Goal: Task Accomplishment & Management: Manage account settings

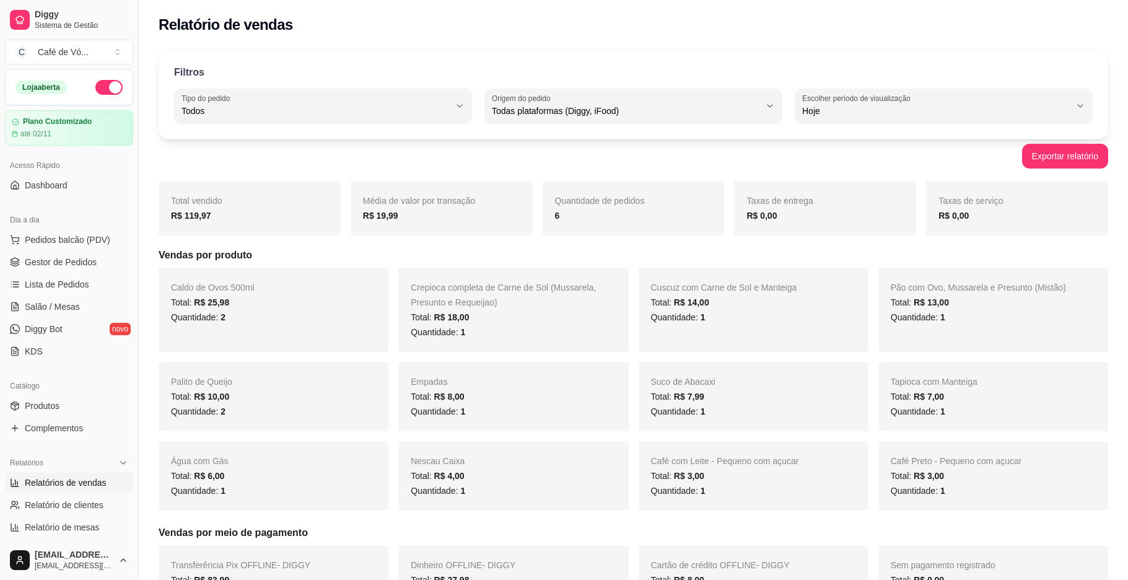
select select "ALL"
select select "0"
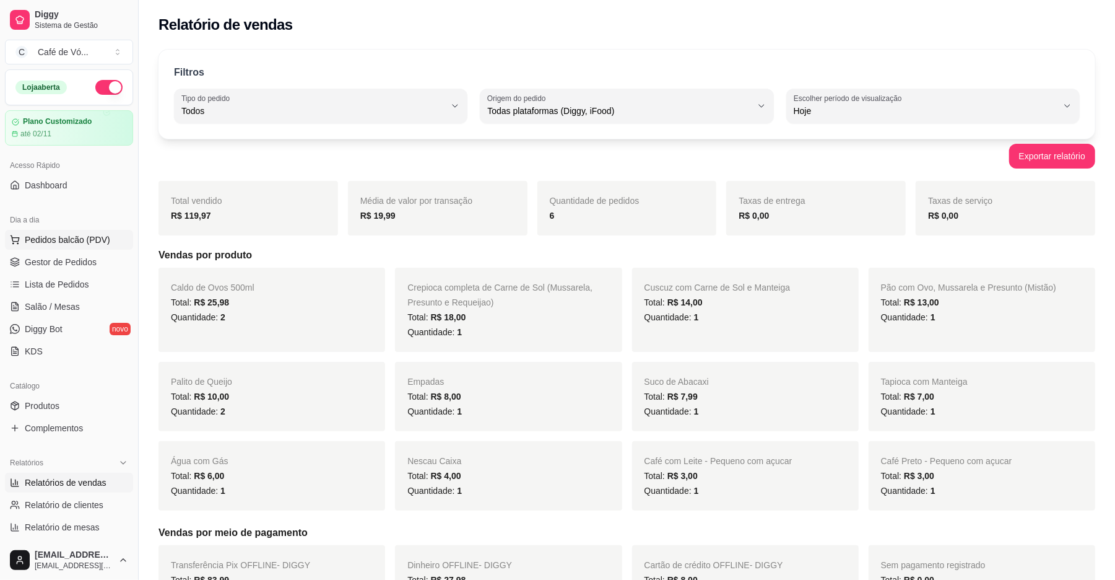
click at [47, 250] on button "Pedidos balcão (PDV)" at bounding box center [69, 240] width 128 height 20
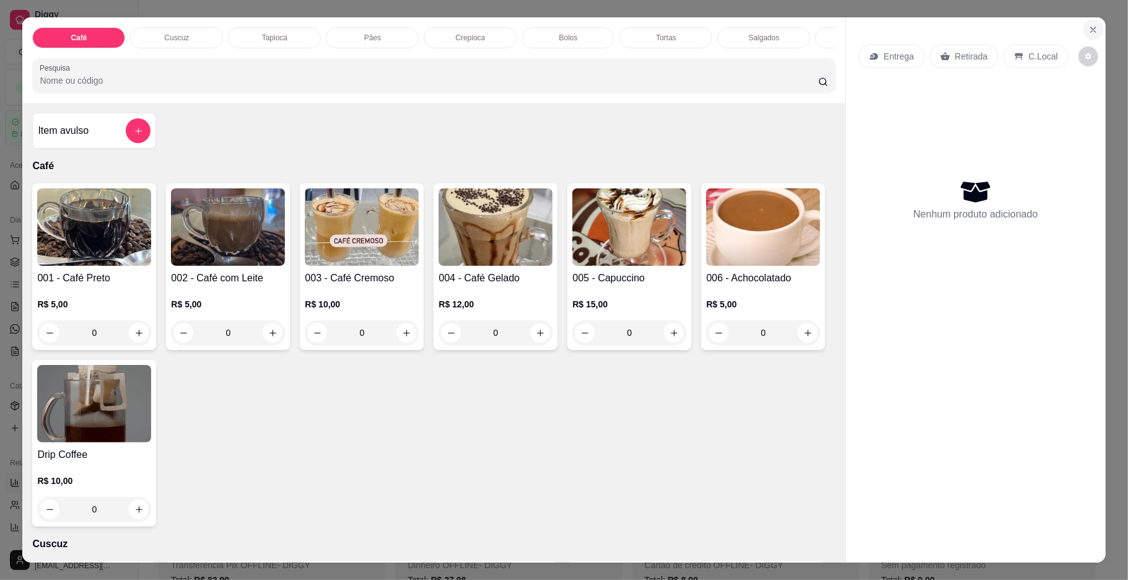
click at [1091, 37] on button "Close" at bounding box center [1093, 30] width 20 height 20
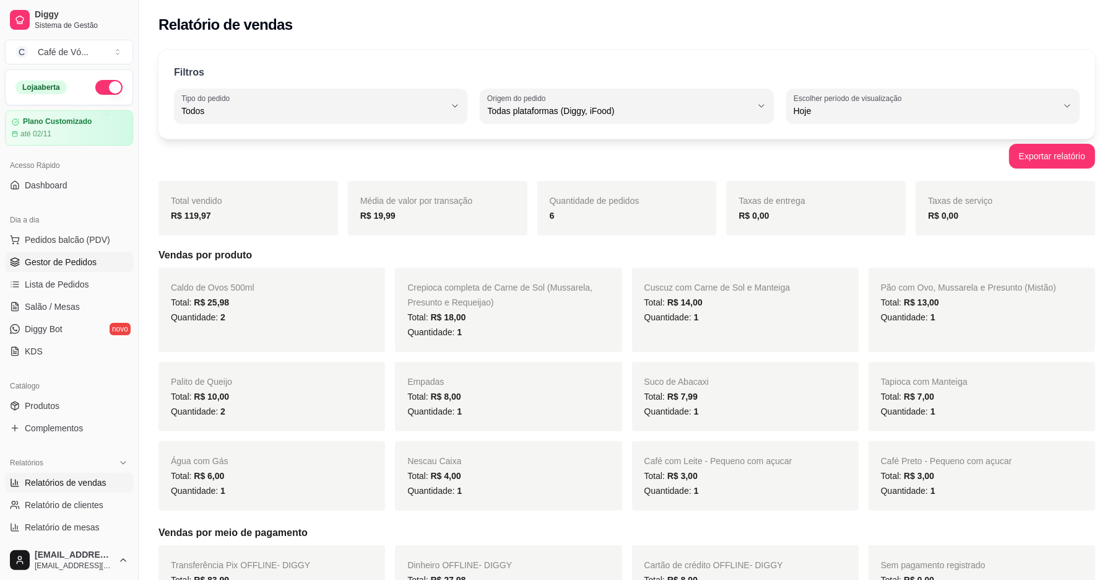
click at [92, 270] on link "Gestor de Pedidos" at bounding box center [69, 262] width 128 height 20
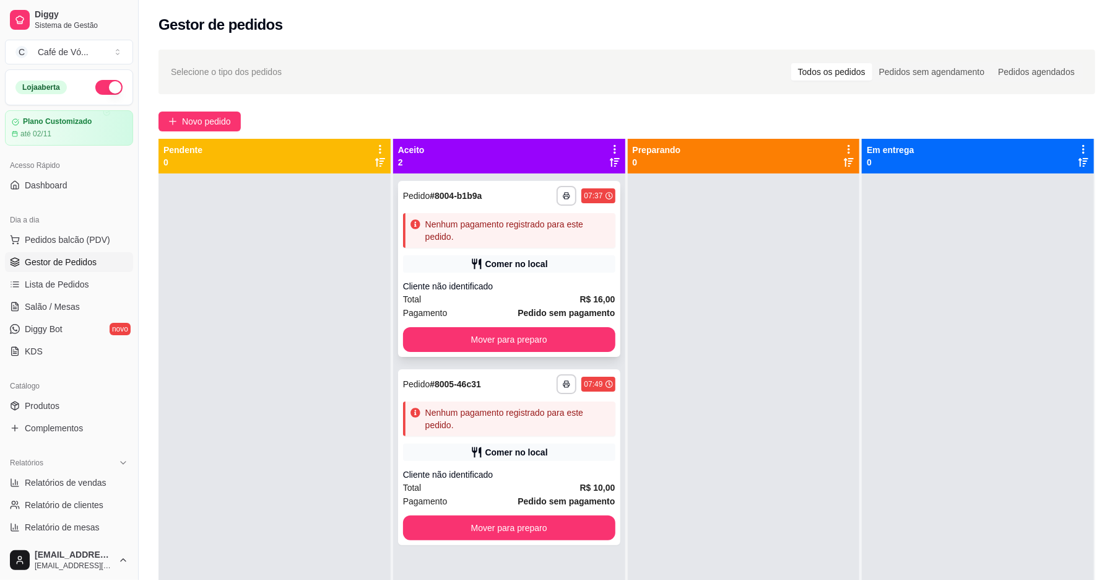
click at [595, 266] on div "Comer no local" at bounding box center [509, 263] width 212 height 17
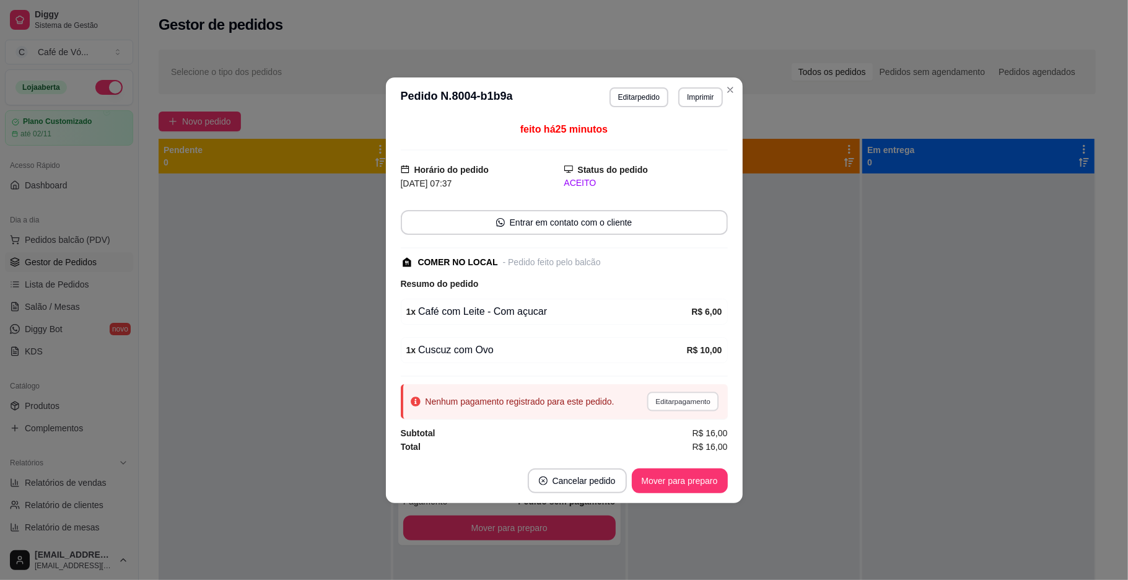
click at [687, 408] on button "Editar pagamento" at bounding box center [683, 400] width 72 height 19
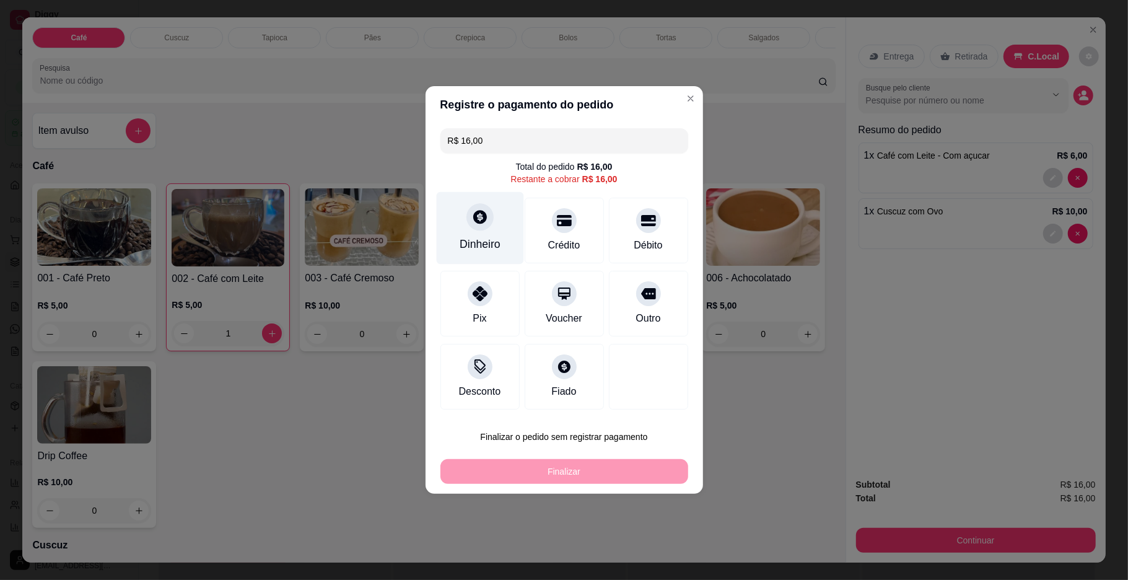
click at [482, 245] on div "Dinheiro" at bounding box center [480, 244] width 41 height 16
click at [518, 287] on input "0,00" at bounding box center [564, 278] width 248 height 25
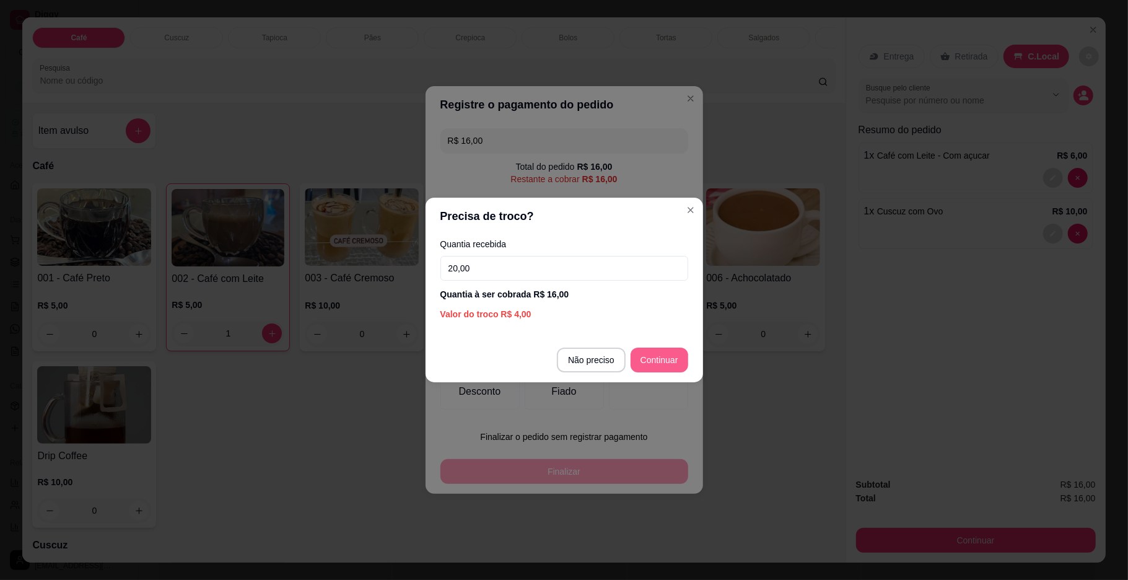
type input "20,00"
type input "R$ 0,00"
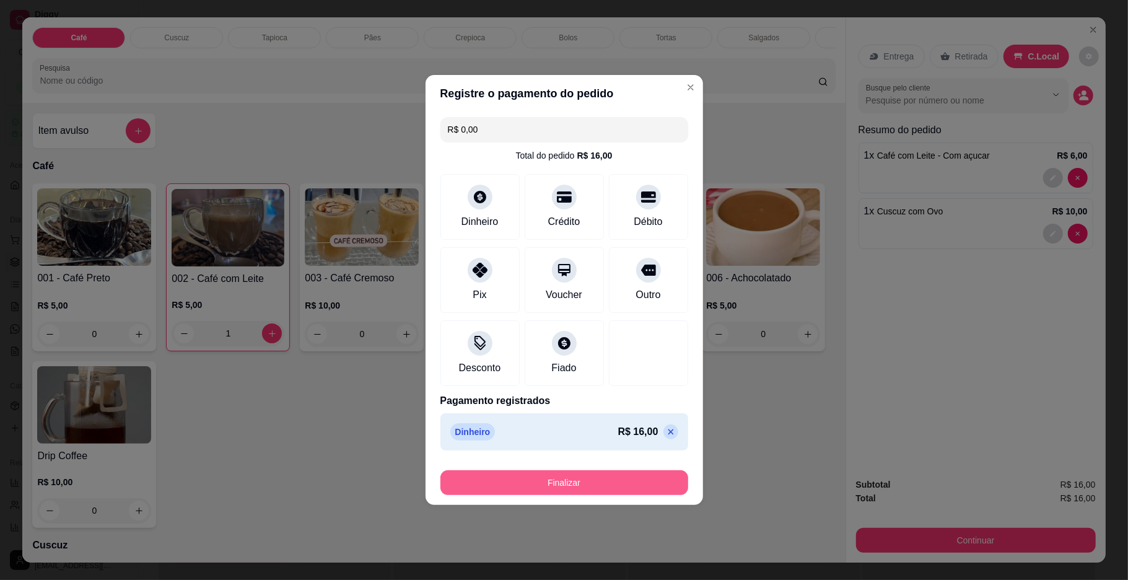
click at [607, 476] on button "Finalizar" at bounding box center [564, 482] width 248 height 25
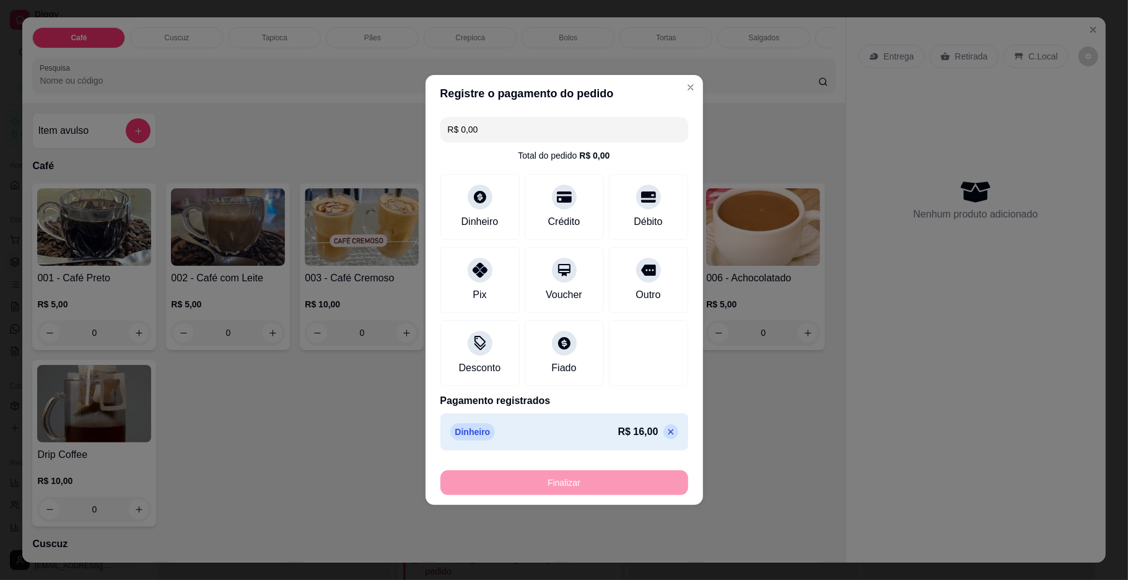
type input "0"
type input "-R$ 16,00"
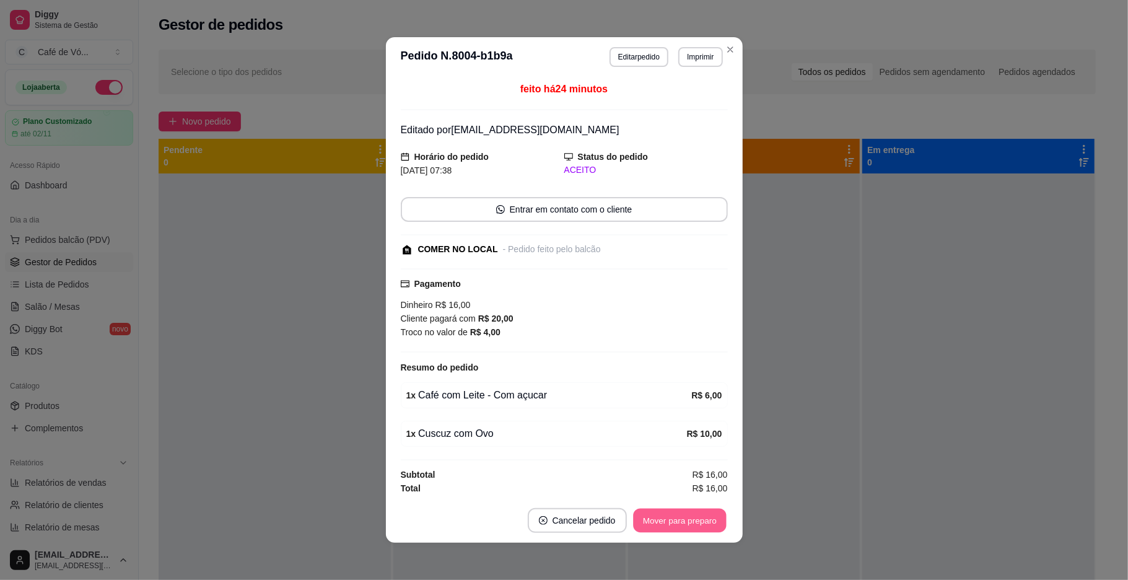
click at [687, 515] on button "Mover para preparo" at bounding box center [679, 520] width 93 height 24
click at [687, 515] on div "Mover para preparo" at bounding box center [680, 520] width 96 height 25
click at [687, 515] on div "Mover para preparo" at bounding box center [670, 520] width 113 height 25
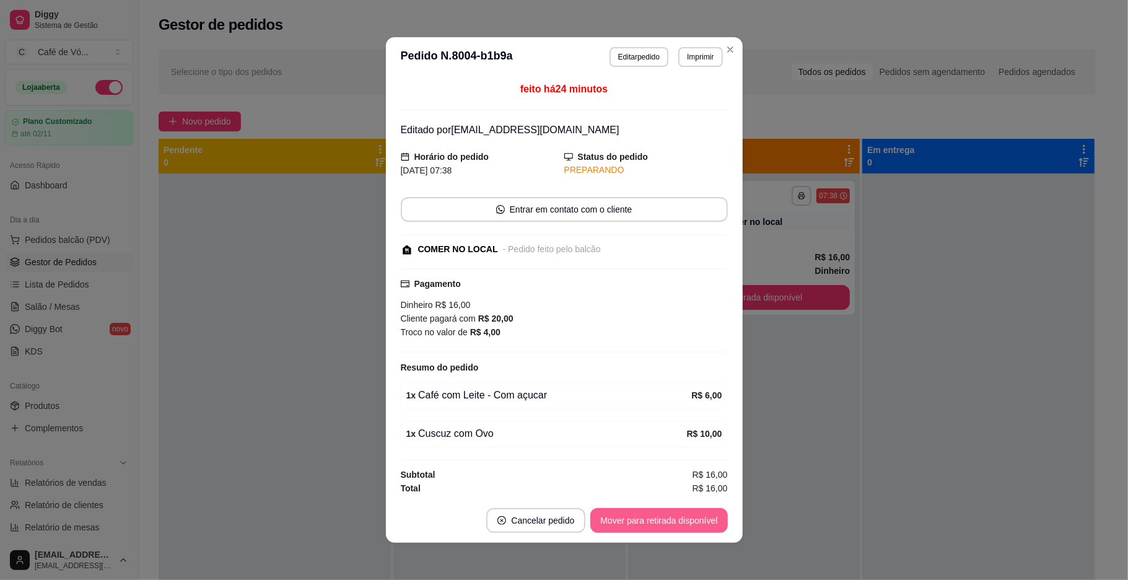
click at [687, 515] on button "Mover para retirada disponível" at bounding box center [658, 520] width 137 height 25
click at [687, 515] on div "Mover para retirada disponível" at bounding box center [658, 520] width 137 height 25
click at [686, 514] on div "Mover para retirada disponível" at bounding box center [650, 520] width 154 height 25
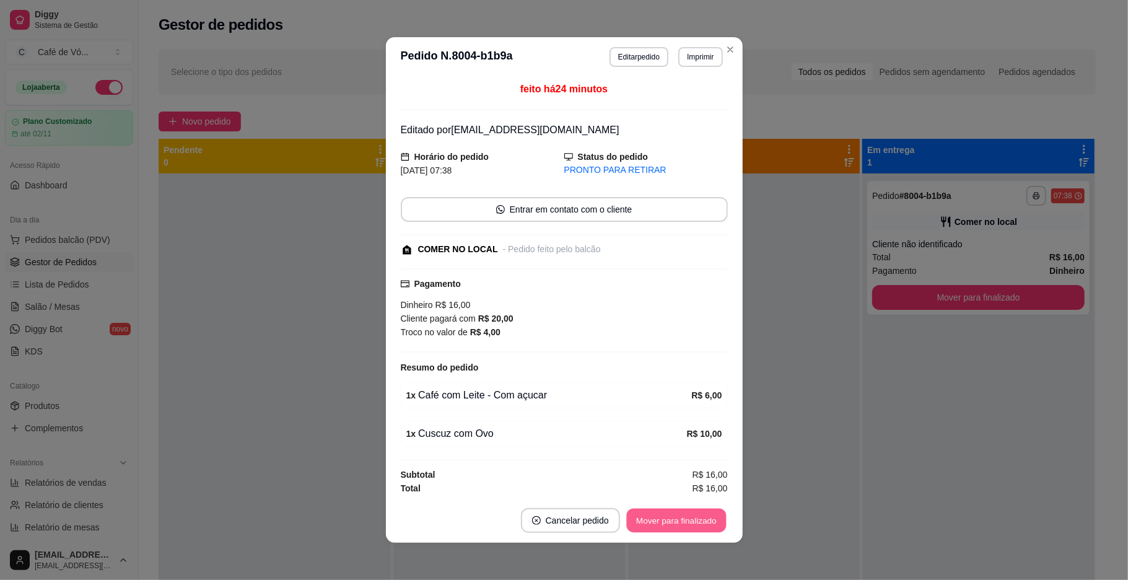
click at [686, 514] on button "Mover para finalizado" at bounding box center [676, 520] width 100 height 24
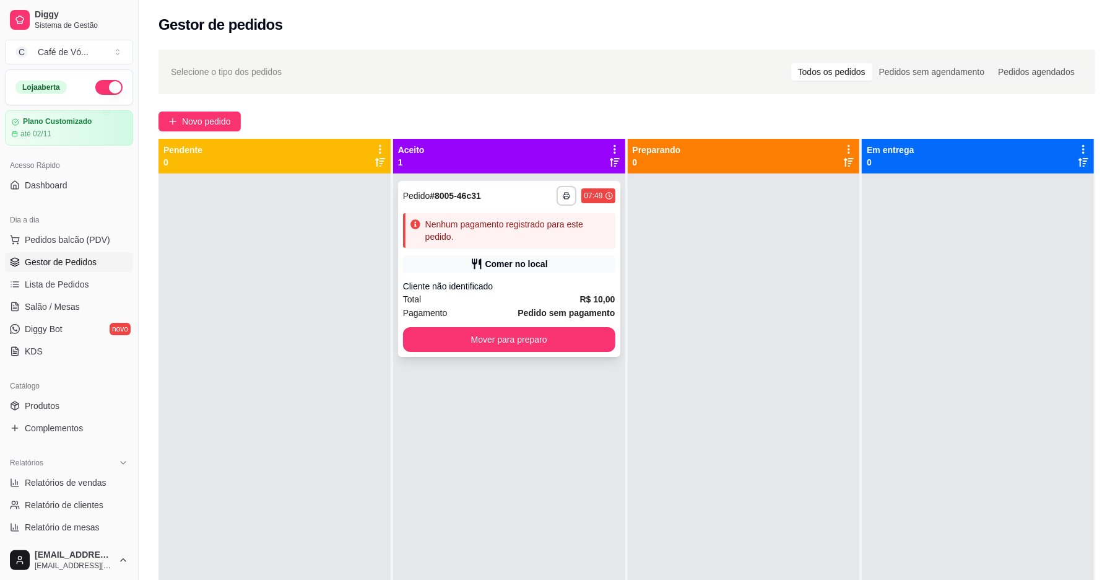
click at [451, 300] on div "Total R$ 10,00" at bounding box center [509, 299] width 212 height 14
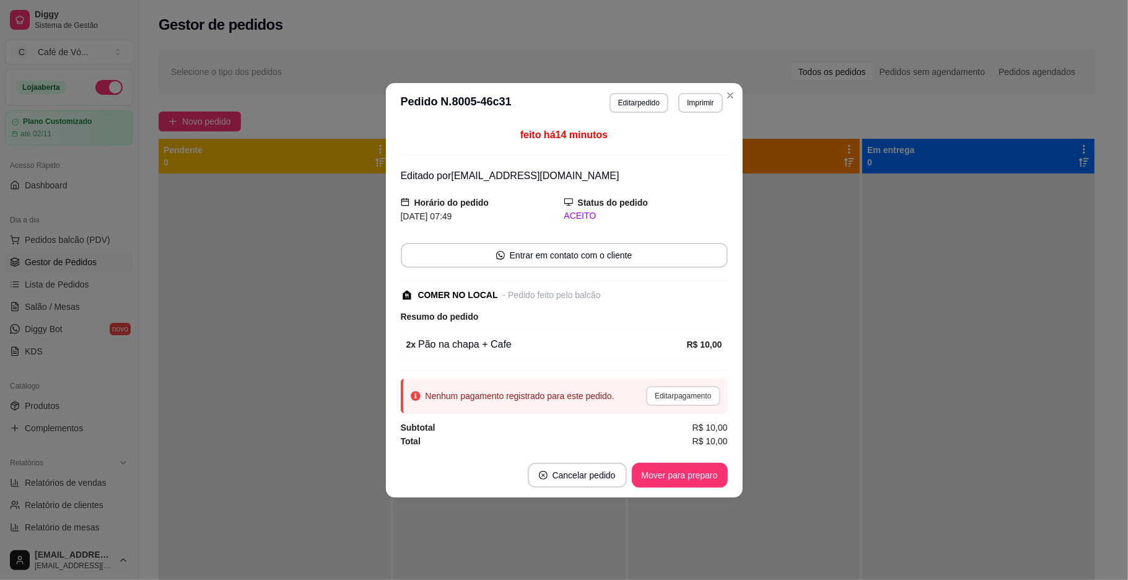
click at [670, 398] on button "Editar pagamento" at bounding box center [683, 396] width 74 height 20
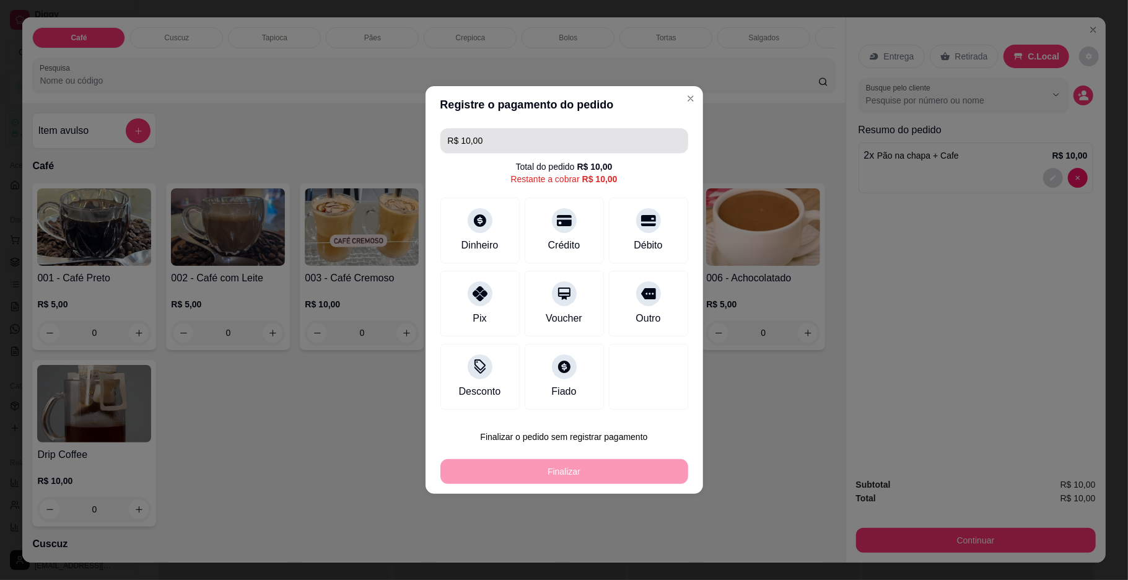
click at [484, 134] on input "R$ 10,00" at bounding box center [564, 140] width 233 height 25
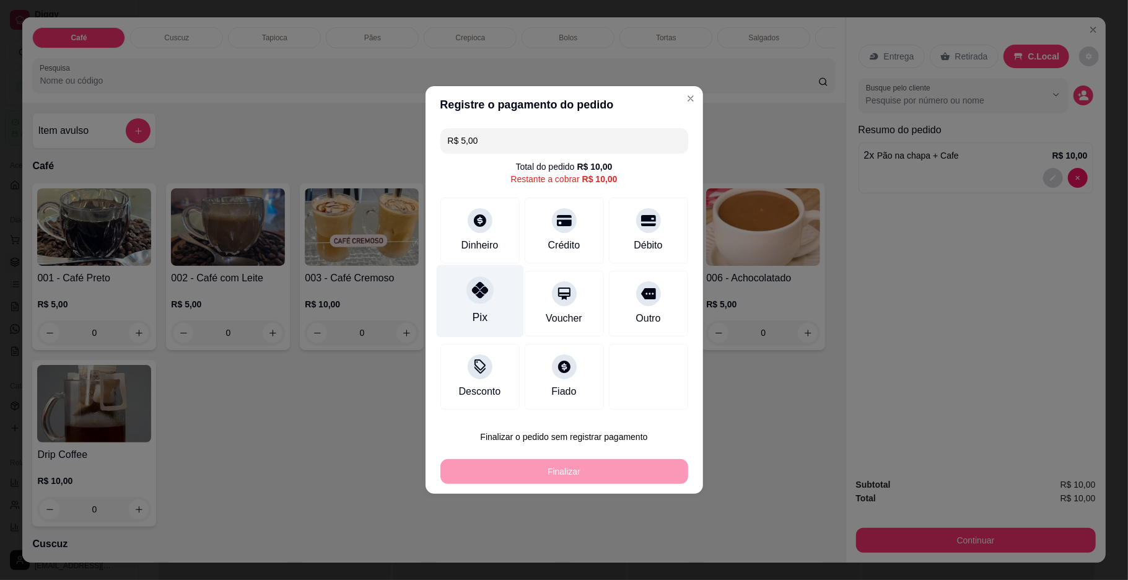
click at [494, 300] on div "Pix" at bounding box center [479, 301] width 87 height 72
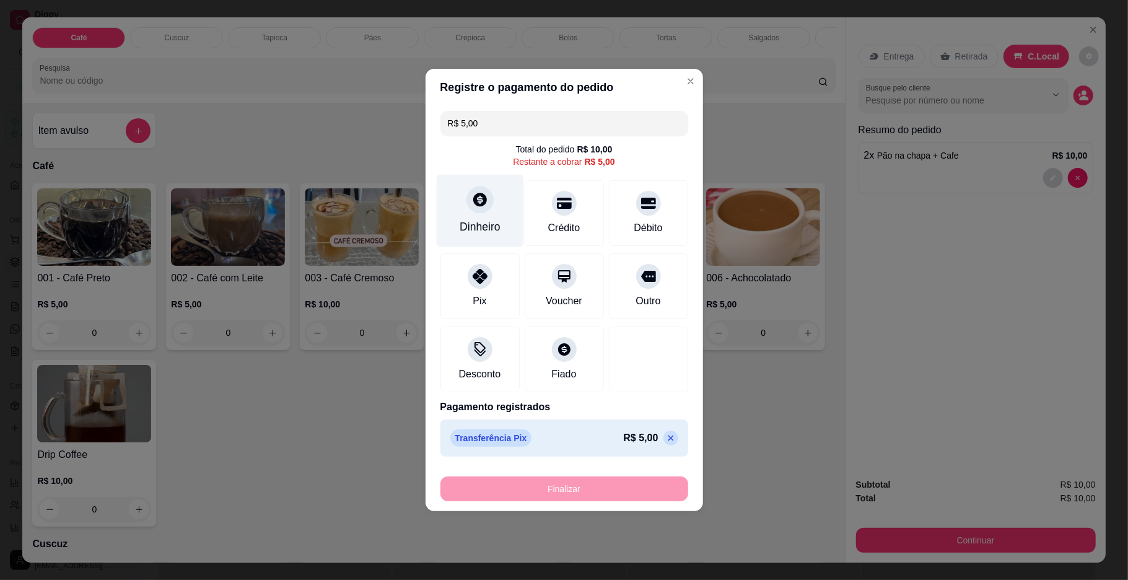
click at [471, 229] on div "Dinheiro" at bounding box center [480, 227] width 41 height 16
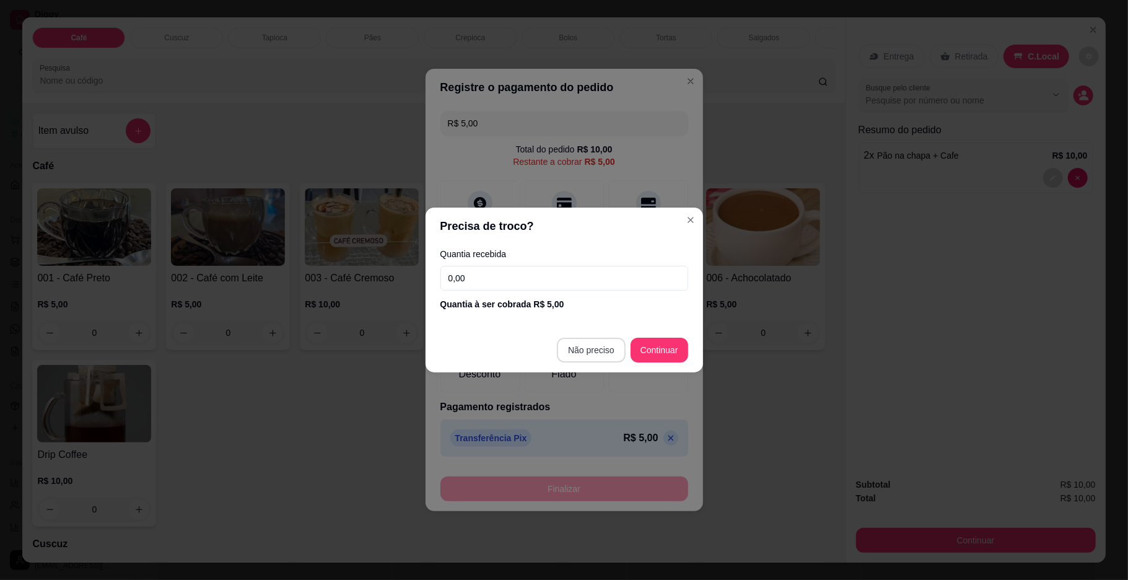
type input "R$ 0,00"
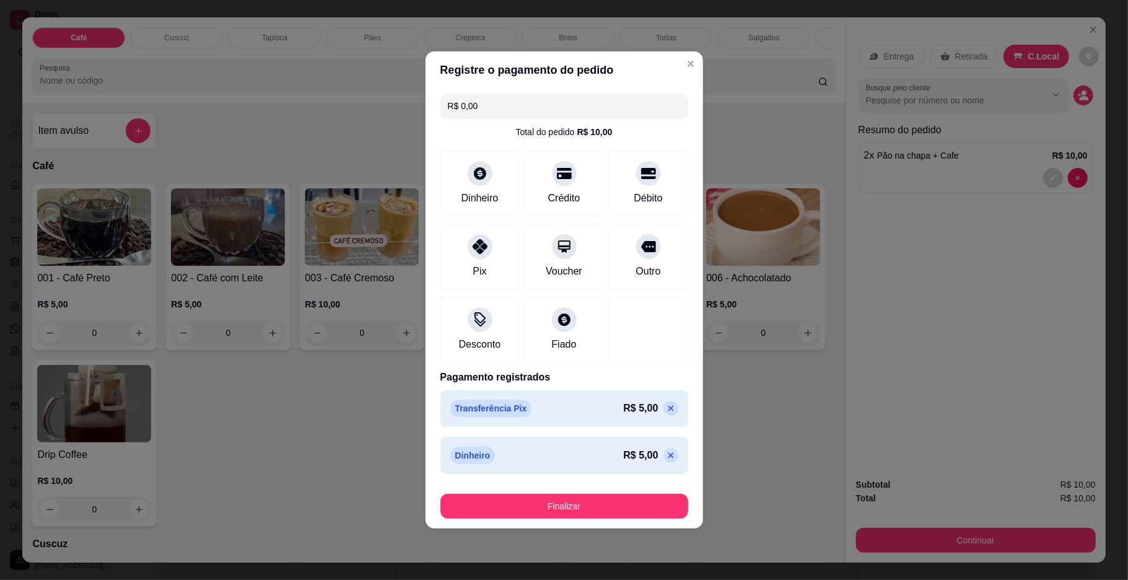
click at [575, 523] on footer "Finalizar" at bounding box center [563, 504] width 277 height 50
click at [577, 501] on button "Finalizar" at bounding box center [564, 506] width 240 height 24
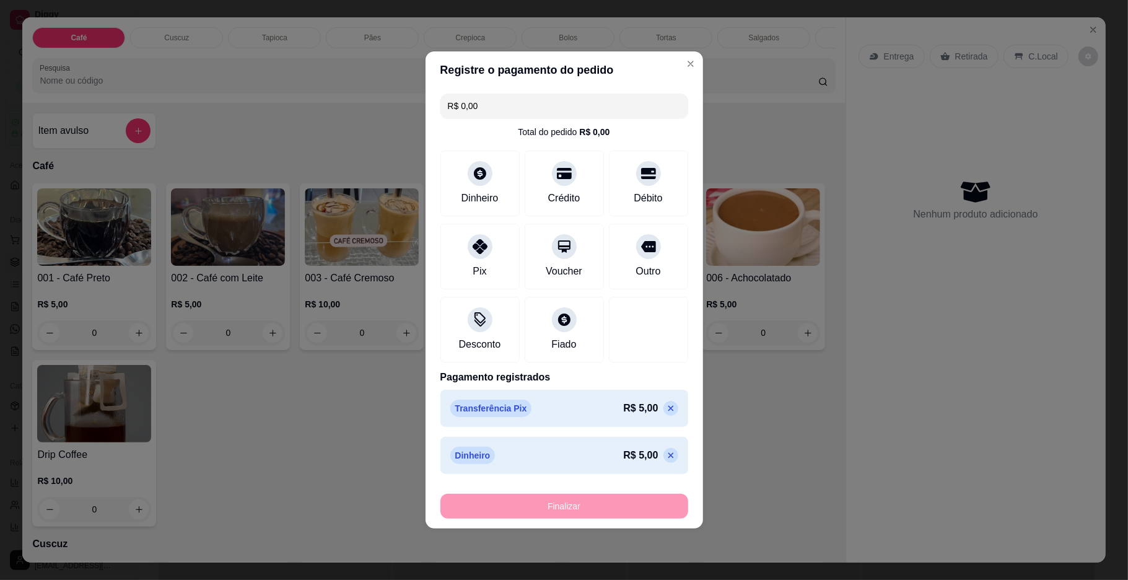
type input "0"
type input "-R$ 10,00"
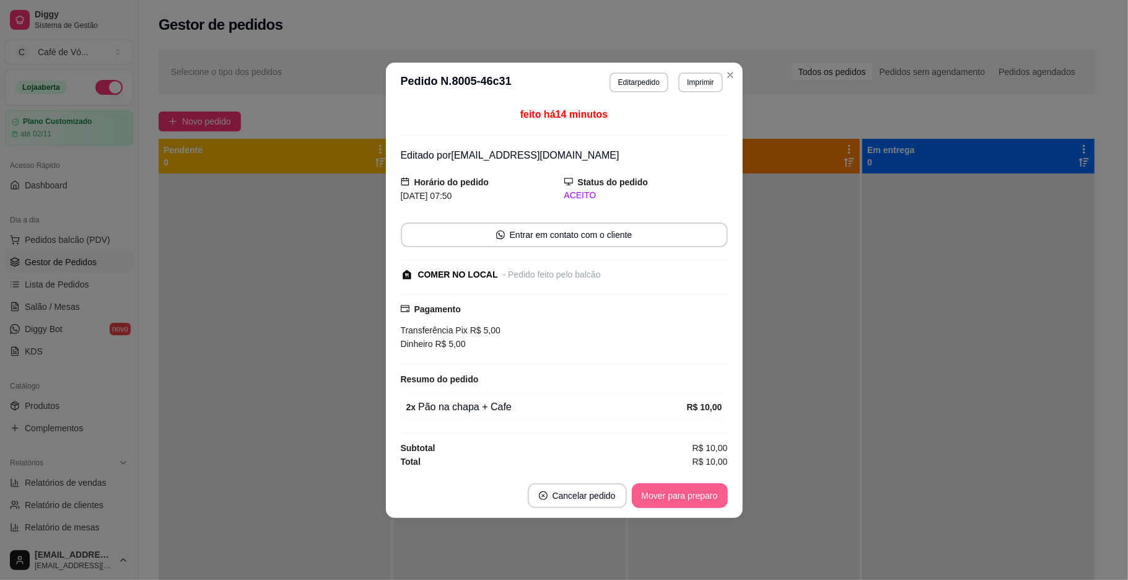
click at [697, 486] on button "Mover para preparo" at bounding box center [680, 495] width 96 height 25
click at [700, 489] on div "Mover para preparo" at bounding box center [670, 495] width 113 height 25
click at [702, 489] on div "Mover para preparo" at bounding box center [670, 495] width 113 height 25
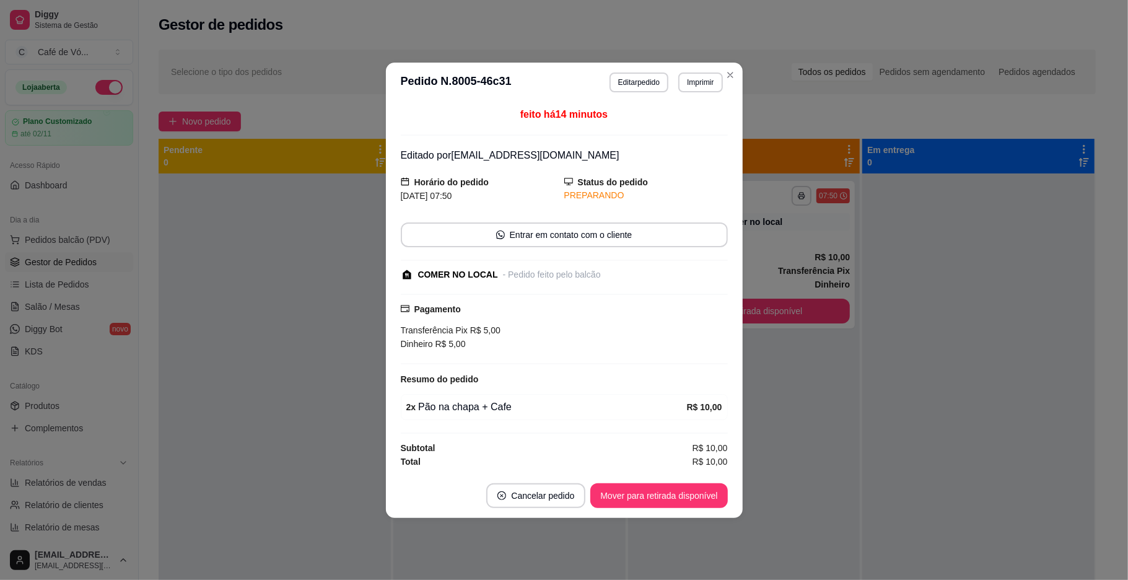
click at [702, 489] on button "Mover para retirada disponível" at bounding box center [658, 495] width 137 height 25
click at [702, 489] on div "Mover para retirada disponível" at bounding box center [650, 495] width 154 height 25
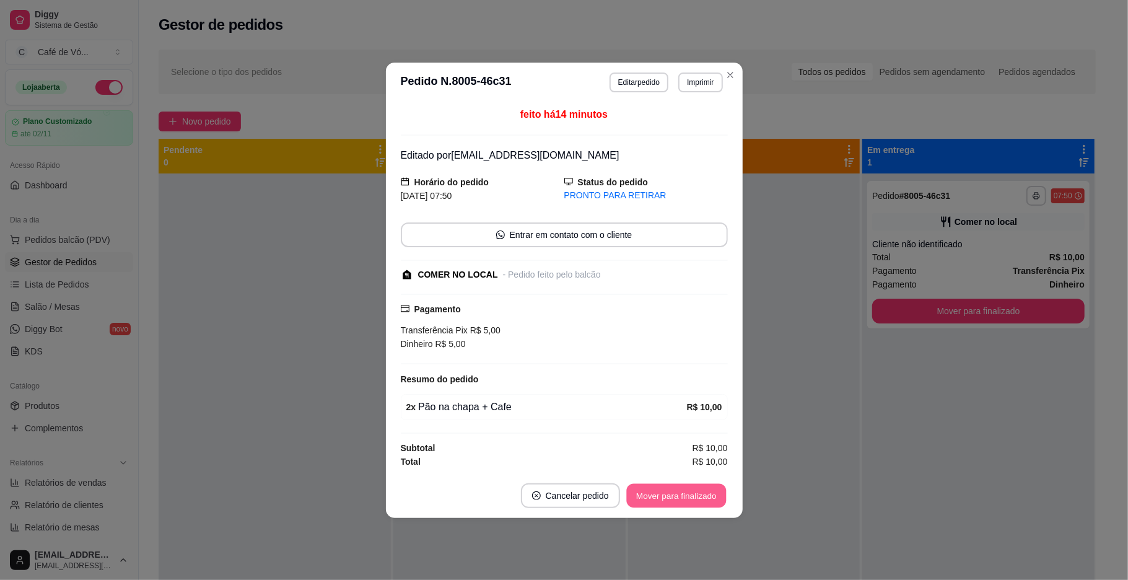
click at [702, 489] on button "Mover para finalizado" at bounding box center [676, 495] width 100 height 24
click at [702, 489] on div "Mover para finalizado" at bounding box center [676, 495] width 103 height 25
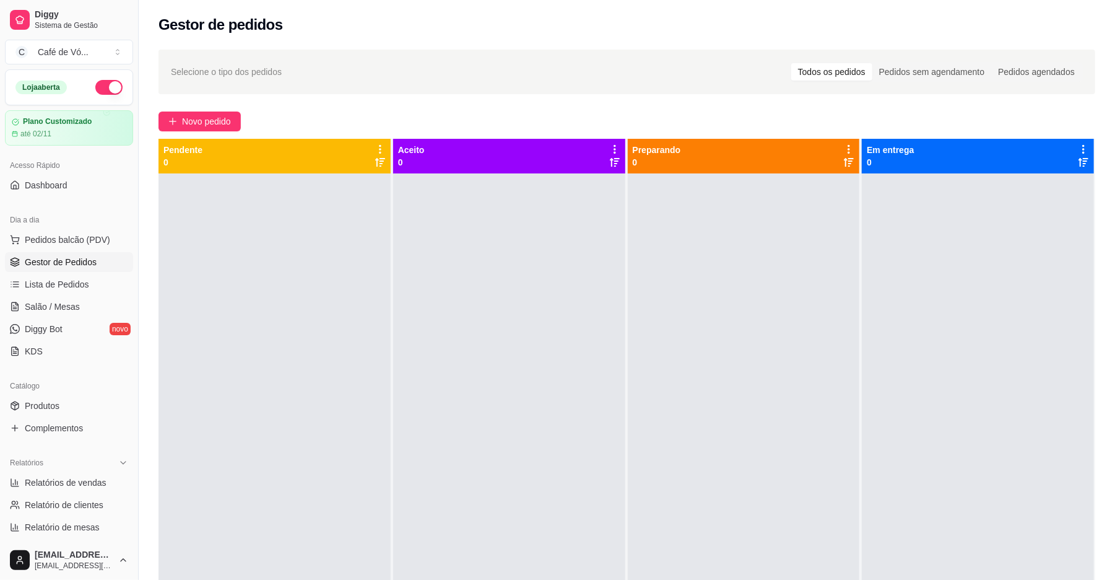
click at [476, 45] on div "Selecione o tipo dos pedidos Todos os pedidos Pedidos sem agendamento Pedidos a…" at bounding box center [627, 387] width 977 height 691
click at [222, 129] on button "Novo pedido" at bounding box center [200, 121] width 82 height 20
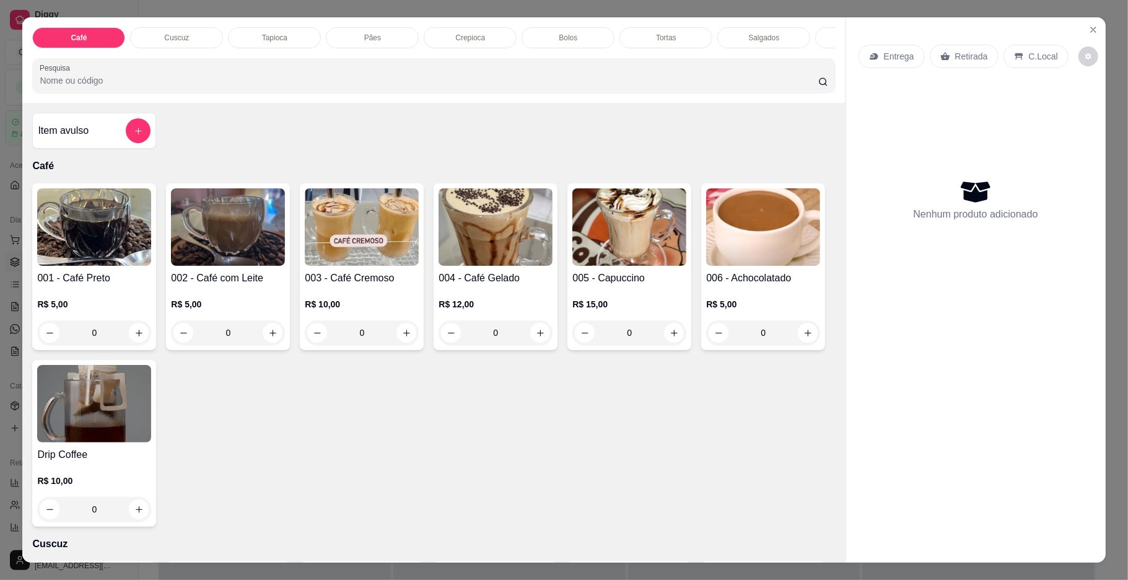
click at [271, 229] on img at bounding box center [228, 226] width 114 height 77
click at [491, 244] on div "Sem açucar R$ 6,00" at bounding box center [563, 227] width 327 height 41
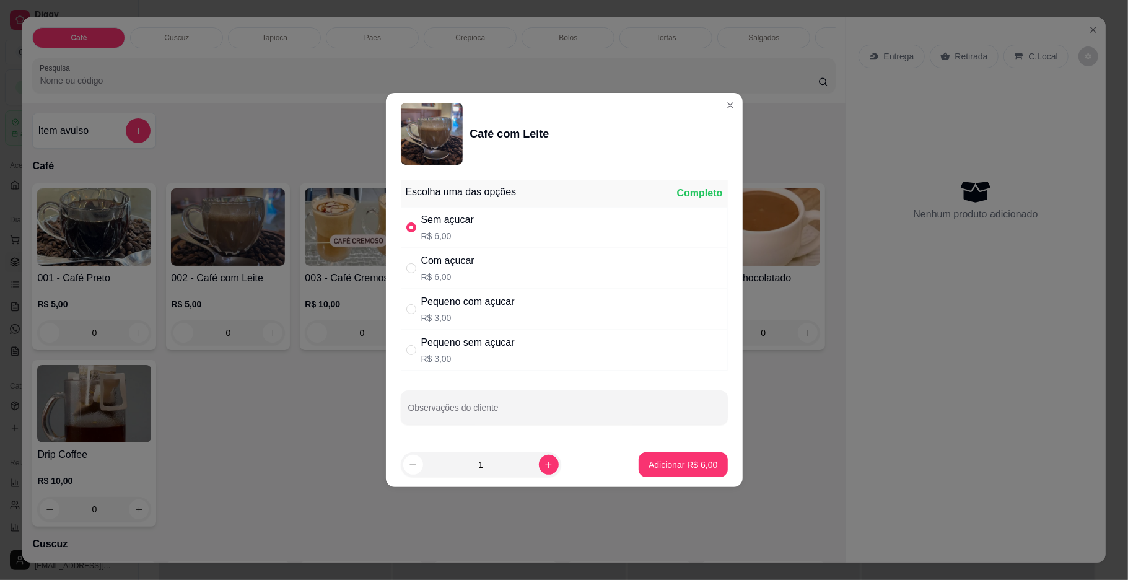
click at [507, 274] on div "Com açucar R$ 6,00" at bounding box center [564, 268] width 327 height 41
radio input "false"
radio input "true"
click at [673, 474] on button "Adicionar R$ 6,00" at bounding box center [683, 464] width 89 height 25
type input "1"
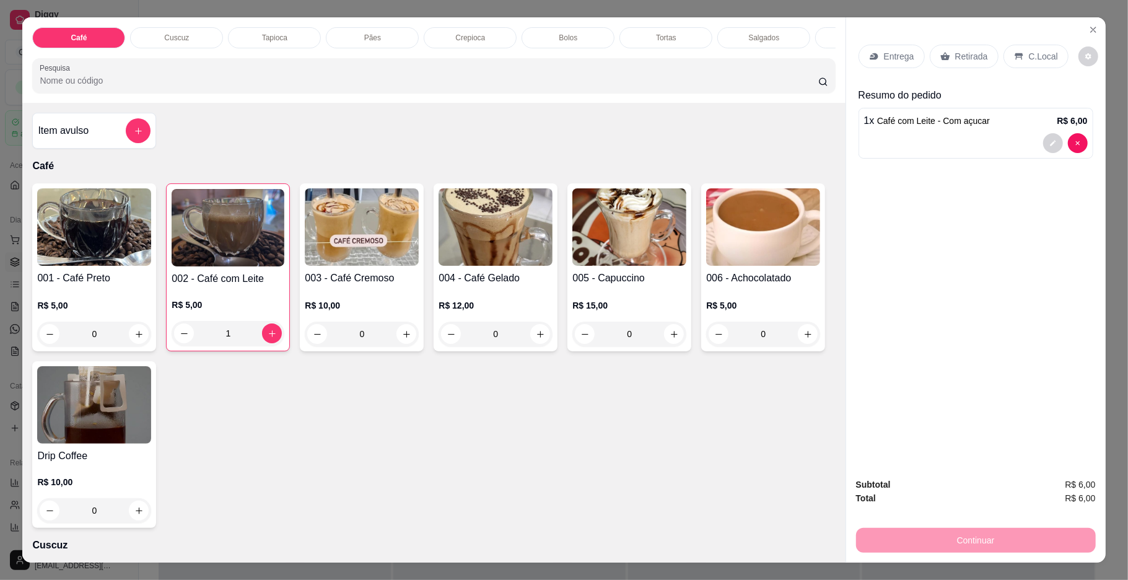
click at [347, 41] on div "Pães" at bounding box center [372, 37] width 93 height 21
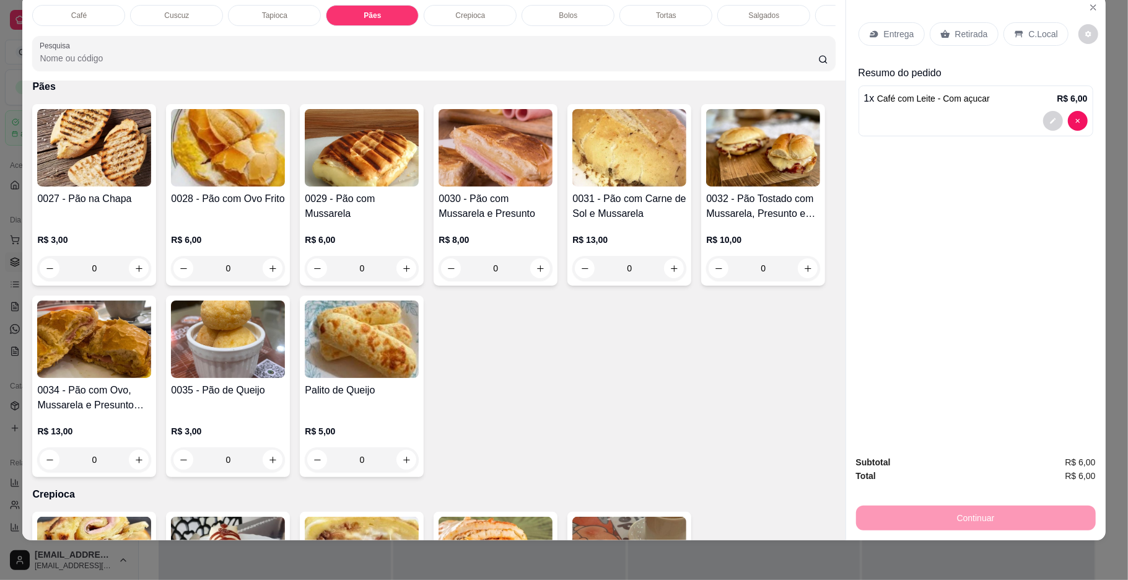
click at [368, 261] on div "R$ 6,00 0" at bounding box center [362, 256] width 114 height 47
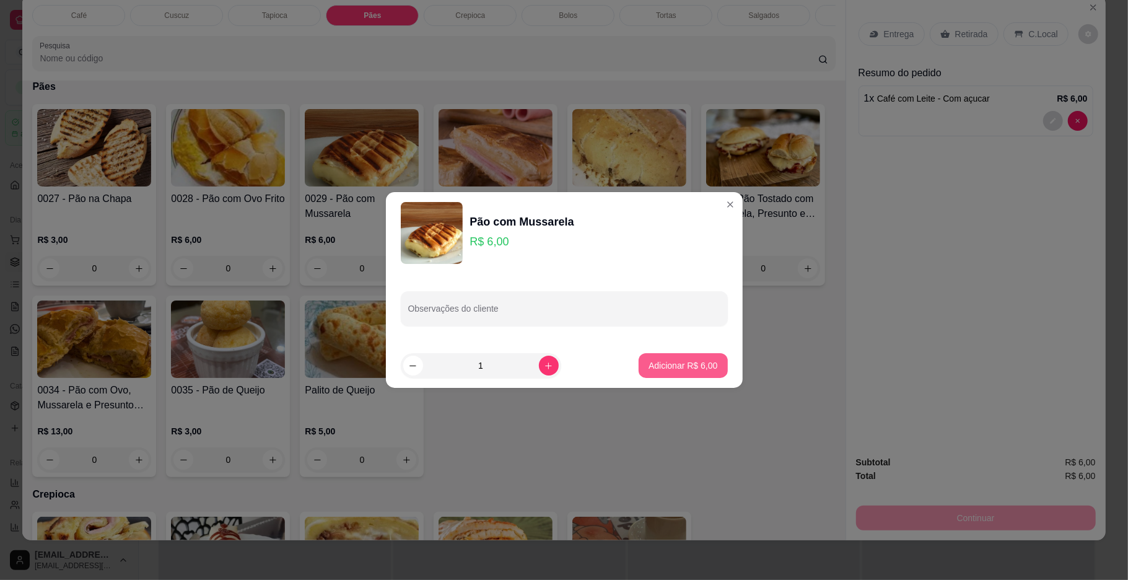
click at [660, 372] on button "Adicionar R$ 6,00" at bounding box center [683, 365] width 89 height 25
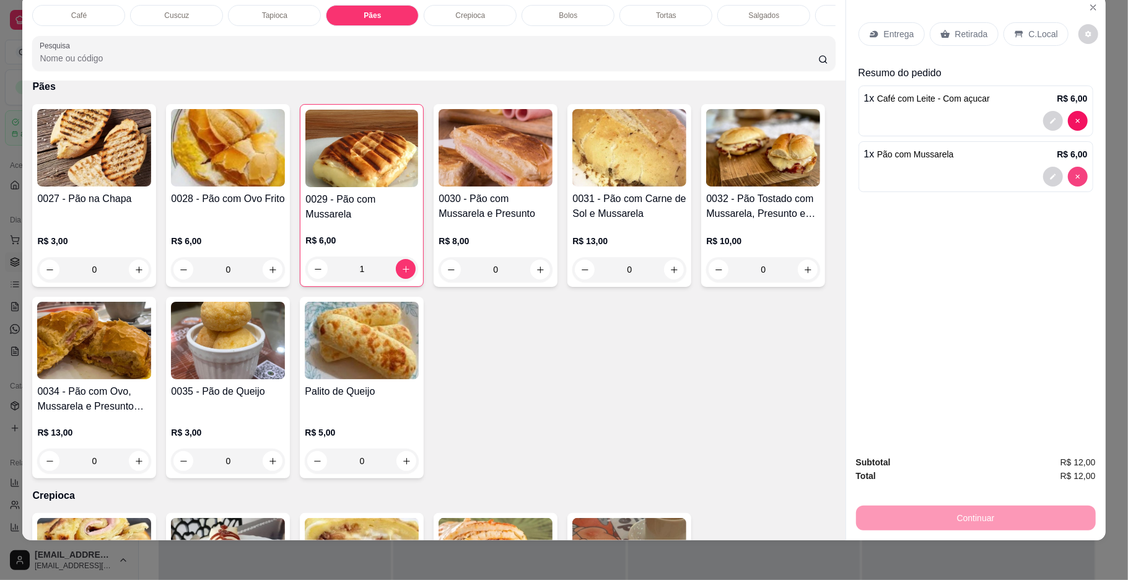
type input "0"
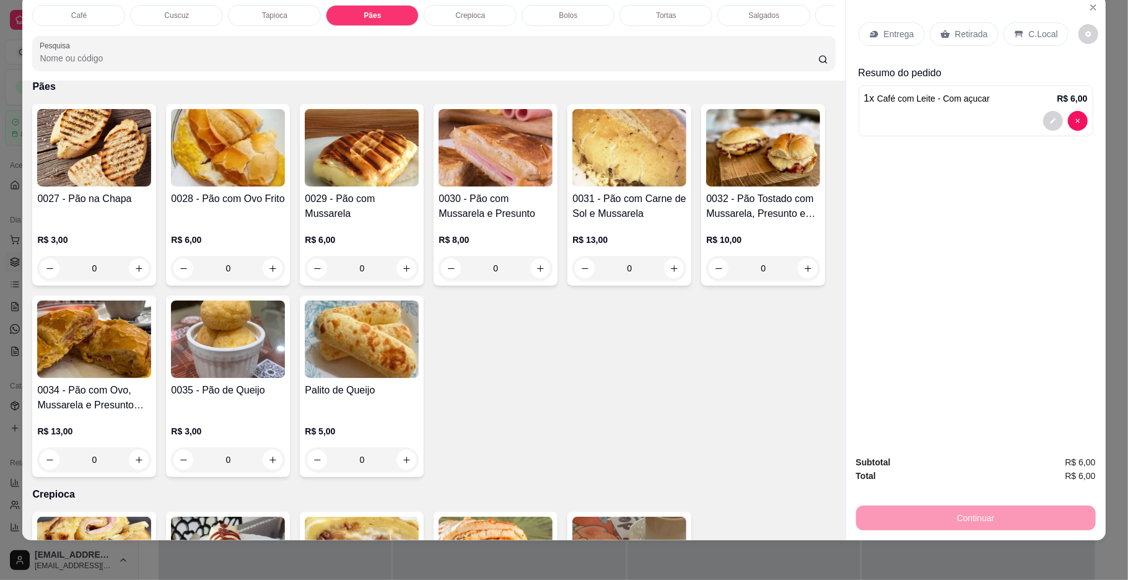
click at [248, 186] on img at bounding box center [228, 147] width 114 height 77
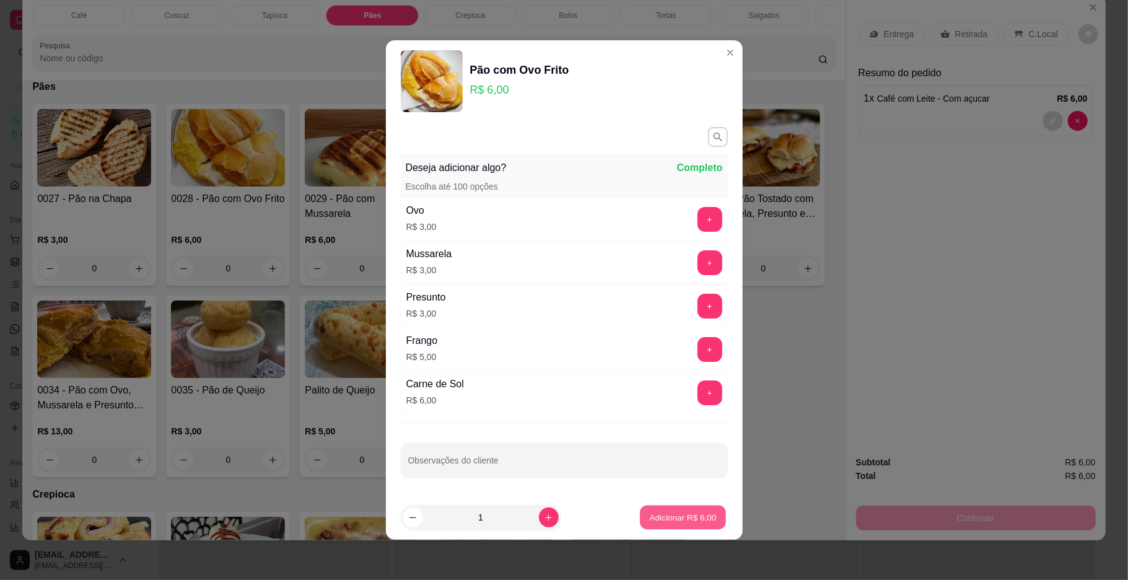
click at [639, 514] on div "Adicionar R$ 6,00" at bounding box center [683, 517] width 89 height 25
click at [639, 526] on button "Adicionar R$ 6,00" at bounding box center [683, 517] width 89 height 25
type input "1"
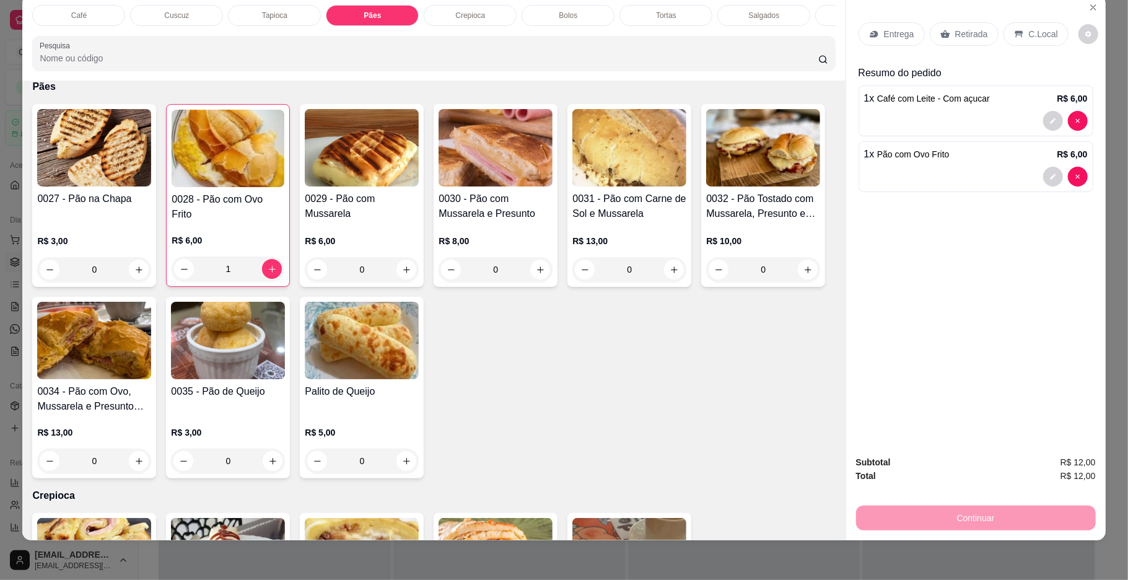
click at [1029, 33] on p "C.Local" at bounding box center [1043, 34] width 29 height 12
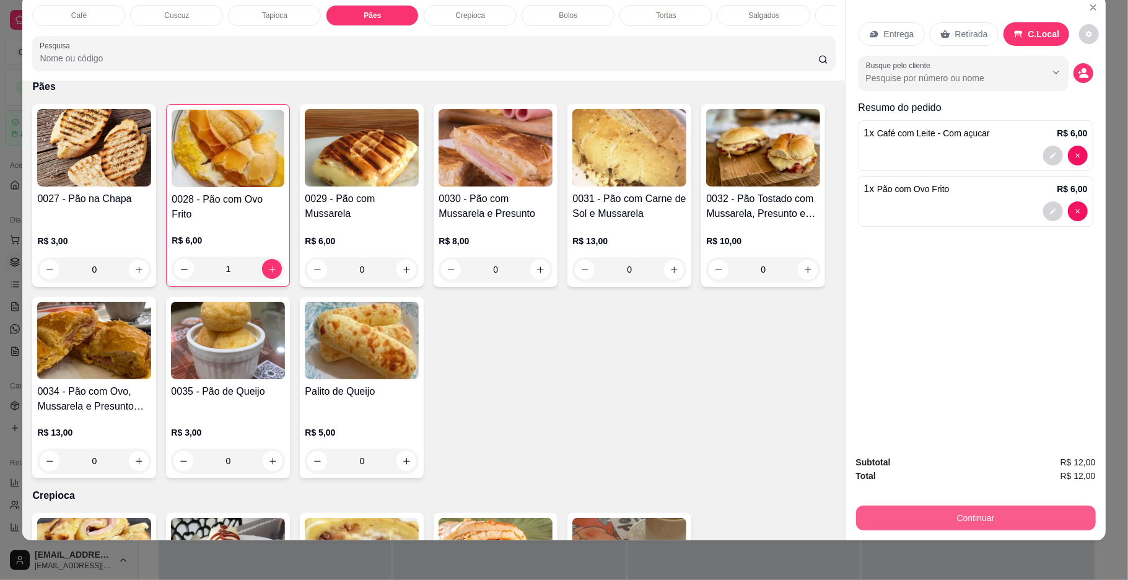
click at [931, 512] on button "Continuar" at bounding box center [976, 517] width 240 height 25
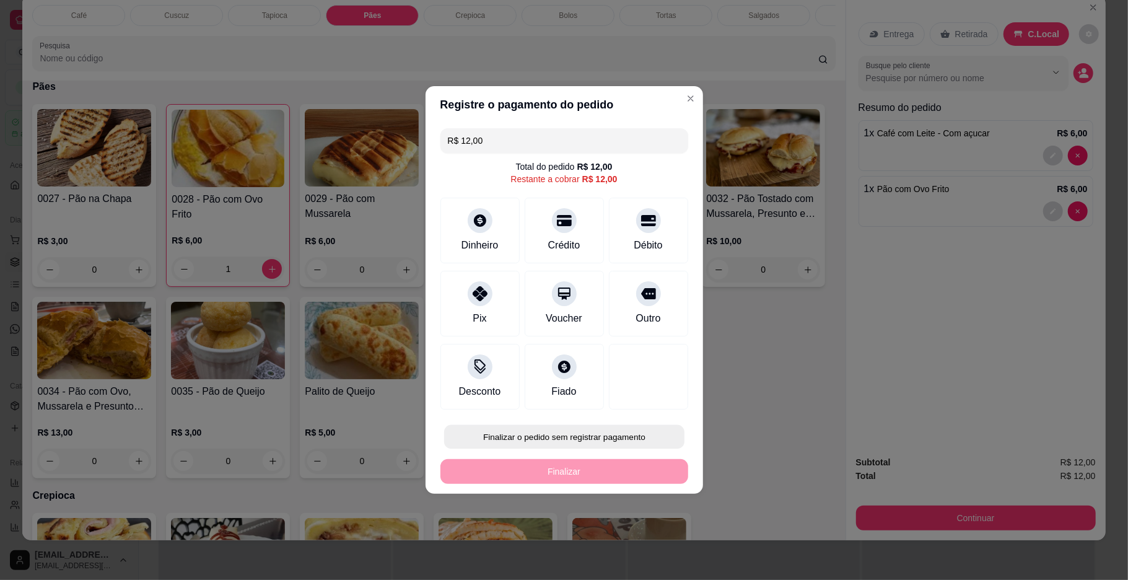
click at [596, 429] on button "Finalizar o pedido sem registrar pagamento" at bounding box center [564, 437] width 240 height 24
click at [649, 541] on button "Confirmar" at bounding box center [640, 539] width 44 height 19
type input "0"
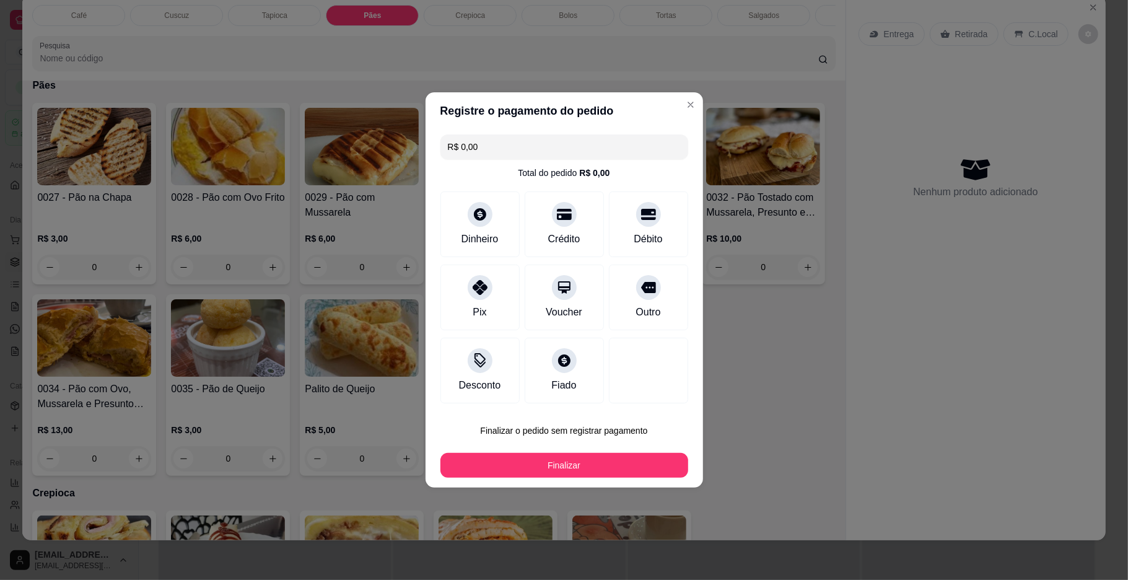
type input "R$ 0,00"
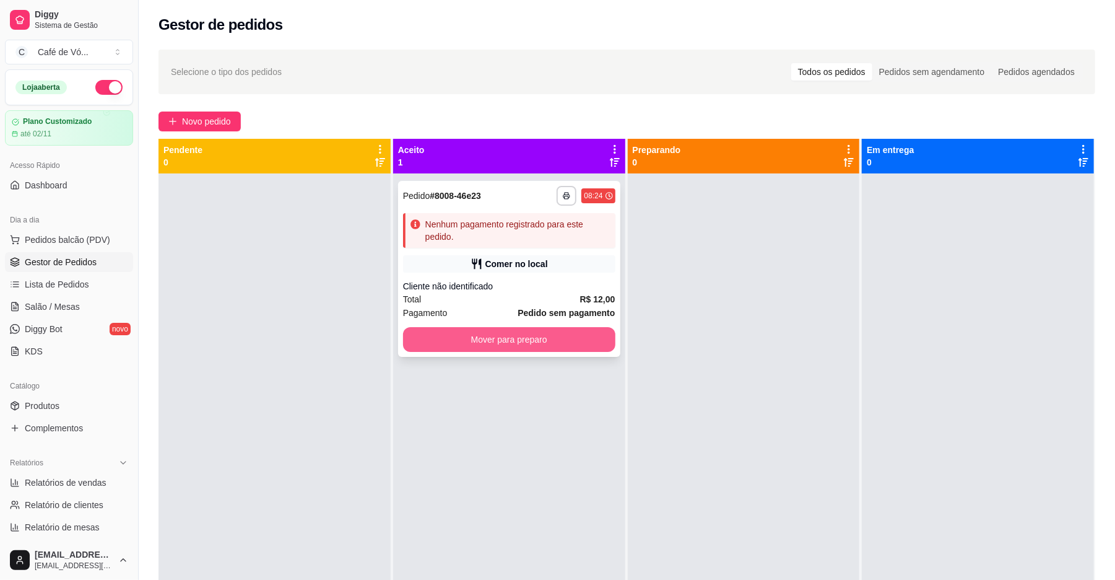
click at [580, 310] on strong "Pedido sem pagamento" at bounding box center [566, 313] width 97 height 10
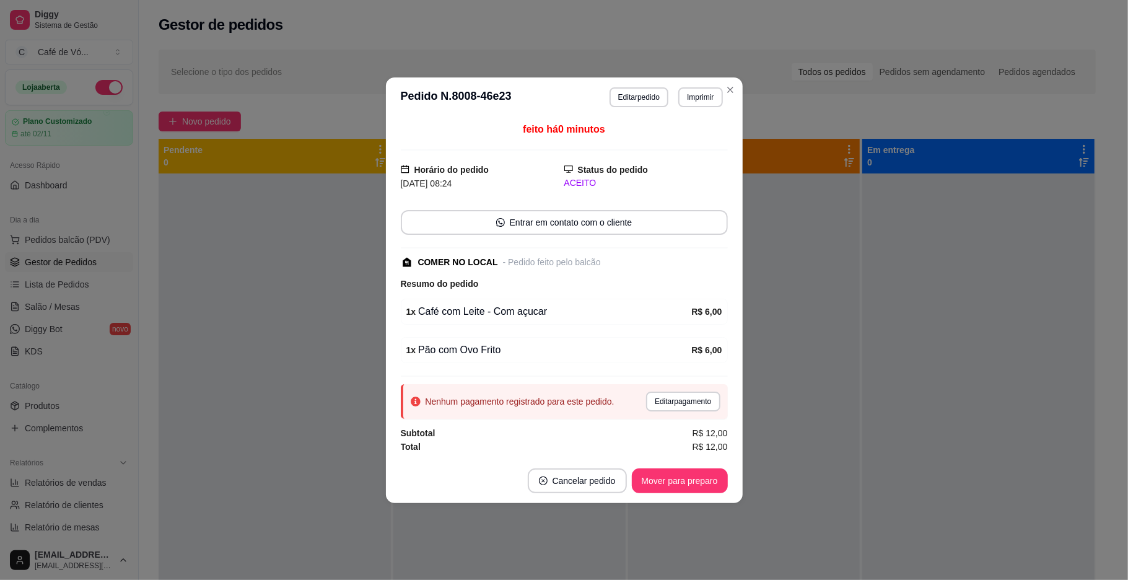
click at [677, 98] on div "**********" at bounding box center [665, 97] width 113 height 20
click at [684, 100] on button "Imprimir" at bounding box center [700, 97] width 44 height 20
click at [676, 140] on button "IMPRESSORA" at bounding box center [679, 139] width 90 height 20
click at [662, 399] on button "Editar pagamento" at bounding box center [683, 401] width 74 height 20
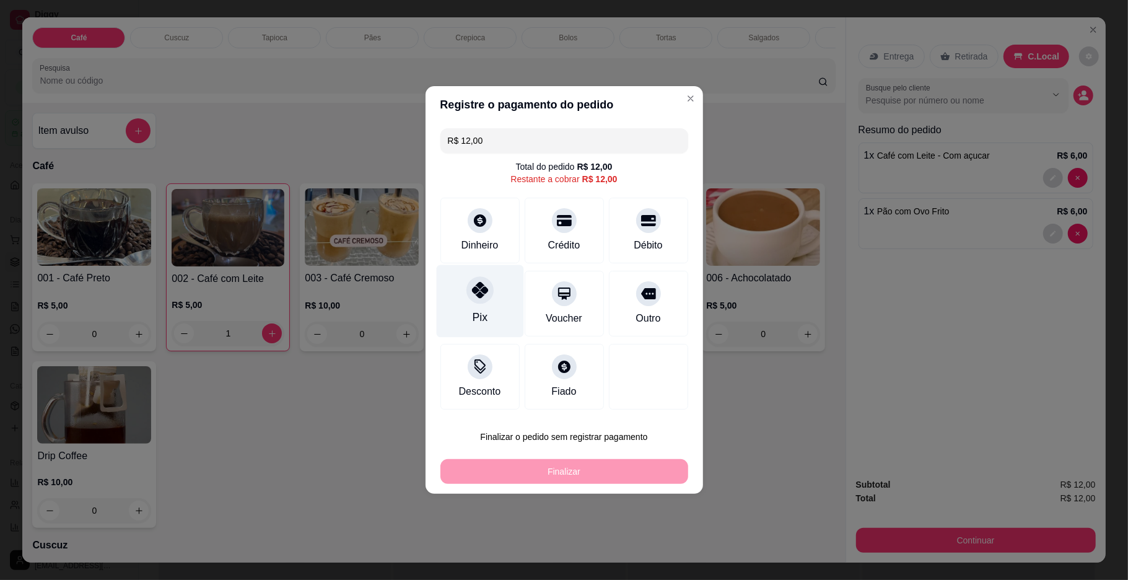
click at [498, 312] on div "Pix" at bounding box center [479, 301] width 87 height 72
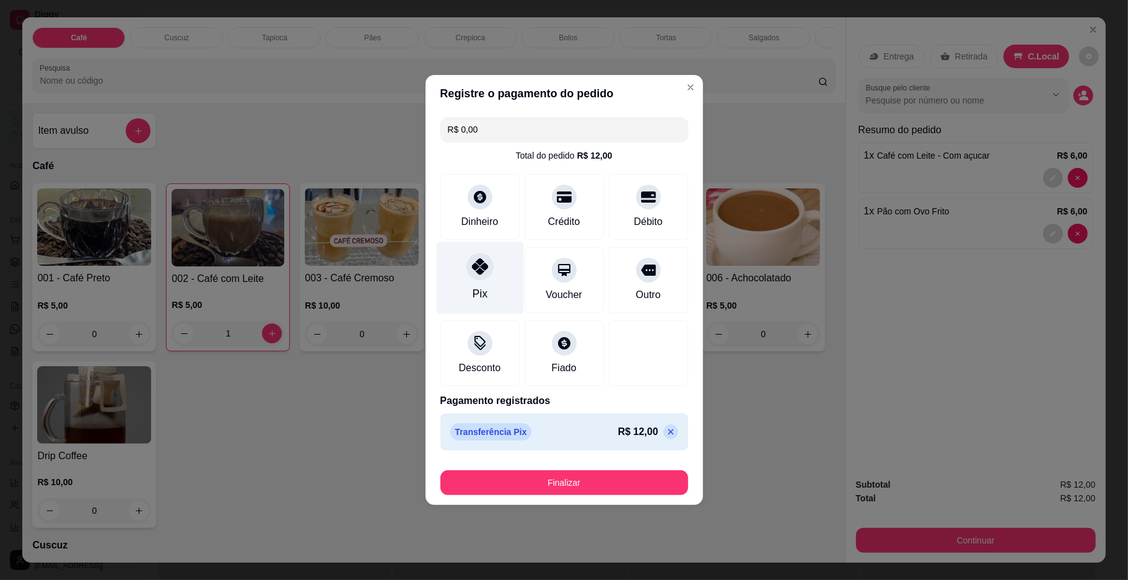
type input "R$ 0,00"
click at [513, 471] on div "Finalizar" at bounding box center [564, 480] width 248 height 30
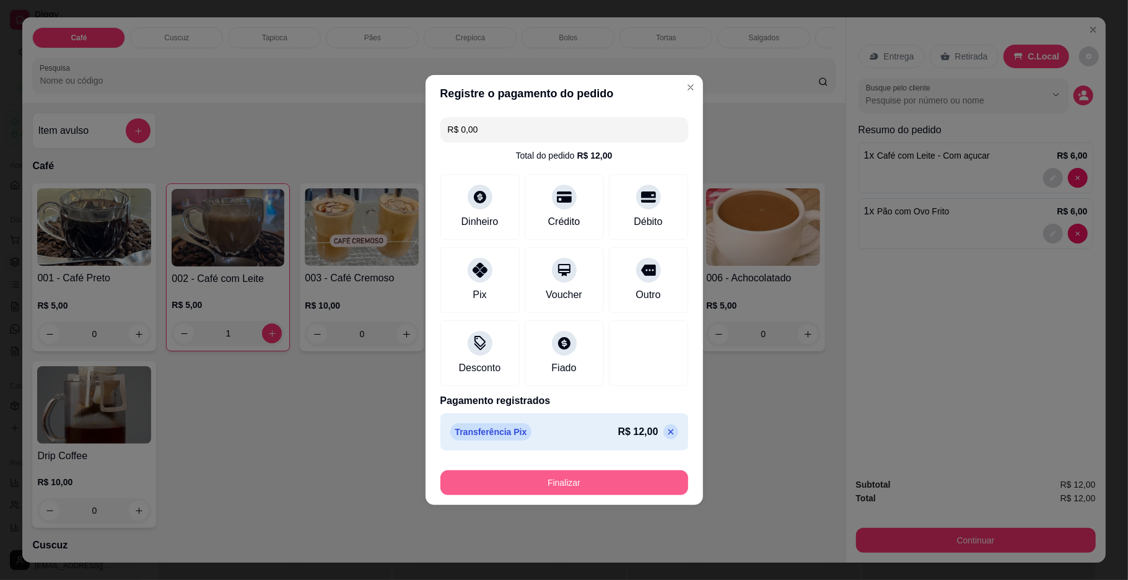
click at [510, 474] on button "Finalizar" at bounding box center [564, 482] width 248 height 25
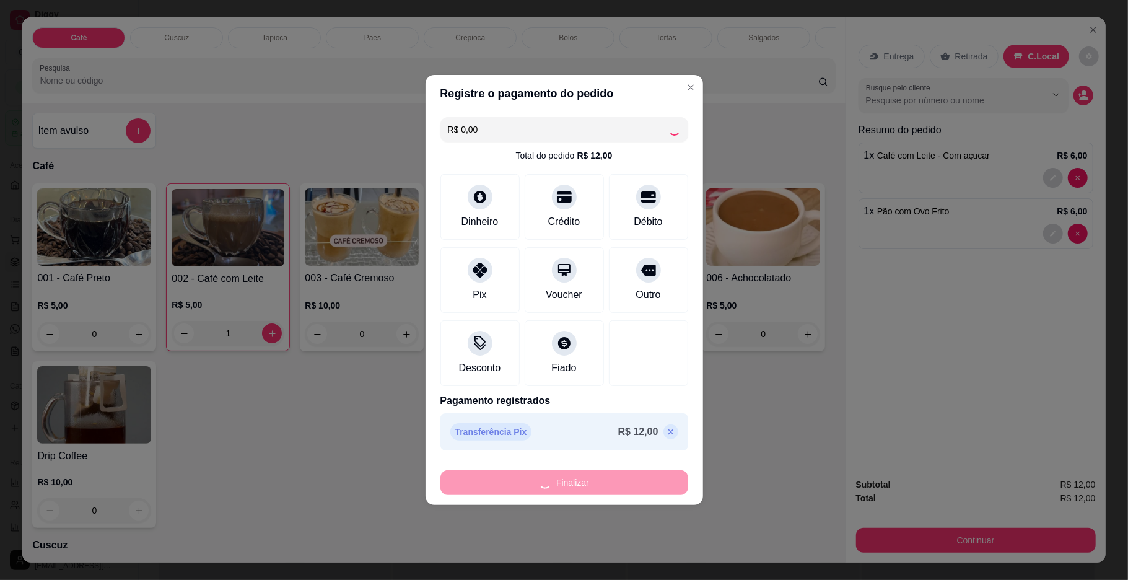
type input "0"
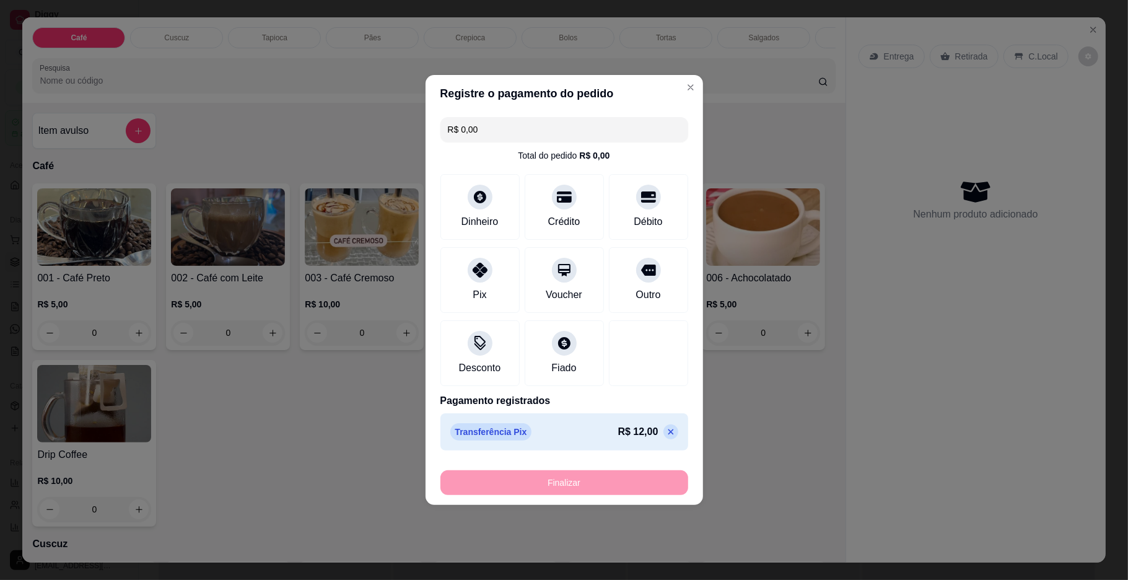
type input "-R$ 12,00"
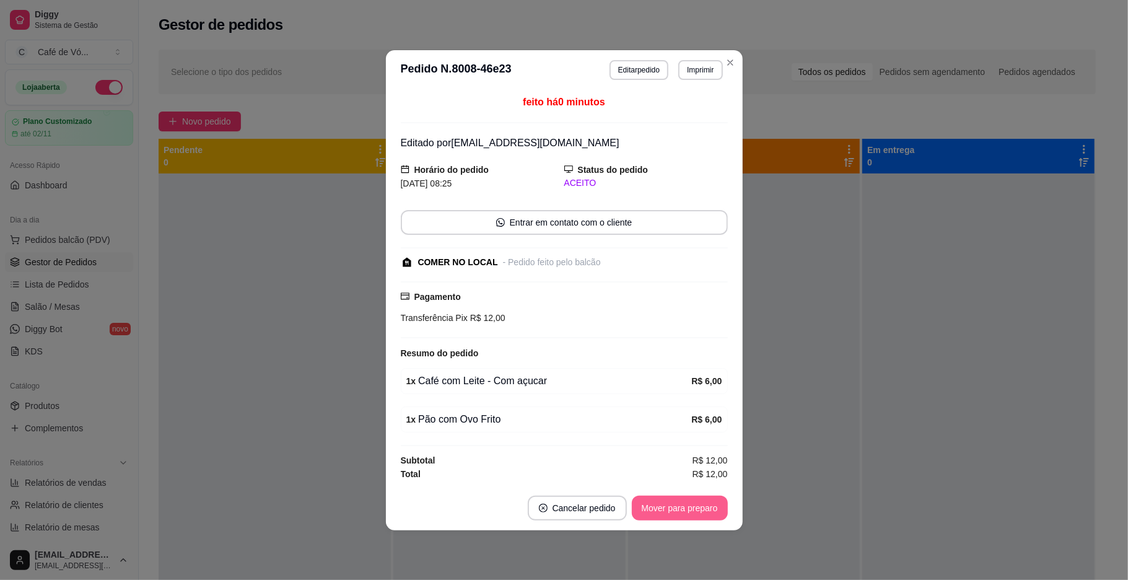
click at [660, 494] on footer "Cancelar pedido Mover para preparo" at bounding box center [564, 508] width 357 height 45
click at [668, 499] on button "Mover para preparo" at bounding box center [680, 507] width 96 height 25
click at [671, 502] on div "Mover para preparo" at bounding box center [670, 507] width 113 height 25
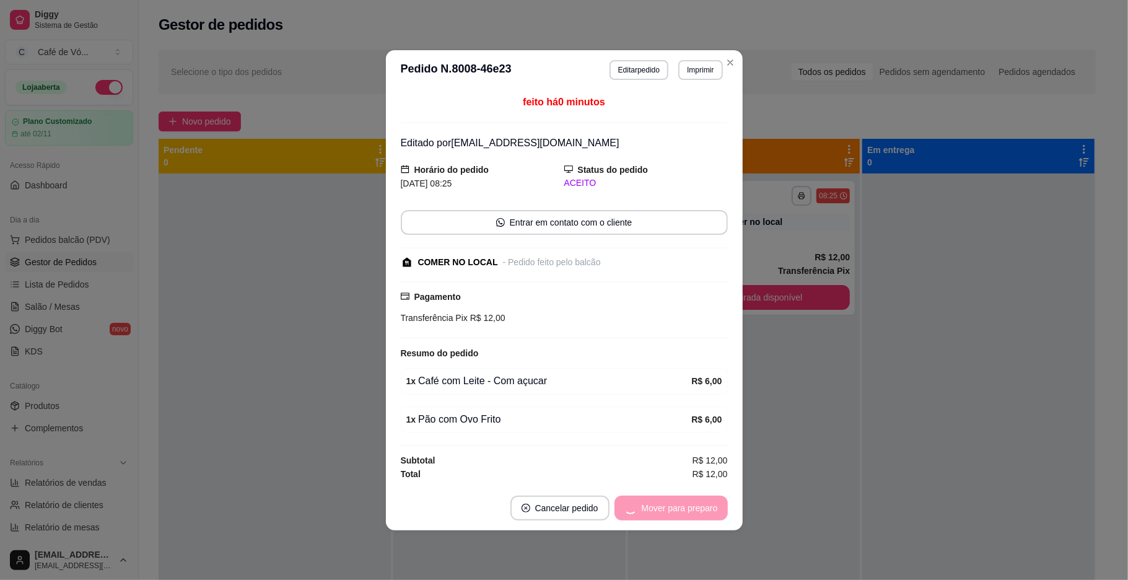
click at [671, 502] on div "Mover para preparo" at bounding box center [670, 507] width 113 height 25
click at [677, 508] on button "Mover para retirada disponível" at bounding box center [658, 507] width 137 height 25
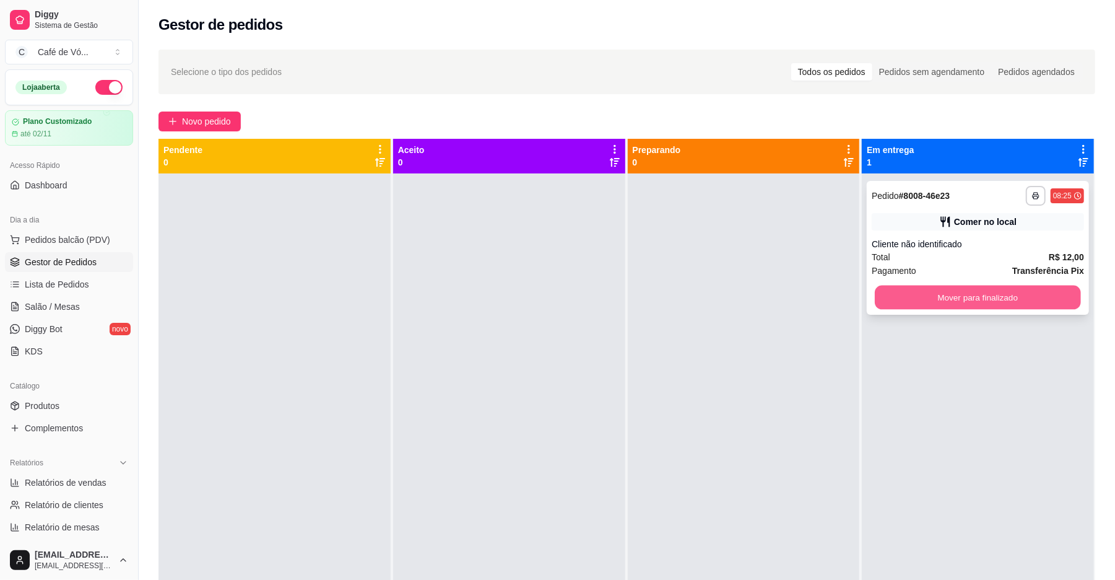
click at [943, 293] on button "Mover para finalizado" at bounding box center [978, 298] width 206 height 24
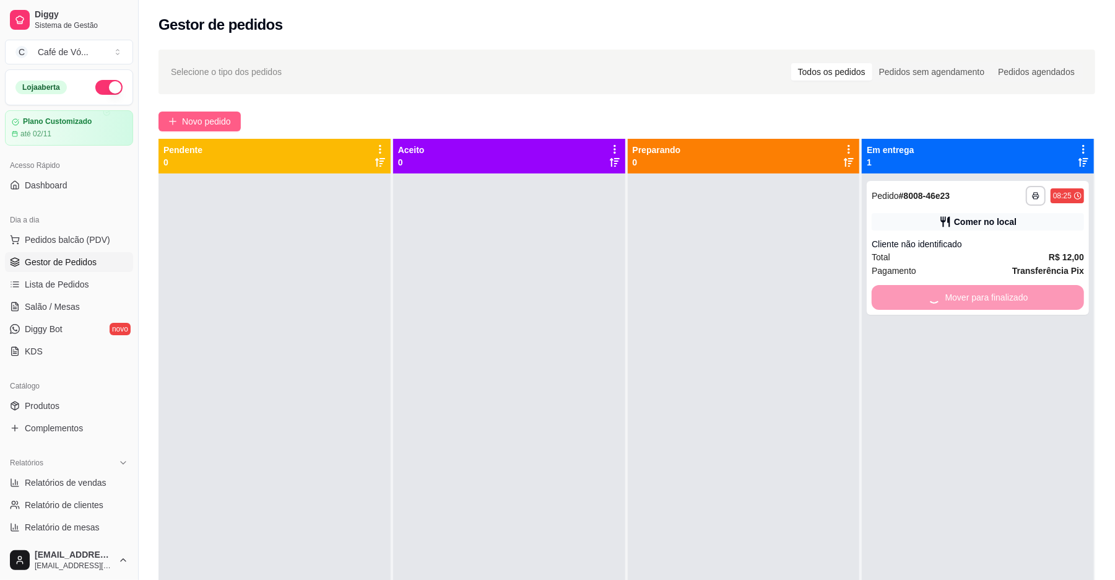
click at [211, 115] on span "Novo pedido" at bounding box center [206, 122] width 49 height 14
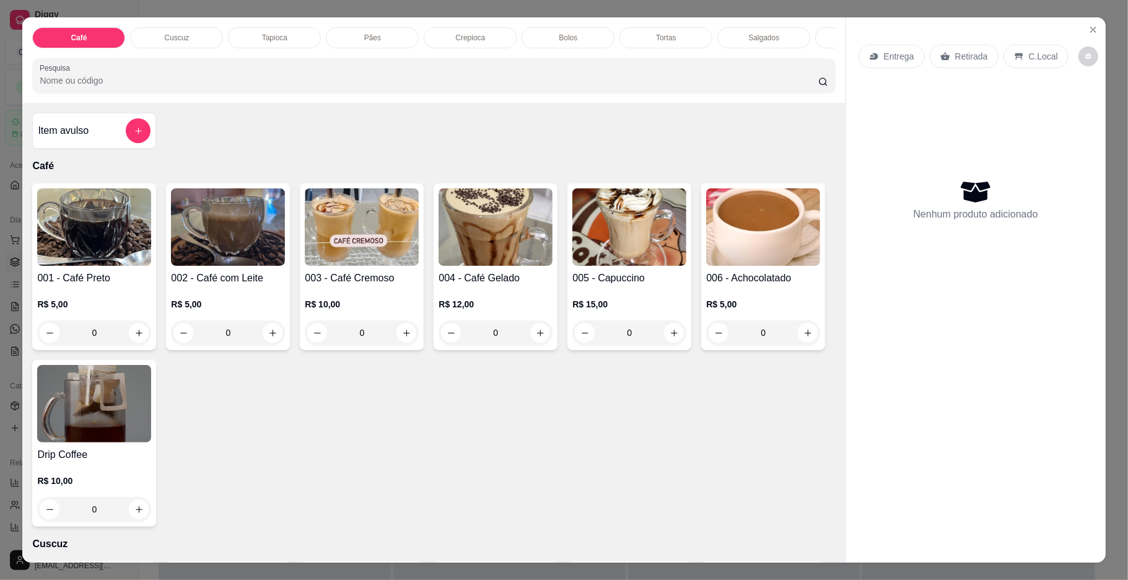
click at [1, 311] on div "Café Cuscuz Tapioca Pães Crepioca Bolos Tortas Salgados Sucos Bebidas Caldos Pr…" at bounding box center [564, 290] width 1128 height 580
click at [125, 281] on div "001 - Café Preto R$ 5,00 0" at bounding box center [94, 266] width 124 height 167
click at [424, 310] on div "Pequeno com açucar R$ 3,00" at bounding box center [468, 309] width 94 height 30
radio input "true"
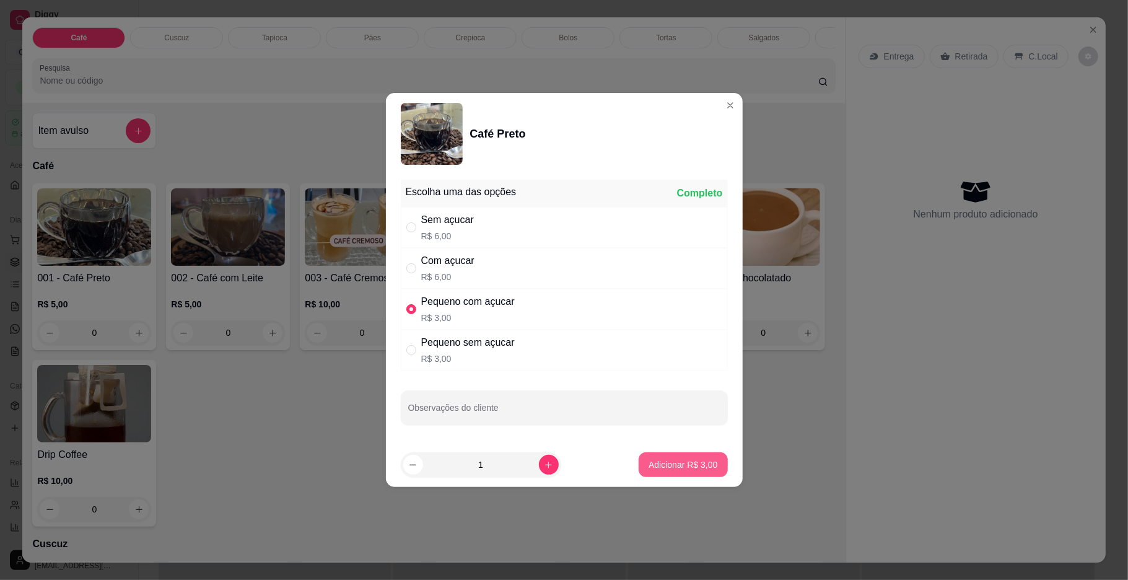
click at [697, 467] on p "Adicionar R$ 3,00" at bounding box center [682, 464] width 69 height 12
type input "1"
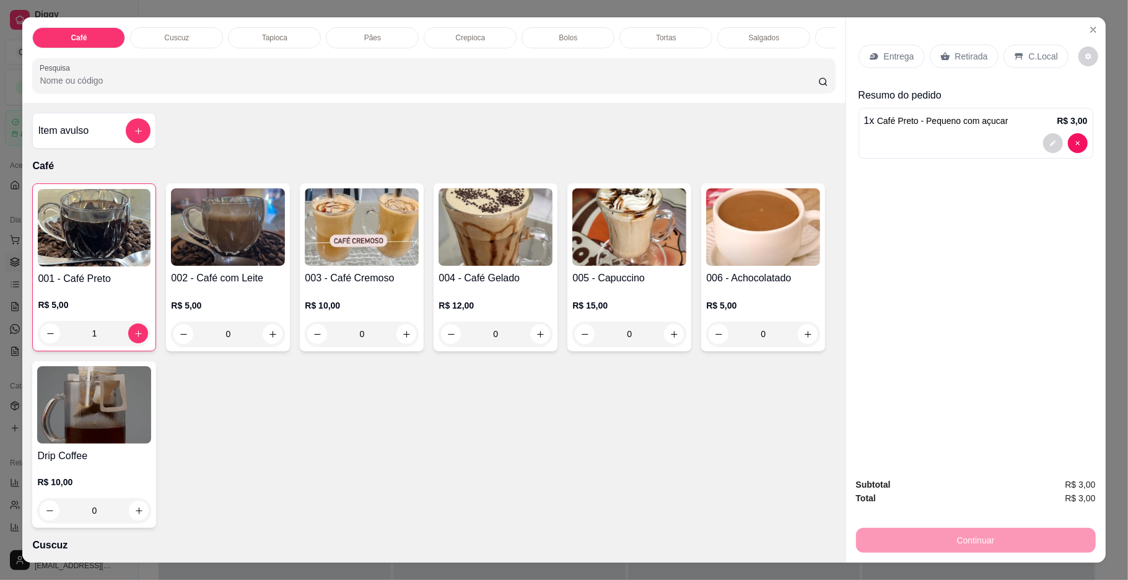
click at [497, 36] on div "Crepioca" at bounding box center [470, 37] width 93 height 21
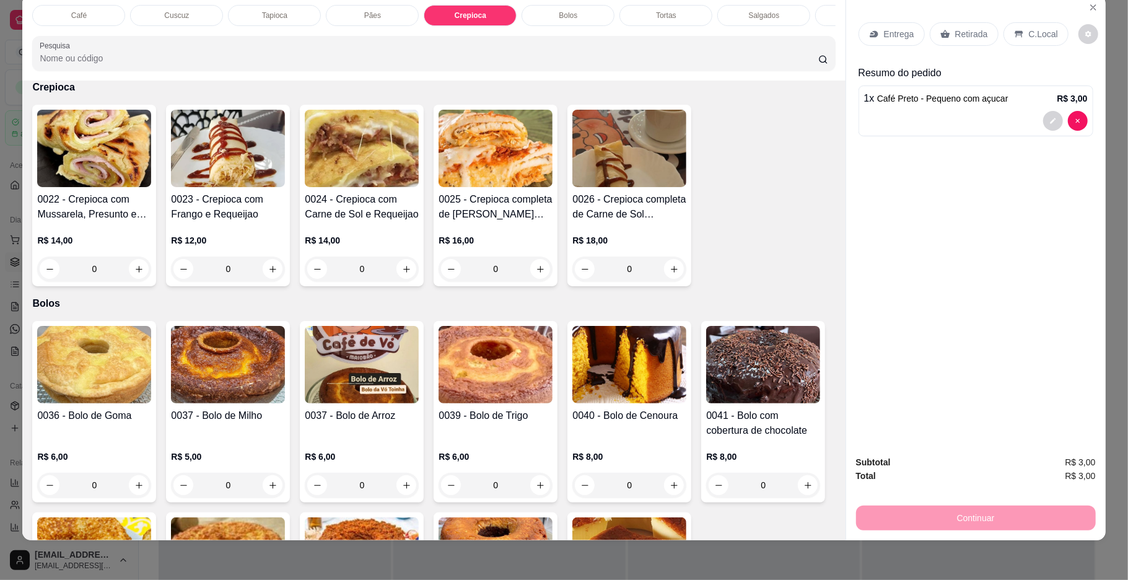
click at [483, 265] on div "R$ 16,00 0" at bounding box center [495, 257] width 114 height 47
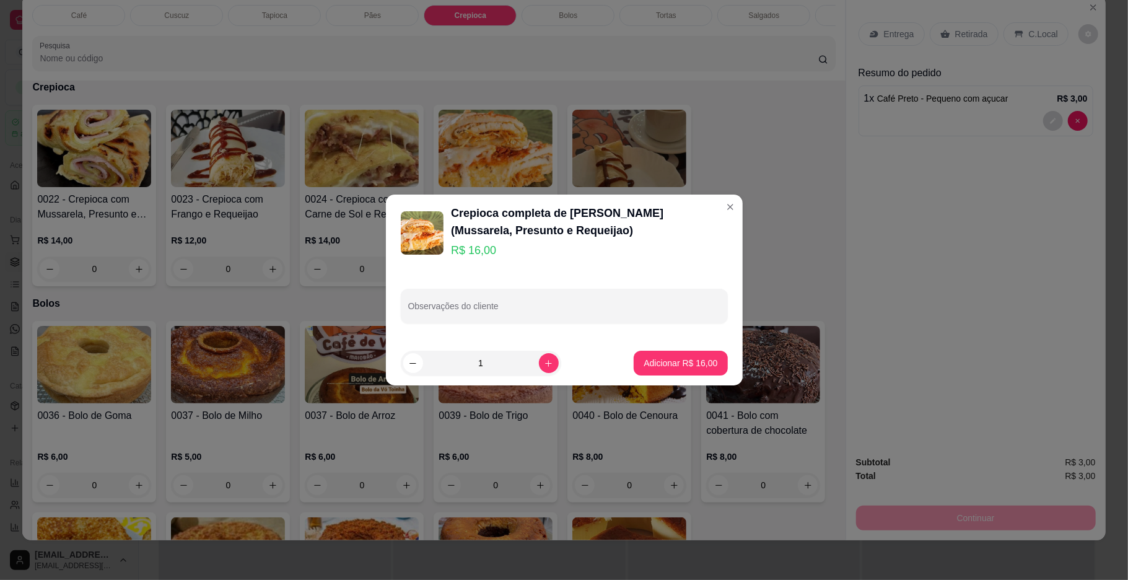
click at [662, 357] on p "Adicionar R$ 16,00" at bounding box center [680, 363] width 74 height 12
type input "1"
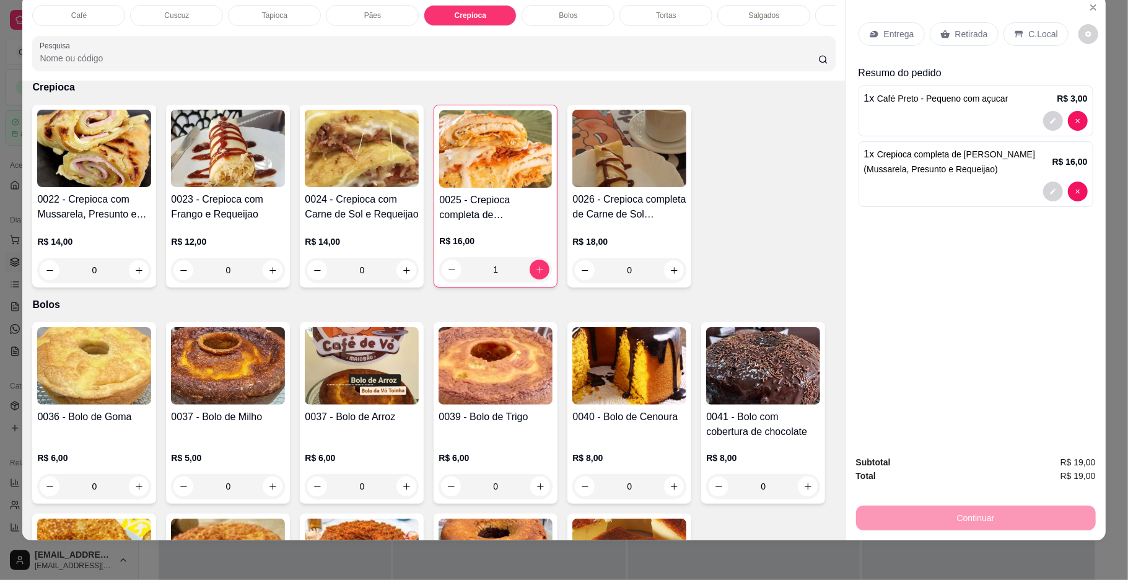
scroll to position [0, 367]
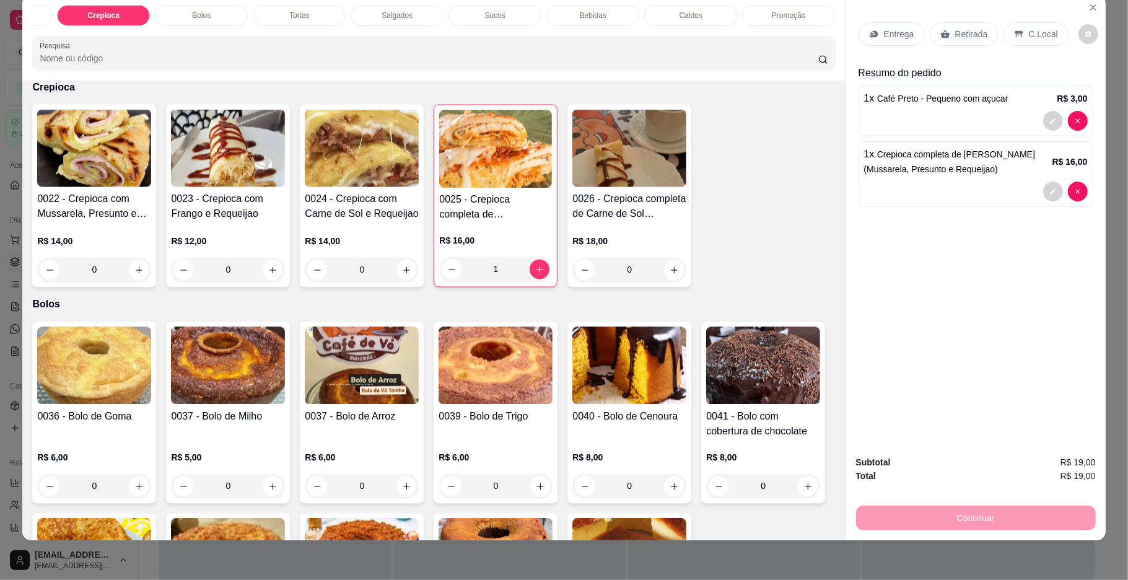
click at [749, 20] on div "Promoção" at bounding box center [788, 15] width 93 height 21
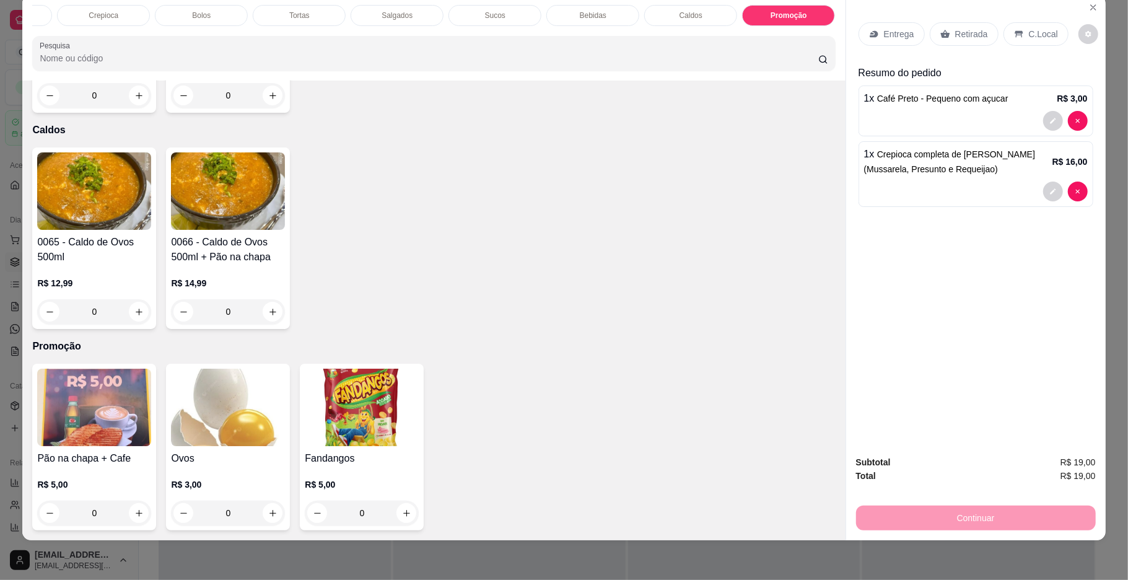
click at [238, 501] on input "0" at bounding box center [227, 512] width 69 height 25
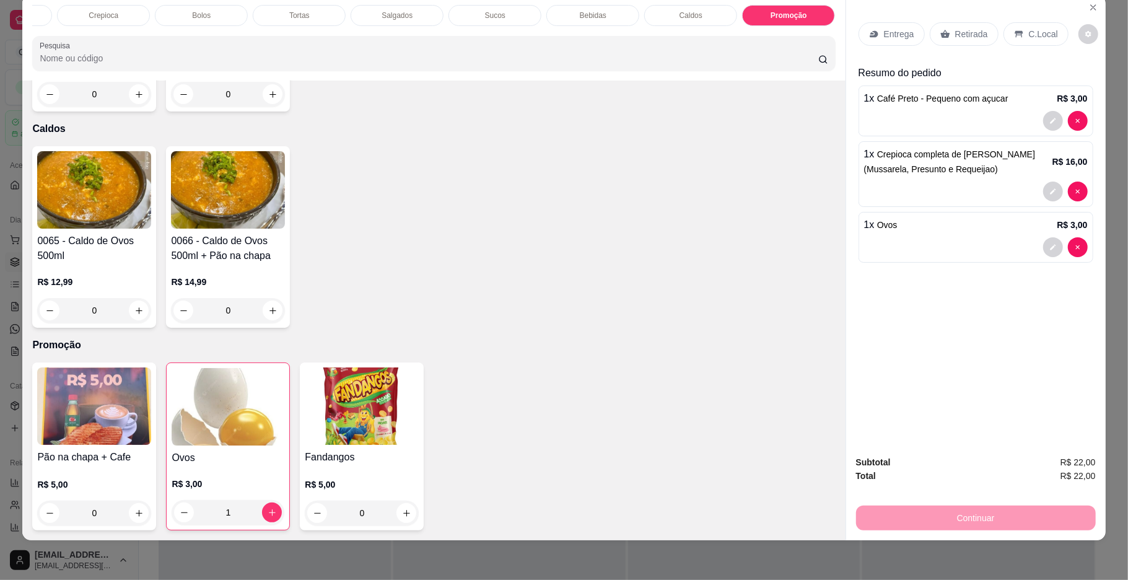
type input "1"
click at [1040, 50] on div "Entrega Retirada C.Local" at bounding box center [975, 33] width 235 height 43
click at [1034, 38] on p "C.Local" at bounding box center [1043, 34] width 29 height 12
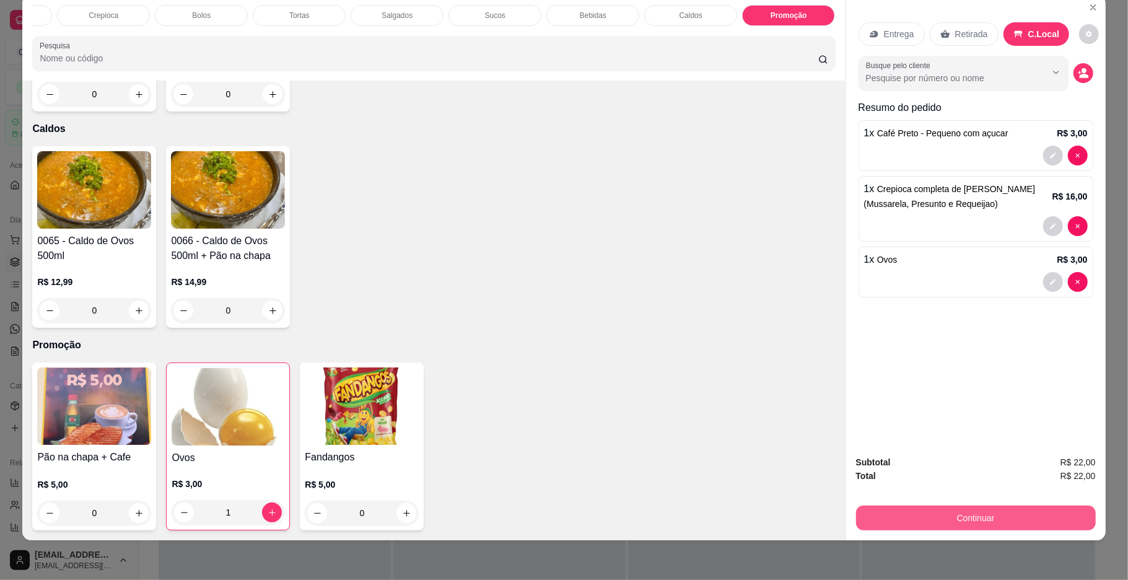
click at [868, 526] on button "Continuar" at bounding box center [976, 517] width 240 height 25
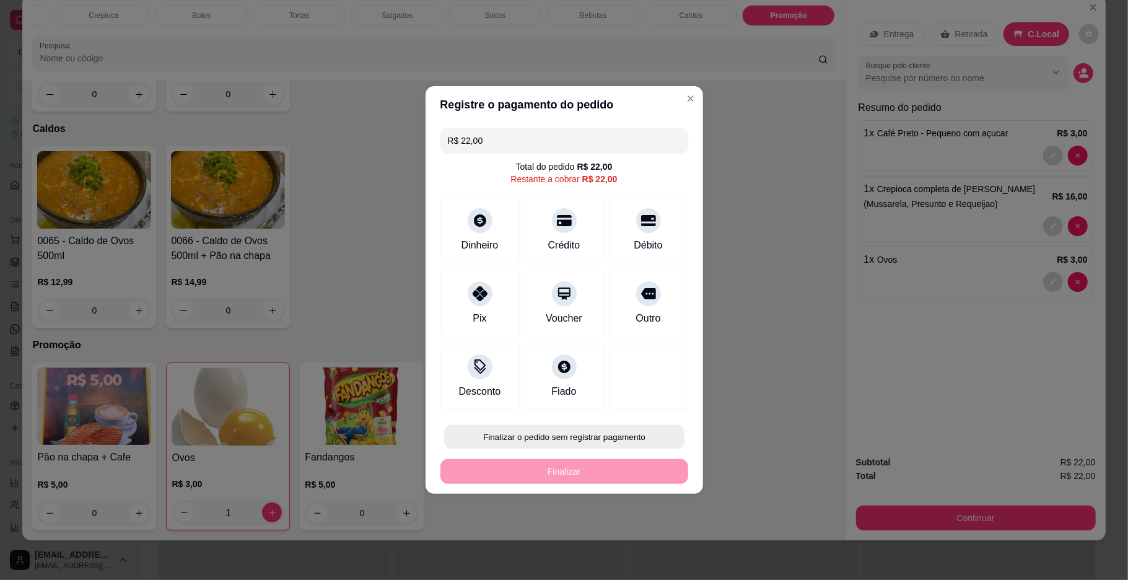
click at [615, 443] on button "Finalizar o pedido sem registrar pagamento" at bounding box center [564, 437] width 240 height 24
click at [638, 544] on button "Confirmar" at bounding box center [641, 539] width 44 height 19
type input "0"
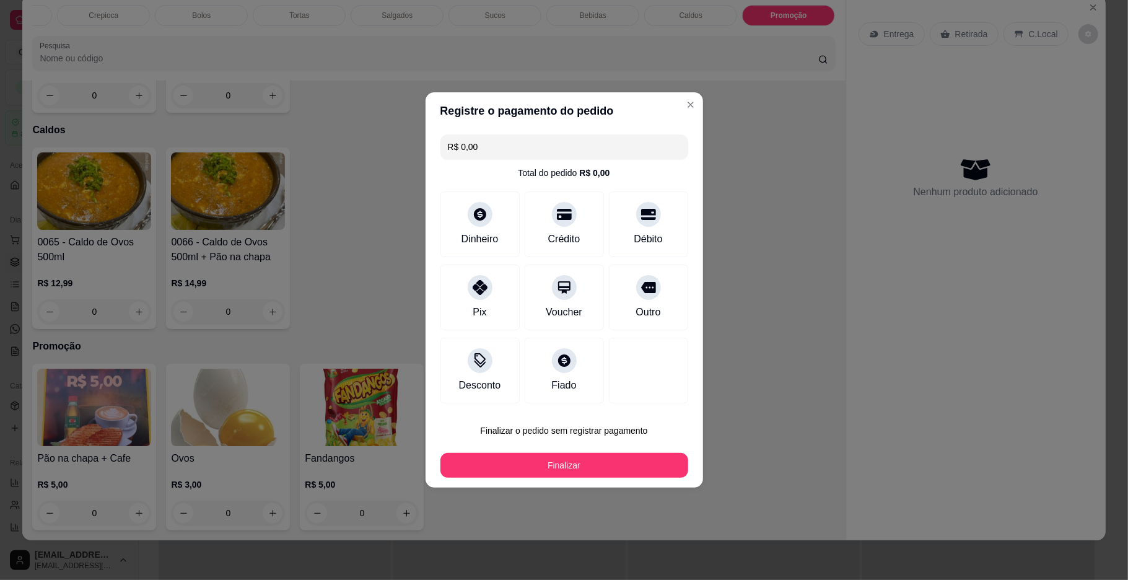
type input "R$ 0,00"
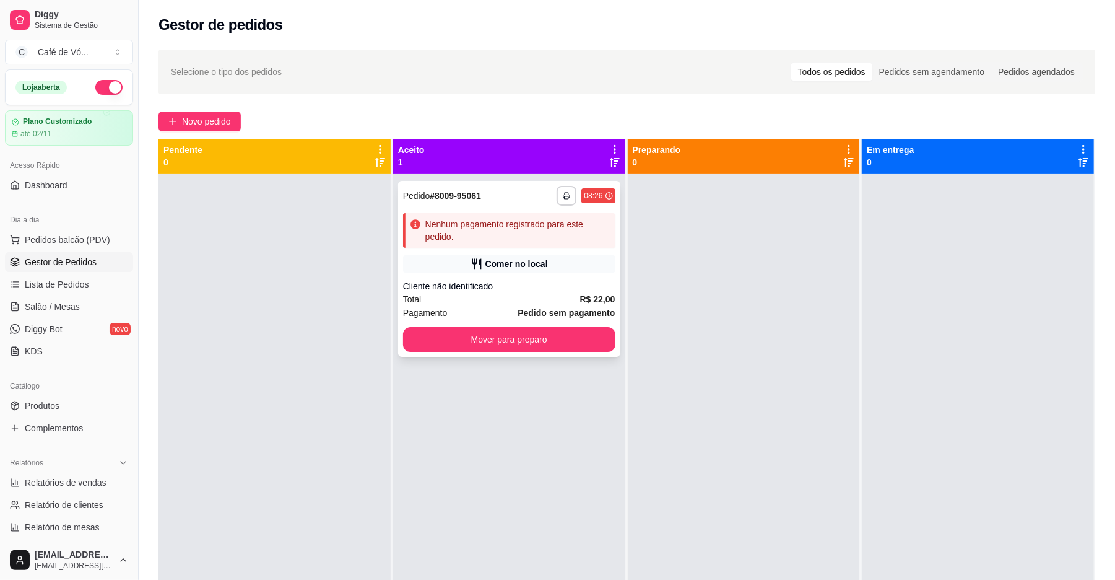
click at [528, 266] on div "Comer no local" at bounding box center [517, 264] width 63 height 12
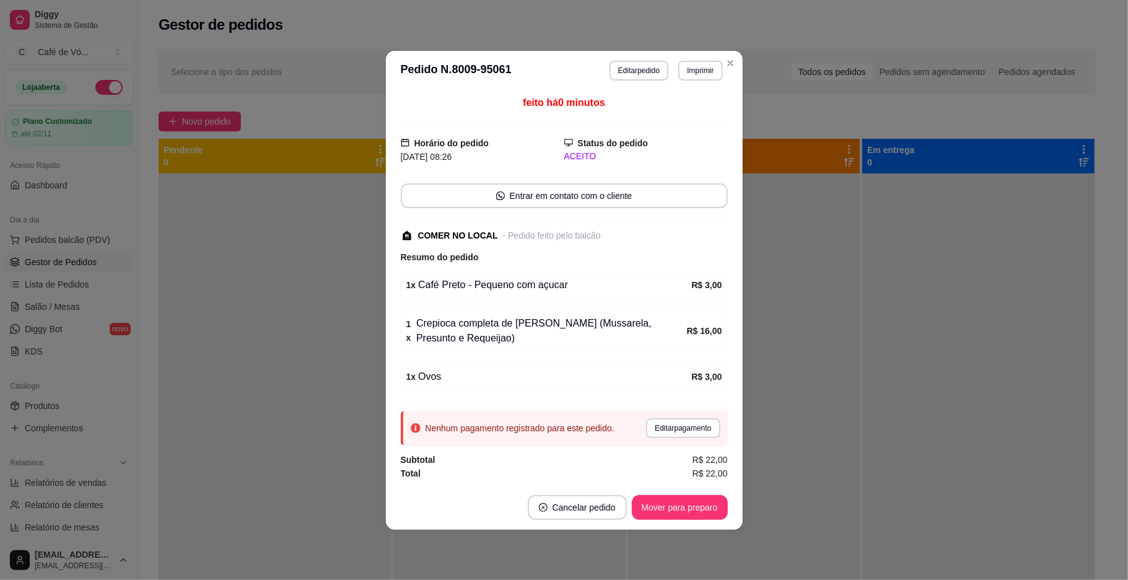
click at [707, 72] on button "Imprimir" at bounding box center [700, 71] width 44 height 20
click at [689, 114] on button "IMPRESSORA" at bounding box center [689, 106] width 72 height 16
drag, startPoint x: 495, startPoint y: 237, endPoint x: 283, endPoint y: 255, distance: 213.2
click at [494, 237] on div "COMER NO LOCAL - Pedido feito pelo balcão" at bounding box center [501, 235] width 200 height 13
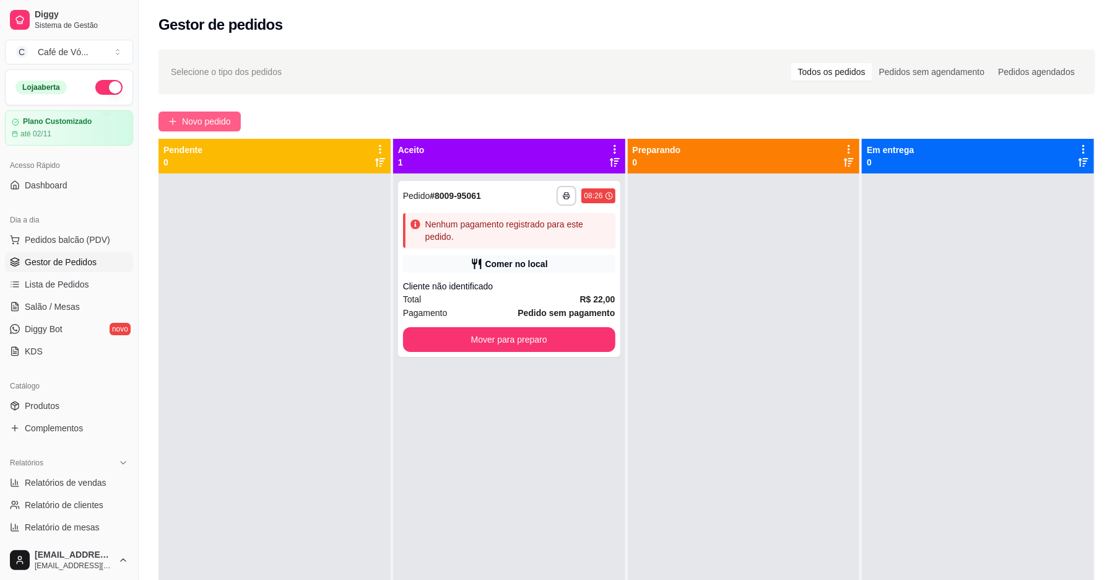
click at [191, 115] on span "Novo pedido" at bounding box center [206, 122] width 49 height 14
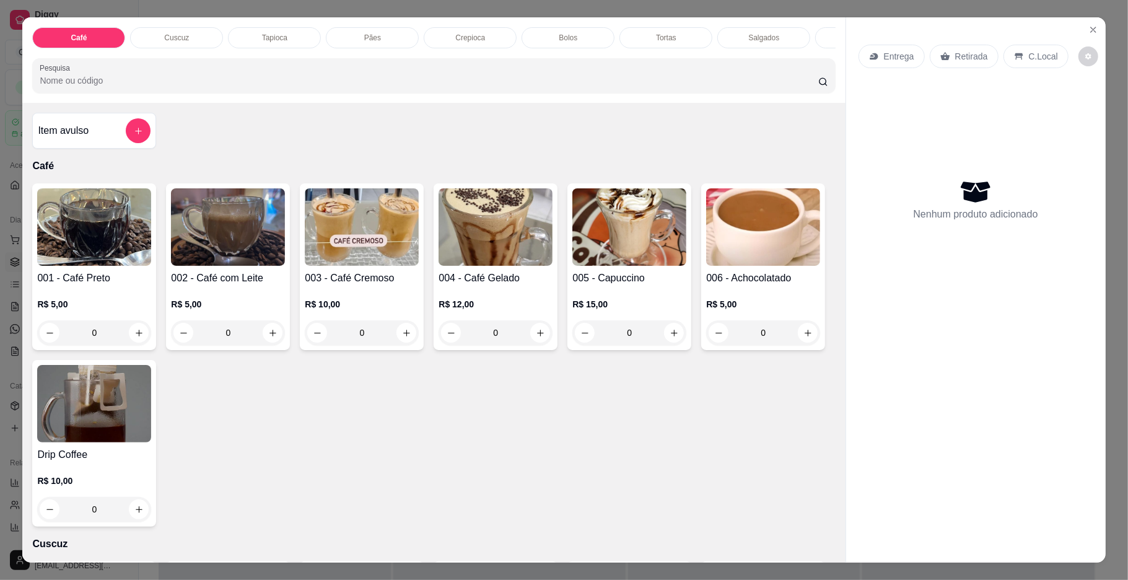
click at [357, 42] on div "Pães" at bounding box center [372, 37] width 93 height 21
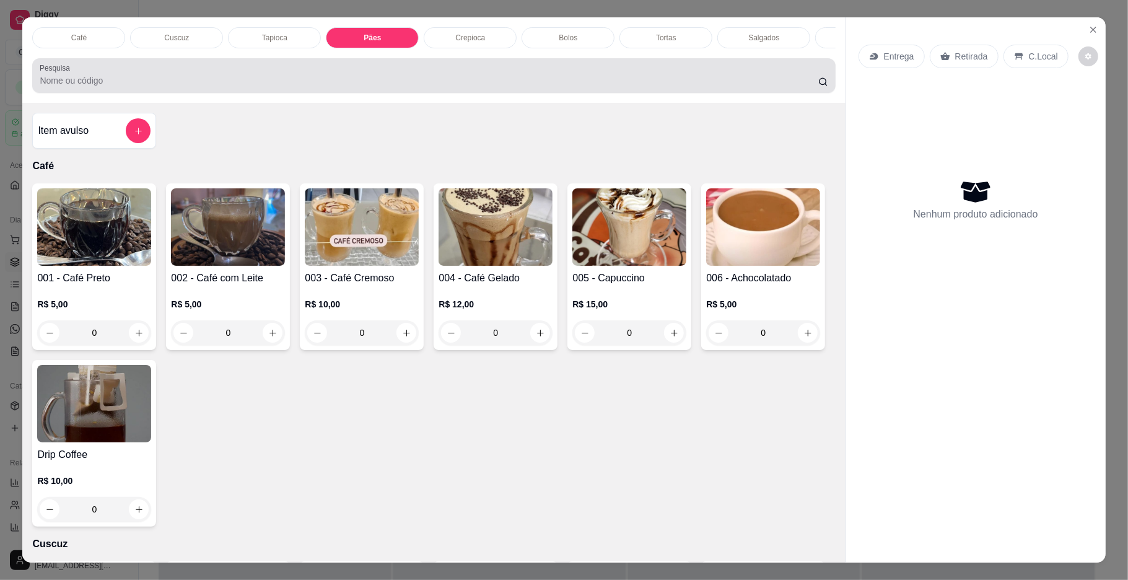
scroll to position [22, 0]
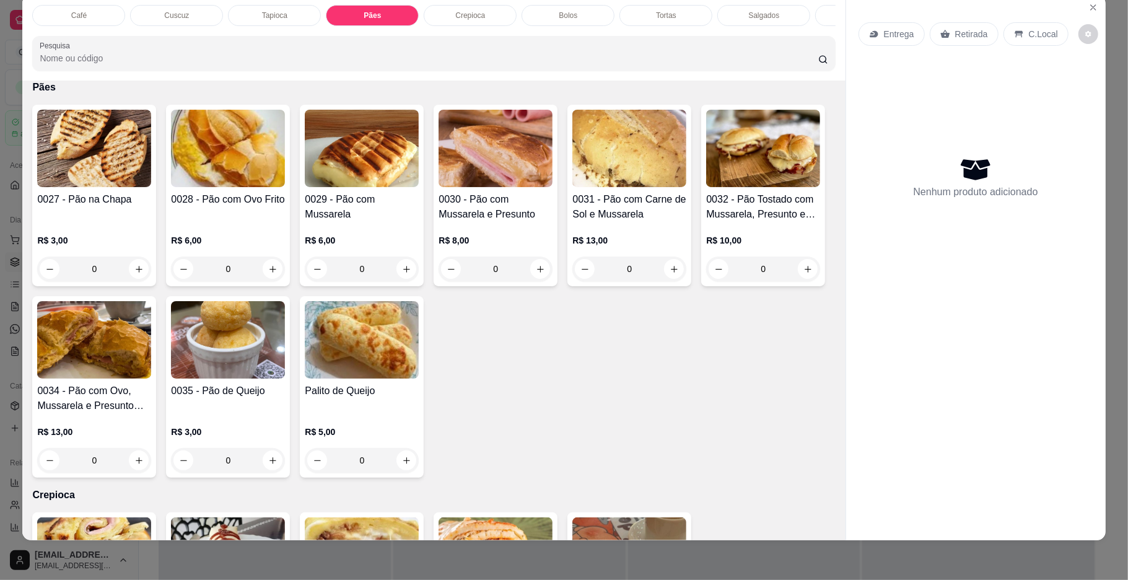
click at [370, 187] on img at bounding box center [362, 148] width 114 height 77
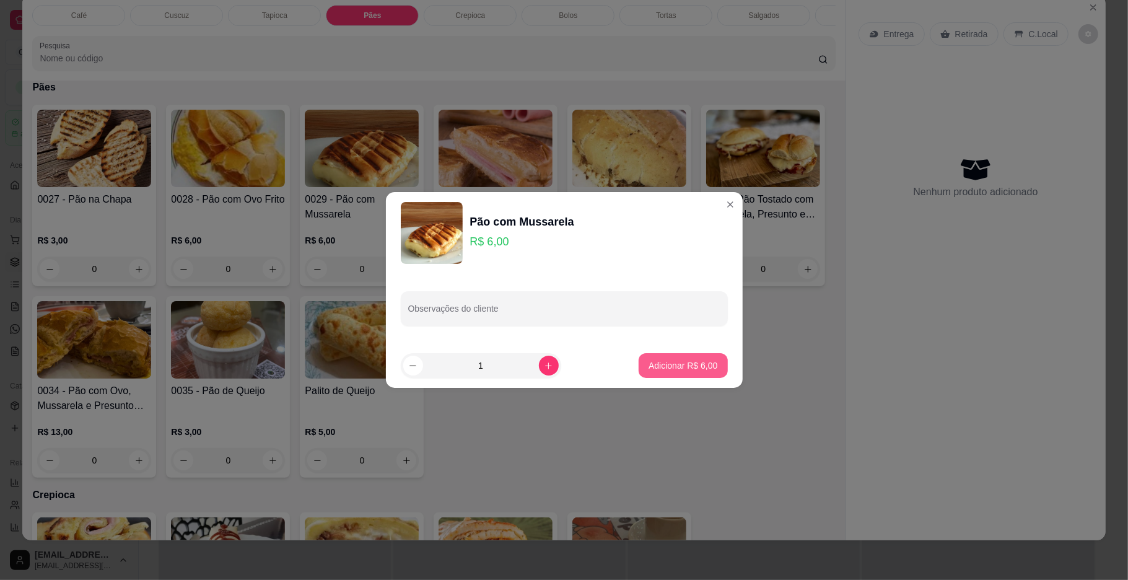
click at [655, 367] on p "Adicionar R$ 6,00" at bounding box center [682, 365] width 69 height 12
type input "1"
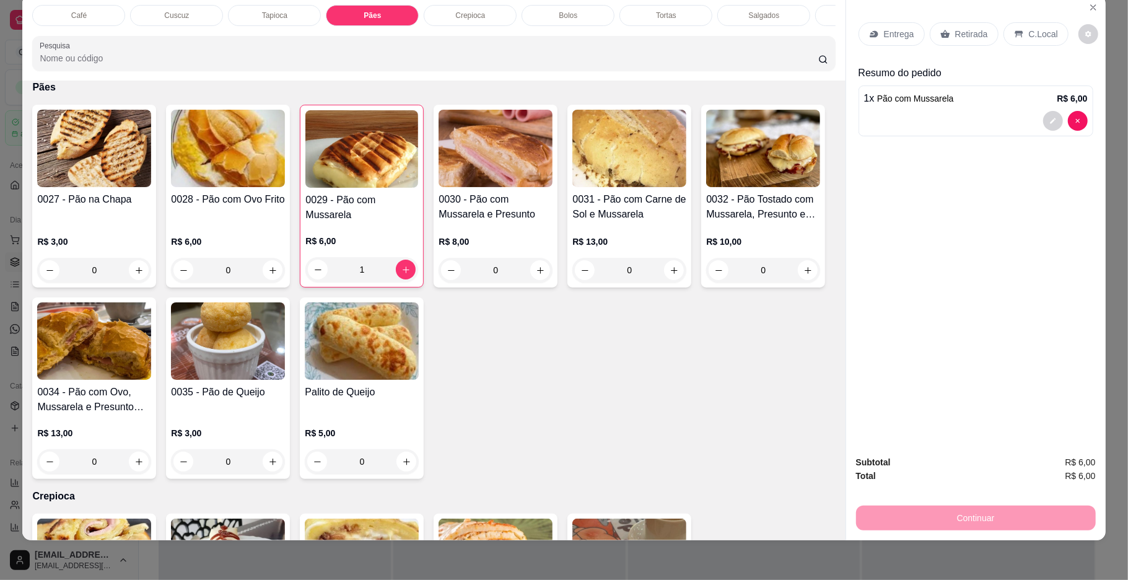
click at [94, 15] on div "Café" at bounding box center [78, 15] width 93 height 21
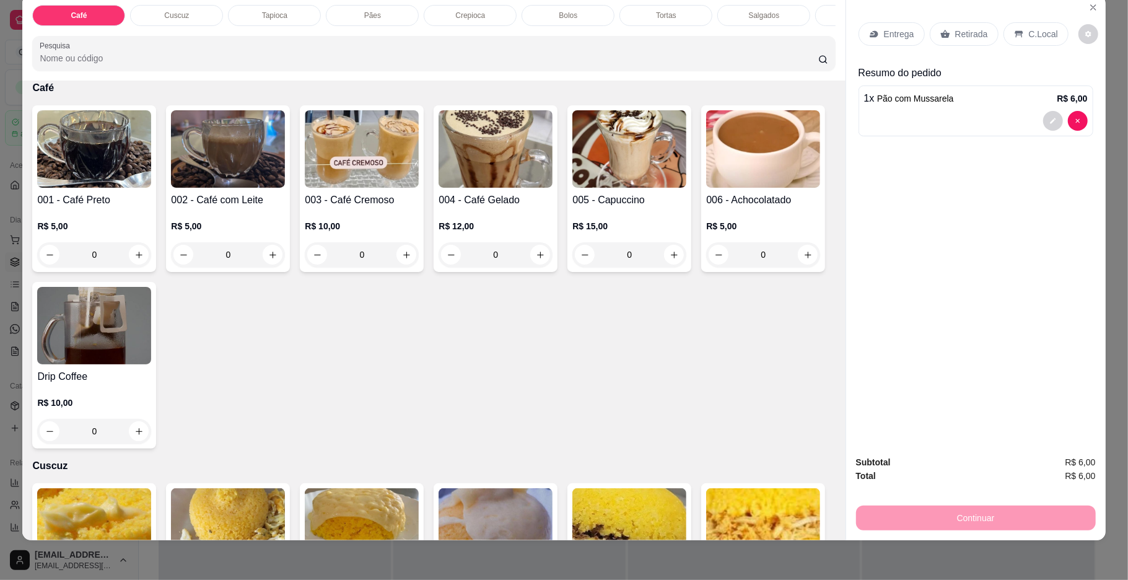
click at [206, 263] on div "0" at bounding box center [228, 254] width 114 height 25
click at [497, 248] on div "Com açucar R$ 6,00" at bounding box center [563, 268] width 327 height 41
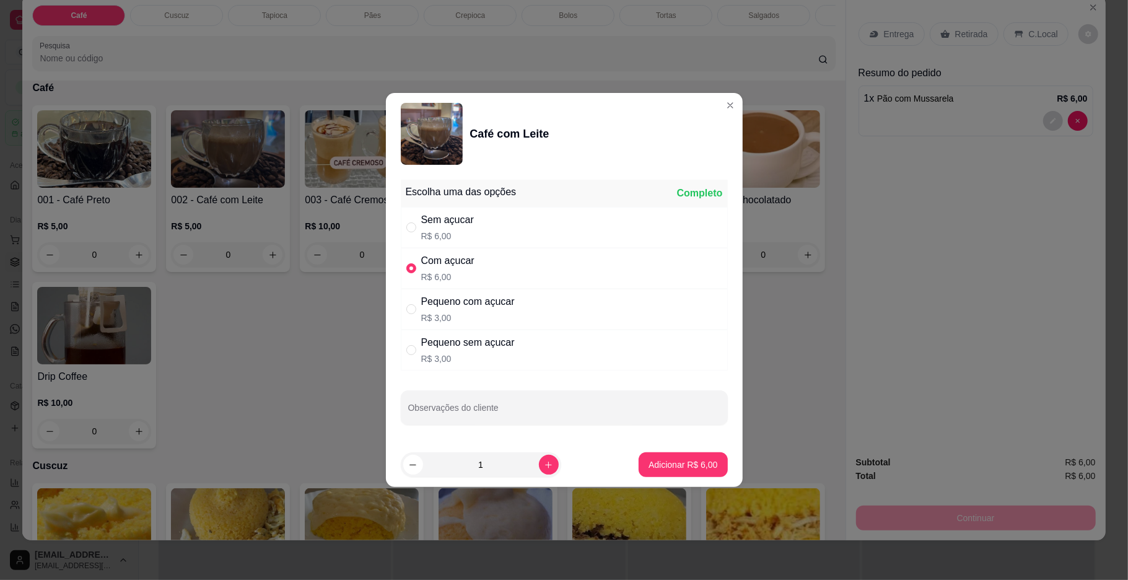
click at [507, 273] on div "Com açucar R$ 6,00" at bounding box center [564, 268] width 327 height 41
click at [424, 263] on div "Com açucar" at bounding box center [447, 260] width 53 height 15
radio input "true"
click at [640, 467] on button "Adicionar R$ 6,00" at bounding box center [683, 465] width 86 height 24
type input "1"
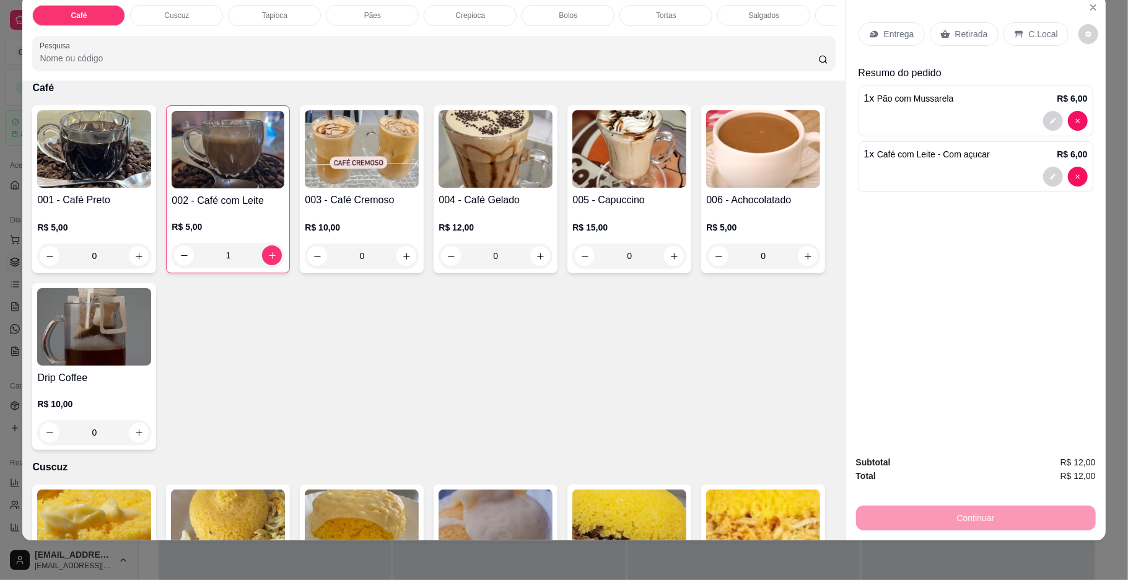
scroll to position [0, 367]
click at [593, 23] on div "Bebidas" at bounding box center [592, 15] width 93 height 21
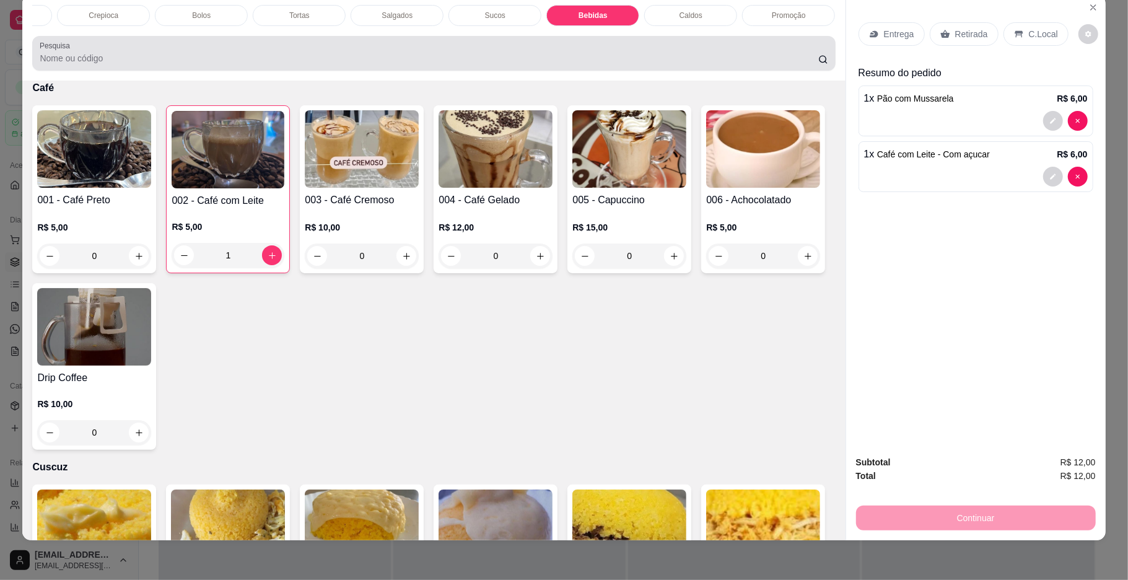
scroll to position [3447, 0]
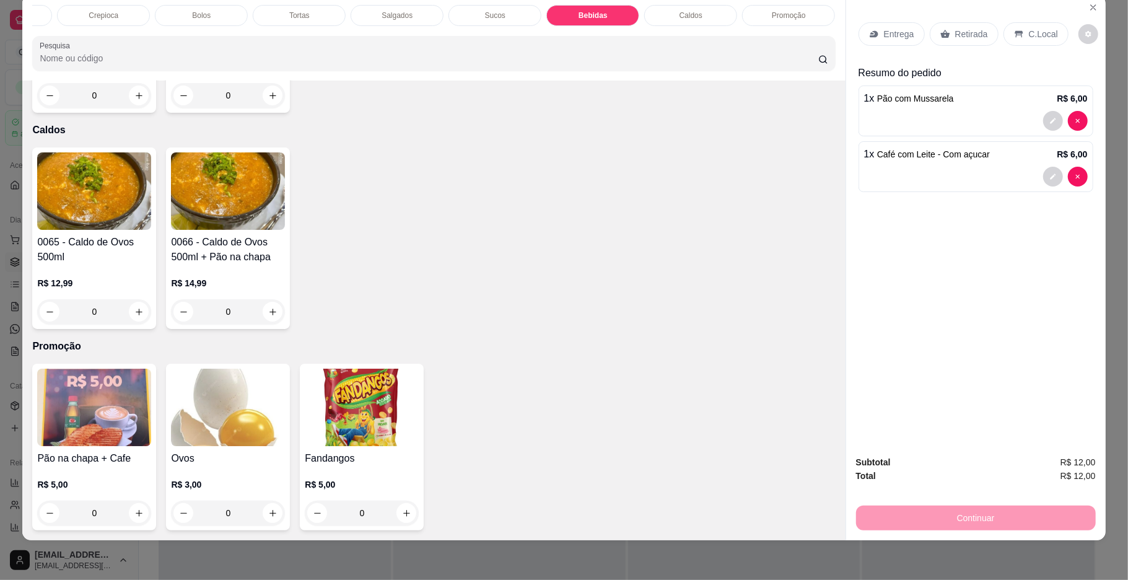
type input "1"
click at [993, 43] on div "Entrega Retirada C.Local" at bounding box center [963, 34] width 210 height 24
click at [1029, 38] on p "C.Local" at bounding box center [1043, 34] width 29 height 12
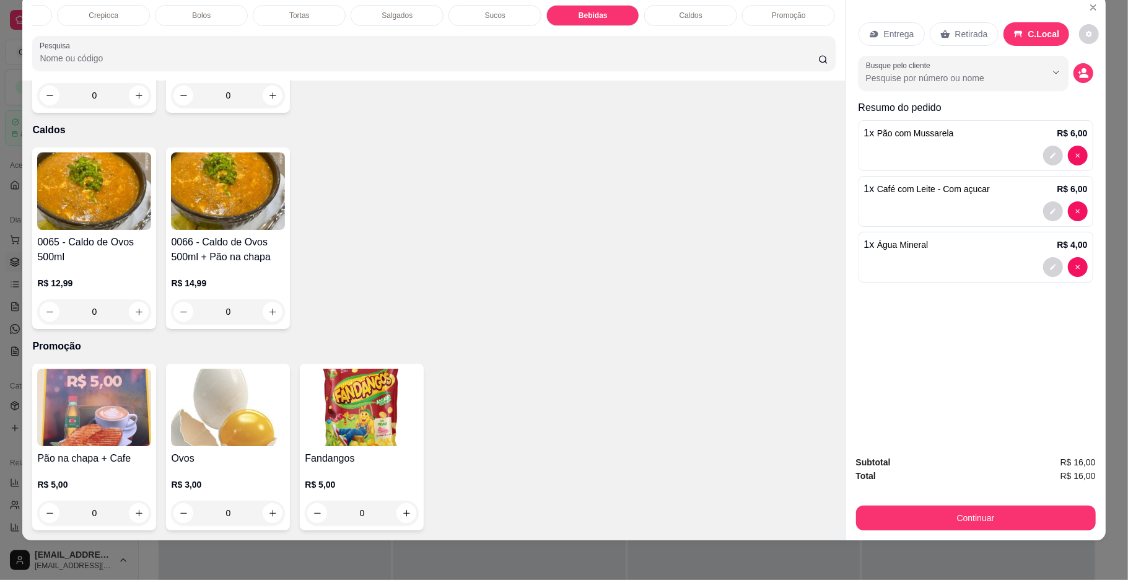
click at [949, 504] on div "Subtotal R$ 16,00 Total R$ 16,00 Continuar" at bounding box center [976, 492] width 240 height 75
click at [949, 511] on button "Continuar" at bounding box center [976, 517] width 240 height 25
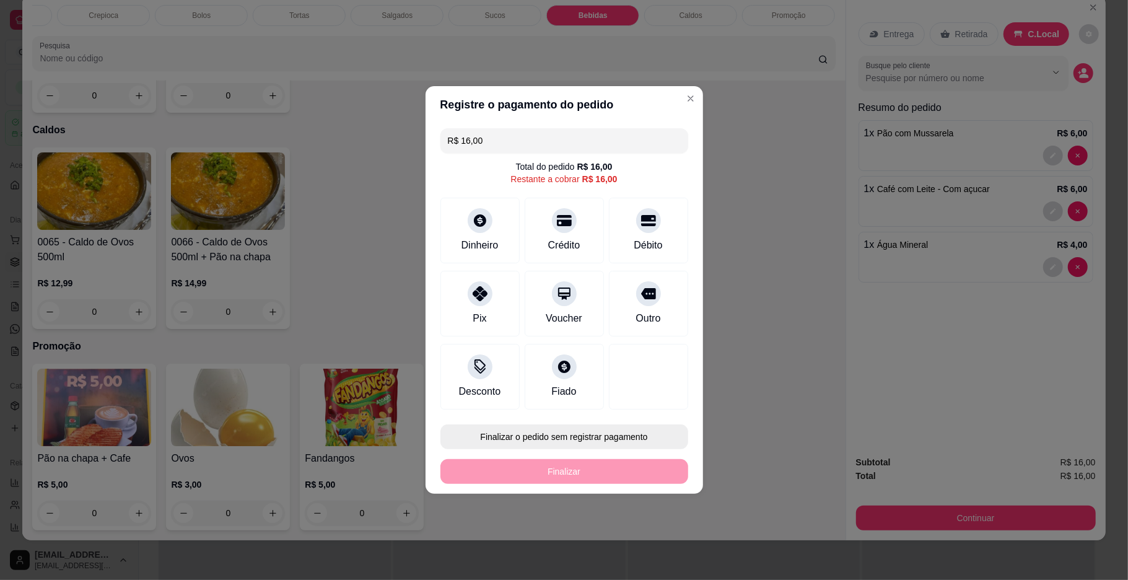
click at [587, 411] on div "R$ 16,00 Total do pedido R$ 16,00 Restante a cobrar R$ 16,00 Dinheiro Crédito D…" at bounding box center [563, 268] width 277 height 291
click at [595, 441] on button "Finalizar o pedido sem registrar pagamento" at bounding box center [564, 436] width 248 height 25
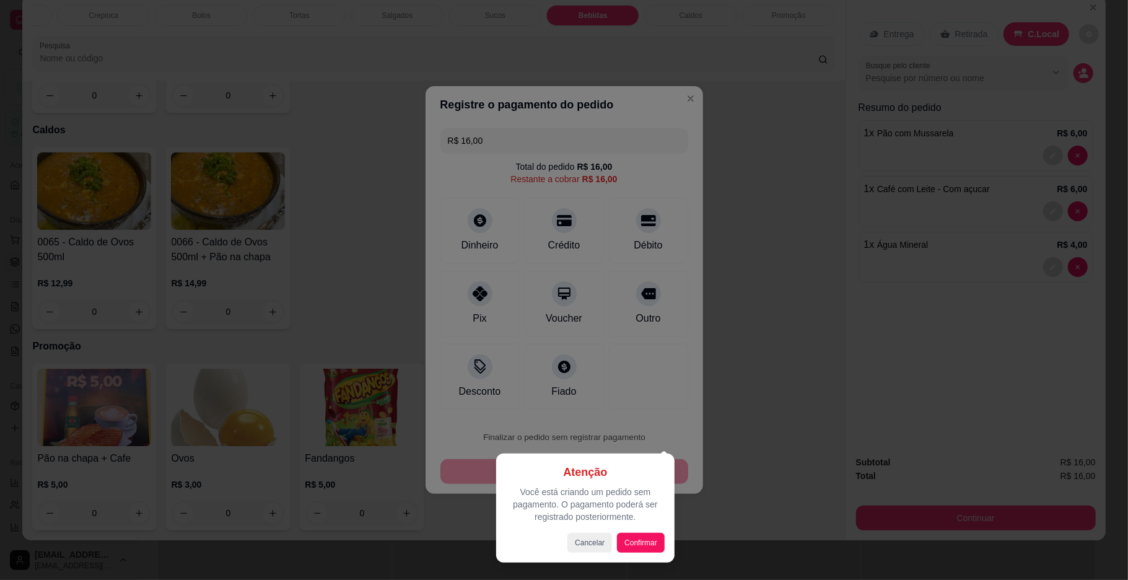
click at [635, 531] on div "Atenção Você está criando um pedido sem pagamento. O pagamento poderá ser regis…" at bounding box center [585, 507] width 159 height 89
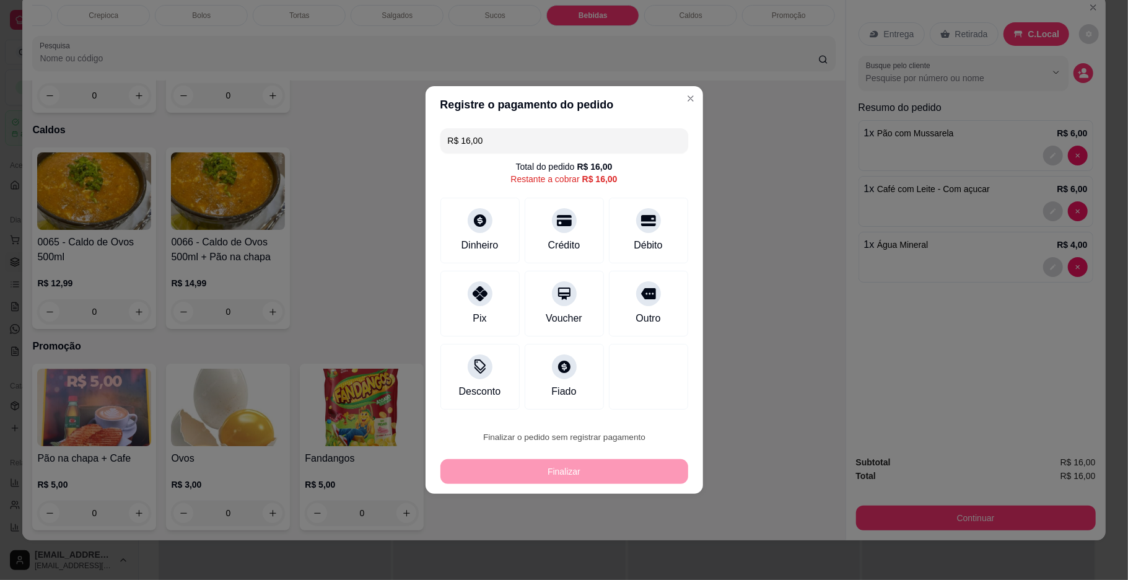
click at [642, 543] on button "Confirmar" at bounding box center [642, 539] width 44 height 19
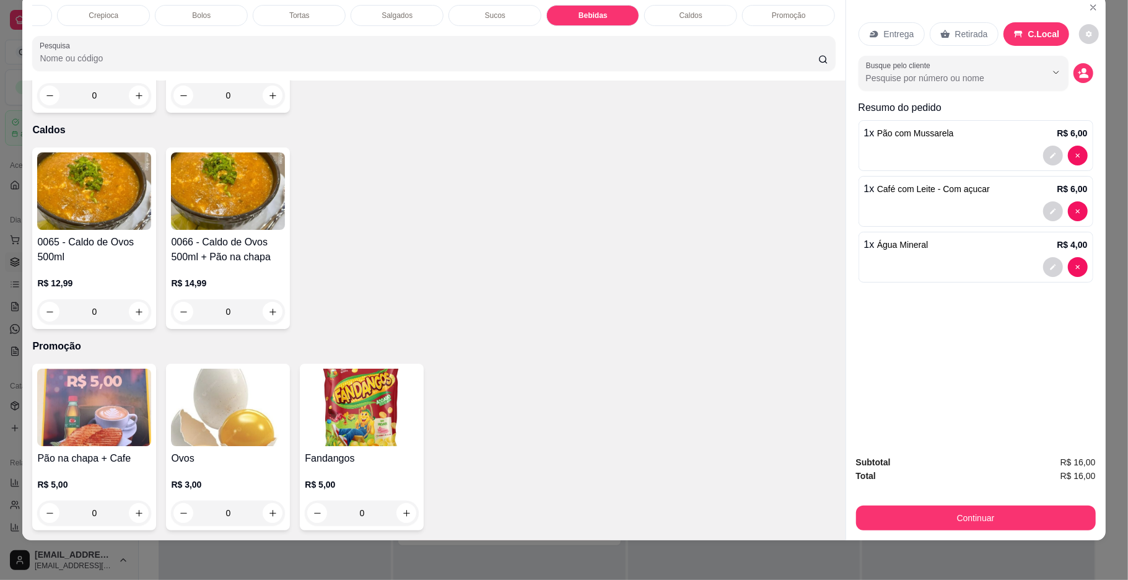
type input "0"
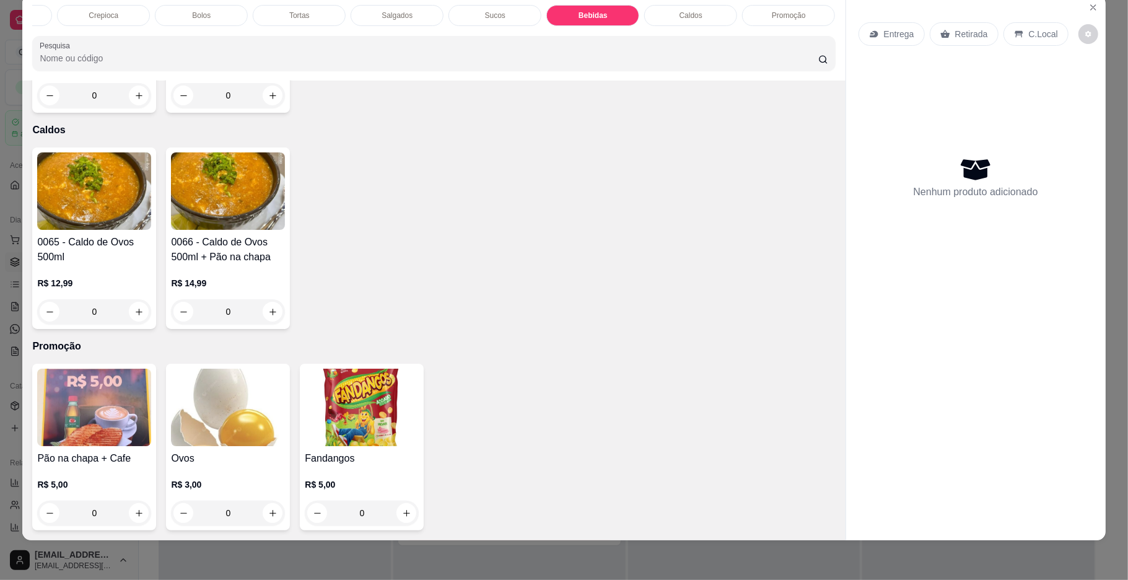
scroll to position [3443, 0]
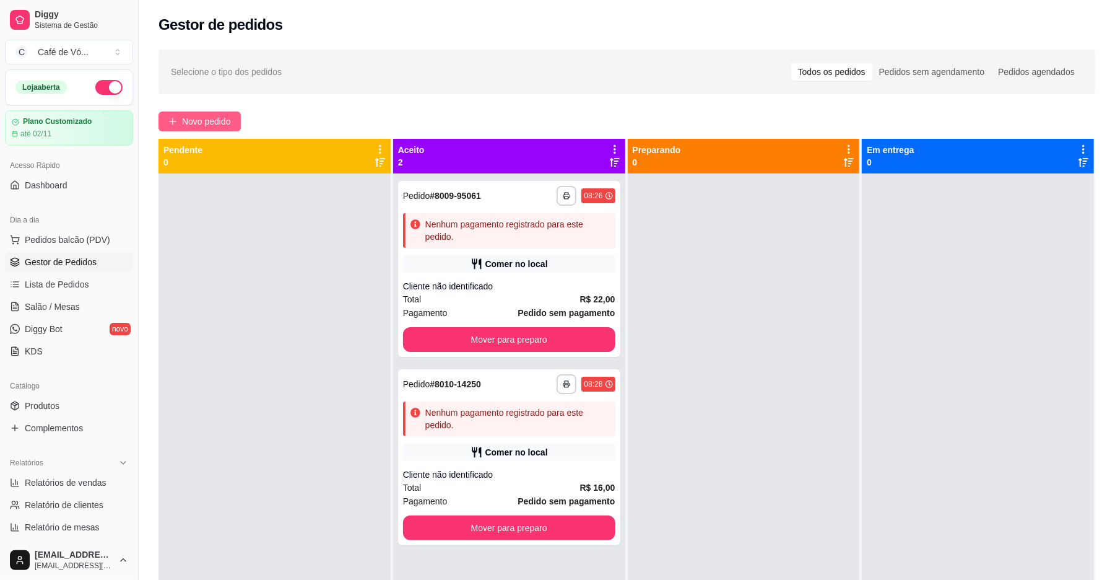
click at [191, 115] on button "Novo pedido" at bounding box center [200, 121] width 82 height 20
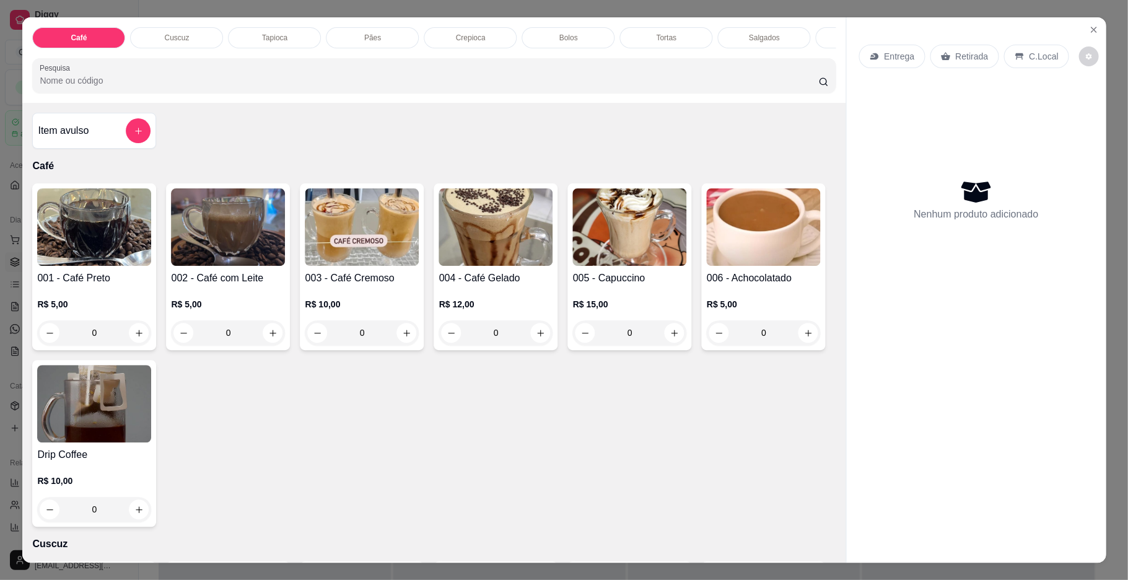
click at [281, 265] on div "002 - Café com Leite R$ 5,00 0" at bounding box center [228, 266] width 124 height 167
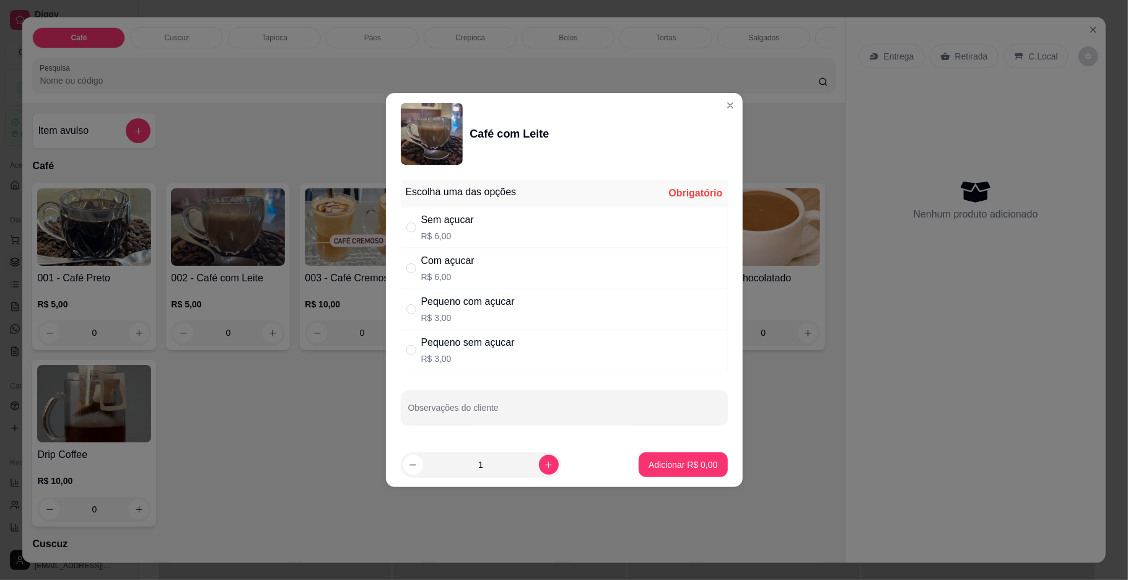
drag, startPoint x: 466, startPoint y: 268, endPoint x: 553, endPoint y: 421, distance: 176.4
click at [468, 268] on div "Com açucar R$ 6,00" at bounding box center [447, 268] width 53 height 30
radio input "true"
click at [656, 462] on button "Adicionar R$ 6,00" at bounding box center [683, 464] width 89 height 25
type input "1"
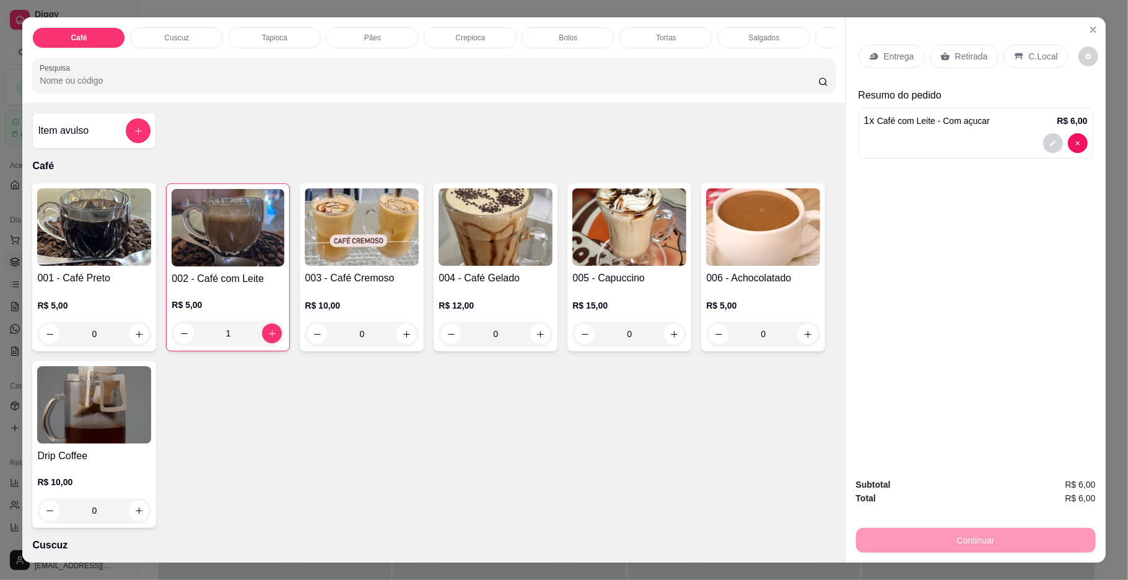
click at [341, 43] on div "Pães" at bounding box center [372, 37] width 93 height 21
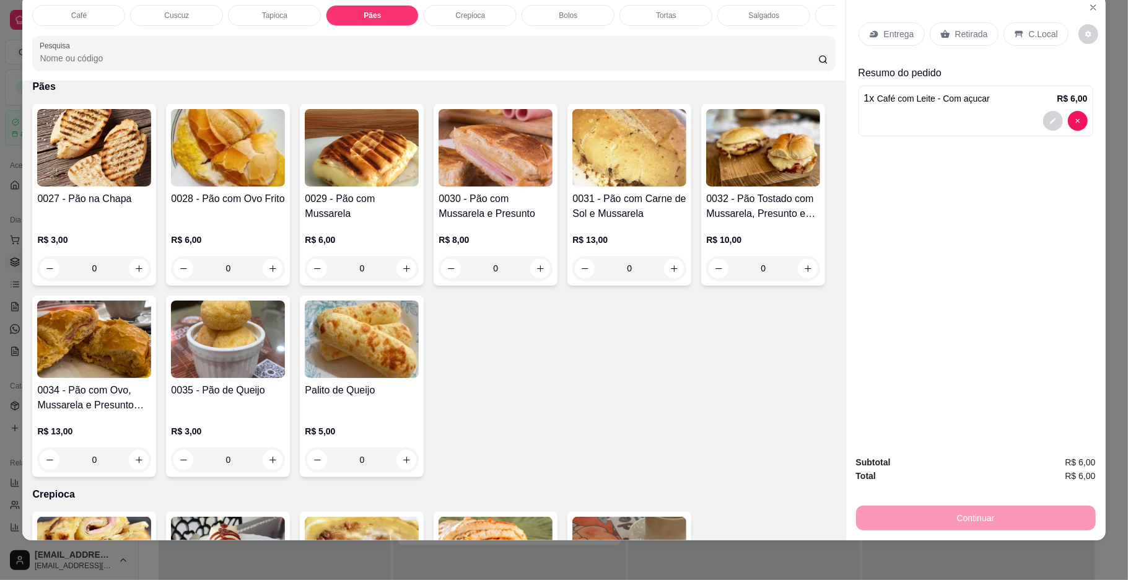
click at [355, 246] on p "R$ 6,00" at bounding box center [362, 239] width 114 height 12
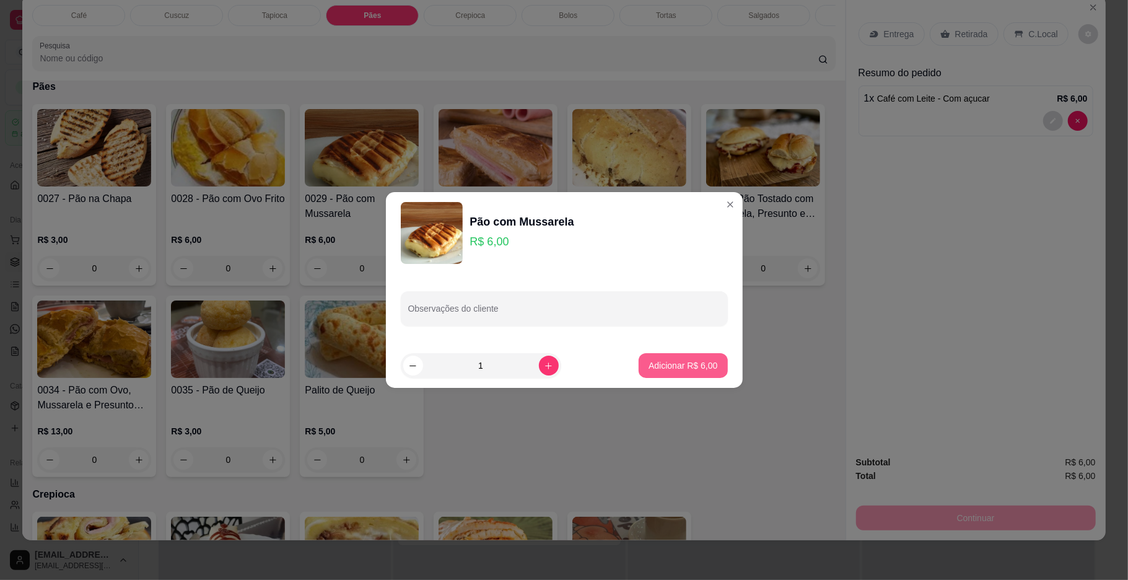
click at [667, 368] on p "Adicionar R$ 6,00" at bounding box center [682, 365] width 69 height 12
type input "1"
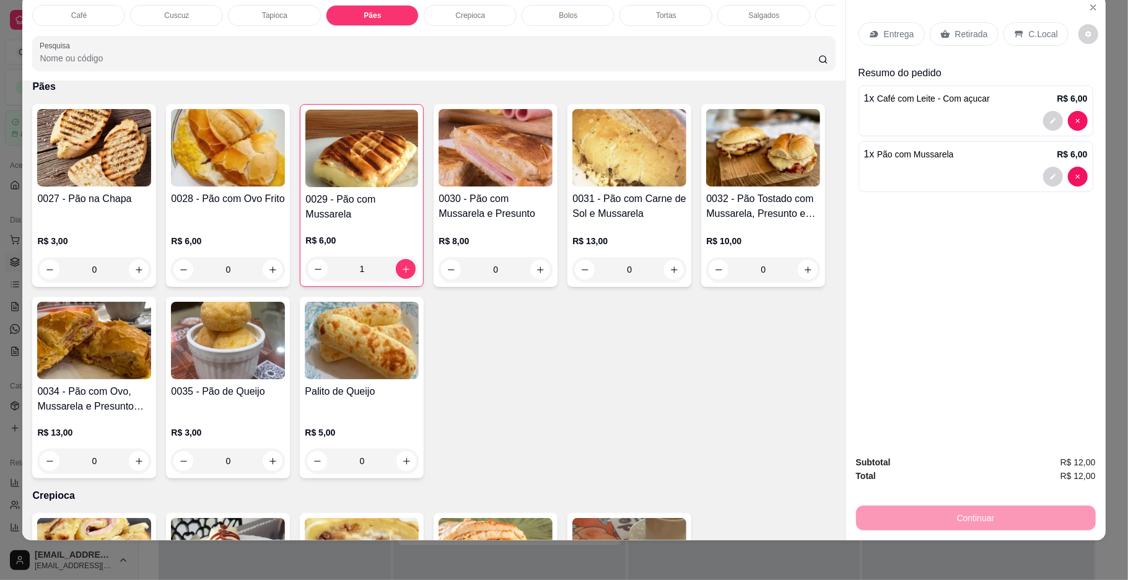
click at [1049, 33] on div "C.Local" at bounding box center [1035, 34] width 65 height 24
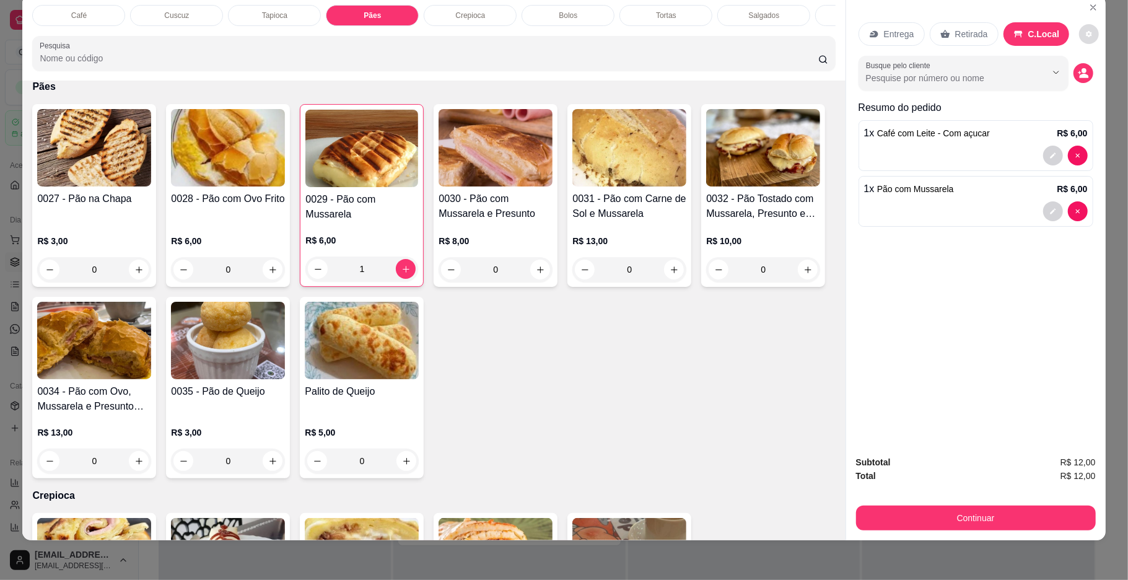
click at [1084, 40] on button "decrease-product-quantity" at bounding box center [1089, 34] width 20 height 20
click at [1094, 84] on span "Automatic updates" at bounding box center [1089, 84] width 10 height 10
click at [1089, 84] on input "Automatic updates" at bounding box center [1085, 88] width 8 height 8
checkbox input "true"
click at [1003, 526] on button "Continuar" at bounding box center [976, 517] width 240 height 25
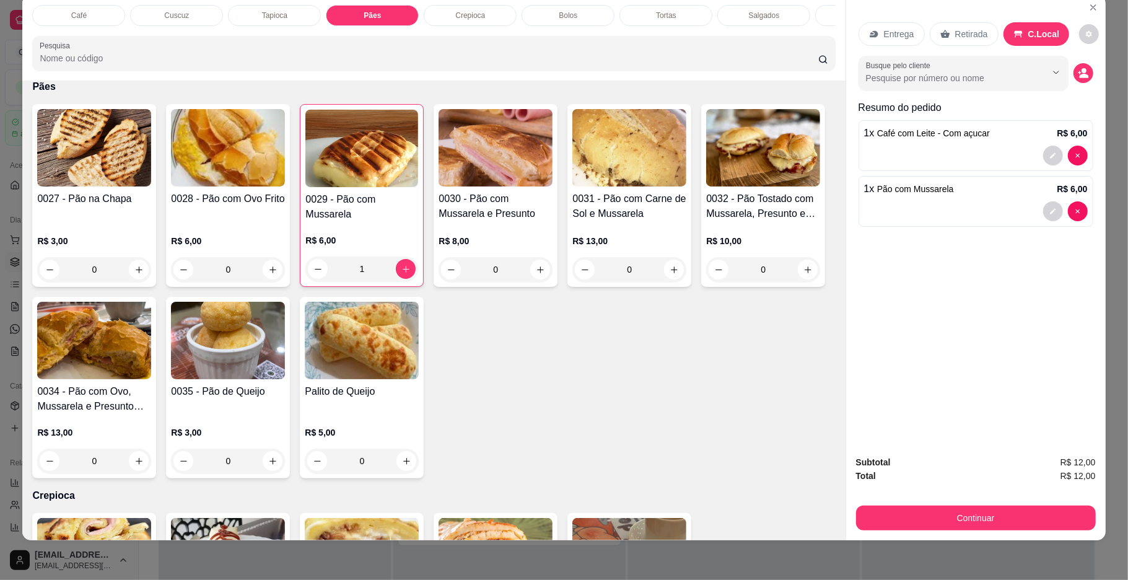
click at [935, 517] on button "Continuar" at bounding box center [976, 517] width 240 height 25
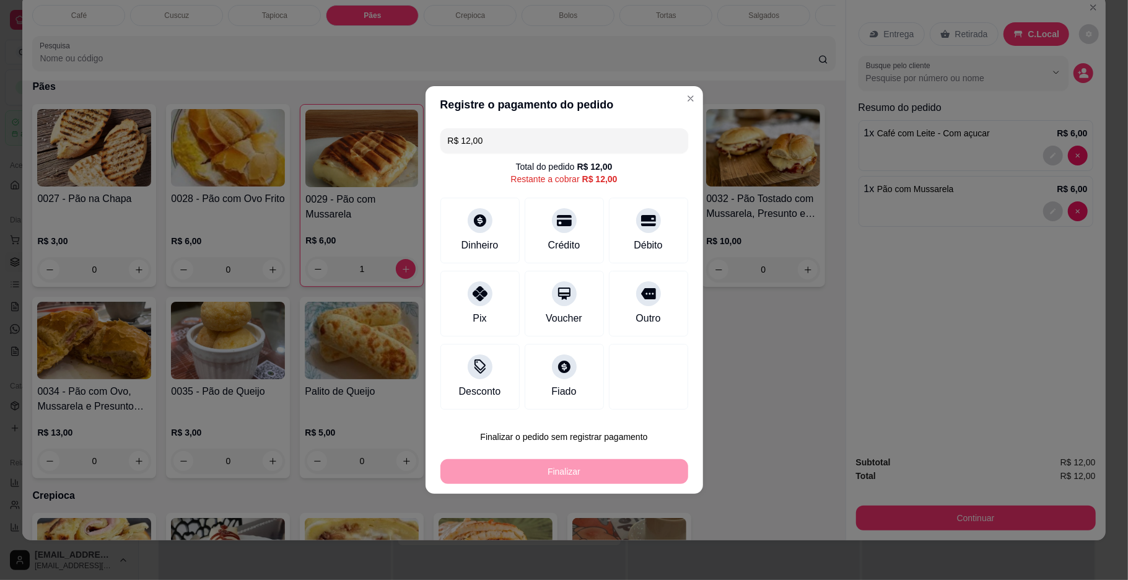
click at [607, 451] on div "Finalizar o pedido sem registrar pagamento Finalizar" at bounding box center [564, 453] width 248 height 59
click at [635, 437] on button "Finalizar o pedido sem registrar pagamento" at bounding box center [564, 436] width 248 height 25
click at [647, 541] on button "Confirmar" at bounding box center [642, 539] width 46 height 19
type input "0"
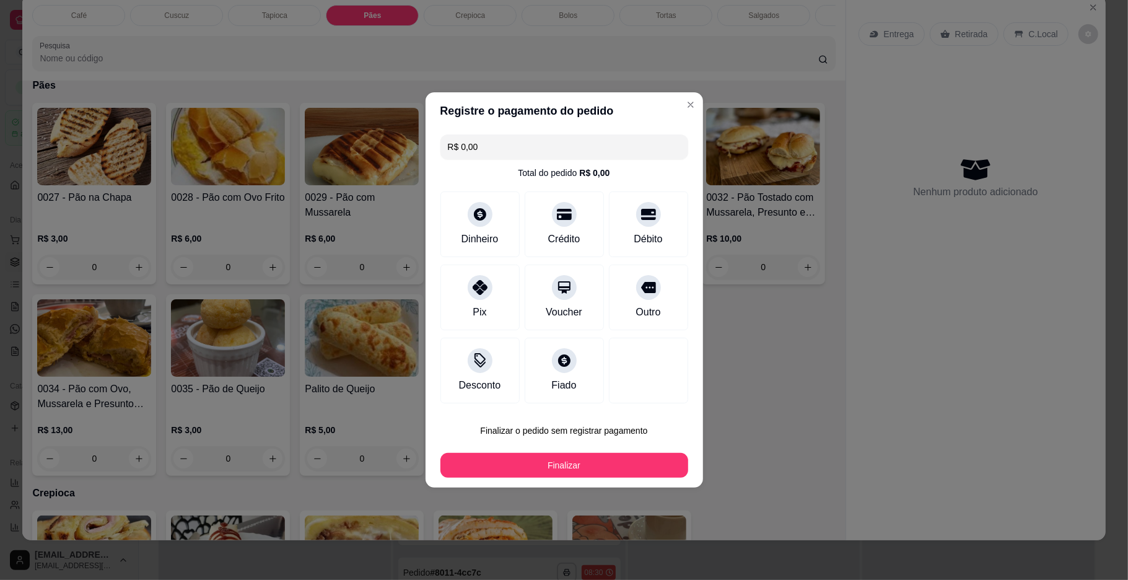
type input "R$ 0,00"
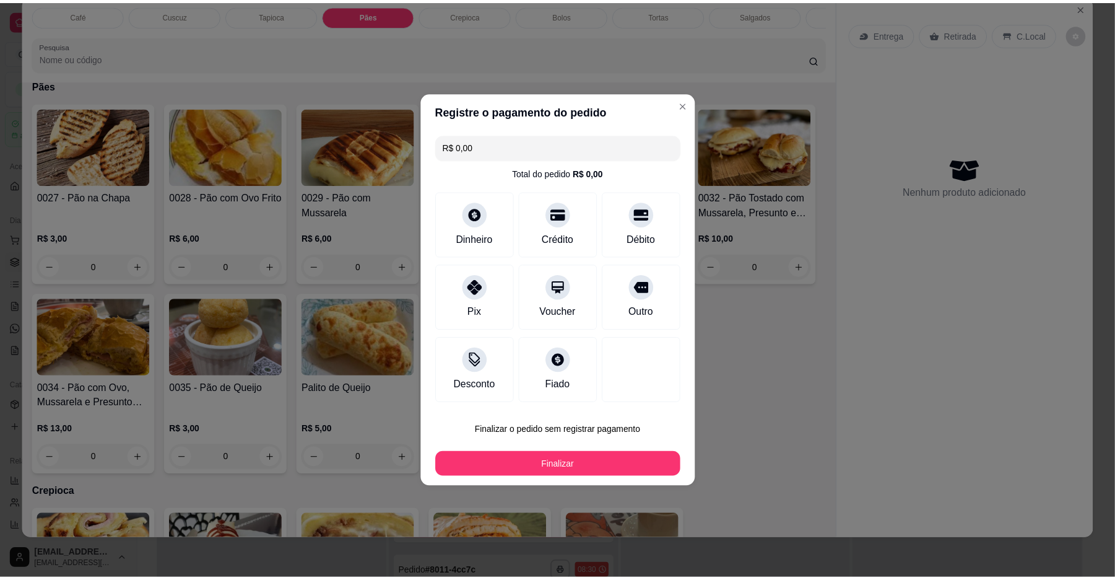
scroll to position [1249, 0]
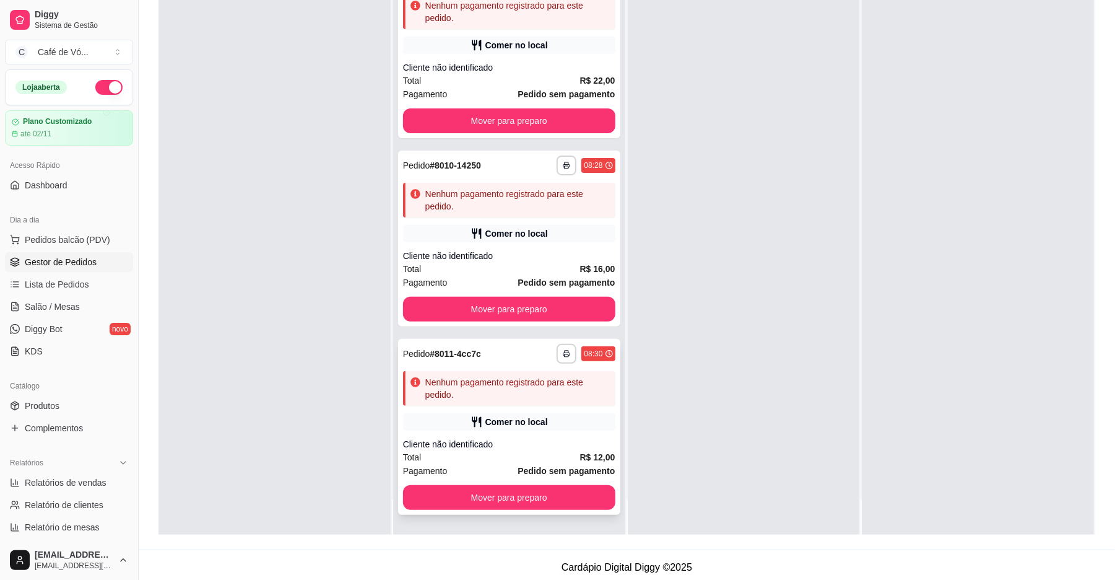
scroll to position [189, 0]
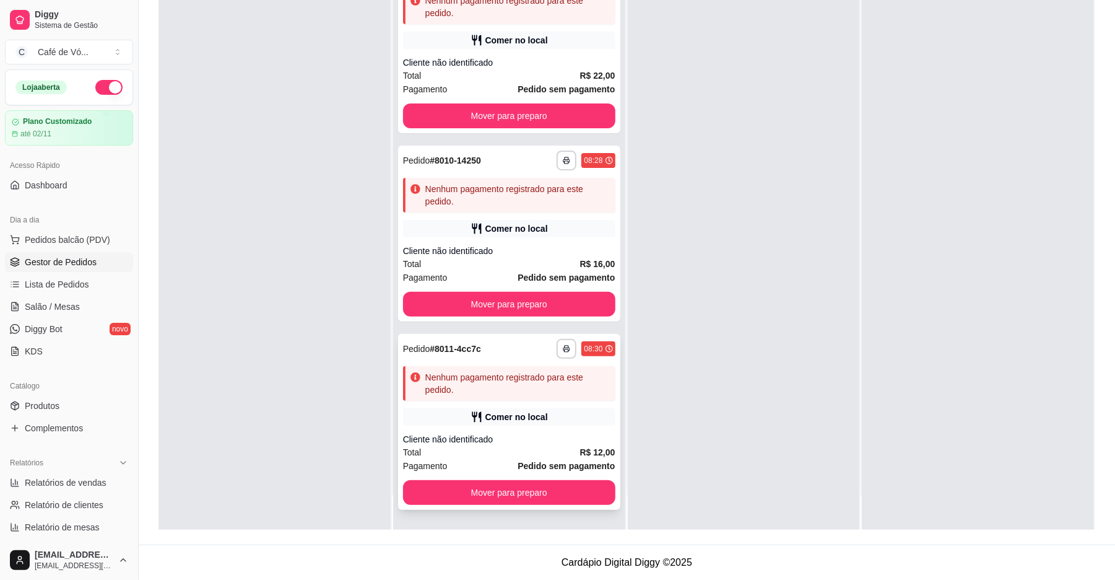
click at [523, 380] on div "Nenhum pagamento registrado para este pedido." at bounding box center [517, 383] width 185 height 25
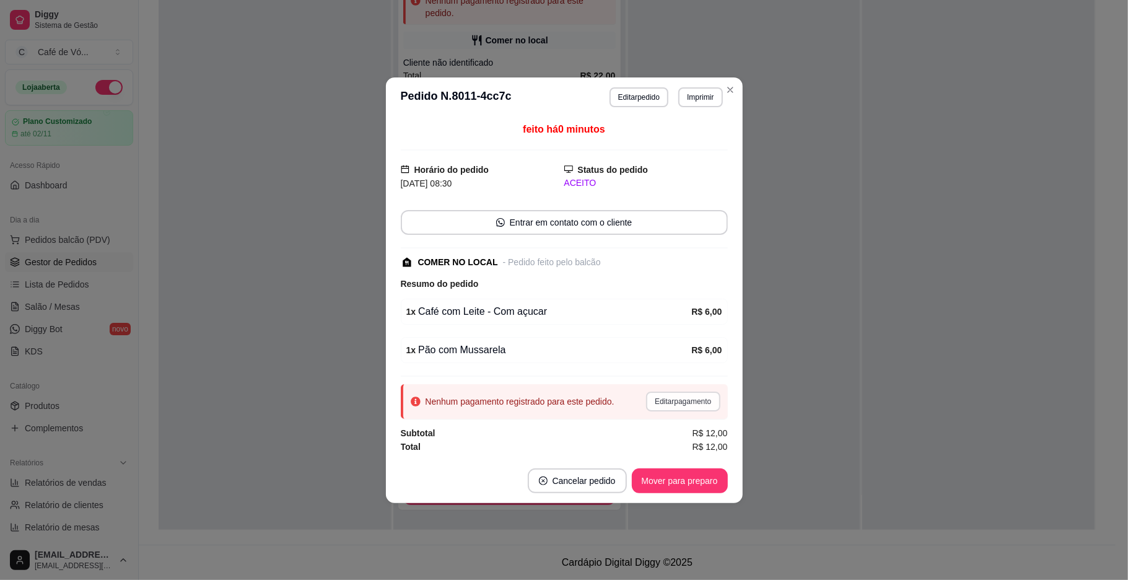
click at [678, 392] on div "Nenhum pagamento registrado para este pedido. Editar pagamento" at bounding box center [564, 401] width 327 height 35
click at [678, 392] on button "Editar pagamento" at bounding box center [683, 401] width 74 height 20
click at [645, 420] on div "feito há 0 minutos Horário do pedido [DATE] 08:30 Status do pedido ACEITO Entra…" at bounding box center [564, 287] width 327 height 331
click at [647, 404] on button "Editar pagamento" at bounding box center [683, 401] width 74 height 20
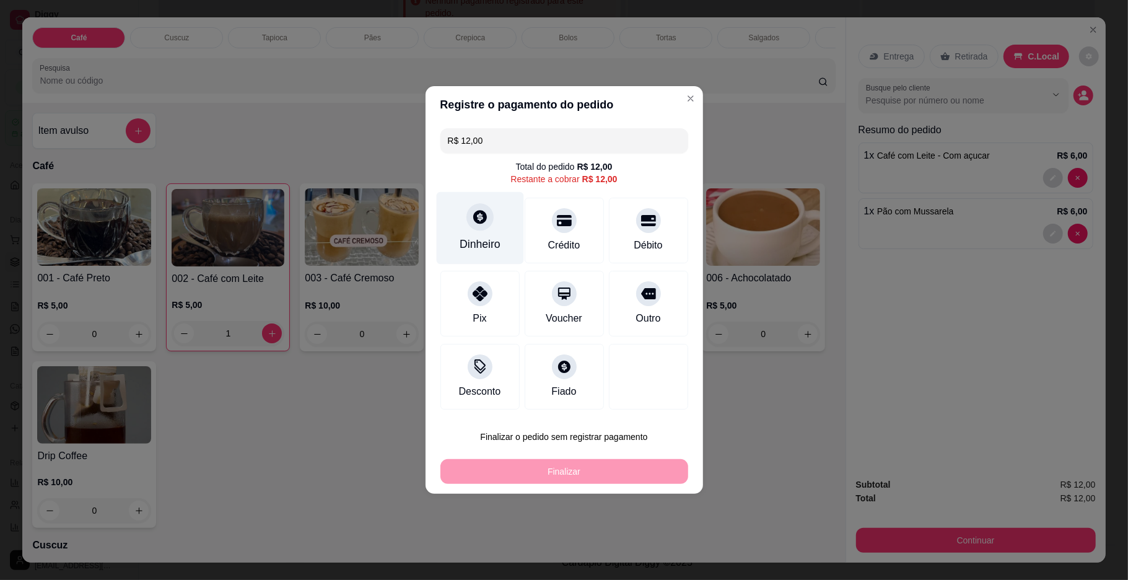
click at [469, 232] on div "Dinheiro" at bounding box center [479, 228] width 87 height 72
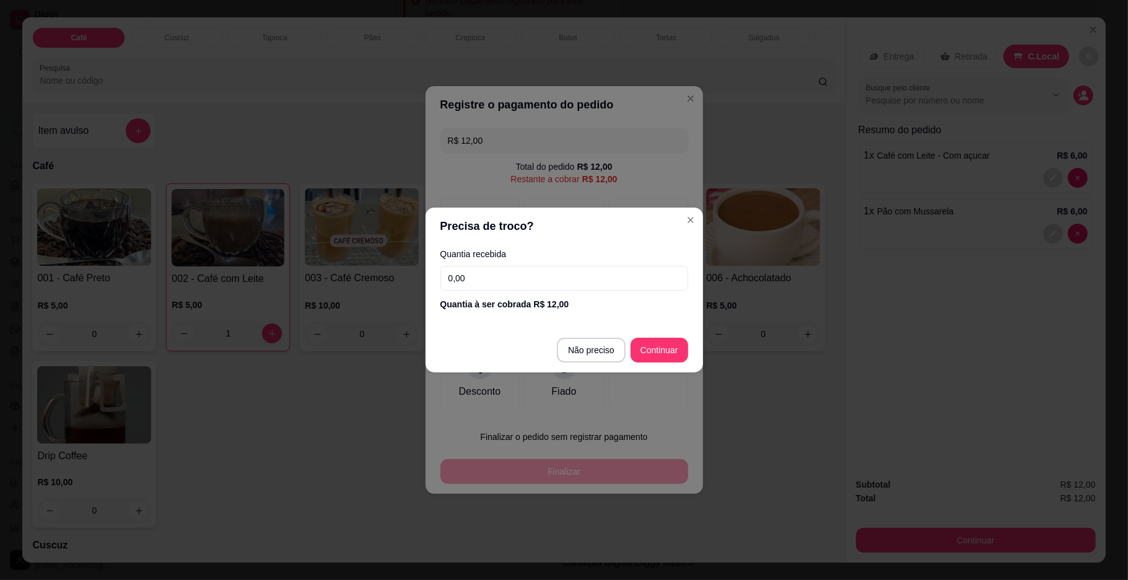
click at [568, 279] on input "0,00" at bounding box center [564, 278] width 248 height 25
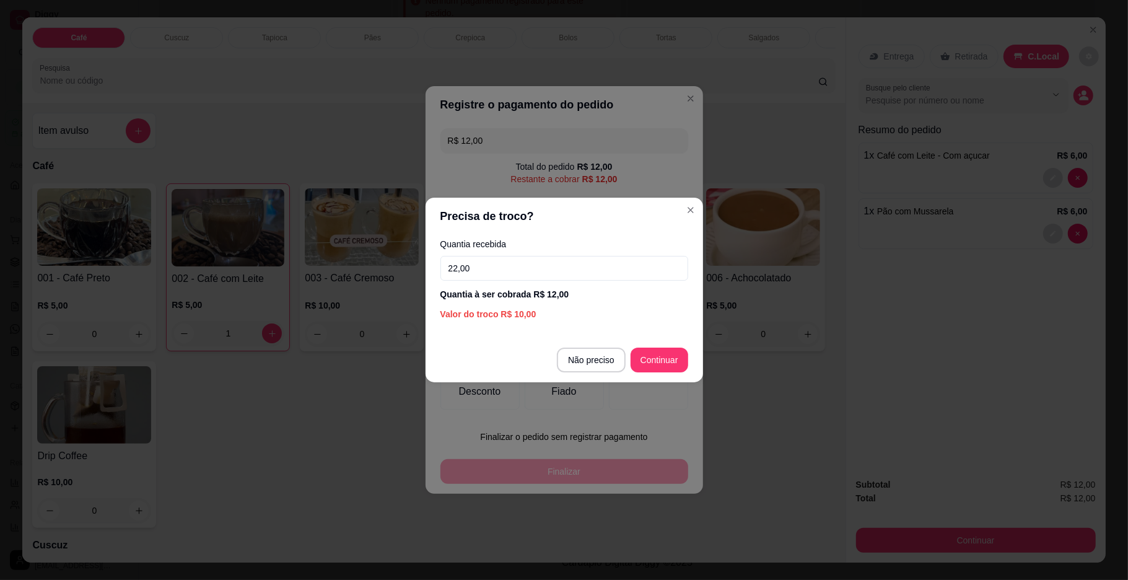
type input "22,00"
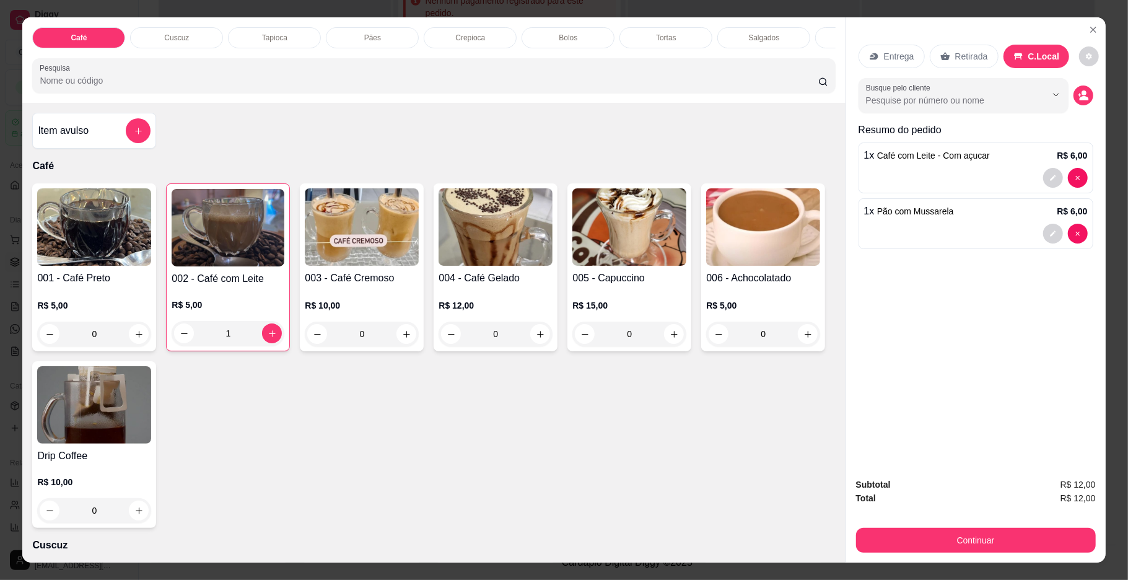
click at [1088, 18] on div "Entrega Retirada C.Local Busque pelo cliente Resumo do pedido 1 x Café com Leit…" at bounding box center [975, 242] width 259 height 450
click at [1085, 20] on button "Close" at bounding box center [1093, 30] width 20 height 20
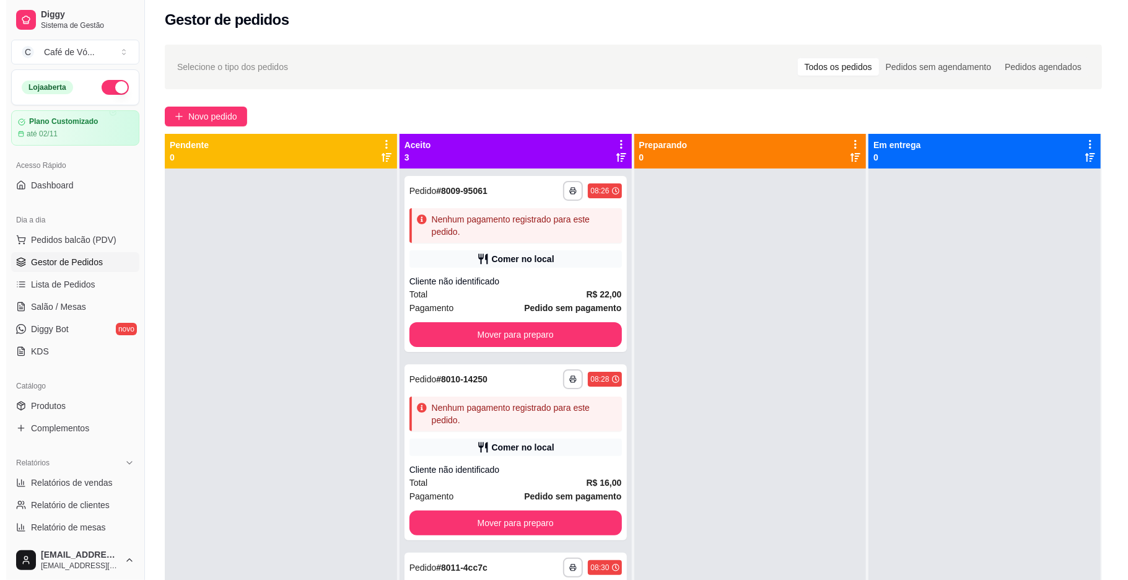
scroll to position [0, 0]
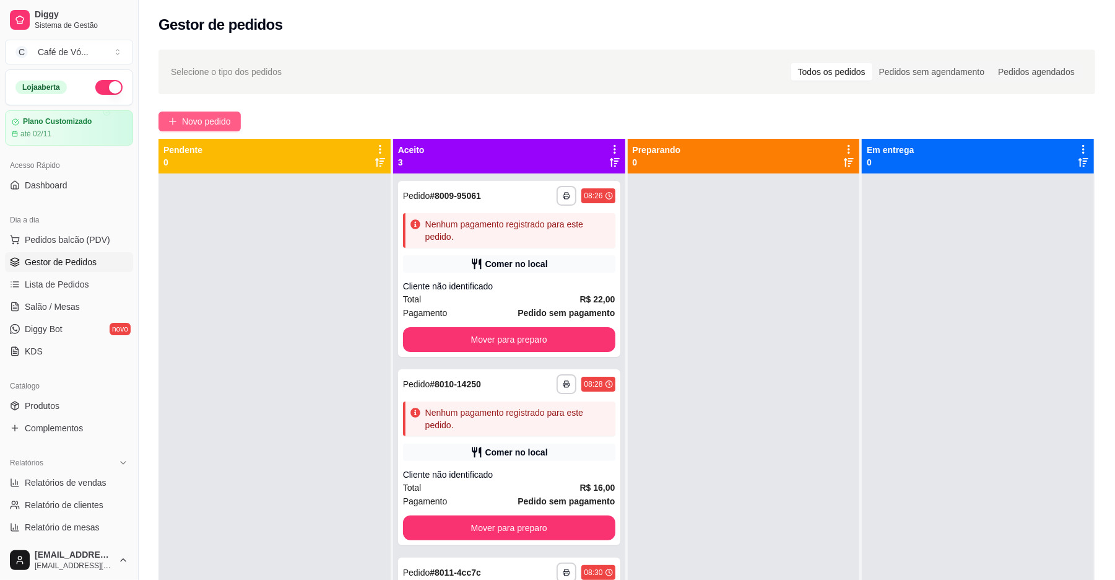
click at [204, 117] on button "Novo pedido" at bounding box center [200, 121] width 82 height 20
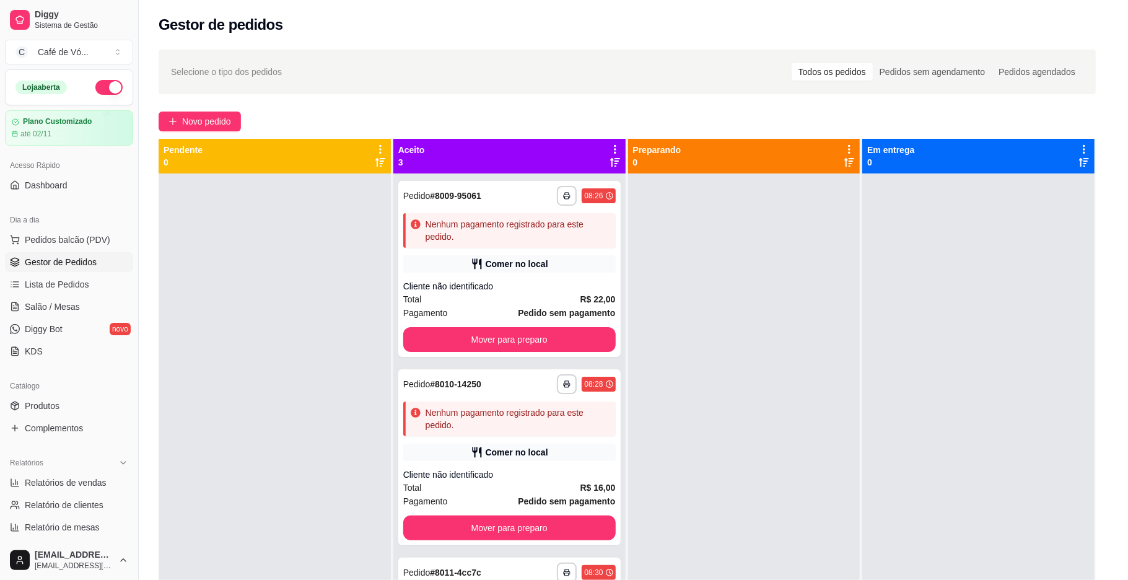
click at [243, 286] on h4 "002 - Café com Leite" at bounding box center [228, 278] width 114 height 15
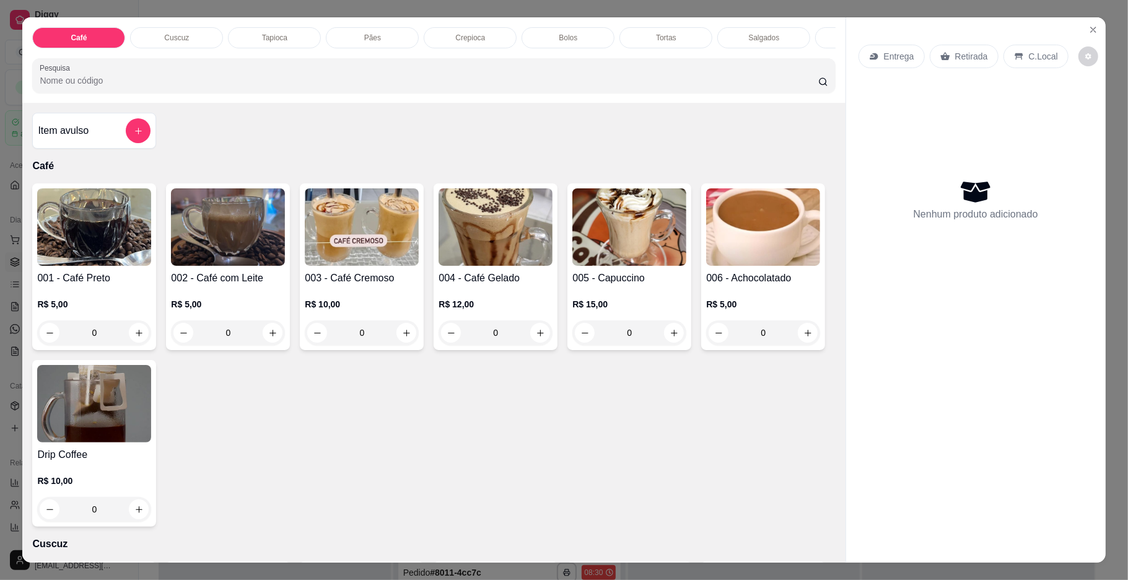
click at [509, 264] on div "Com açucar R$ 6,00" at bounding box center [563, 268] width 327 height 41
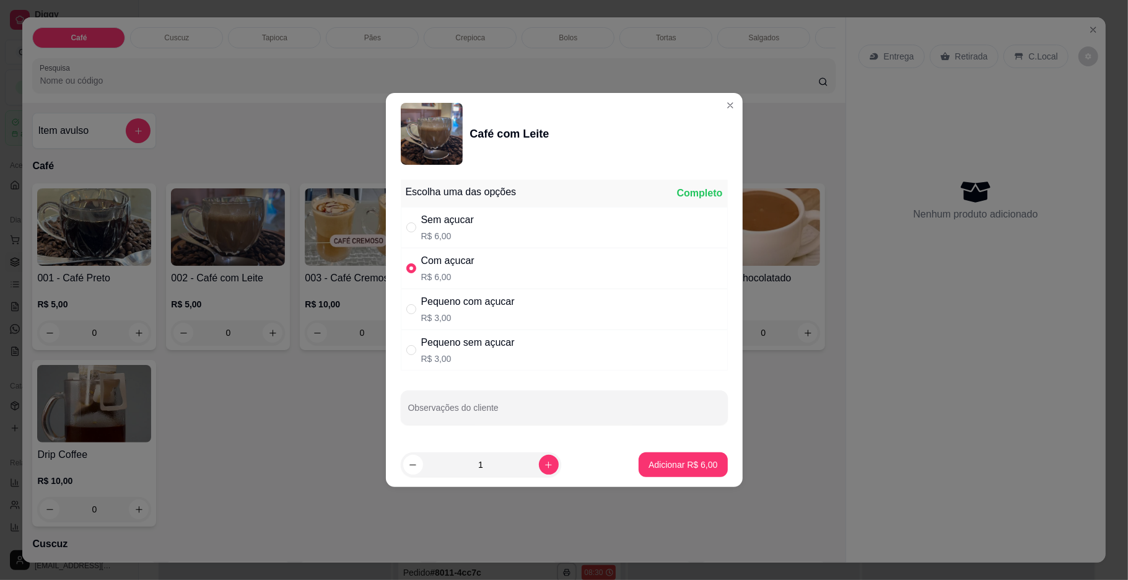
radio input "true"
click at [665, 461] on p "Adicionar R$ 6,00" at bounding box center [683, 464] width 67 height 12
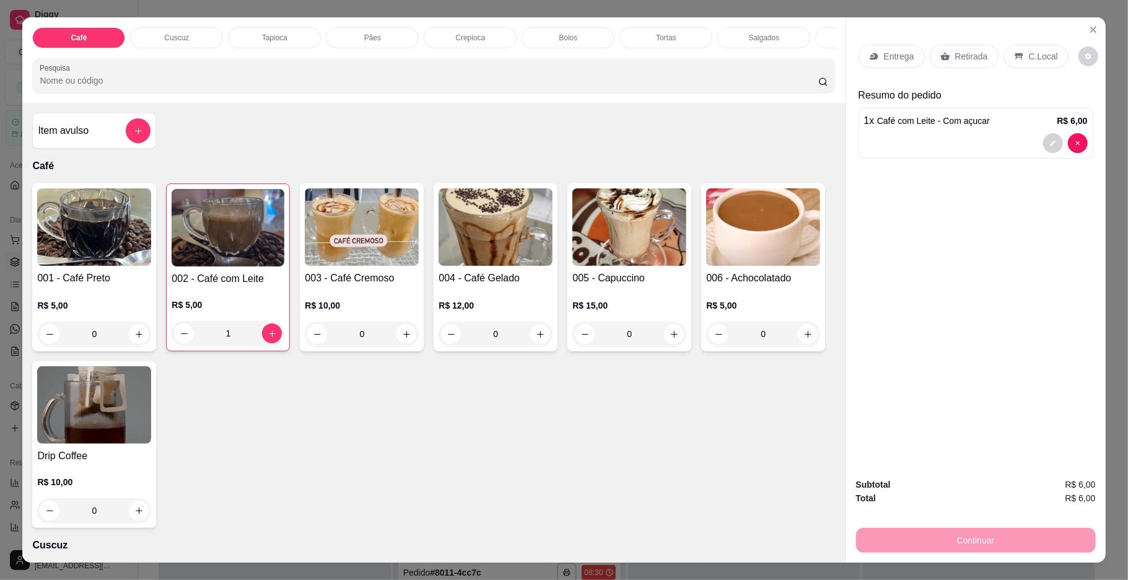
click at [362, 28] on div "Pães" at bounding box center [372, 37] width 93 height 21
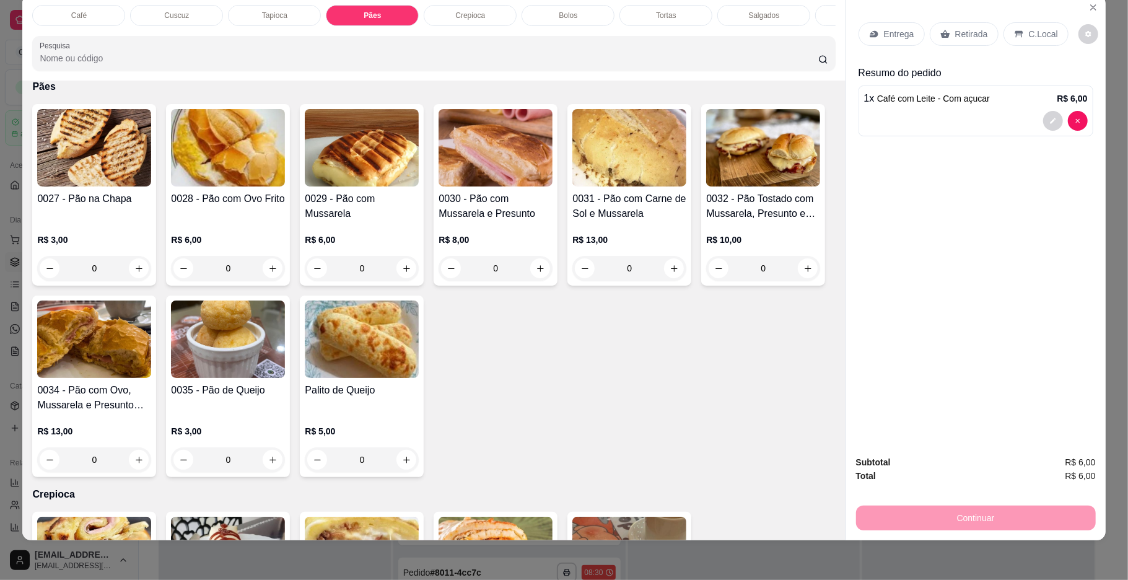
click at [229, 271] on div "0" at bounding box center [228, 268] width 114 height 25
click at [664, 185] on img at bounding box center [629, 147] width 114 height 77
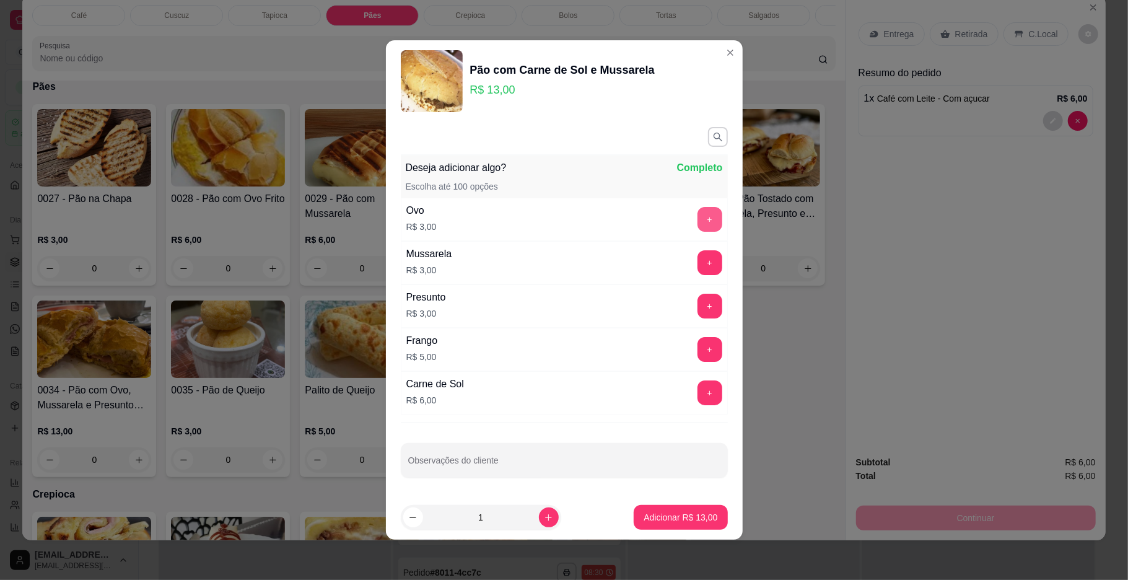
click at [697, 211] on button "+" at bounding box center [709, 219] width 25 height 25
click at [652, 504] on footer "1 Adicionar R$ 16,00" at bounding box center [564, 517] width 357 height 45
click at [655, 516] on p "Adicionar R$ 16,00" at bounding box center [680, 517] width 74 height 12
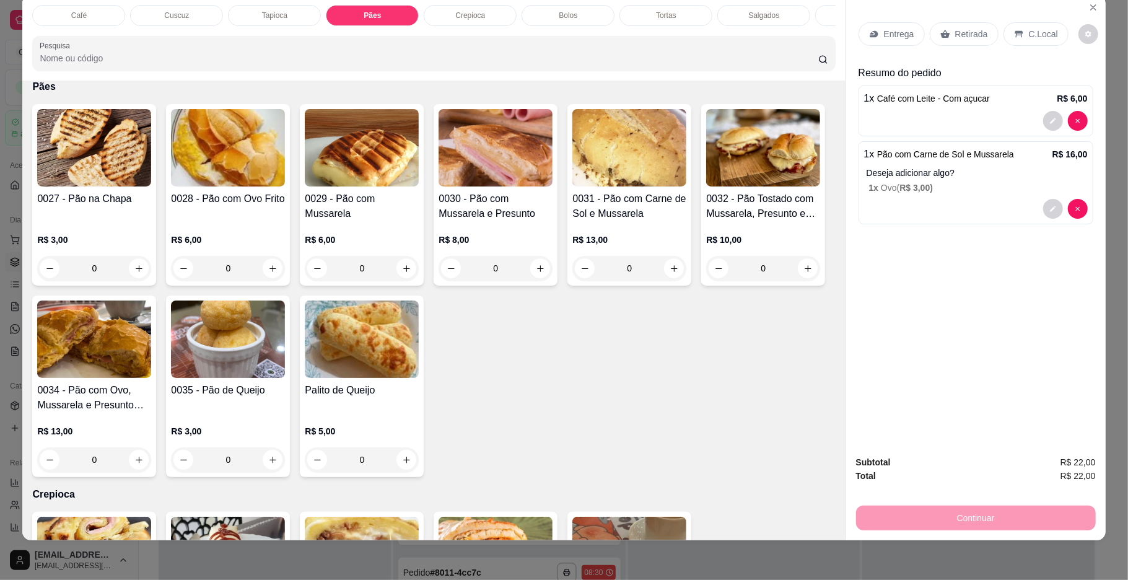
click at [1043, 33] on p "C.Local" at bounding box center [1043, 34] width 29 height 12
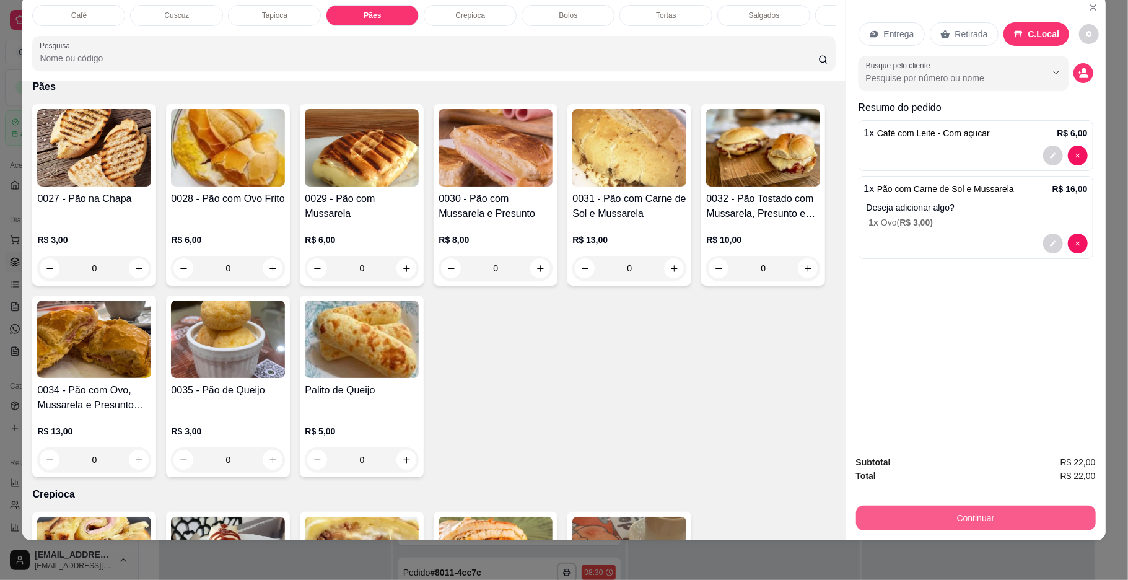
click at [983, 518] on button "Continuar" at bounding box center [976, 517] width 240 height 25
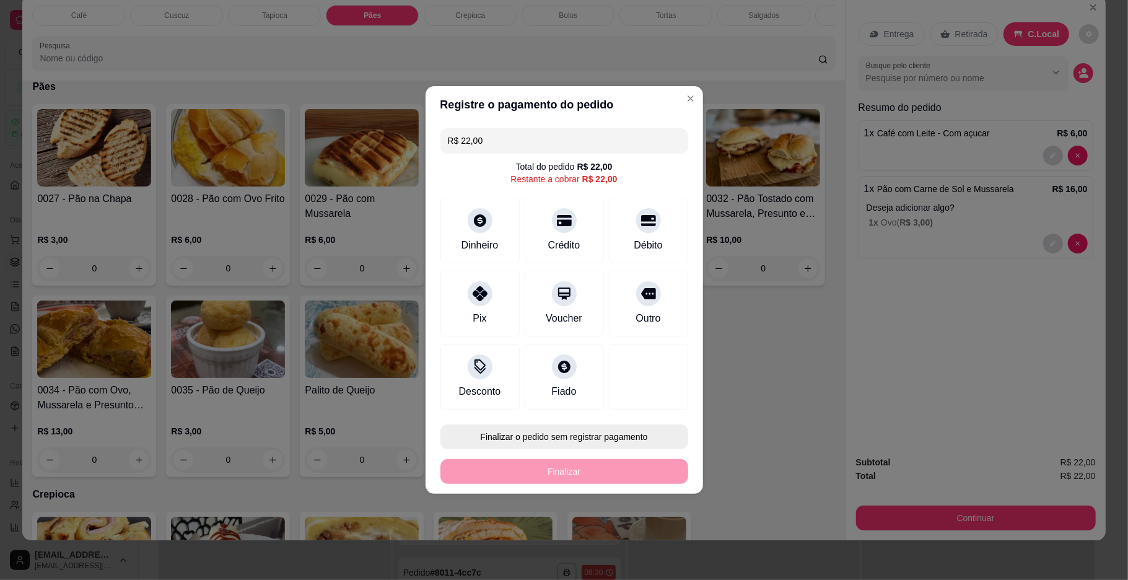
click at [543, 442] on button "Finalizar o pedido sem registrar pagamento" at bounding box center [564, 436] width 248 height 25
click at [642, 546] on button "Confirmar" at bounding box center [643, 539] width 46 height 19
type input "0"
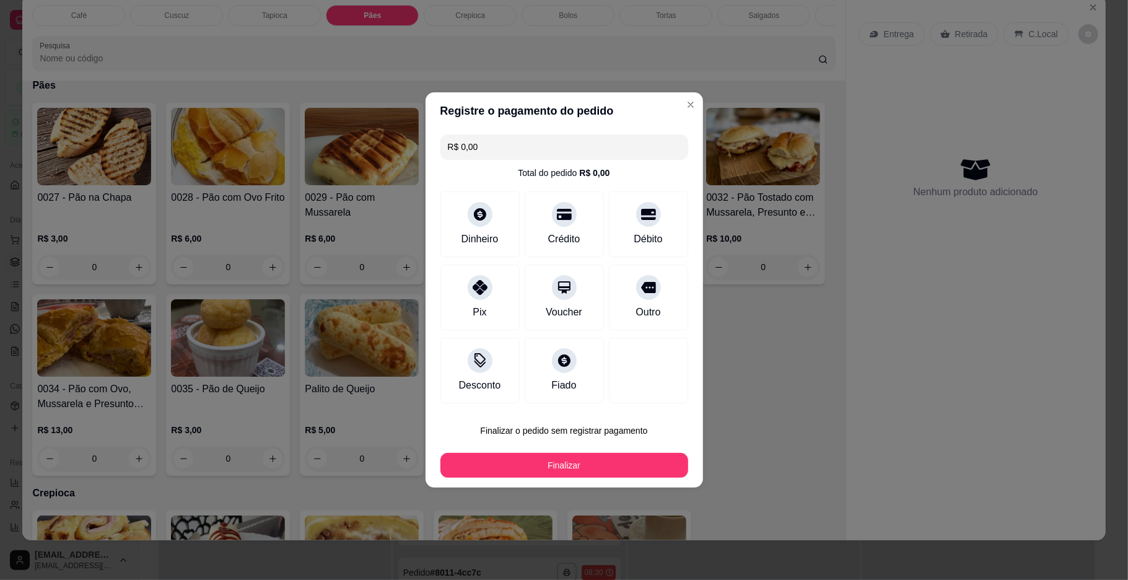
type input "R$ 0,00"
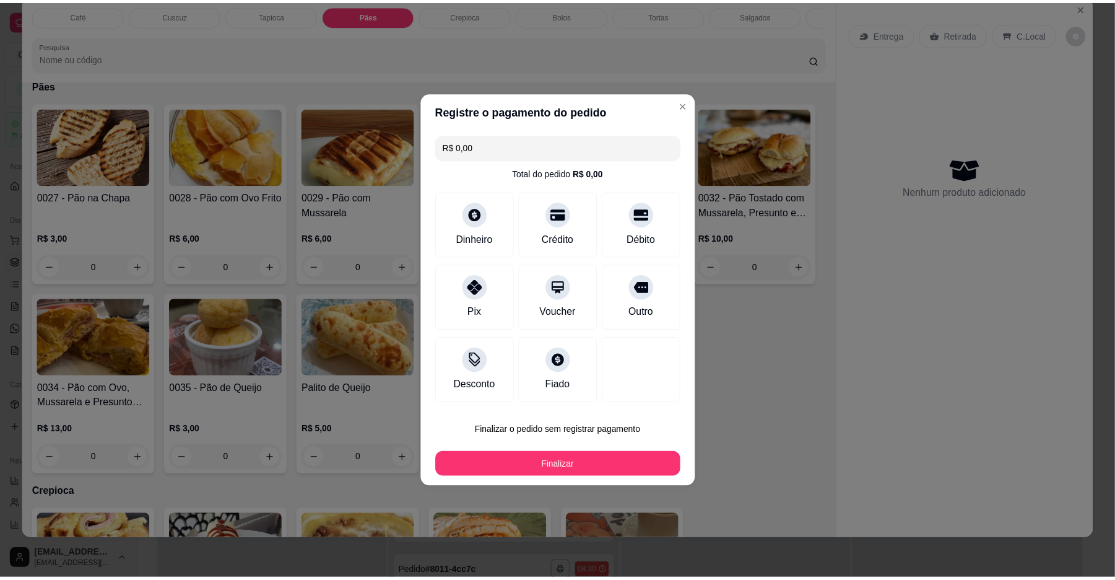
scroll to position [1249, 0]
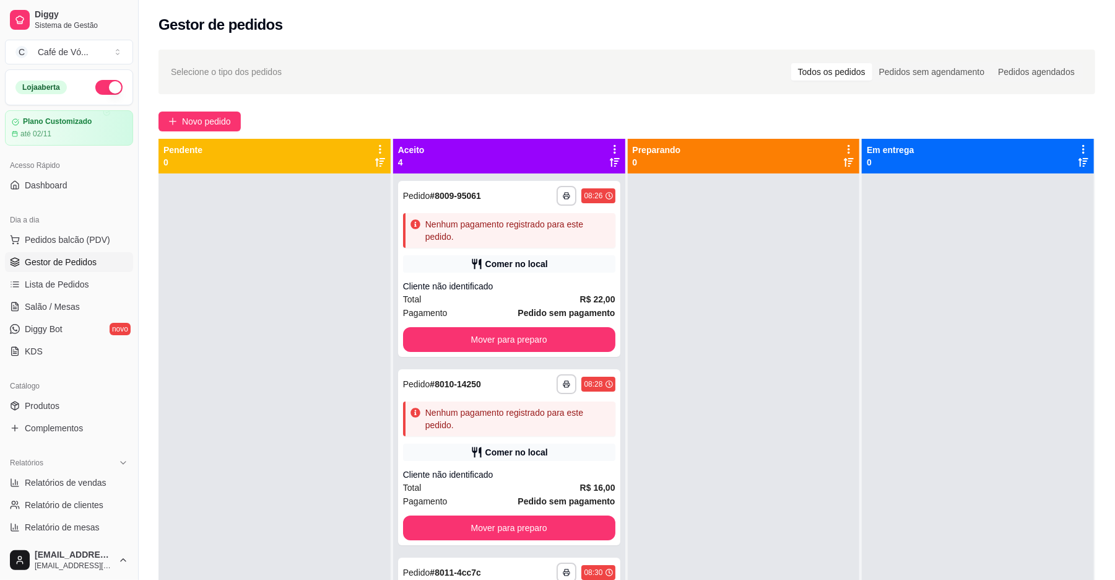
click at [605, 266] on div "**********" at bounding box center [509, 463] width 232 height 580
click at [538, 276] on div "**********" at bounding box center [509, 269] width 222 height 176
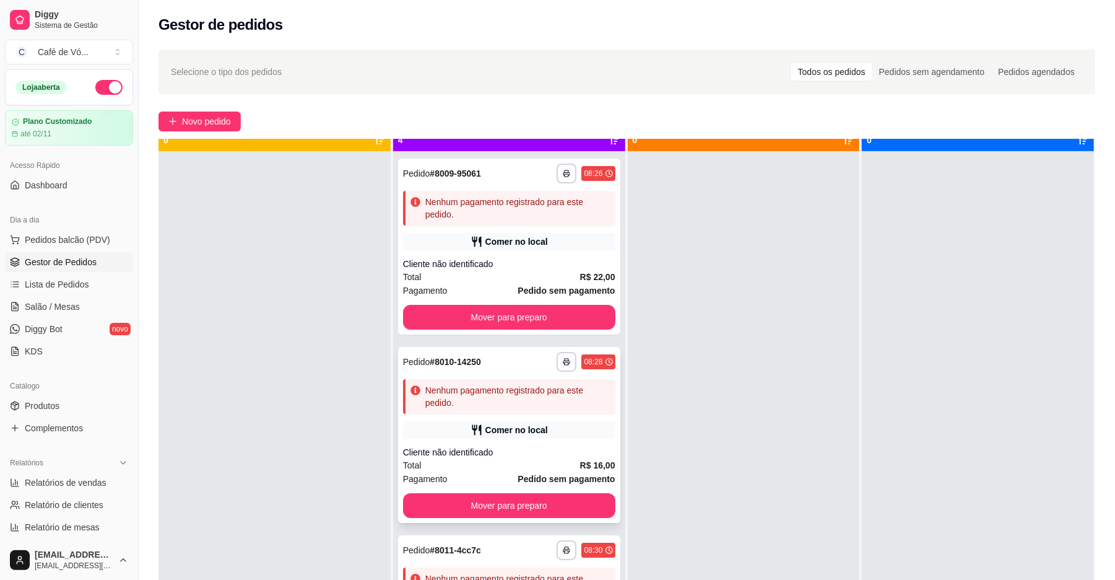
scroll to position [35, 0]
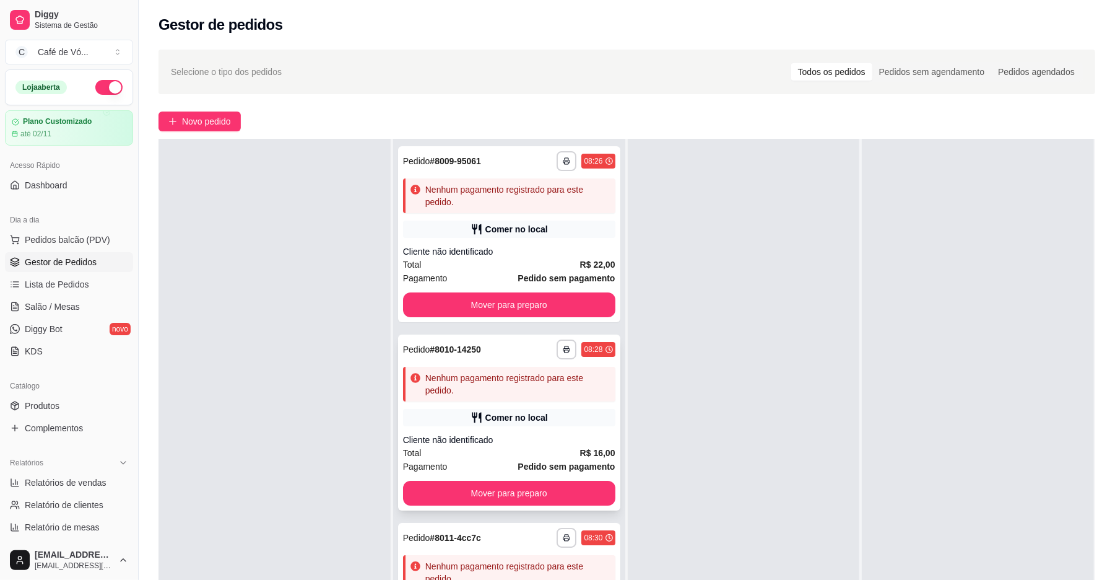
click at [459, 402] on div "**********" at bounding box center [509, 422] width 222 height 176
click at [486, 357] on div "**********" at bounding box center [509, 349] width 212 height 20
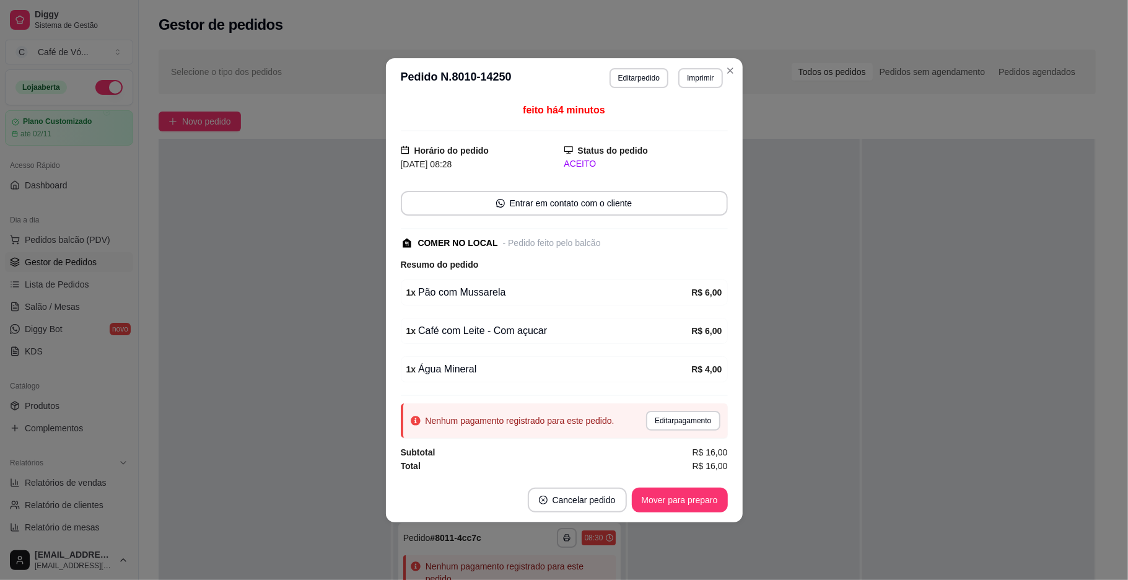
click at [675, 432] on div "Nenhum pagamento registrado para este pedido. Editar pagamento" at bounding box center [564, 420] width 327 height 35
click at [675, 430] on button "Editar pagamento" at bounding box center [683, 421] width 74 height 20
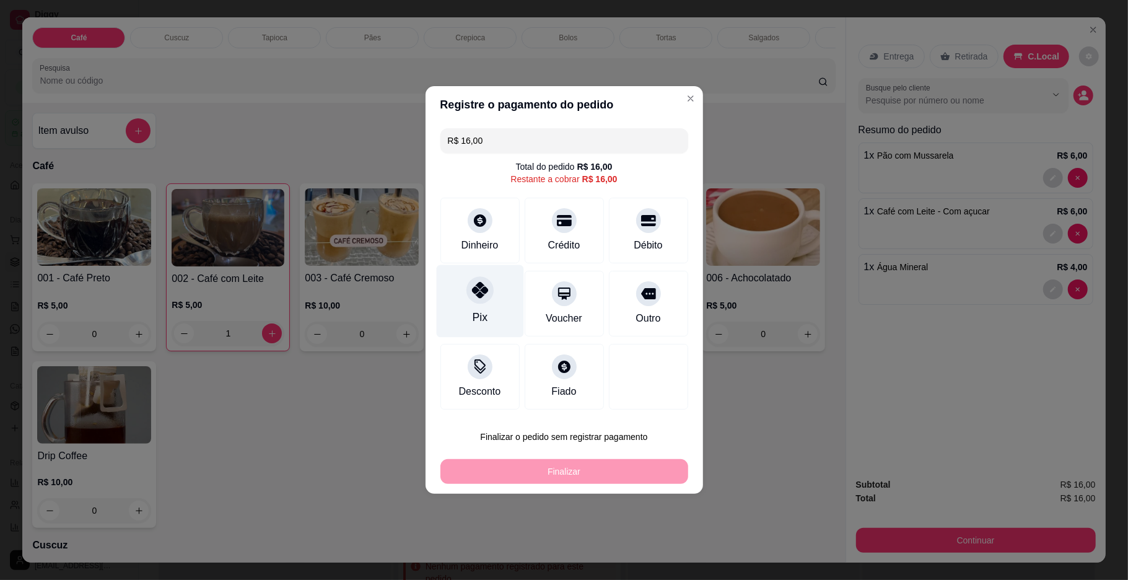
click at [467, 296] on div at bounding box center [479, 289] width 27 height 27
type input "R$ 0,00"
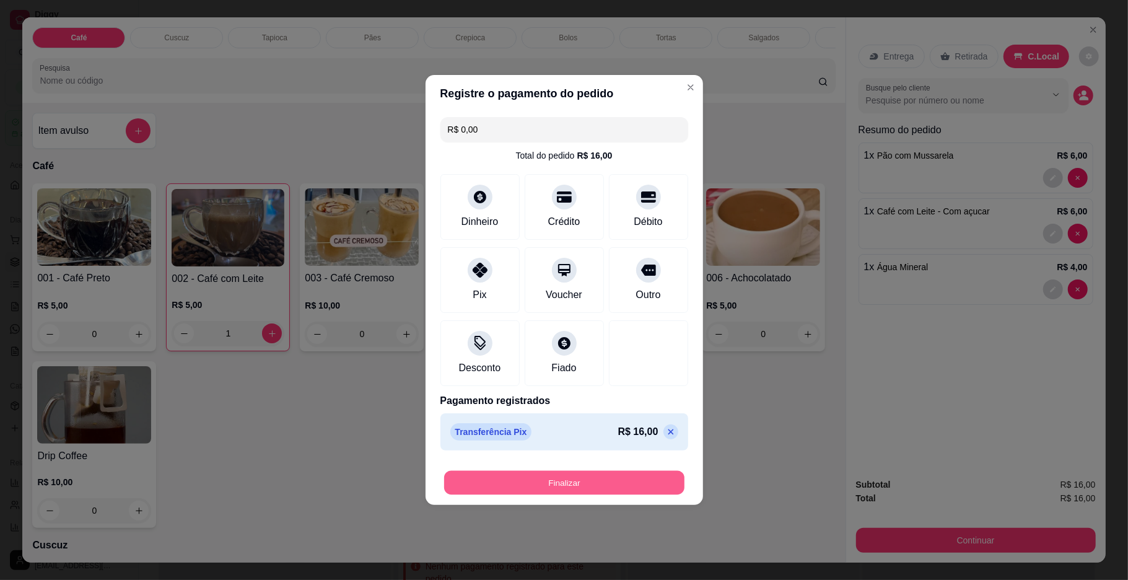
click at [492, 482] on button "Finalizar" at bounding box center [564, 483] width 240 height 24
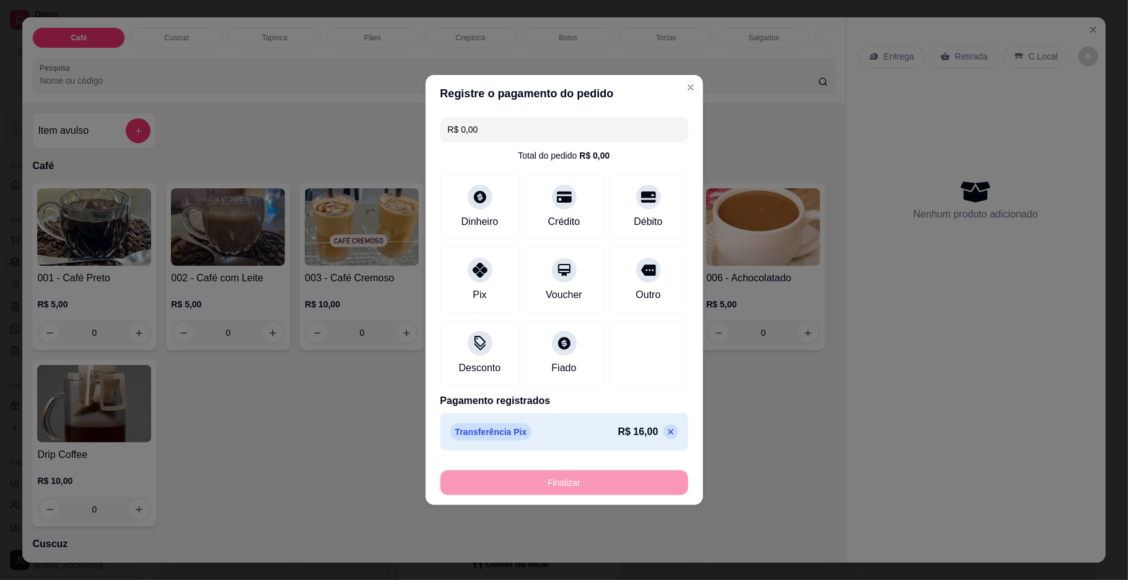
type input "0"
type input "-R$ 16,00"
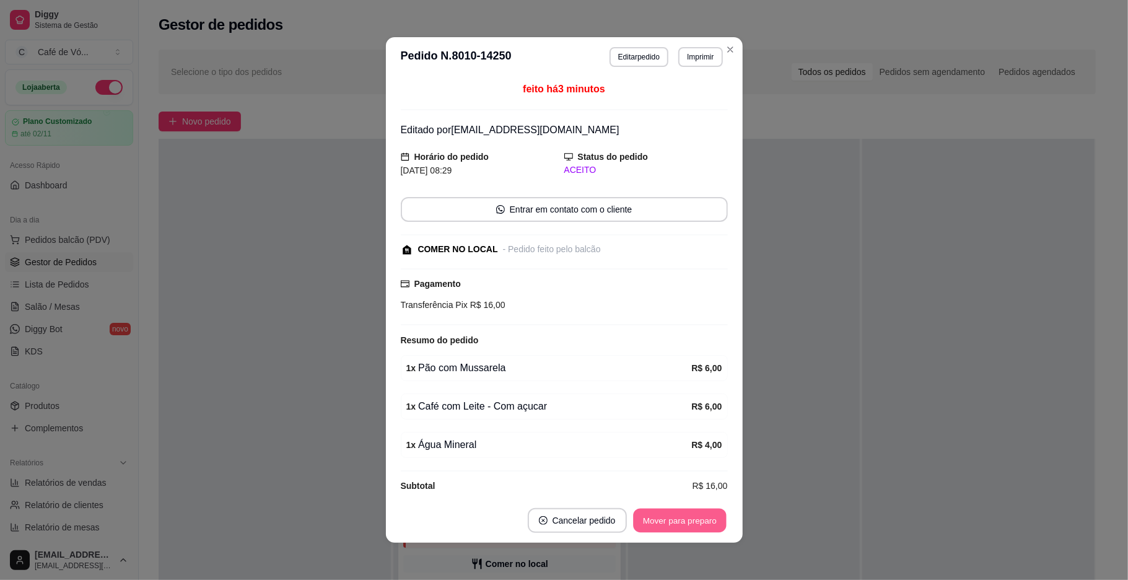
click at [702, 517] on button "Mover para preparo" at bounding box center [679, 520] width 93 height 24
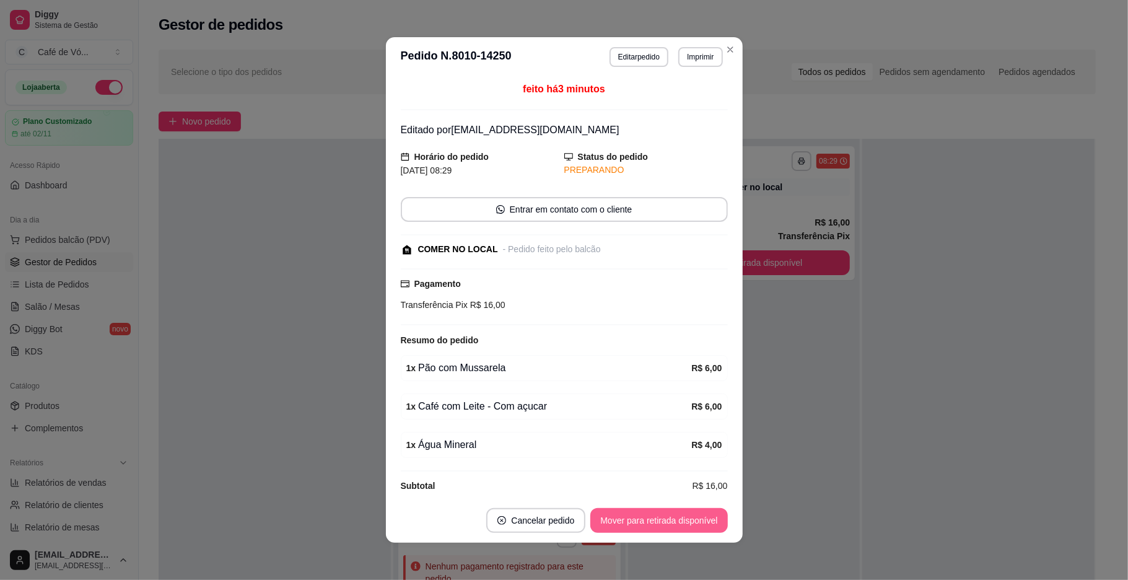
click at [699, 525] on button "Mover para retirada disponível" at bounding box center [658, 520] width 137 height 25
click at [699, 525] on div "Mover para retirada disponível" at bounding box center [650, 520] width 154 height 25
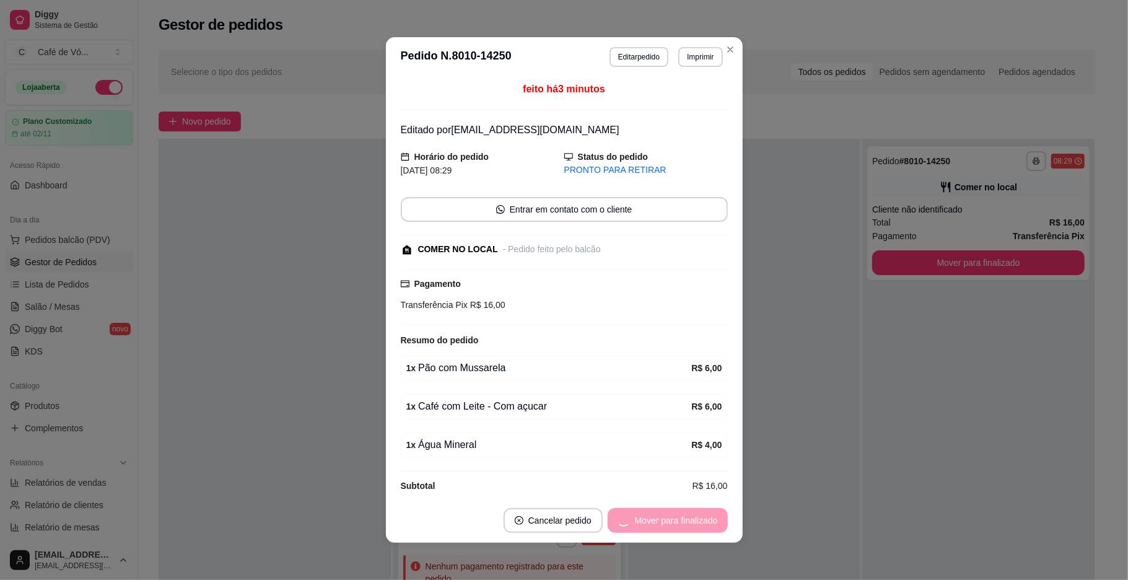
drag, startPoint x: 699, startPoint y: 513, endPoint x: 704, endPoint y: 525, distance: 13.3
click at [704, 525] on div "Mover para finalizado" at bounding box center [668, 520] width 120 height 25
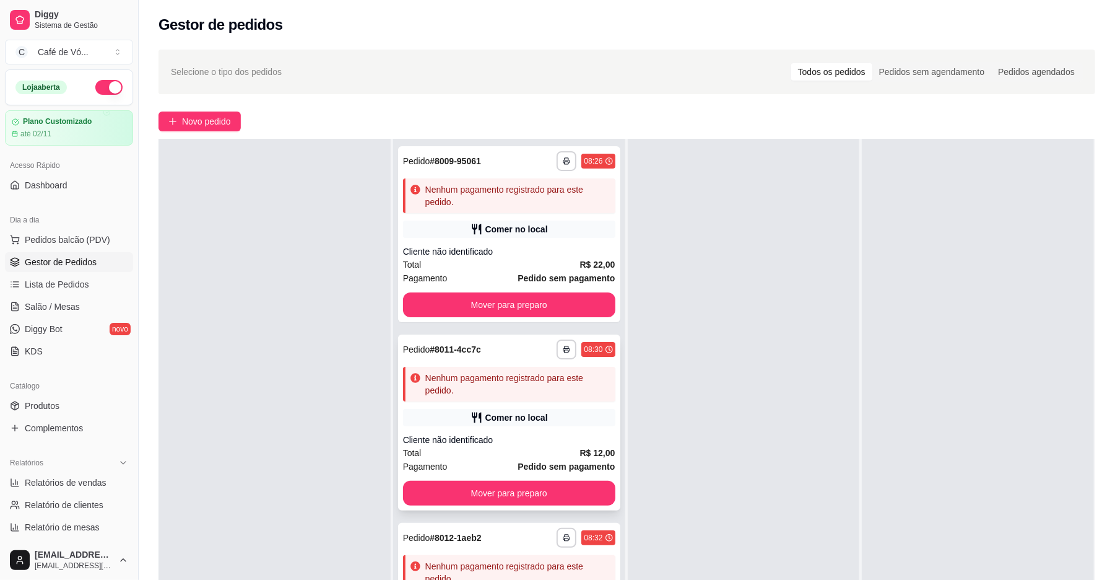
click at [409, 394] on div "Nenhum pagamento registrado para este pedido." at bounding box center [509, 384] width 212 height 35
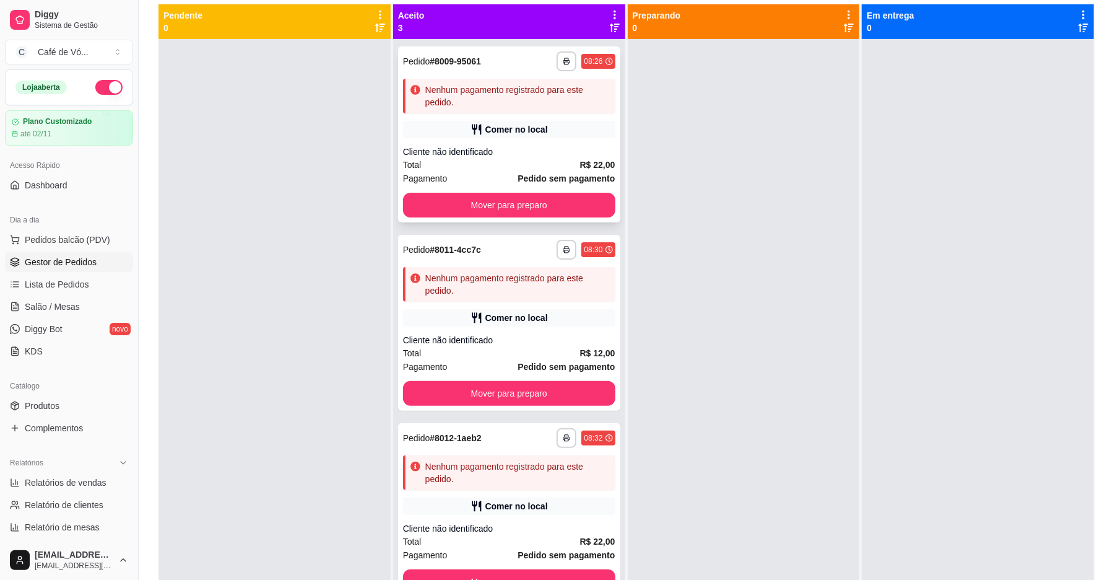
scroll to position [107, 0]
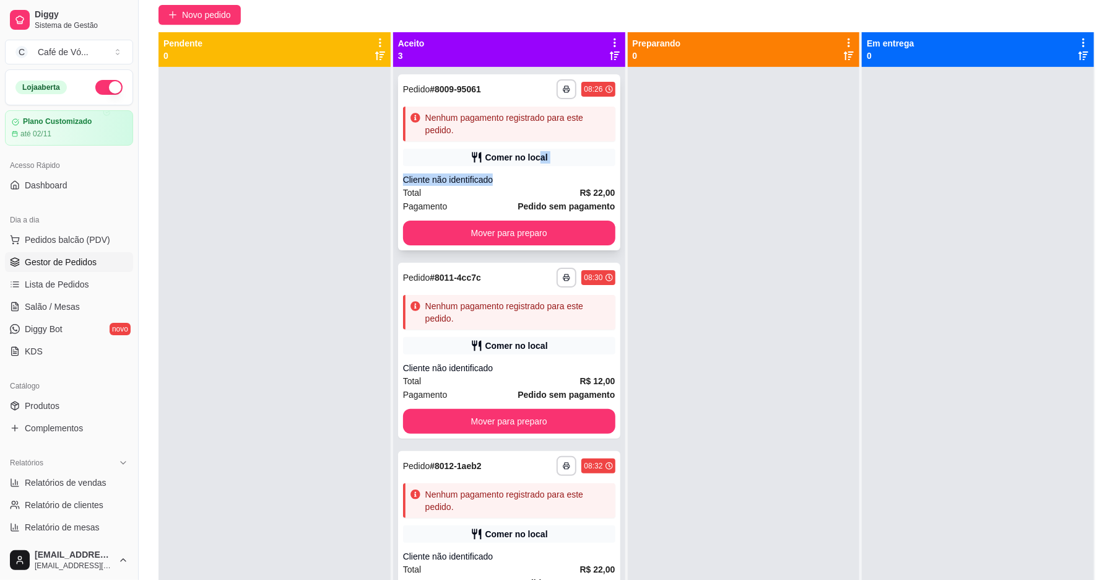
click at [533, 164] on div "**********" at bounding box center [509, 162] width 222 height 176
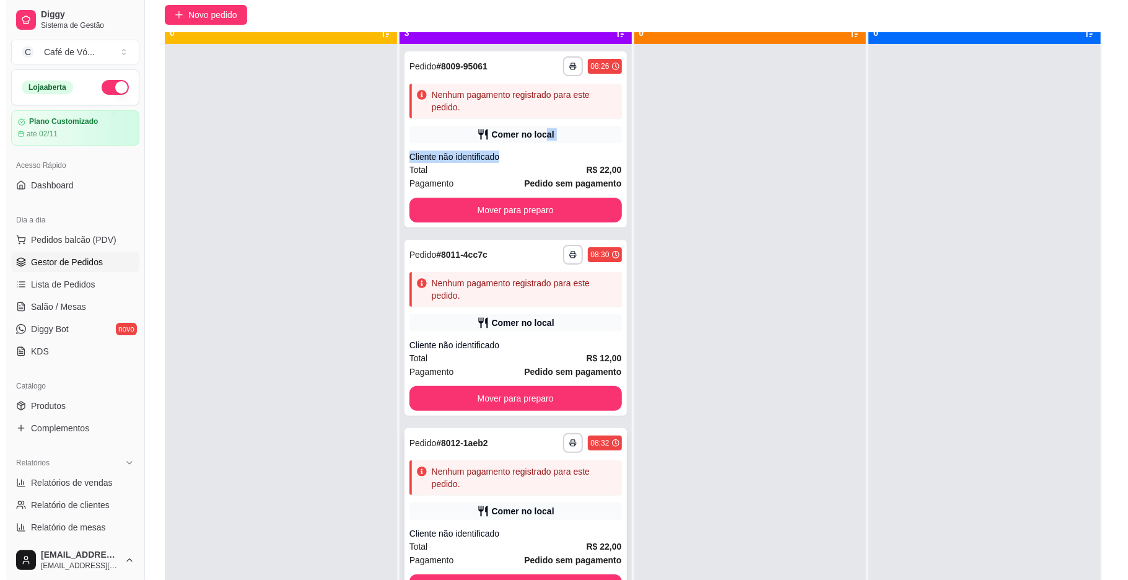
scroll to position [35, 0]
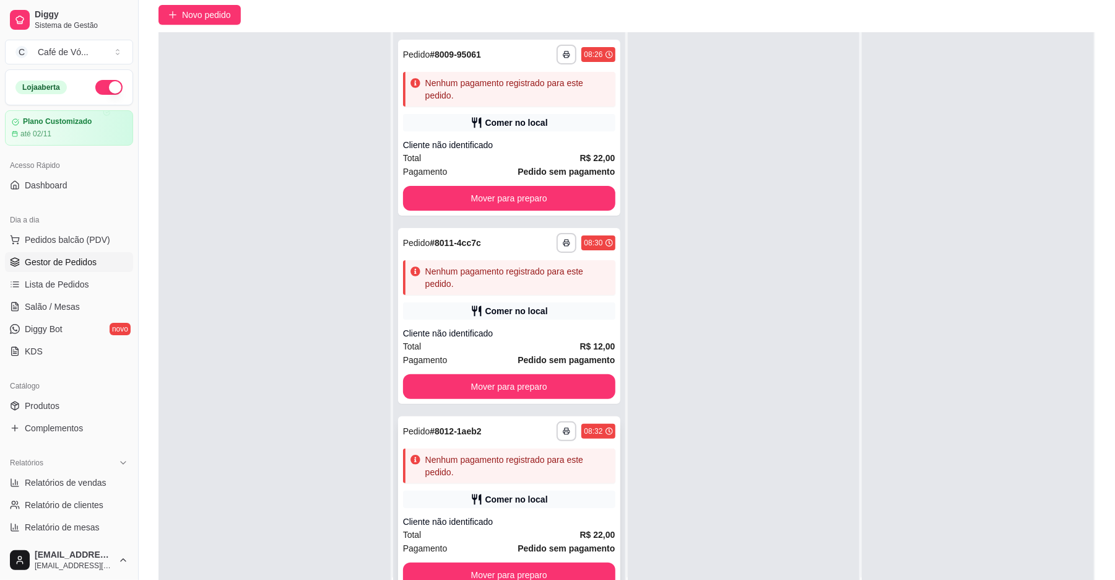
click at [571, 508] on div "**********" at bounding box center [509, 504] width 222 height 176
click at [213, 20] on span "Novo pedido" at bounding box center [206, 15] width 49 height 14
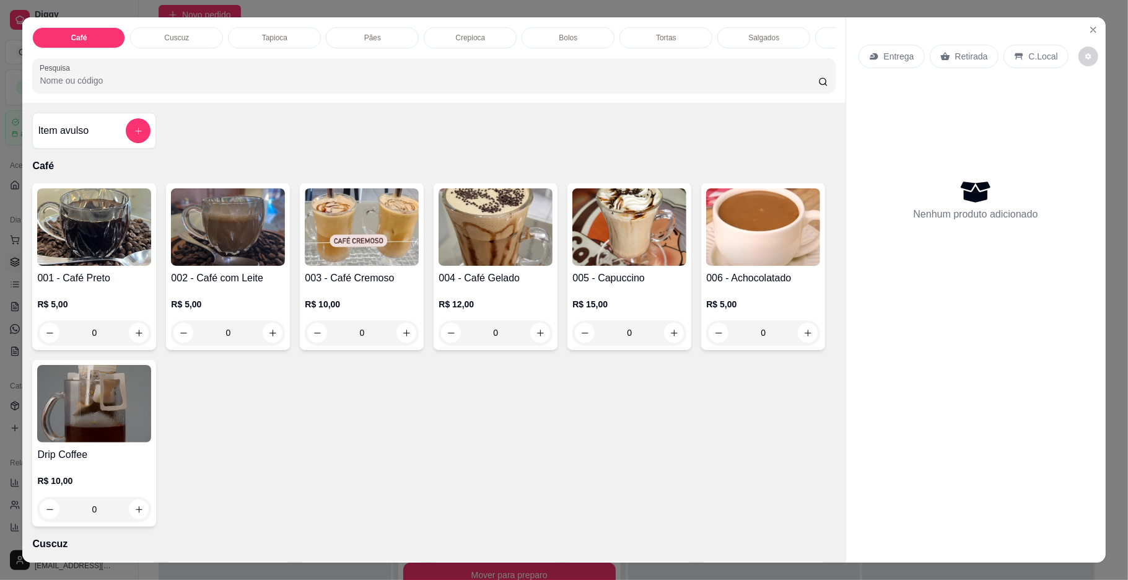
click at [367, 20] on div "Café Cuscuz Tapioca Pães Crepioca Bolos Tortas Salgados Sucos Bebidas Caldos Pr…" at bounding box center [433, 59] width 822 height 85
drag, startPoint x: 372, startPoint y: 33, endPoint x: 386, endPoint y: 66, distance: 35.5
click at [374, 33] on div "Pães" at bounding box center [372, 37] width 93 height 21
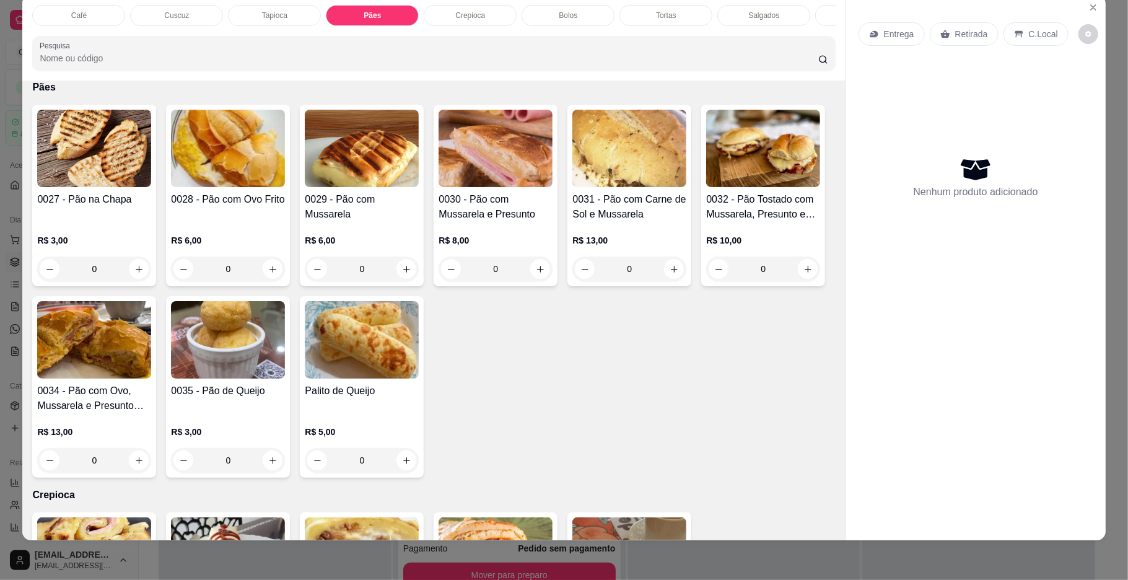
click at [245, 286] on div "0028 - Pão com Ovo Frito R$ 6,00 0" at bounding box center [228, 195] width 124 height 181
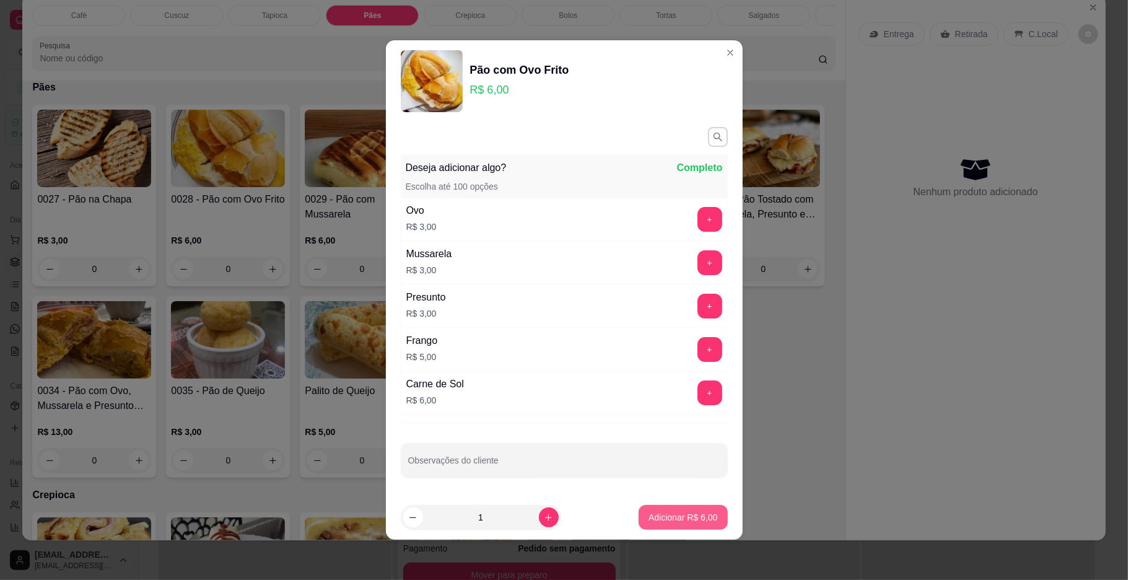
click at [650, 514] on p "Adicionar R$ 6,00" at bounding box center [682, 517] width 69 height 12
type input "1"
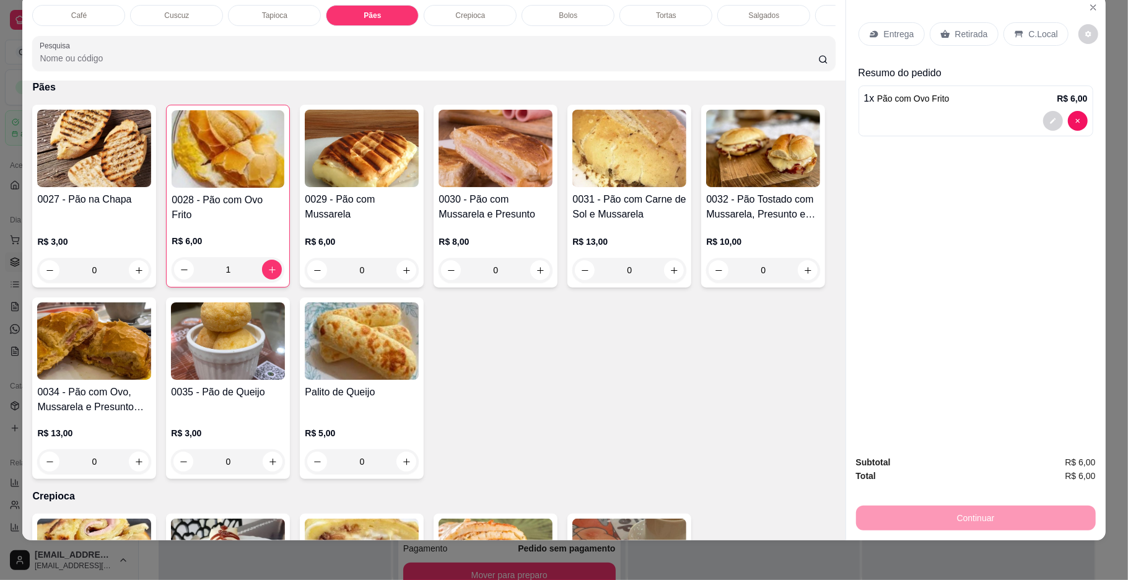
scroll to position [0, 367]
click at [498, 21] on div "Sucos" at bounding box center [494, 15] width 93 height 21
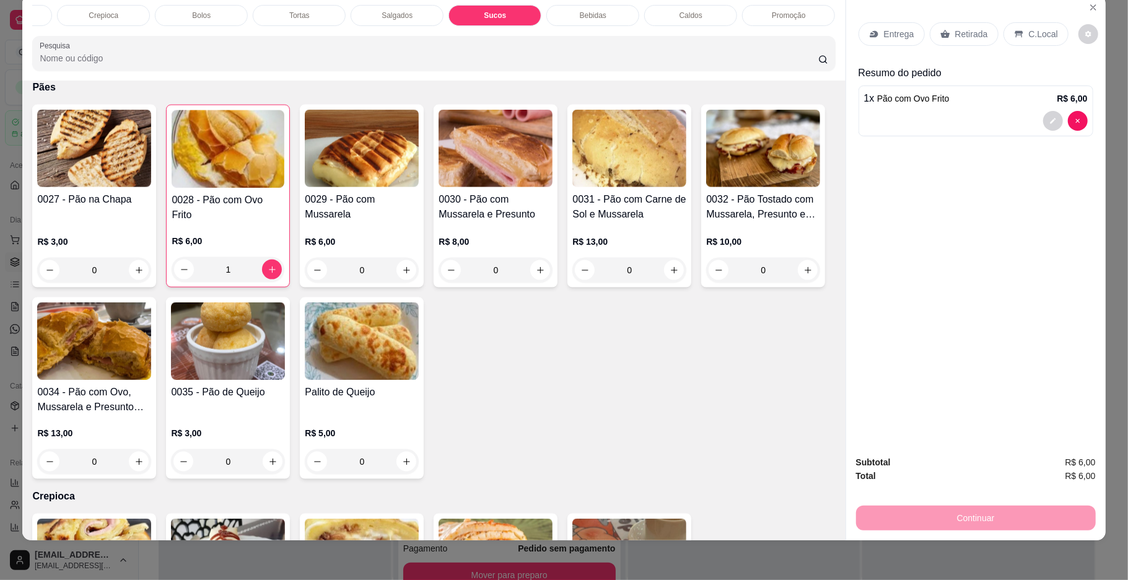
scroll to position [2874, 0]
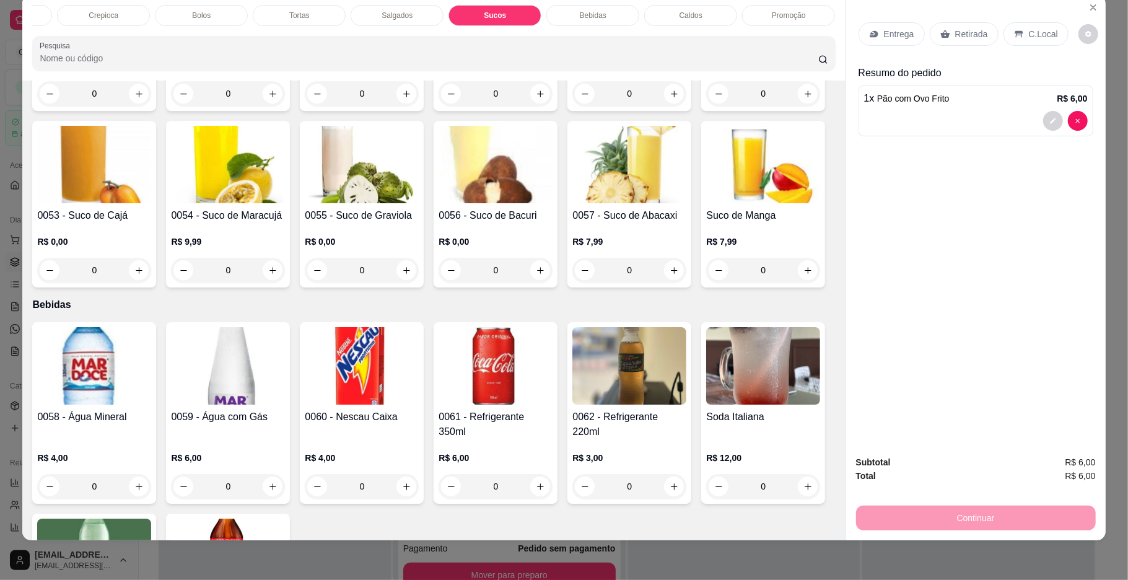
click at [447, 46] on div "0050 - Suco de Caju" at bounding box center [495, 32] width 114 height 30
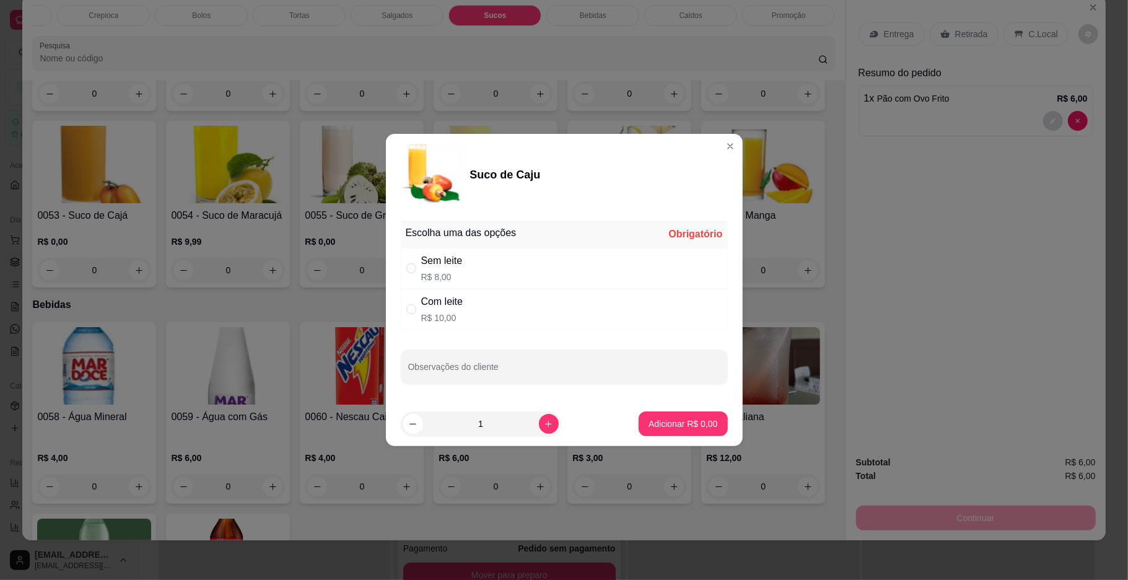
click at [430, 244] on div "Escolha uma das opções Obrigatório" at bounding box center [564, 233] width 327 height 27
click at [442, 251] on div "Sem leite R$ 8,00" at bounding box center [564, 268] width 327 height 41
radio input "true"
click at [672, 437] on footer "1 Adicionar R$ 8,00" at bounding box center [564, 423] width 357 height 45
click at [652, 427] on p "Adicionar R$ 8,00" at bounding box center [682, 423] width 69 height 12
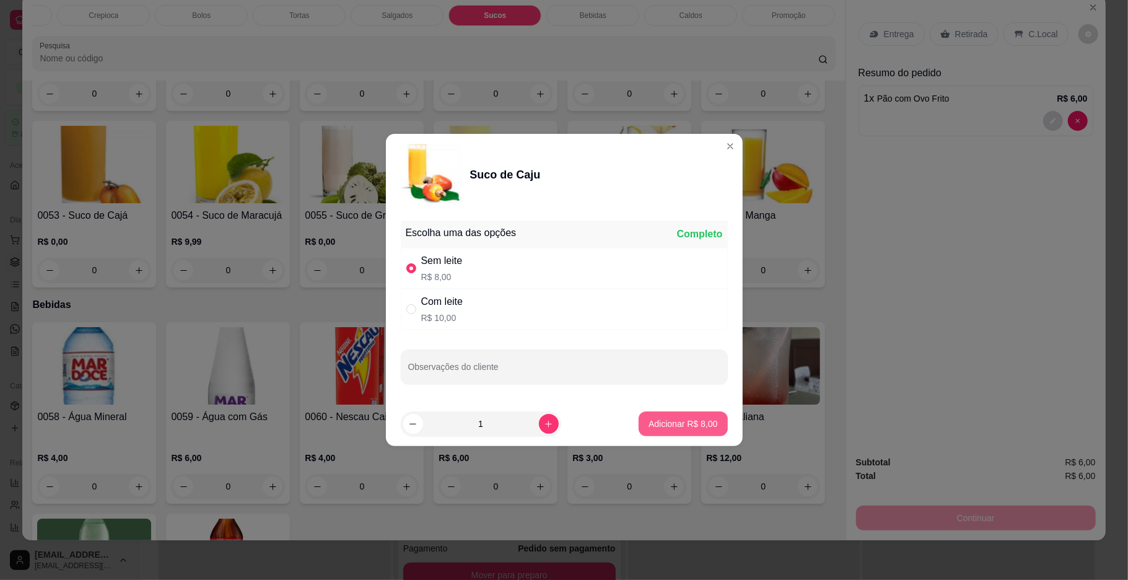
type input "1"
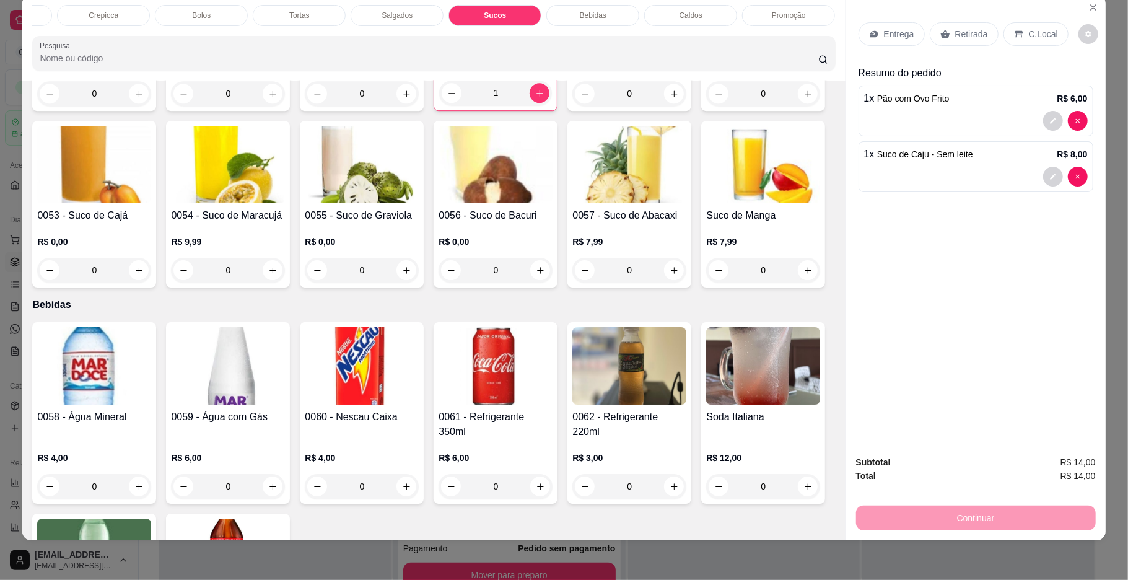
drag, startPoint x: 1037, startPoint y: 30, endPoint x: 1038, endPoint y: 40, distance: 9.4
click at [1039, 32] on p "C.Local" at bounding box center [1043, 34] width 29 height 12
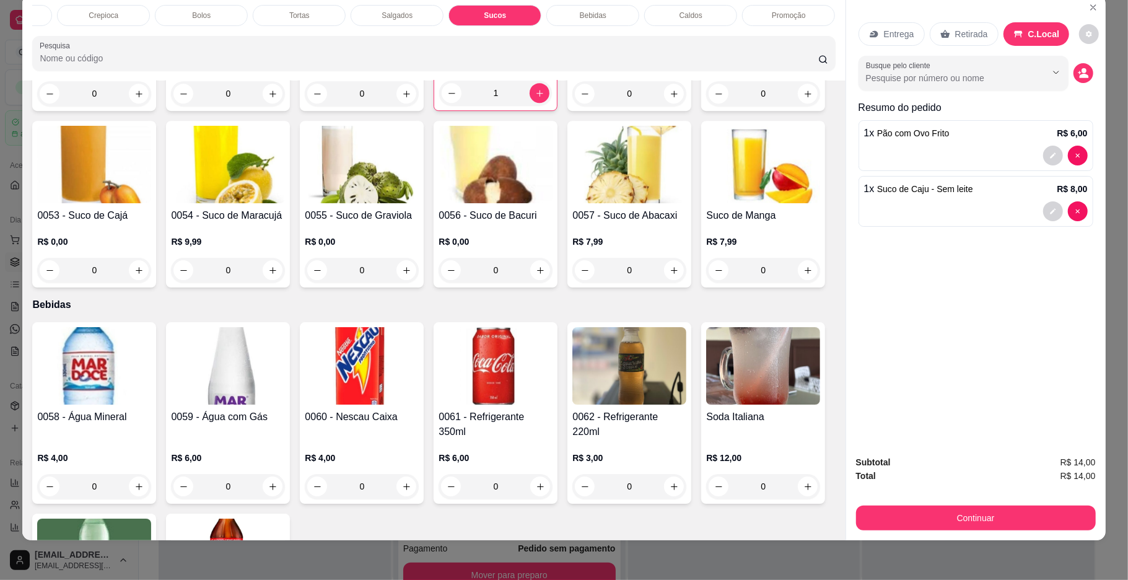
click at [875, 516] on button "Continuar" at bounding box center [976, 517] width 240 height 25
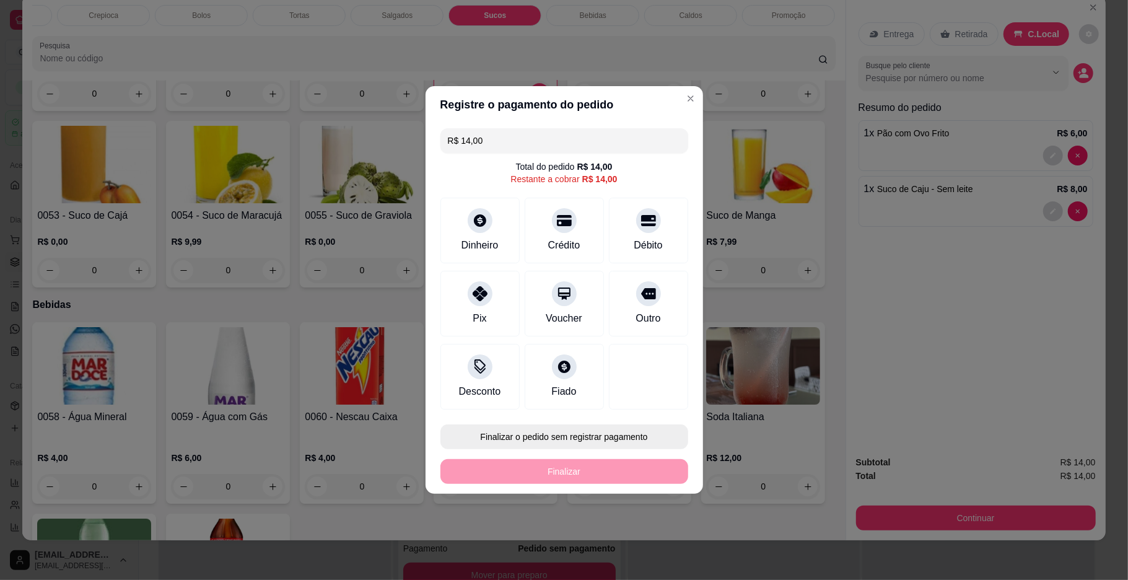
click at [617, 438] on button "Finalizar o pedido sem registrar pagamento" at bounding box center [564, 436] width 248 height 25
click at [638, 535] on button "Confirmar" at bounding box center [642, 539] width 44 height 19
type input "0"
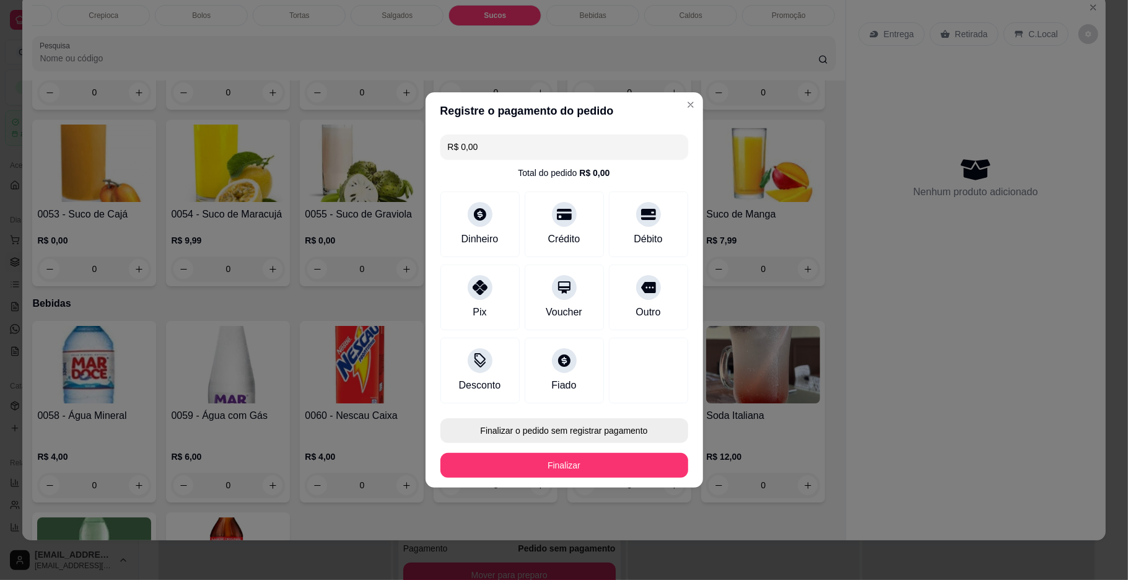
type input "R$ 0,00"
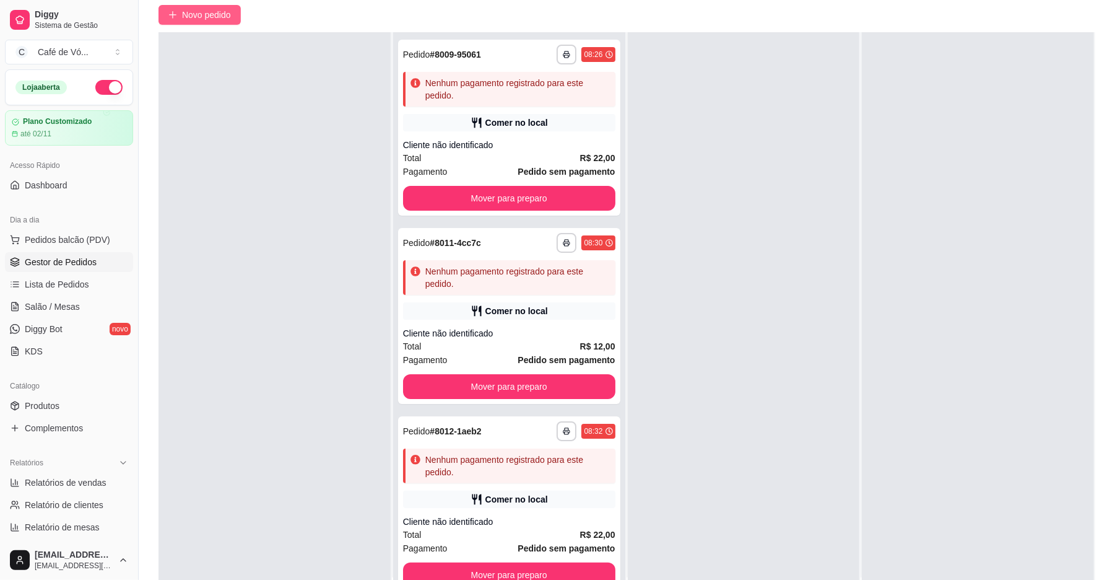
click at [228, 17] on span "Novo pedido" at bounding box center [206, 15] width 49 height 14
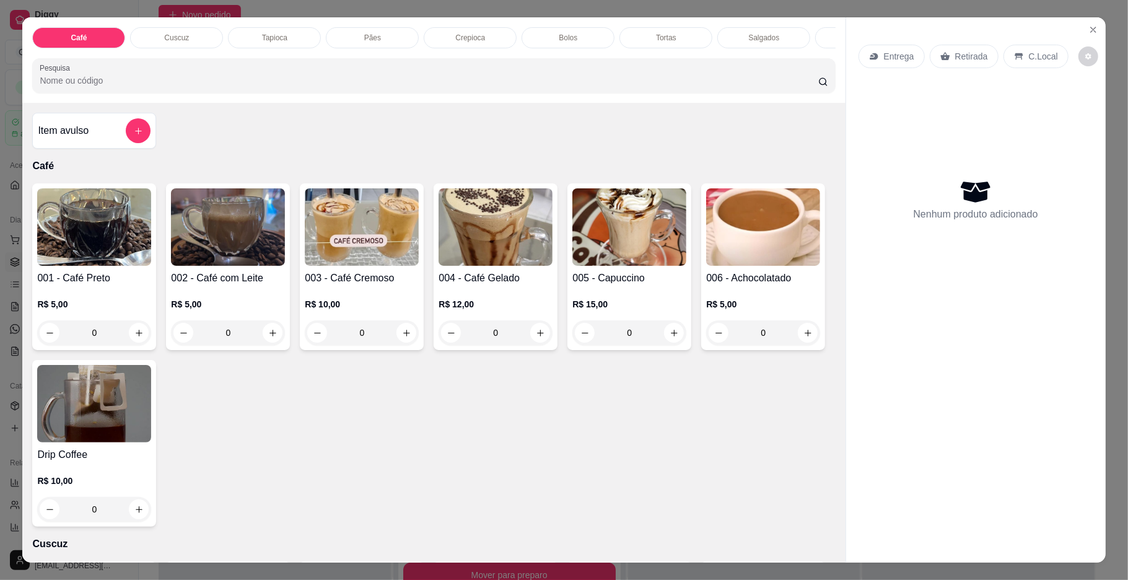
click at [351, 40] on div "Pães" at bounding box center [372, 37] width 93 height 21
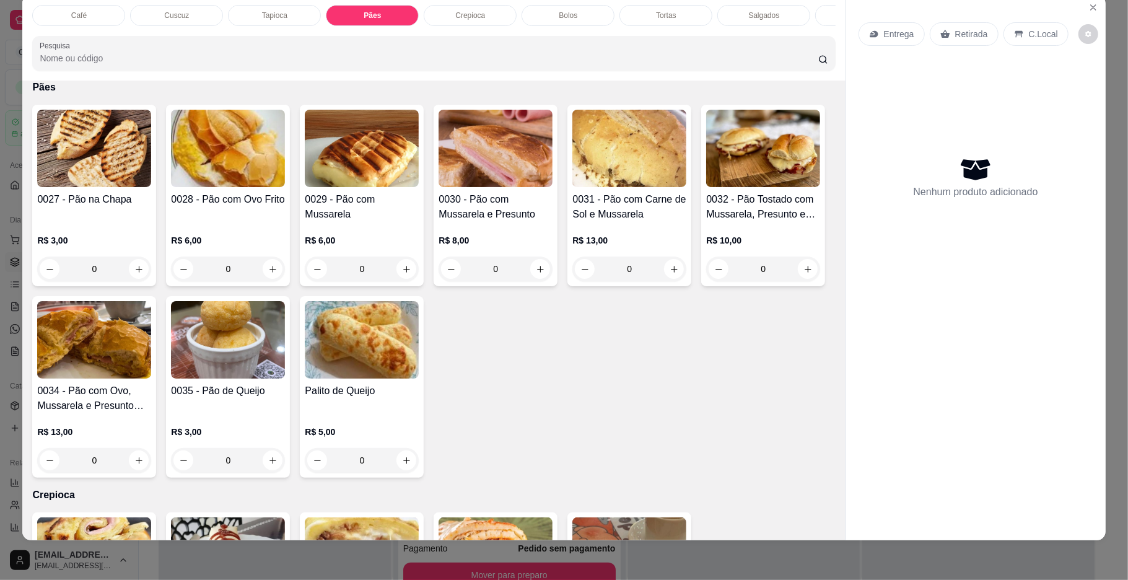
click at [616, 280] on div "0" at bounding box center [629, 268] width 114 height 25
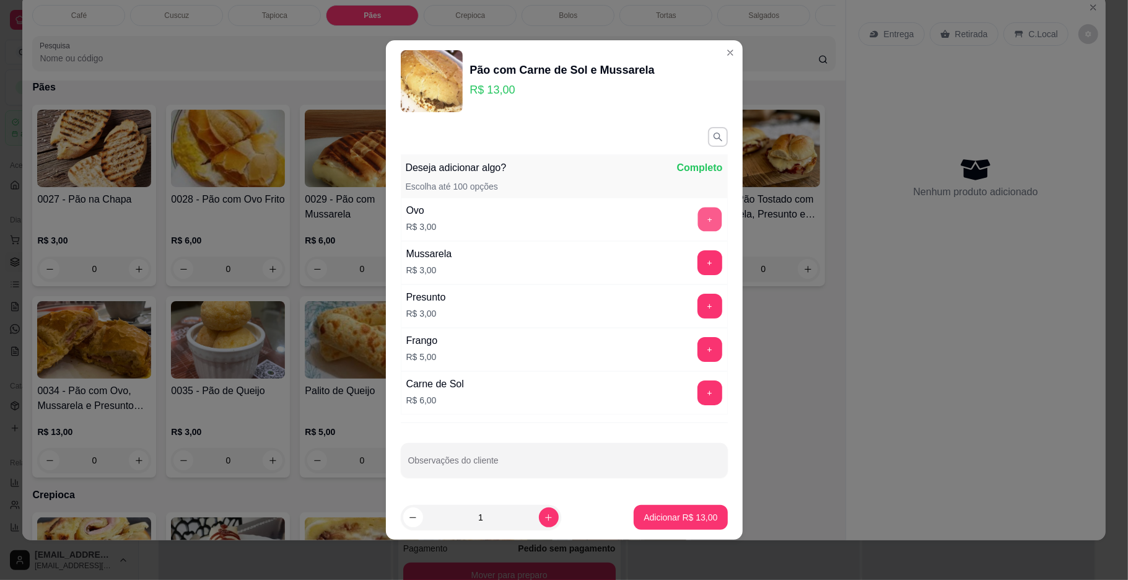
click at [697, 209] on button "+" at bounding box center [709, 219] width 24 height 24
click at [655, 518] on p "Adicionar R$ 16,00" at bounding box center [680, 517] width 74 height 12
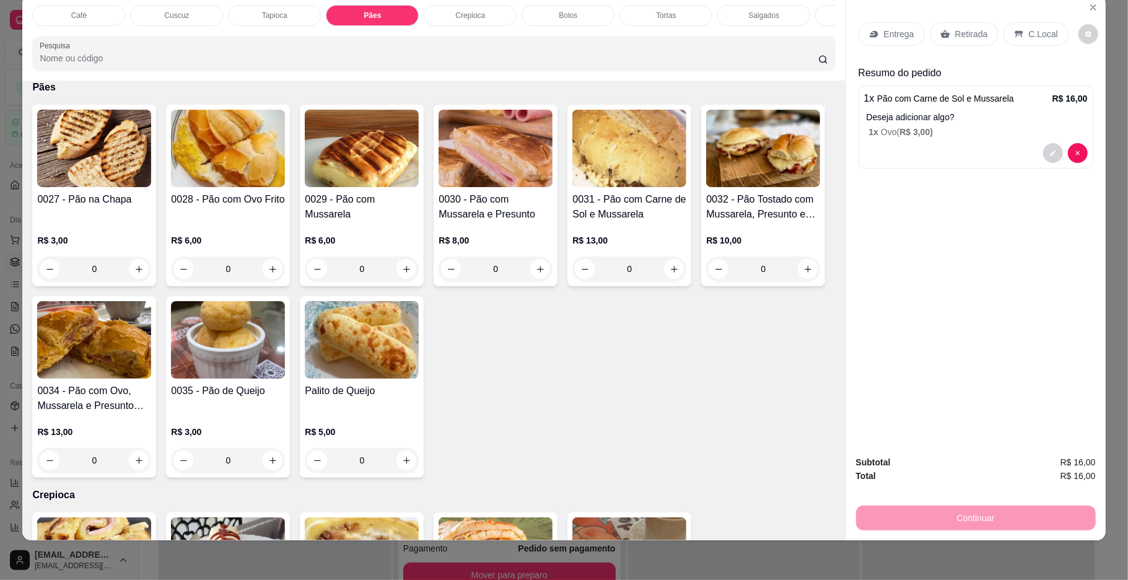
click at [262, 20] on p "Tapioca" at bounding box center [274, 16] width 25 height 10
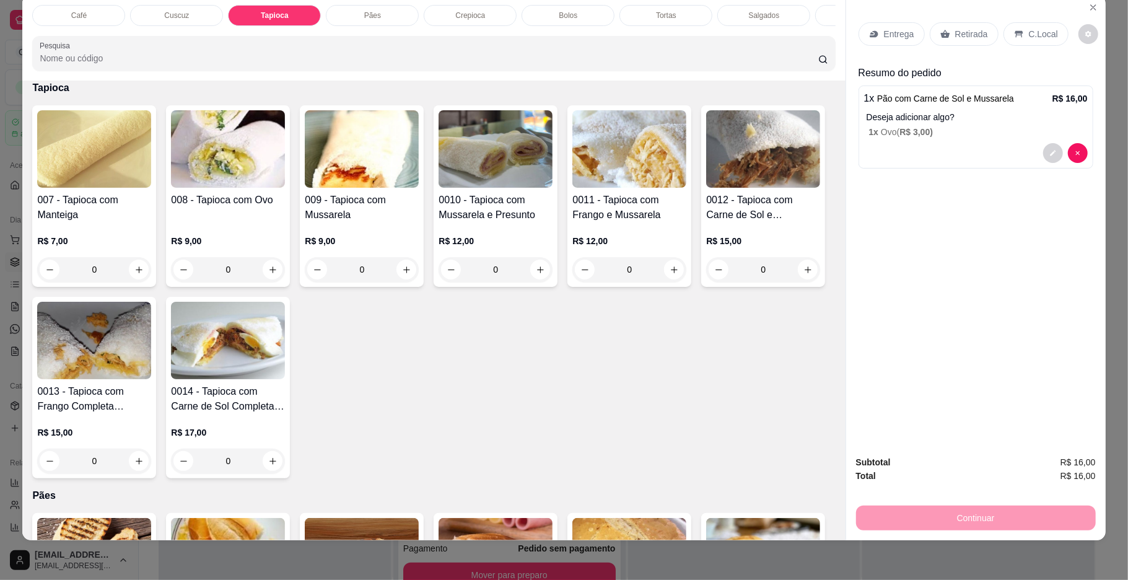
click at [312, 246] on p "R$ 9,00" at bounding box center [362, 241] width 114 height 12
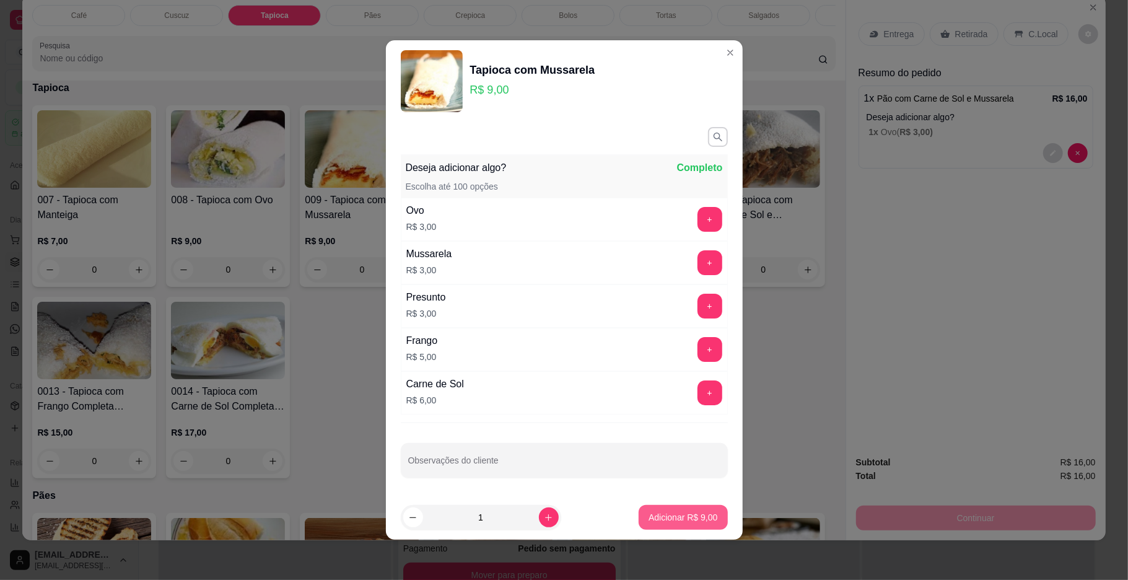
click at [652, 518] on p "Adicionar R$ 9,00" at bounding box center [682, 517] width 69 height 12
type input "1"
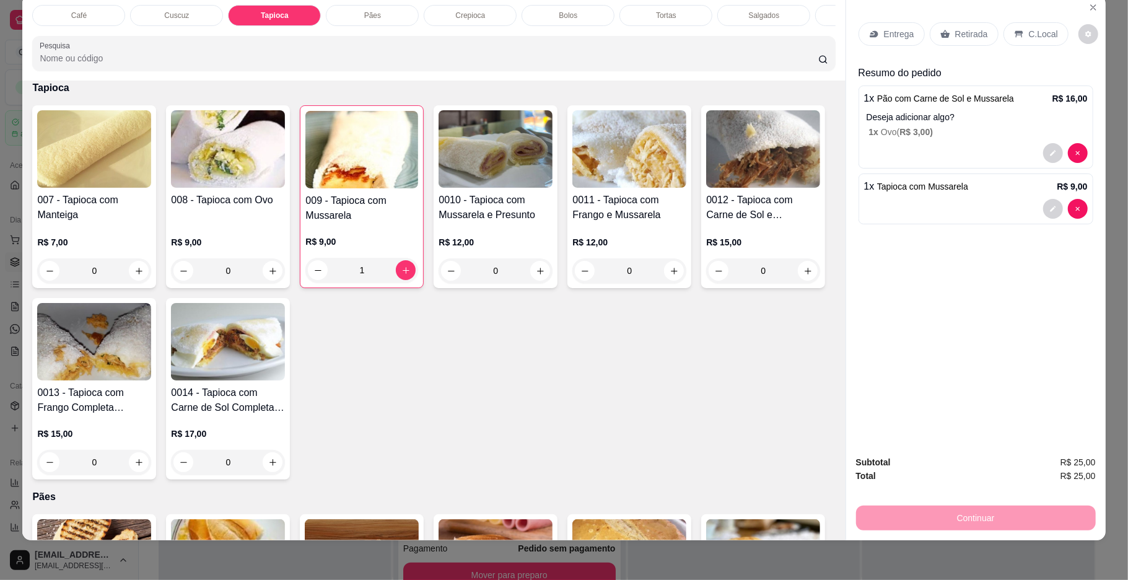
click at [104, 14] on div "Café" at bounding box center [78, 15] width 93 height 21
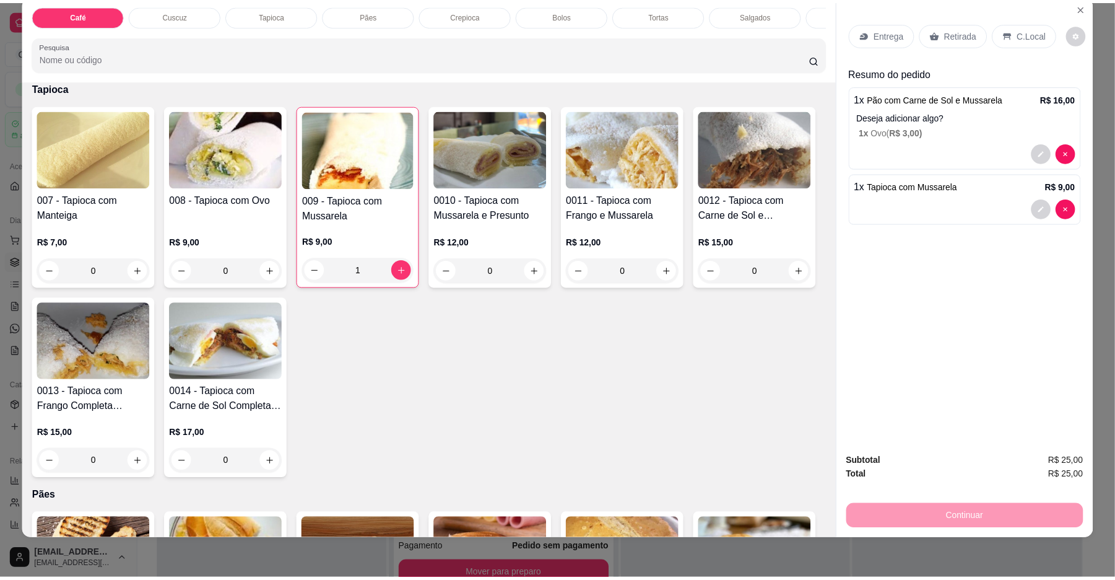
scroll to position [56, 0]
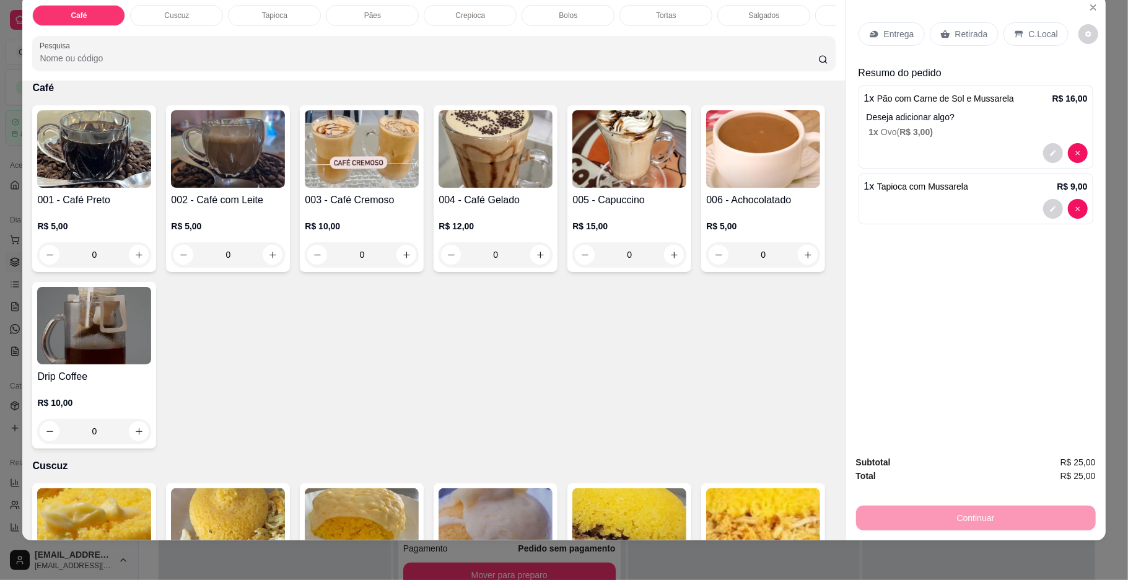
click at [664, 204] on h4 "005 - Capuccino" at bounding box center [629, 200] width 114 height 15
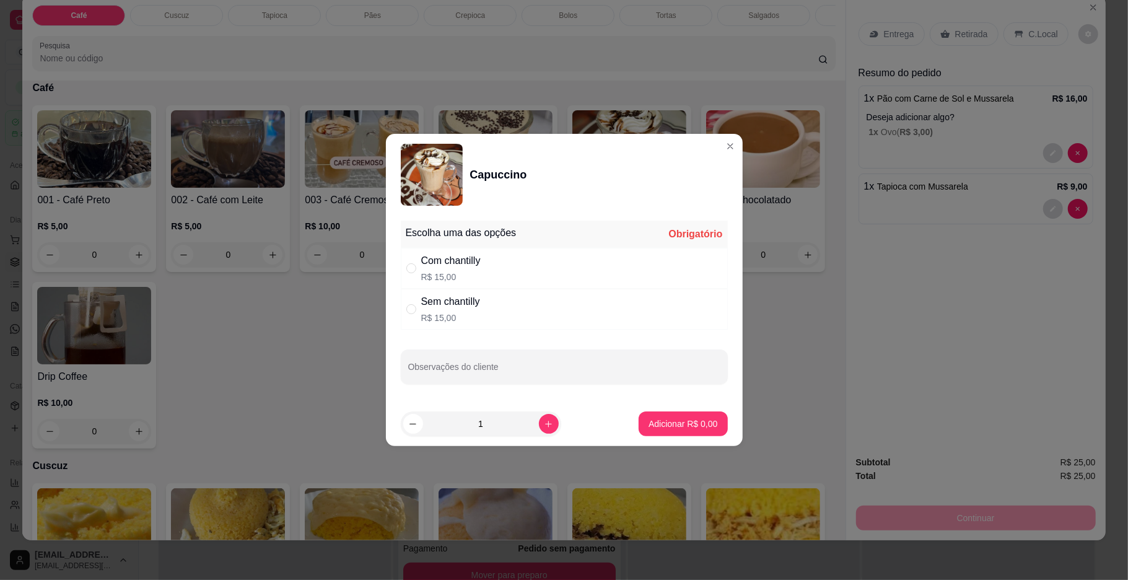
click at [467, 320] on p "R$ 15,00" at bounding box center [450, 318] width 59 height 12
radio input "true"
click at [699, 429] on p "Adicionar R$ 15,00" at bounding box center [680, 423] width 74 height 12
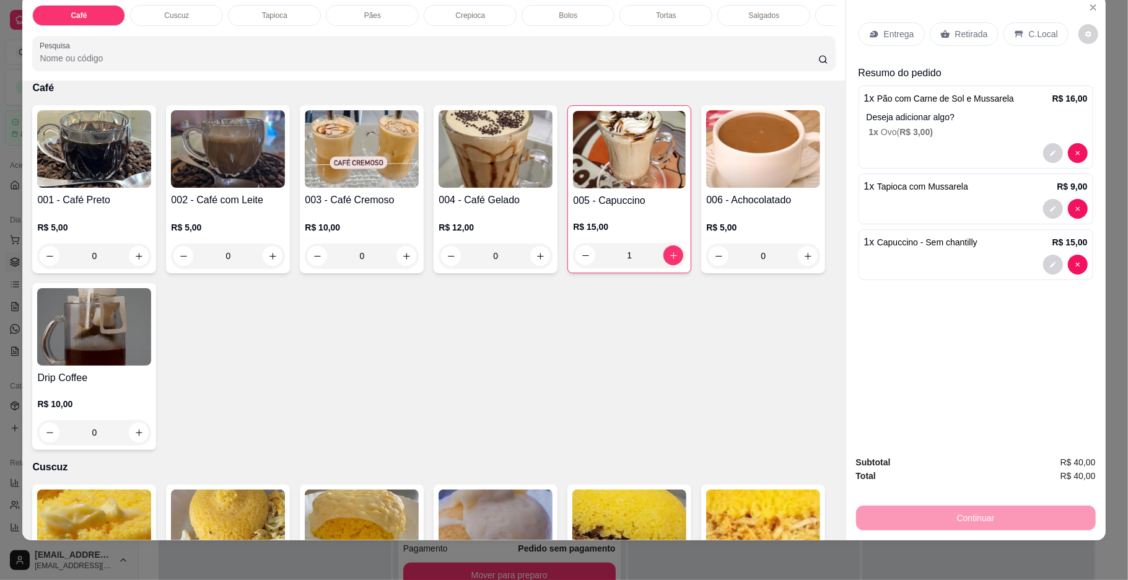
click at [1044, 38] on p "C.Local" at bounding box center [1043, 34] width 29 height 12
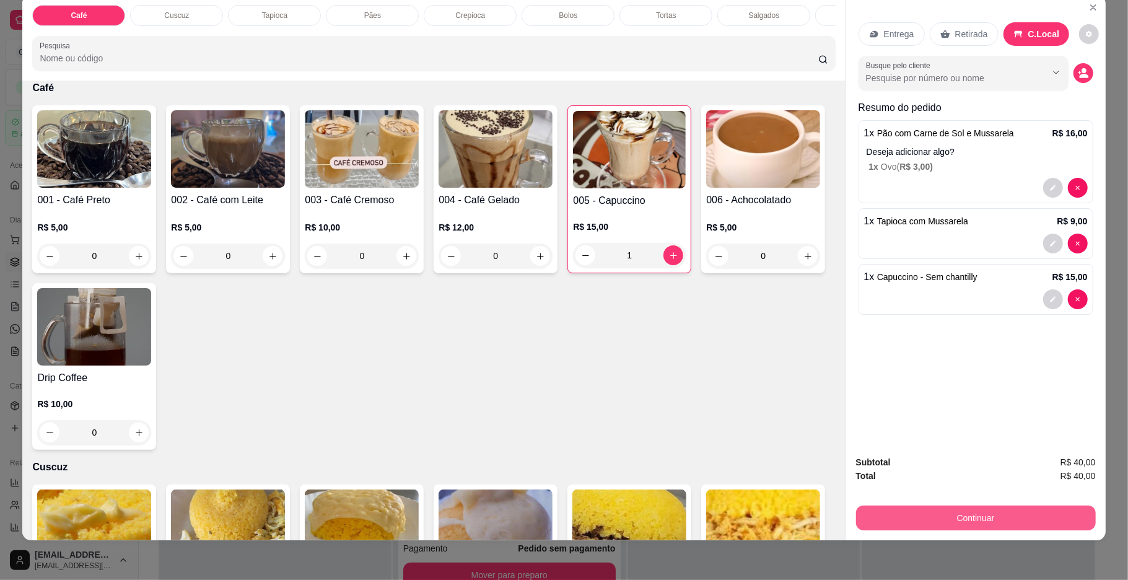
click at [944, 519] on button "Continuar" at bounding box center [976, 517] width 240 height 25
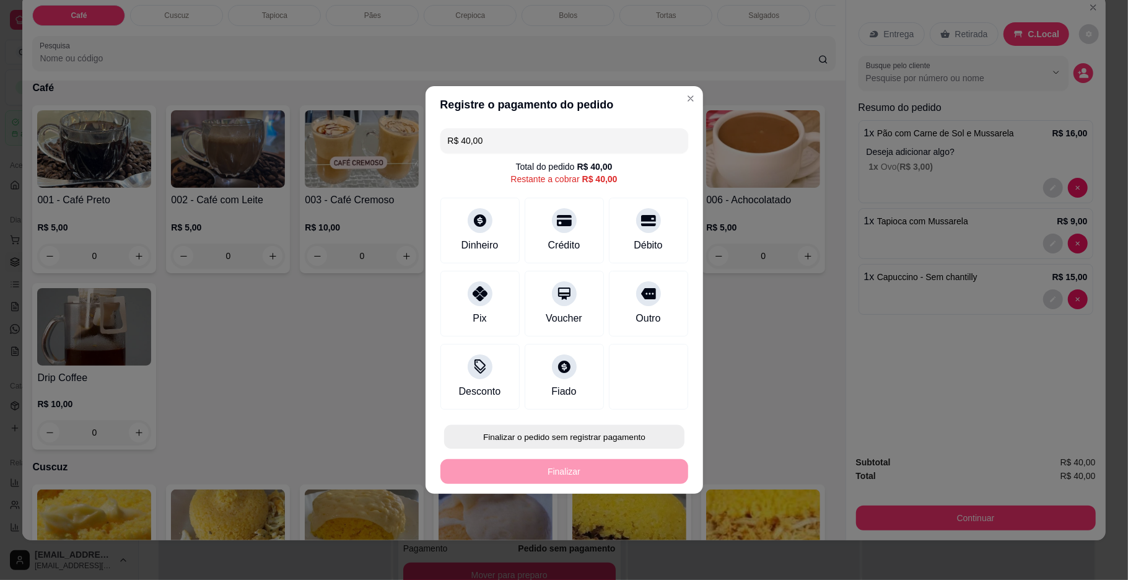
click at [576, 434] on button "Finalizar o pedido sem registrar pagamento" at bounding box center [564, 437] width 240 height 24
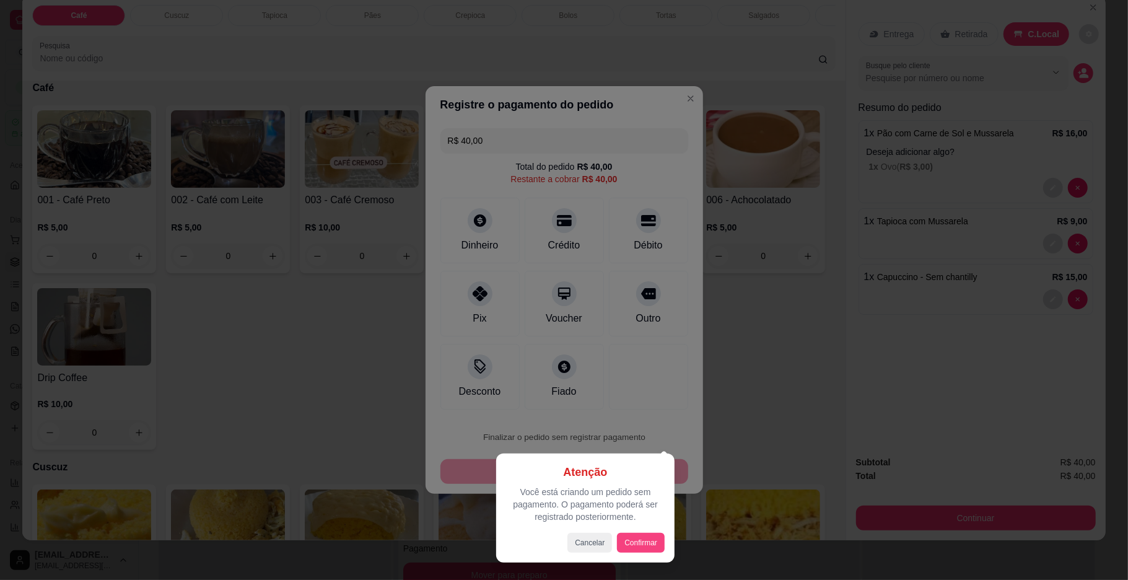
click at [642, 558] on div "Atenção Você está criando um pedido sem pagamento. O pagamento poderá ser regis…" at bounding box center [585, 507] width 178 height 109
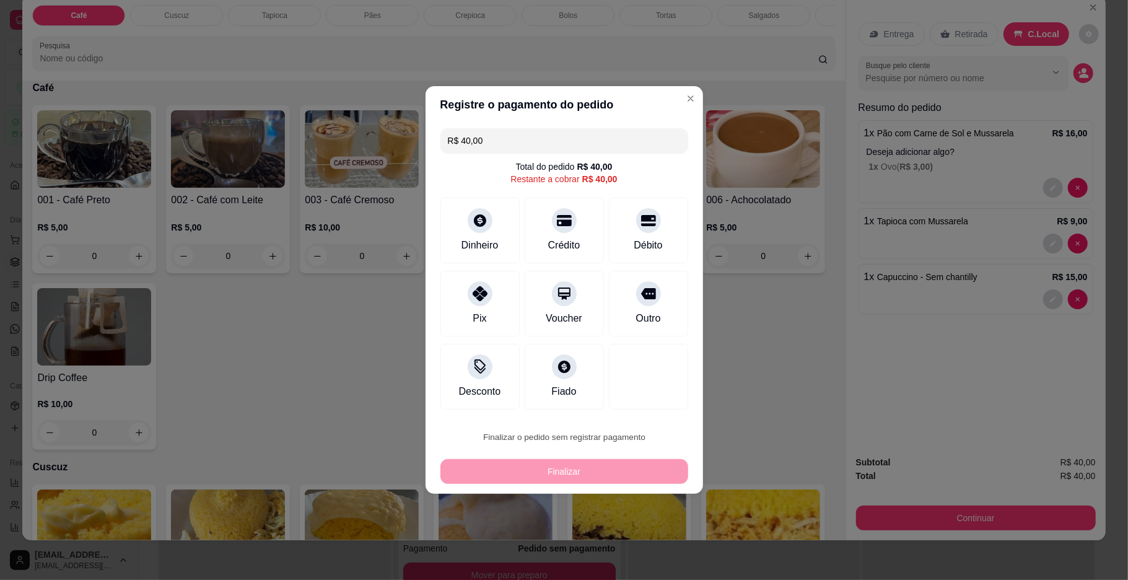
click at [634, 544] on button "Confirmar" at bounding box center [642, 539] width 44 height 19
type input "0"
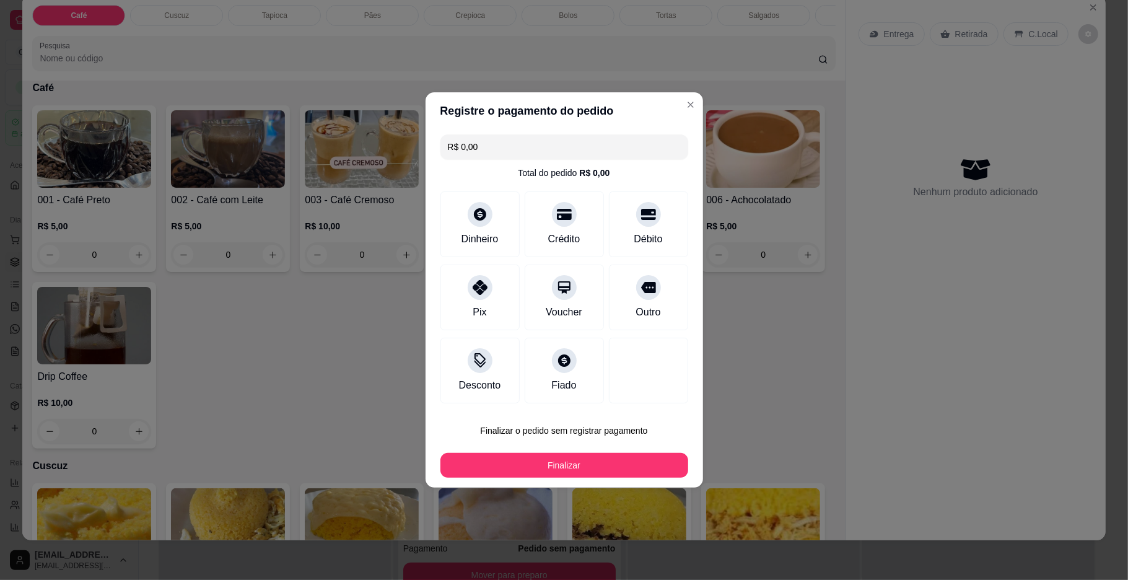
type input "R$ 0,00"
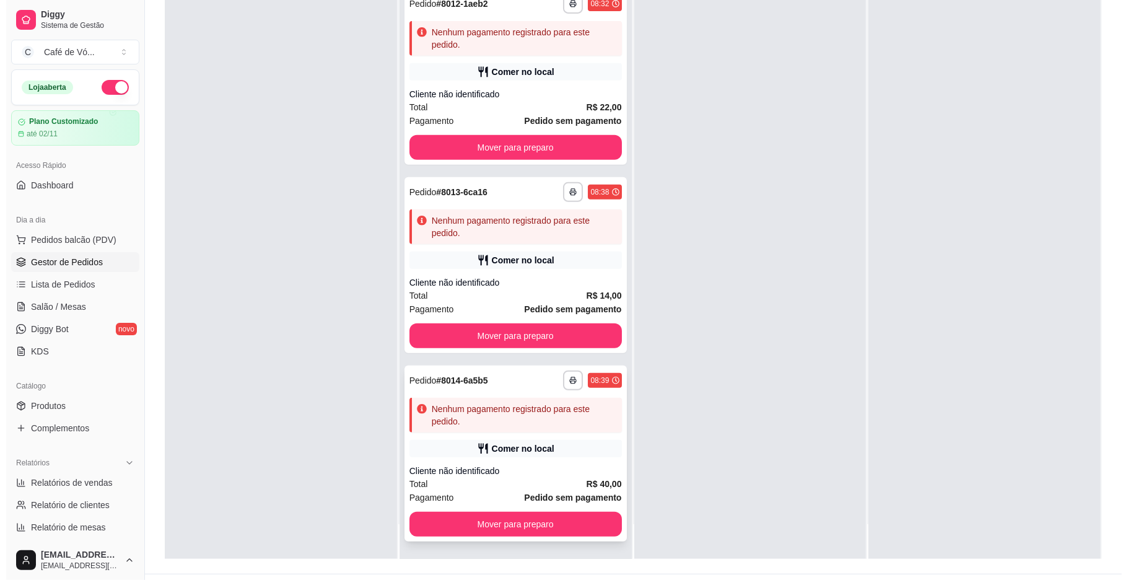
scroll to position [189, 0]
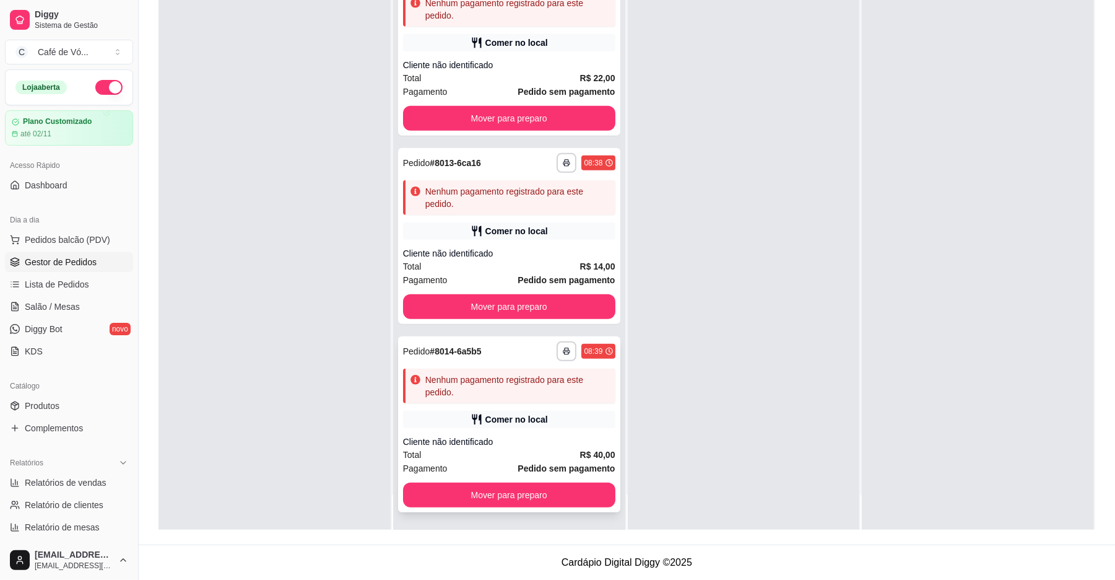
click at [561, 469] on strong "Pedido sem pagamento" at bounding box center [566, 468] width 97 height 10
click at [417, 455] on span "Total" at bounding box center [412, 455] width 19 height 14
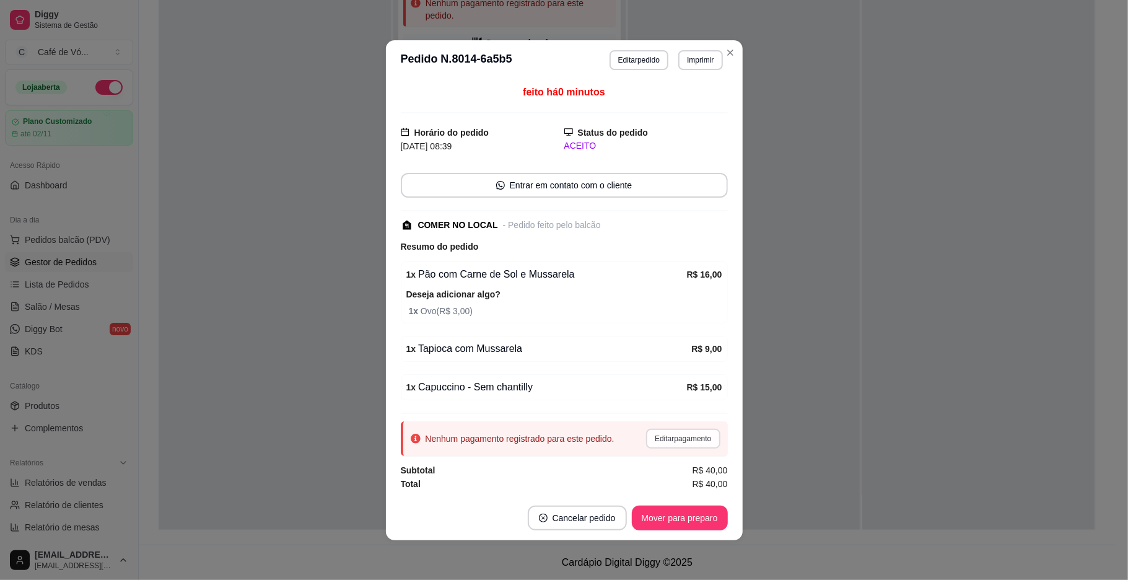
click at [717, 445] on div "Nenhum pagamento registrado para este pedido. Editar pagamento" at bounding box center [564, 438] width 327 height 35
click at [649, 439] on button "Editar pagamento" at bounding box center [683, 439] width 74 height 20
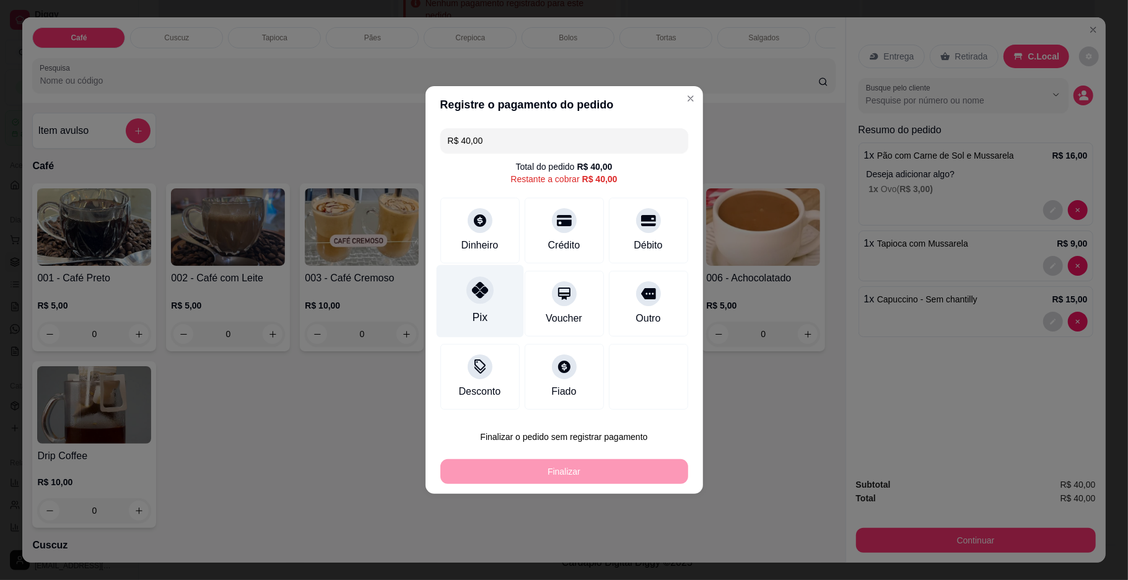
click at [489, 291] on div at bounding box center [479, 289] width 27 height 27
type input "R$ 0,00"
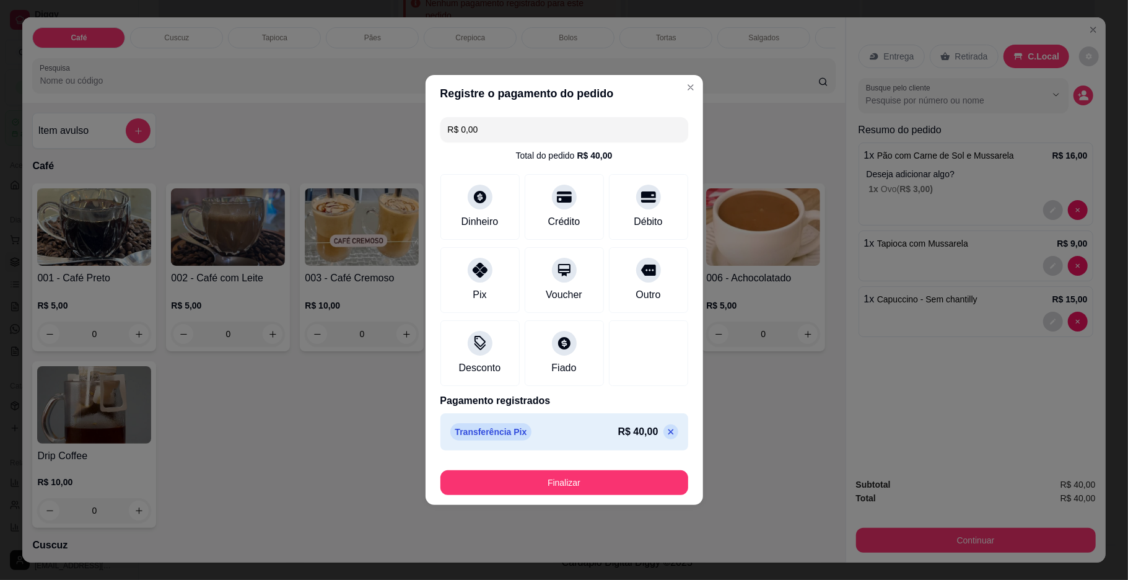
click at [538, 497] on footer "Finalizar" at bounding box center [563, 480] width 277 height 50
click at [538, 488] on button "Finalizar" at bounding box center [564, 483] width 240 height 24
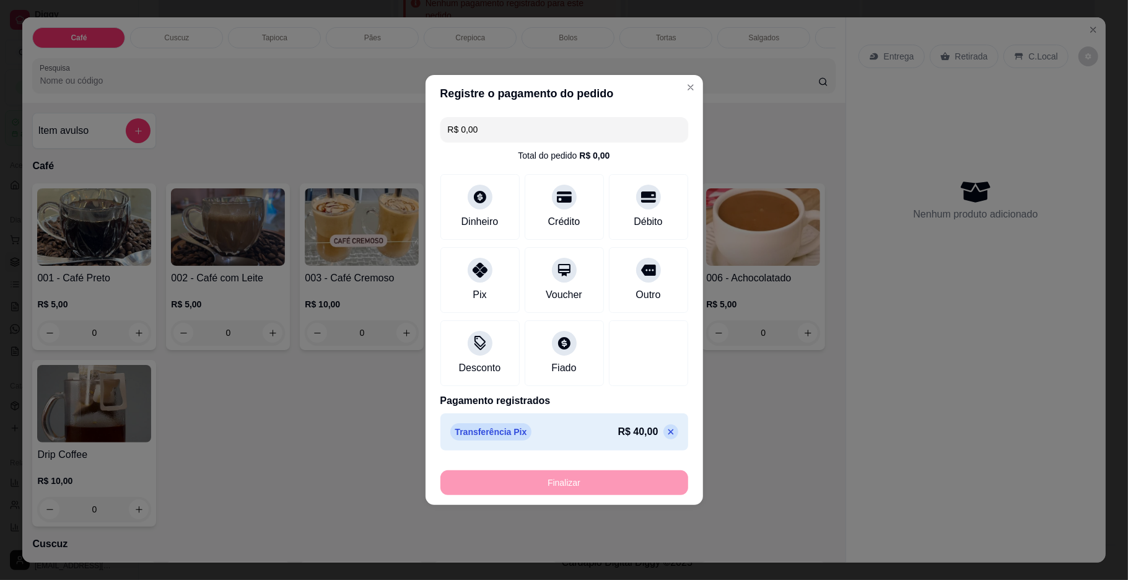
type input "0"
type input "-R$ 40,00"
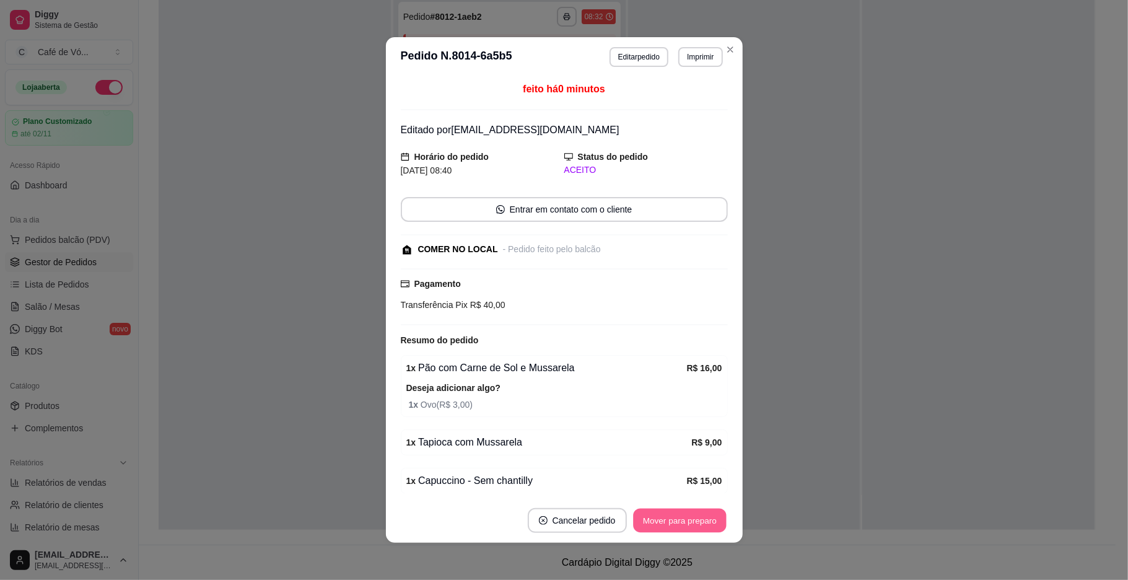
click at [660, 521] on button "Mover para preparo" at bounding box center [679, 520] width 93 height 24
click at [660, 521] on div "Mover para preparo" at bounding box center [670, 520] width 113 height 25
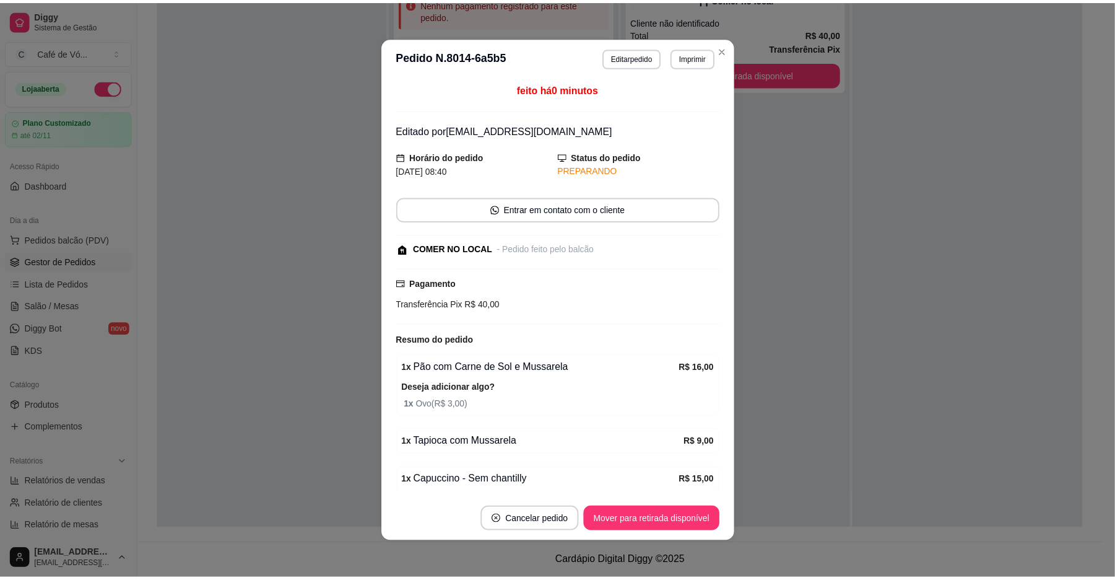
scroll to position [186, 0]
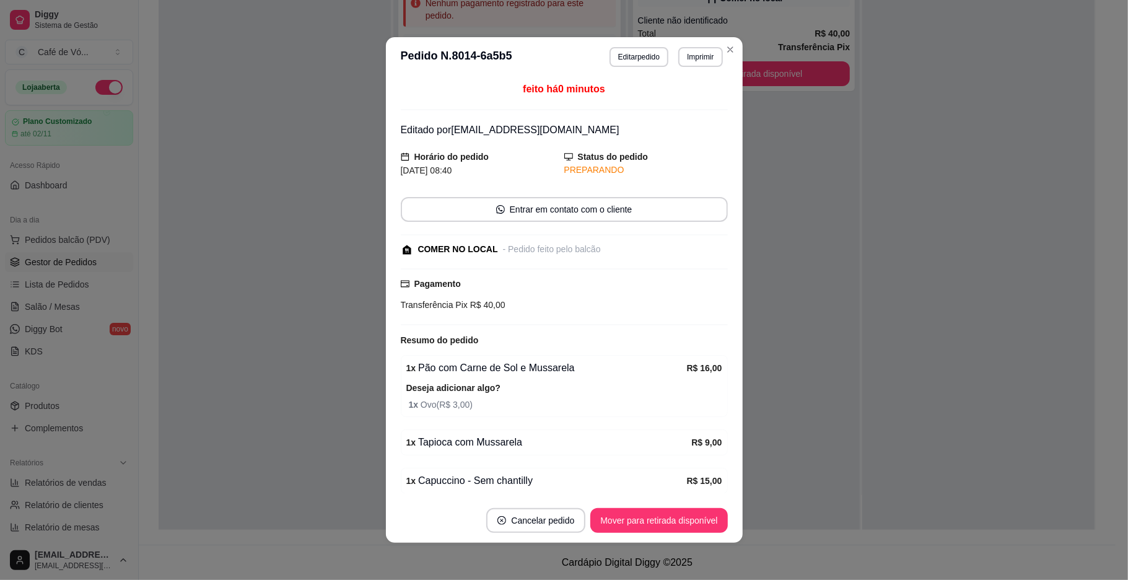
click at [660, 521] on button "Mover para retirada disponível" at bounding box center [658, 520] width 137 height 25
click at [660, 521] on div "Mover para retirada disponível" at bounding box center [650, 520] width 154 height 25
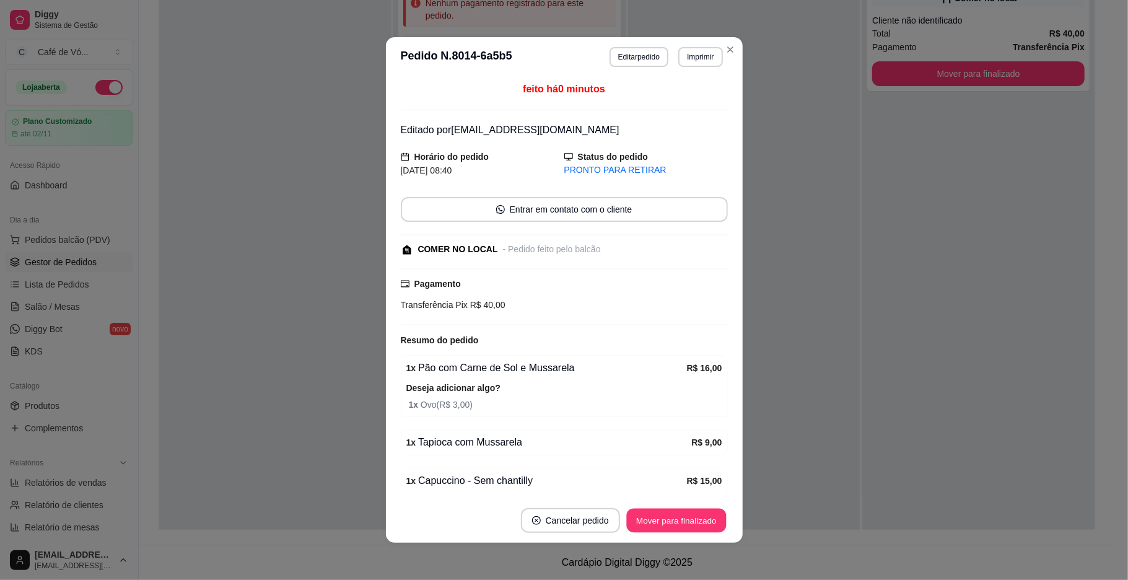
click at [660, 521] on button "Mover para finalizado" at bounding box center [676, 520] width 100 height 24
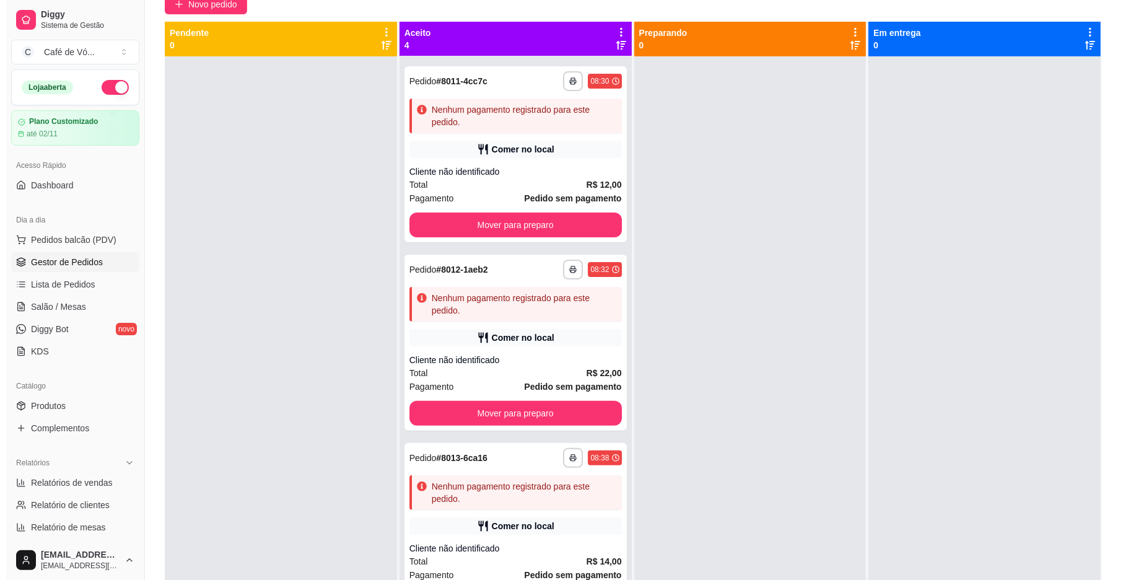
scroll to position [0, 0]
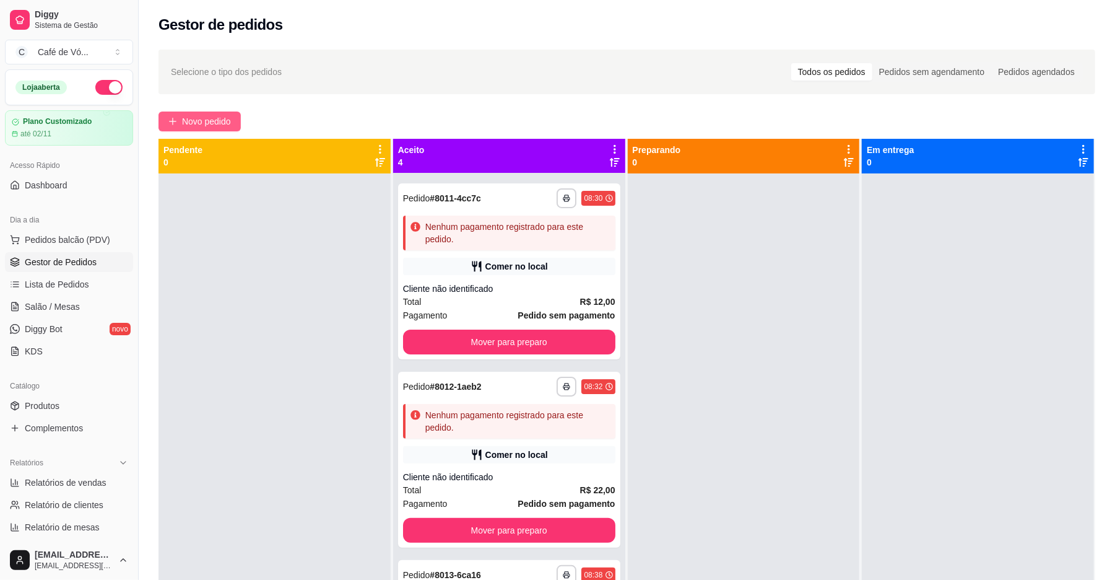
click at [208, 118] on span "Novo pedido" at bounding box center [206, 122] width 49 height 14
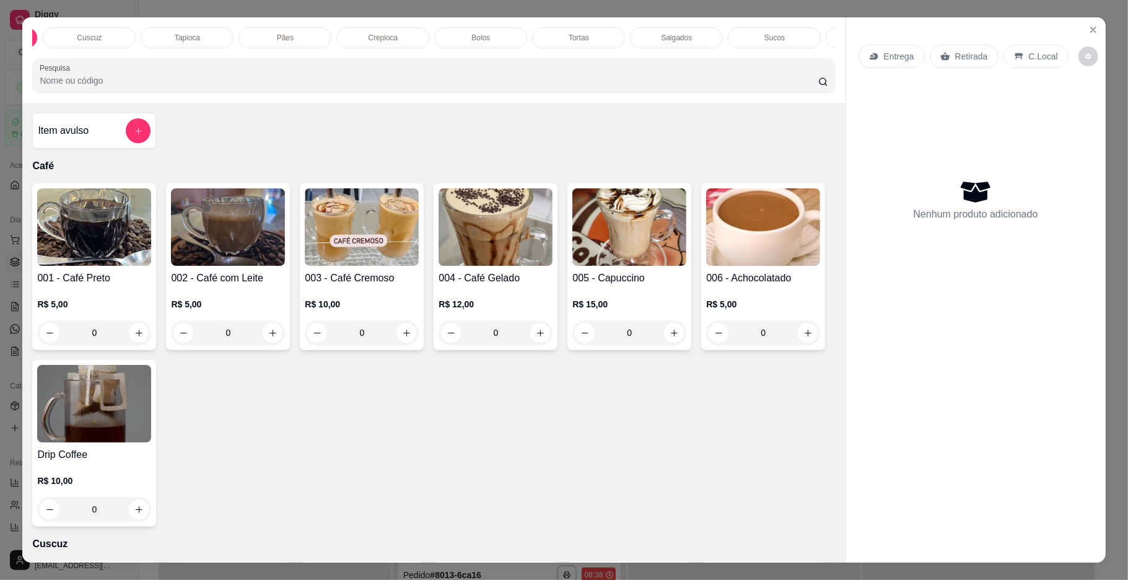
scroll to position [0, 367]
click at [405, 40] on p "Salgados" at bounding box center [397, 38] width 31 height 10
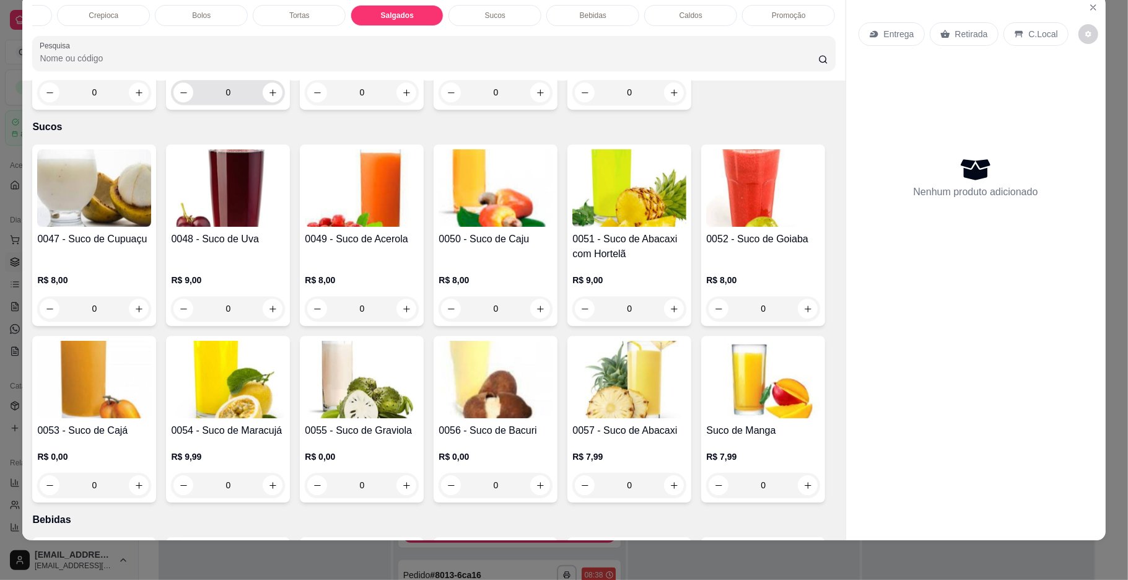
click at [232, 105] on input "0" at bounding box center [227, 92] width 69 height 25
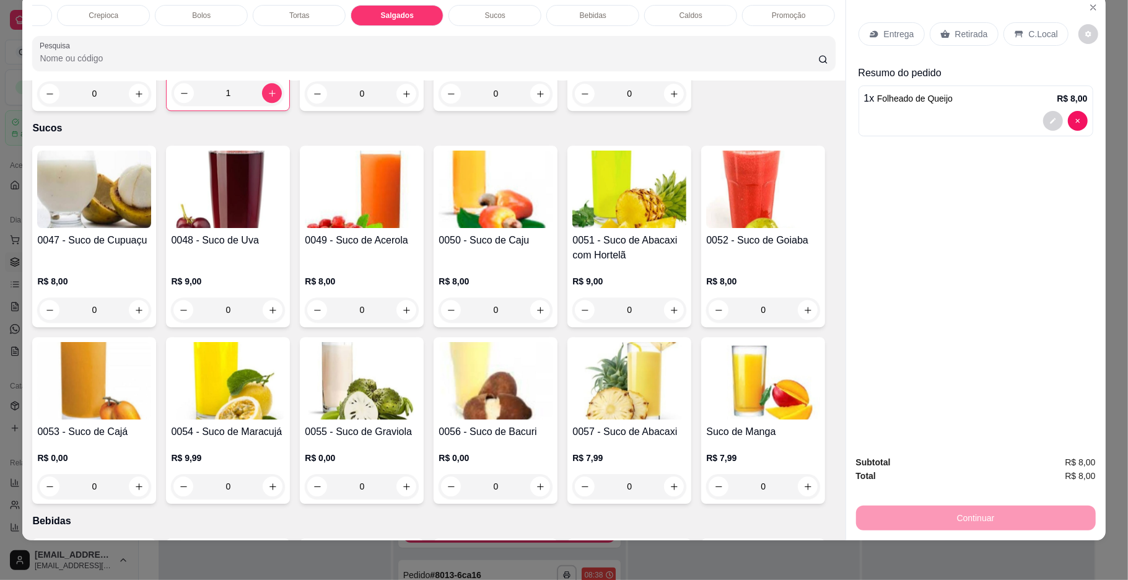
type input "1"
click at [1042, 23] on div "Entrega Retirada C.Local" at bounding box center [975, 33] width 235 height 43
click at [1042, 27] on div "C.Local" at bounding box center [1035, 34] width 65 height 24
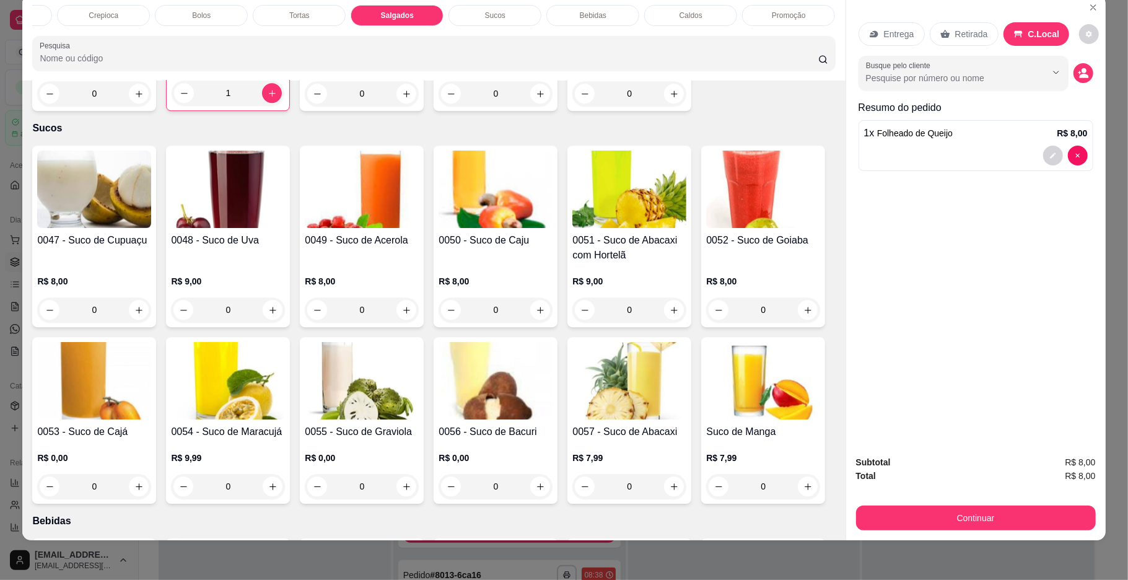
click at [925, 531] on div "Subtotal R$ 8,00 Total R$ 8,00 Continuar" at bounding box center [975, 492] width 259 height 95
click at [925, 521] on button "Continuar" at bounding box center [976, 517] width 240 height 25
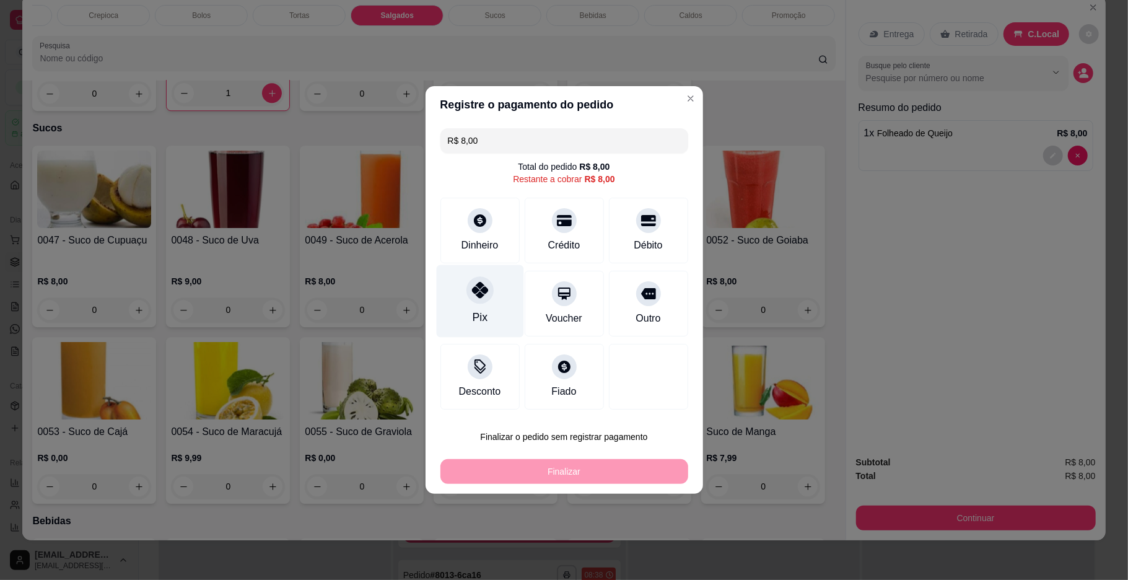
click at [501, 295] on div "Pix" at bounding box center [479, 301] width 87 height 72
type input "R$ 0,00"
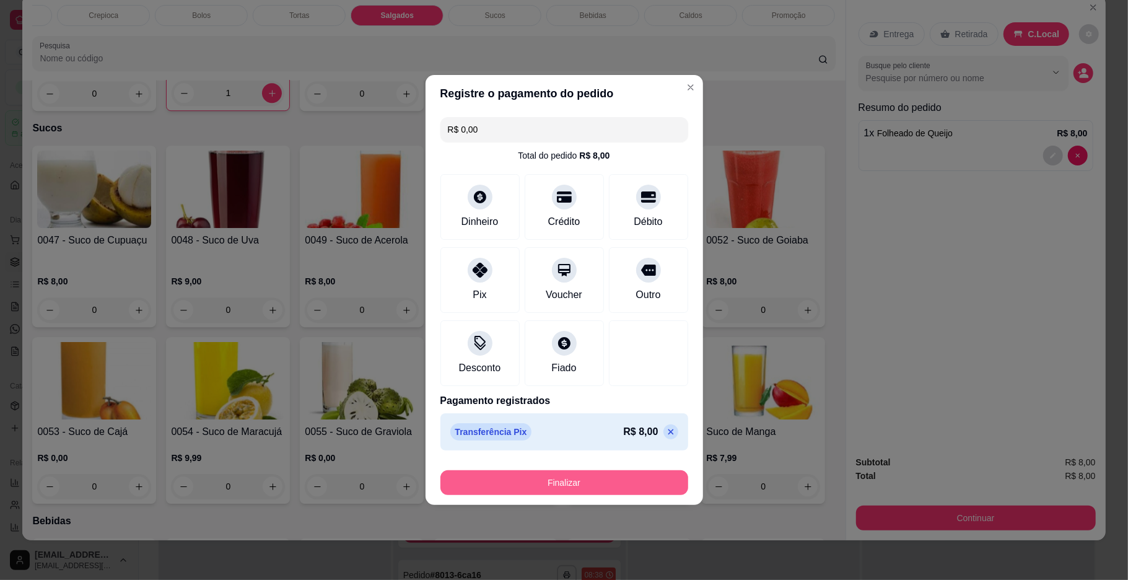
click at [512, 473] on button "Finalizar" at bounding box center [564, 482] width 248 height 25
click at [513, 473] on div "Finalizar" at bounding box center [564, 482] width 248 height 25
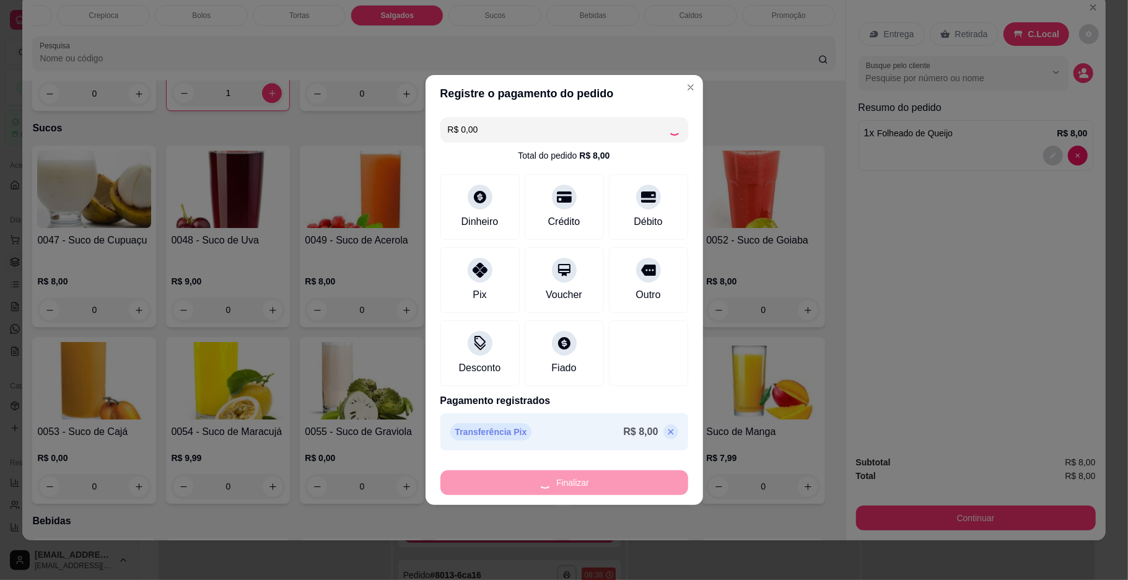
scroll to position [332, 0]
type input "0"
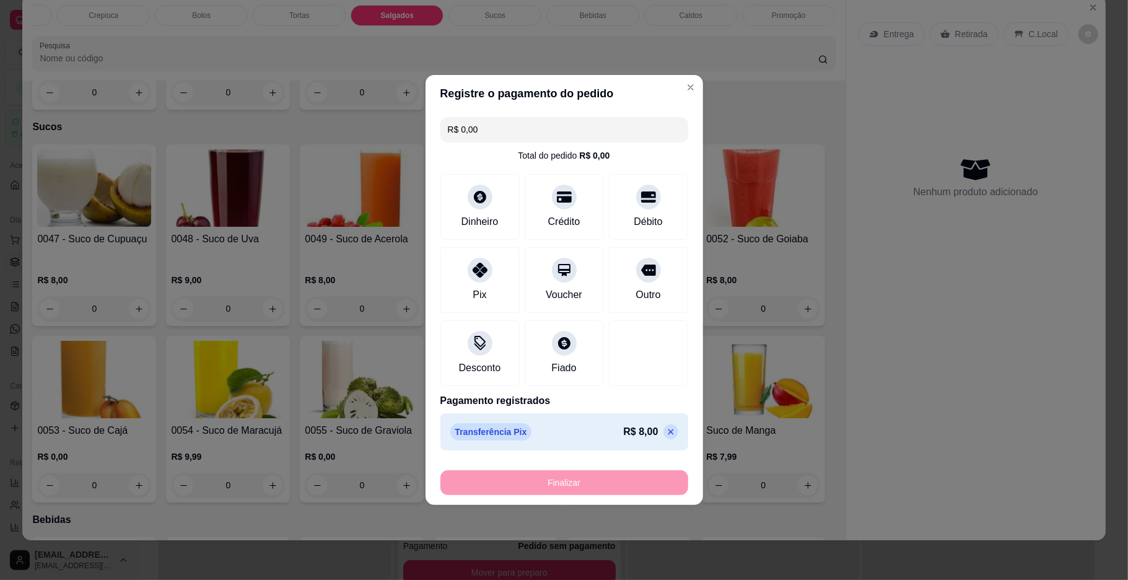
type input "-R$ 8,00"
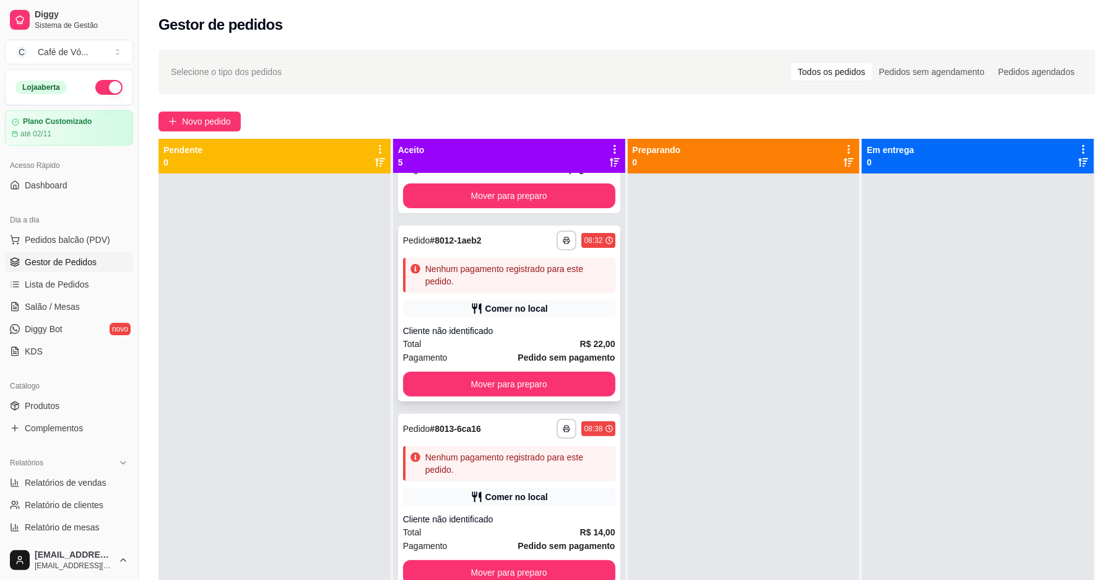
click at [552, 305] on div "Comer no local" at bounding box center [509, 308] width 212 height 17
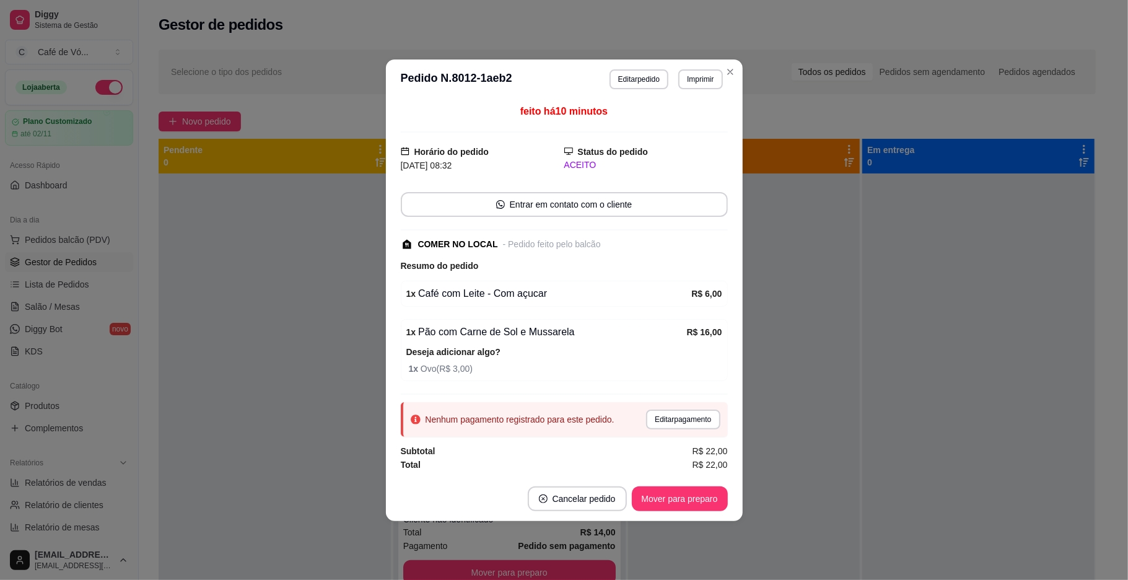
click at [709, 422] on button "Editar pagamento" at bounding box center [683, 419] width 74 height 20
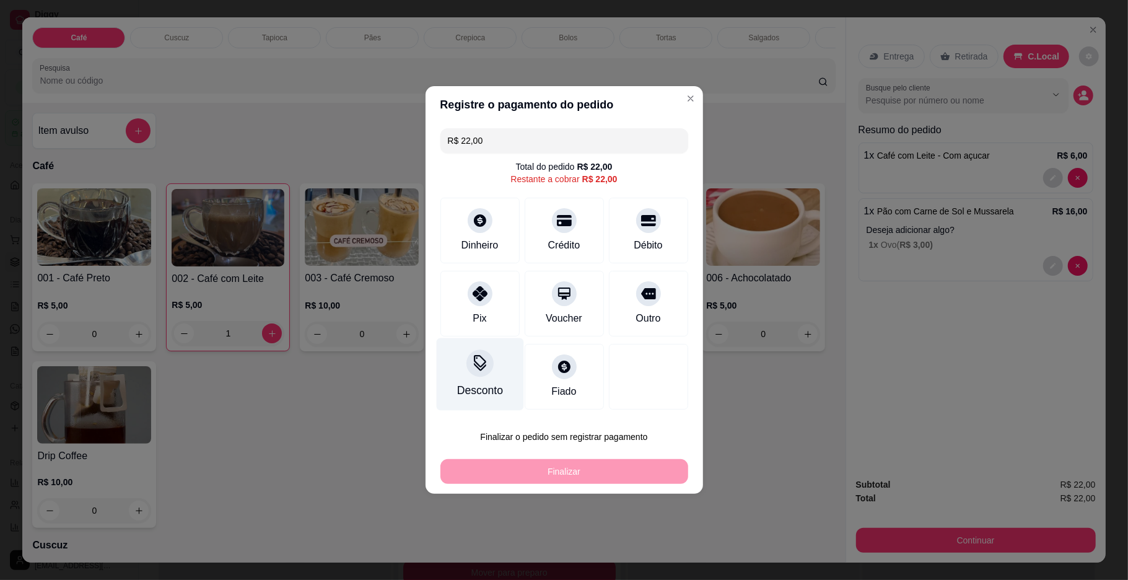
click at [486, 398] on div "Desconto" at bounding box center [479, 390] width 46 height 16
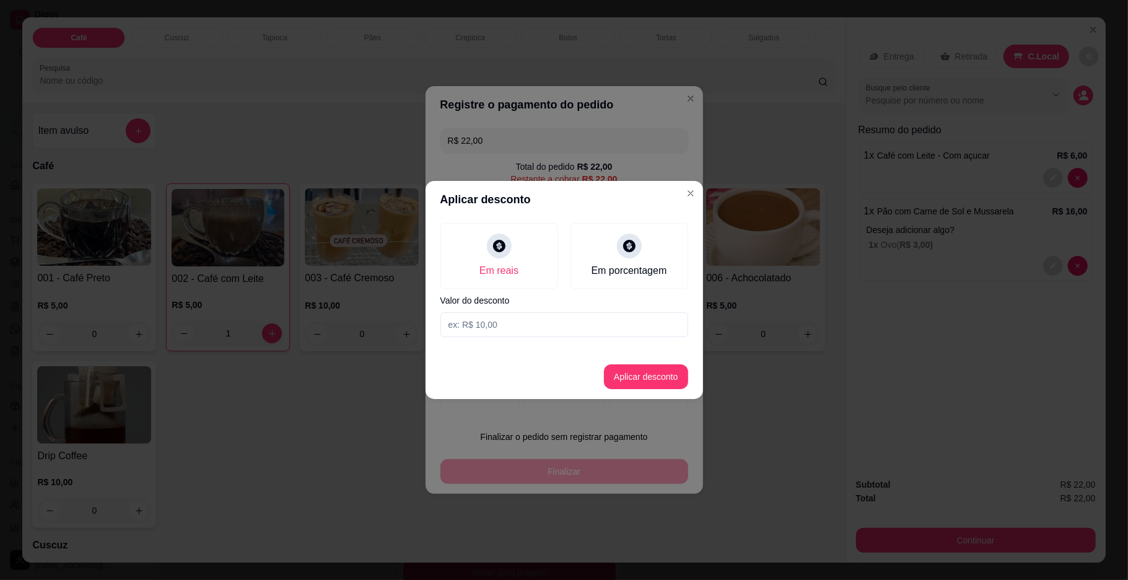
click at [517, 318] on input at bounding box center [564, 324] width 248 height 25
type input "1,00"
click at [623, 379] on button "Aplicar desconto" at bounding box center [645, 377] width 81 height 24
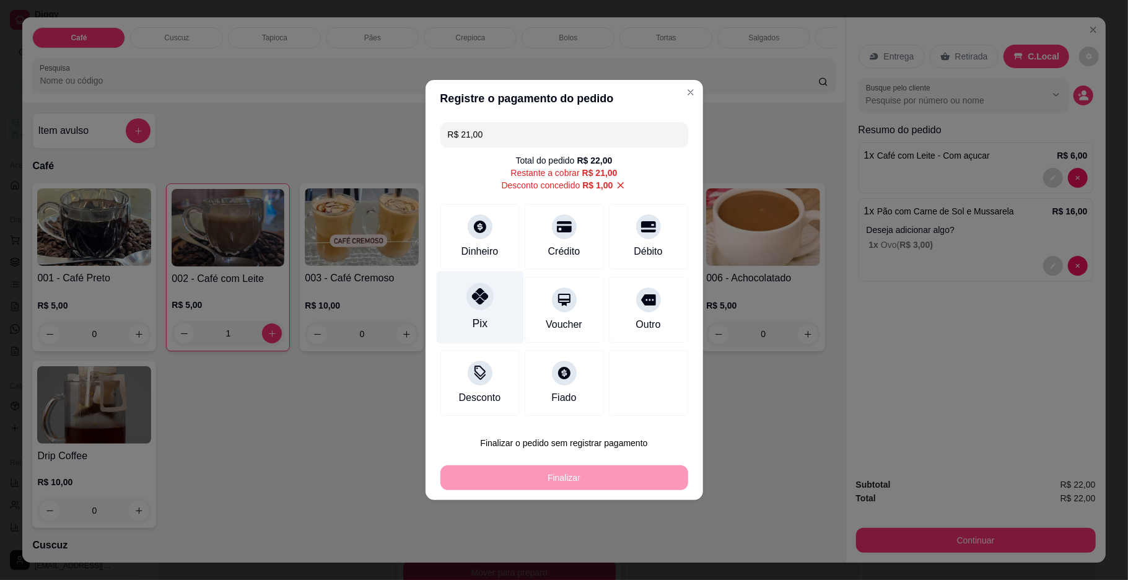
click at [471, 303] on icon at bounding box center [479, 296] width 16 height 16
type input "R$ 0,00"
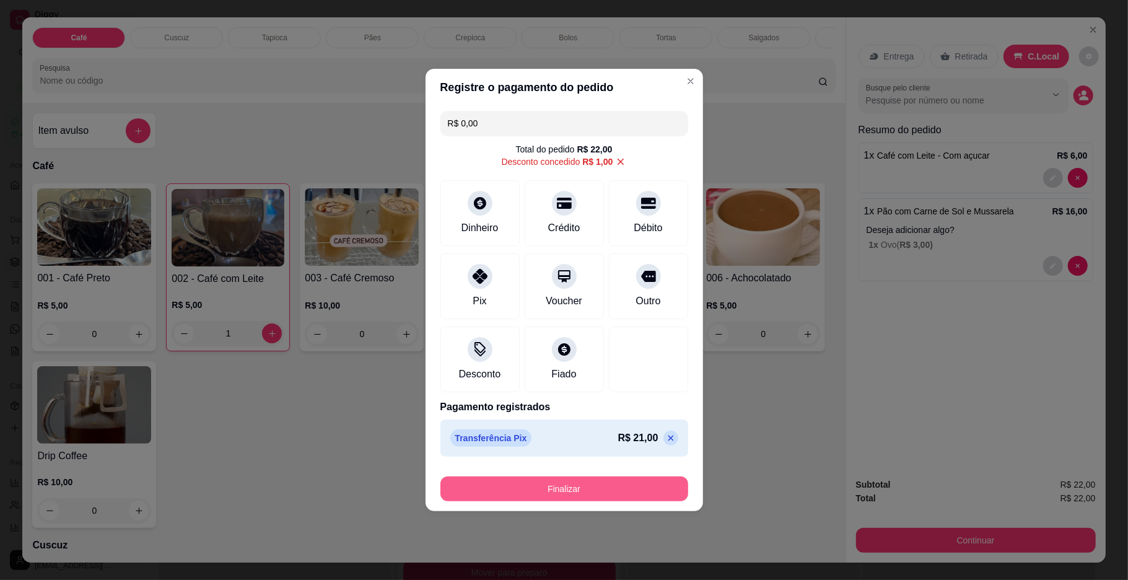
click at [625, 486] on button "Finalizar" at bounding box center [564, 488] width 248 height 25
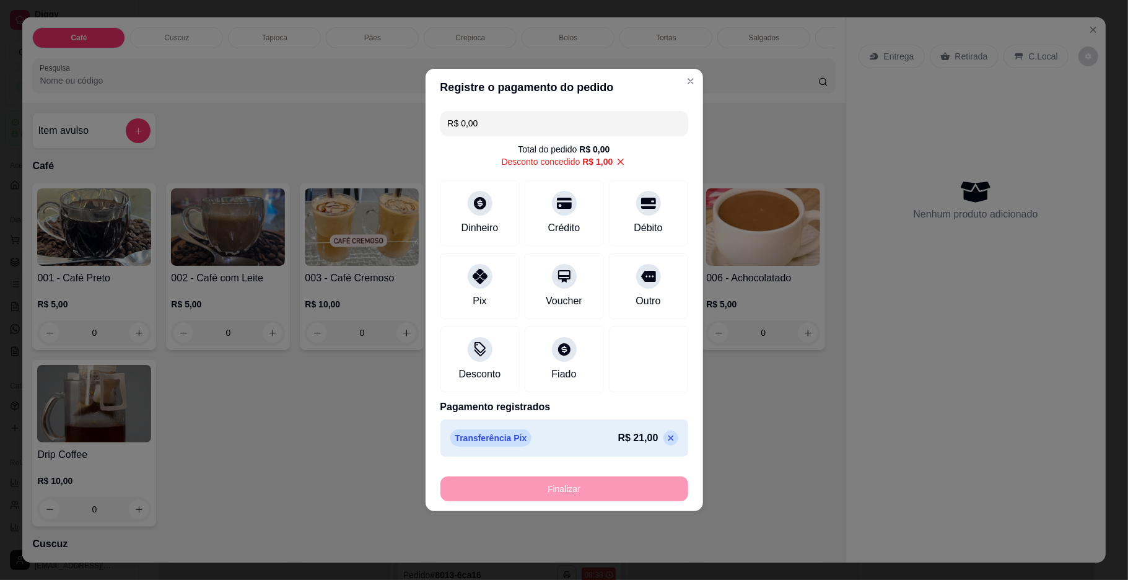
type input "0"
type input "-R$ 22,00"
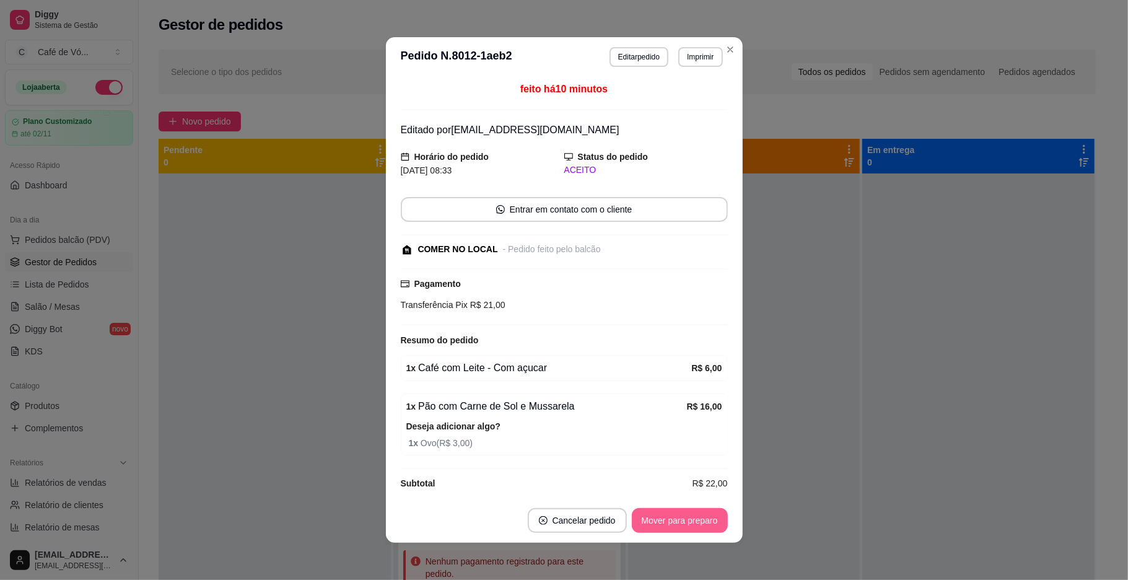
click at [695, 513] on button "Mover para preparo" at bounding box center [680, 520] width 96 height 25
click at [694, 513] on div "Mover para preparo" at bounding box center [670, 520] width 113 height 25
click at [682, 518] on div "Mover para preparo" at bounding box center [670, 520] width 113 height 25
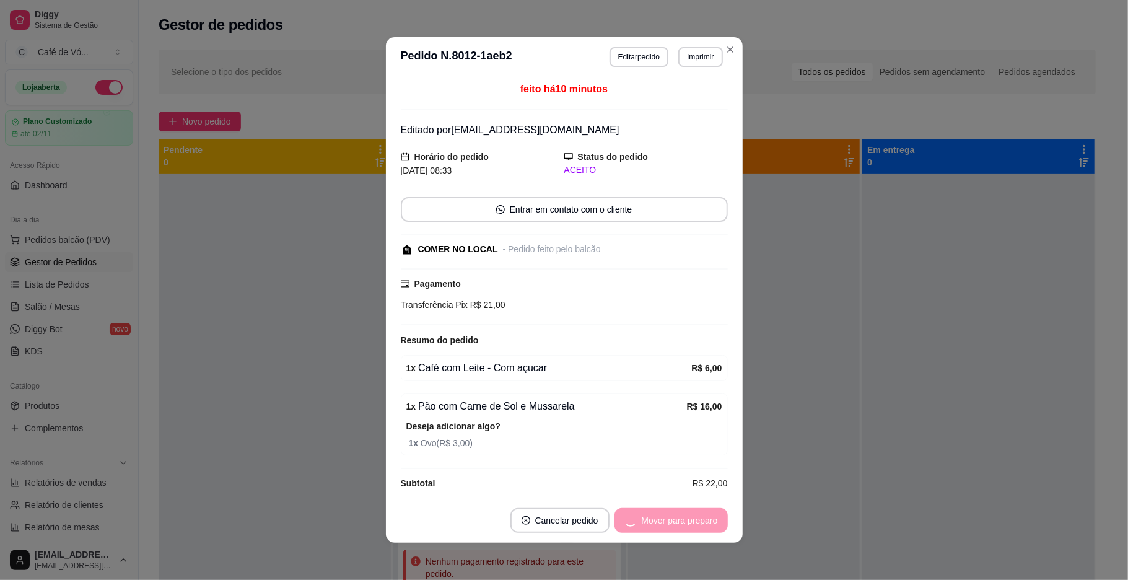
click at [682, 518] on div "Mover para preparo" at bounding box center [670, 520] width 113 height 25
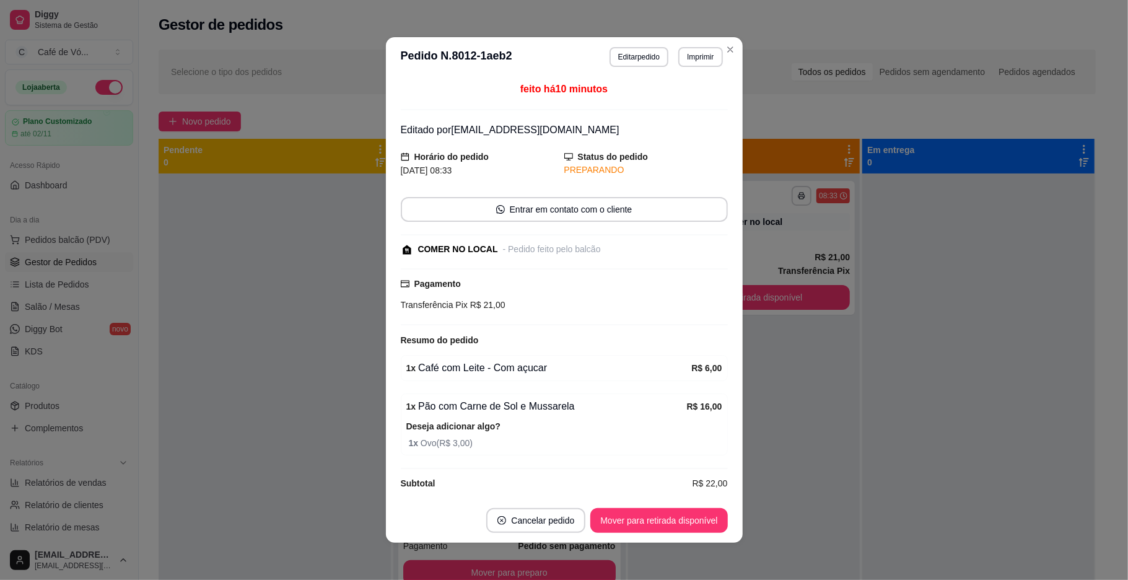
scroll to position [144, 0]
click at [682, 518] on button "Mover para retirada disponível" at bounding box center [658, 520] width 137 height 25
click at [682, 518] on div "Mover para retirada disponível" at bounding box center [650, 520] width 154 height 25
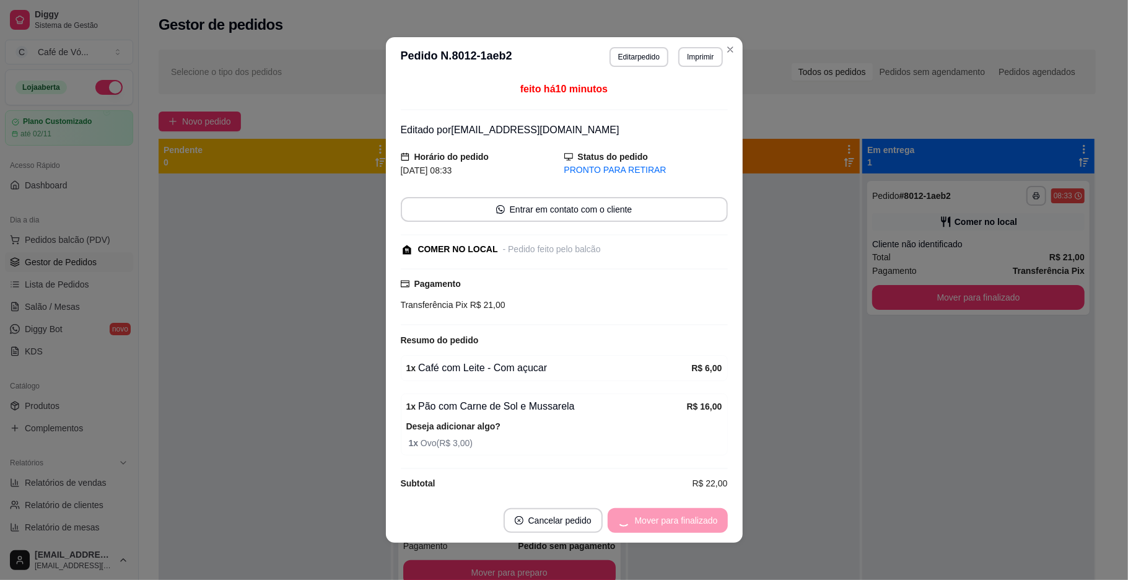
click at [682, 518] on div "Mover para finalizado" at bounding box center [668, 520] width 120 height 25
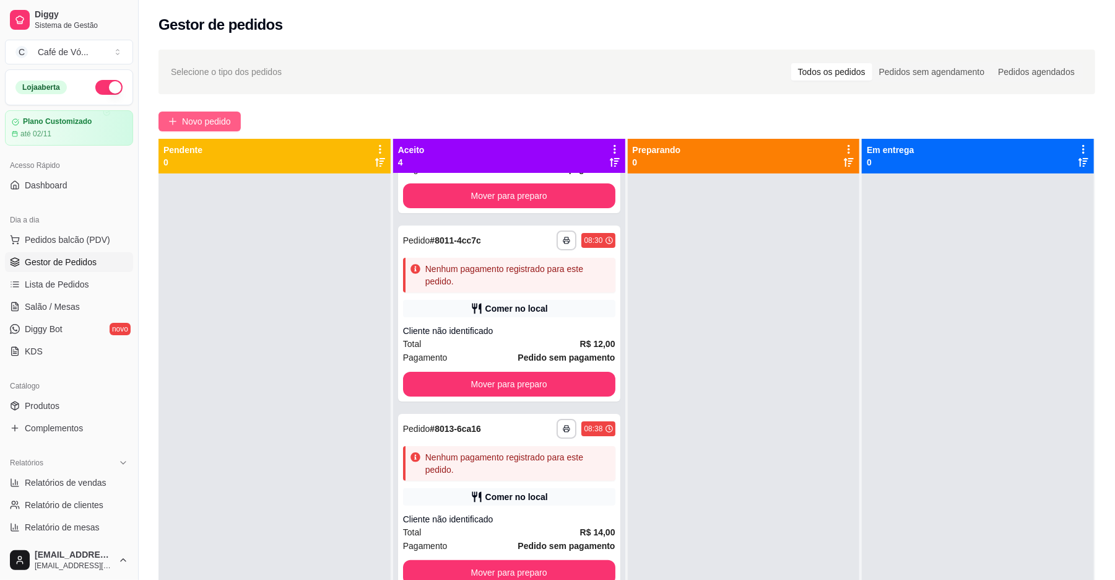
click at [216, 123] on span "Novo pedido" at bounding box center [206, 122] width 49 height 14
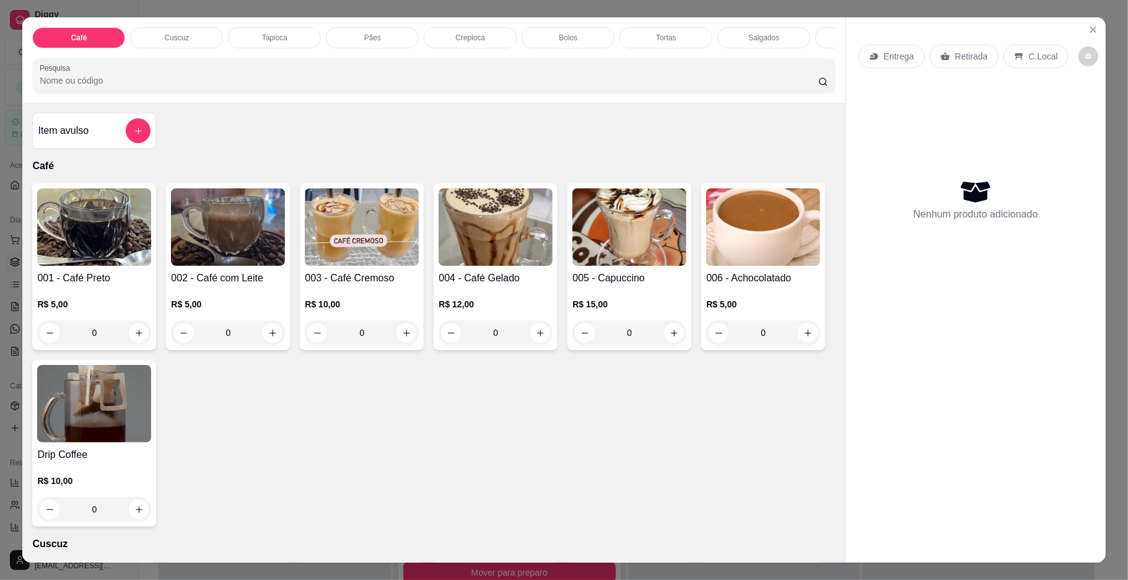
drag, startPoint x: 383, startPoint y: 77, endPoint x: 878, endPoint y: 48, distance: 496.4
click at [815, 67] on div "Café Cuscuz Tapioca Pães Crepioca Bolos Tortas Salgados Sucos Bebidas Caldos Pr…" at bounding box center [433, 59] width 822 height 85
click at [704, 37] on div "Caldos" at bounding box center [690, 37] width 93 height 21
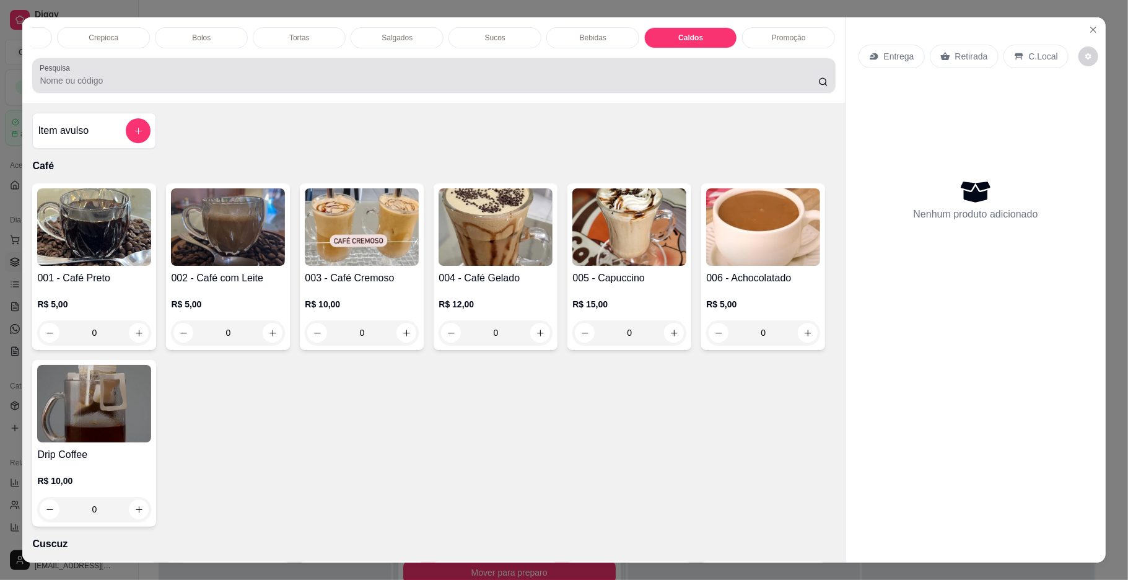
scroll to position [22, 0]
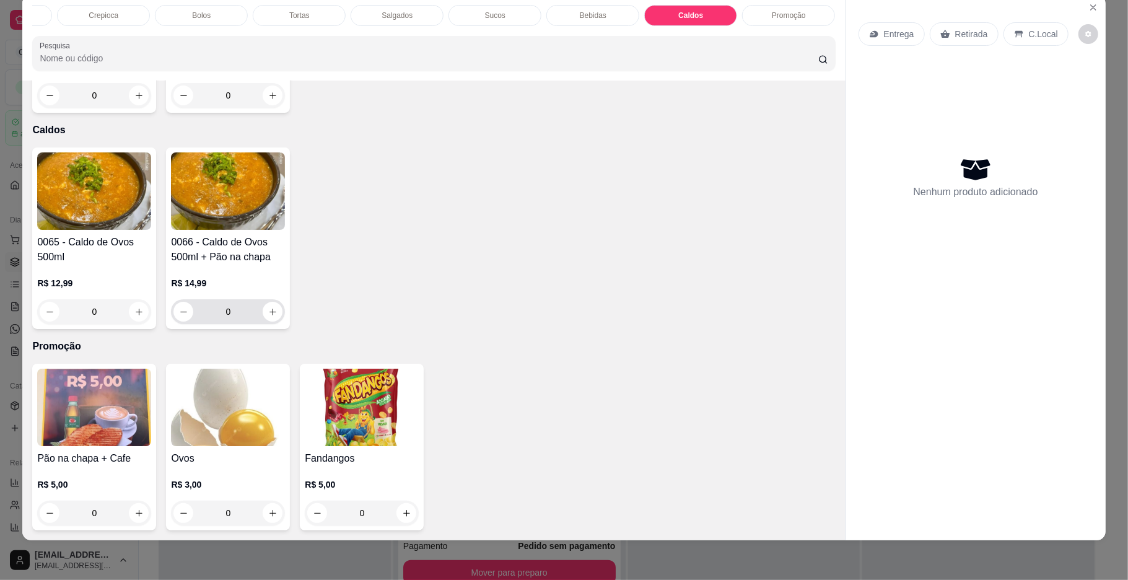
click at [236, 308] on input "0" at bounding box center [227, 311] width 69 height 25
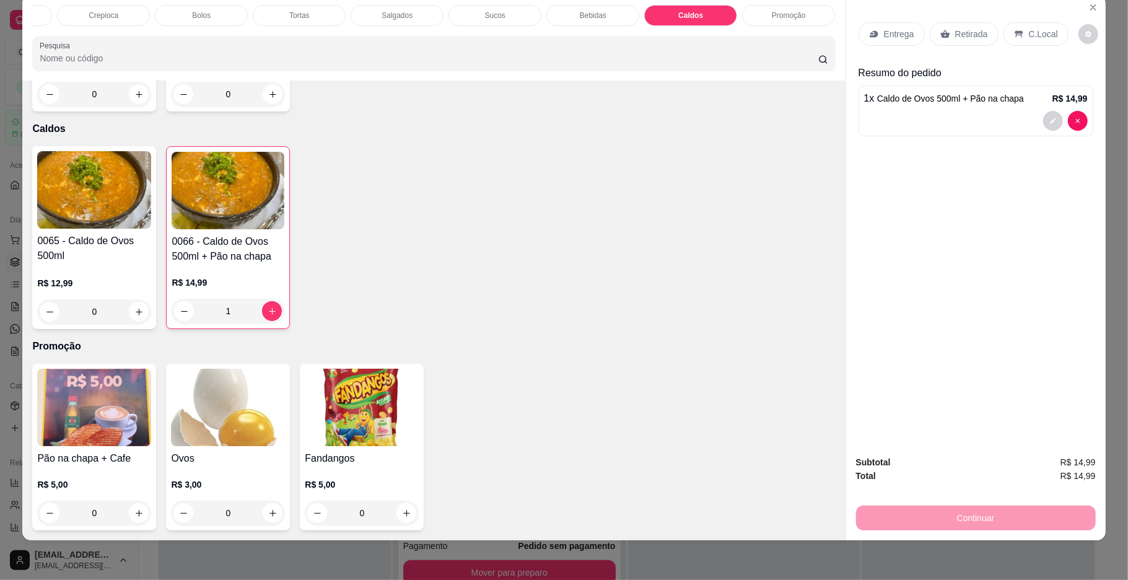
type input "1"
click at [511, 16] on div "Sucos" at bounding box center [494, 15] width 93 height 21
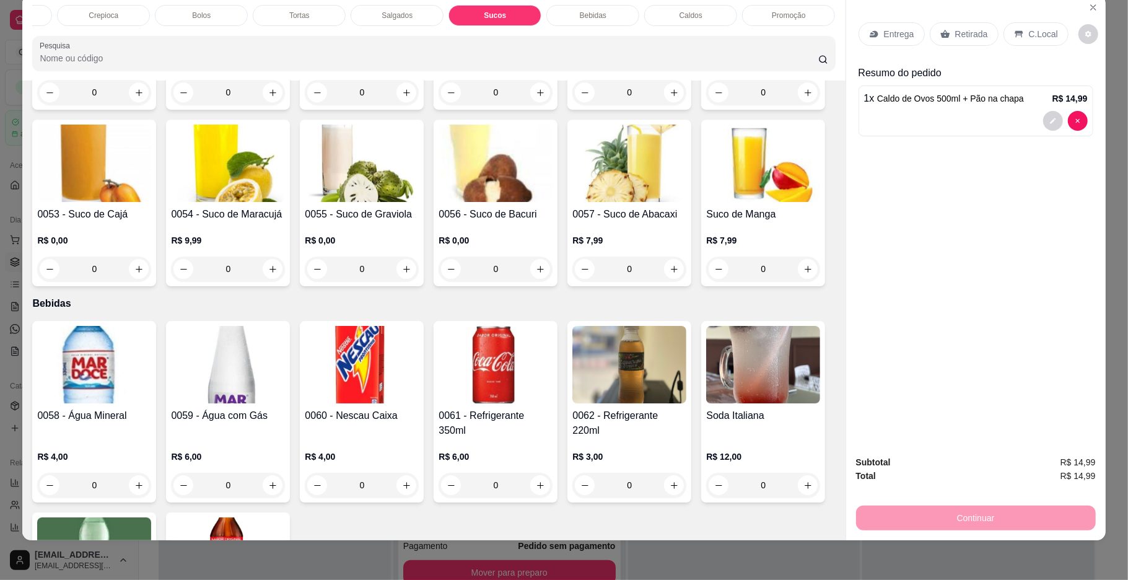
click at [365, 105] on div "R$ 8,00 0" at bounding box center [362, 74] width 114 height 59
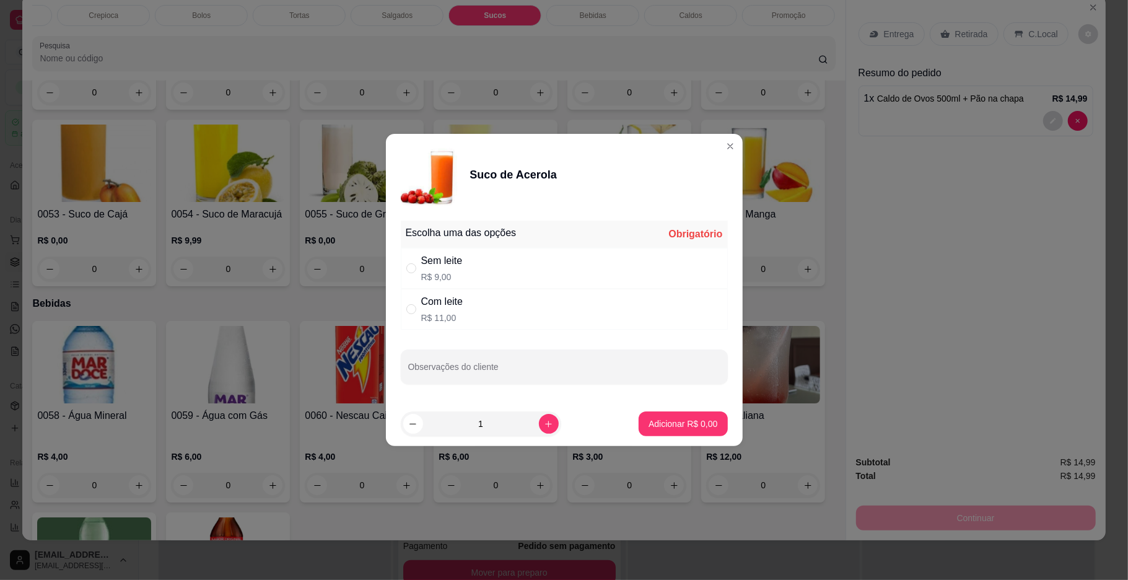
drag, startPoint x: 482, startPoint y: 253, endPoint x: 509, endPoint y: 294, distance: 49.1
click at [483, 253] on div "Sem leite R$ 9,00" at bounding box center [564, 268] width 327 height 41
radio input "true"
click at [668, 425] on p "Adicionar R$ 9,00" at bounding box center [682, 423] width 69 height 12
type input "1"
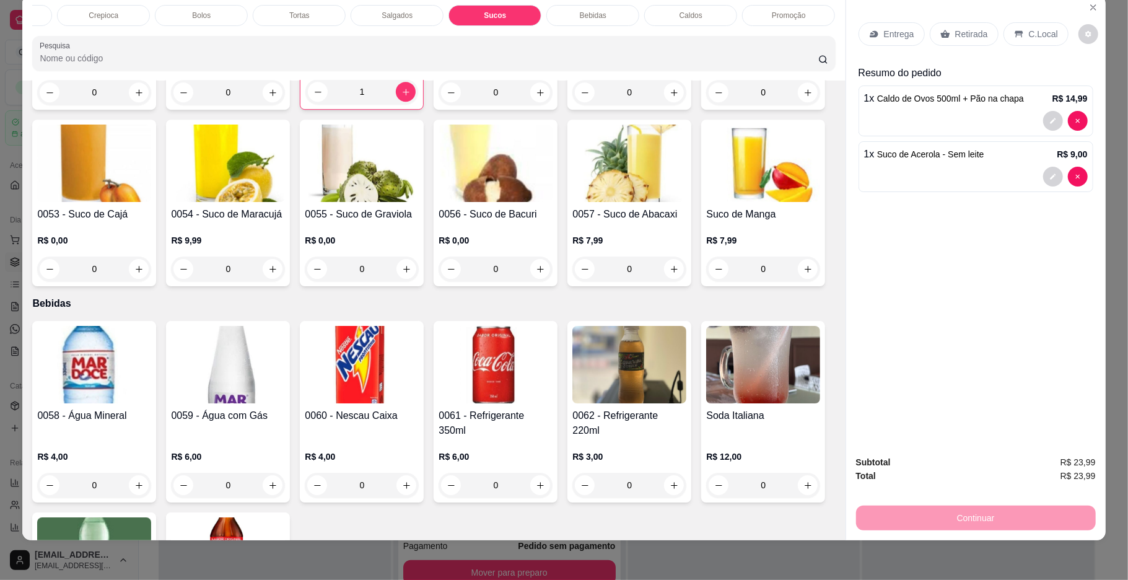
click at [585, 21] on div "Bebidas" at bounding box center [592, 15] width 93 height 21
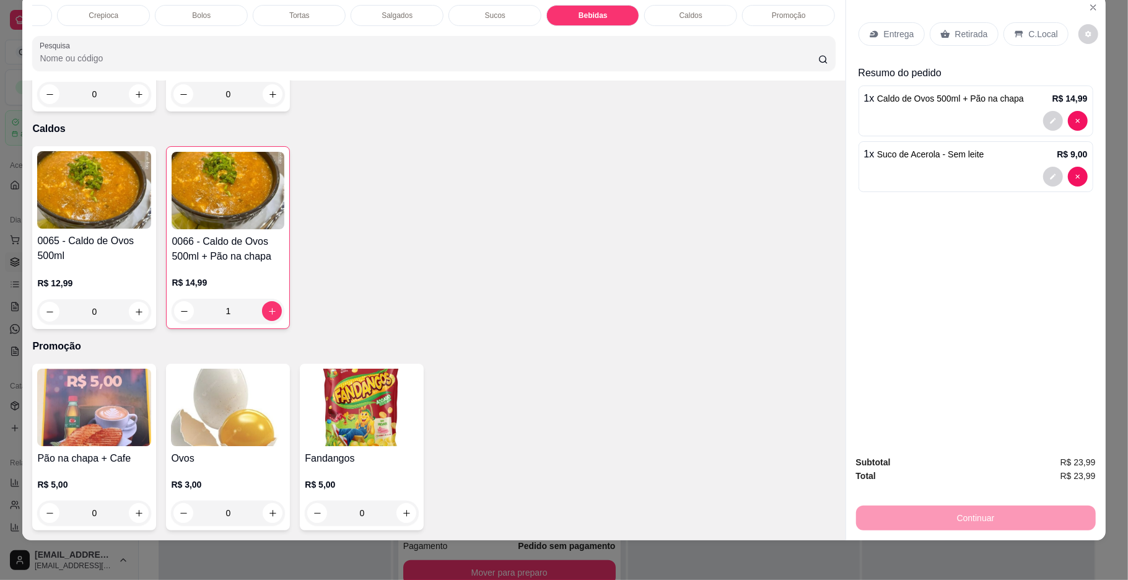
scroll to position [0, 0]
click at [73, 14] on p "Café" at bounding box center [78, 16] width 15 height 10
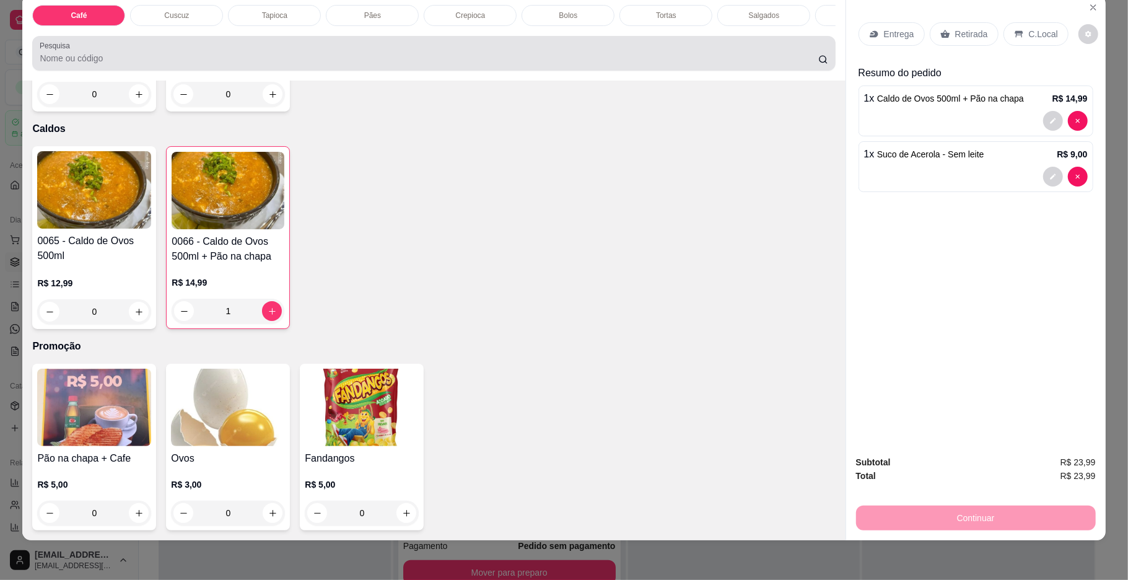
scroll to position [56, 0]
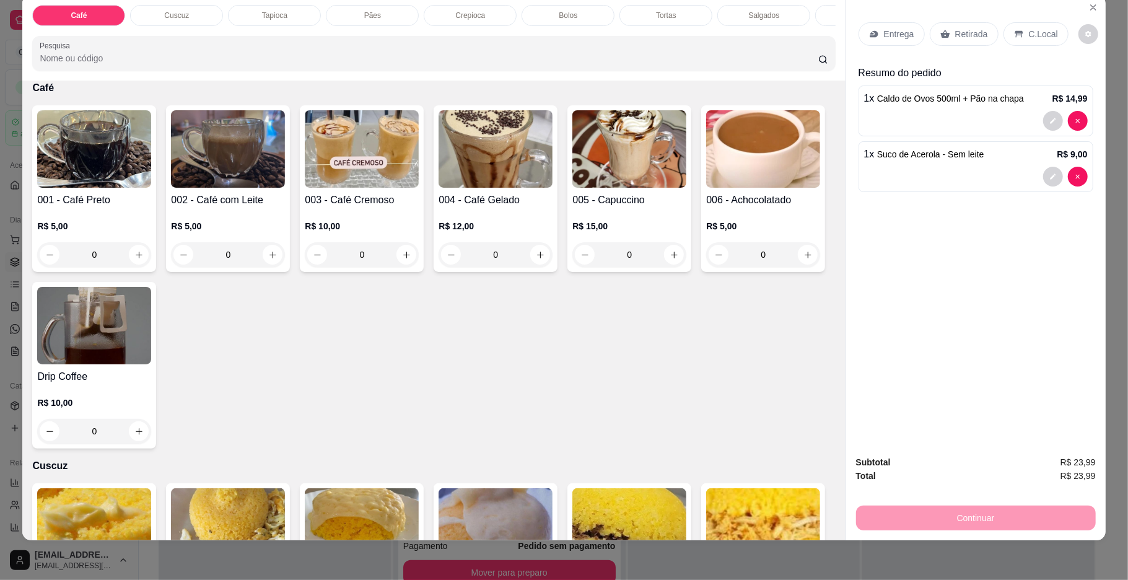
click at [706, 188] on img at bounding box center [763, 148] width 114 height 77
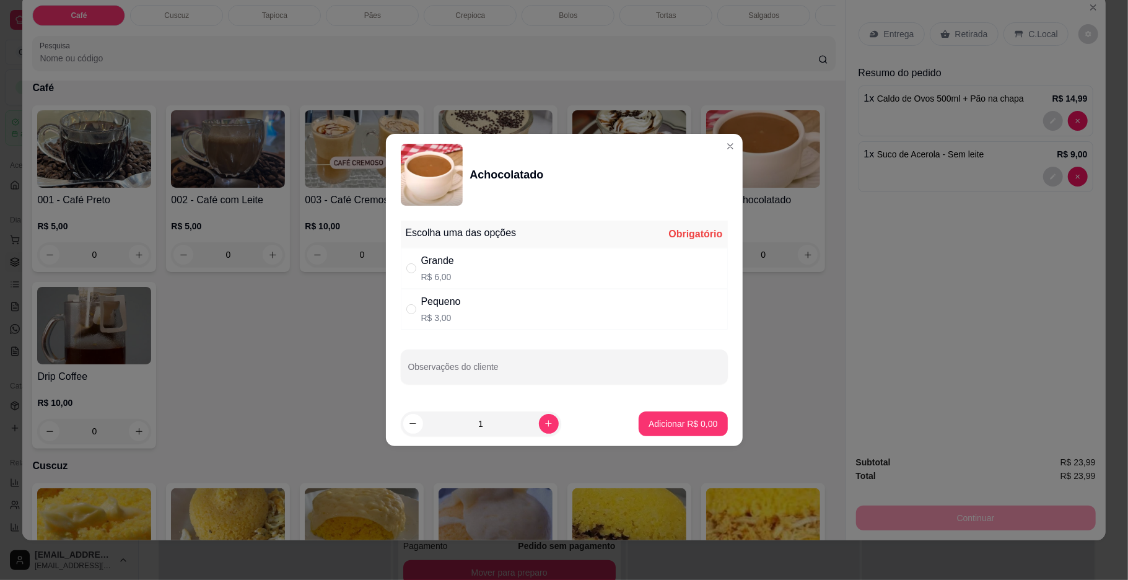
click at [446, 264] on div "Grande" at bounding box center [437, 260] width 33 height 15
radio input "true"
click at [675, 424] on p "Adicionar R$ 6,00" at bounding box center [682, 423] width 69 height 12
type input "1"
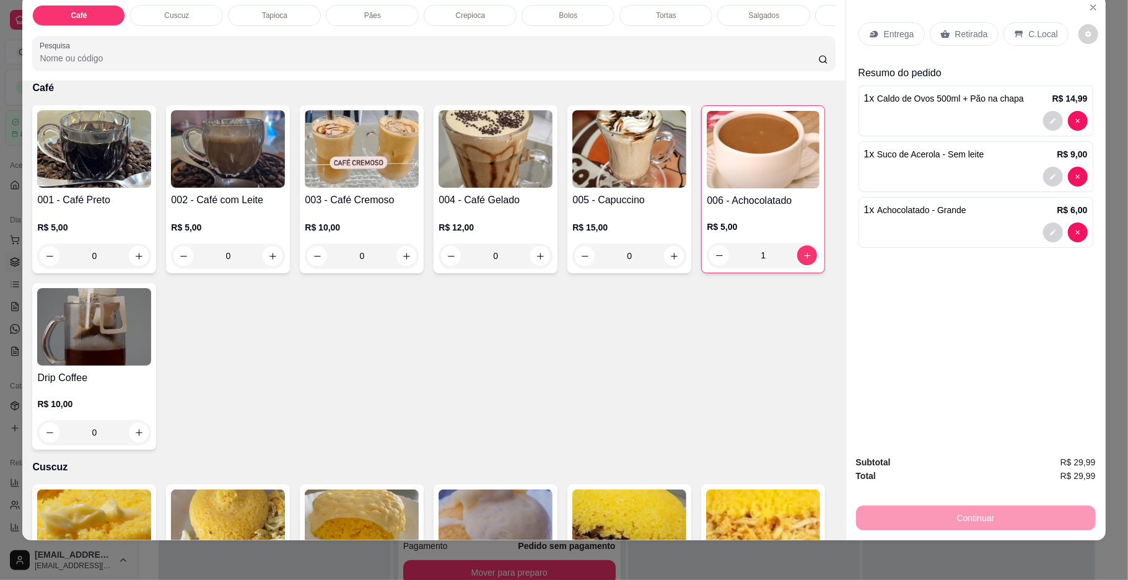
click at [343, 21] on div "Pães" at bounding box center [372, 15] width 93 height 21
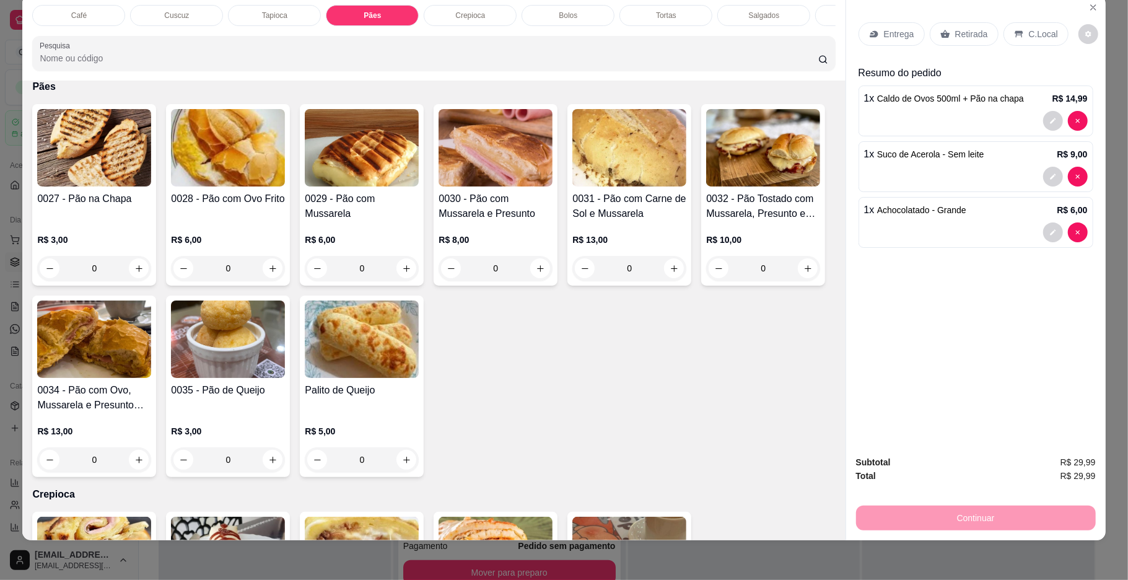
click at [211, 206] on h4 "0028 - Pão com Ovo Frito" at bounding box center [228, 198] width 114 height 15
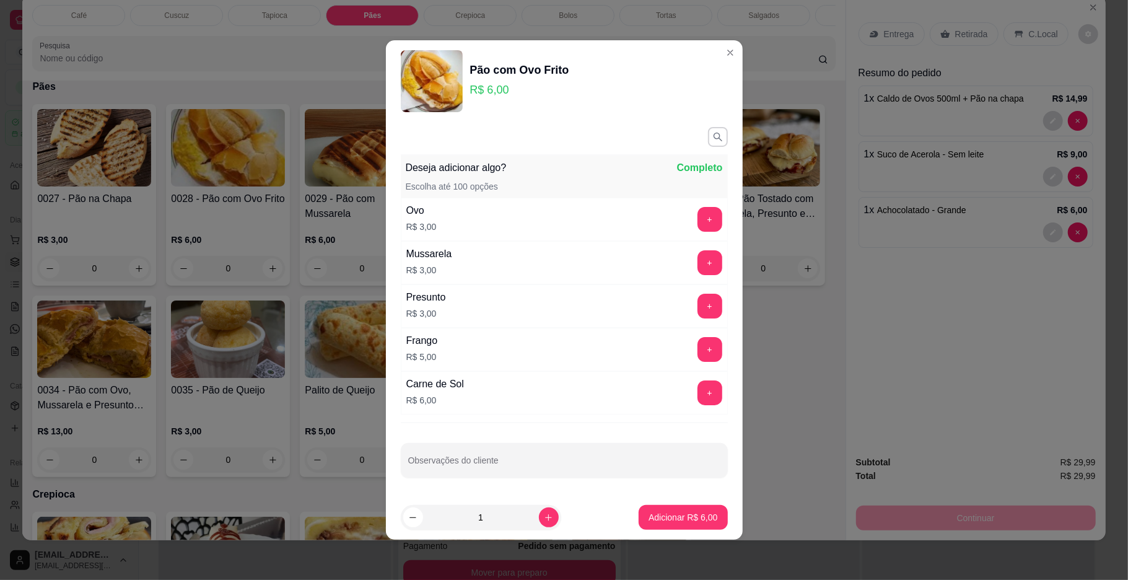
click at [627, 513] on footer "1 Adicionar R$ 6,00" at bounding box center [564, 517] width 357 height 45
click at [643, 526] on button "Adicionar R$ 6,00" at bounding box center [683, 517] width 89 height 25
type input "1"
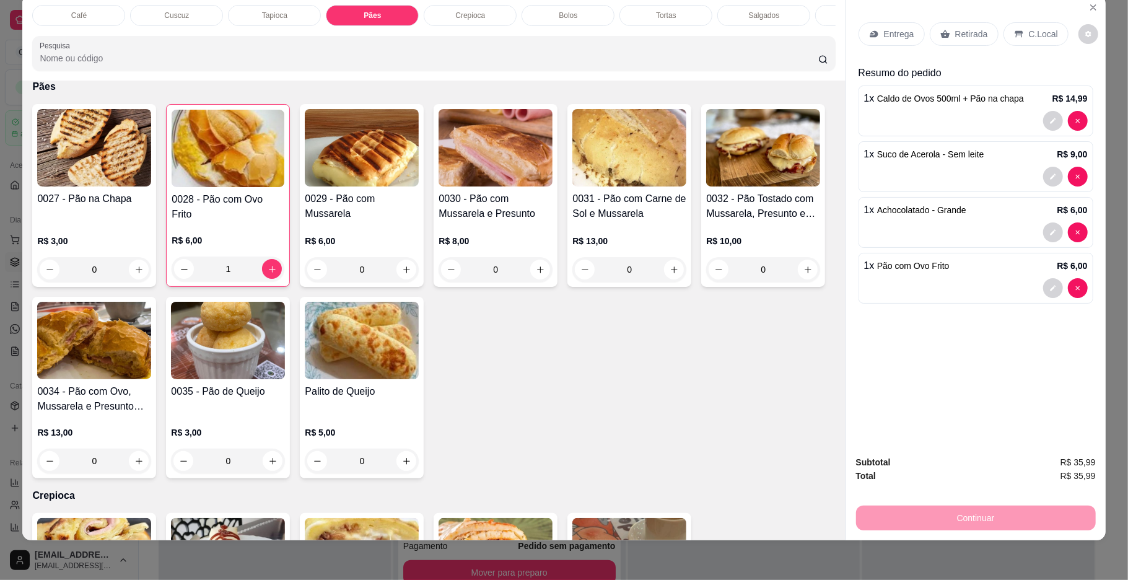
click at [1039, 30] on p "C.Local" at bounding box center [1043, 34] width 29 height 12
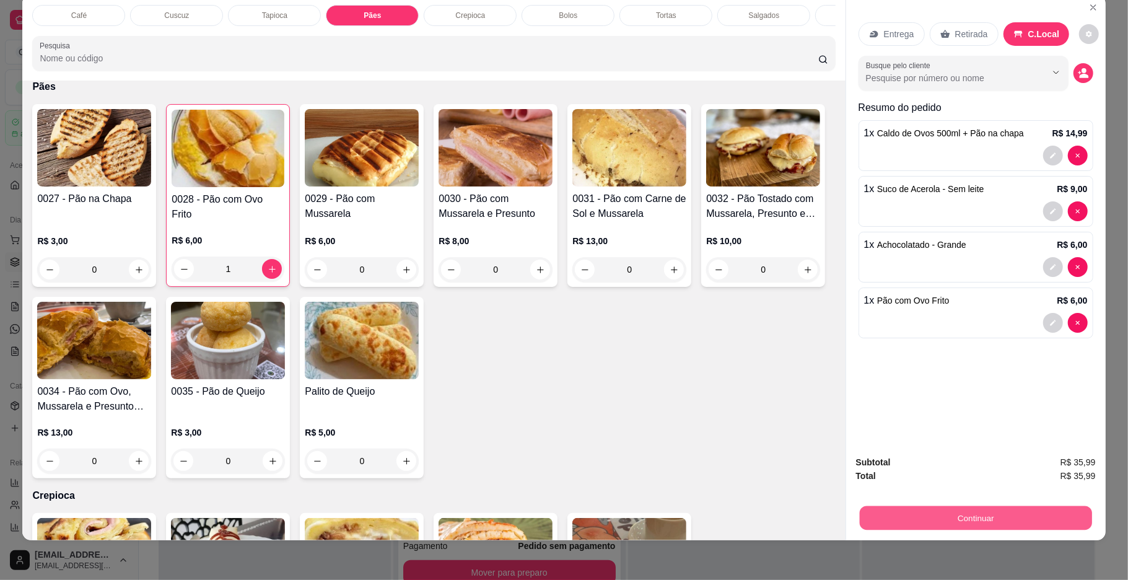
click at [989, 506] on button "Continuar" at bounding box center [975, 518] width 232 height 24
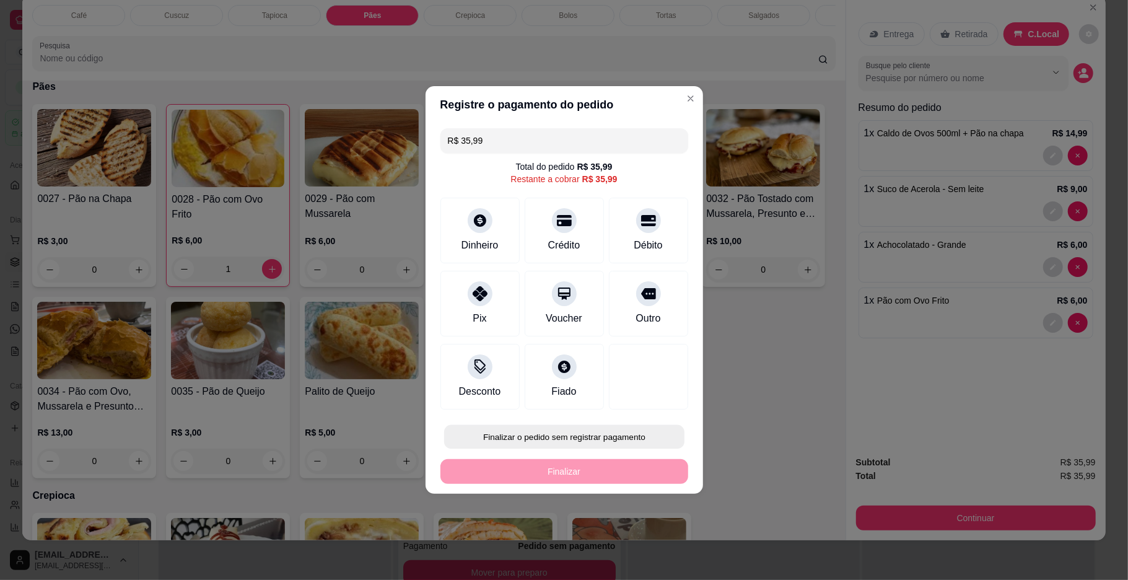
click at [634, 446] on button "Finalizar o pedido sem registrar pagamento" at bounding box center [564, 437] width 240 height 24
click at [640, 538] on button "Confirmar" at bounding box center [641, 539] width 46 height 19
type input "0"
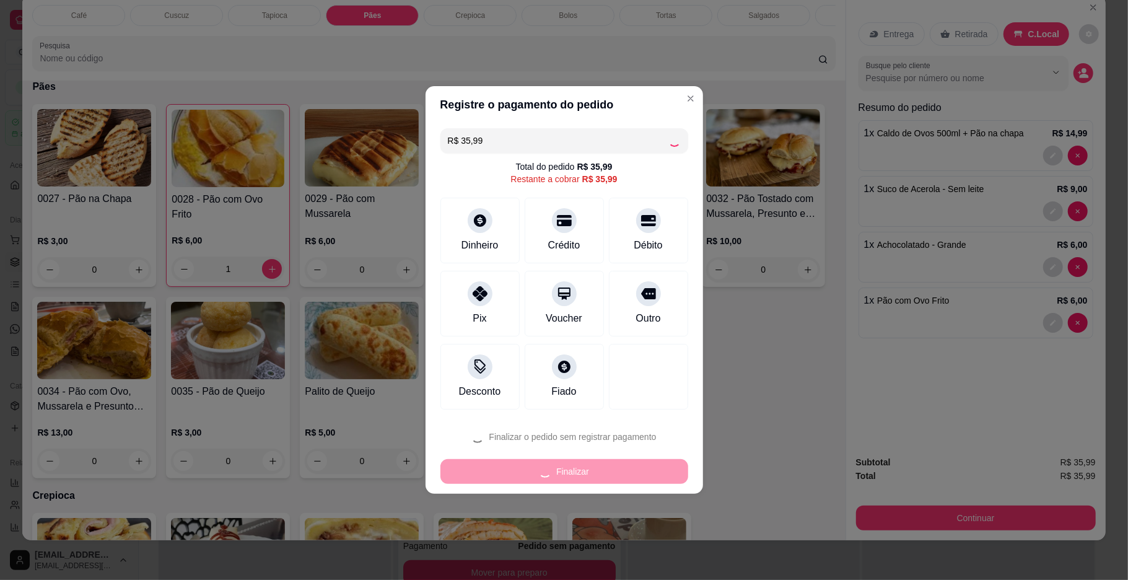
type input "0"
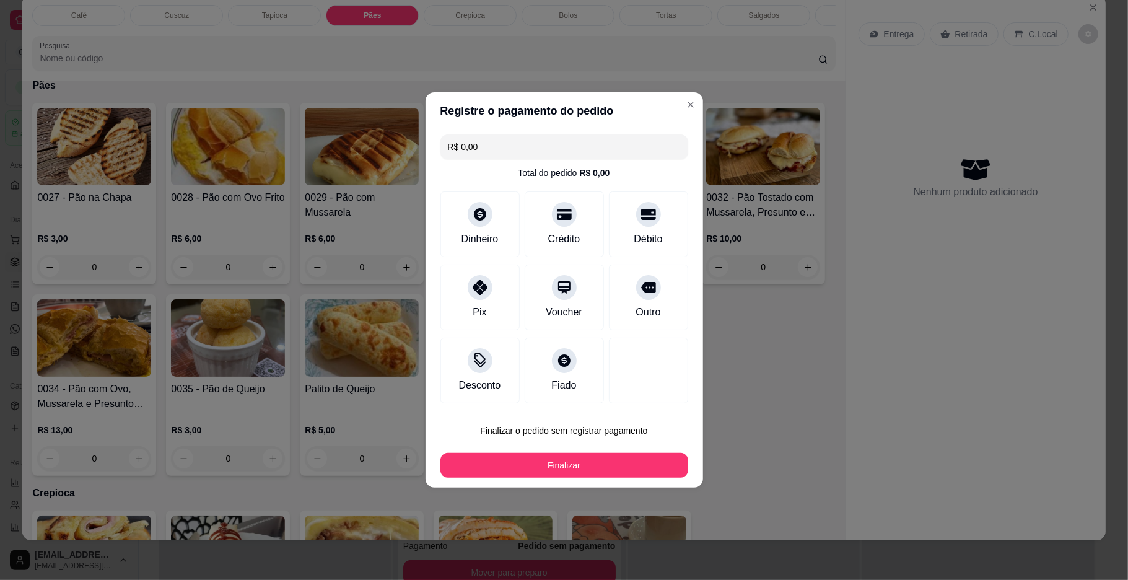
type input "R$ 0,00"
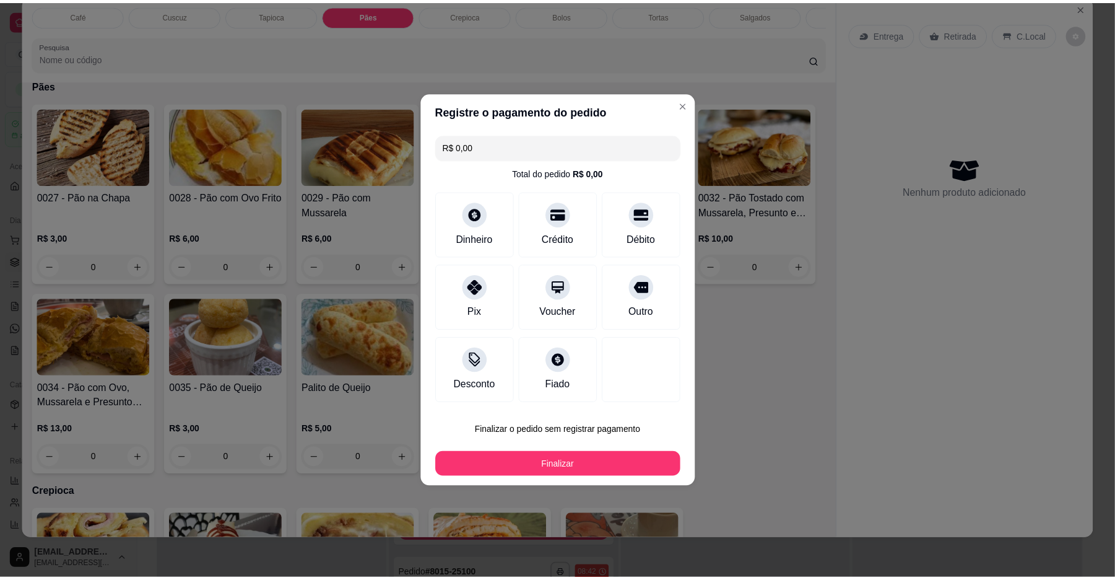
scroll to position [1249, 0]
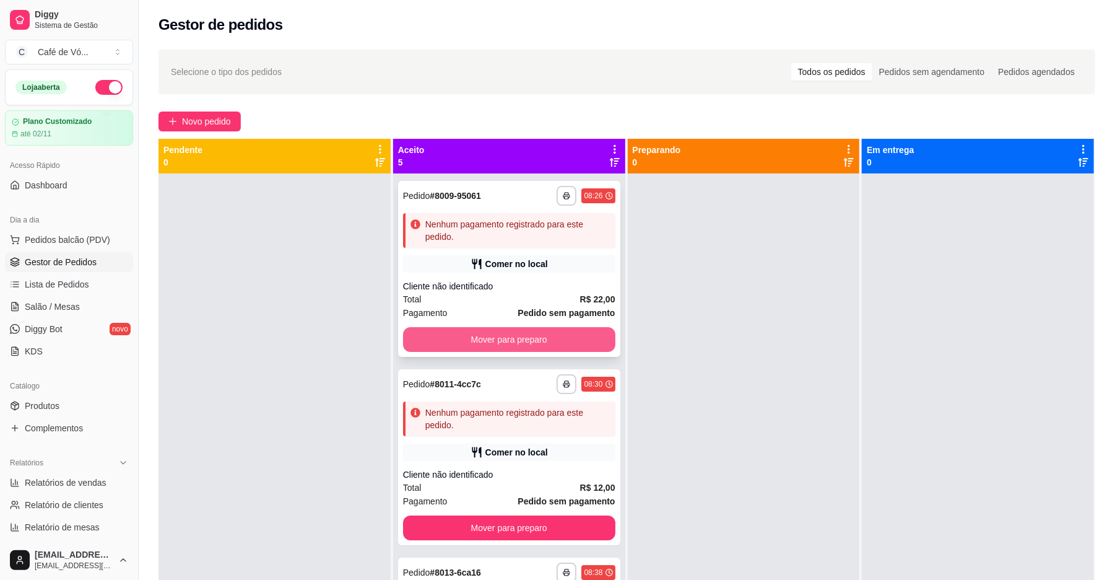
click at [593, 285] on div "Cliente não identificado" at bounding box center [509, 286] width 212 height 12
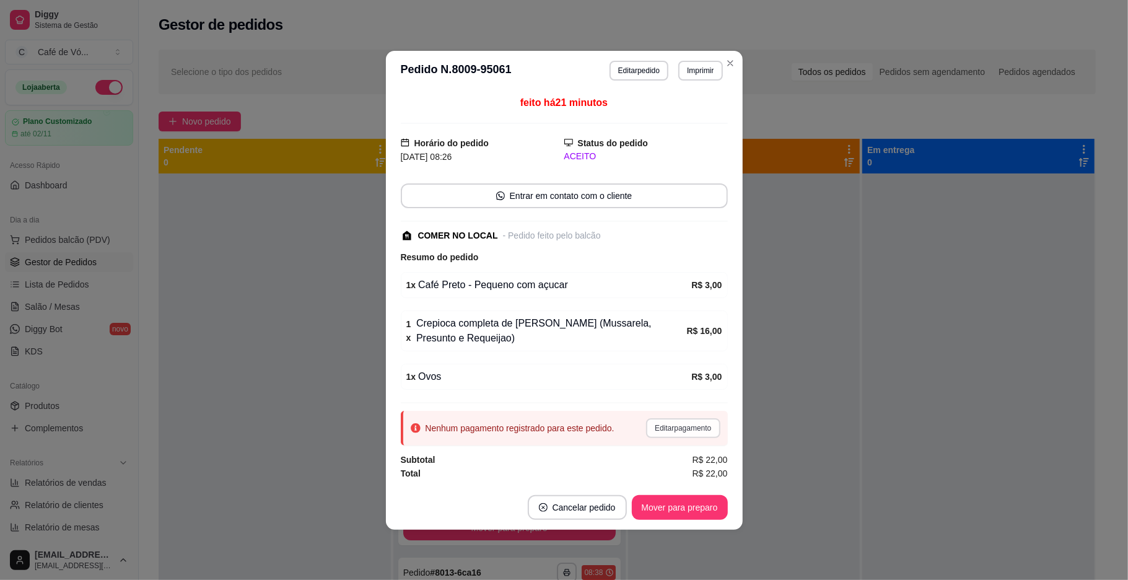
click at [684, 437] on button "Editar pagamento" at bounding box center [683, 428] width 74 height 20
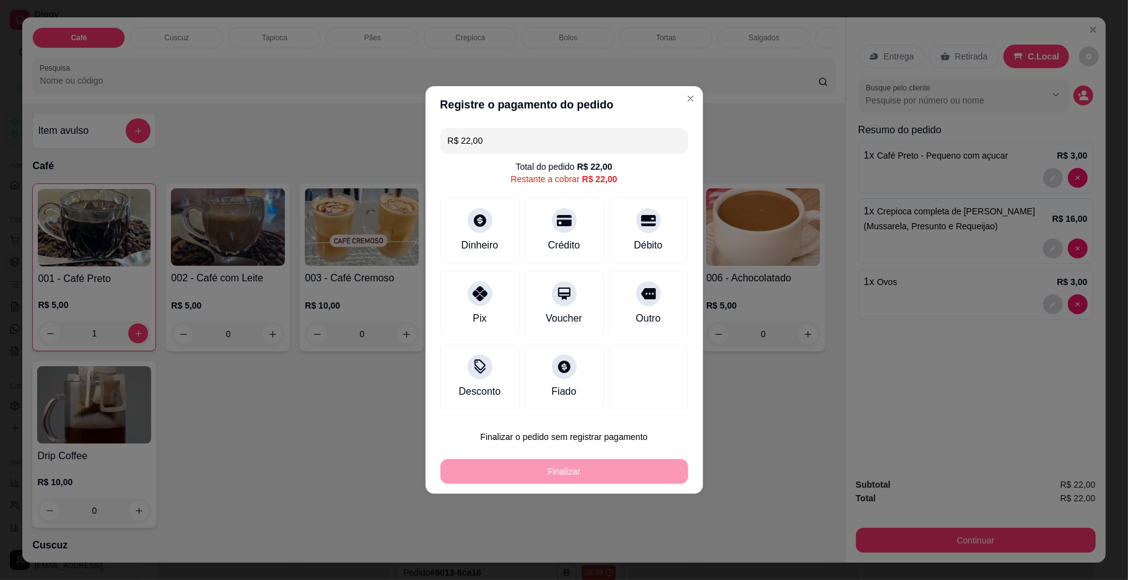
drag, startPoint x: 466, startPoint y: 294, endPoint x: 473, endPoint y: 315, distance: 22.3
click at [473, 297] on div at bounding box center [480, 293] width 25 height 25
type input "R$ 0,00"
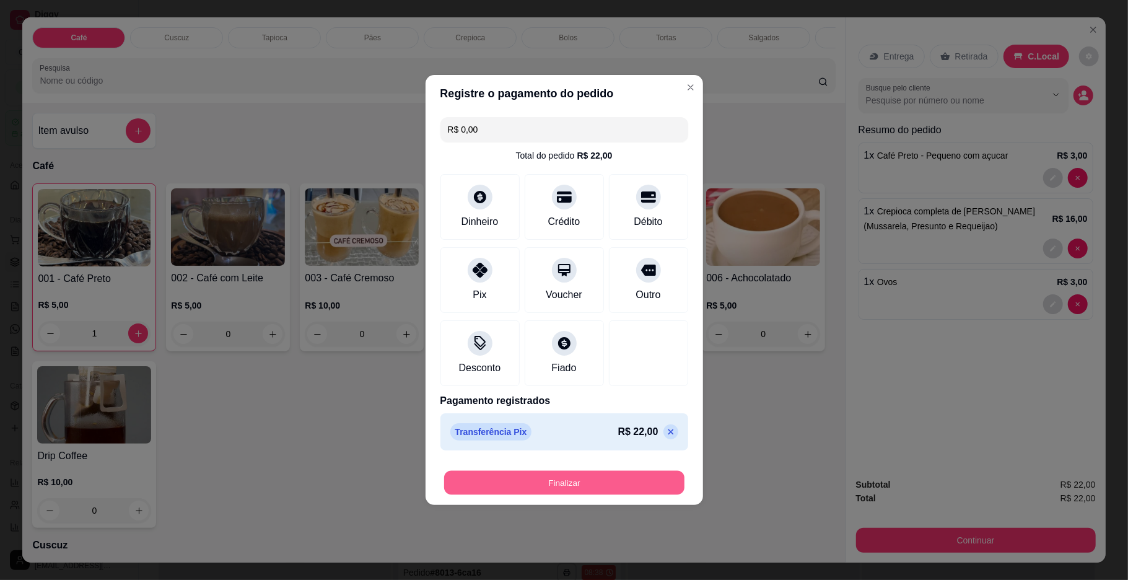
click at [510, 492] on button "Finalizar" at bounding box center [564, 483] width 240 height 24
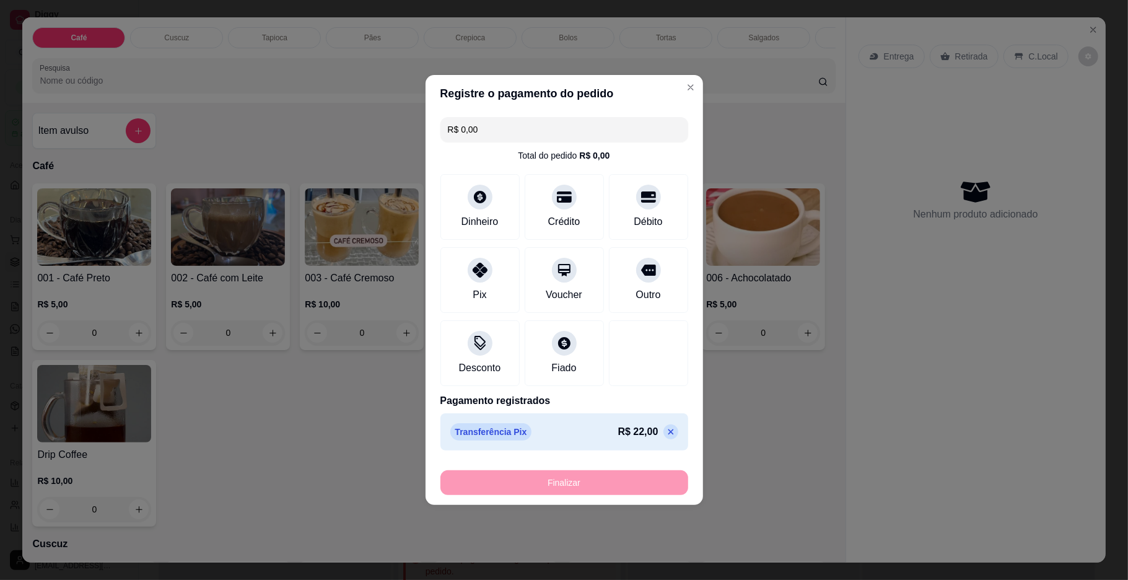
type input "0"
type input "-R$ 22,00"
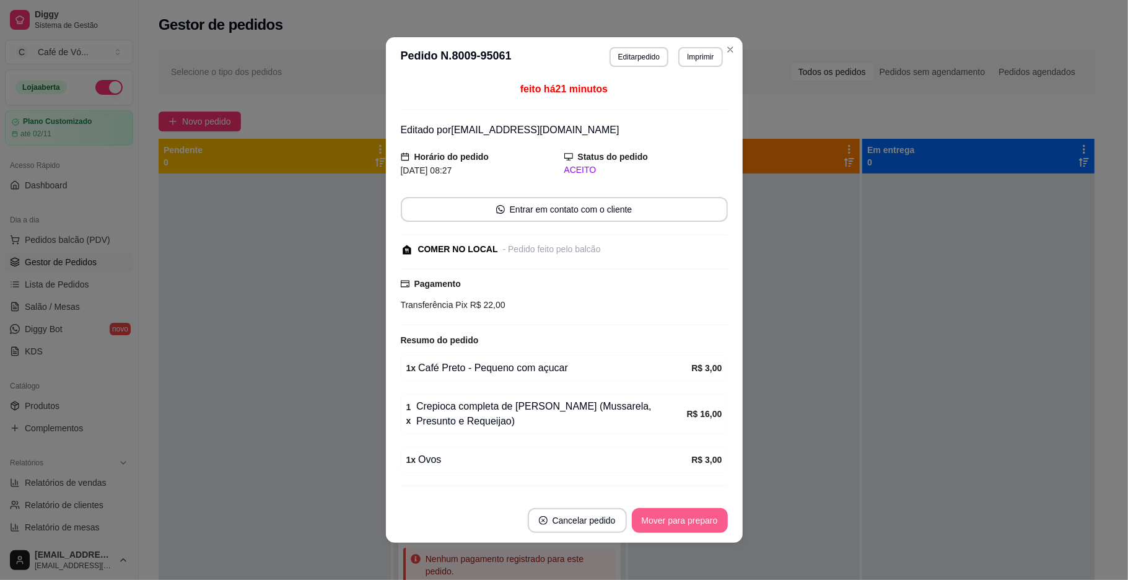
click at [696, 518] on button "Mover para preparo" at bounding box center [680, 520] width 96 height 25
click at [696, 518] on div "Mover para preparo" at bounding box center [680, 520] width 96 height 25
click at [696, 518] on div "Mover para preparo" at bounding box center [670, 520] width 113 height 25
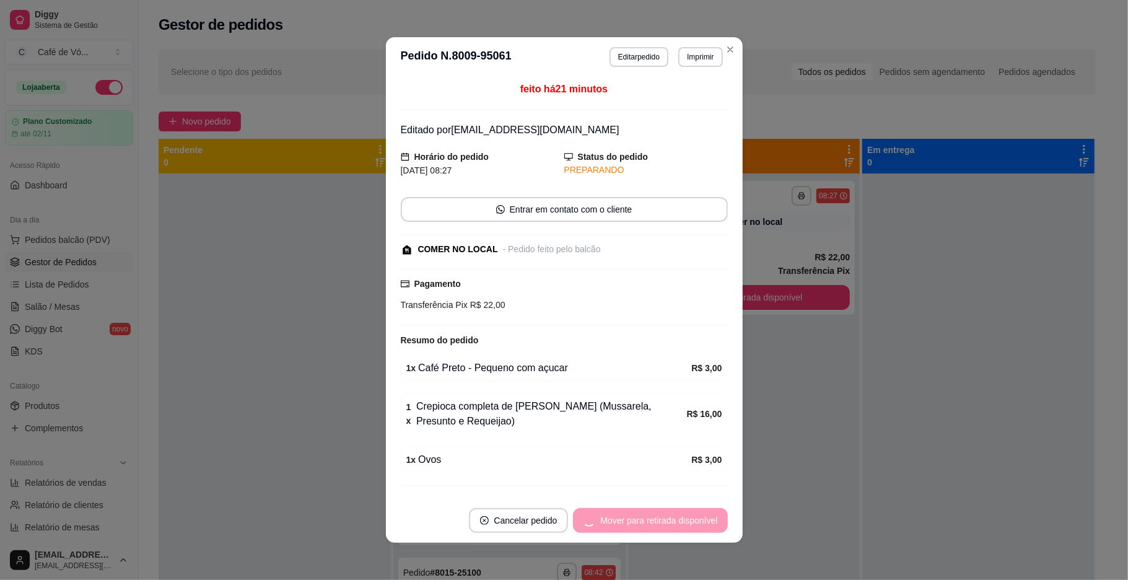
click at [696, 518] on div "Mover para retirada disponível" at bounding box center [650, 520] width 154 height 25
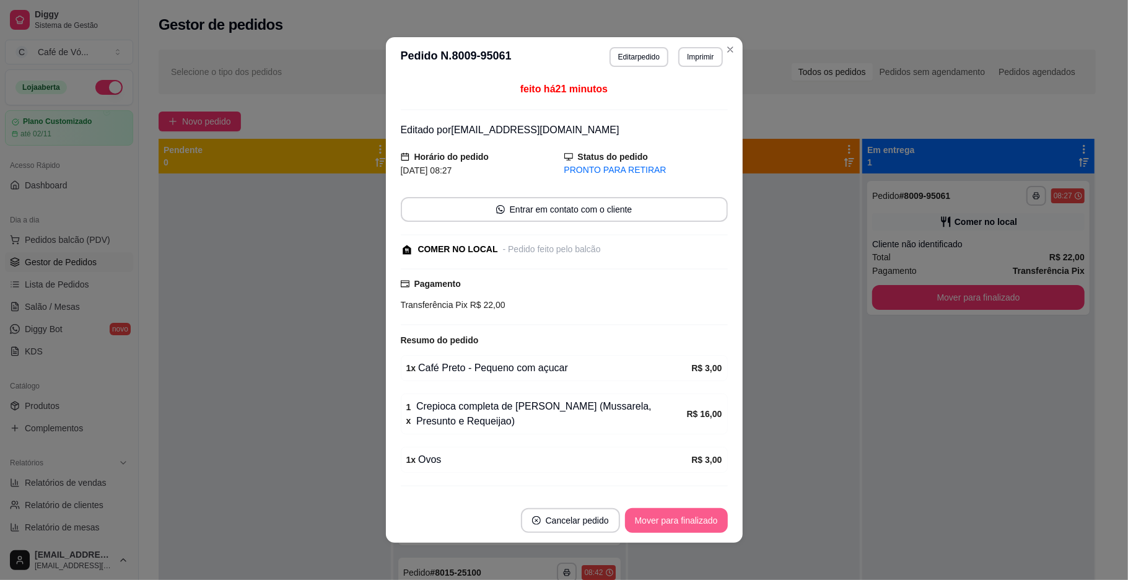
click at [696, 518] on button "Mover para finalizado" at bounding box center [676, 520] width 103 height 25
click at [696, 518] on div "Mover para finalizado" at bounding box center [676, 520] width 103 height 25
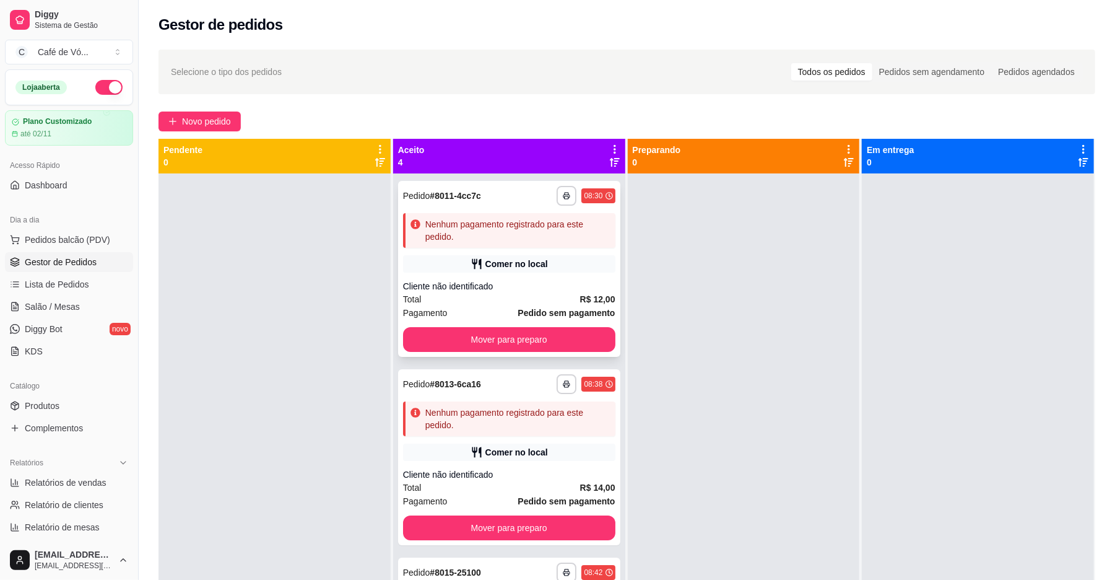
click at [547, 286] on div "Cliente não identificado" at bounding box center [509, 286] width 212 height 12
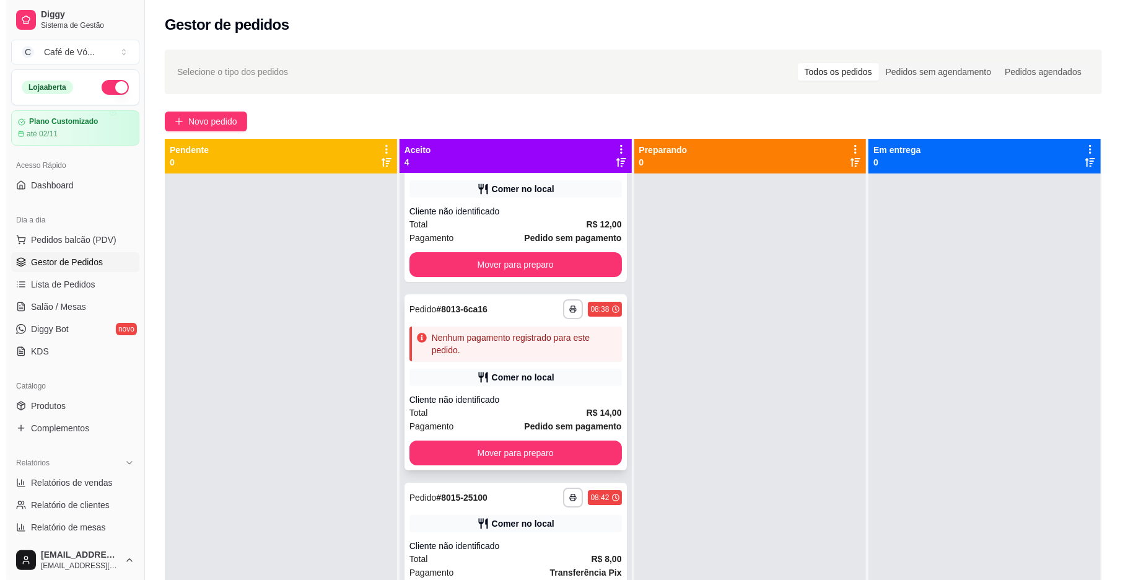
scroll to position [144, 0]
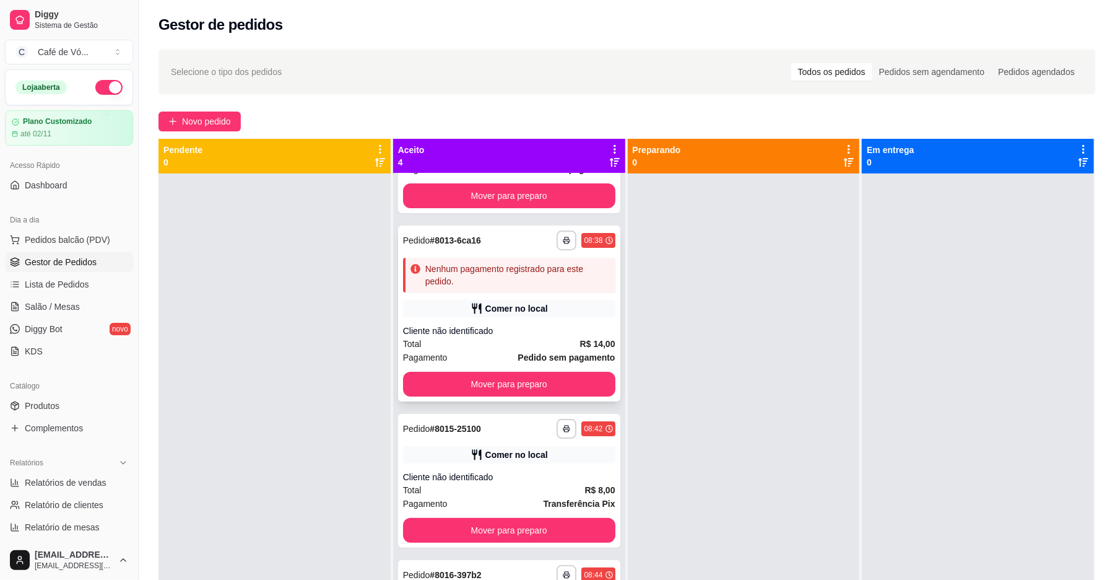
click at [565, 370] on div "**********" at bounding box center [509, 313] width 222 height 176
click at [566, 461] on div "Comer no local" at bounding box center [509, 454] width 212 height 17
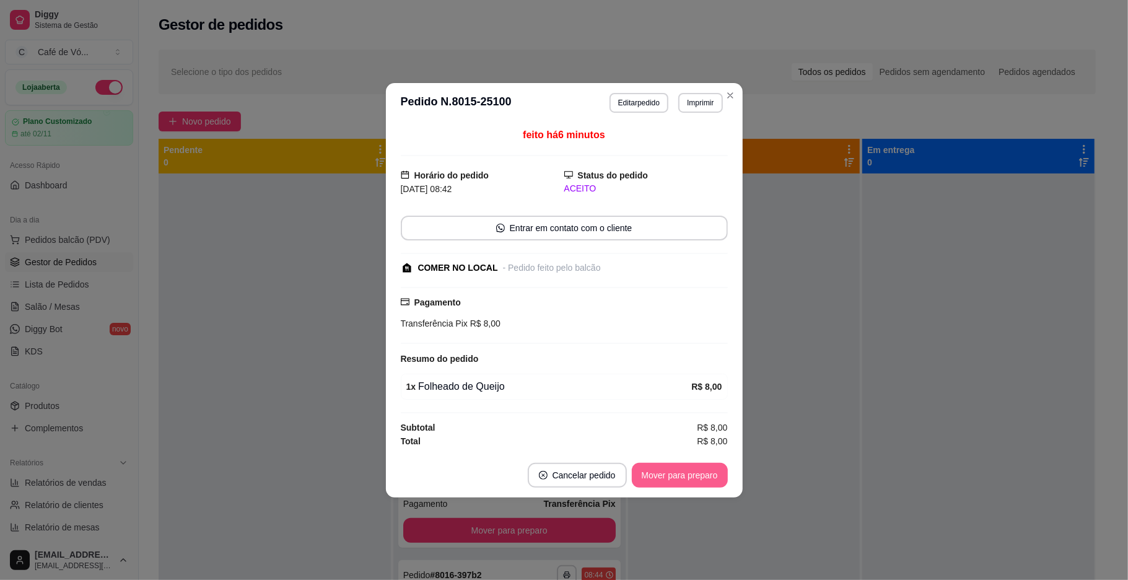
click at [674, 476] on button "Mover para preparo" at bounding box center [680, 475] width 96 height 25
click at [674, 476] on div "Mover para preparo" at bounding box center [670, 475] width 113 height 25
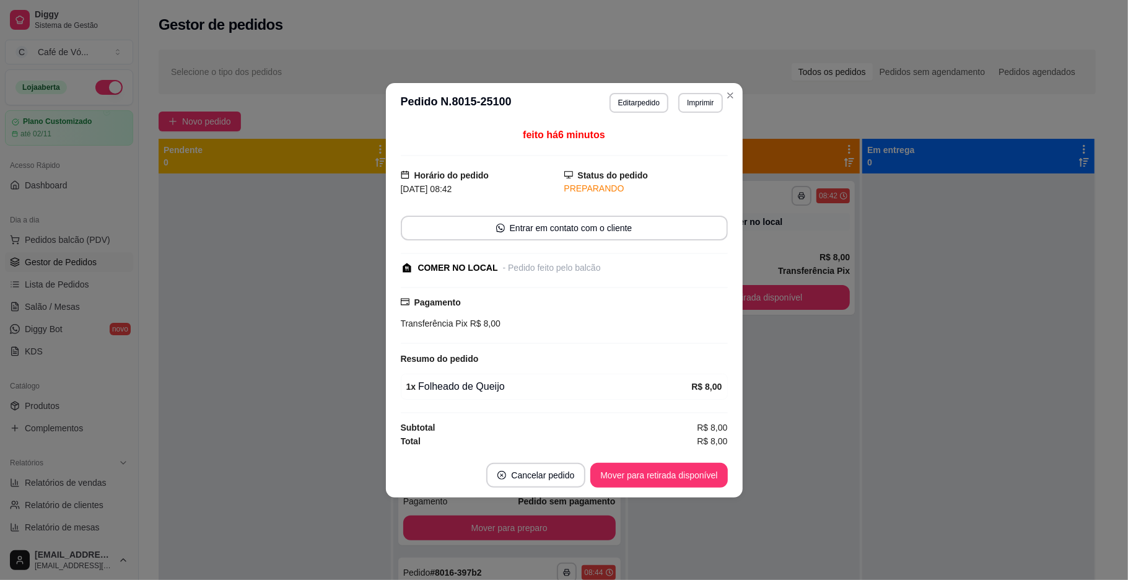
click at [674, 476] on button "Mover para retirada disponível" at bounding box center [658, 475] width 137 height 25
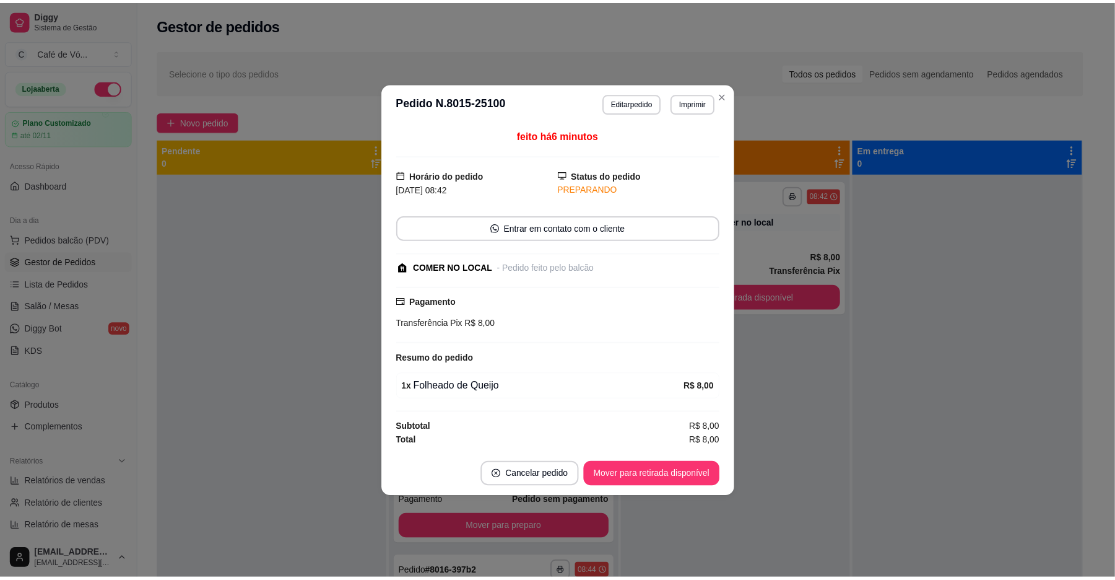
scroll to position [0, 0]
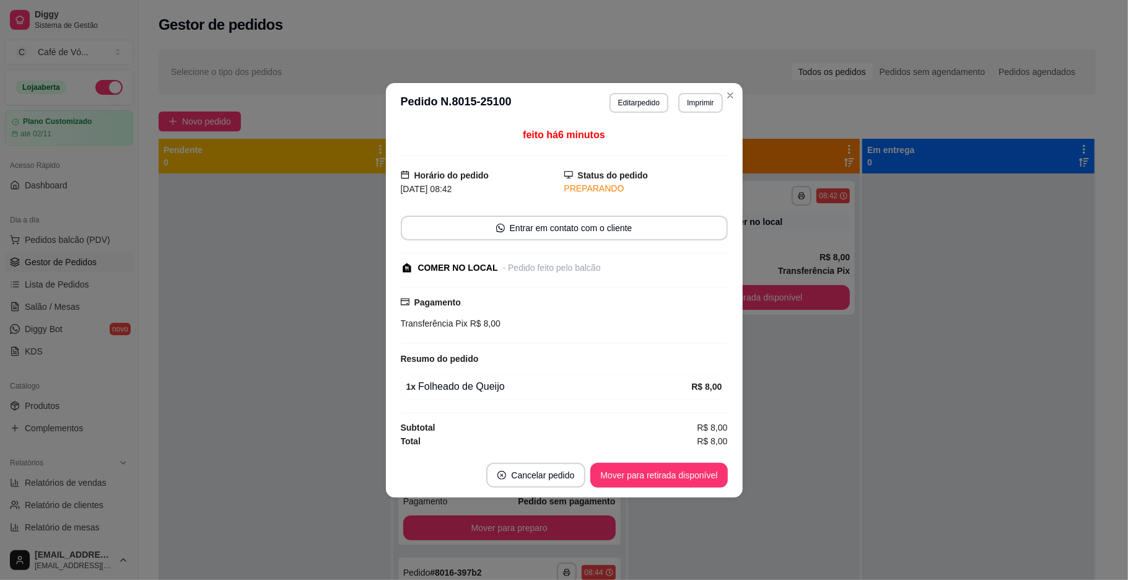
click at [674, 476] on div "Mover para retirada disponível" at bounding box center [658, 475] width 137 height 25
click at [674, 476] on div "Mover para retirada disponível" at bounding box center [650, 475] width 154 height 25
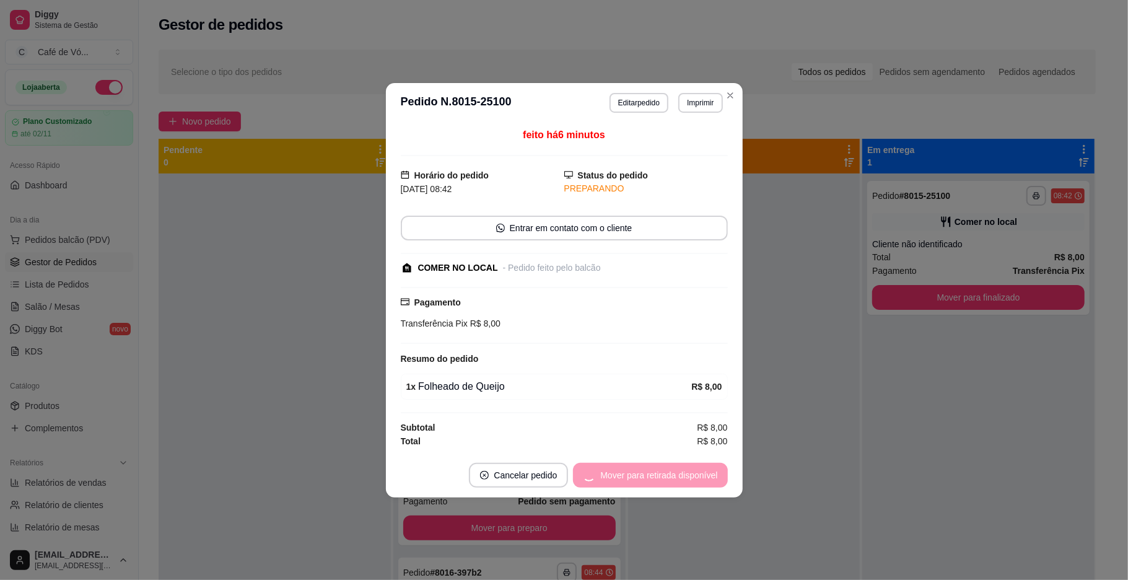
click at [674, 476] on div "Mover para retirada disponível" at bounding box center [650, 475] width 154 height 25
click at [674, 476] on div "Mover para finalizado" at bounding box center [668, 475] width 120 height 25
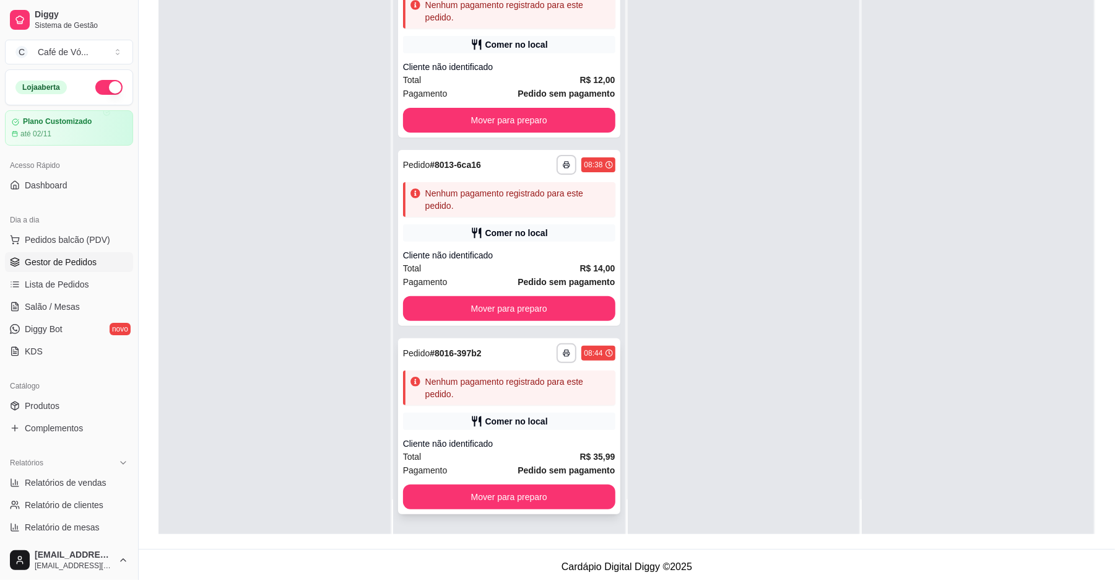
scroll to position [189, 0]
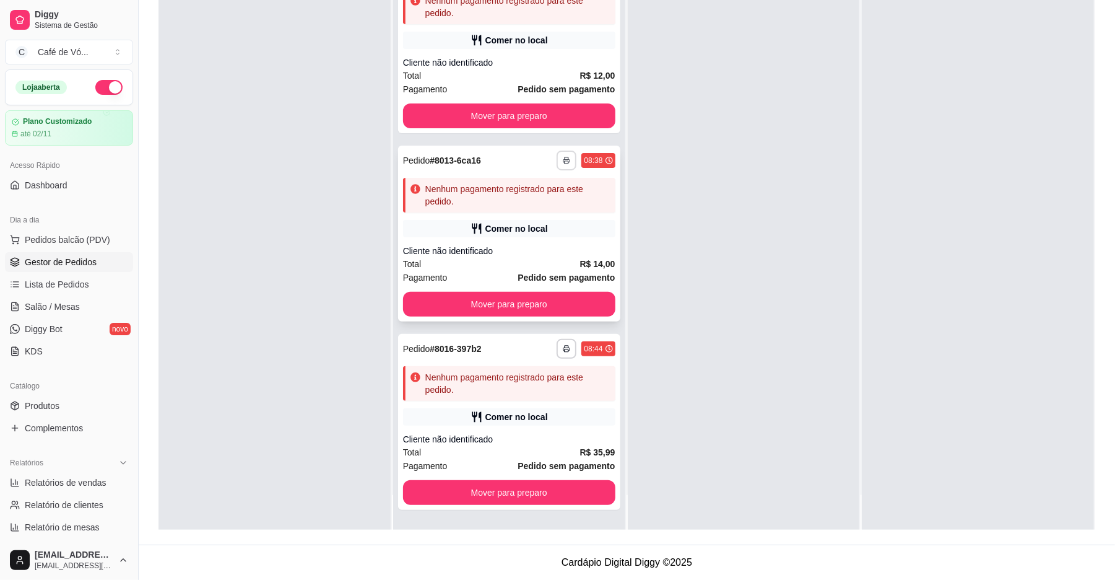
click at [562, 150] on button "button" at bounding box center [567, 160] width 20 height 20
click at [577, 225] on div "Comer no local" at bounding box center [509, 228] width 212 height 17
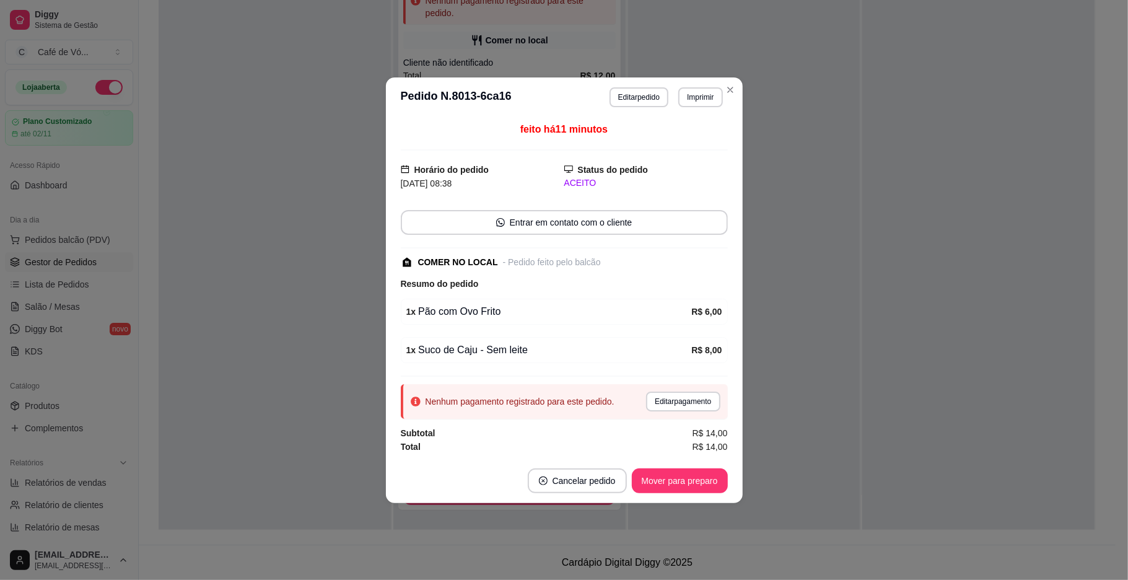
click at [678, 414] on div "Nenhum pagamento registrado para este pedido. Editar pagamento" at bounding box center [564, 401] width 327 height 35
click at [671, 405] on button "Editar pagamento" at bounding box center [683, 401] width 74 height 20
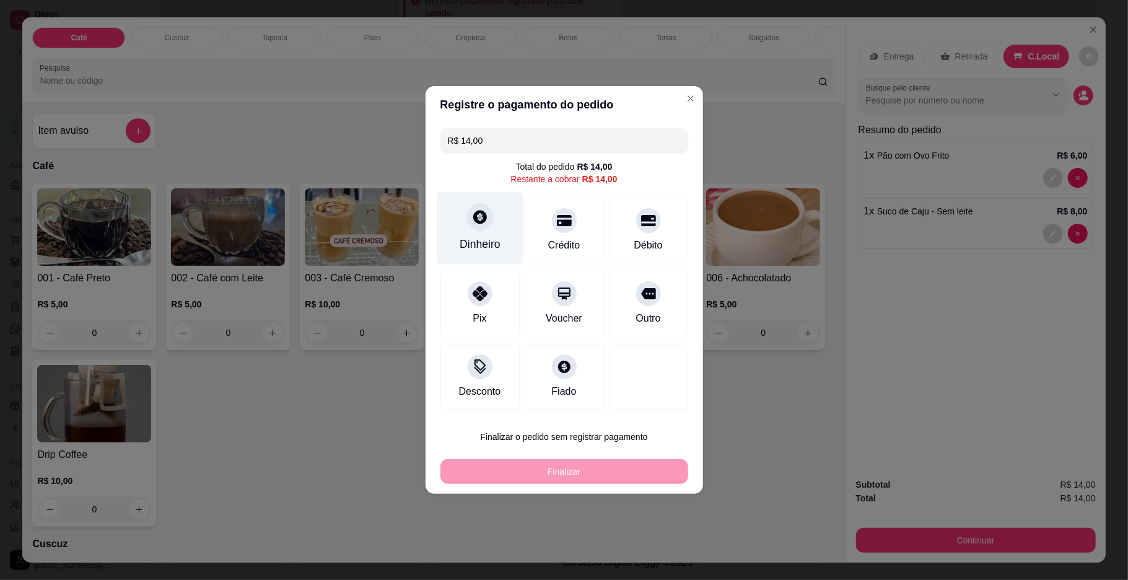
click at [472, 238] on div "Dinheiro" at bounding box center [480, 244] width 41 height 16
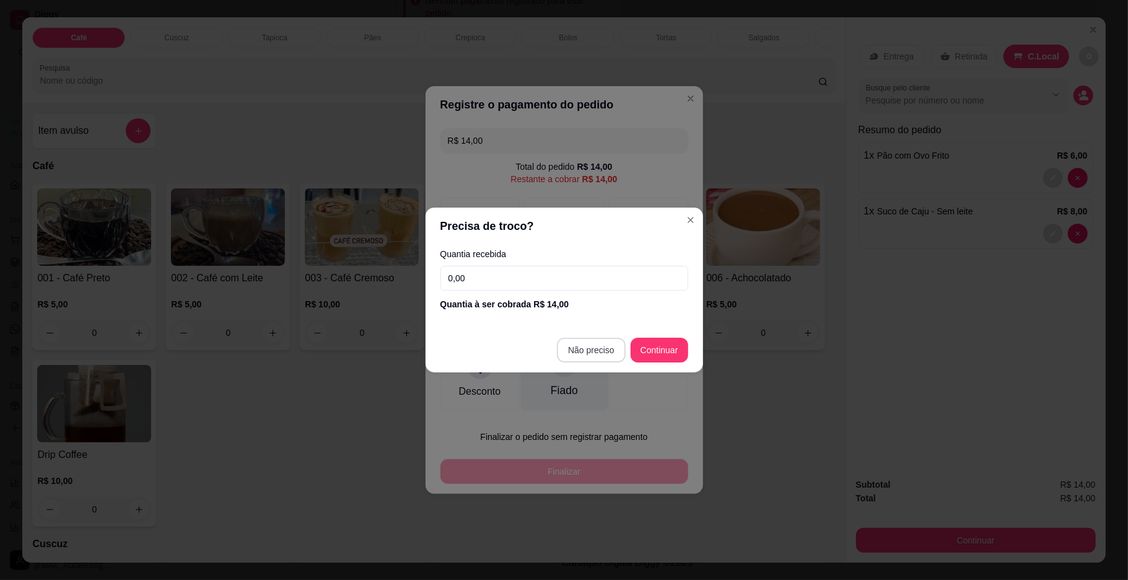
type input "R$ 0,00"
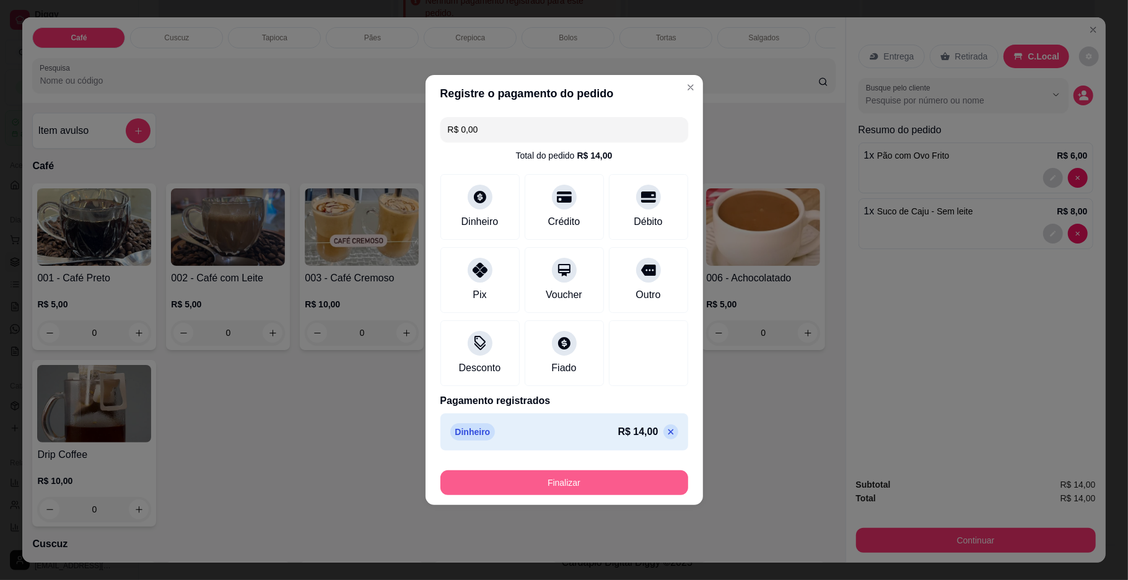
click at [558, 492] on button "Finalizar" at bounding box center [564, 482] width 248 height 25
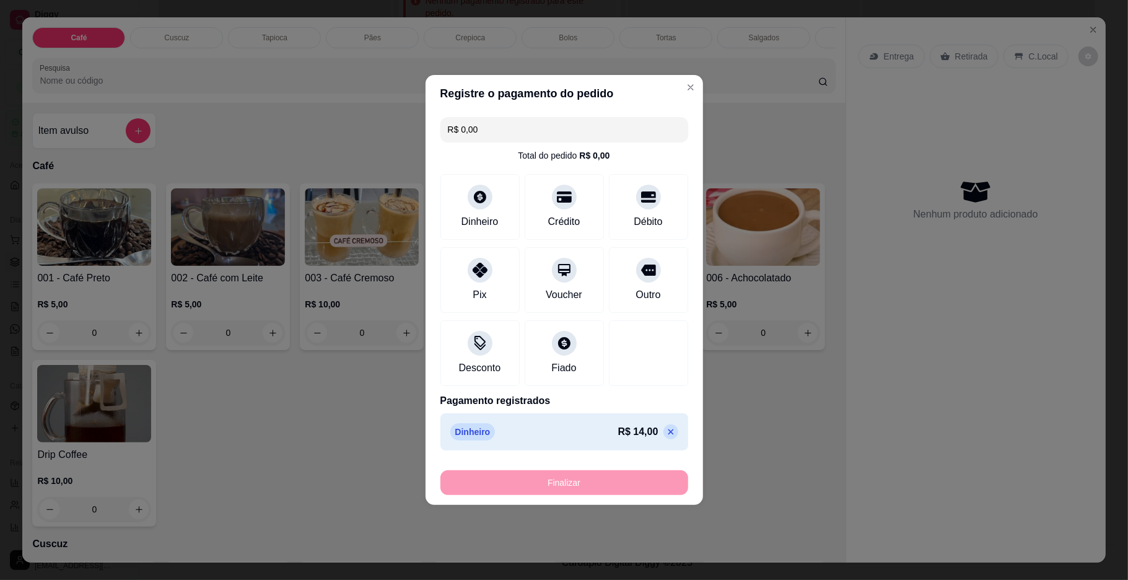
type input "0"
type input "-R$ 14,00"
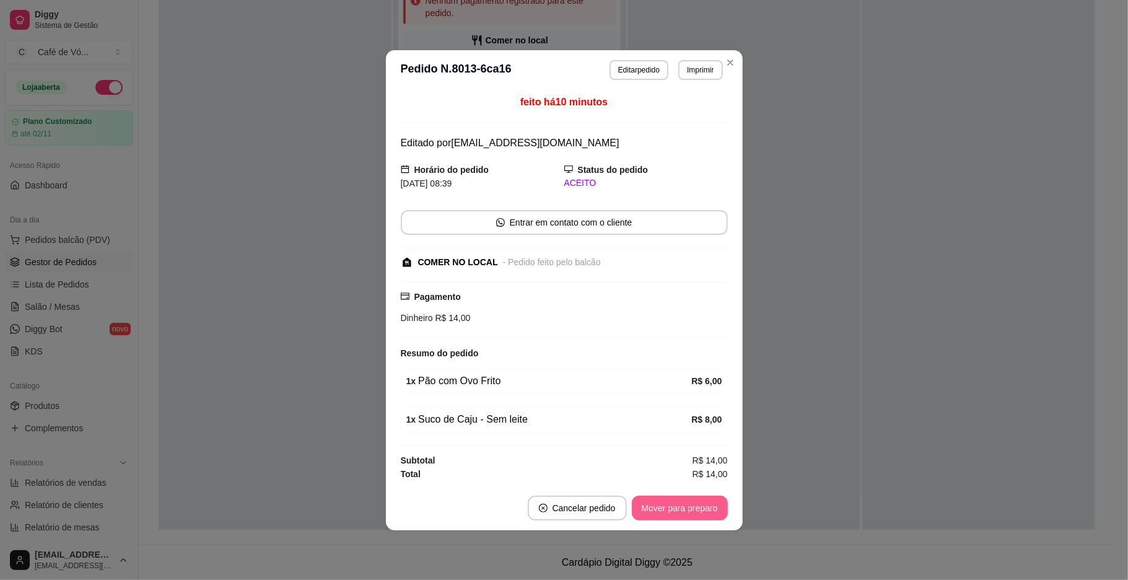
click at [650, 511] on button "Mover para preparo" at bounding box center [680, 507] width 96 height 25
click at [650, 511] on div "Mover para preparo" at bounding box center [670, 507] width 113 height 25
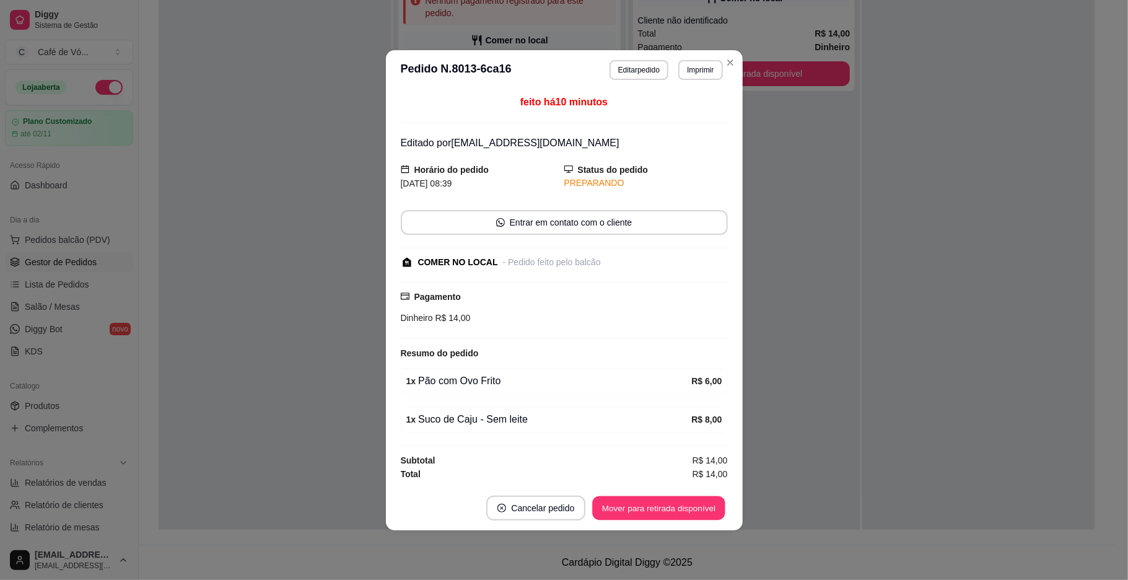
click at [650, 511] on button "Mover para retirada disponível" at bounding box center [659, 507] width 133 height 24
click at [650, 511] on div "Mover para retirada disponível" at bounding box center [658, 507] width 137 height 25
click at [650, 511] on div "Mover para retirada disponível" at bounding box center [650, 507] width 154 height 25
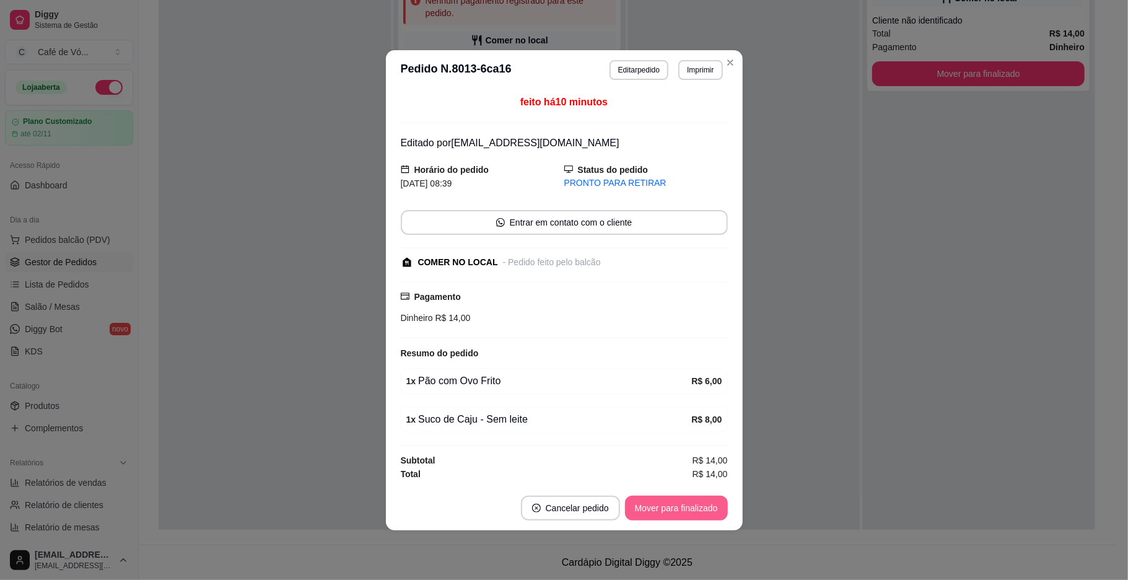
click at [650, 511] on button "Mover para finalizado" at bounding box center [676, 507] width 103 height 25
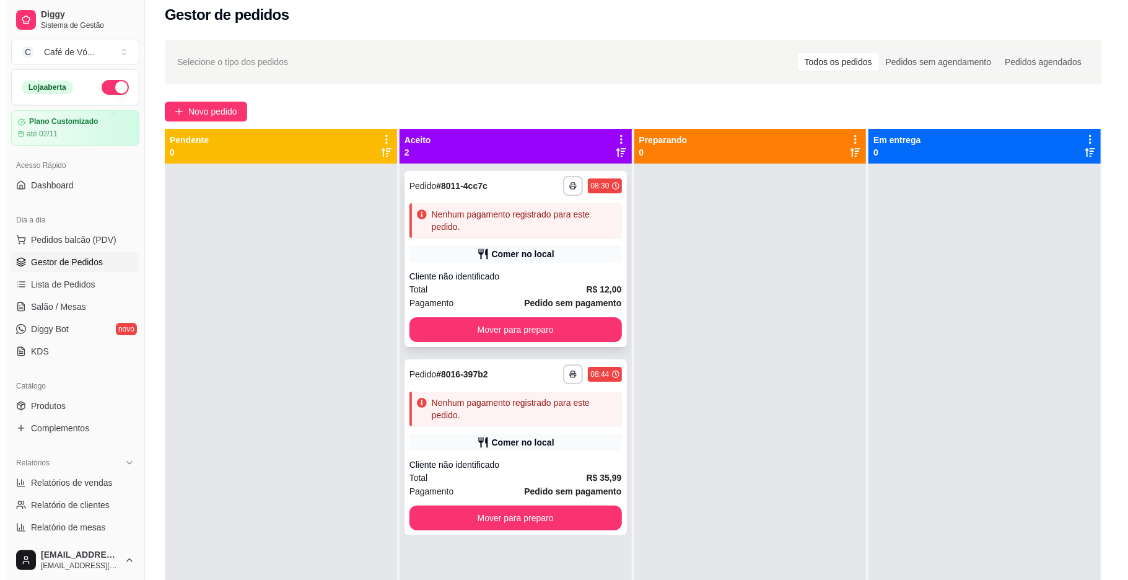
scroll to position [0, 0]
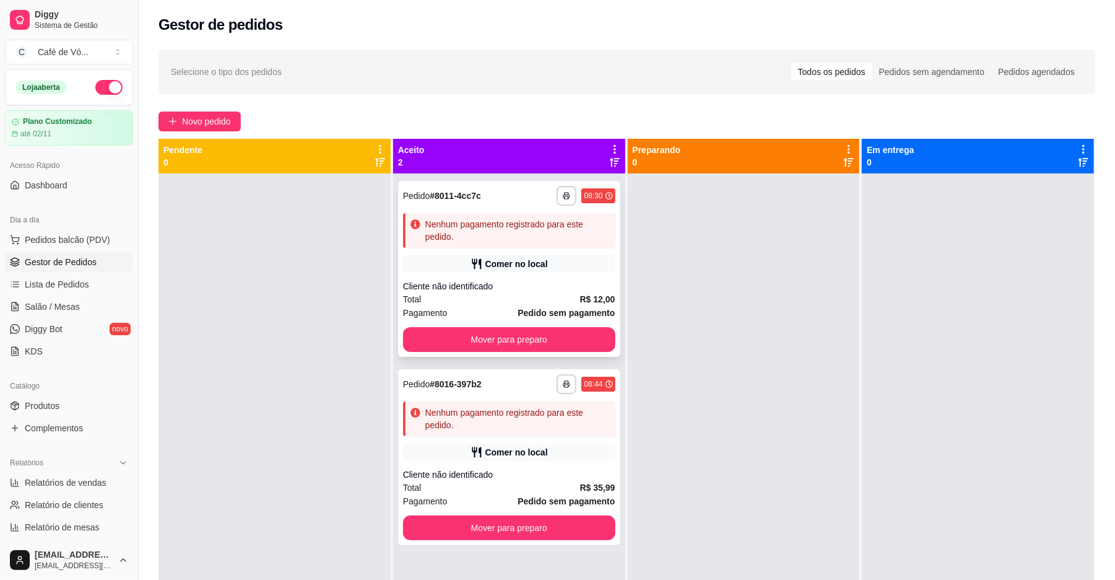
click at [588, 225] on div "Nenhum pagamento registrado para este pedido." at bounding box center [517, 230] width 185 height 25
click at [604, 452] on div "Comer no local" at bounding box center [509, 451] width 212 height 17
click at [560, 269] on div "**********" at bounding box center [509, 269] width 222 height 176
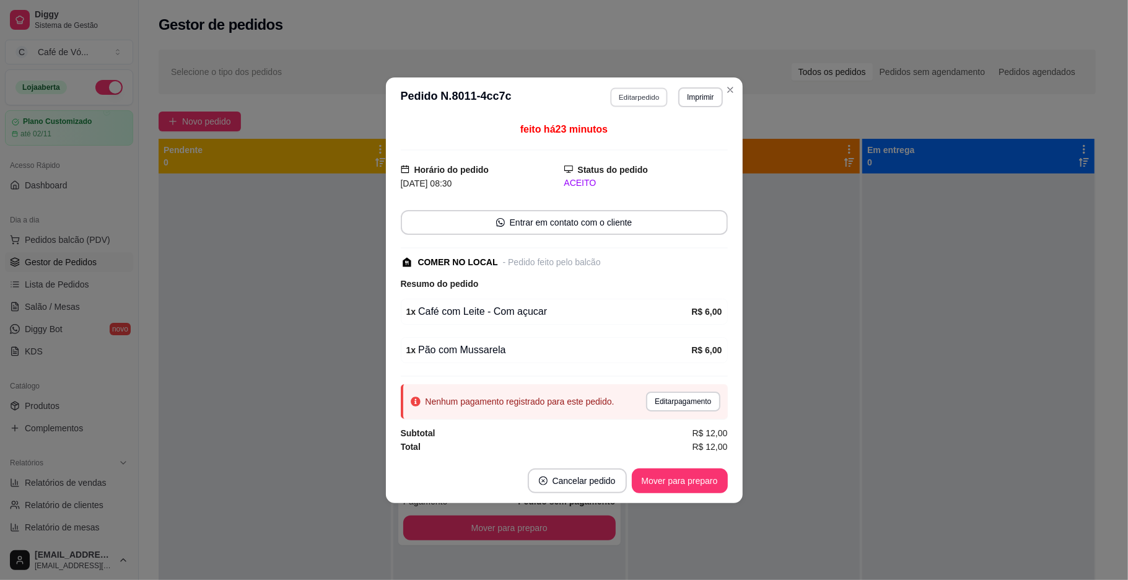
click at [629, 97] on button "Editar pedido" at bounding box center [639, 96] width 58 height 19
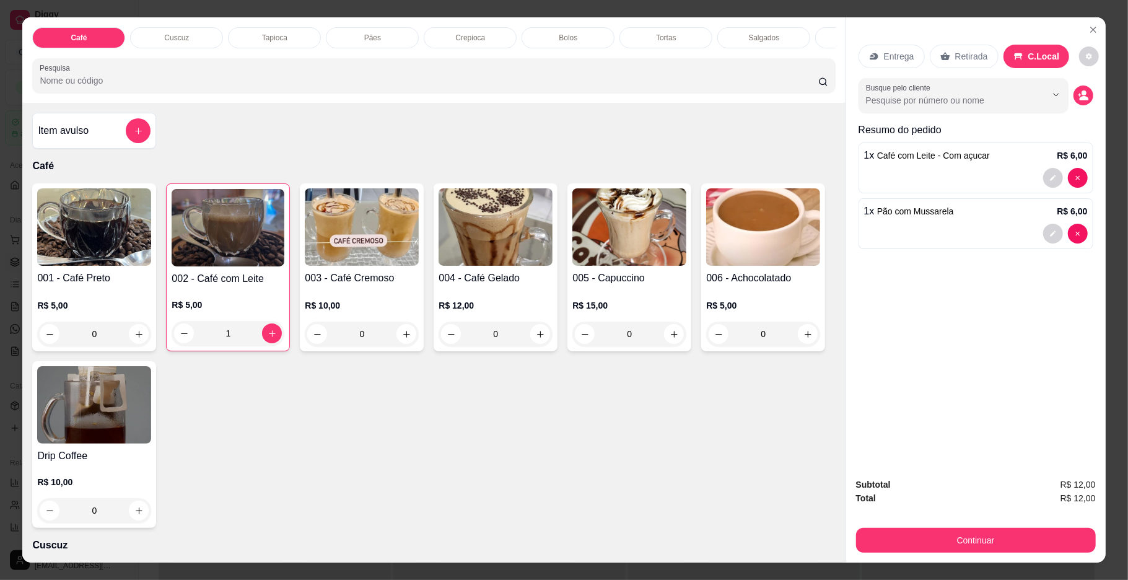
drag, startPoint x: 357, startPoint y: 36, endPoint x: 432, endPoint y: 291, distance: 265.9
click at [359, 36] on div "Pães" at bounding box center [372, 37] width 93 height 21
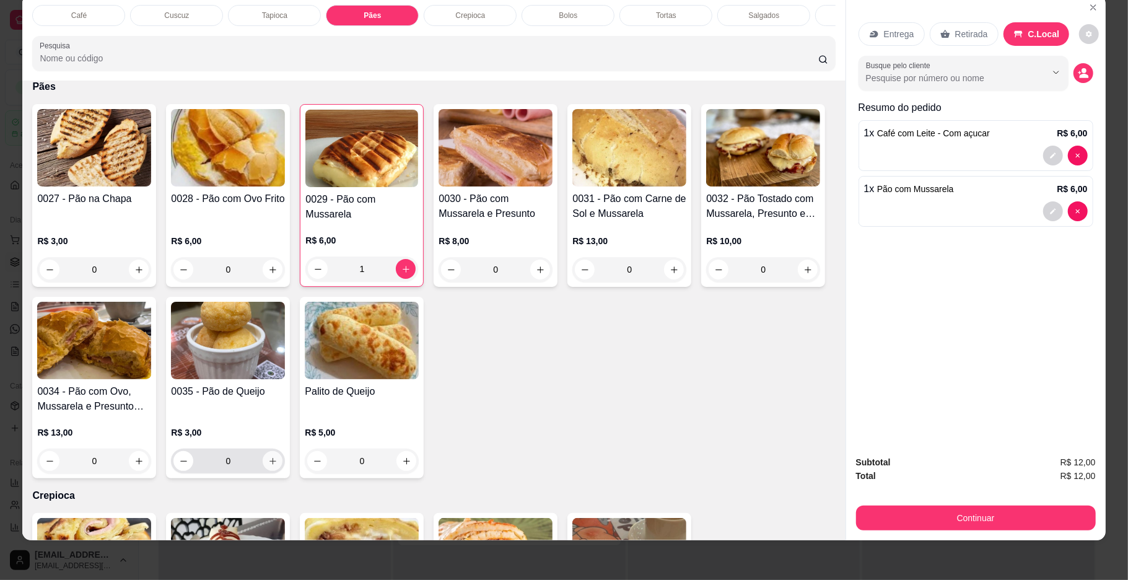
click at [282, 471] on button "increase-product-quantity" at bounding box center [273, 461] width 20 height 20
type input "1"
click at [945, 518] on button "Continuar" at bounding box center [976, 517] width 240 height 25
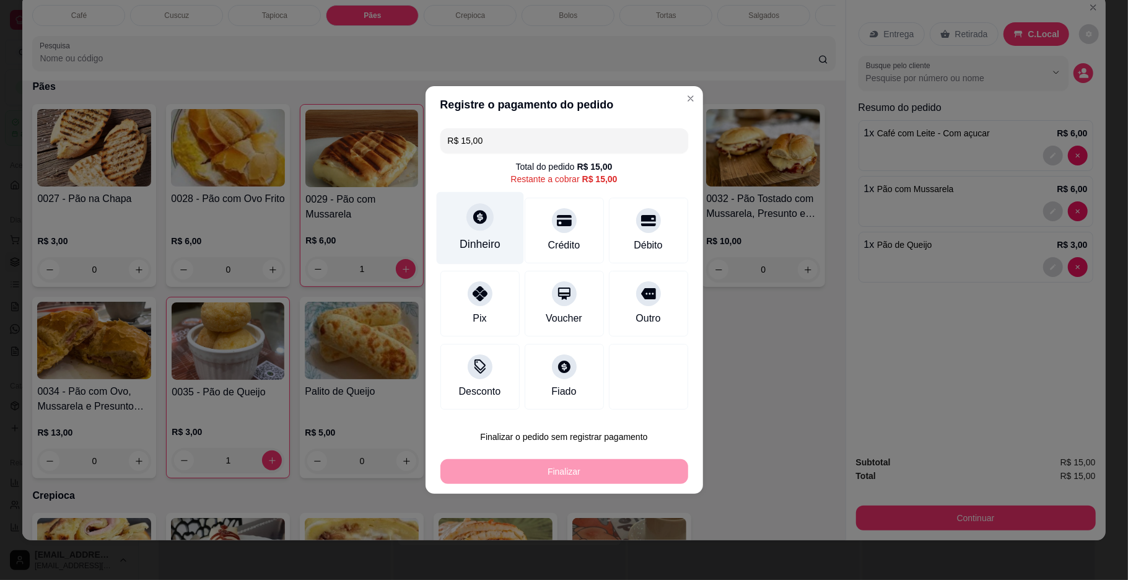
click at [456, 239] on div "Dinheiro" at bounding box center [479, 228] width 87 height 72
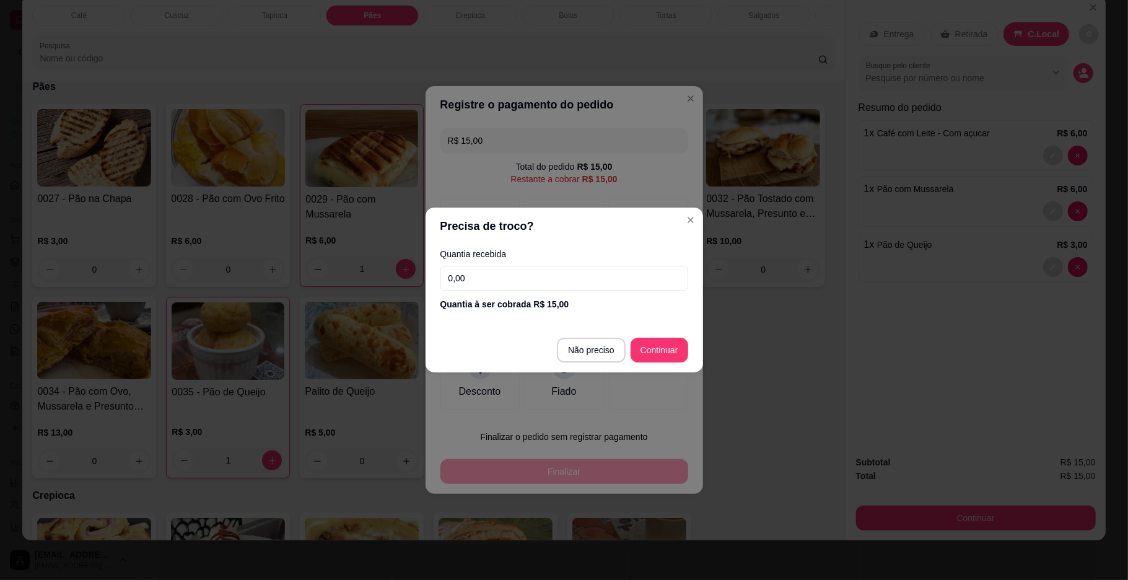
click at [558, 288] on input "0,00" at bounding box center [564, 278] width 248 height 25
type input "20,00"
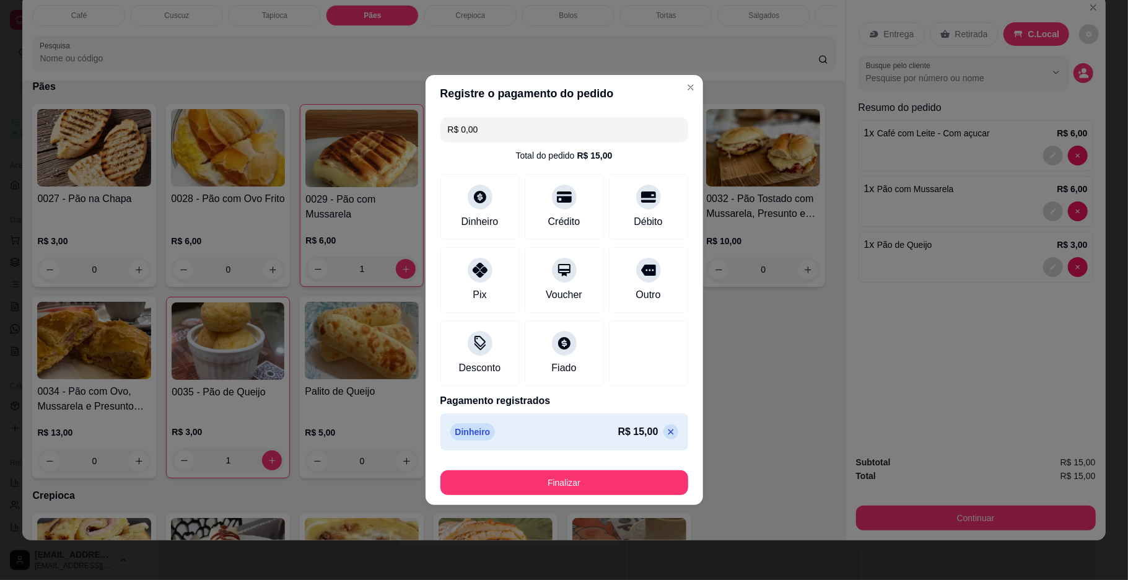
type input "R$ 0,00"
click at [585, 466] on div "Finalizar" at bounding box center [564, 480] width 248 height 30
click at [596, 481] on button "Finalizar" at bounding box center [564, 482] width 248 height 25
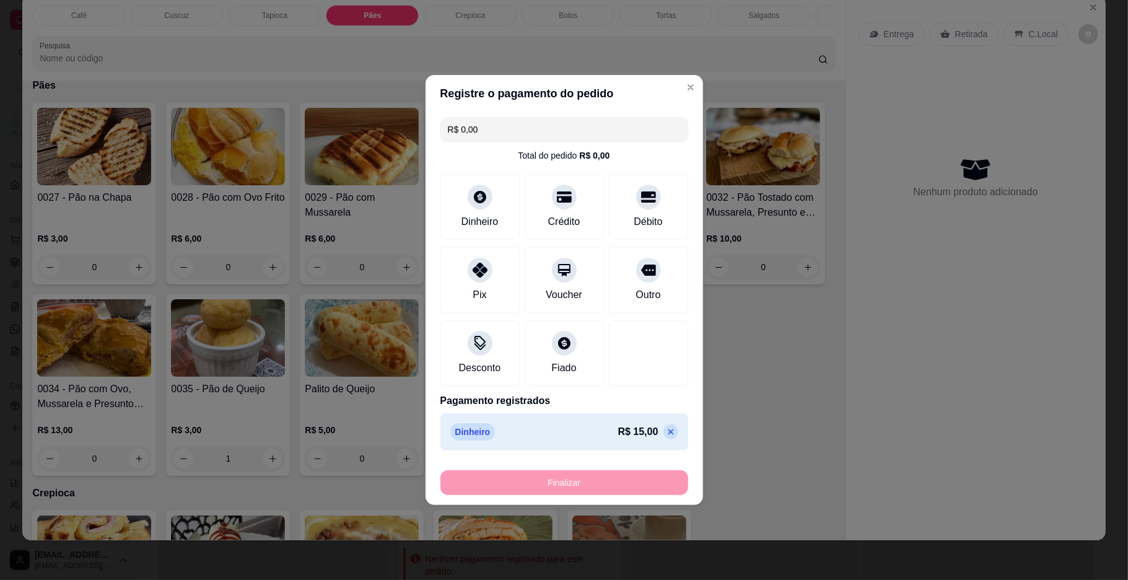
type input "0"
type input "-R$ 15,00"
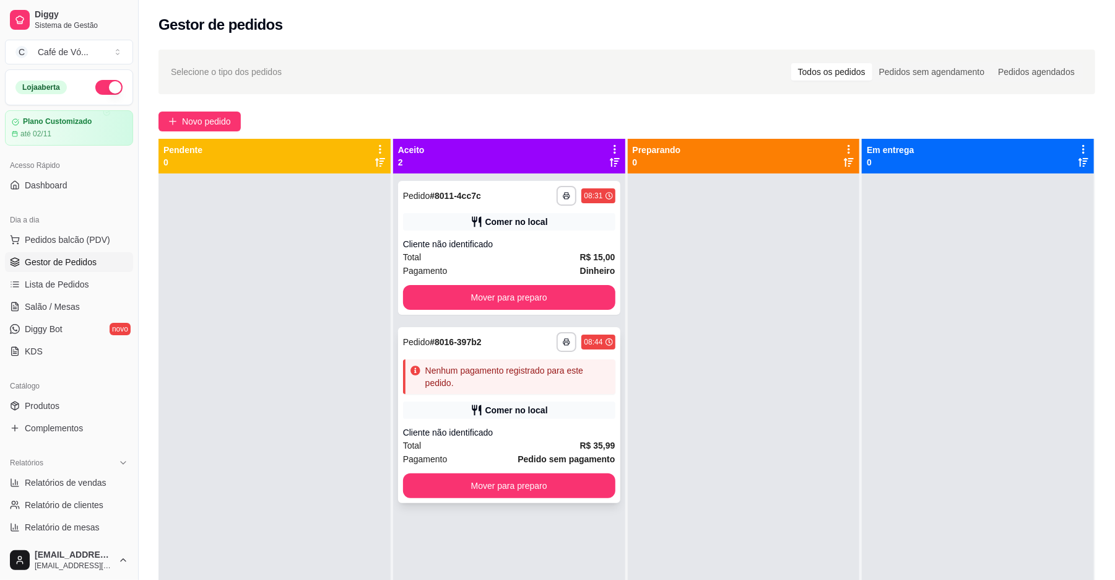
click at [560, 419] on div "**********" at bounding box center [509, 415] width 222 height 176
click at [595, 220] on div "Comer no local" at bounding box center [509, 221] width 212 height 17
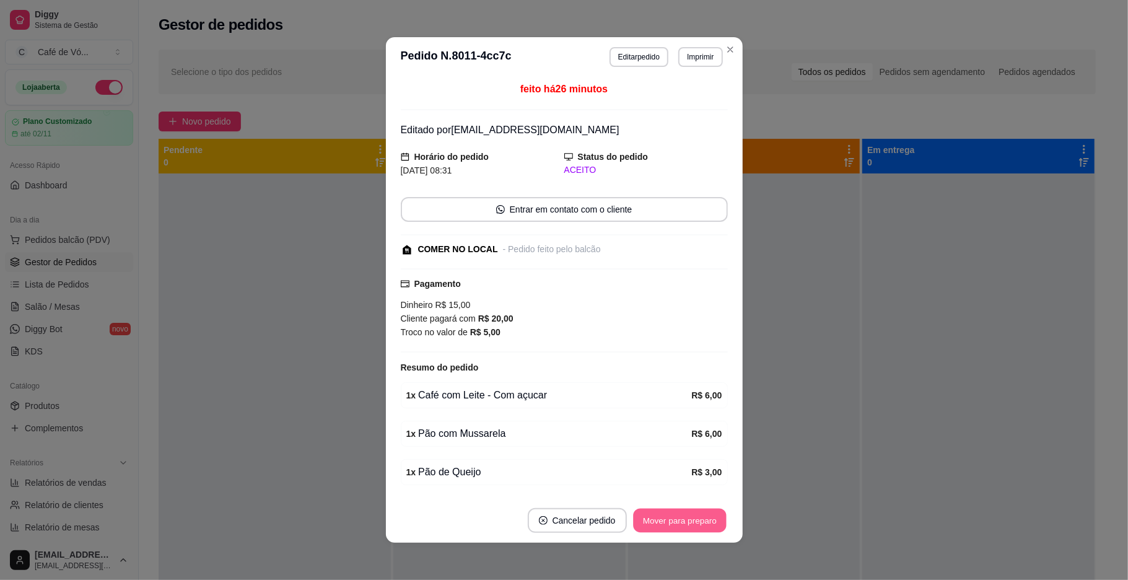
click at [654, 512] on button "Mover para preparo" at bounding box center [679, 520] width 93 height 24
click at [654, 512] on div "Mover para preparo" at bounding box center [680, 520] width 96 height 25
click at [654, 512] on div "Mover para preparo" at bounding box center [670, 520] width 113 height 25
click at [666, 521] on div "Mover para preparo" at bounding box center [670, 520] width 113 height 25
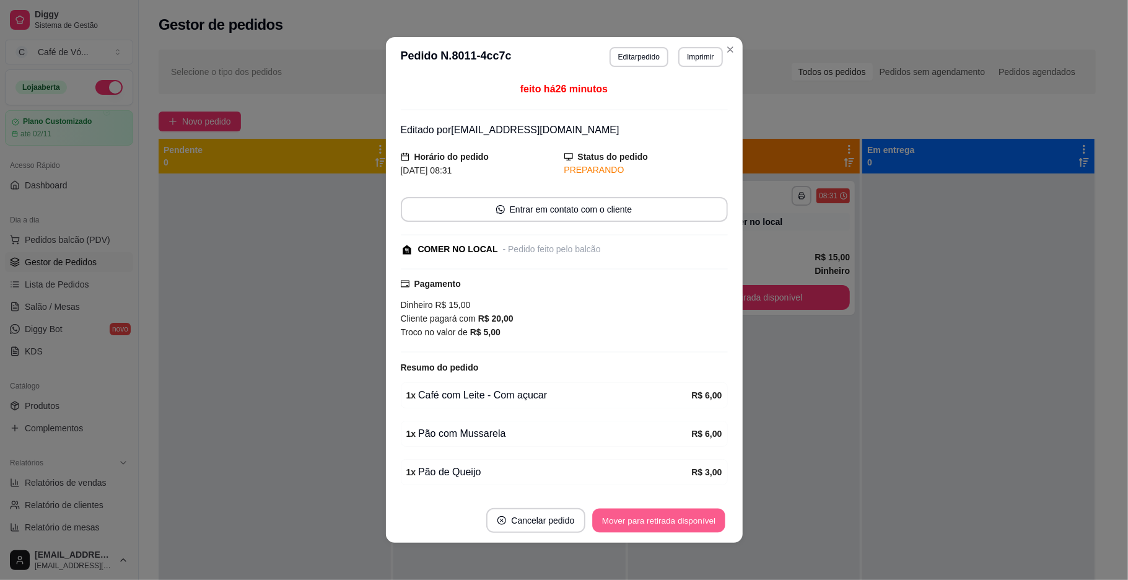
click at [666, 521] on button "Mover para retirada disponível" at bounding box center [659, 520] width 133 height 24
click at [667, 521] on div "Mover para retirada disponível" at bounding box center [650, 520] width 154 height 25
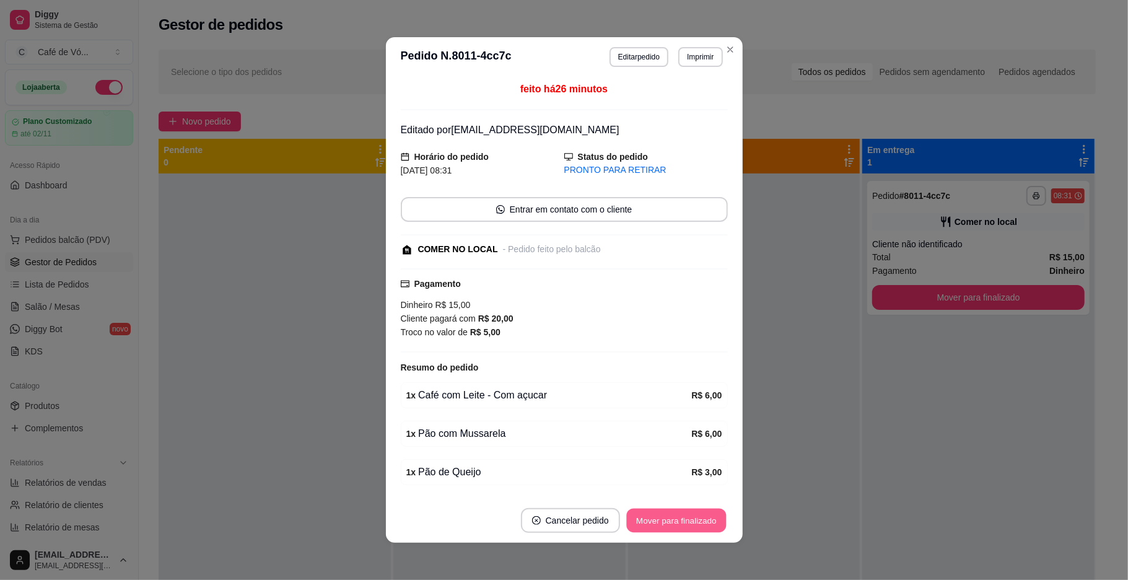
click at [667, 521] on button "Mover para finalizado" at bounding box center [676, 520] width 100 height 24
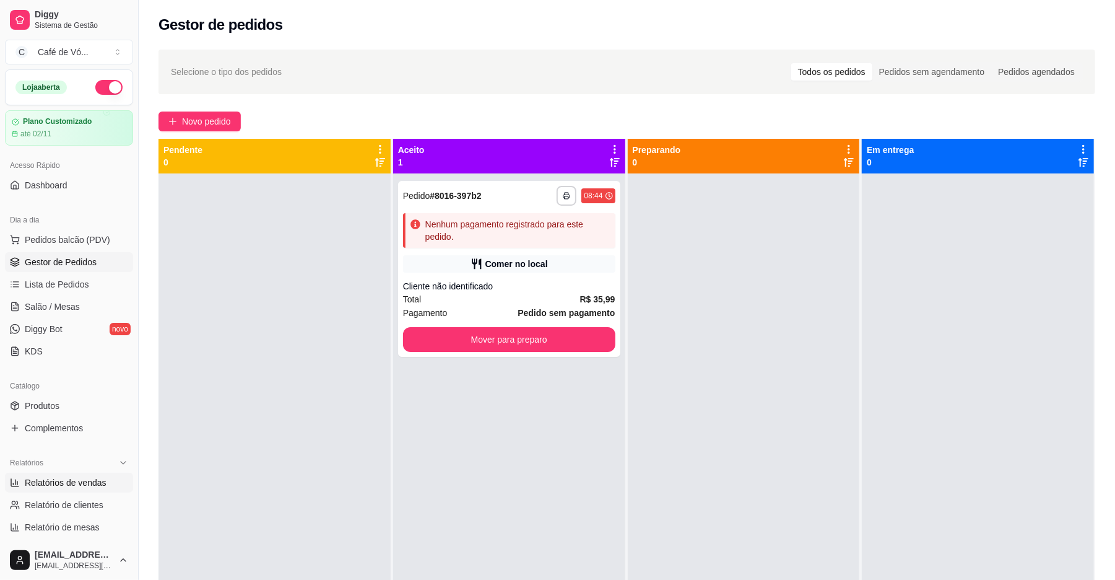
click at [40, 481] on span "Relatórios de vendas" at bounding box center [66, 482] width 82 height 12
select select "ALL"
select select "0"
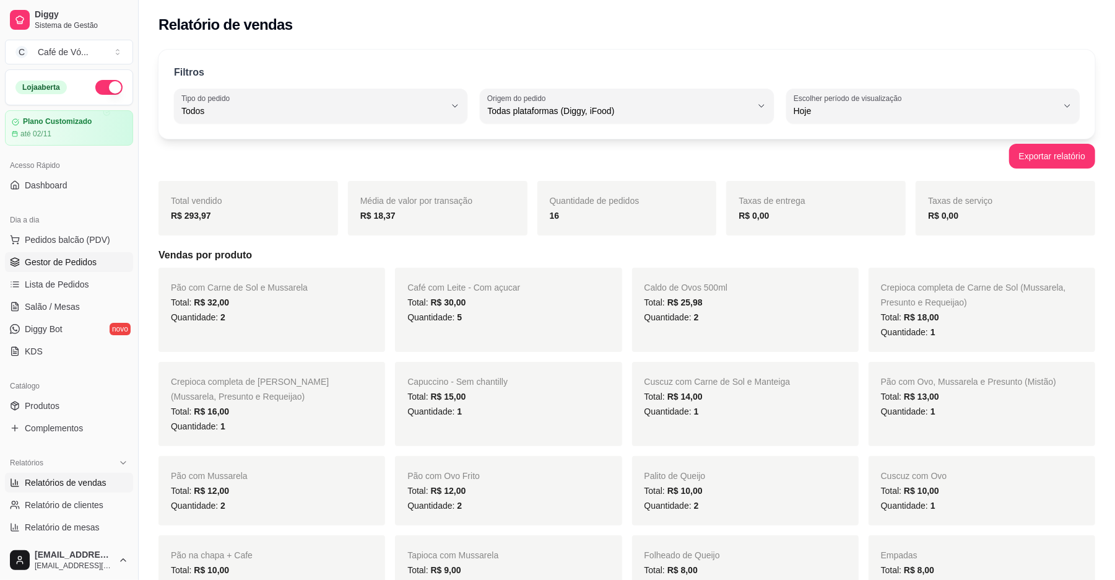
click at [45, 258] on span "Gestor de Pedidos" at bounding box center [61, 262] width 72 height 12
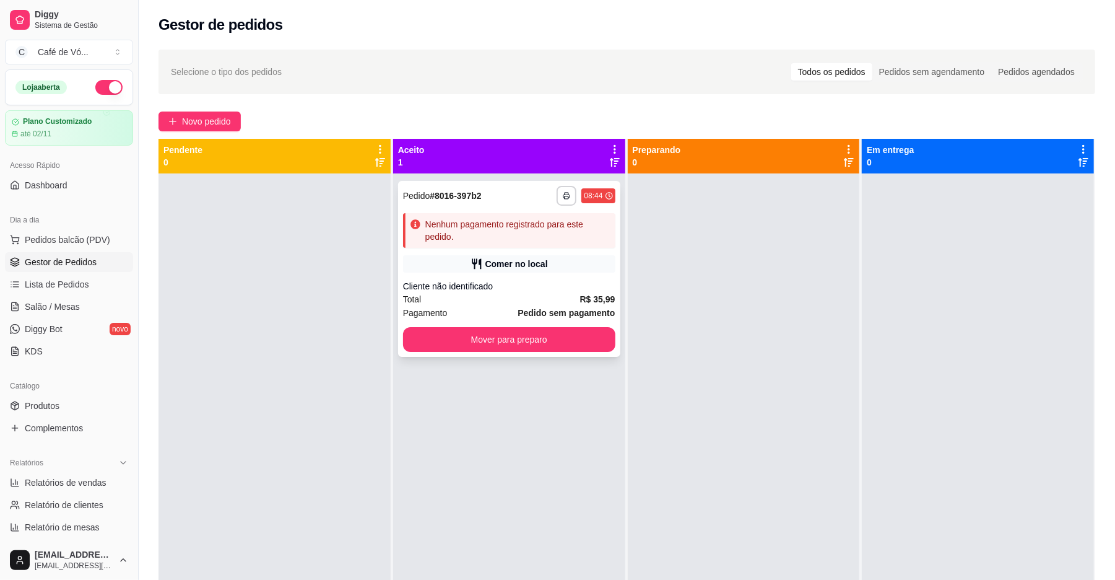
click at [524, 246] on div "Nenhum pagamento registrado para este pedido." at bounding box center [509, 230] width 212 height 35
click at [513, 268] on div "Comer no local" at bounding box center [517, 264] width 63 height 12
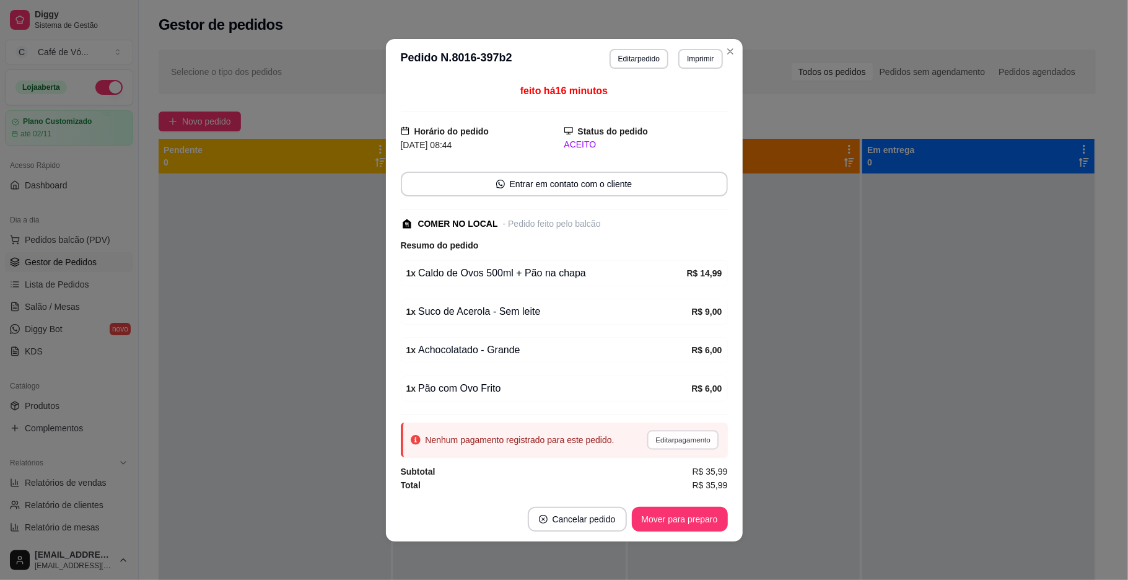
click at [673, 442] on button "Editar pagamento" at bounding box center [683, 439] width 72 height 19
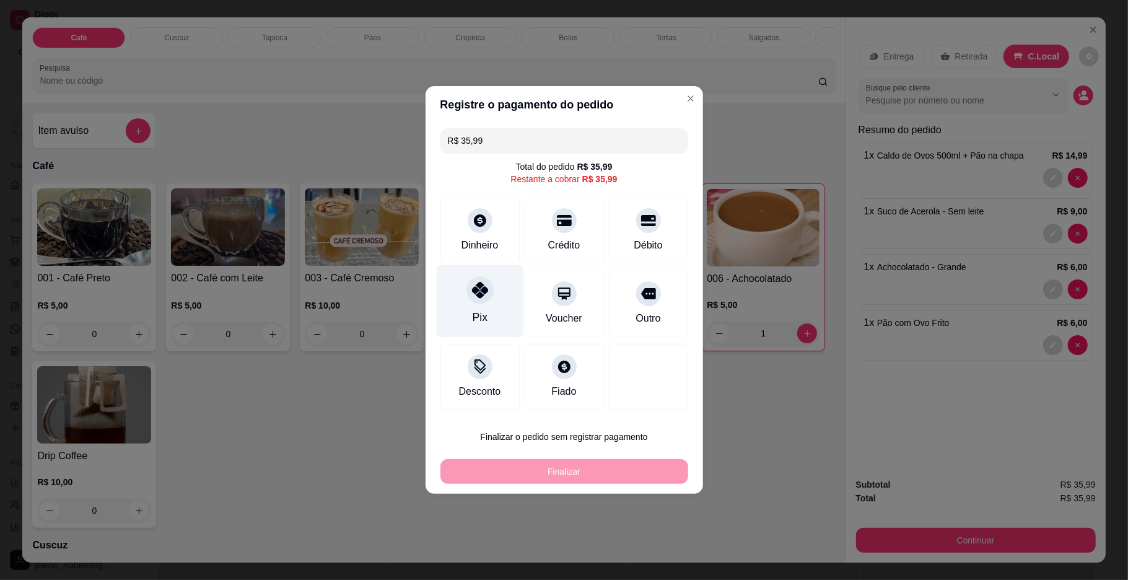
click at [498, 283] on div "Pix" at bounding box center [479, 301] width 87 height 72
type input "R$ 0,00"
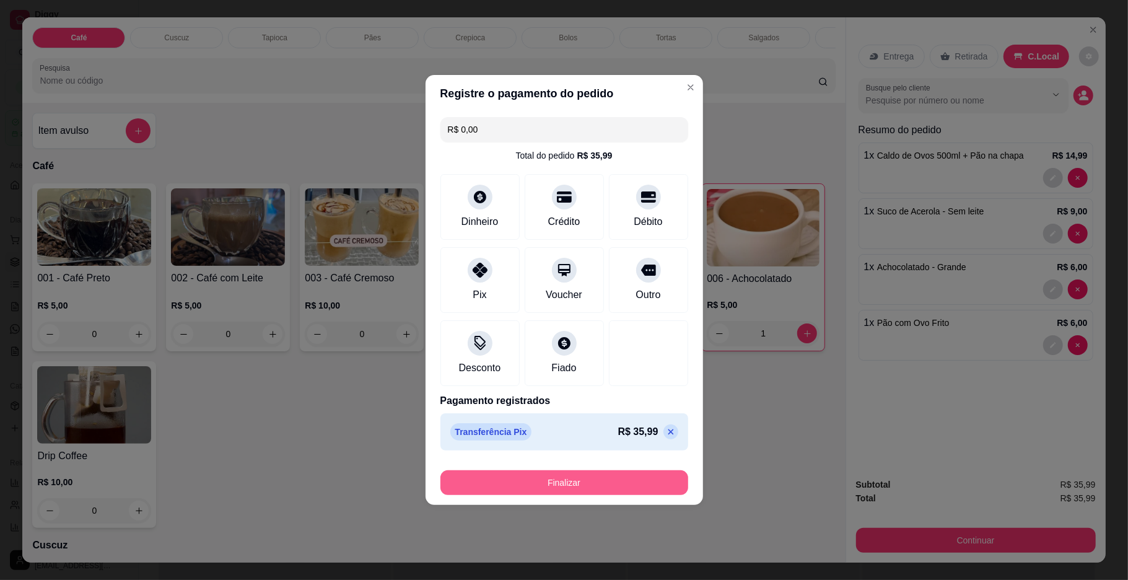
click at [479, 473] on button "Finalizar" at bounding box center [564, 482] width 248 height 25
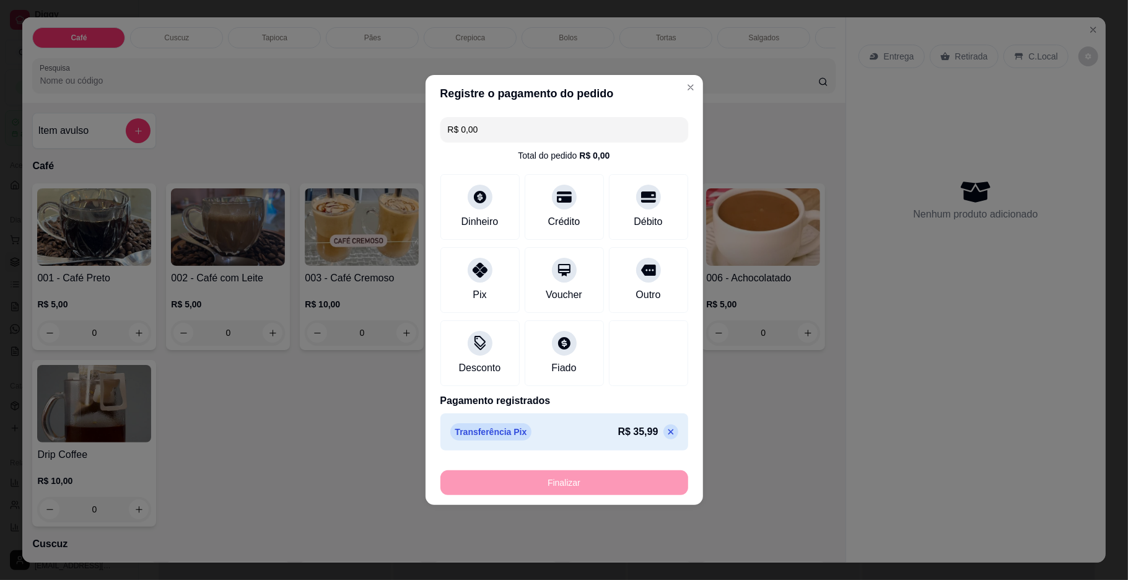
type input "0"
type input "-R$ 35,99"
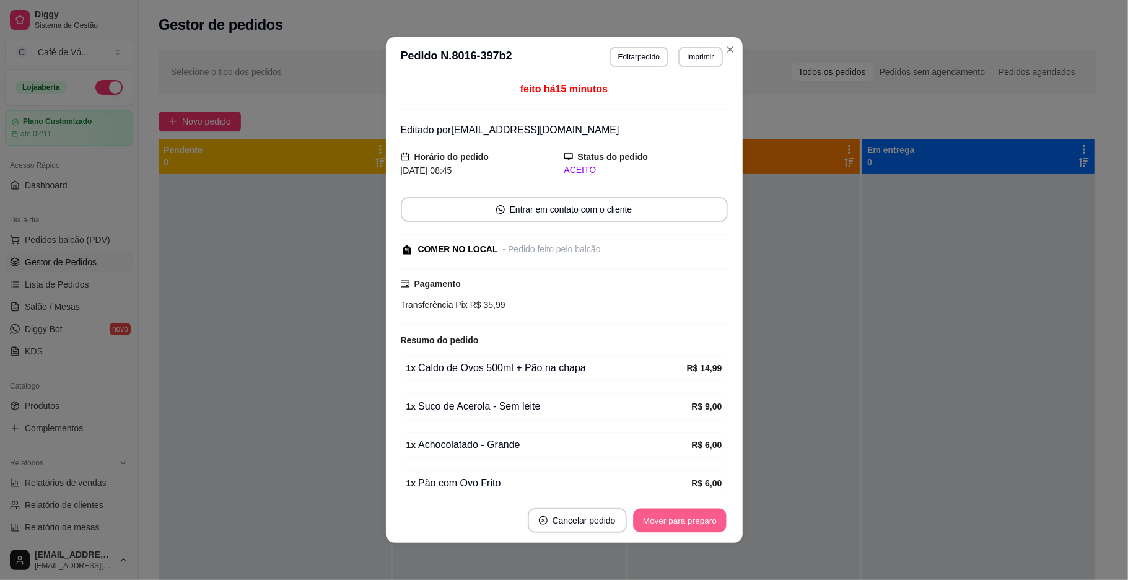
click at [642, 519] on button "Mover para preparo" at bounding box center [679, 520] width 93 height 24
click at [642, 519] on div "Mover para preparo" at bounding box center [670, 520] width 113 height 25
click at [642, 519] on button "Mover para preparo" at bounding box center [670, 520] width 113 height 25
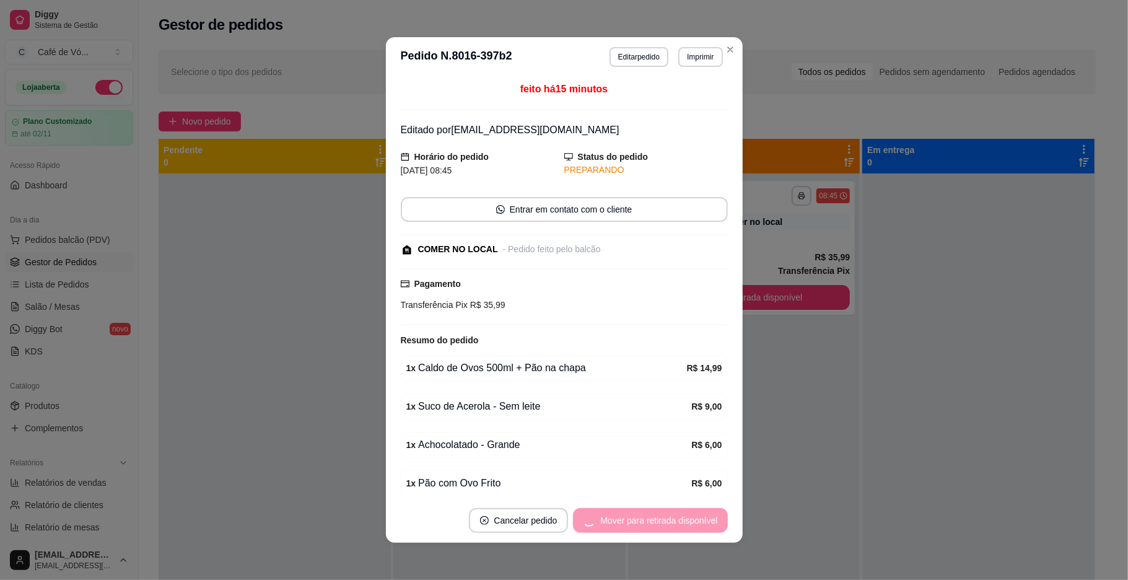
click at [642, 519] on div "Mover para retirada disponível" at bounding box center [650, 520] width 154 height 25
click at [642, 519] on button "Mover para retirada disponível" at bounding box center [650, 520] width 154 height 25
click at [642, 519] on div "Mover para retirada disponível" at bounding box center [650, 520] width 154 height 25
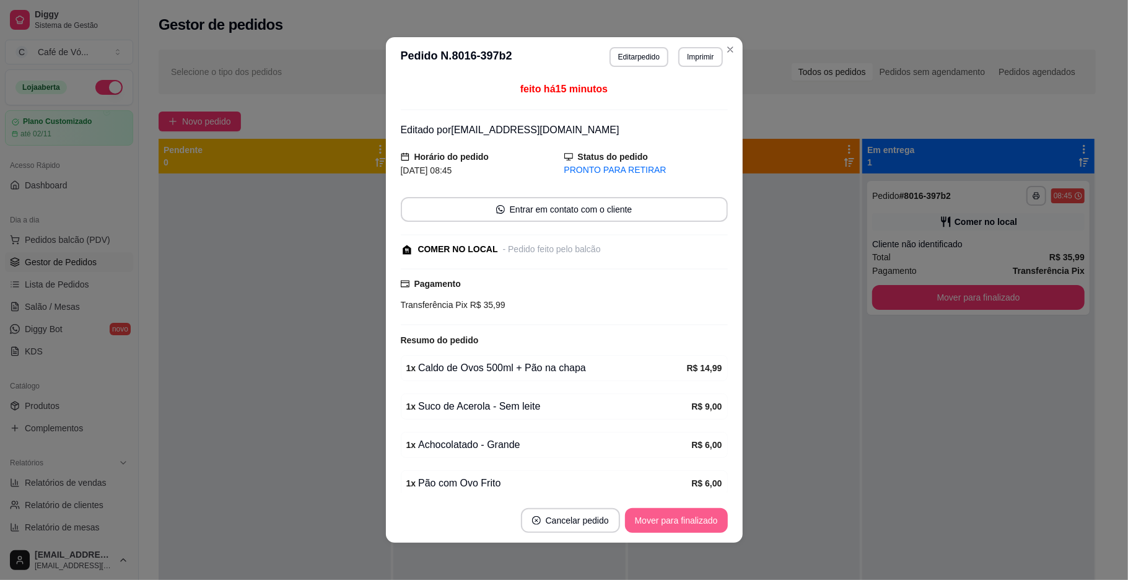
click at [642, 519] on div "Mover para finalizado" at bounding box center [676, 520] width 103 height 25
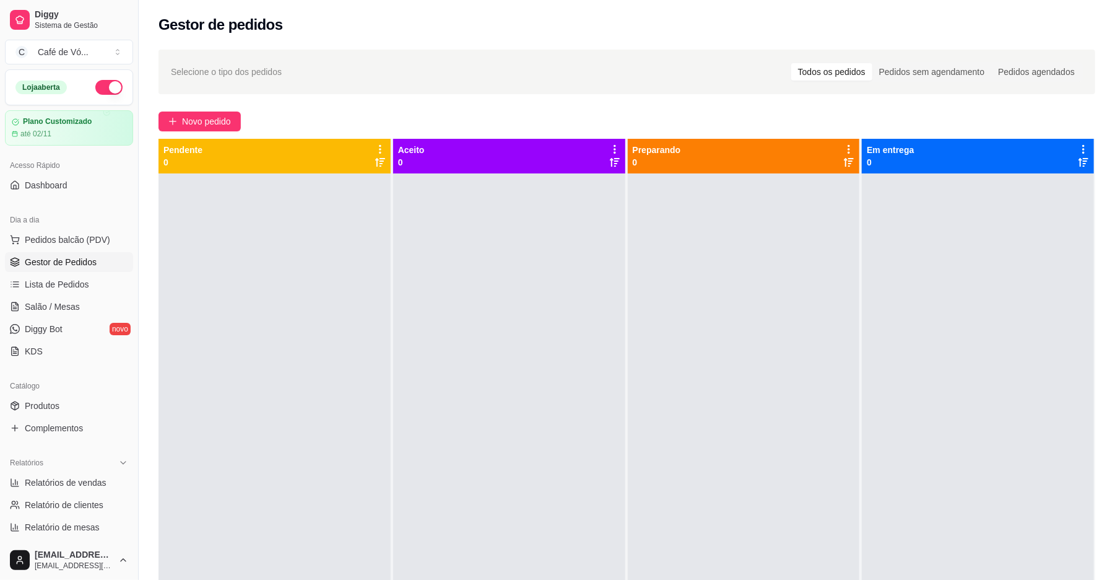
click at [211, 110] on div "Selecione o tipo dos pedidos Todos os pedidos Pedidos sem agendamento Pedidos a…" at bounding box center [627, 387] width 977 height 691
click at [165, 129] on button "Novo pedido" at bounding box center [200, 121] width 82 height 20
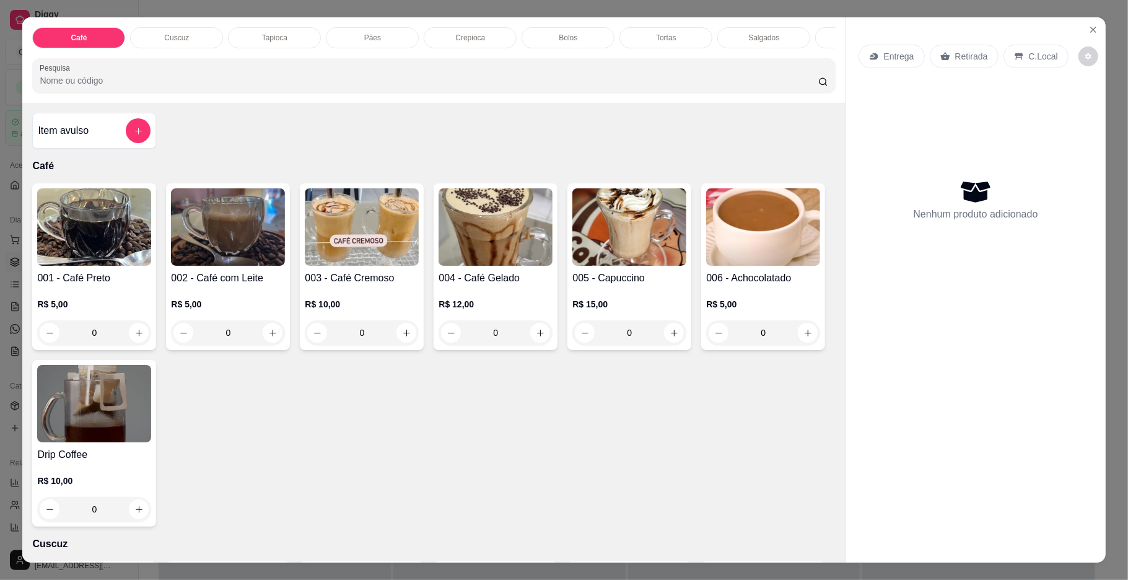
scroll to position [0, 367]
click at [514, 45] on div "Sucos" at bounding box center [494, 37] width 93 height 21
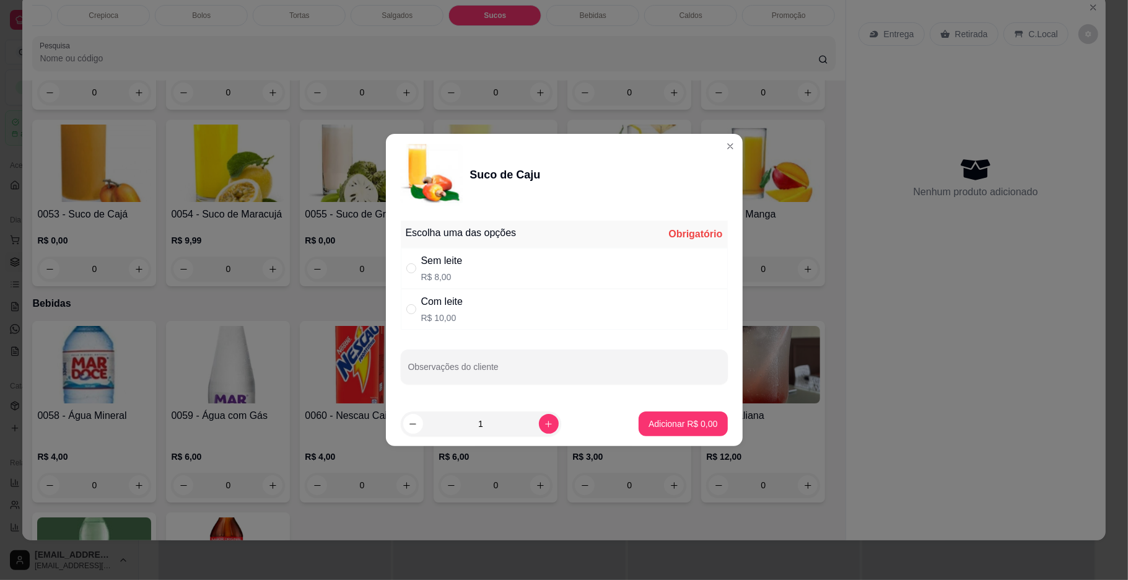
click at [488, 275] on div "Sem leite R$ 8,00" at bounding box center [564, 268] width 327 height 41
radio input "true"
click at [630, 442] on footer "1 Adicionar R$ 8,00" at bounding box center [564, 423] width 357 height 45
click at [648, 421] on p "Adicionar R$ 8,00" at bounding box center [682, 423] width 69 height 12
type input "1"
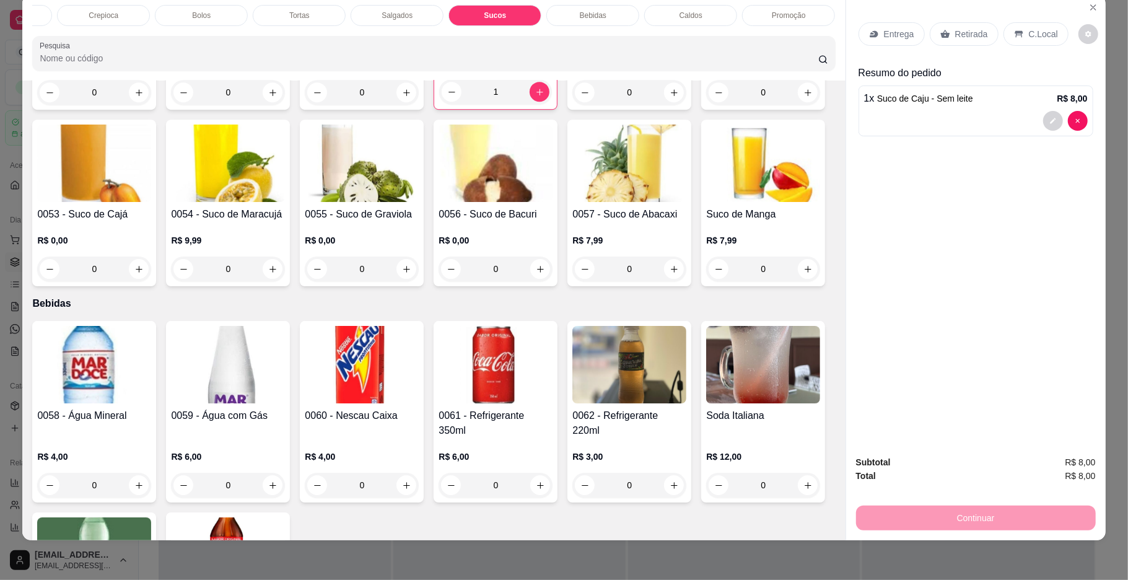
scroll to position [0, 68]
click at [326, 15] on div "Pães" at bounding box center [304, 15] width 93 height 21
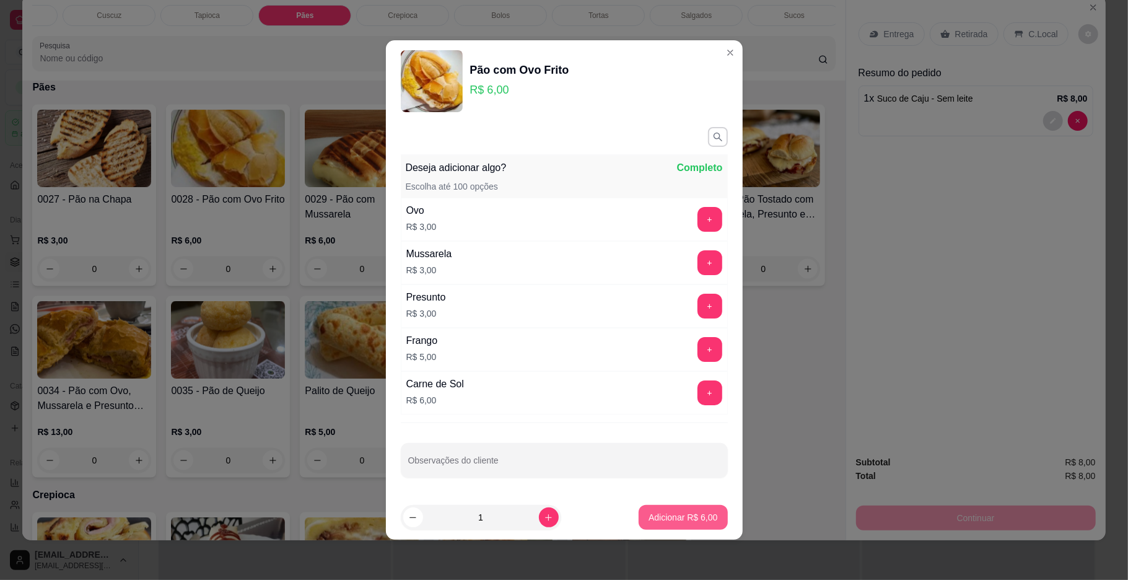
click at [697, 512] on p "Adicionar R$ 6,00" at bounding box center [682, 517] width 69 height 12
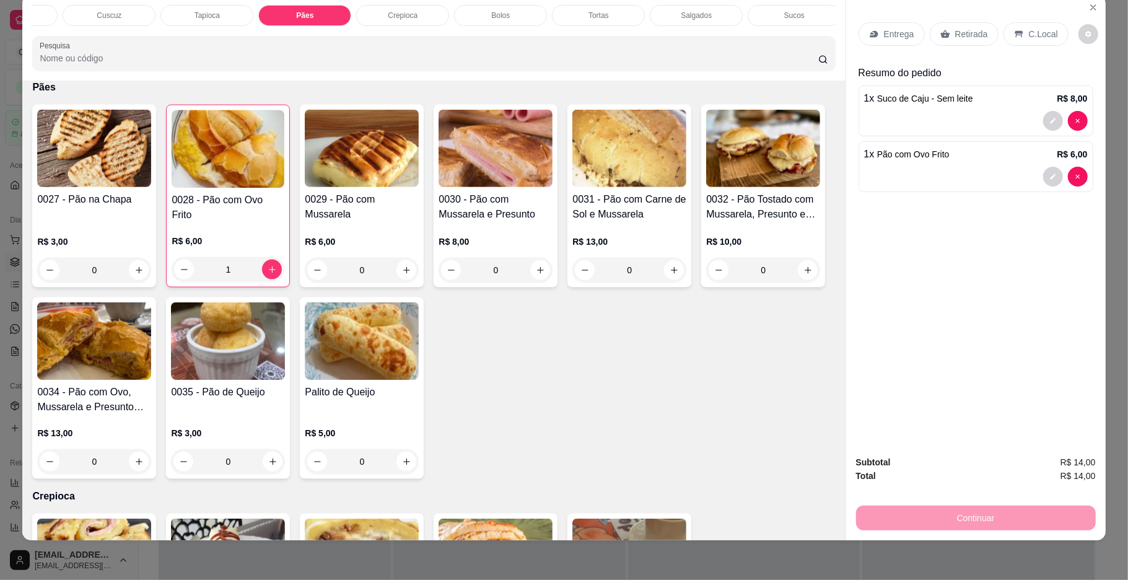
click at [1034, 30] on p "C.Local" at bounding box center [1043, 34] width 29 height 12
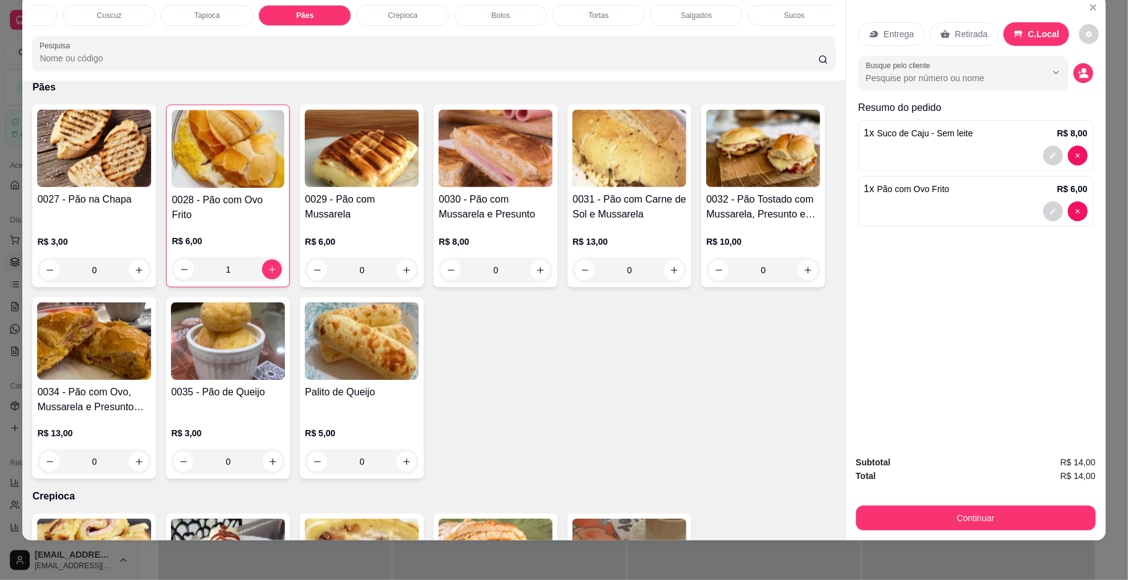
click at [977, 504] on div "Continuar" at bounding box center [976, 516] width 240 height 28
click at [977, 511] on button "Continuar" at bounding box center [976, 517] width 240 height 25
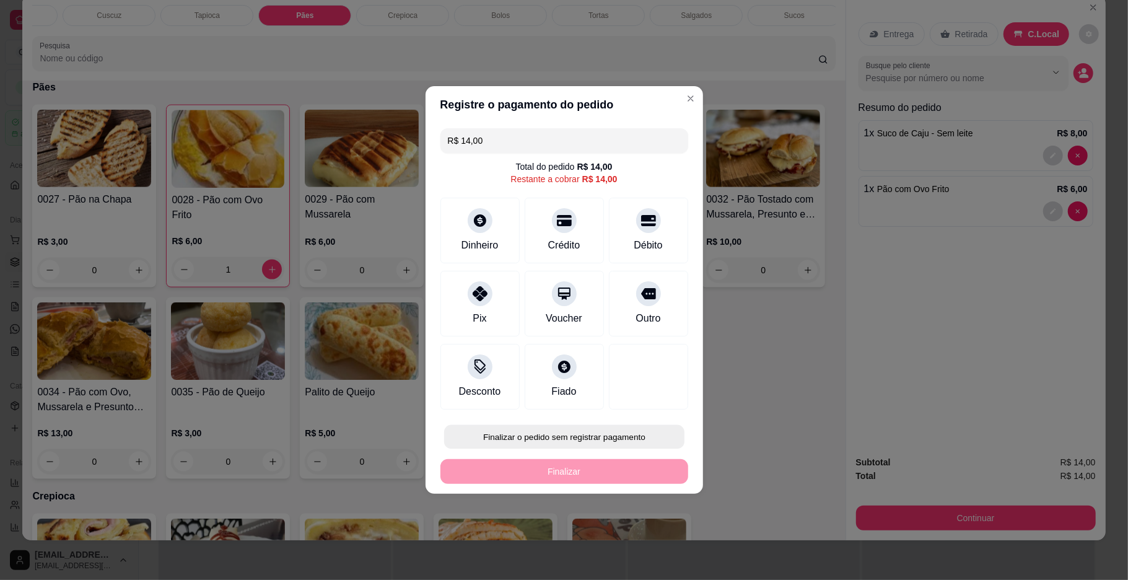
click at [623, 439] on button "Finalizar o pedido sem registrar pagamento" at bounding box center [564, 437] width 240 height 24
click at [642, 533] on button "Confirmar" at bounding box center [642, 539] width 46 height 19
type input "0"
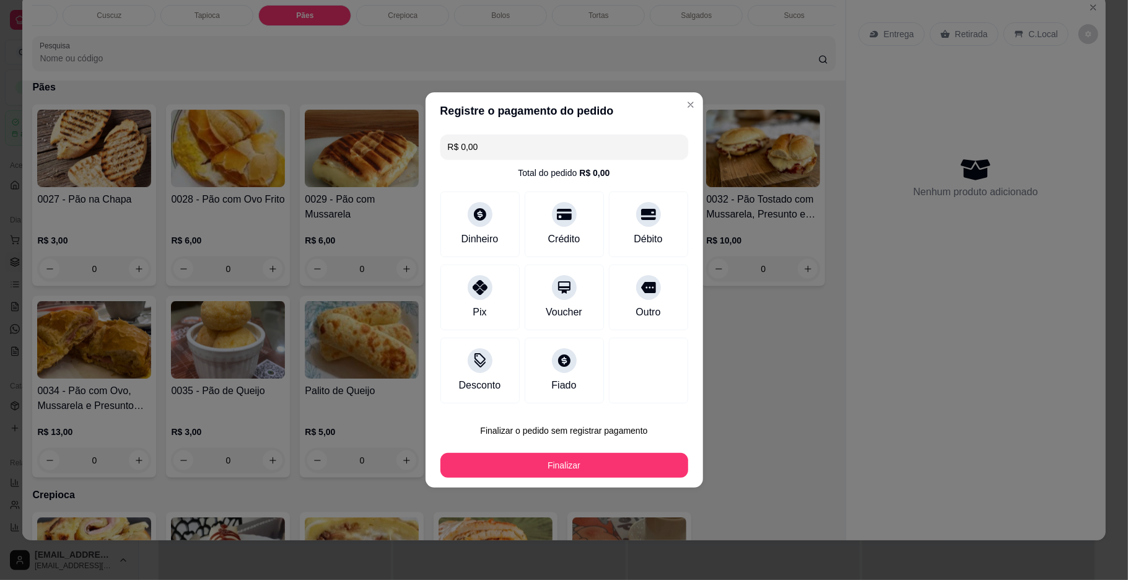
type input "R$ 0,00"
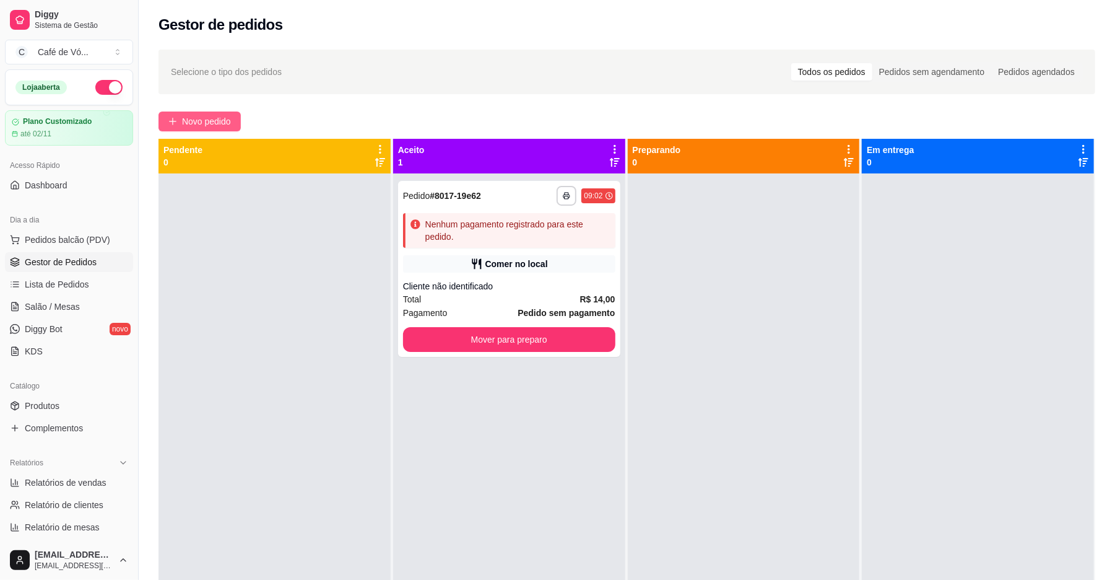
click at [190, 120] on span "Novo pedido" at bounding box center [206, 122] width 49 height 14
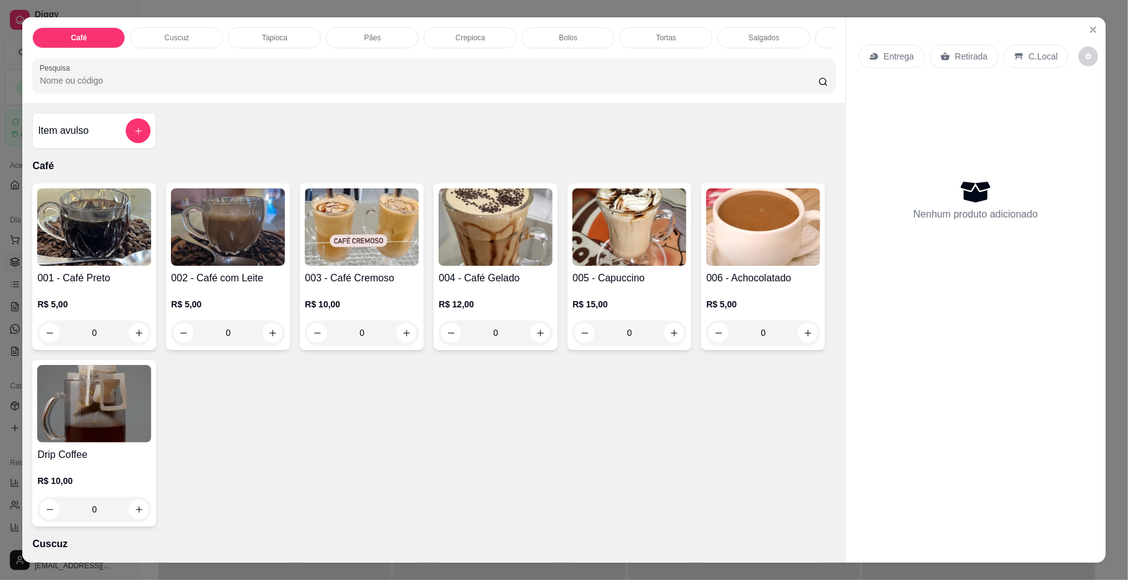
click at [706, 266] on img at bounding box center [763, 226] width 114 height 77
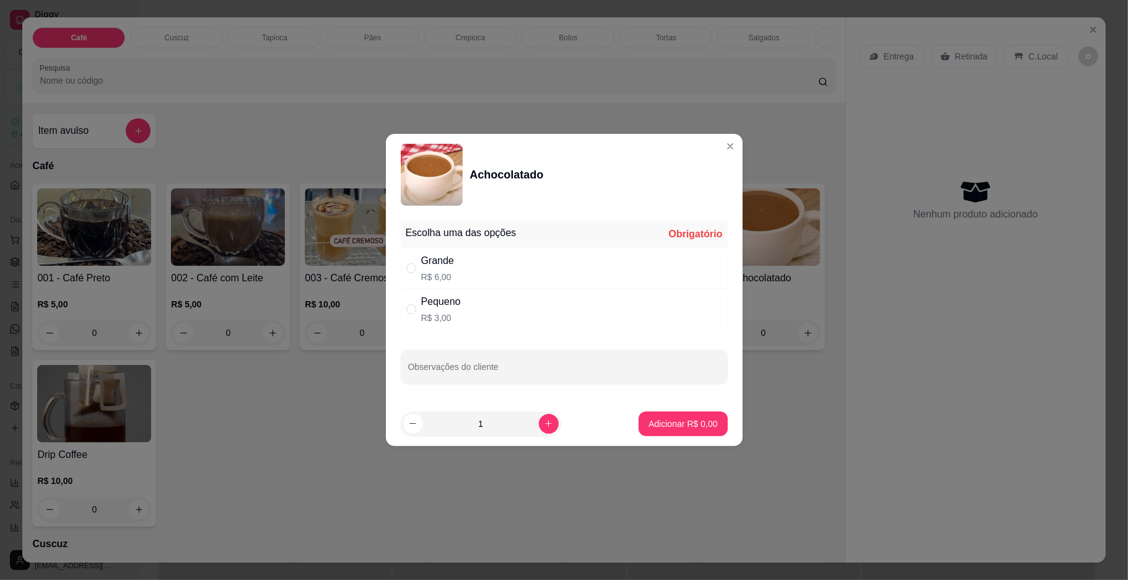
click at [513, 266] on div "Grande R$ 6,00" at bounding box center [564, 268] width 327 height 41
radio input "true"
click at [706, 434] on button "Adicionar R$ 6,00" at bounding box center [683, 423] width 86 height 24
type input "1"
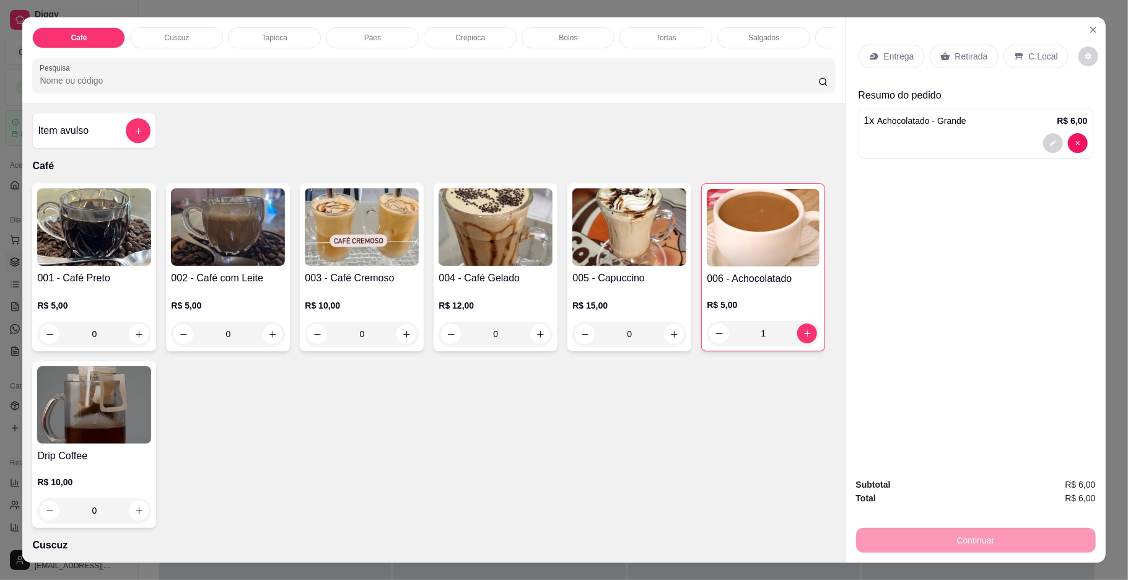
click at [345, 36] on div "Pães" at bounding box center [372, 37] width 93 height 21
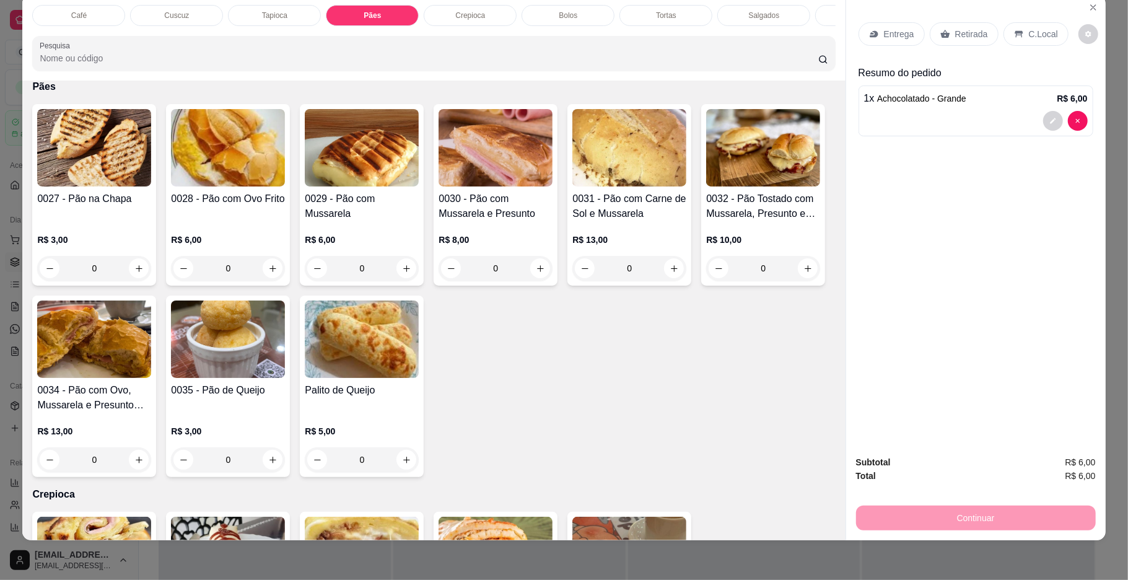
click at [459, 246] on p "R$ 8,00" at bounding box center [495, 239] width 114 height 12
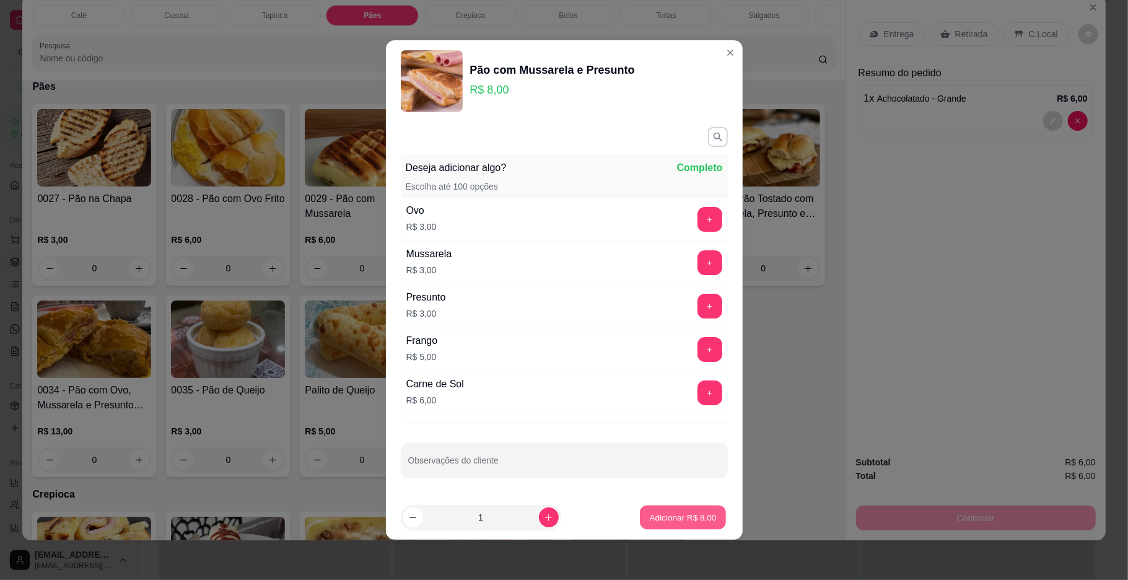
click at [650, 518] on p "Adicionar R$ 8,00" at bounding box center [683, 517] width 67 height 12
type input "1"
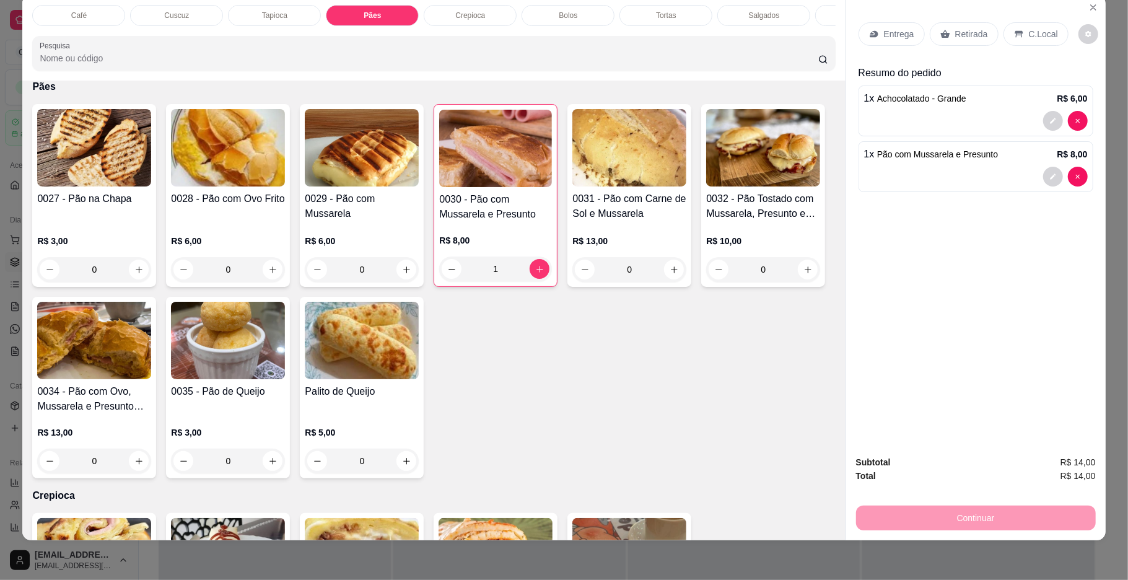
click at [1014, 36] on icon at bounding box center [1019, 34] width 10 height 10
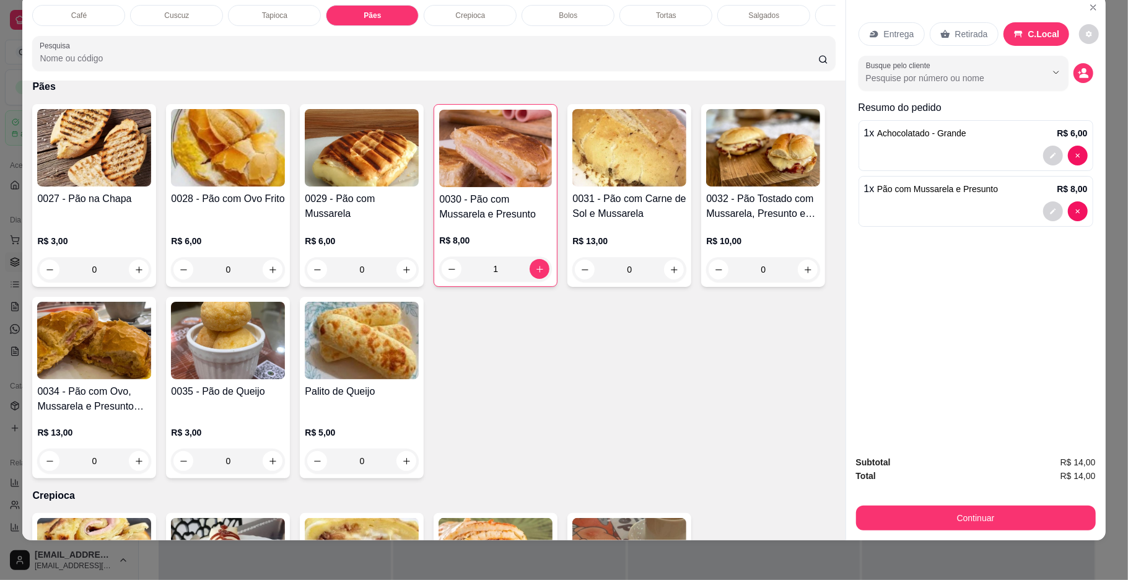
click at [912, 502] on div "Subtotal R$ 14,00 Total R$ 14,00 Continuar" at bounding box center [976, 492] width 240 height 75
click at [903, 504] on div "Continuar" at bounding box center [976, 516] width 240 height 28
click at [871, 529] on button "Continuar" at bounding box center [976, 517] width 240 height 25
click at [506, 434] on button "Finalizar o pedido sem registrar pagamento" at bounding box center [564, 436] width 248 height 25
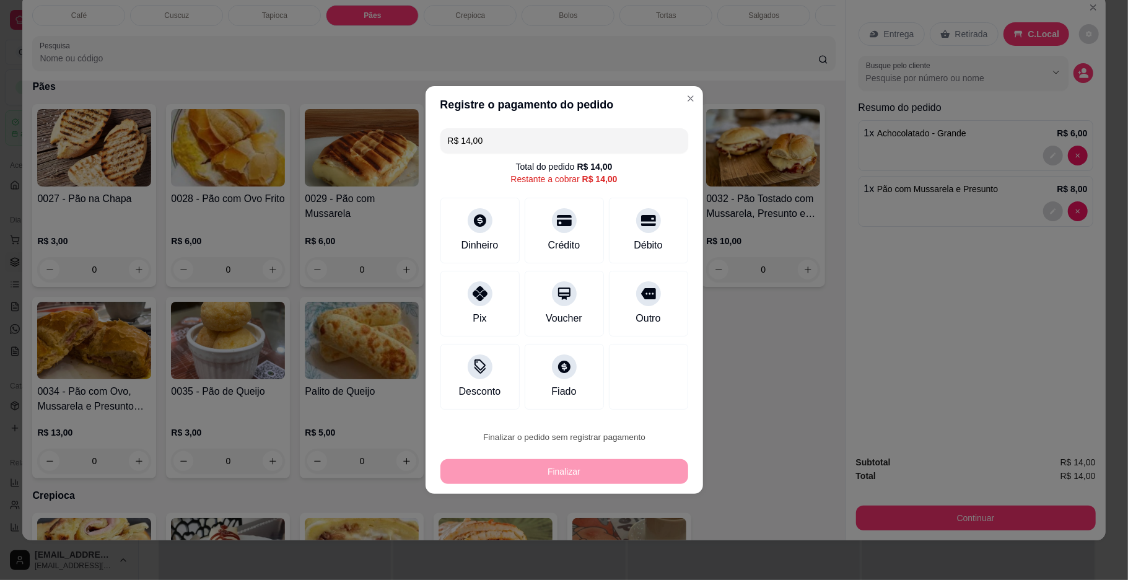
click at [640, 539] on button "Confirmar" at bounding box center [640, 539] width 44 height 19
type input "0"
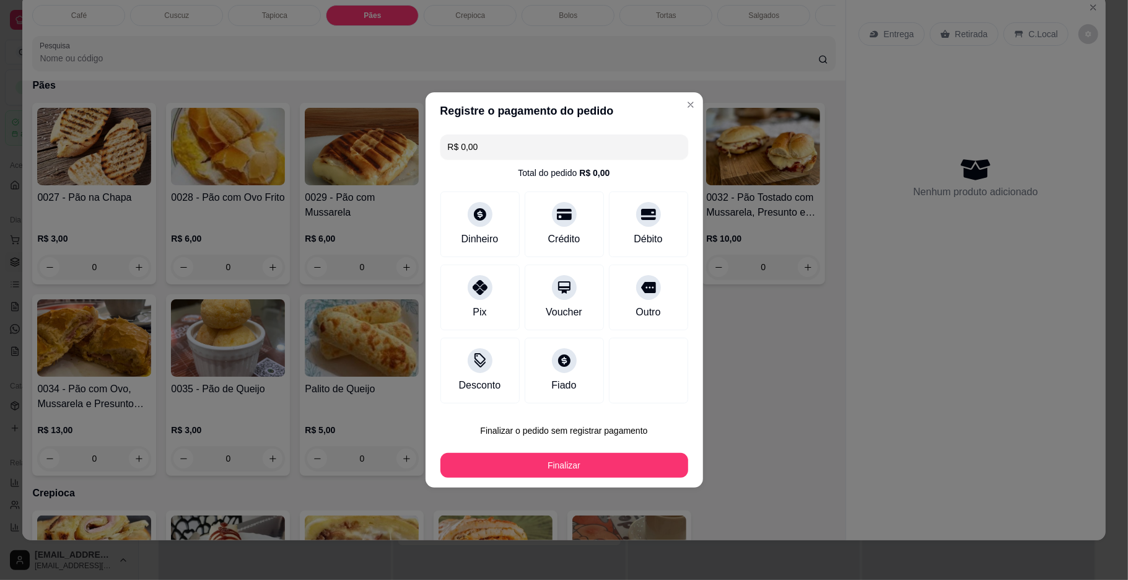
type input "R$ 0,00"
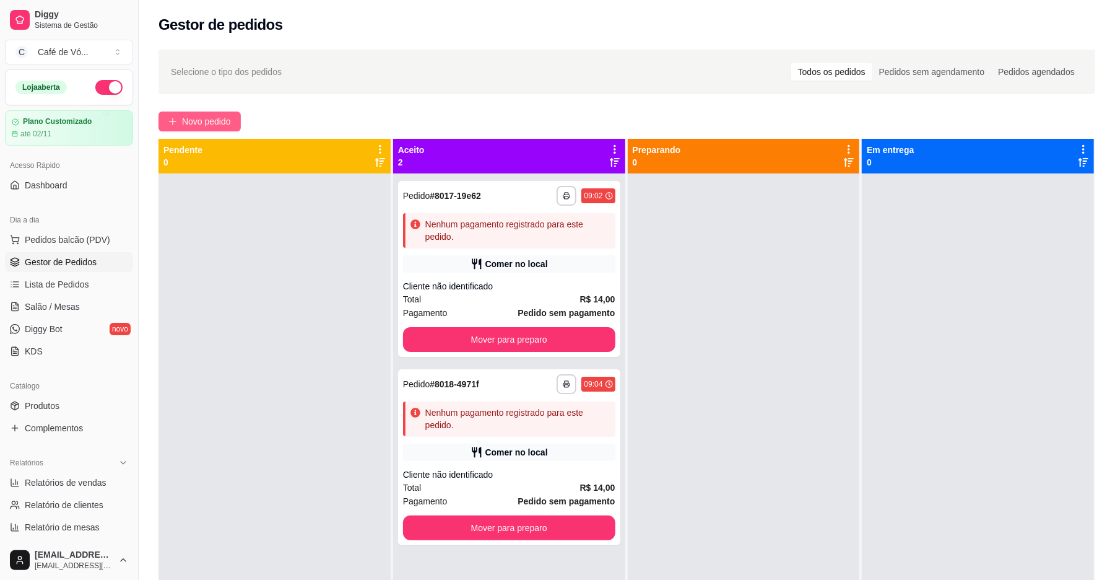
click at [230, 120] on span "Novo pedido" at bounding box center [206, 122] width 49 height 14
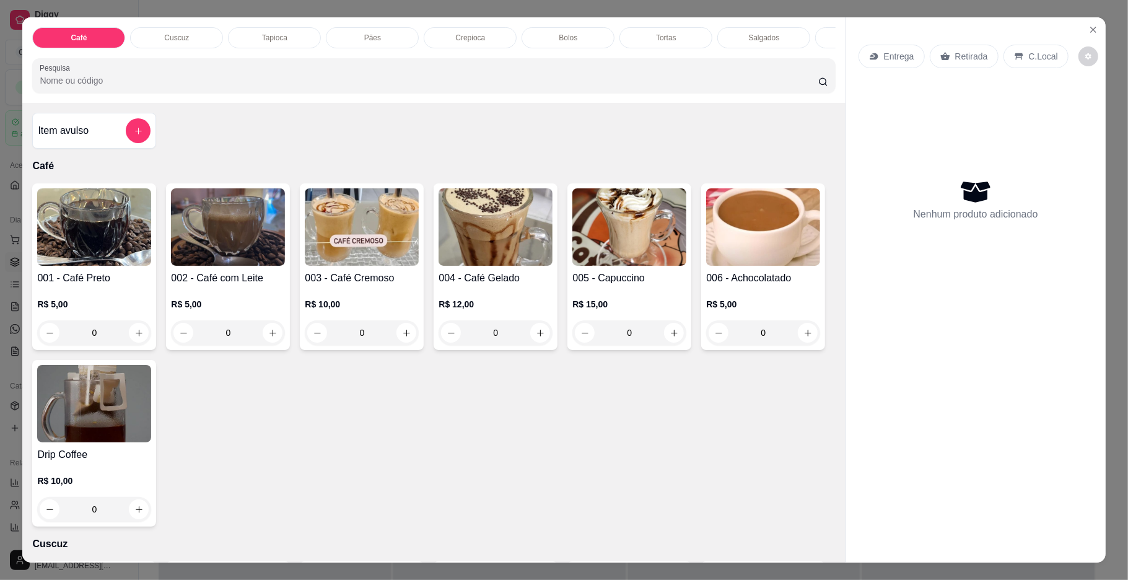
click at [385, 33] on div "Pães" at bounding box center [372, 37] width 93 height 21
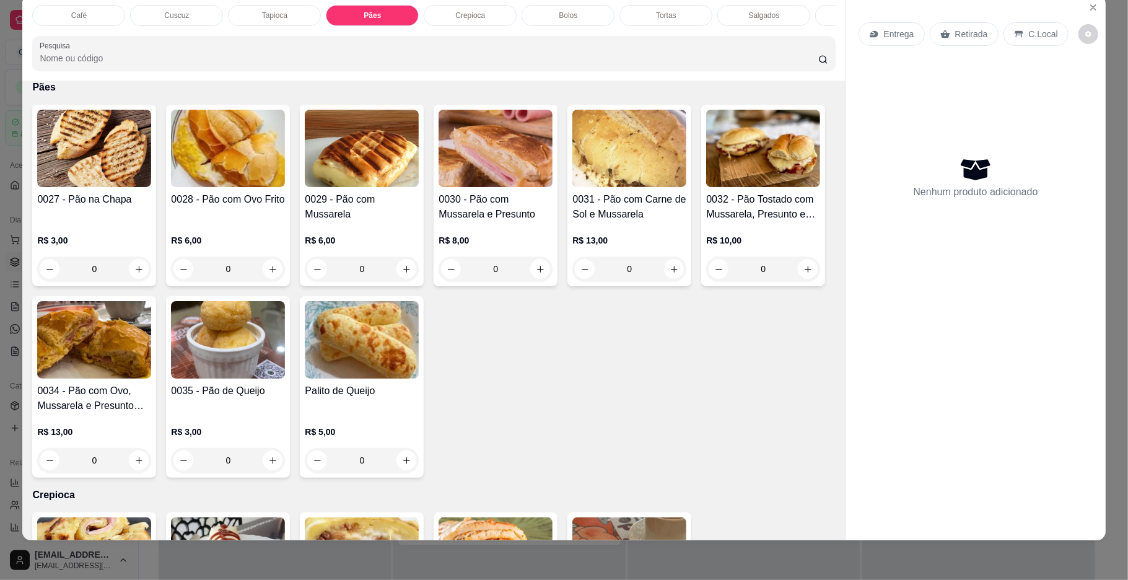
click at [255, 25] on div "Tapioca" at bounding box center [274, 15] width 93 height 21
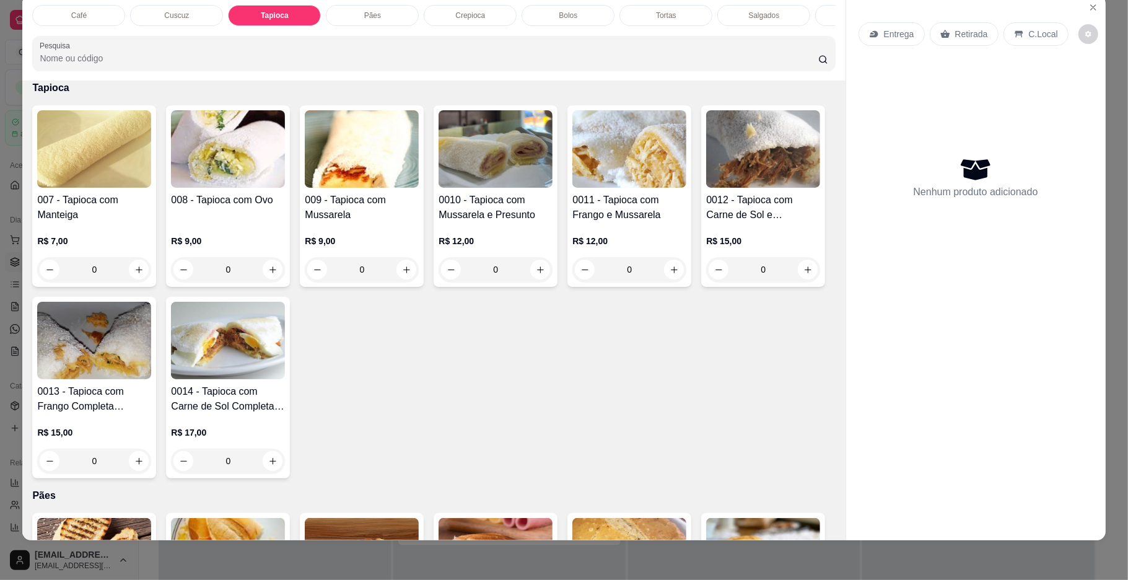
click at [275, 18] on p "Tapioca" at bounding box center [274, 16] width 27 height 10
click at [170, 12] on p "Cuscuz" at bounding box center [176, 16] width 25 height 10
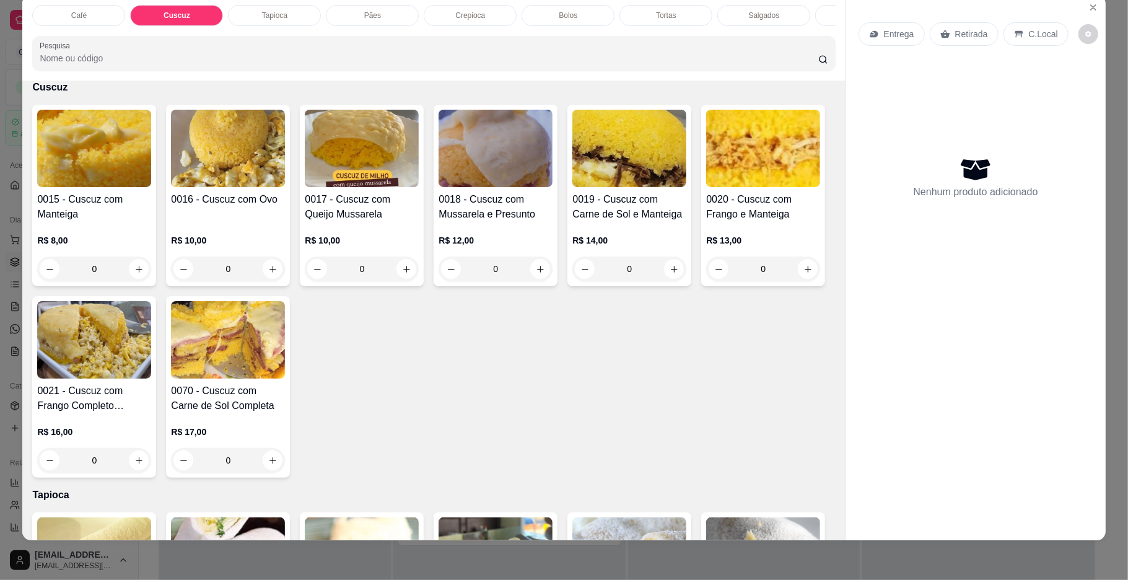
click at [347, 246] on p "R$ 10,00" at bounding box center [362, 240] width 114 height 12
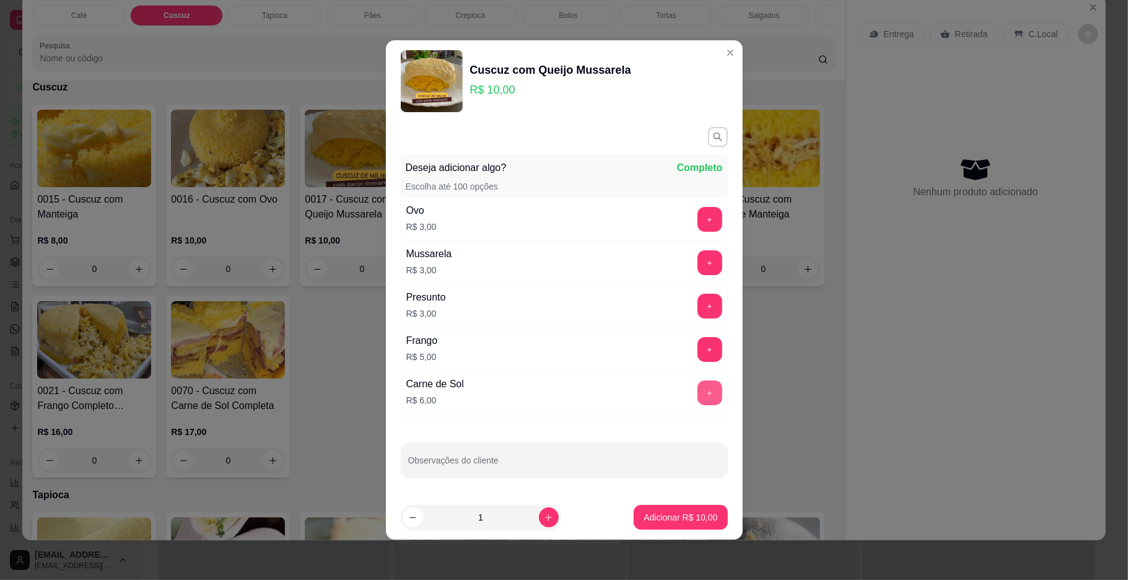
click at [697, 396] on button "+" at bounding box center [709, 392] width 25 height 25
click at [669, 508] on button "Adicionar R$ 16,00" at bounding box center [681, 517] width 94 height 25
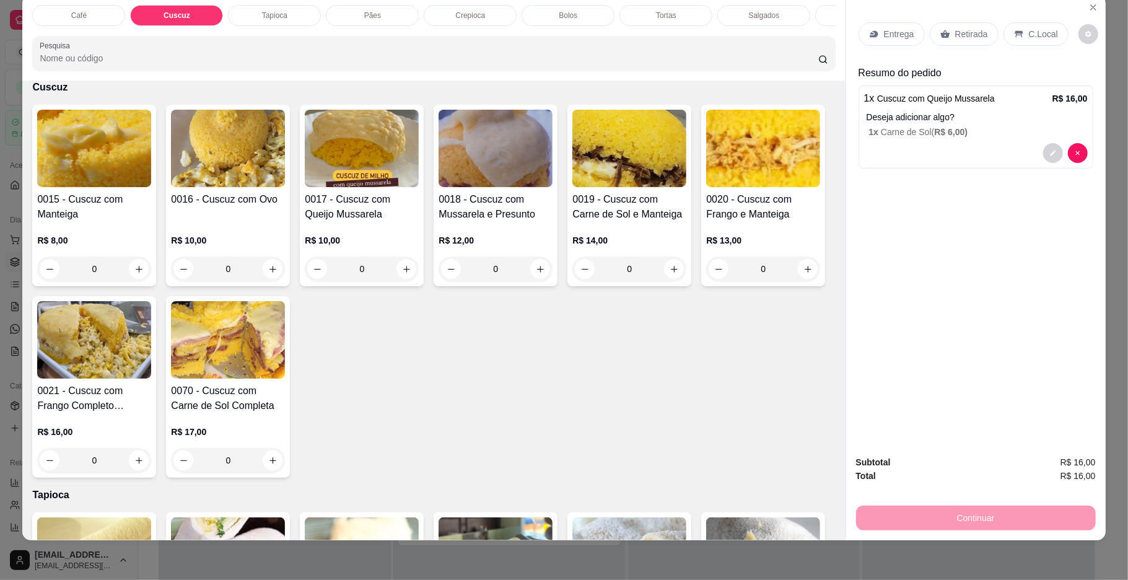
click at [384, 14] on div "Pães" at bounding box center [372, 15] width 93 height 21
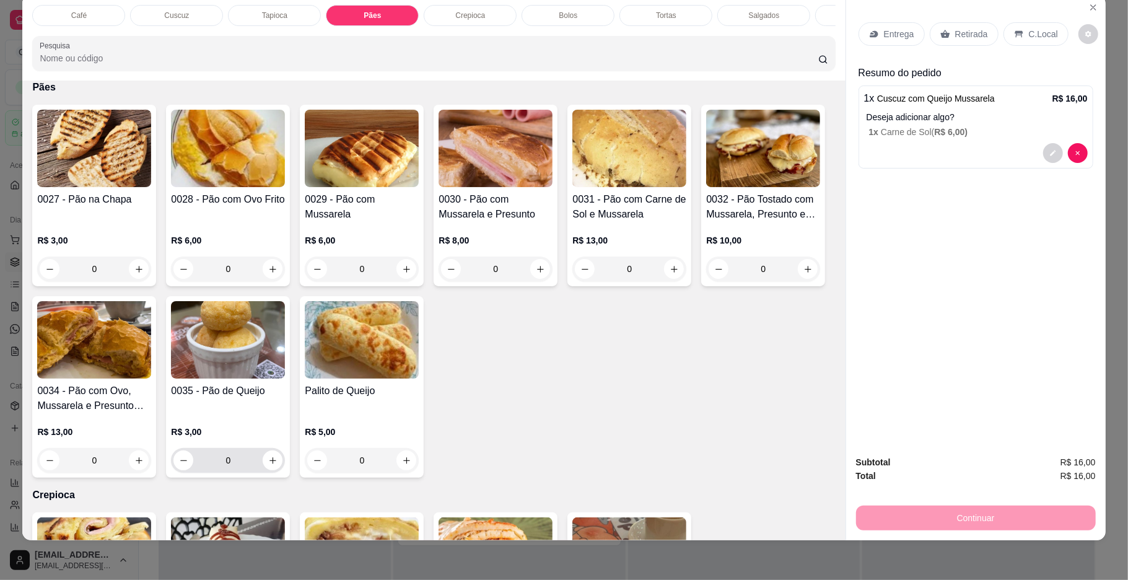
click at [263, 473] on input "0" at bounding box center [227, 460] width 69 height 25
type input "2"
click at [94, 12] on div "Café" at bounding box center [78, 15] width 93 height 21
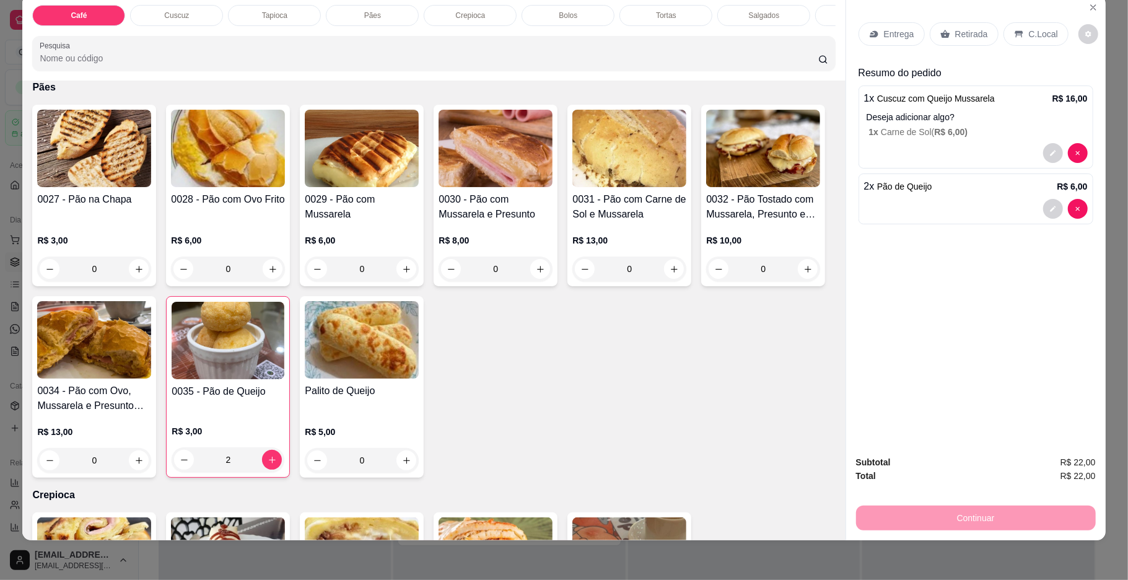
scroll to position [56, 0]
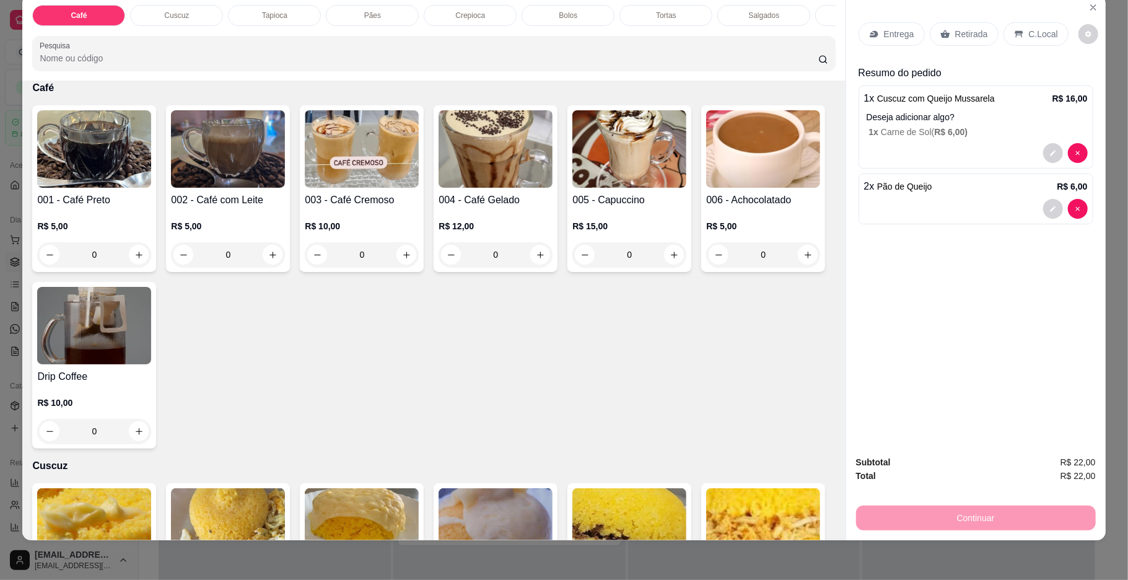
click at [616, 188] on img at bounding box center [629, 148] width 114 height 77
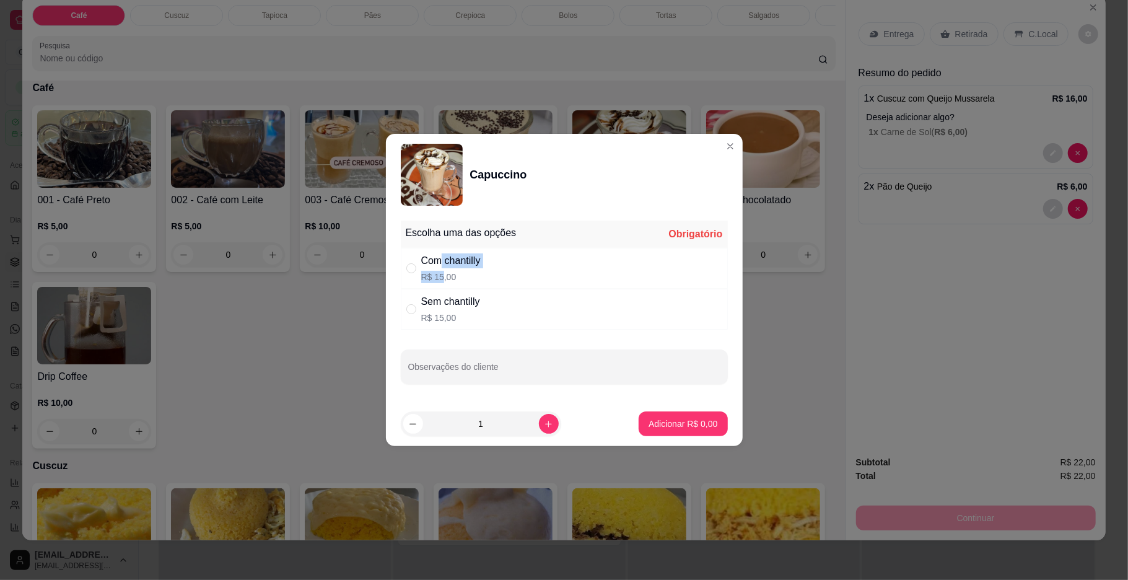
drag, startPoint x: 440, startPoint y: 268, endPoint x: 647, endPoint y: 357, distance: 225.3
click at [441, 268] on div "Com chantilly R$ 15,00" at bounding box center [450, 268] width 59 height 30
radio input "true"
click at [649, 429] on p "Adicionar R$ 15,00" at bounding box center [680, 423] width 74 height 12
type input "1"
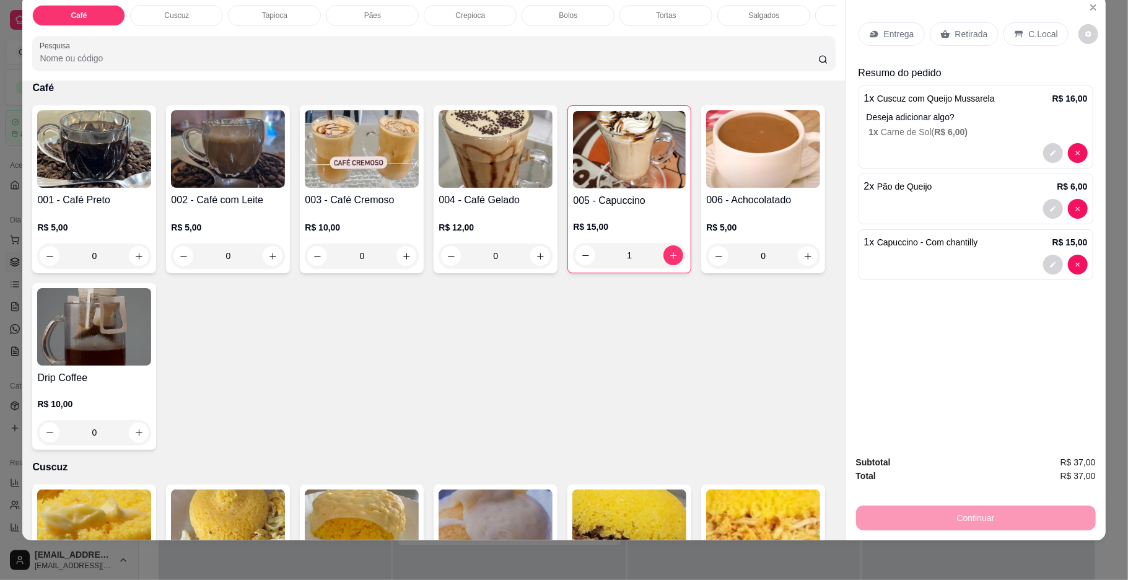
click at [284, 20] on div "Tapioca" at bounding box center [274, 15] width 93 height 21
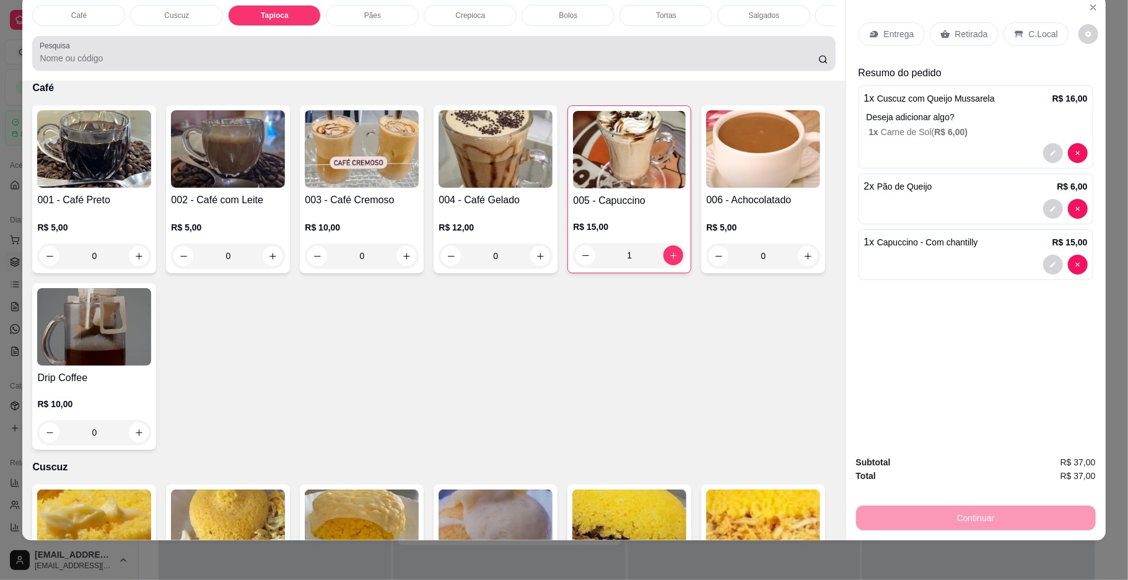
scroll to position [843, 0]
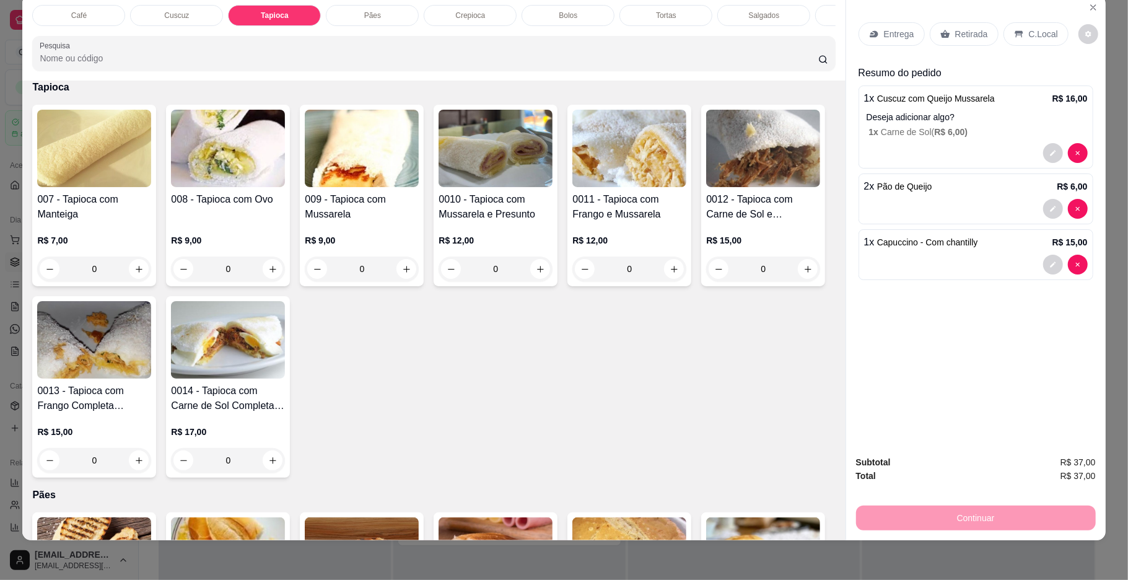
click at [242, 222] on div "008 - Tapioca com Ovo" at bounding box center [228, 207] width 114 height 30
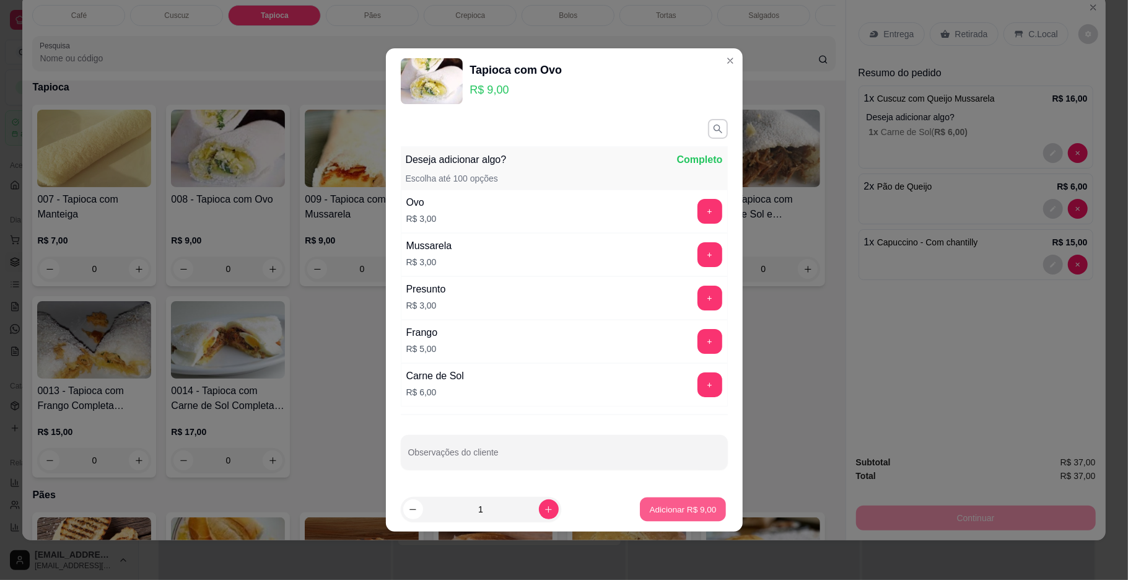
click at [660, 509] on p "Adicionar R$ 9,00" at bounding box center [683, 510] width 67 height 12
type input "1"
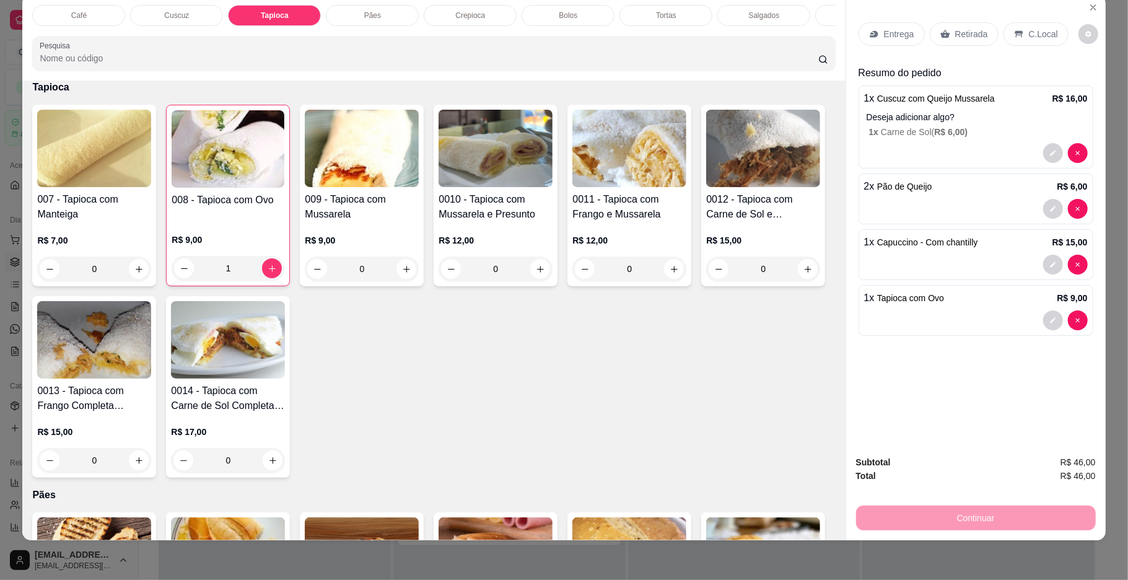
click at [581, 248] on div "R$ 12,00 0" at bounding box center [629, 251] width 114 height 59
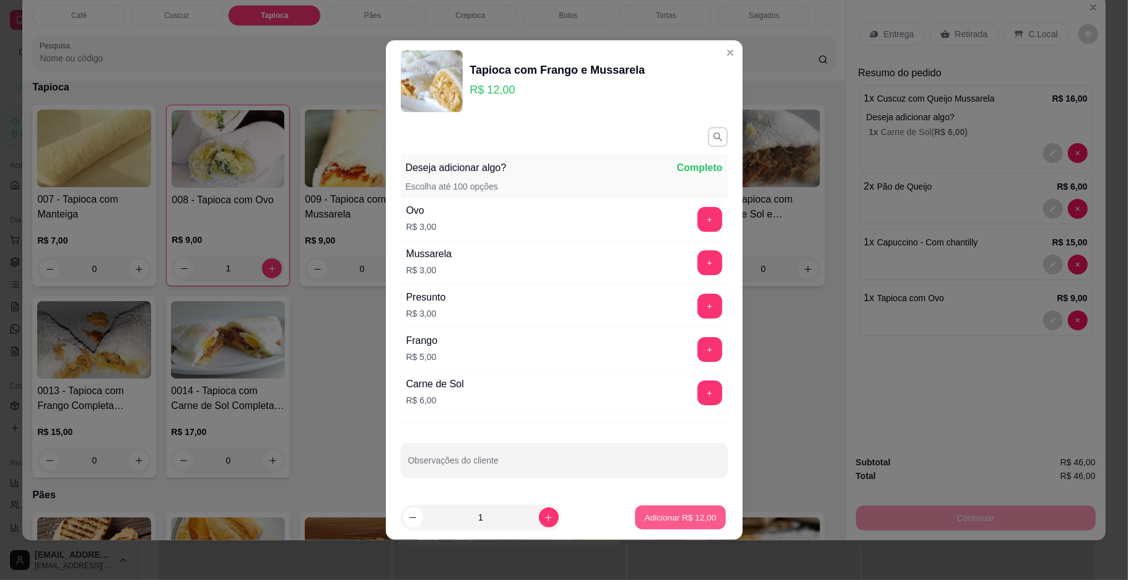
click at [684, 523] on p "Adicionar R$ 12,00" at bounding box center [681, 517] width 72 height 12
type input "1"
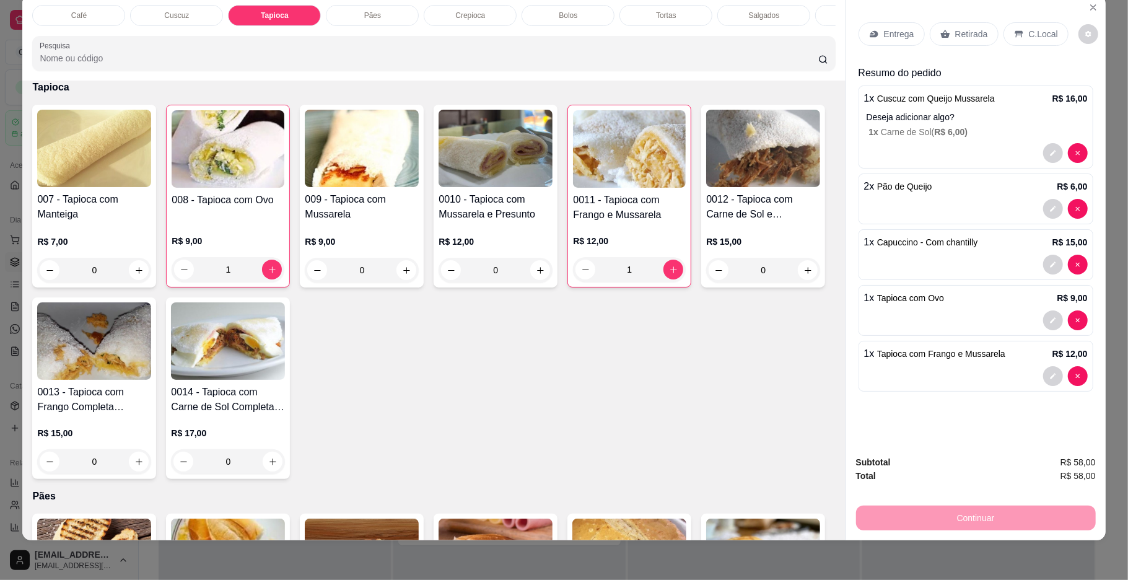
drag, startPoint x: 452, startPoint y: 14, endPoint x: 486, endPoint y: 9, distance: 33.8
click at [479, 9] on div "Café Cuscuz Tapioca Pães Crepioca Bolos Tortas Salgados Sucos Bebidas Caldos Pr…" at bounding box center [564, 290] width 1128 height 580
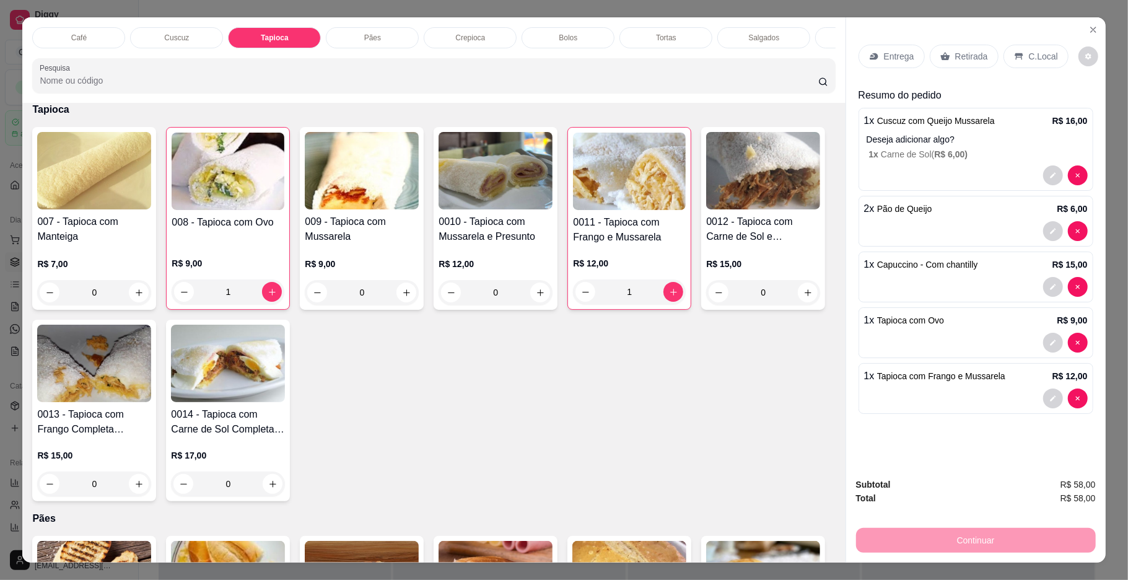
scroll to position [0, 367]
click at [504, 40] on div "Sucos" at bounding box center [494, 37] width 93 height 21
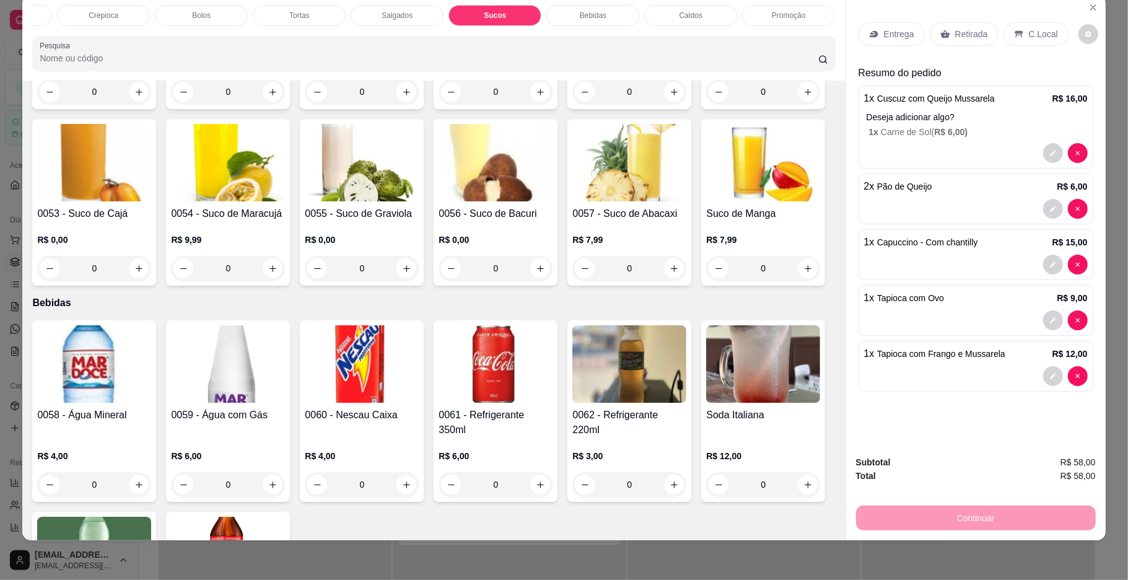
click at [618, 69] on p "R$ 9,00" at bounding box center [629, 63] width 114 height 12
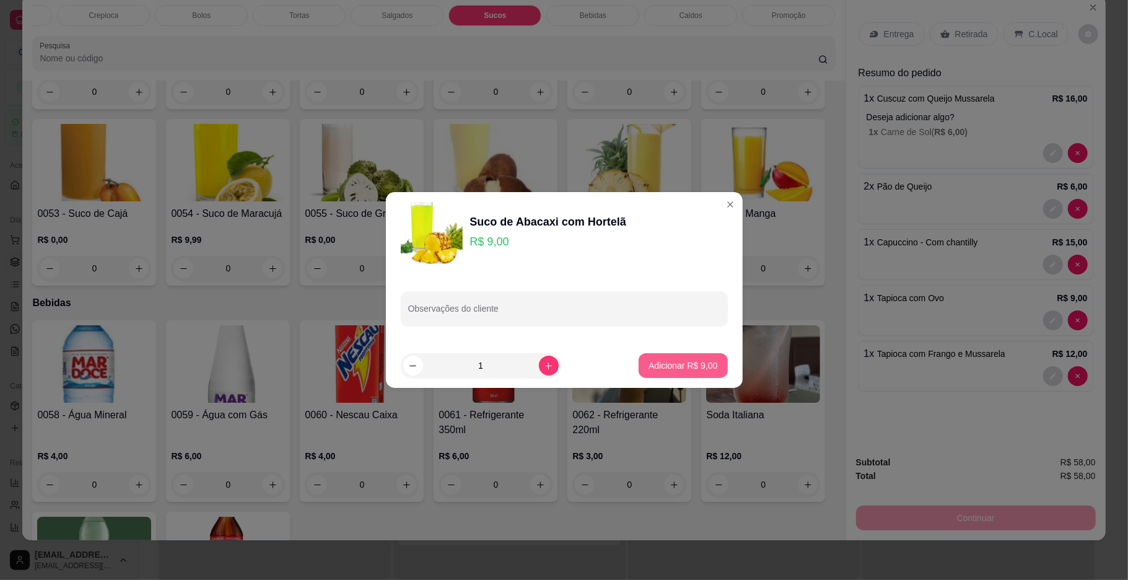
click at [705, 364] on button "Adicionar R$ 9,00" at bounding box center [683, 365] width 89 height 25
type input "1"
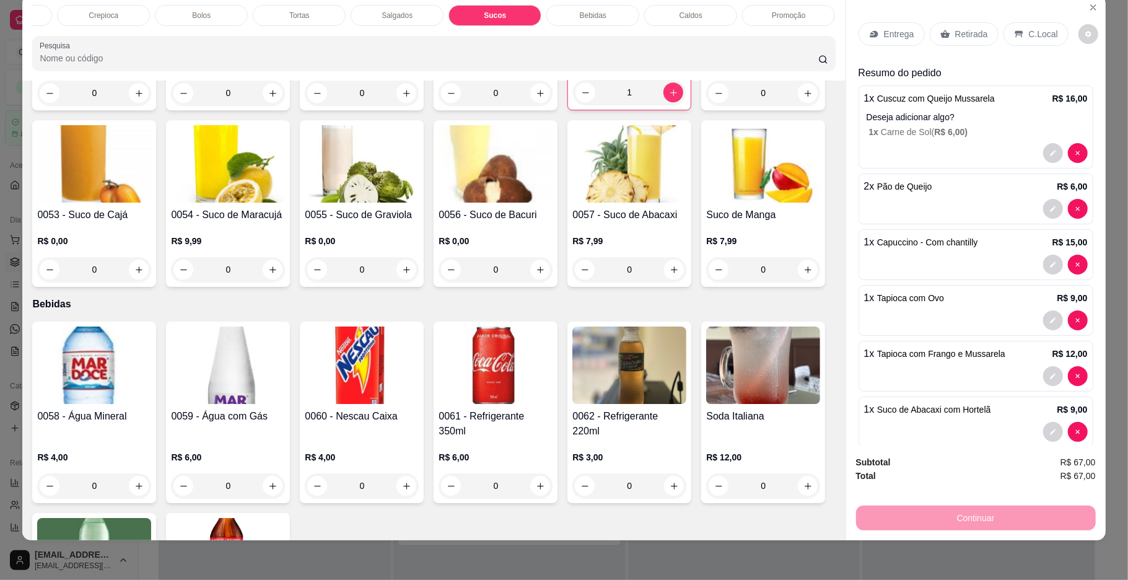
click at [386, 105] on div "R$ 8,00 0" at bounding box center [362, 75] width 114 height 59
click at [466, 245] on div "Escolha uma das opções Obrigatório" at bounding box center [564, 233] width 327 height 27
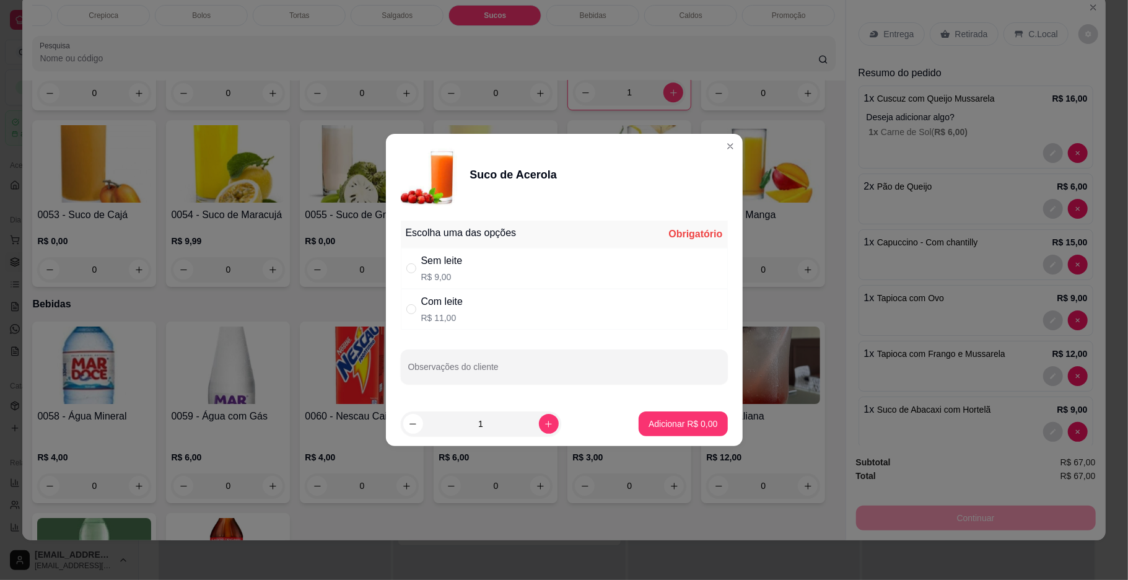
click at [531, 254] on div "Sem leite R$ 9,00" at bounding box center [564, 268] width 327 height 41
radio input "true"
click at [654, 417] on button "Adicionar R$ 9,00" at bounding box center [683, 423] width 89 height 25
type input "1"
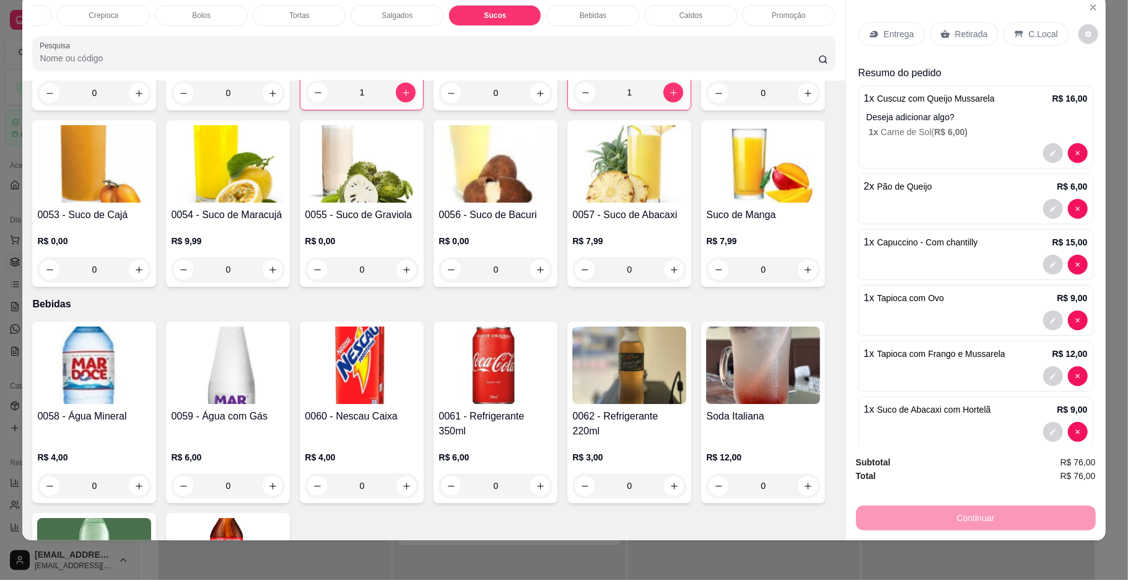
scroll to position [0, 0]
click at [66, 24] on div "Café" at bounding box center [78, 15] width 93 height 21
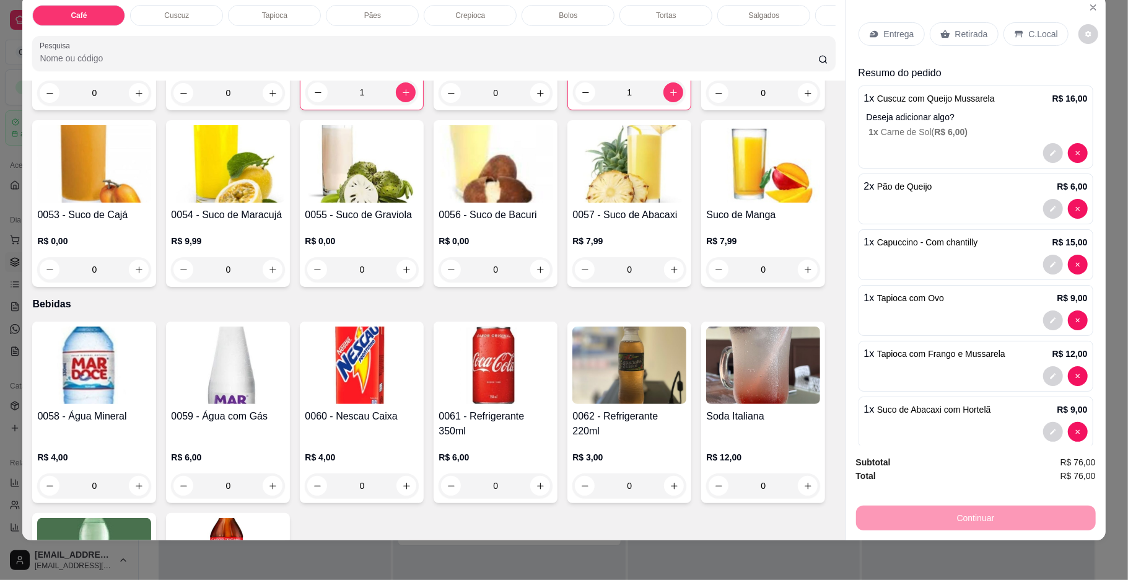
scroll to position [56, 0]
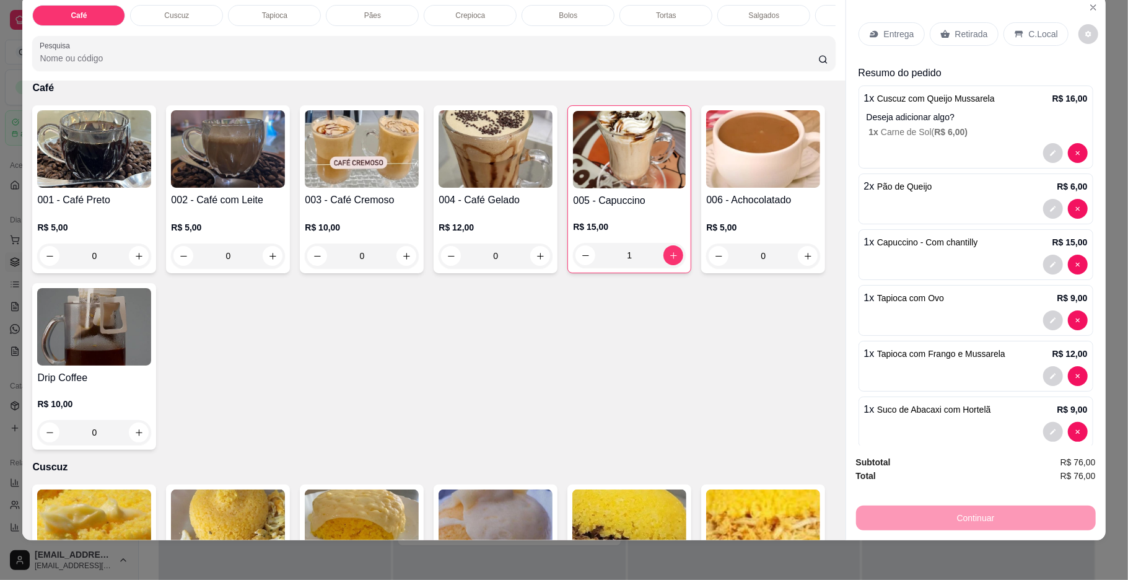
click at [189, 207] on h4 "002 - Café com Leite" at bounding box center [228, 200] width 114 height 15
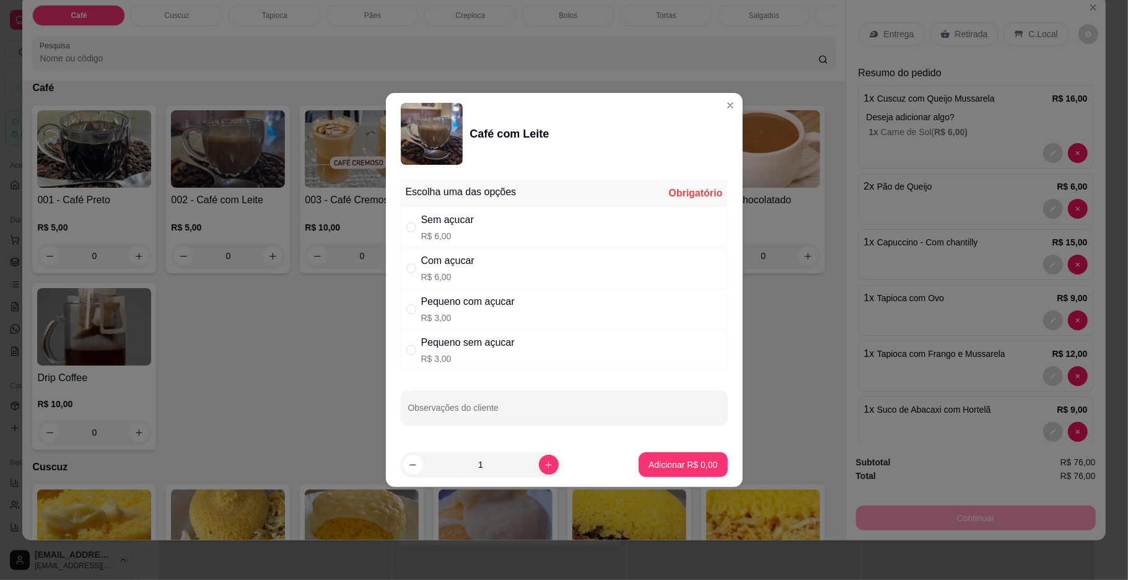
click at [461, 283] on div "Com açucar R$ 6,00" at bounding box center [564, 268] width 327 height 41
radio input "true"
click at [656, 471] on p "Adicionar R$ 6,00" at bounding box center [682, 464] width 69 height 12
type input "1"
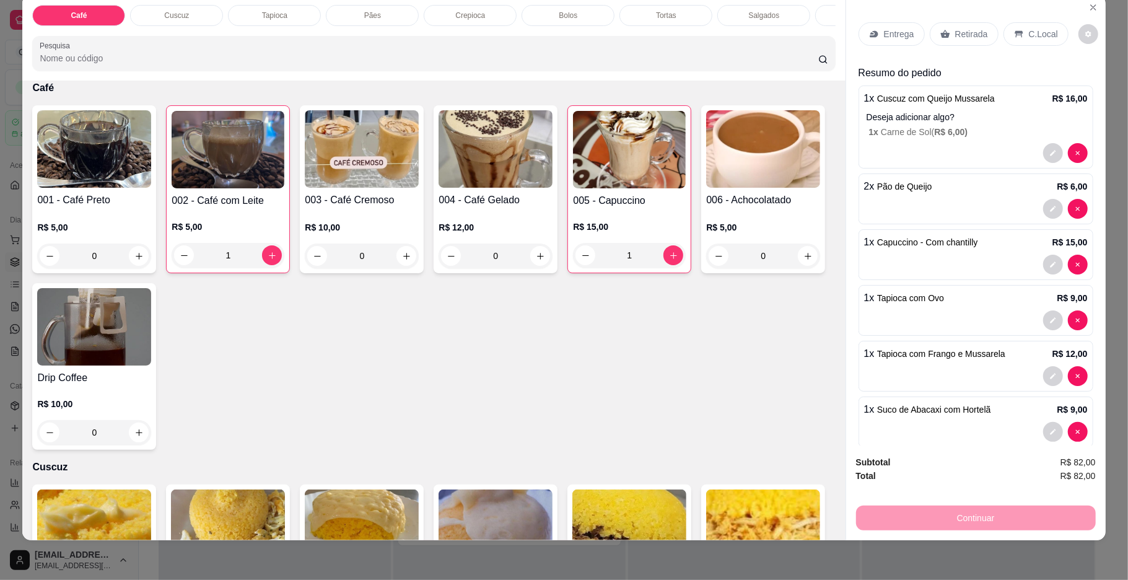
click at [271, 268] on div "1" at bounding box center [228, 255] width 113 height 25
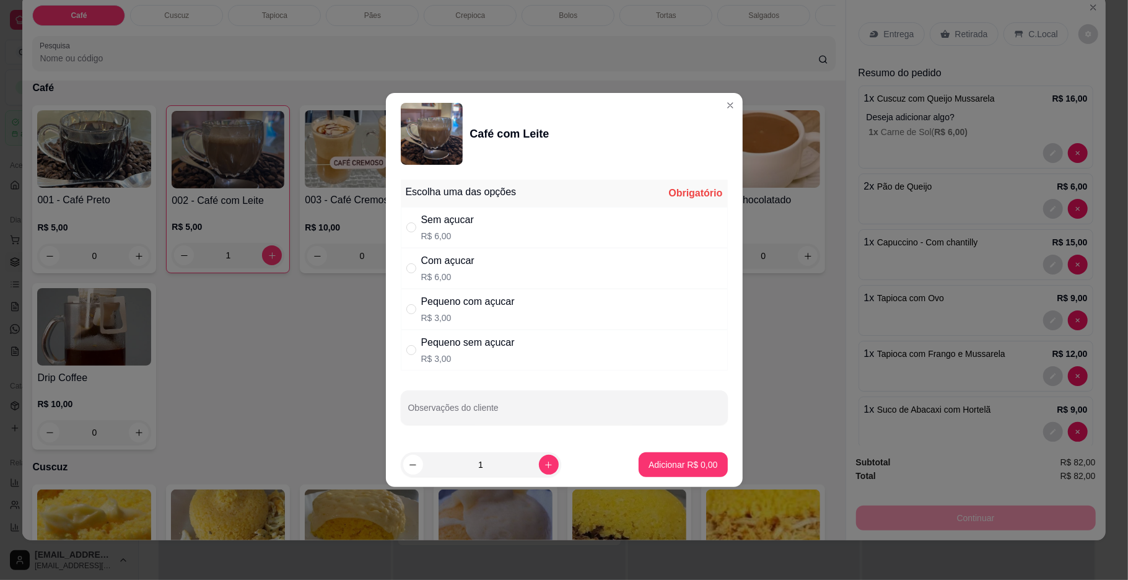
click at [539, 268] on div "Com açucar R$ 6,00" at bounding box center [564, 268] width 327 height 41
radio input "true"
click at [667, 461] on p "Adicionar R$ 6,00" at bounding box center [682, 464] width 69 height 12
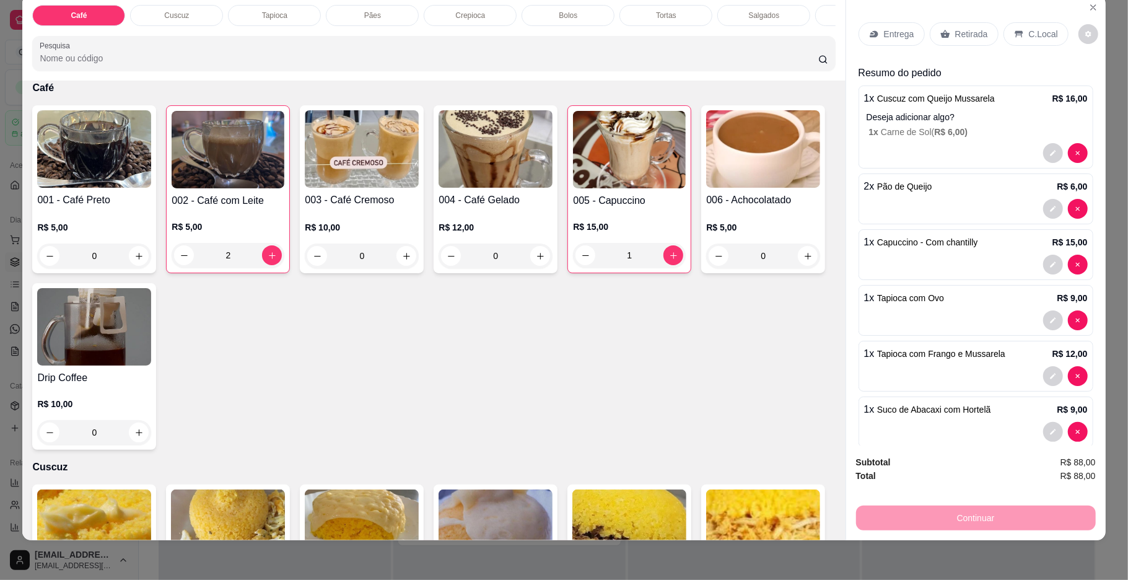
drag, startPoint x: 1022, startPoint y: 24, endPoint x: 967, endPoint y: 346, distance: 326.6
click at [1024, 24] on div "C.Local" at bounding box center [1035, 34] width 65 height 24
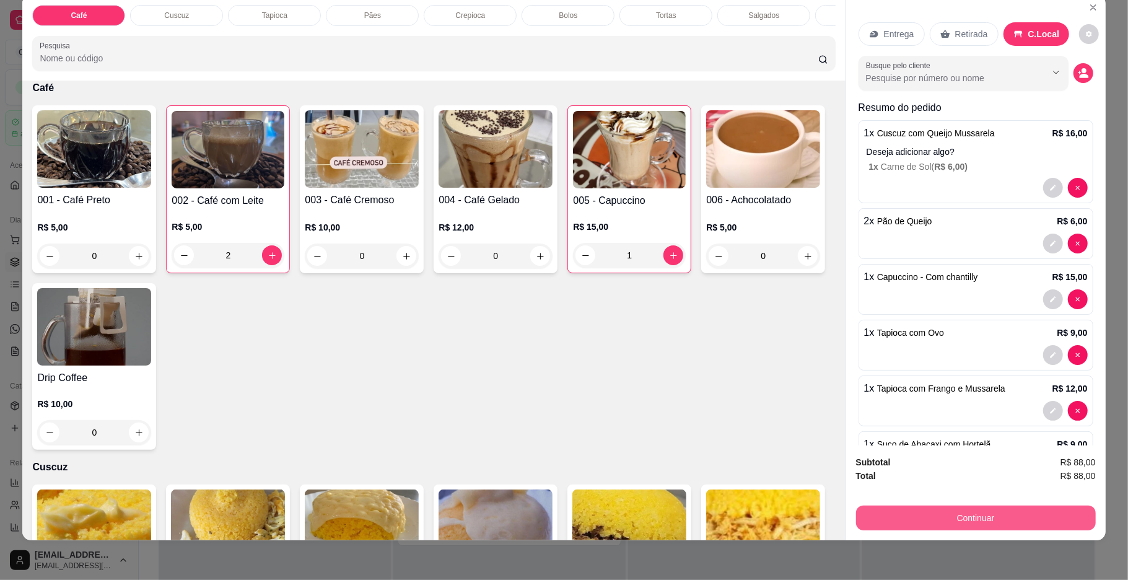
click at [943, 524] on button "Continuar" at bounding box center [976, 517] width 240 height 25
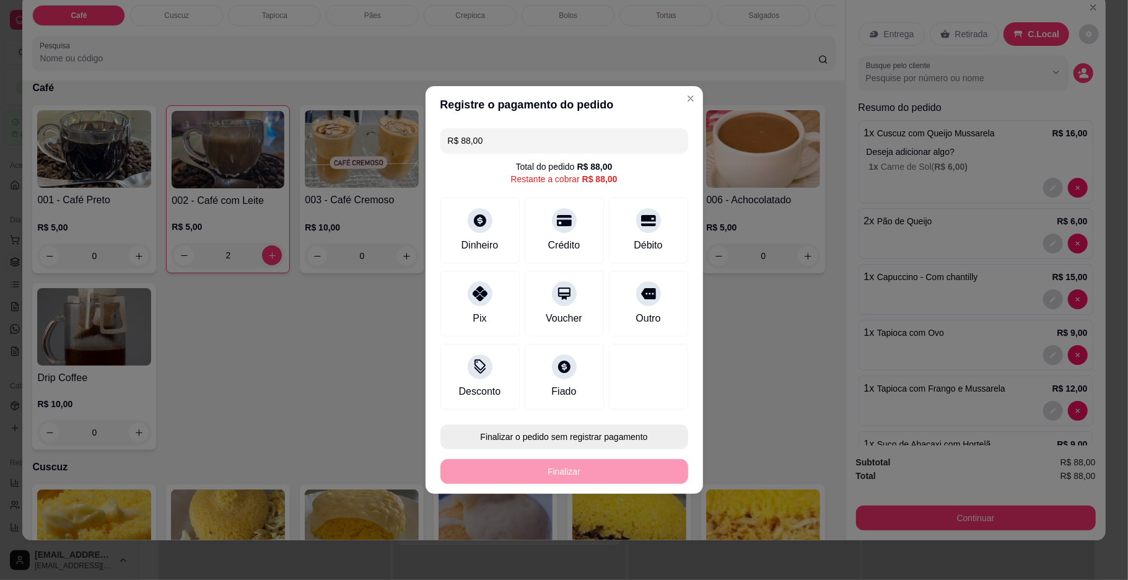
click at [590, 443] on button "Finalizar o pedido sem registrar pagamento" at bounding box center [564, 436] width 248 height 25
click at [639, 536] on button "Confirmar" at bounding box center [641, 539] width 44 height 19
type input "0"
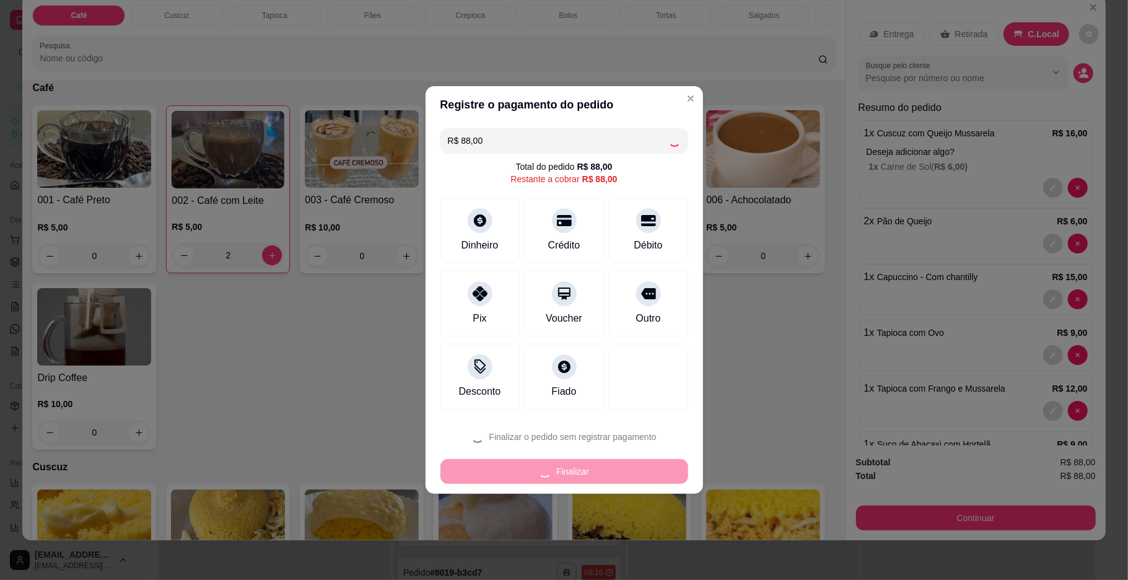
type input "0"
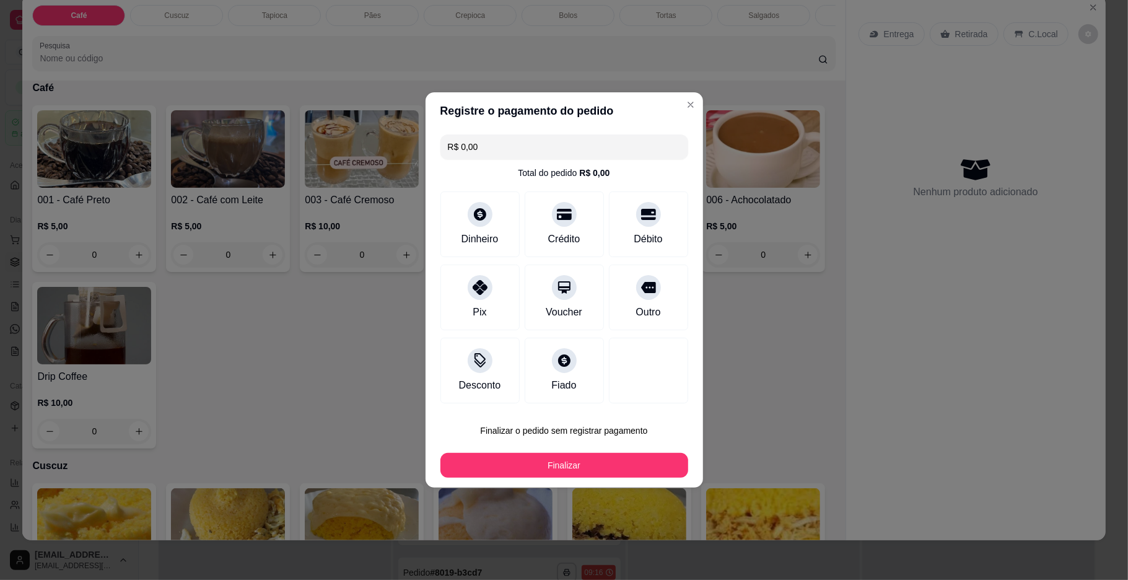
type input "R$ 0,00"
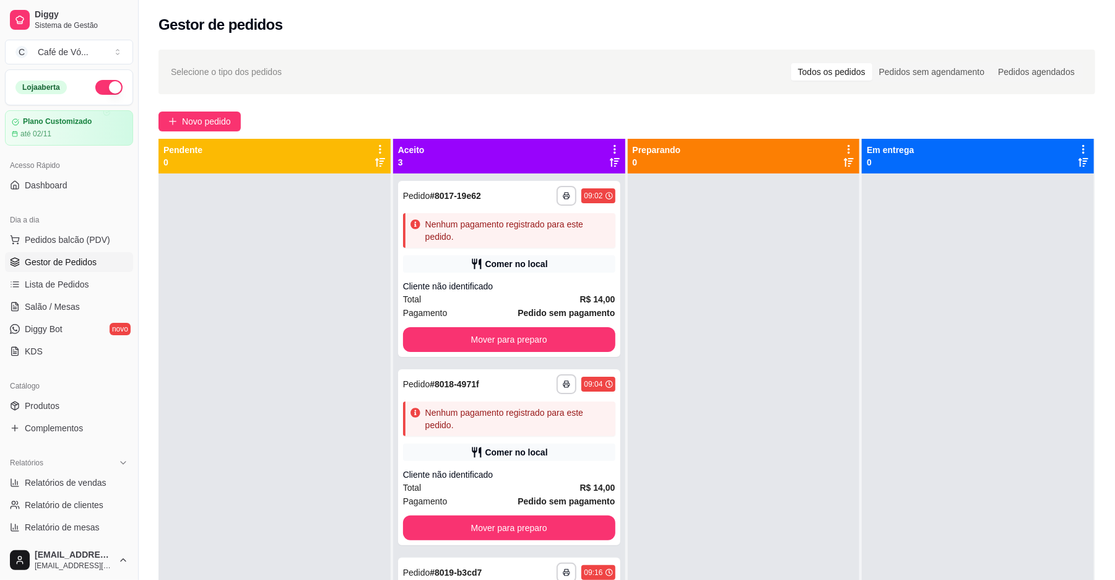
click at [710, 244] on div at bounding box center [744, 463] width 232 height 580
click at [583, 237] on div "Nenhum pagamento registrado para este pedido." at bounding box center [517, 230] width 185 height 25
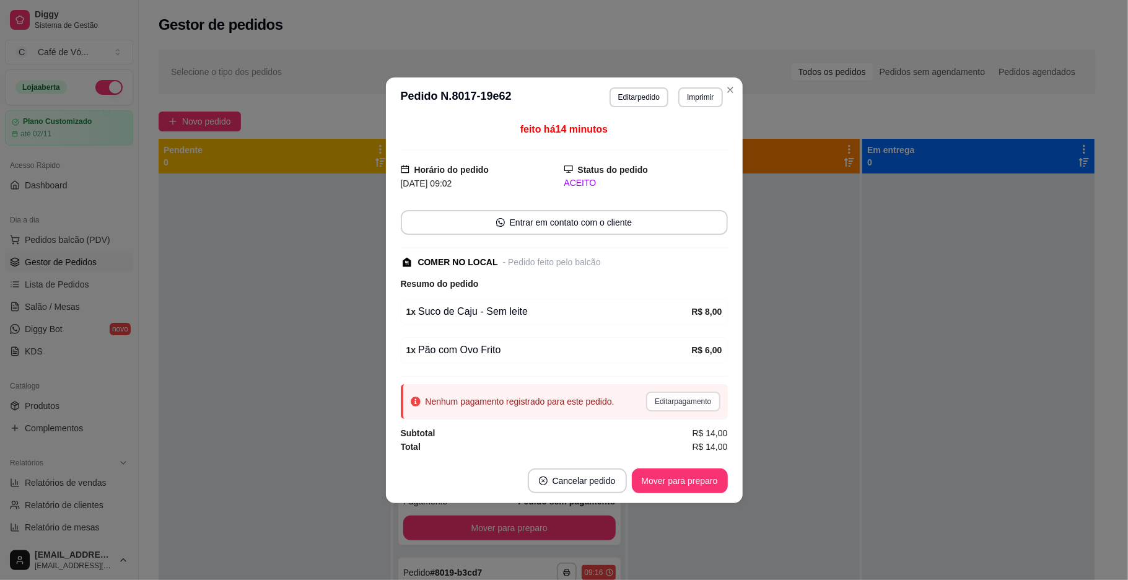
drag, startPoint x: 699, startPoint y: 408, endPoint x: 690, endPoint y: 397, distance: 13.6
click at [690, 397] on div "Nenhum pagamento registrado para este pedido. Editar pagamento" at bounding box center [564, 401] width 327 height 35
click at [690, 403] on button "Editar pagamento" at bounding box center [683, 401] width 74 height 20
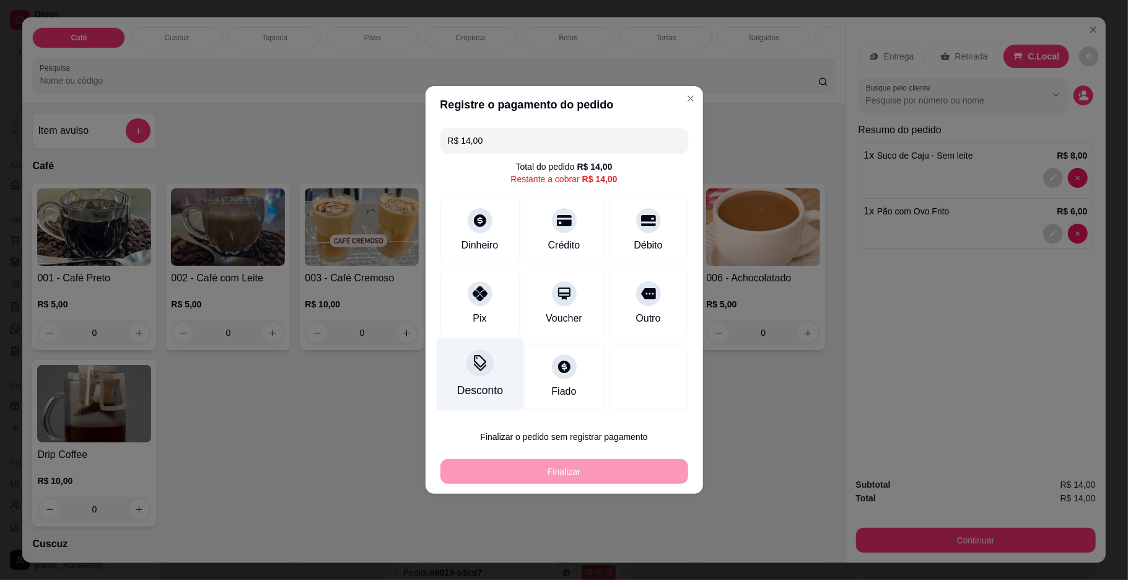
click at [471, 299] on div "Pix" at bounding box center [479, 304] width 79 height 66
type input "R$ 0,00"
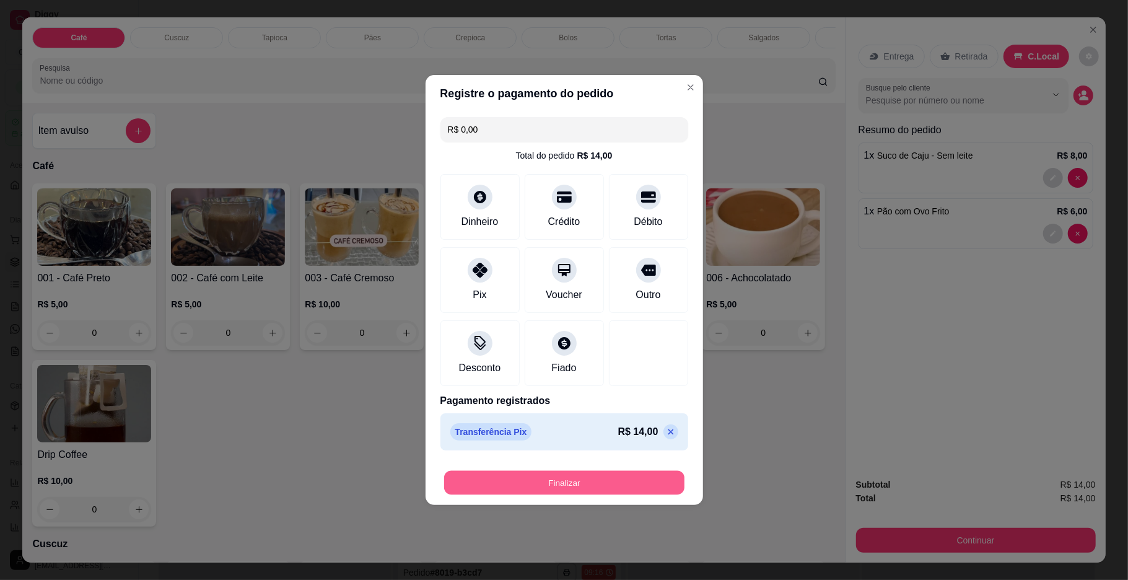
click at [517, 484] on button "Finalizar" at bounding box center [564, 483] width 240 height 24
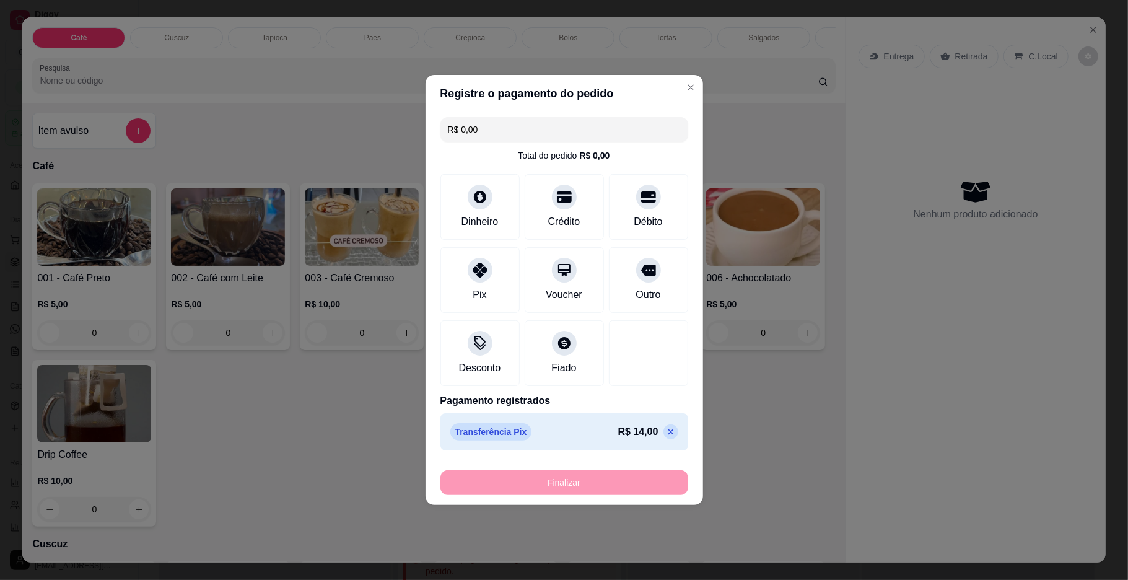
type input "0"
type input "-R$ 14,00"
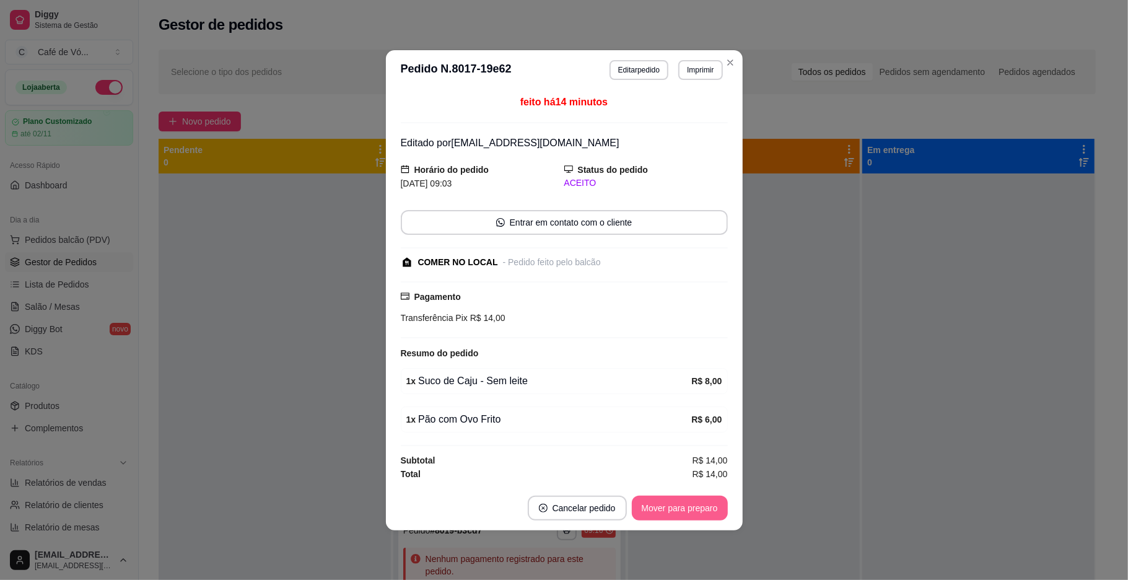
click at [692, 497] on div "Mover para preparo" at bounding box center [680, 507] width 96 height 25
click at [689, 503] on button "Mover para preparo" at bounding box center [680, 507] width 96 height 25
click at [689, 503] on div "Mover para preparo" at bounding box center [680, 507] width 96 height 25
click at [691, 504] on div "Mover para preparo" at bounding box center [670, 507] width 113 height 25
click at [692, 507] on div "Mover para preparo" at bounding box center [670, 507] width 113 height 25
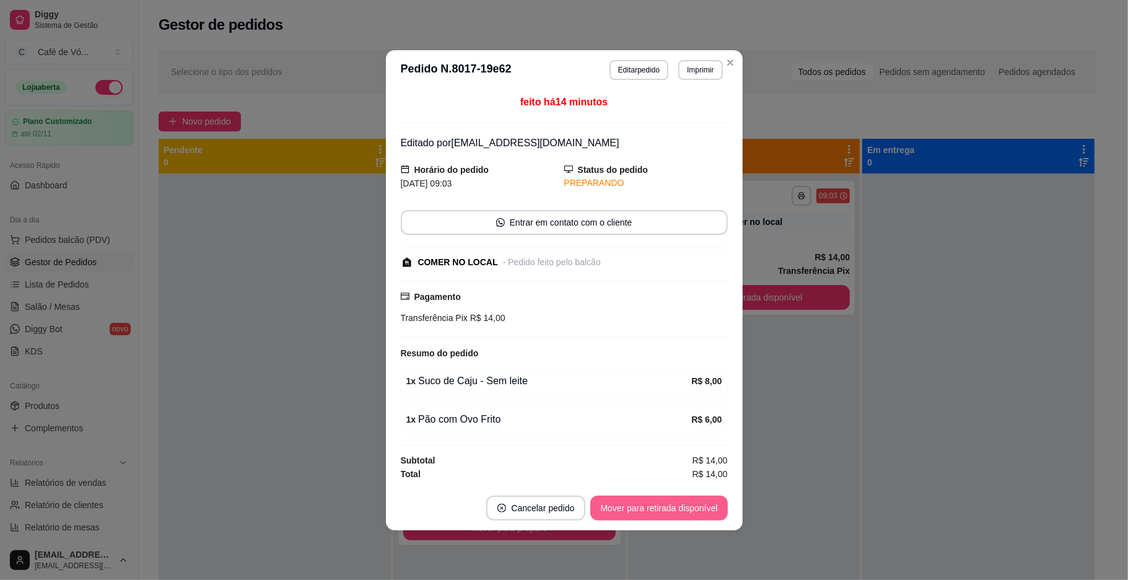
click at [694, 509] on button "Mover para retirada disponível" at bounding box center [658, 507] width 137 height 25
click at [694, 509] on div "Mover para retirada disponível" at bounding box center [650, 507] width 154 height 25
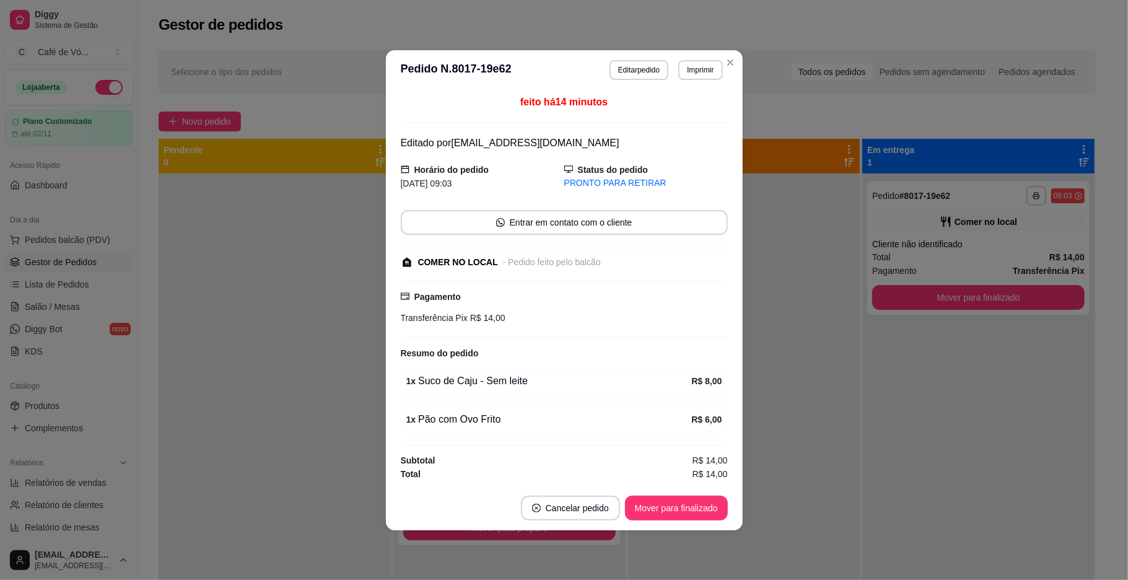
click at [694, 509] on button "Mover para finalizado" at bounding box center [676, 507] width 103 height 25
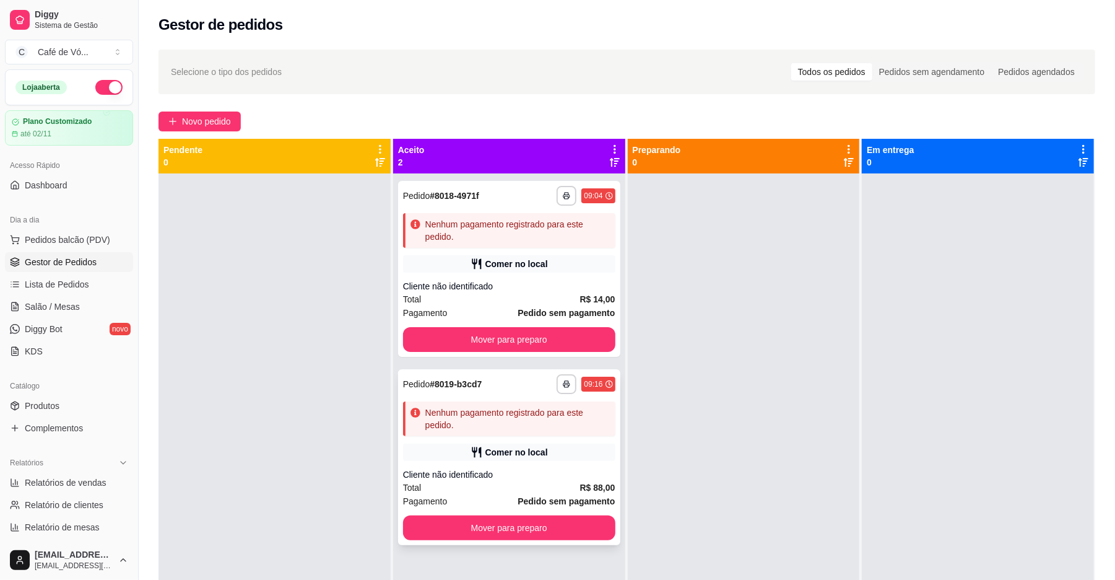
click at [554, 452] on div "Comer no local" at bounding box center [509, 451] width 212 height 17
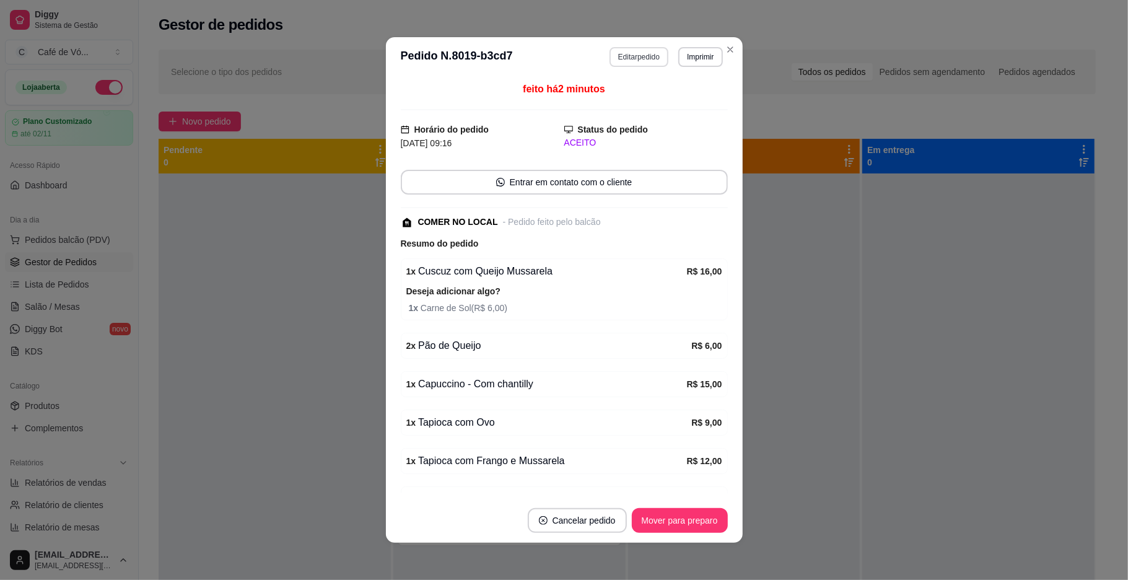
click at [627, 58] on button "Editar pedido" at bounding box center [638, 57] width 59 height 20
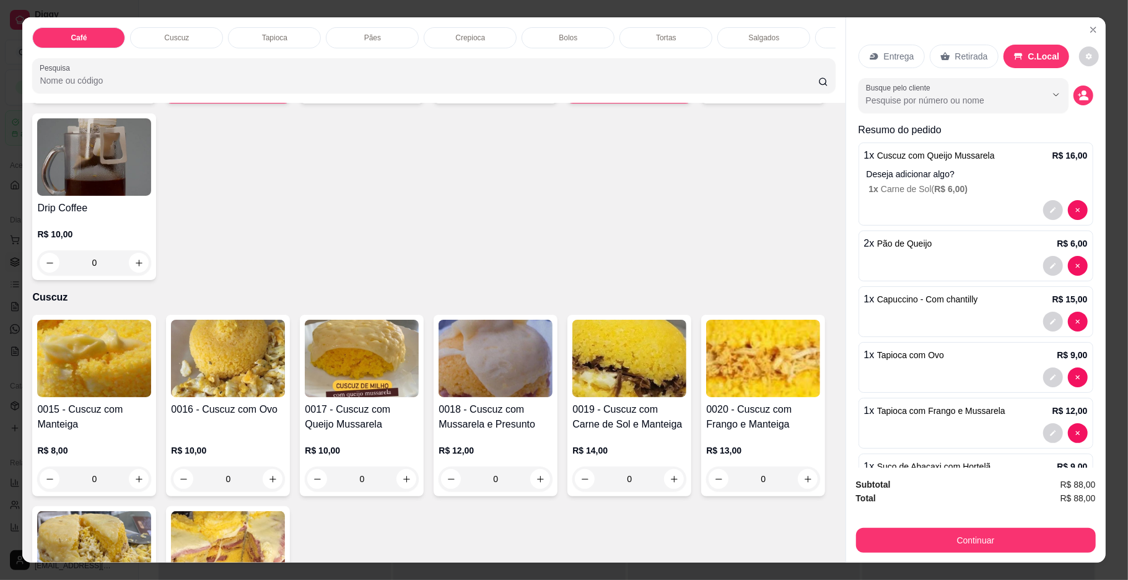
scroll to position [181, 0]
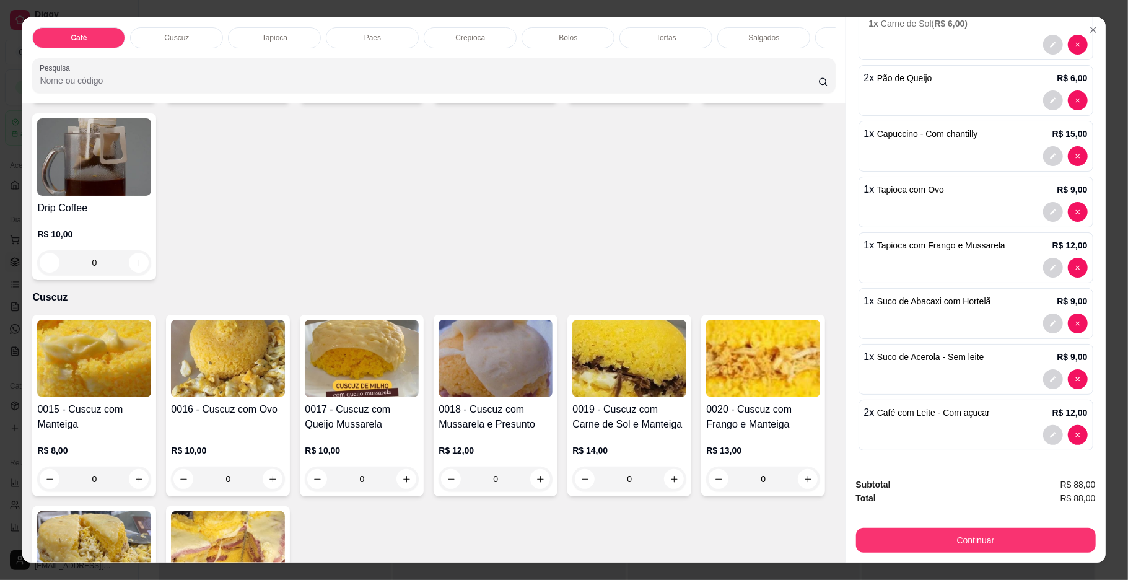
click at [920, 369] on div at bounding box center [976, 379] width 224 height 20
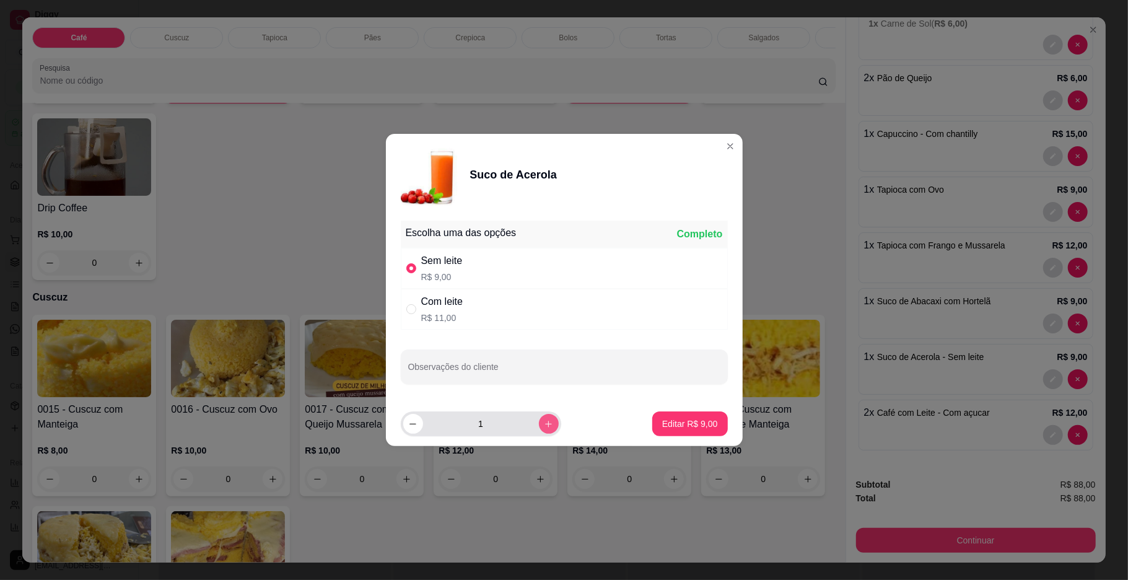
click at [544, 424] on icon "increase-product-quantity" at bounding box center [548, 423] width 9 height 9
type input "2"
click at [674, 417] on p "Editar R$ 18,00" at bounding box center [687, 423] width 60 height 12
type input "2"
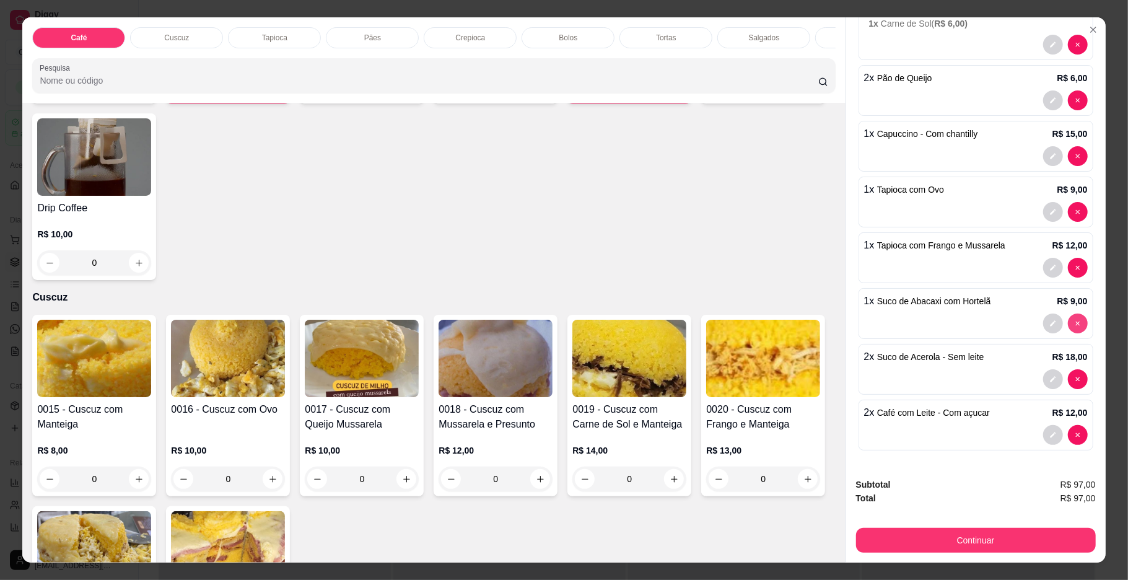
type input "0"
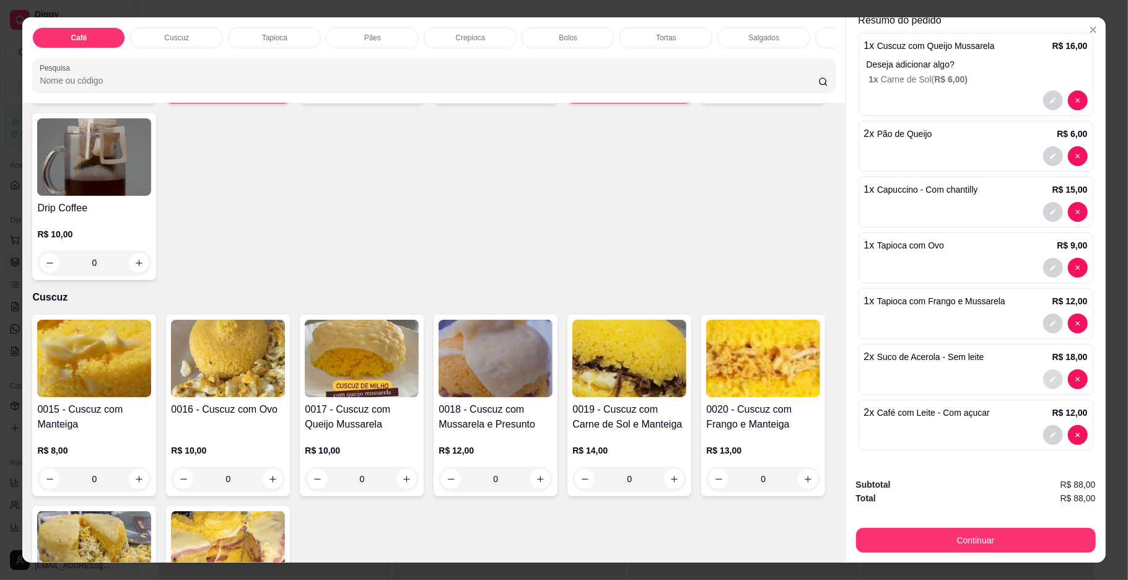
scroll to position [125, 0]
click at [969, 546] on button "Continuar" at bounding box center [976, 540] width 240 height 25
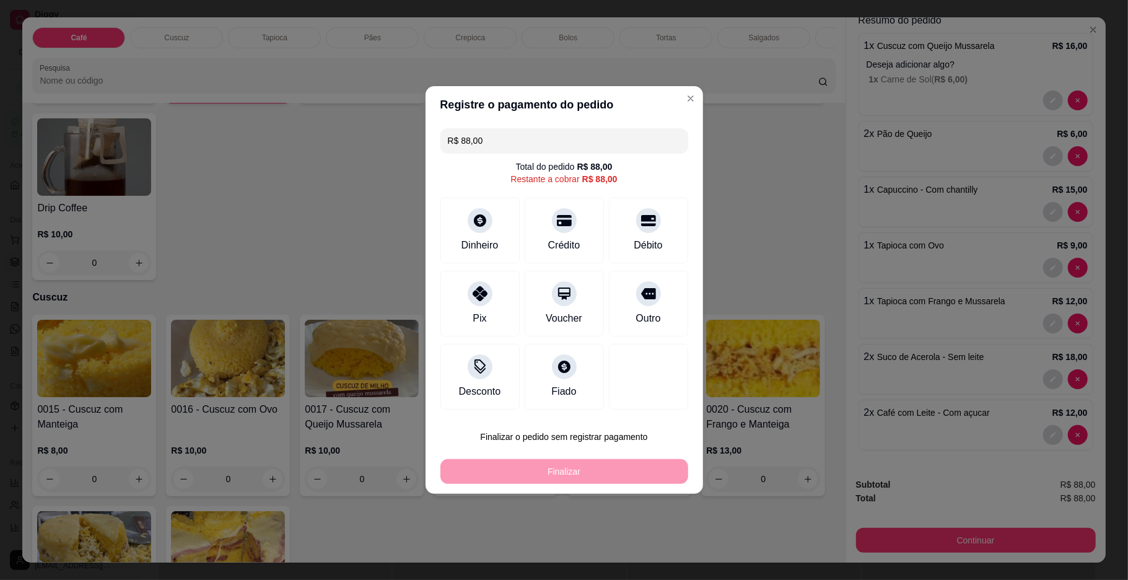
click at [613, 440] on button "Finalizar o pedido sem registrar pagamento" at bounding box center [564, 436] width 248 height 25
click at [637, 543] on button "Confirmar" at bounding box center [641, 539] width 46 height 19
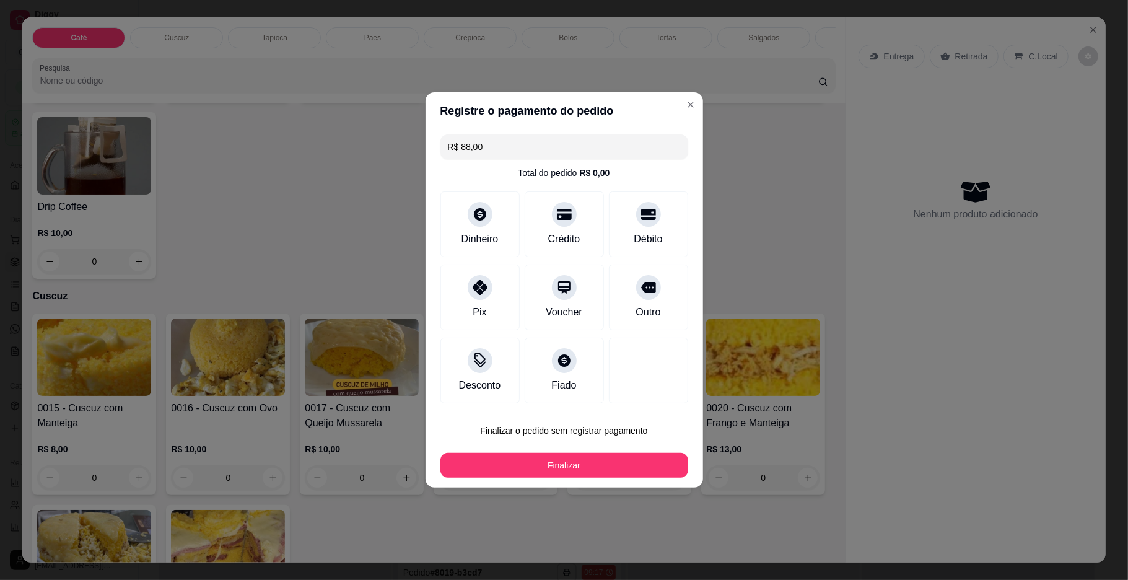
type input "0"
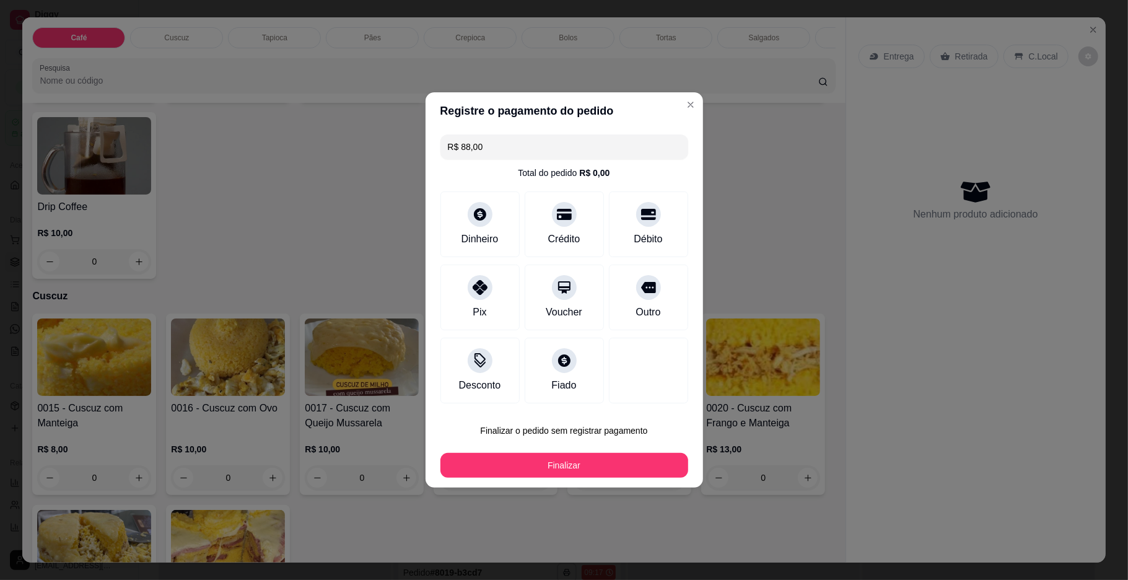
type input "0"
type input "R$ 0,00"
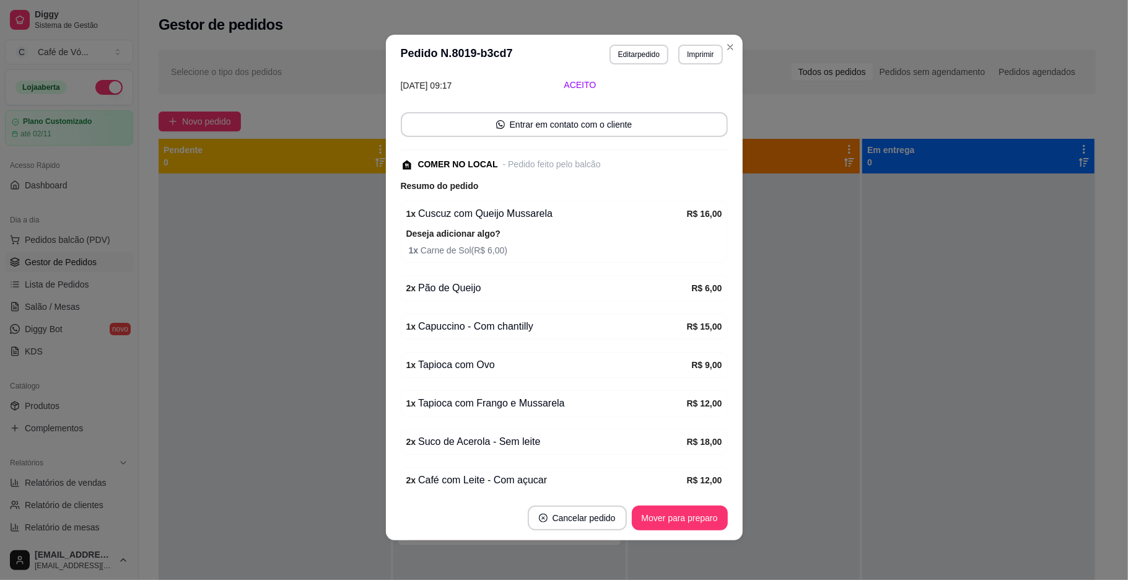
scroll to position [183, 0]
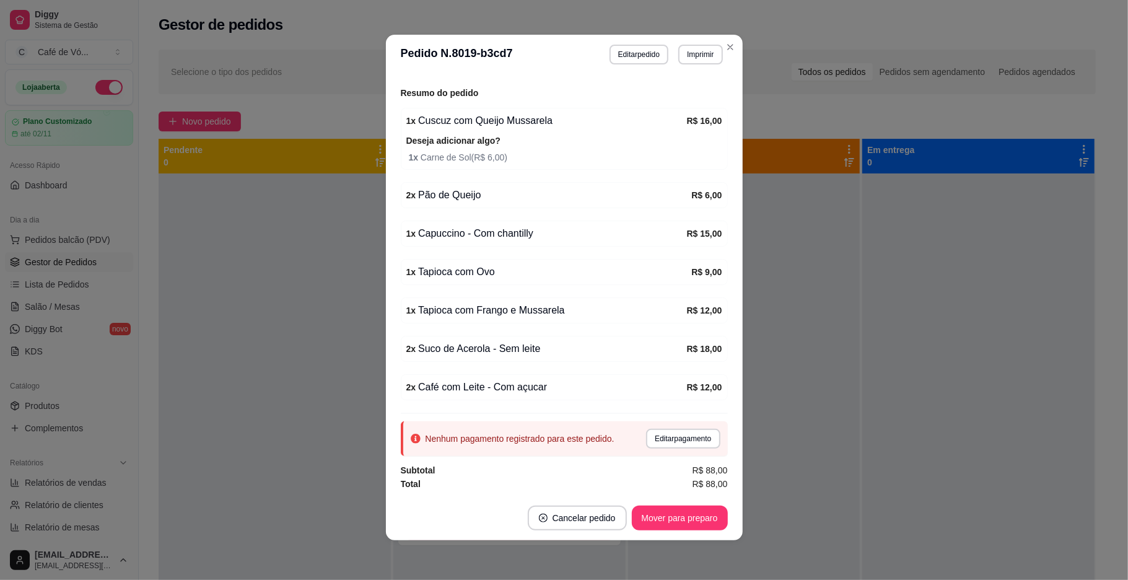
click at [646, 432] on button "Editar pagamento" at bounding box center [683, 439] width 74 height 20
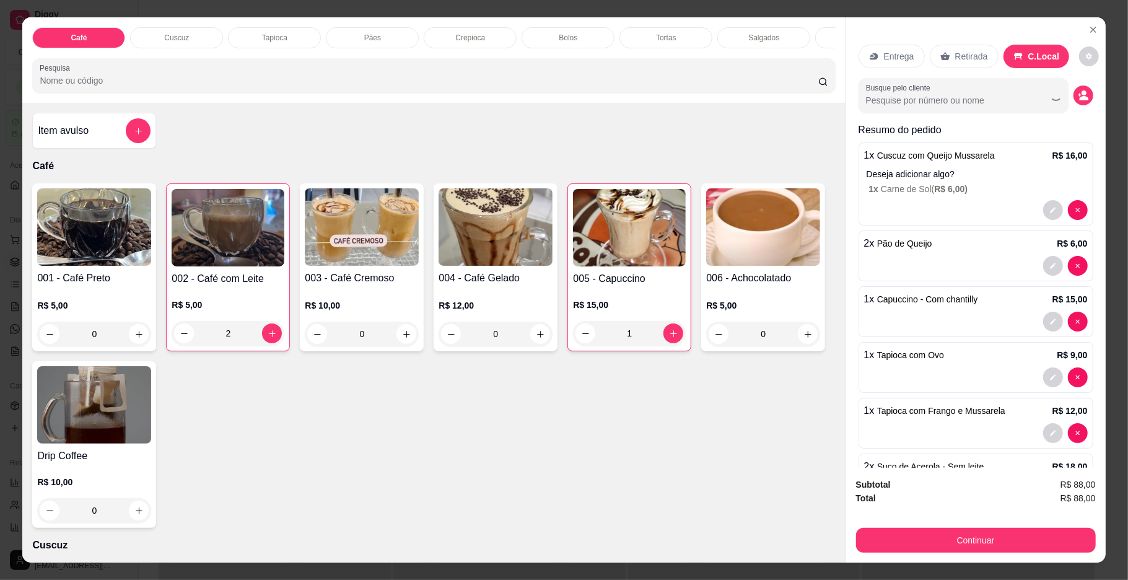
click at [914, 416] on span "Tapioca com Frango e Mussarela" at bounding box center [941, 411] width 128 height 10
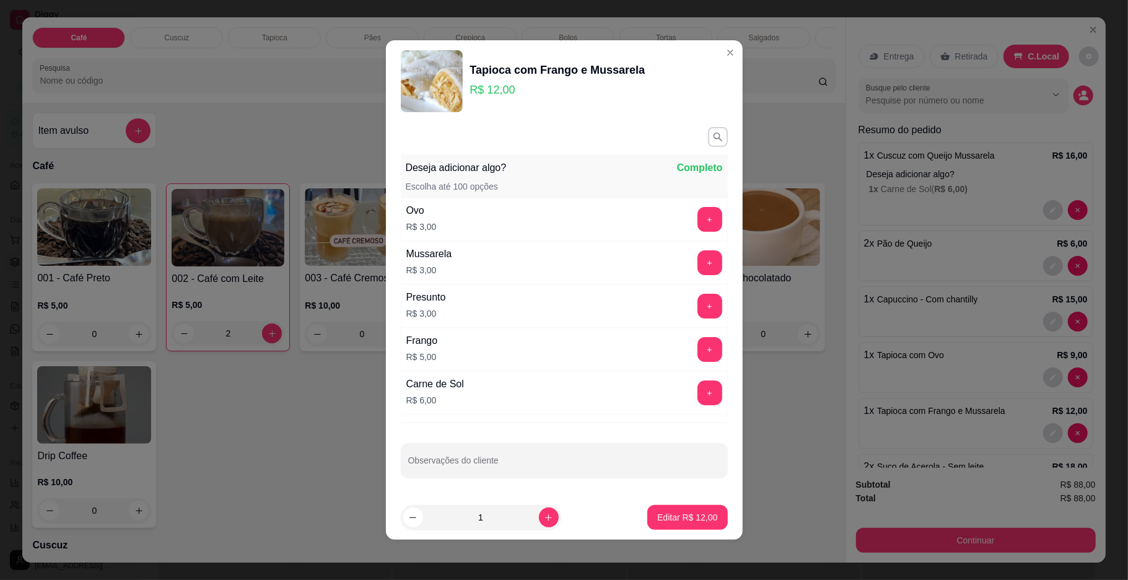
click at [486, 525] on input "1" at bounding box center [481, 517] width 116 height 25
type input "4"
click at [694, 525] on button "Editar R$ 48,00" at bounding box center [687, 517] width 80 height 25
type input "4"
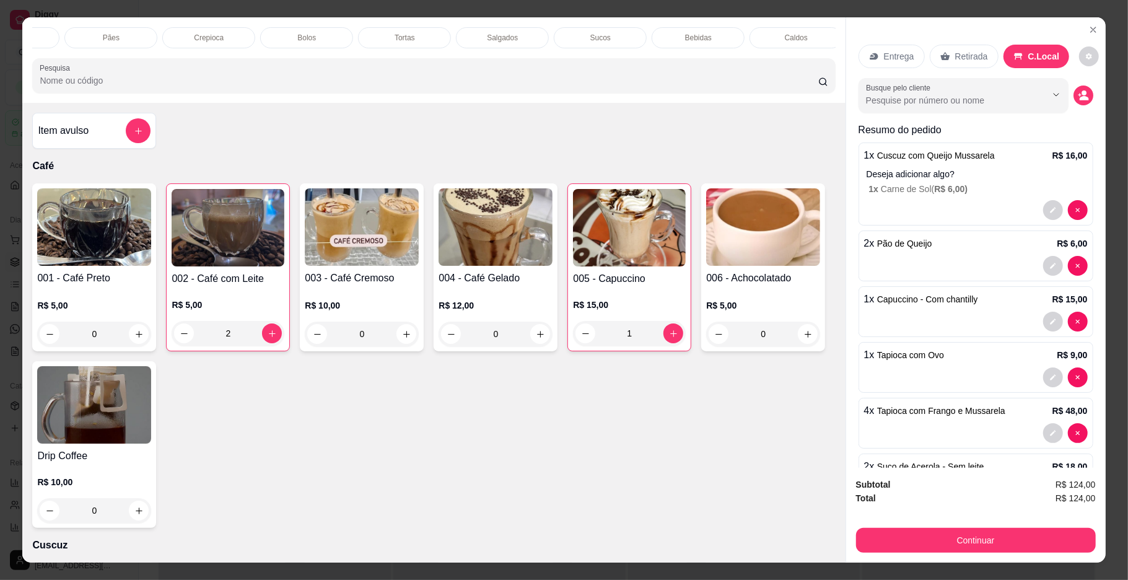
scroll to position [0, 367]
click at [492, 37] on p "Sucos" at bounding box center [495, 38] width 20 height 10
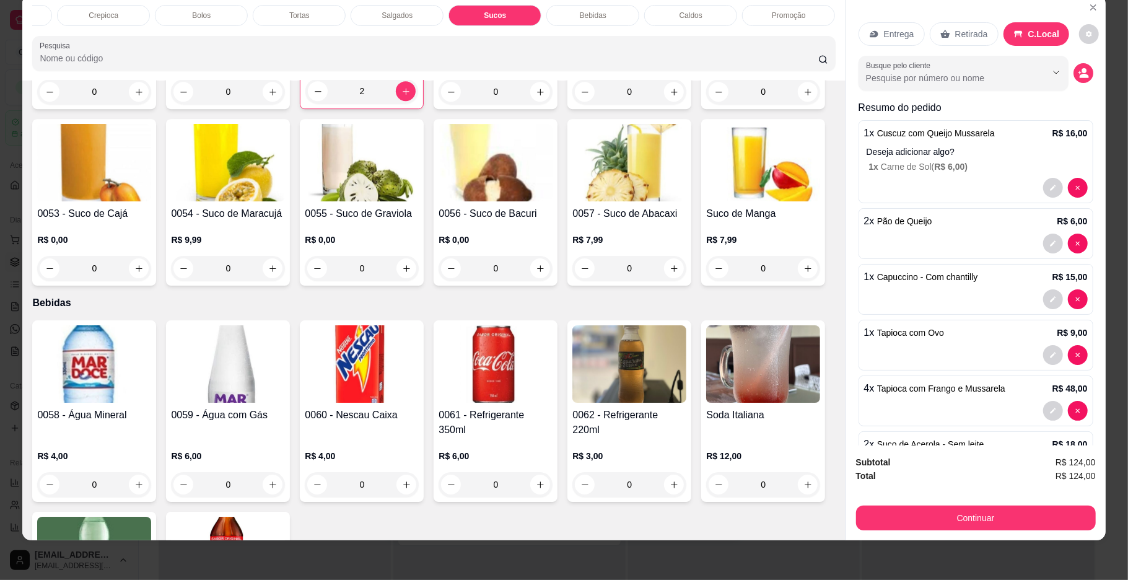
scroll to position [3125, 0]
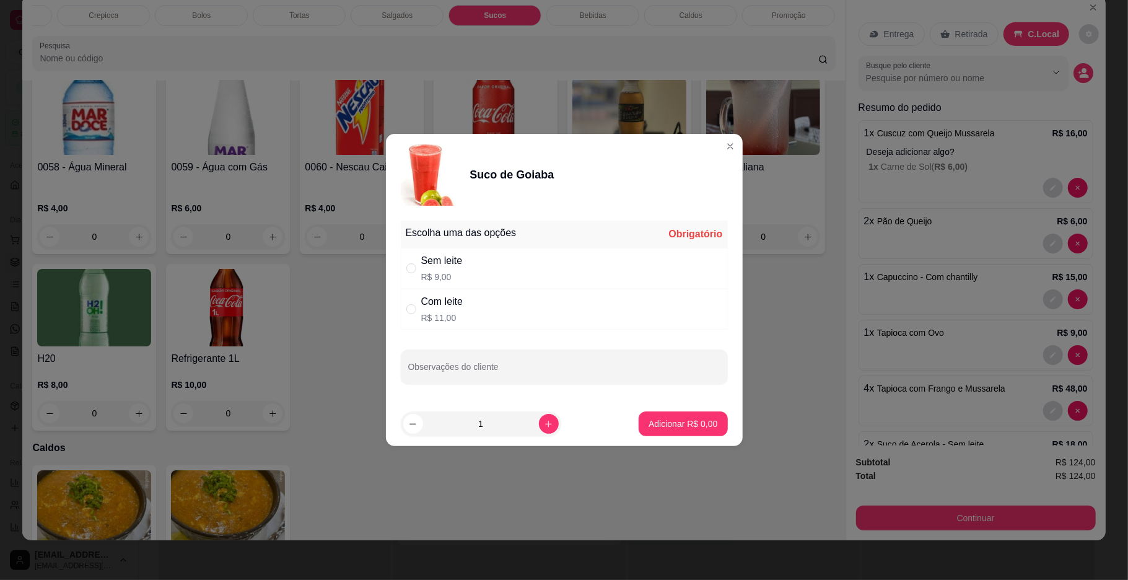
click at [487, 429] on input "1" at bounding box center [481, 423] width 116 height 25
type input "3"
click at [572, 277] on div "Sem leite R$ 9,00" at bounding box center [564, 268] width 327 height 41
radio input "true"
click at [674, 419] on p "Adicionar R$ 27,00" at bounding box center [680, 423] width 74 height 12
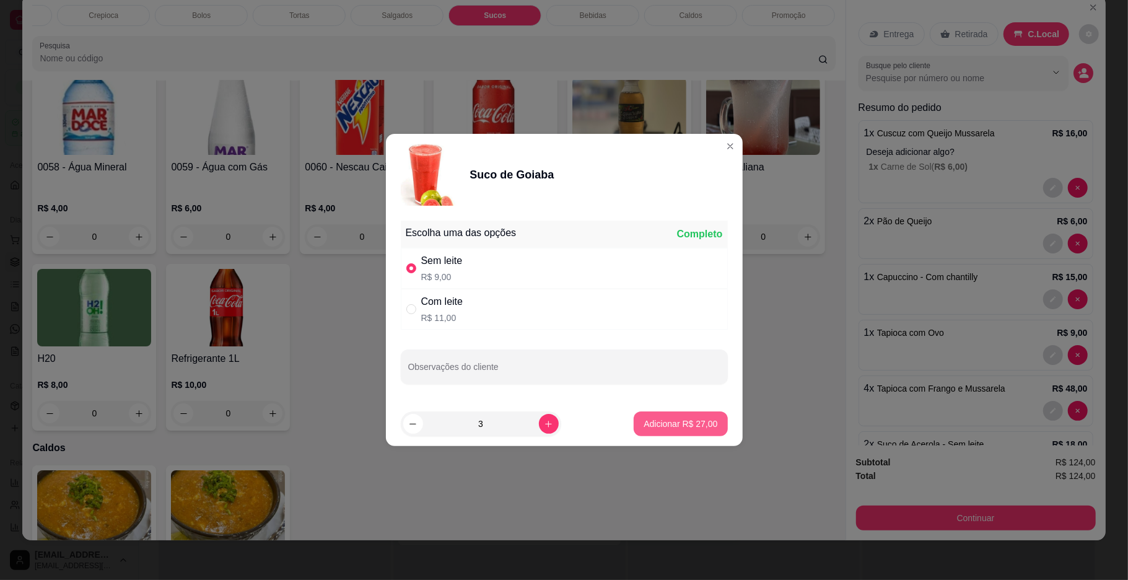
type input "3"
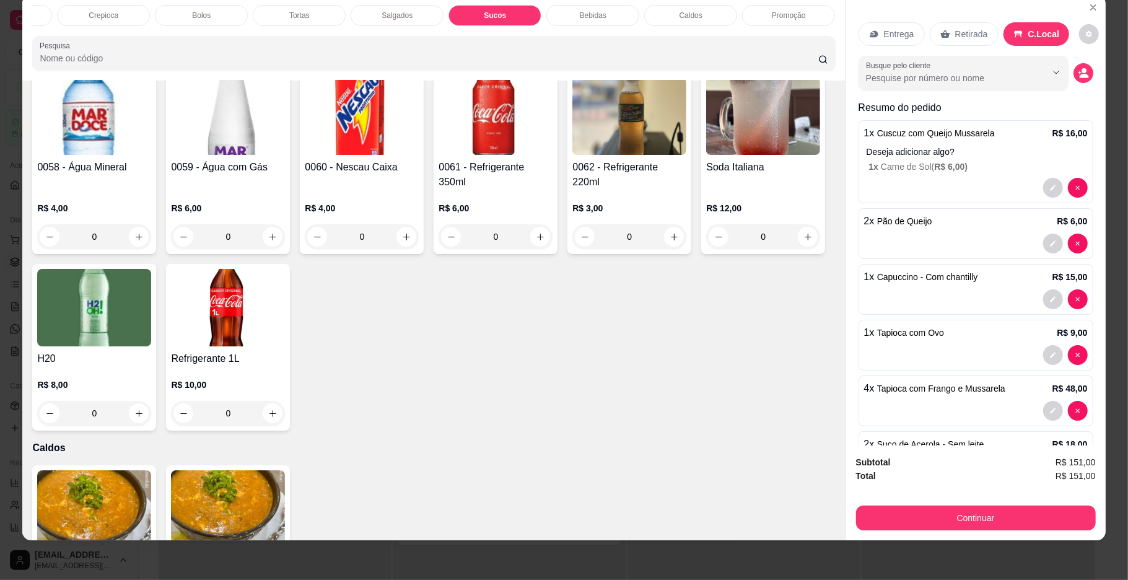
scroll to position [3126, 0]
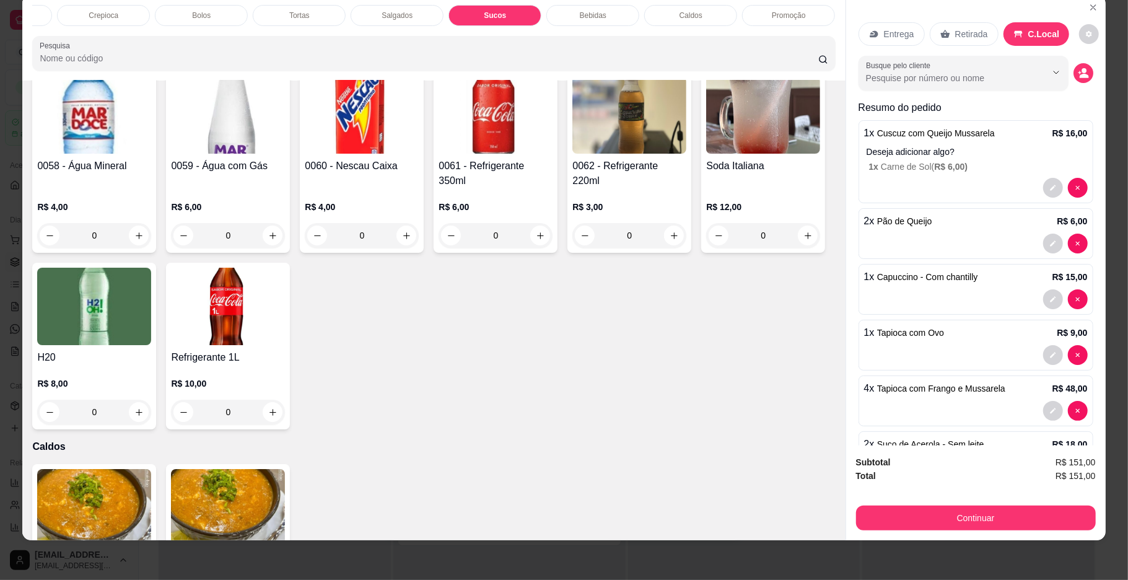
click at [909, 531] on div "Subtotal R$ 151,00 Total R$ 151,00 Continuar" at bounding box center [975, 492] width 259 height 95
click at [915, 513] on button "Continuar" at bounding box center [976, 517] width 240 height 25
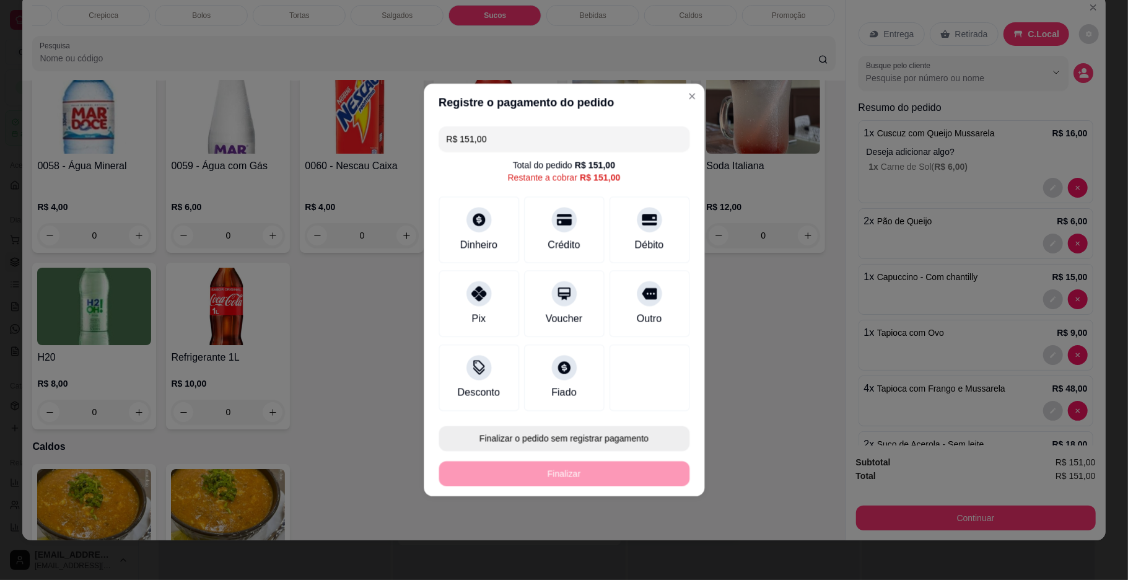
click at [597, 438] on button "Finalizar o pedido sem registrar pagamento" at bounding box center [563, 438] width 251 height 25
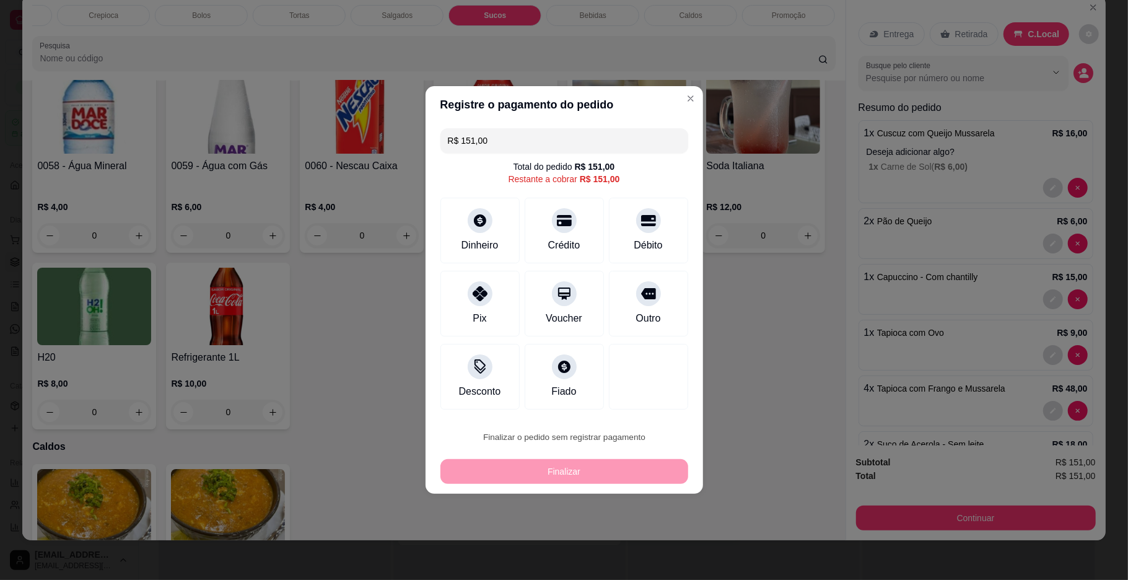
click at [642, 538] on button "Confirmar" at bounding box center [644, 539] width 46 height 19
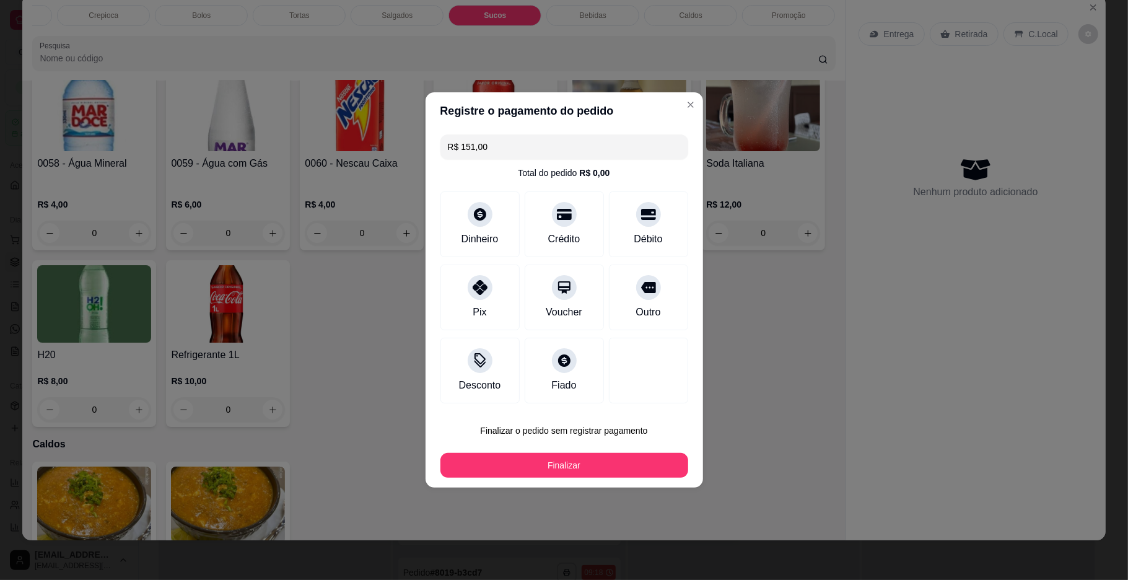
type input "0"
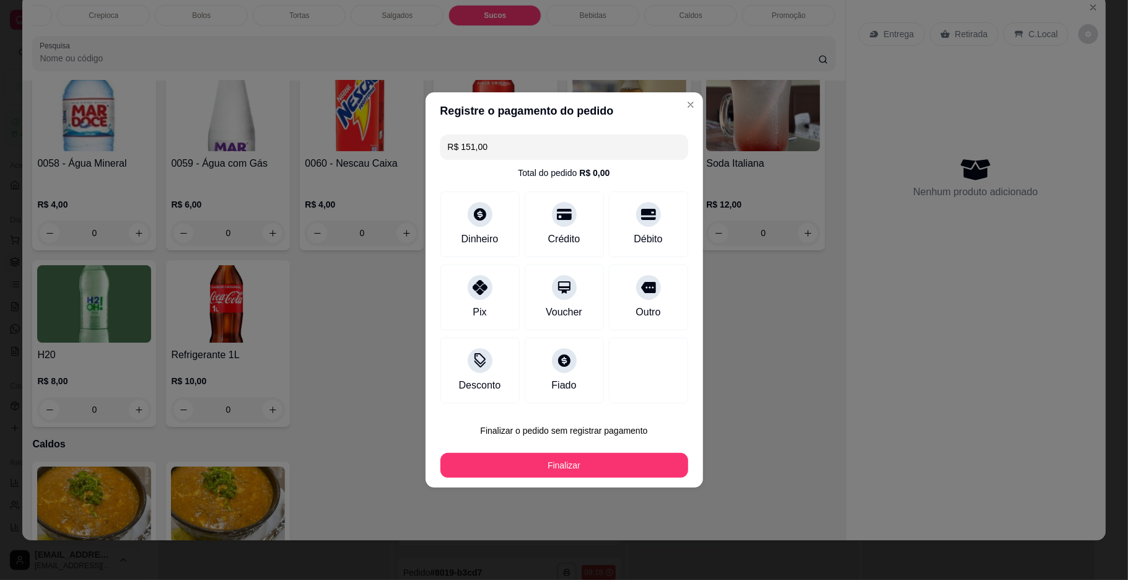
type input "0"
type input "R$ 0,00"
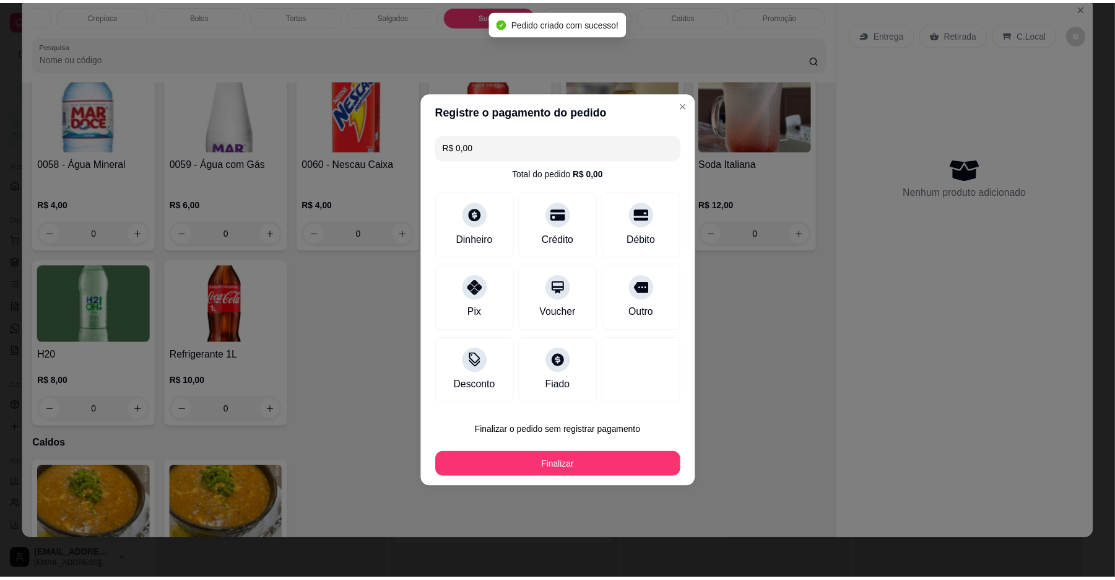
scroll to position [3122, 0]
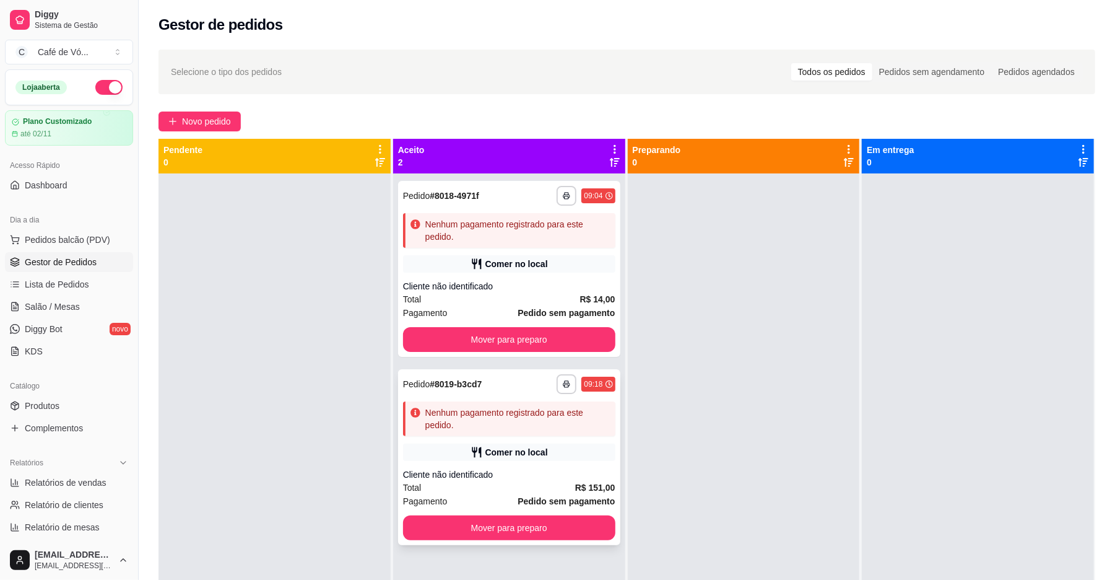
click at [463, 432] on div "Nenhum pagamento registrado para este pedido." at bounding box center [509, 418] width 212 height 35
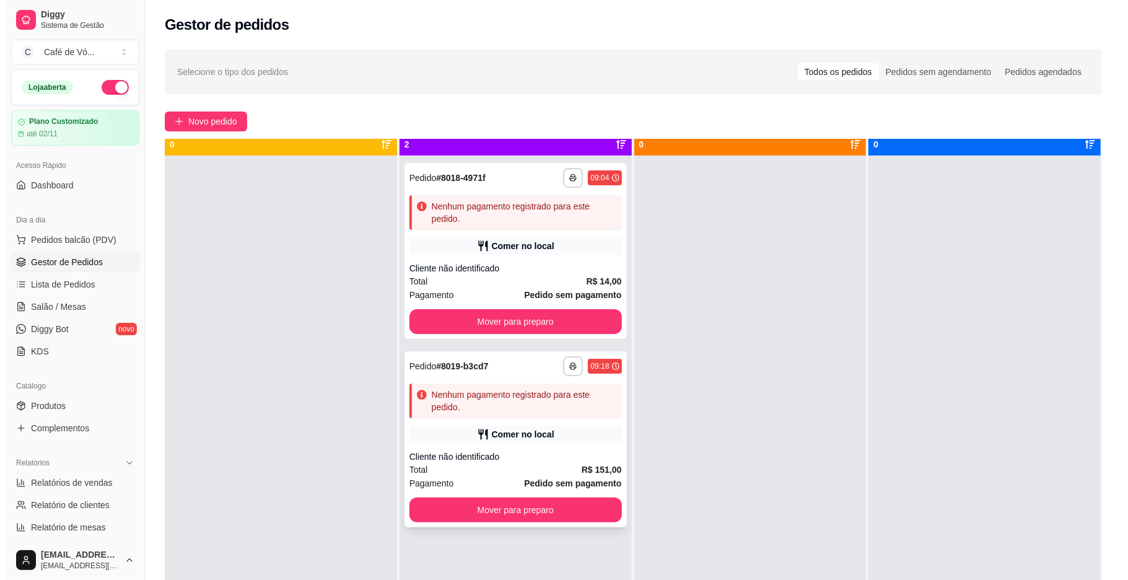
scroll to position [35, 0]
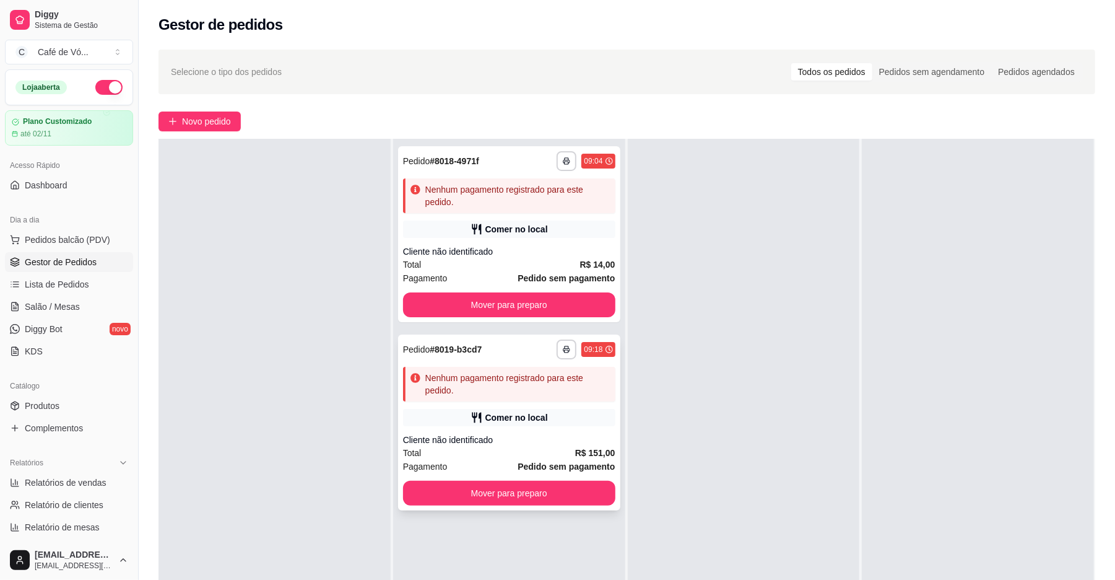
click at [484, 425] on div "Comer no local" at bounding box center [509, 417] width 212 height 17
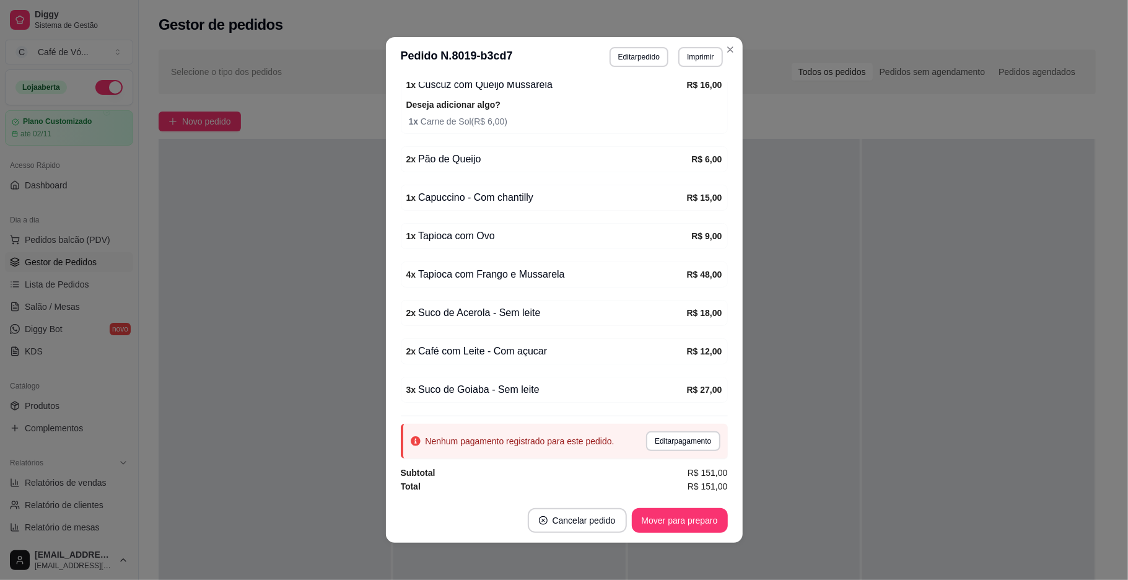
scroll to position [2, 0]
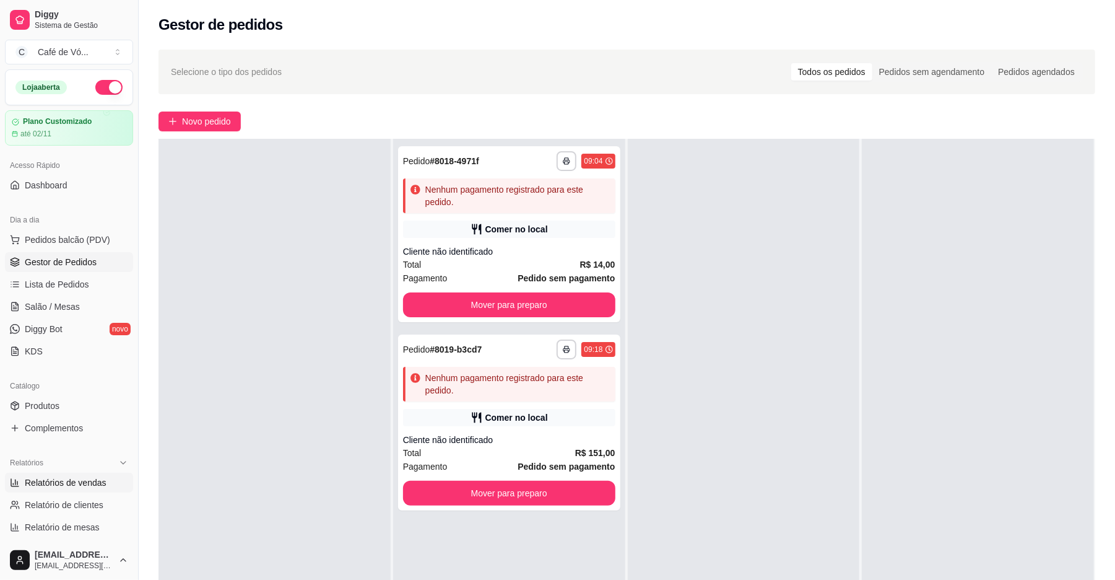
click at [55, 478] on span "Relatórios de vendas" at bounding box center [66, 482] width 82 height 12
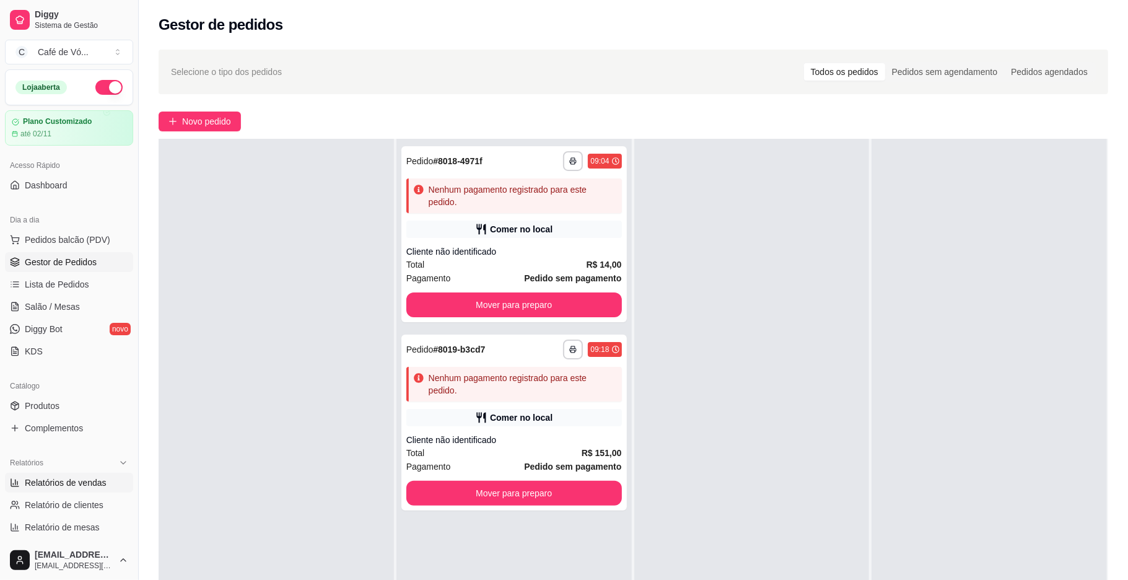
select select "ALL"
select select "0"
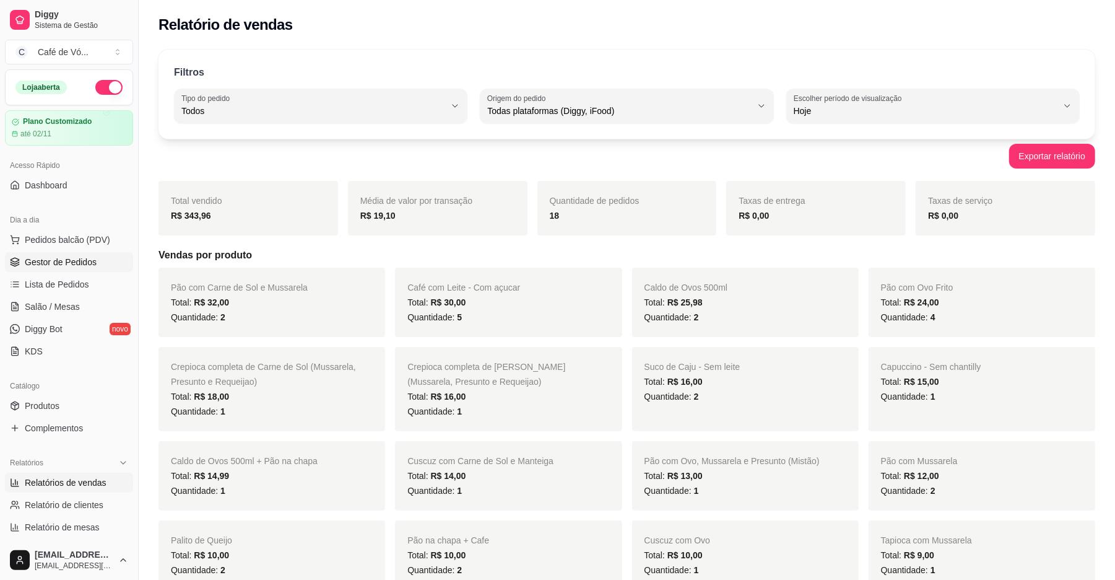
click at [84, 254] on link "Gestor de Pedidos" at bounding box center [69, 262] width 128 height 20
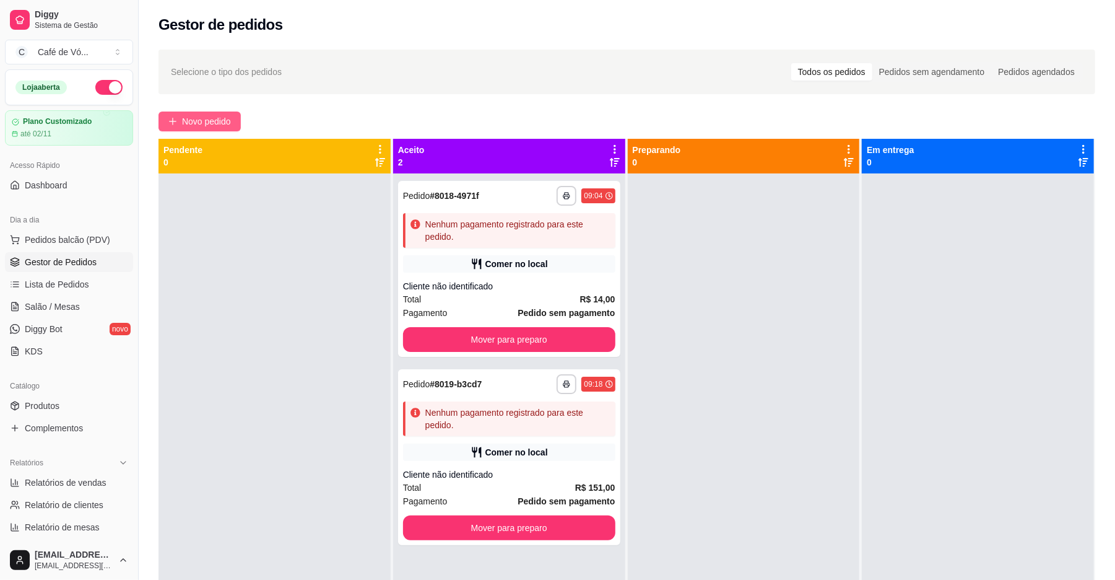
click at [230, 124] on span "Novo pedido" at bounding box center [206, 122] width 49 height 14
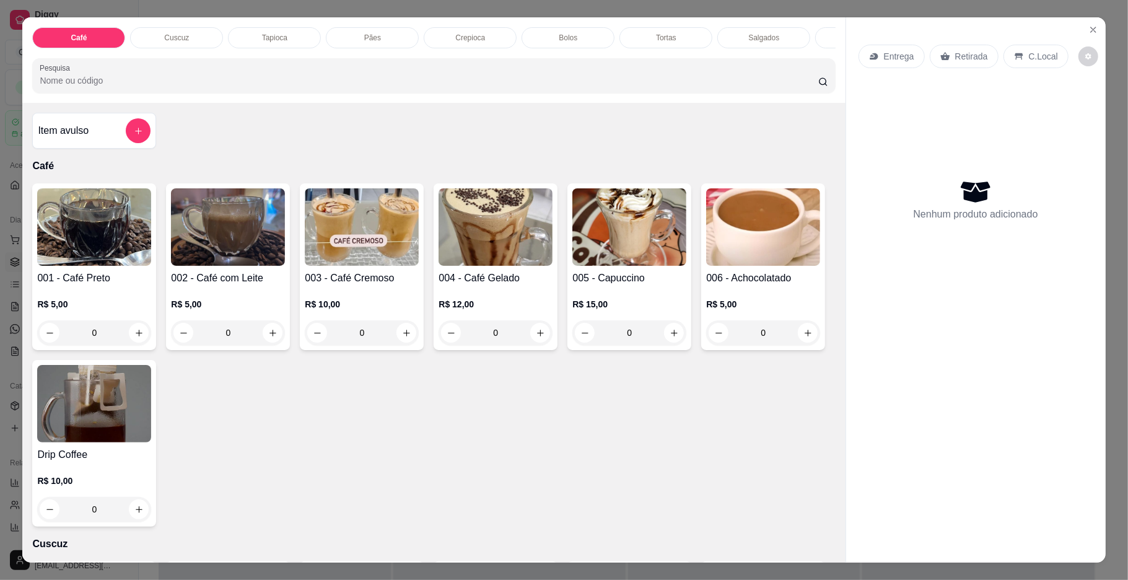
click at [237, 256] on img at bounding box center [228, 226] width 114 height 77
click at [268, 266] on img at bounding box center [228, 226] width 114 height 77
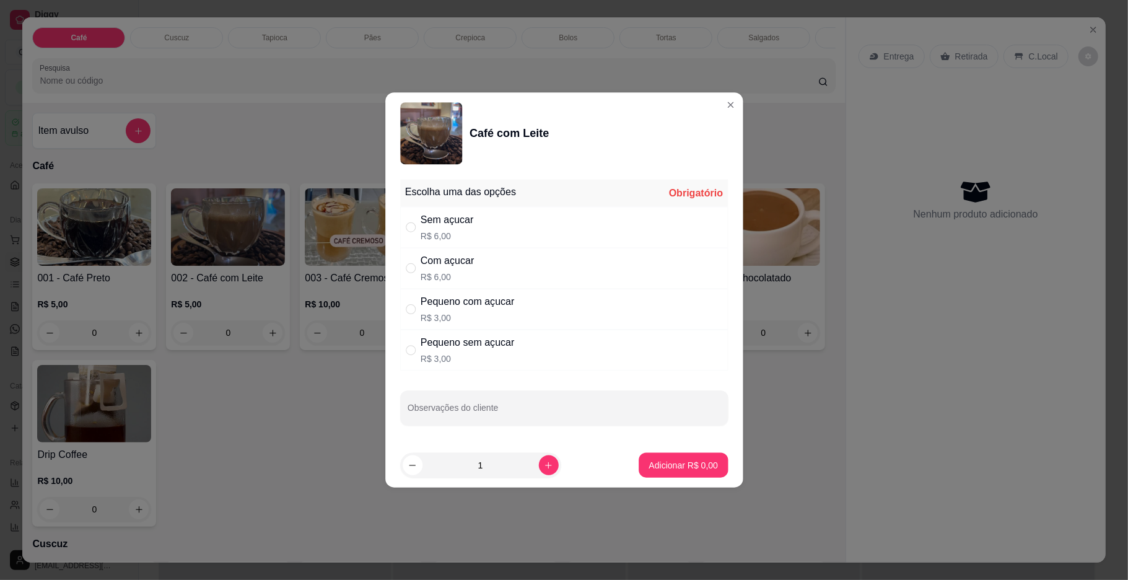
click at [471, 251] on div "Com açucar R$ 6,00" at bounding box center [564, 268] width 328 height 41
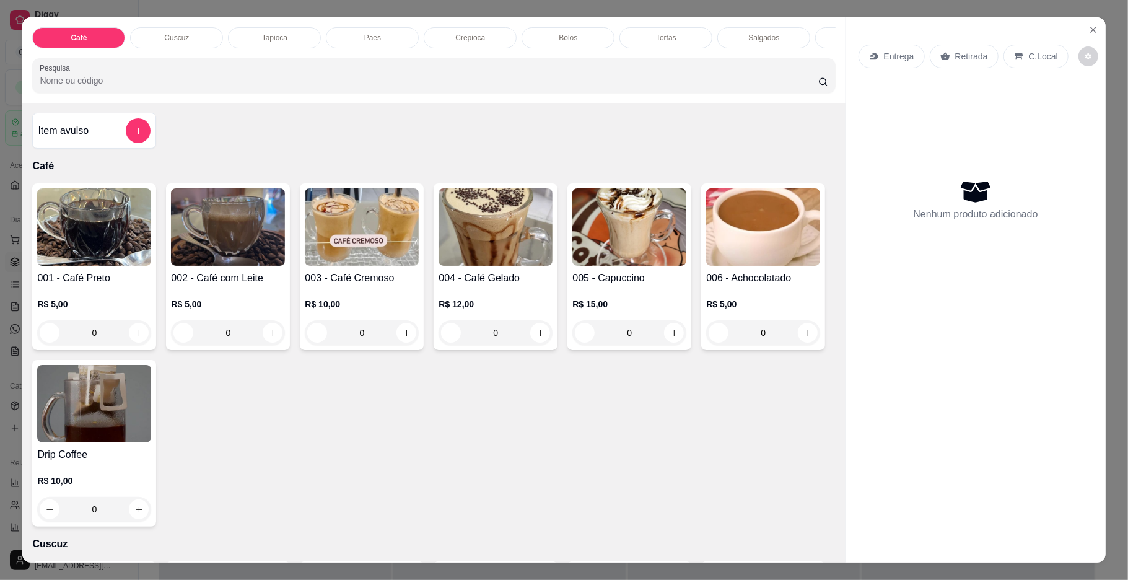
radio input "true"
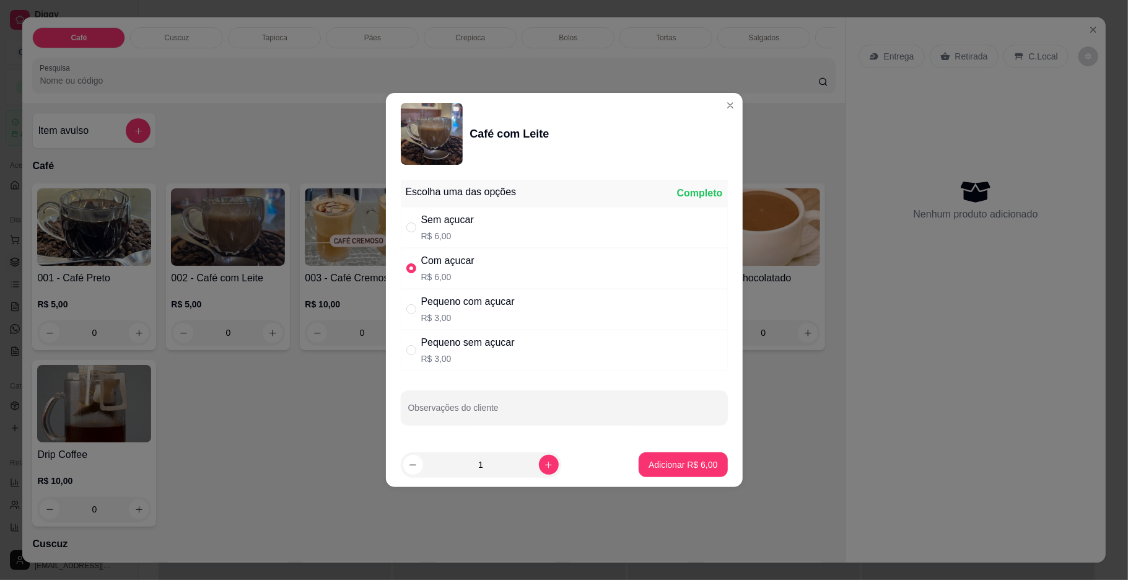
click at [654, 486] on footer "1 Adicionar R$ 6,00" at bounding box center [564, 464] width 357 height 45
click at [650, 468] on p "Adicionar R$ 6,00" at bounding box center [682, 464] width 69 height 12
type input "1"
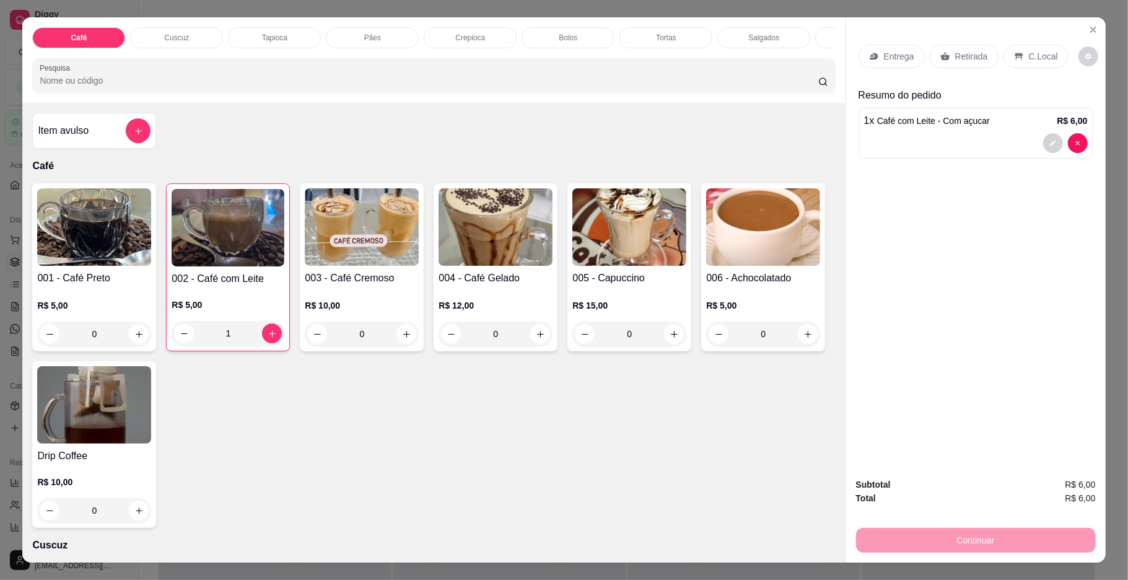
click at [377, 38] on div "Pães" at bounding box center [372, 37] width 93 height 21
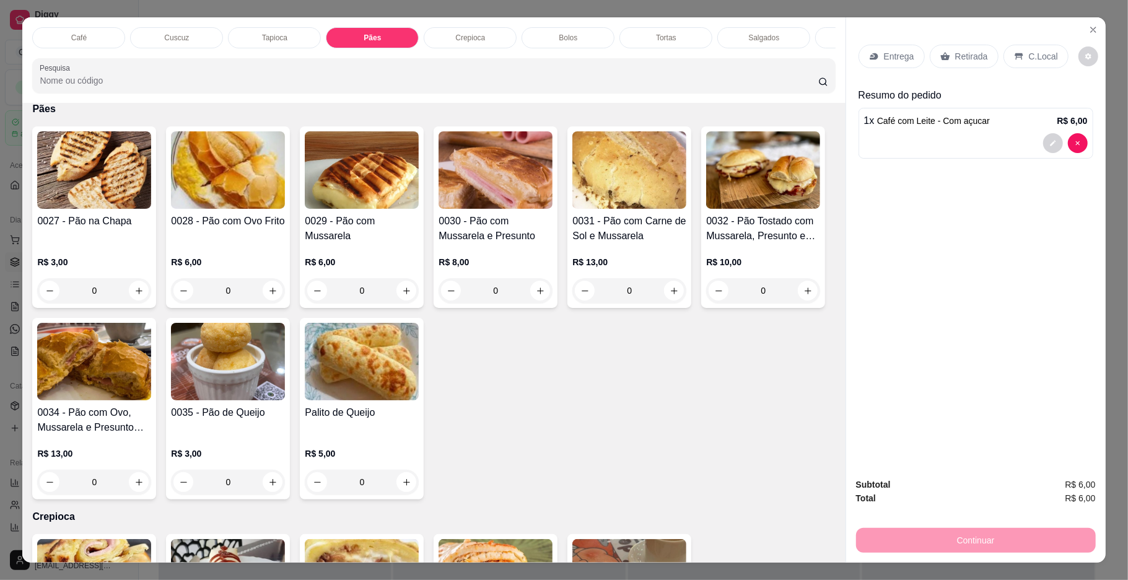
scroll to position [22, 0]
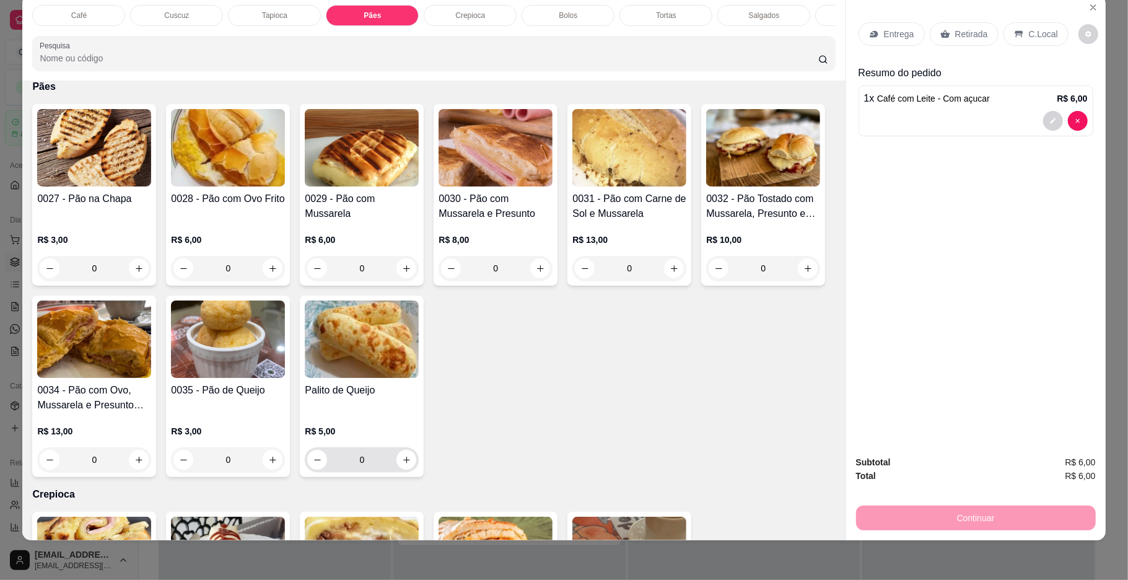
click at [416, 472] on div "0" at bounding box center [361, 459] width 109 height 25
type input "1"
click at [151, 472] on div "0" at bounding box center [94, 459] width 114 height 25
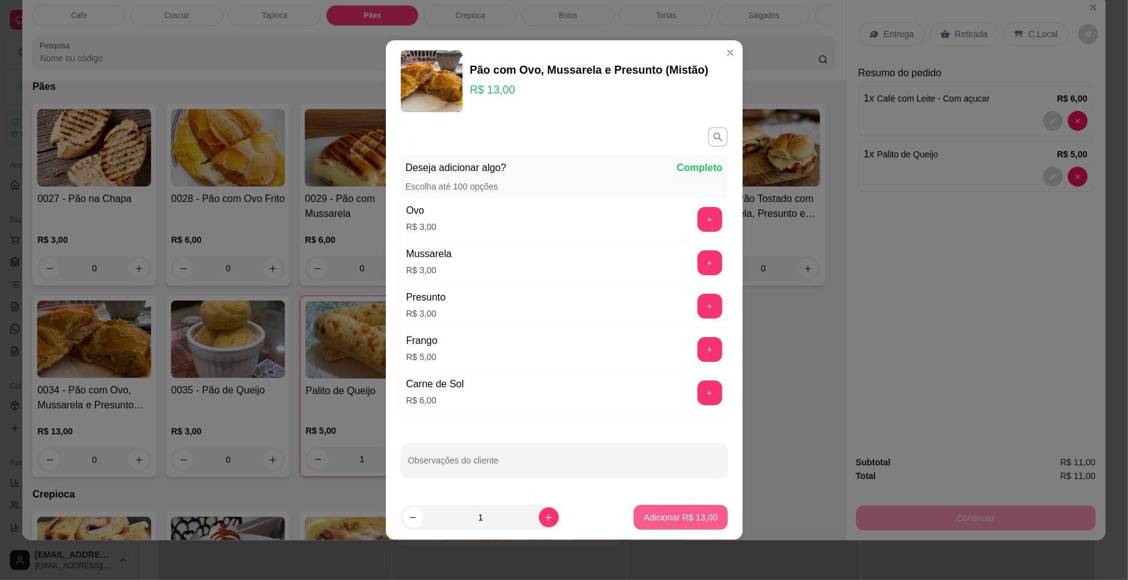
click at [656, 515] on p "Adicionar R$ 13,00" at bounding box center [680, 517] width 74 height 12
type input "1"
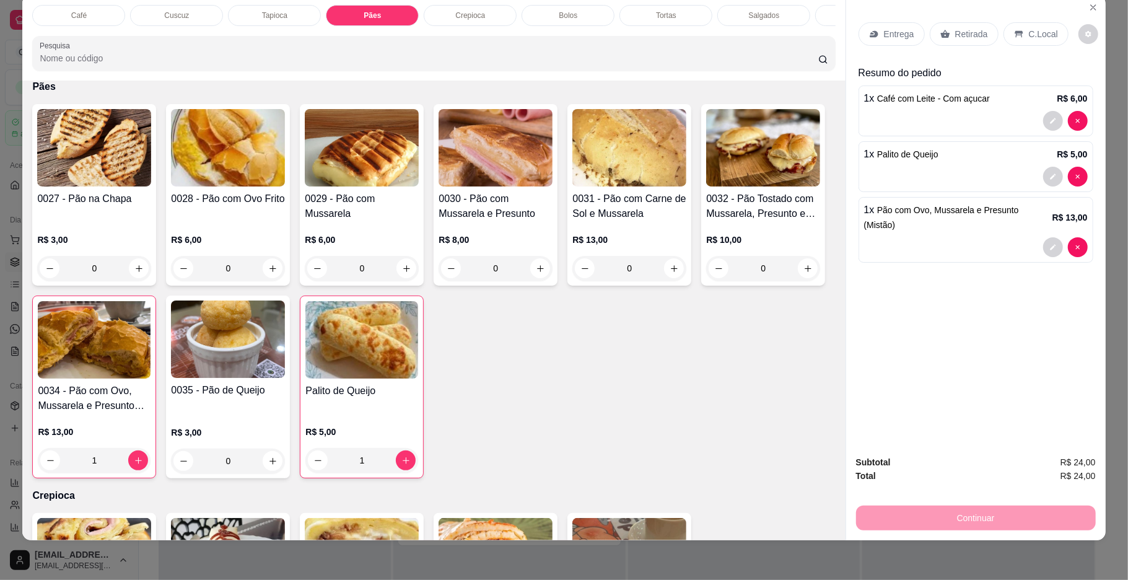
click at [1041, 24] on div "C.Local" at bounding box center [1035, 34] width 65 height 24
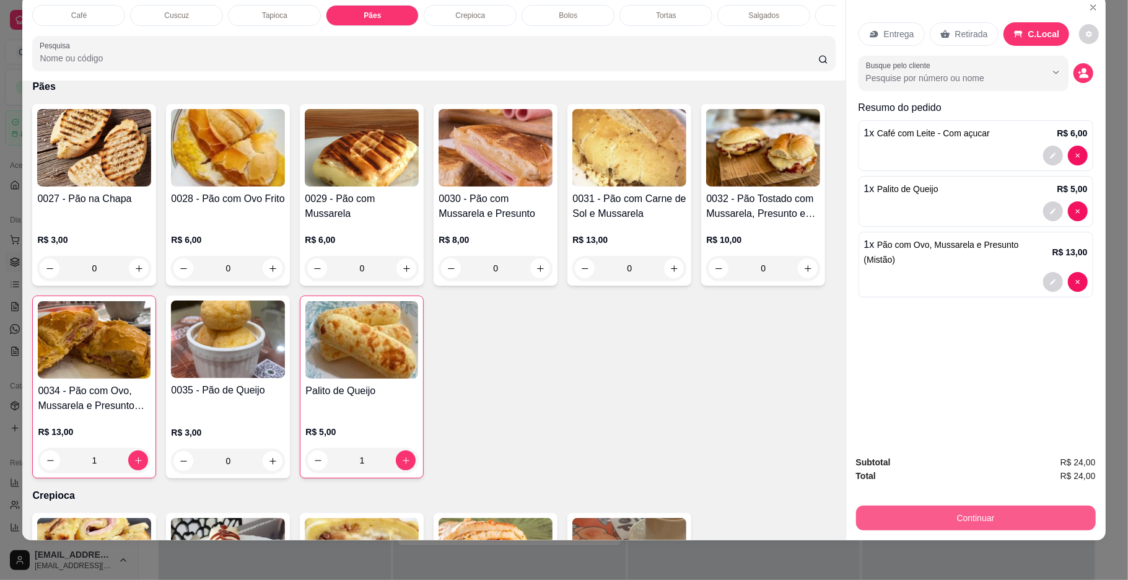
click at [912, 520] on button "Continuar" at bounding box center [976, 517] width 240 height 25
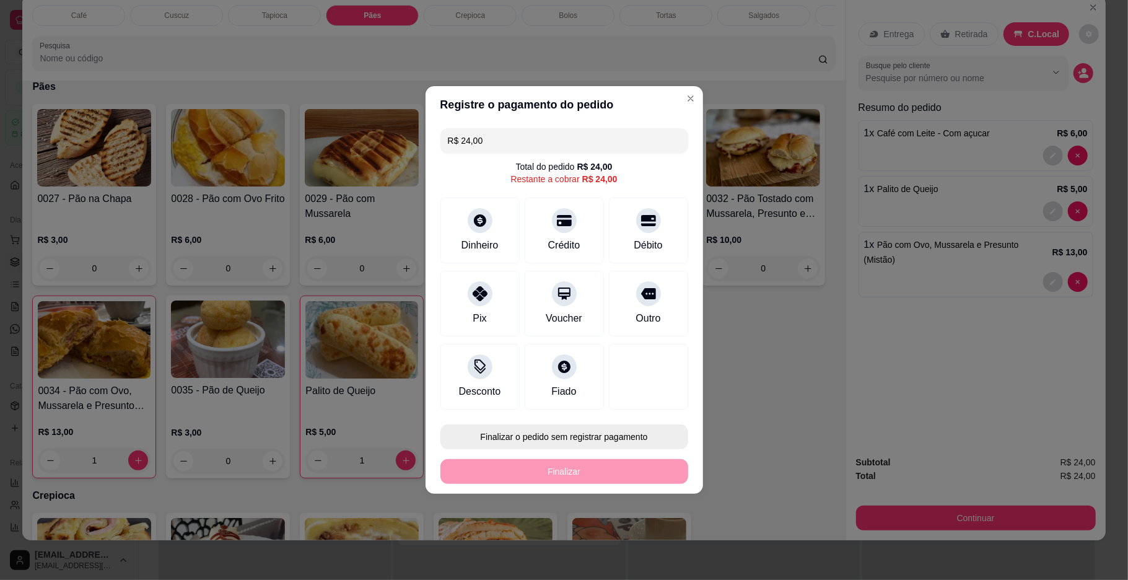
click at [623, 431] on button "Finalizar o pedido sem registrar pagamento" at bounding box center [564, 436] width 248 height 25
click at [628, 546] on button "Confirmar" at bounding box center [640, 539] width 46 height 19
type input "0"
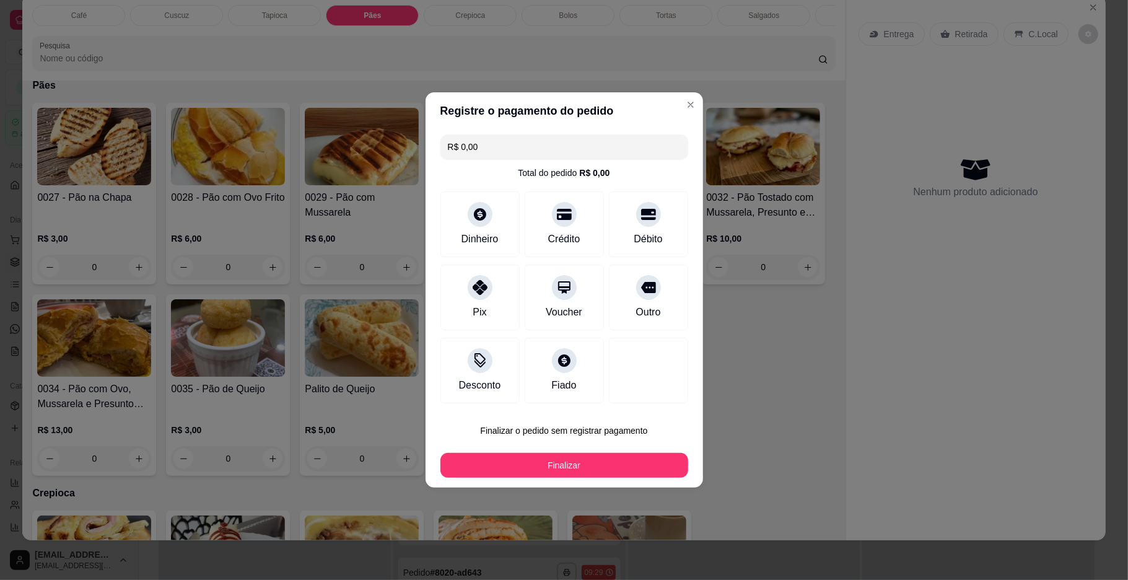
type input "R$ 0,00"
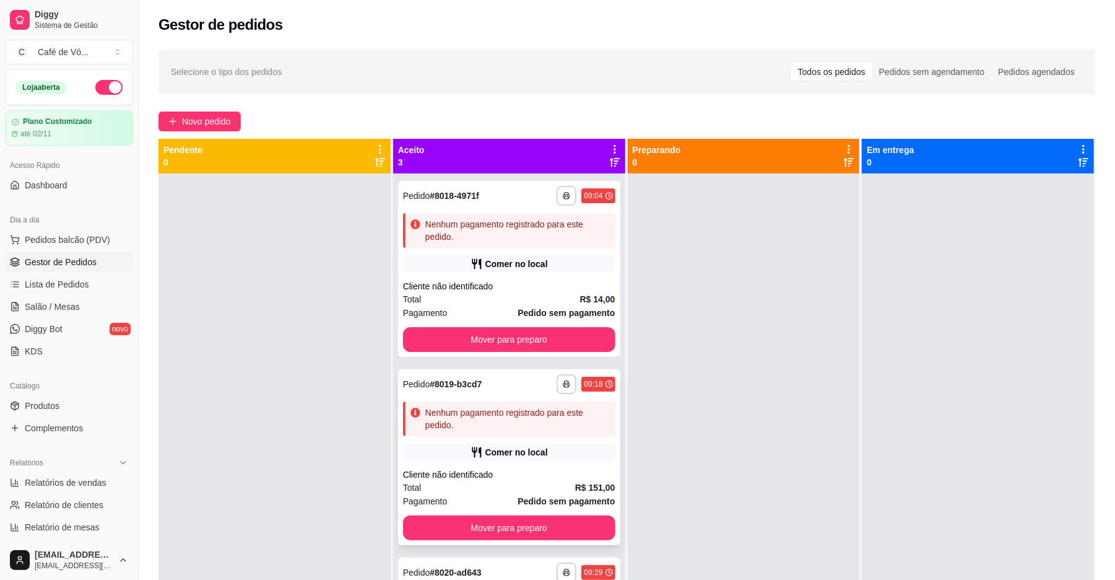
click at [583, 414] on div "Nenhum pagamento registrado para este pedido." at bounding box center [517, 418] width 185 height 25
click at [834, 277] on div at bounding box center [744, 463] width 232 height 580
click at [165, 114] on button "Novo pedido" at bounding box center [200, 121] width 82 height 20
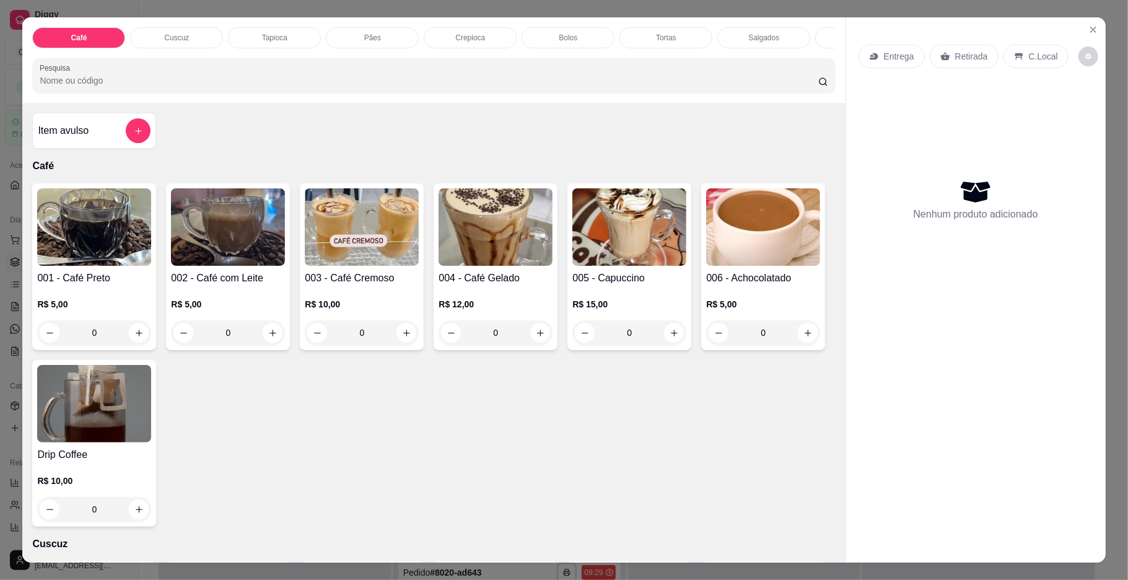
click at [271, 35] on p "Tapioca" at bounding box center [274, 38] width 25 height 10
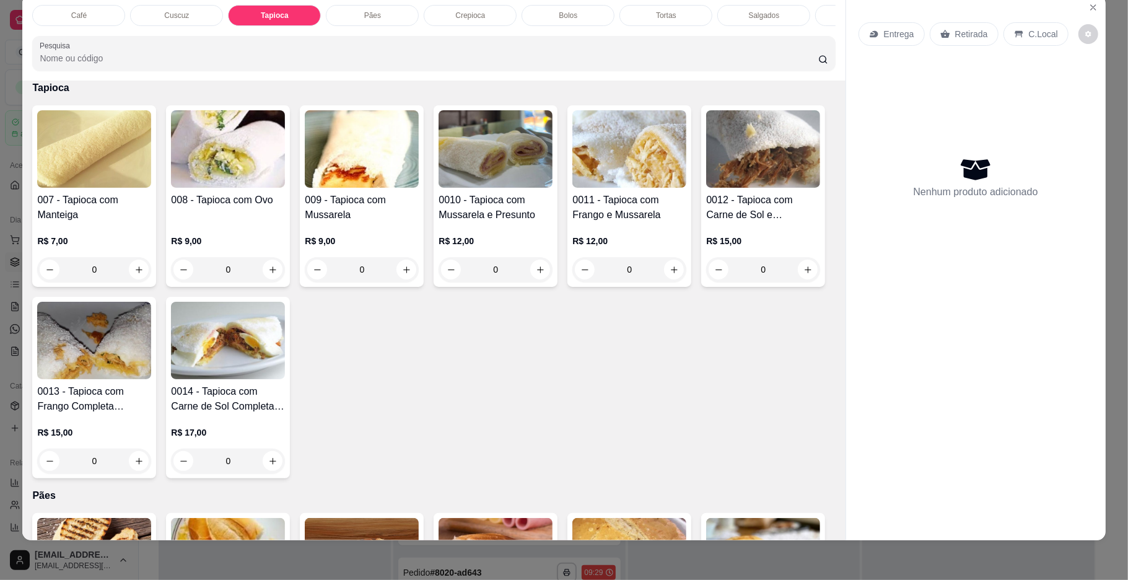
click at [103, 275] on div "0" at bounding box center [94, 269] width 114 height 25
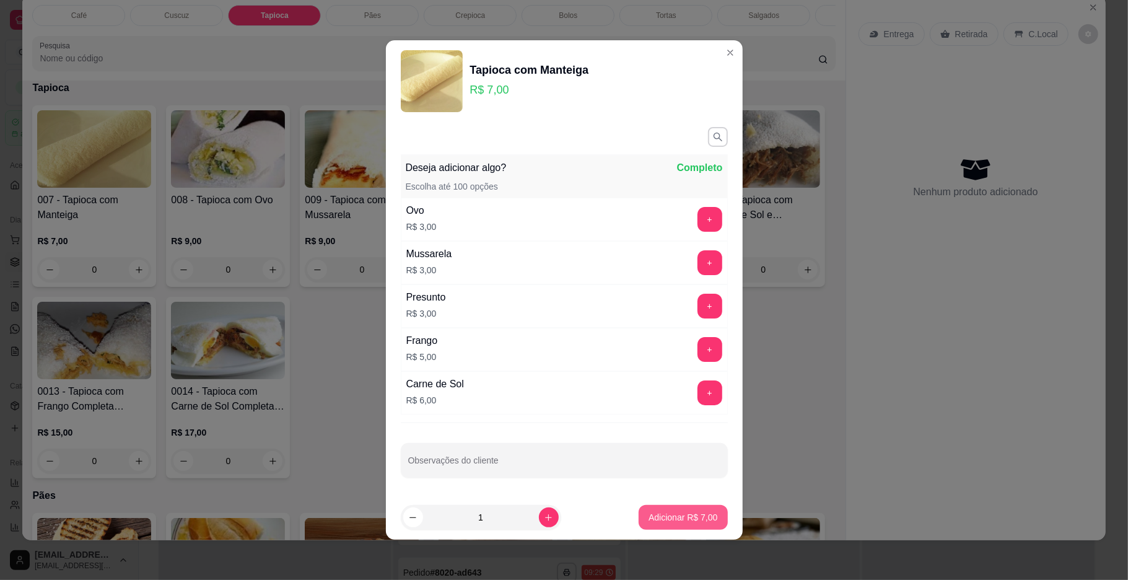
click at [660, 512] on button "Adicionar R$ 7,00" at bounding box center [683, 517] width 89 height 25
type input "1"
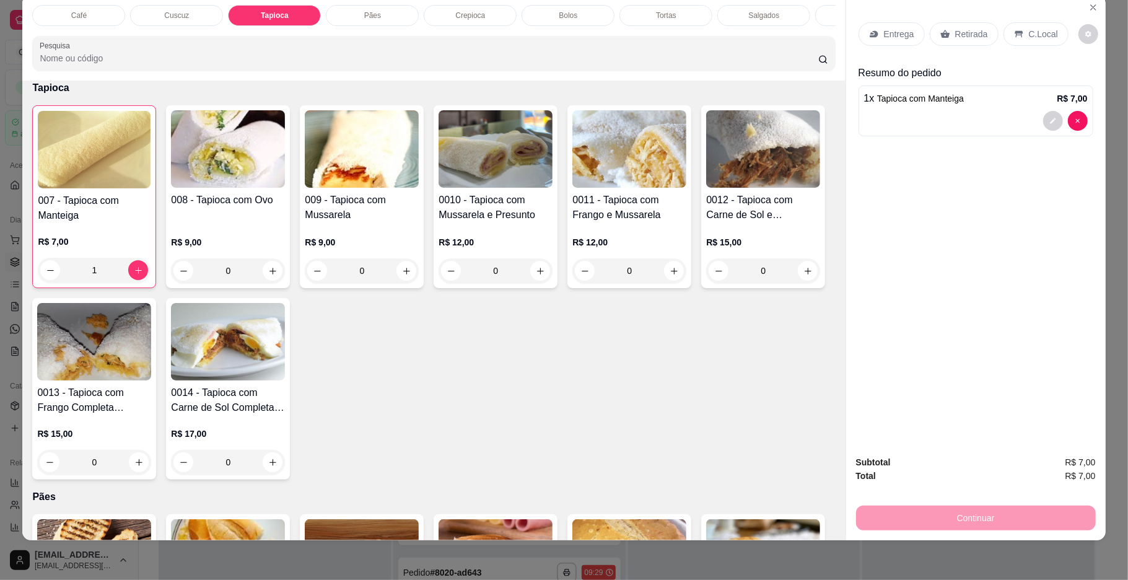
click at [662, 518] on div "Item avulso Café 001 - Café Preto R$ 5,00 0 002 - Café com Leite R$ 5,00 0 003 …" at bounding box center [433, 311] width 822 height 460
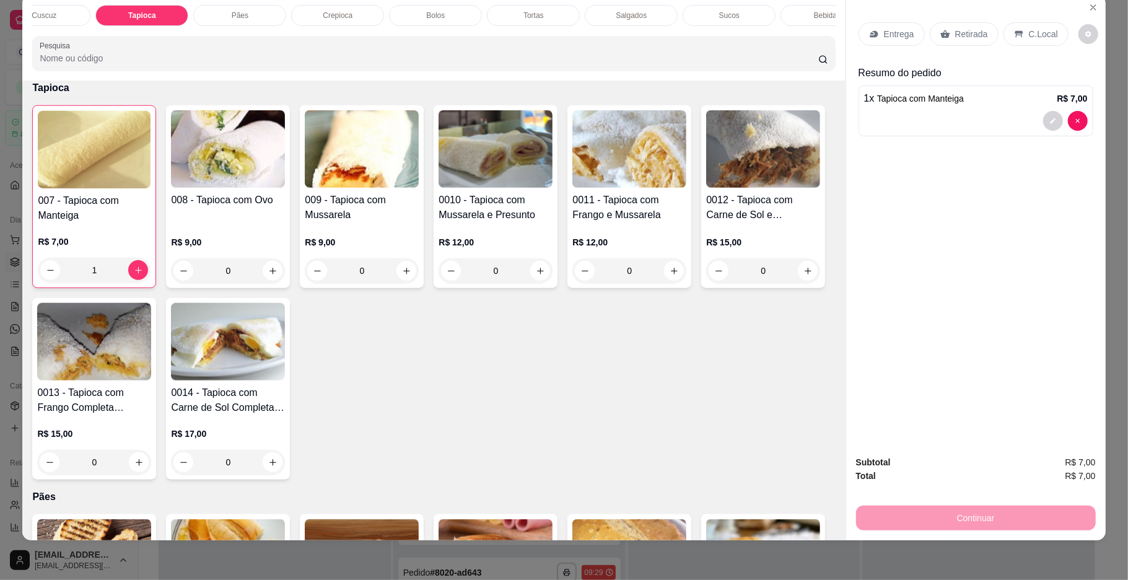
scroll to position [0, 294]
click at [587, 6] on div "Sucos" at bounding box center [567, 15] width 93 height 21
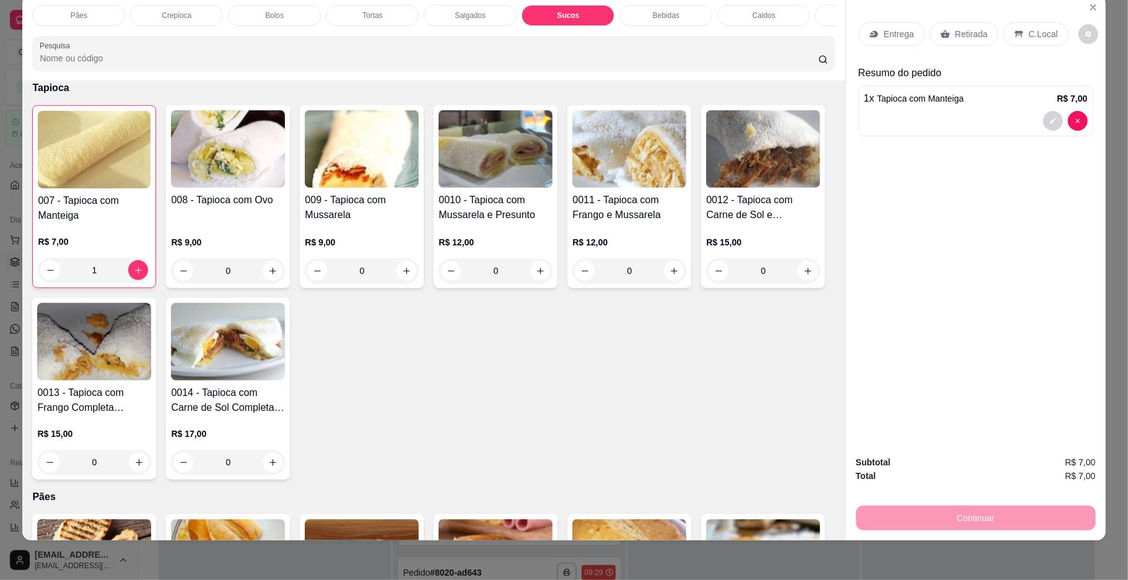
scroll to position [2876, 0]
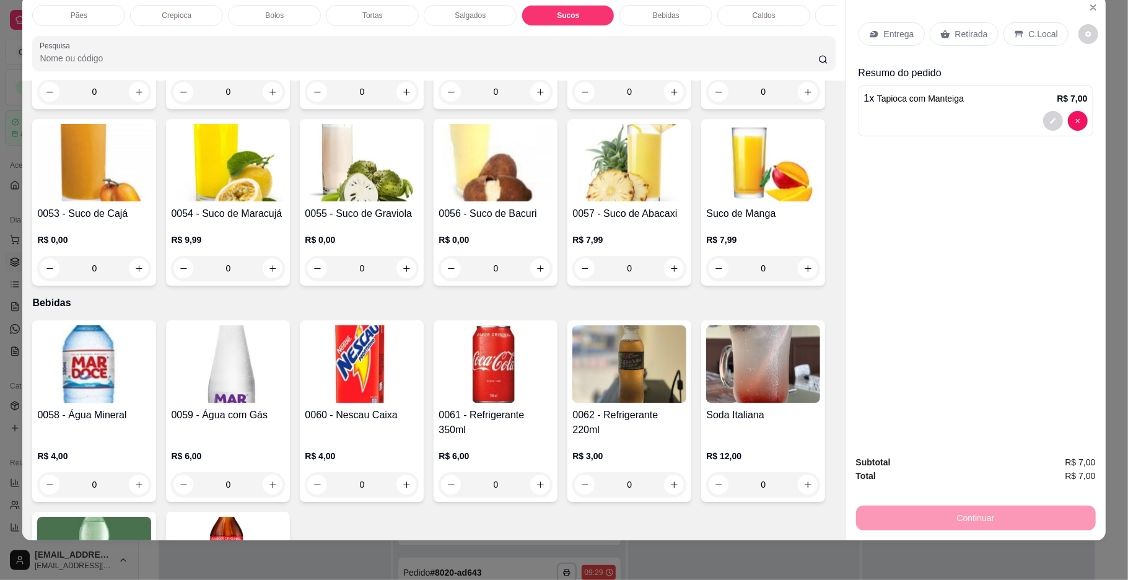
click at [706, 104] on div "R$ 8,00 0" at bounding box center [763, 74] width 114 height 59
click at [313, 104] on div "R$ 8,00 0" at bounding box center [362, 80] width 114 height 47
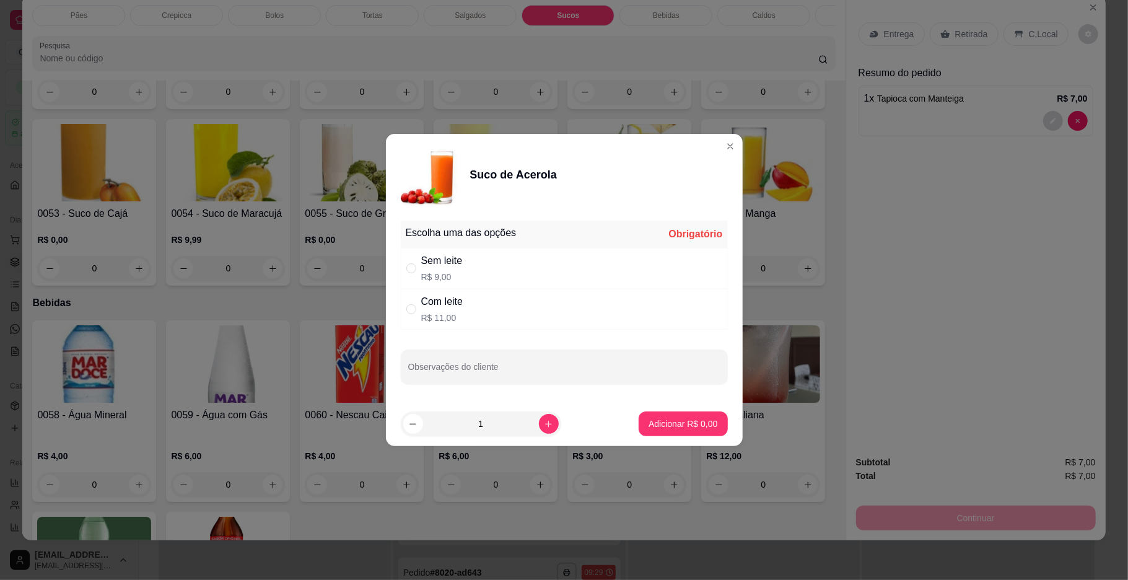
click at [528, 271] on div "Sem leite R$ 9,00" at bounding box center [564, 268] width 327 height 41
radio input "true"
click at [695, 434] on button "Adicionar R$ 9,00" at bounding box center [683, 423] width 89 height 25
type input "1"
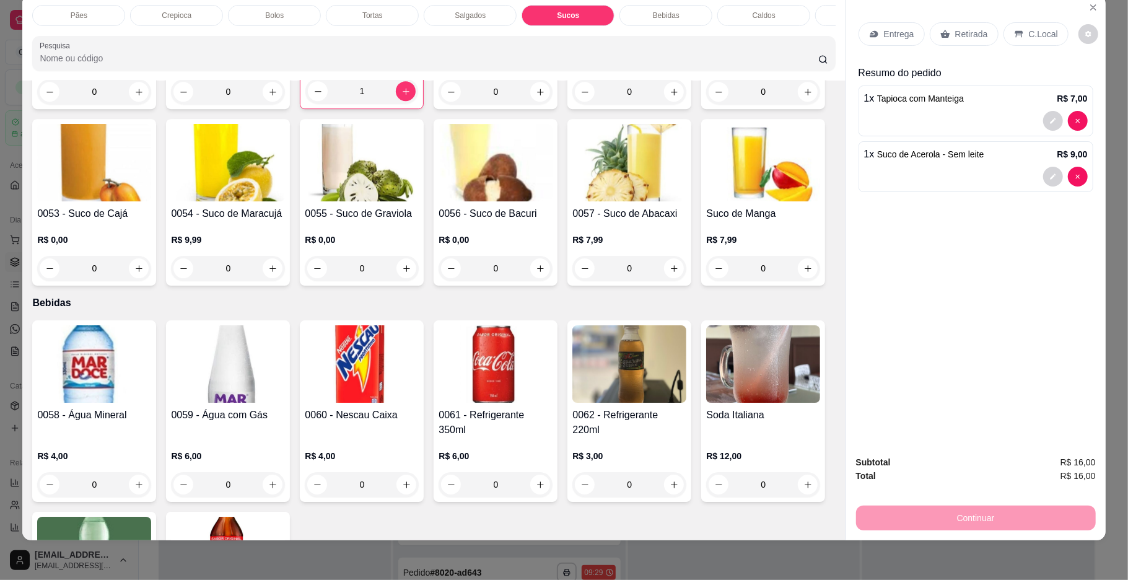
click at [74, 30] on h4 "0047 - Suco de Cupuaçu" at bounding box center [94, 22] width 114 height 15
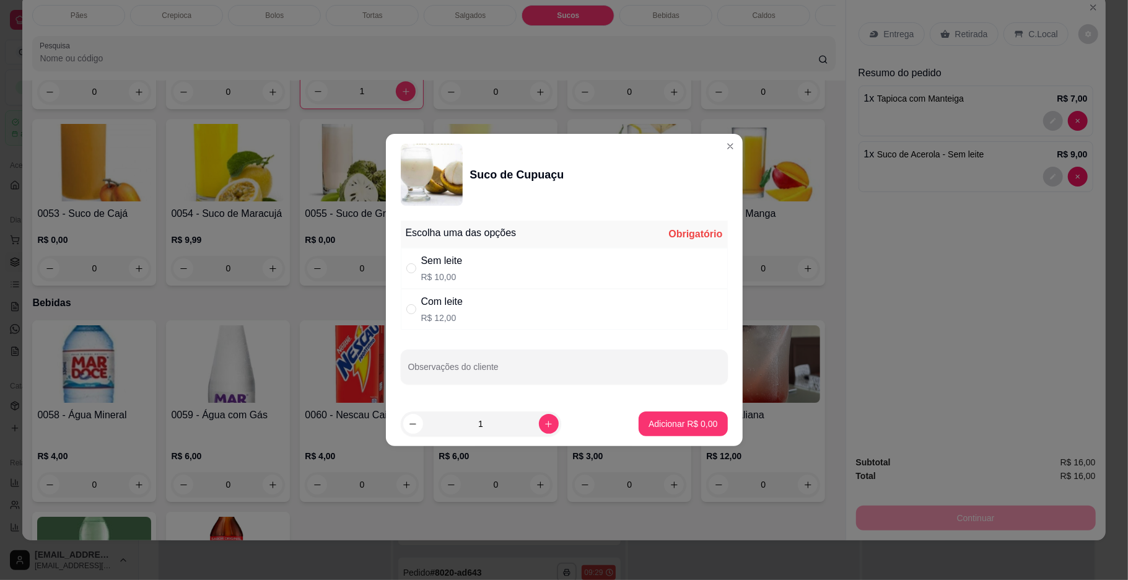
click at [491, 303] on div "Com leite R$ 12,00" at bounding box center [564, 309] width 327 height 41
radio input "true"
click at [511, 266] on div "Sem leite R$ 10,00" at bounding box center [564, 268] width 327 height 41
radio input "true"
radio input "false"
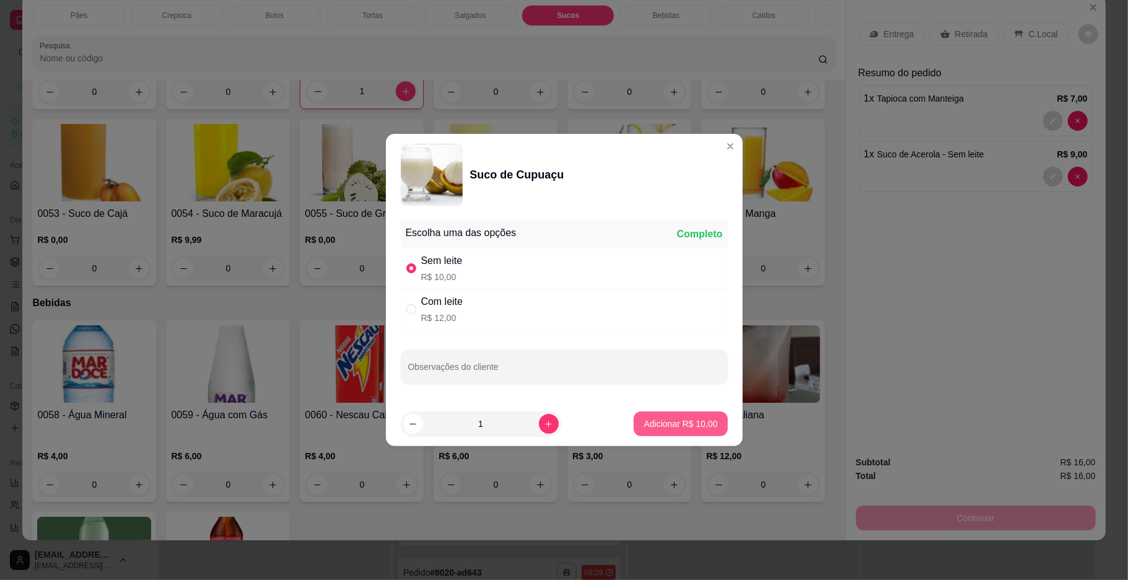
click at [655, 416] on button "Adicionar R$ 10,00" at bounding box center [681, 423] width 94 height 25
type input "1"
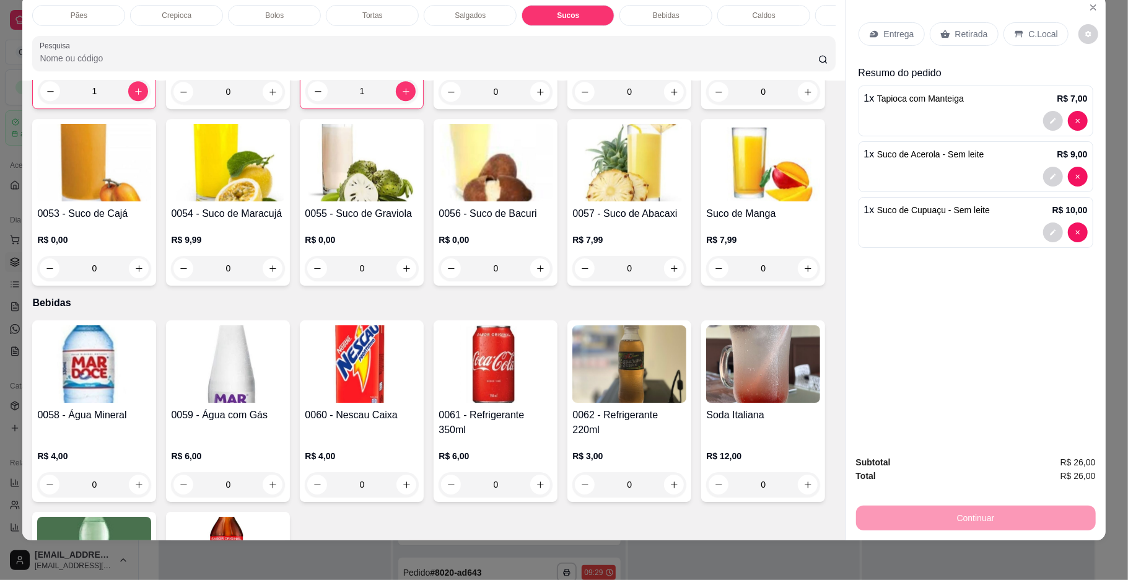
click at [1044, 21] on div "Entrega Retirada C.Local" at bounding box center [975, 33] width 235 height 43
click at [1043, 24] on div "C.Local" at bounding box center [1035, 34] width 65 height 24
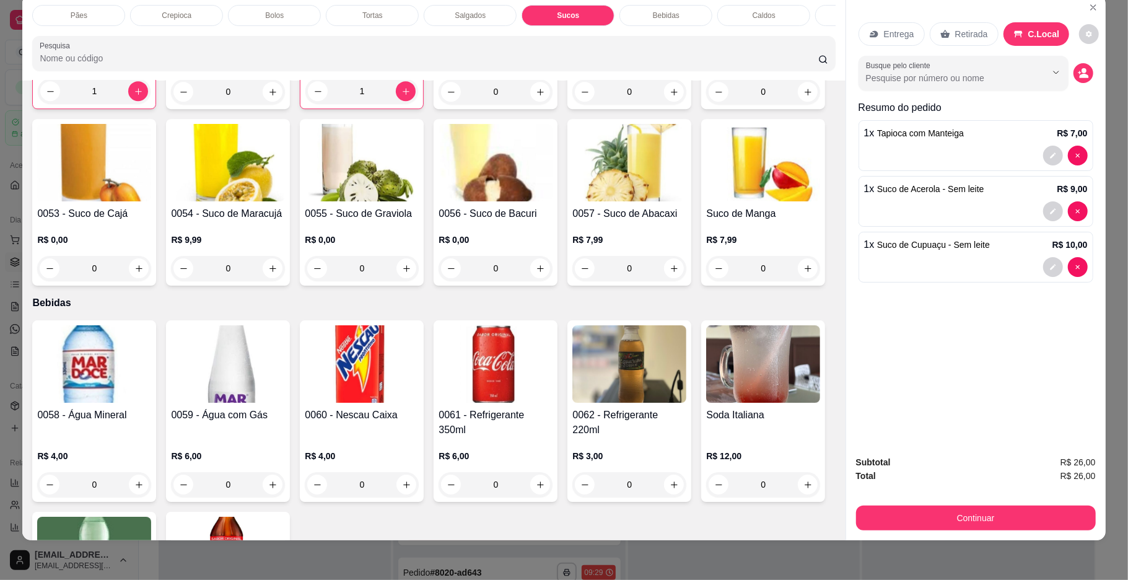
click at [981, 502] on div "Subtotal R$ 26,00 Total R$ 26,00 Continuar" at bounding box center [976, 492] width 240 height 75
click at [982, 509] on button "Continuar" at bounding box center [976, 517] width 240 height 25
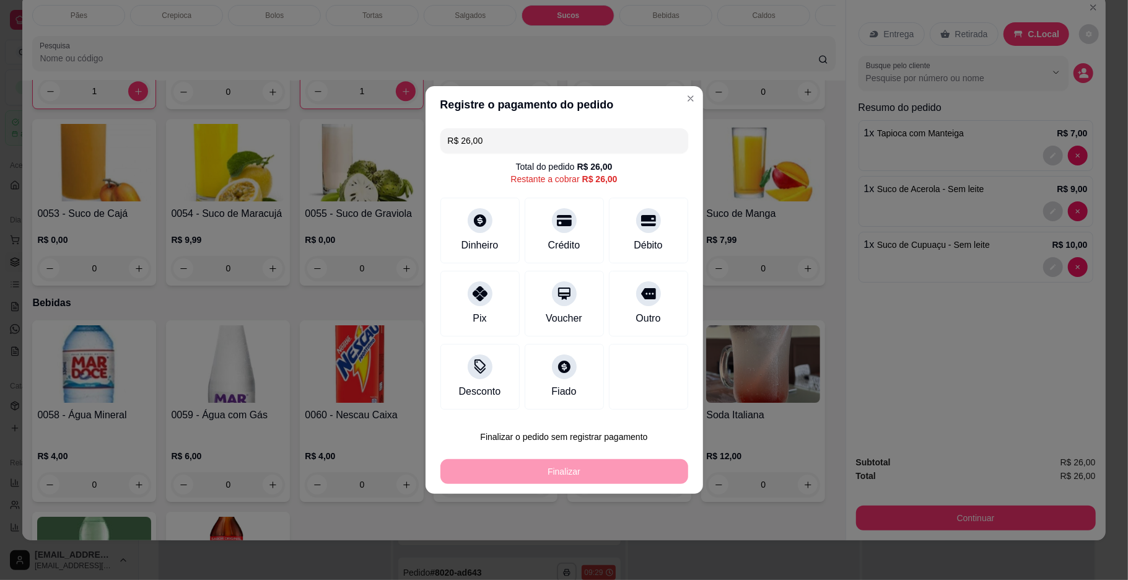
click at [554, 436] on button "Finalizar o pedido sem registrar pagamento" at bounding box center [564, 436] width 248 height 25
click at [632, 543] on button "Confirmar" at bounding box center [643, 539] width 46 height 19
type input "0"
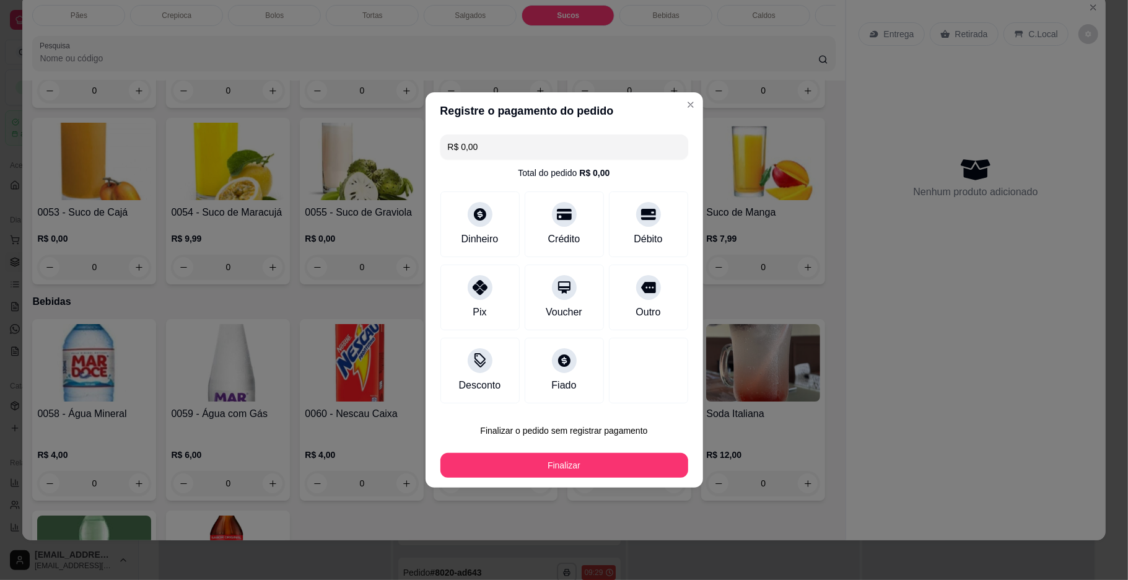
type input "R$ 0,00"
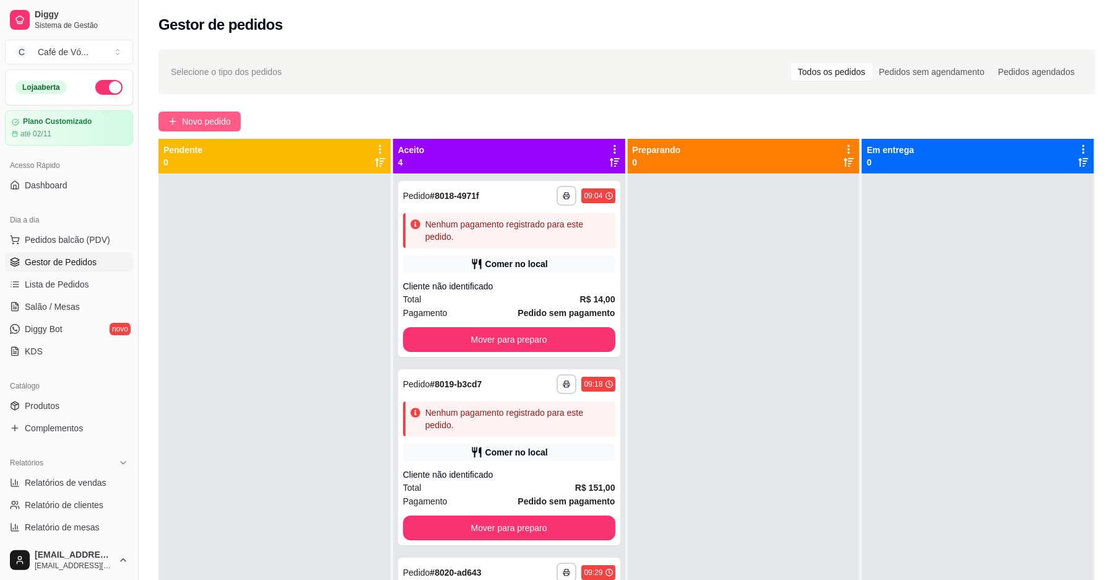
drag, startPoint x: 147, startPoint y: 120, endPoint x: 203, endPoint y: 115, distance: 56.0
click at [147, 122] on div "**********" at bounding box center [627, 387] width 977 height 691
click at [203, 115] on span "Novo pedido" at bounding box center [206, 122] width 49 height 14
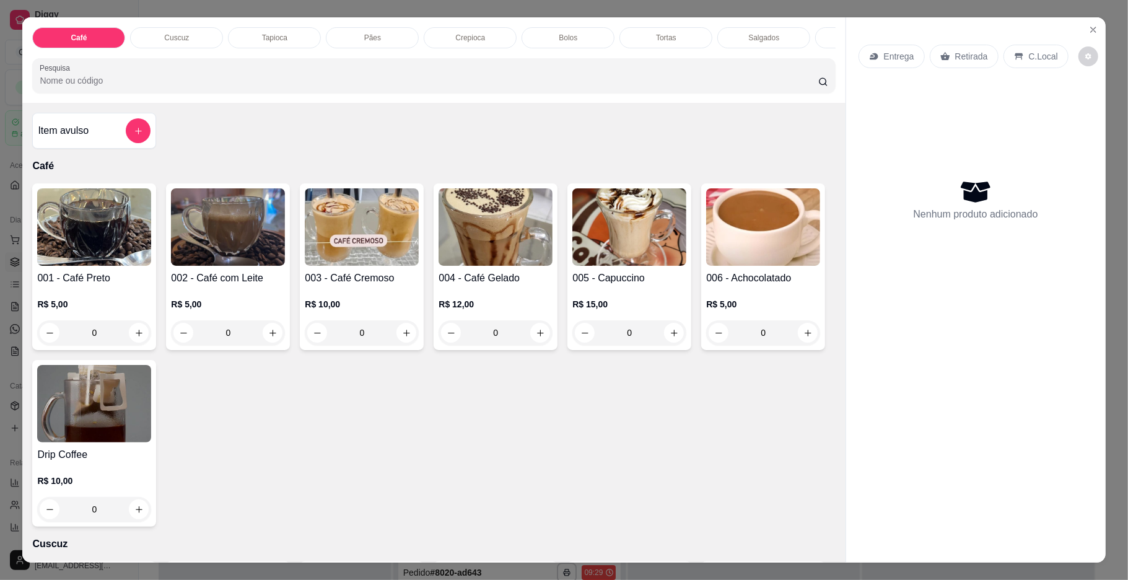
click at [370, 26] on div "Café Cuscuz Tapioca Pães Crepioca Bolos Tortas Salgados Sucos Bebidas Caldos Pr…" at bounding box center [433, 59] width 822 height 85
click at [370, 28] on div "Pães" at bounding box center [372, 37] width 93 height 21
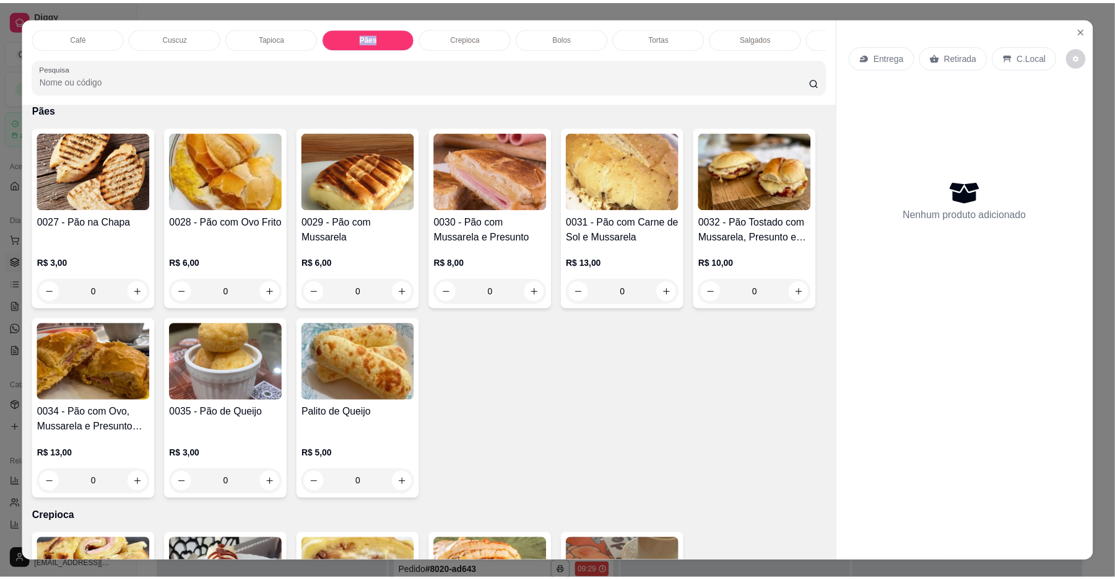
scroll to position [22, 0]
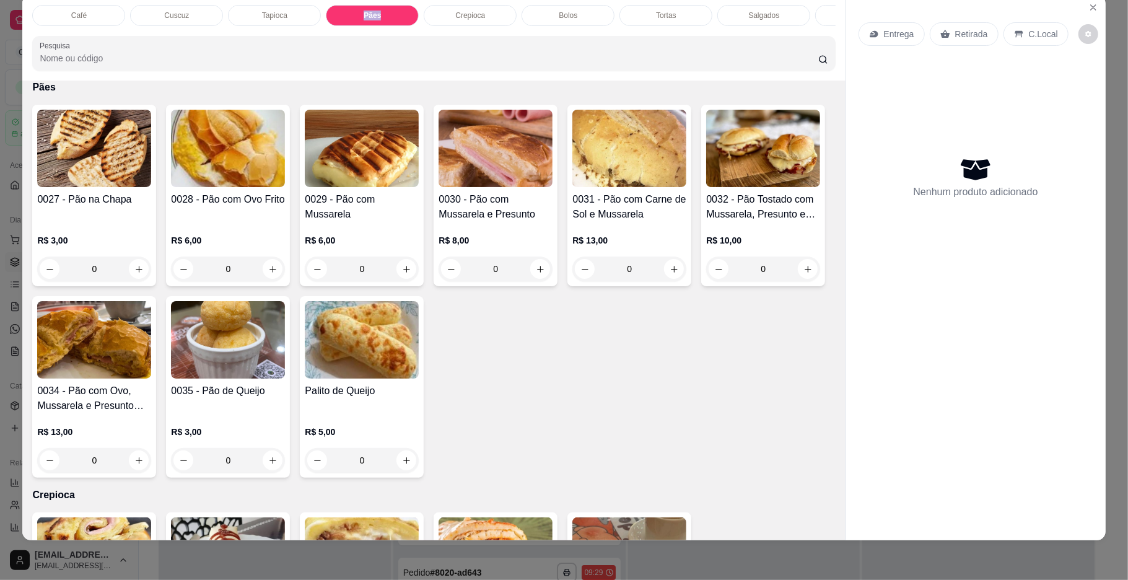
click at [151, 438] on p "R$ 13,00" at bounding box center [94, 431] width 114 height 12
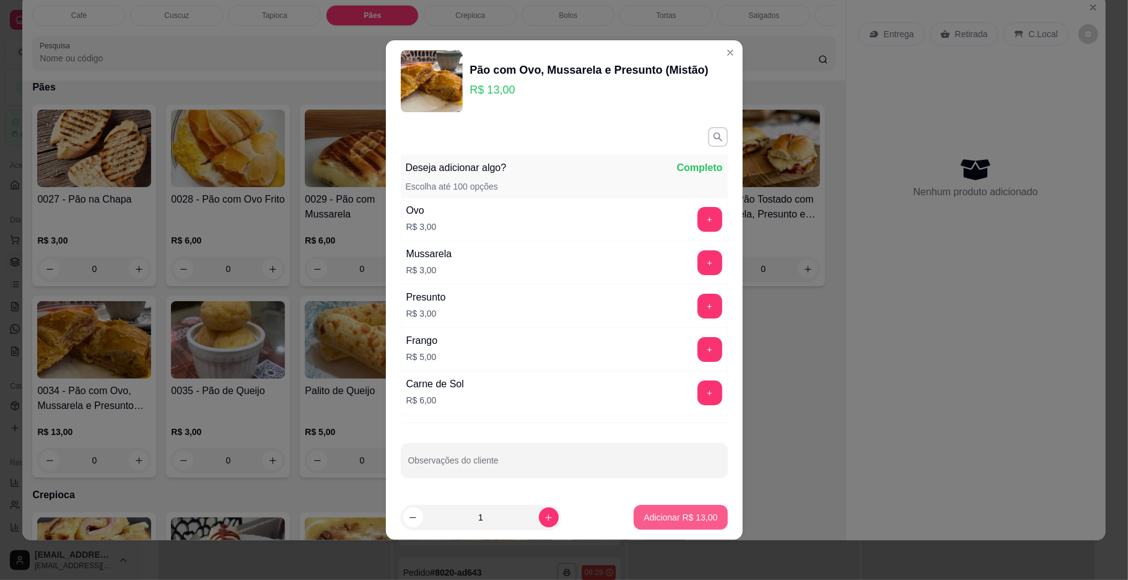
click at [639, 511] on button "Adicionar R$ 13,00" at bounding box center [681, 517] width 94 height 25
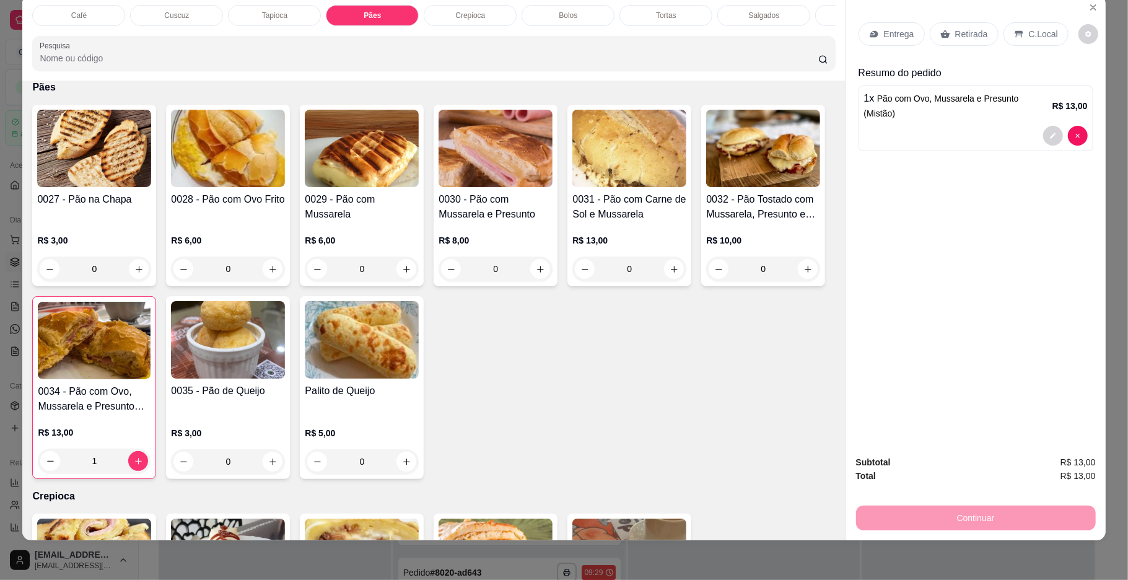
click at [1029, 37] on p "C.Local" at bounding box center [1043, 34] width 29 height 12
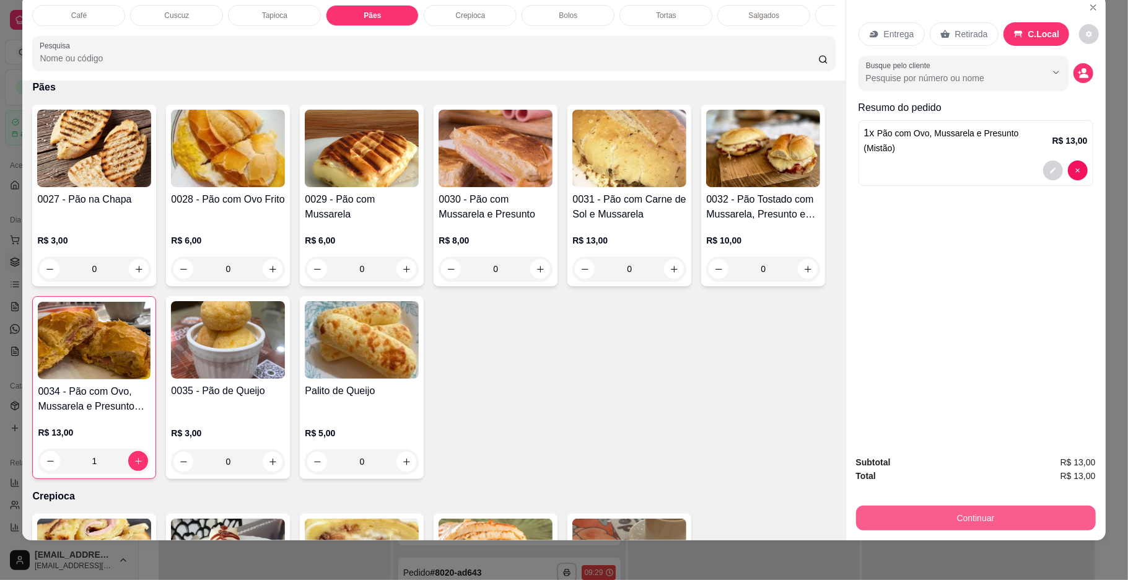
click at [902, 518] on button "Continuar" at bounding box center [976, 517] width 240 height 25
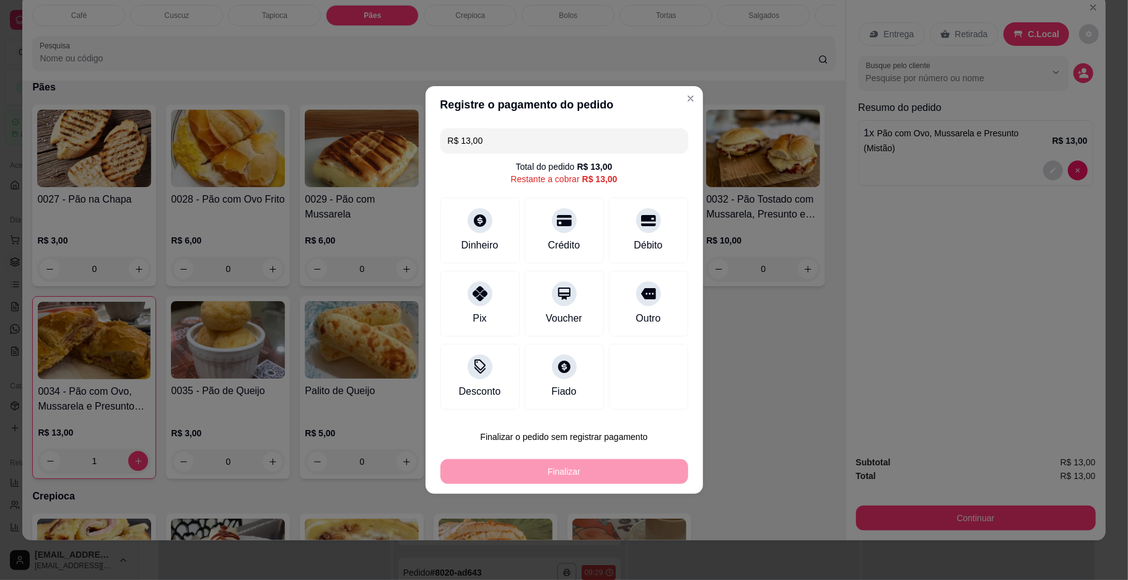
click at [619, 451] on div "Finalizar o pedido sem registrar pagamento Finalizar" at bounding box center [564, 453] width 248 height 59
click at [634, 444] on button "Finalizar o pedido sem registrar pagamento" at bounding box center [564, 436] width 248 height 25
click at [627, 544] on button "Confirmar" at bounding box center [641, 539] width 44 height 19
type input "0"
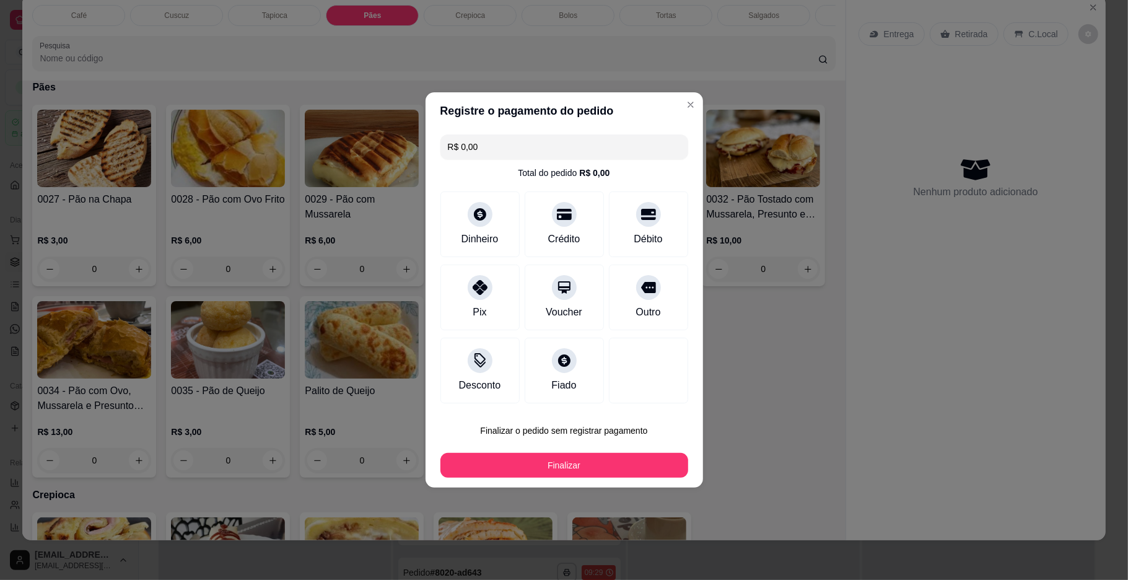
type input "R$ 0,00"
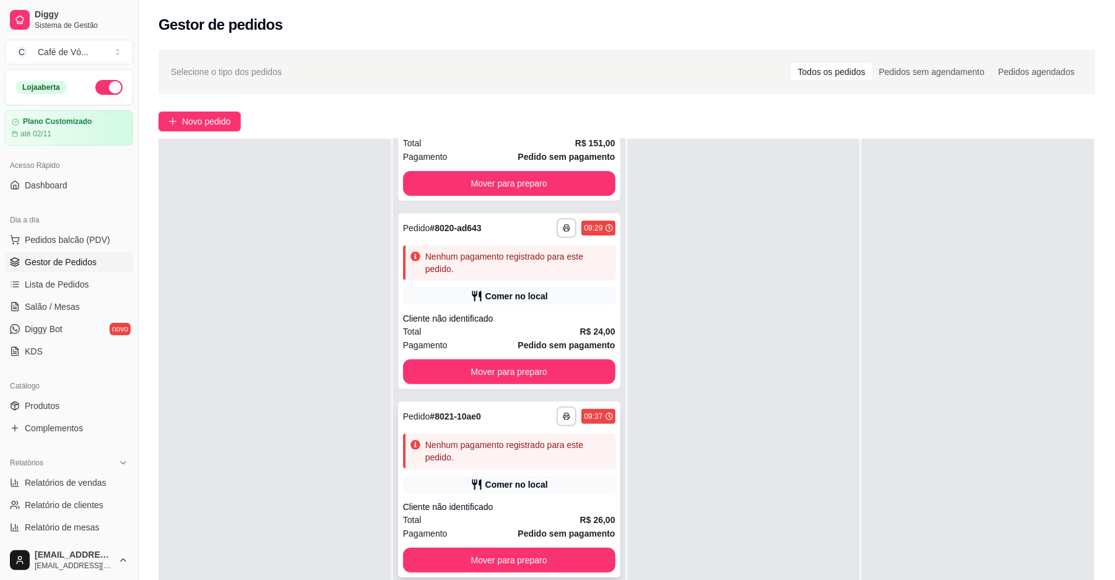
scroll to position [374, 0]
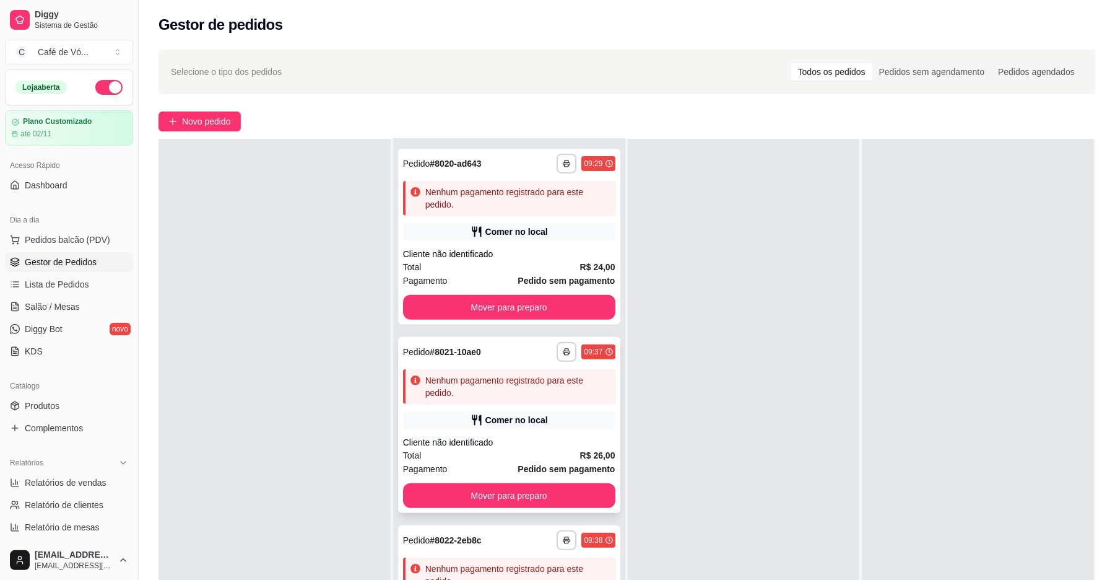
click at [494, 450] on div "Total R$ 26,00" at bounding box center [509, 455] width 212 height 14
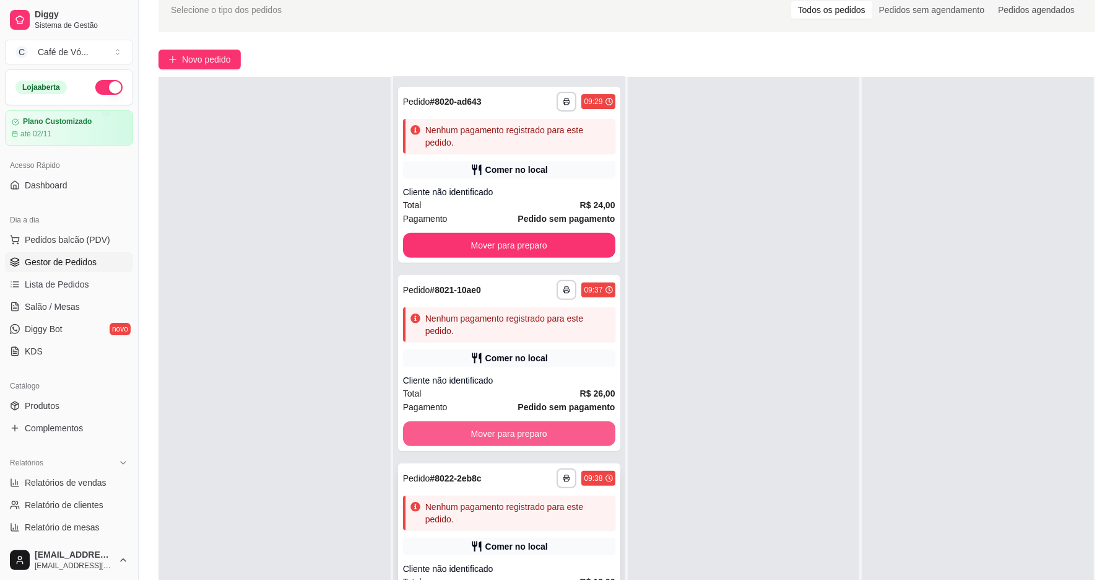
scroll to position [189, 0]
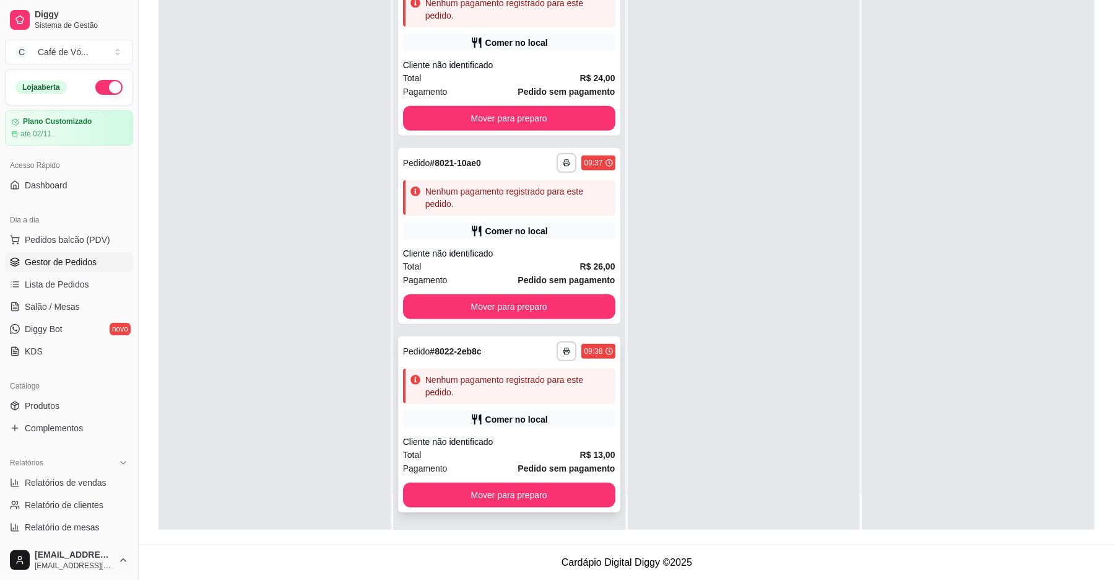
click at [492, 447] on div "**********" at bounding box center [509, 424] width 222 height 176
click at [620, 244] on div "**********" at bounding box center [509, 222] width 233 height 614
drag, startPoint x: 600, startPoint y: 233, endPoint x: 607, endPoint y: 212, distance: 22.1
click at [607, 212] on div "**********" at bounding box center [509, 240] width 232 height 580
click at [536, 229] on div "Comer no local" at bounding box center [509, 230] width 212 height 17
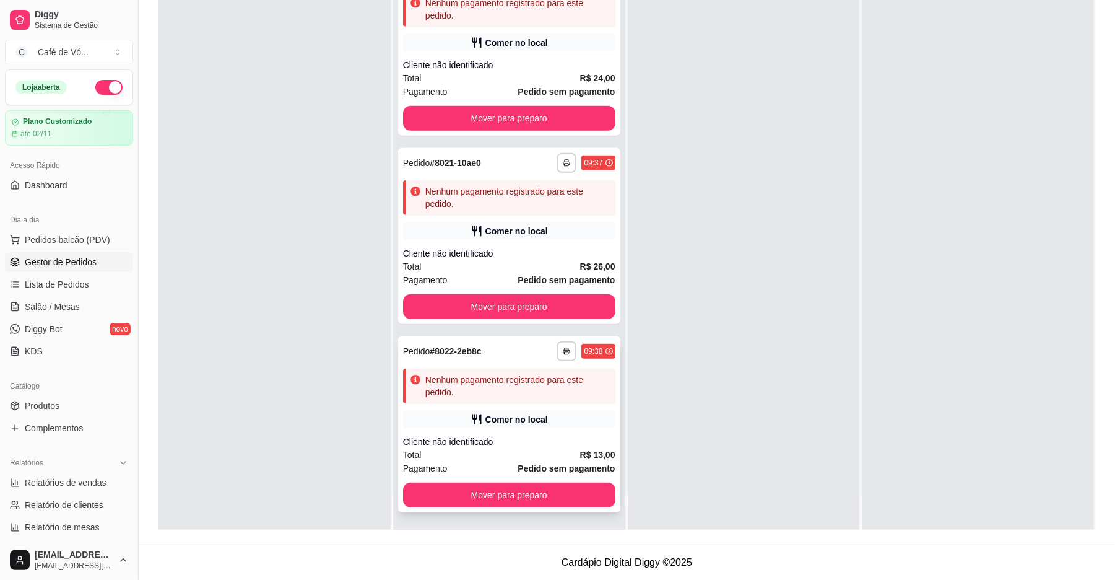
click at [503, 430] on div "**********" at bounding box center [509, 424] width 222 height 176
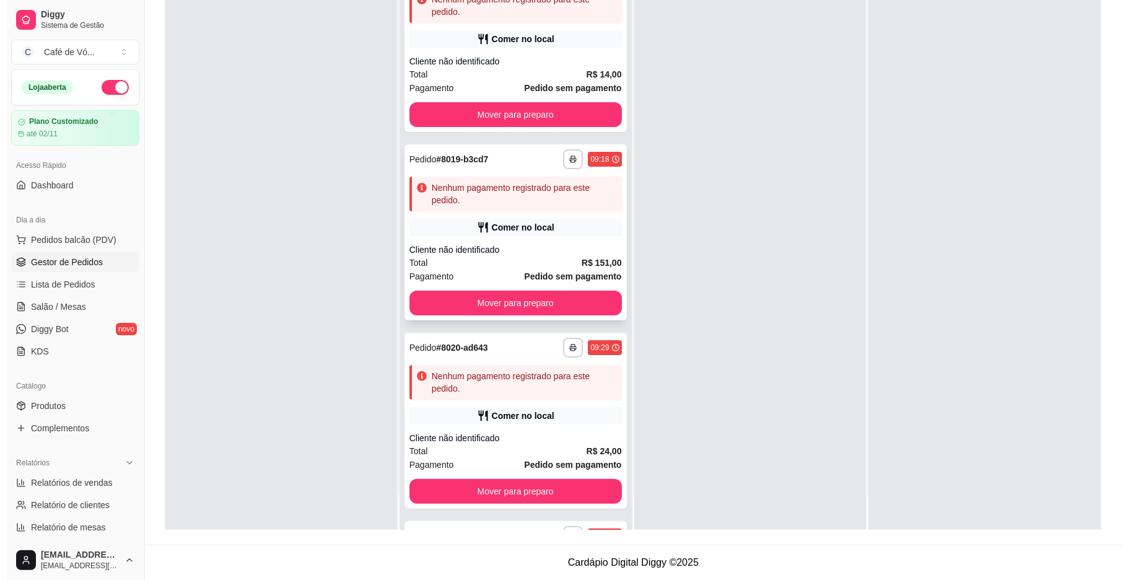
scroll to position [0, 0]
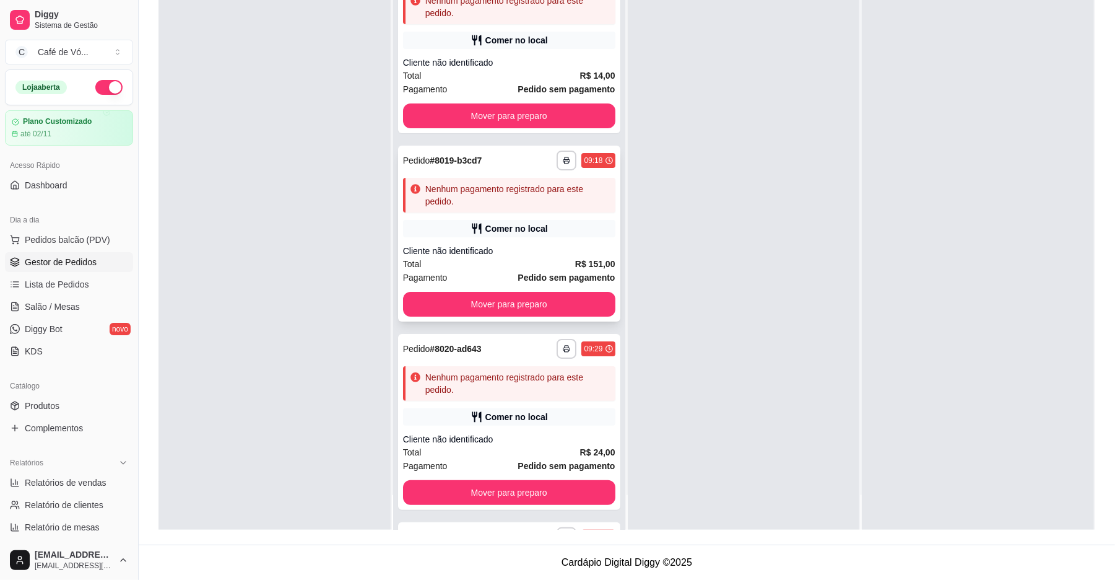
click at [525, 181] on div "Nenhum pagamento registrado para este pedido." at bounding box center [509, 195] width 212 height 35
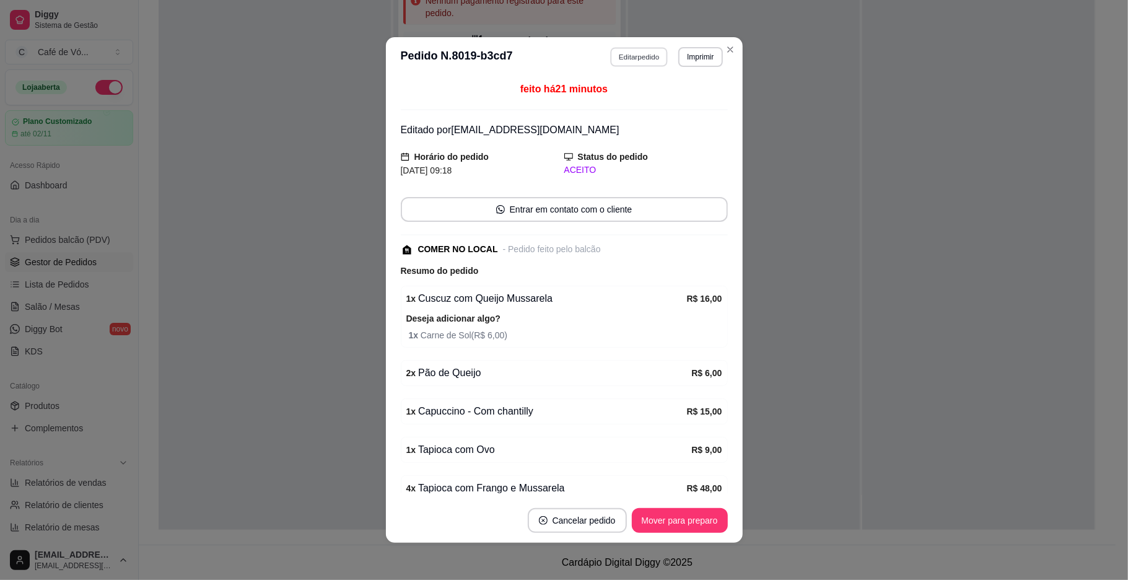
click at [610, 65] on button "Editar pedido" at bounding box center [639, 56] width 58 height 19
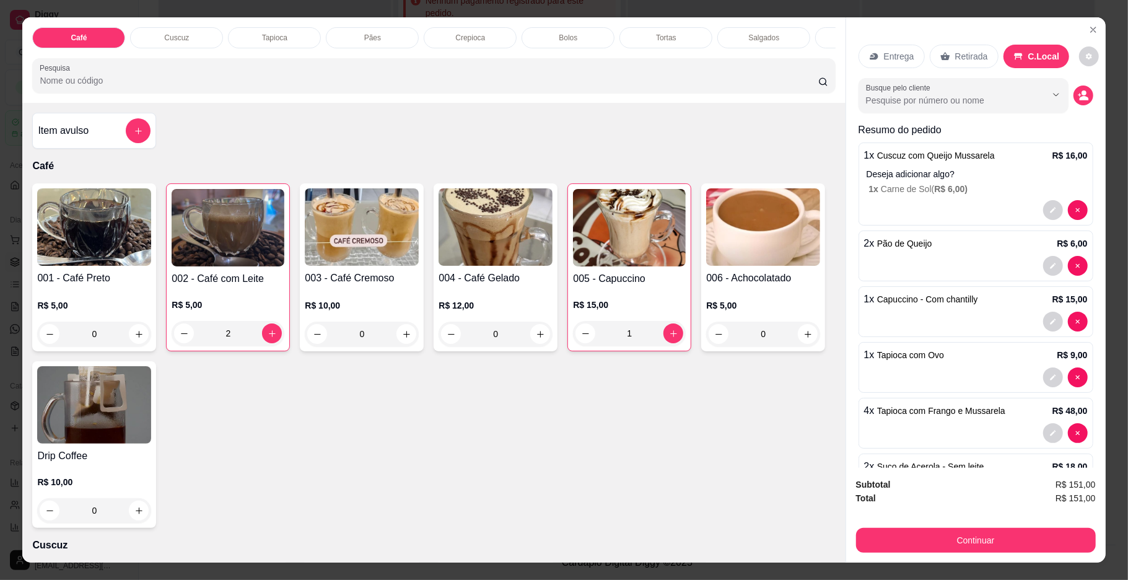
click at [871, 531] on button "Continuar" at bounding box center [976, 540] width 240 height 25
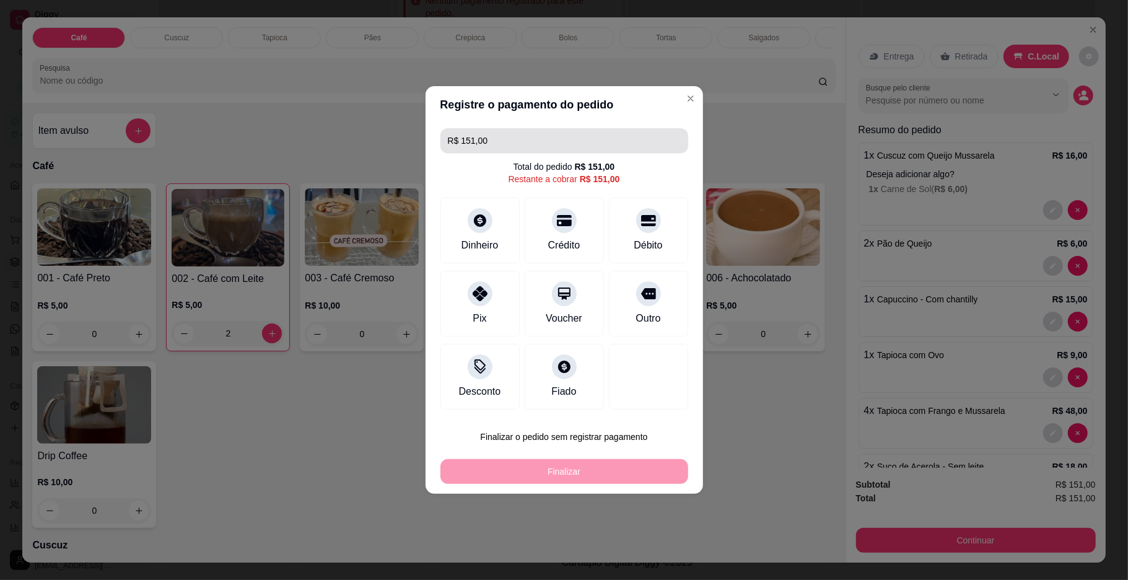
click at [492, 134] on input "R$ 151,00" at bounding box center [564, 140] width 233 height 25
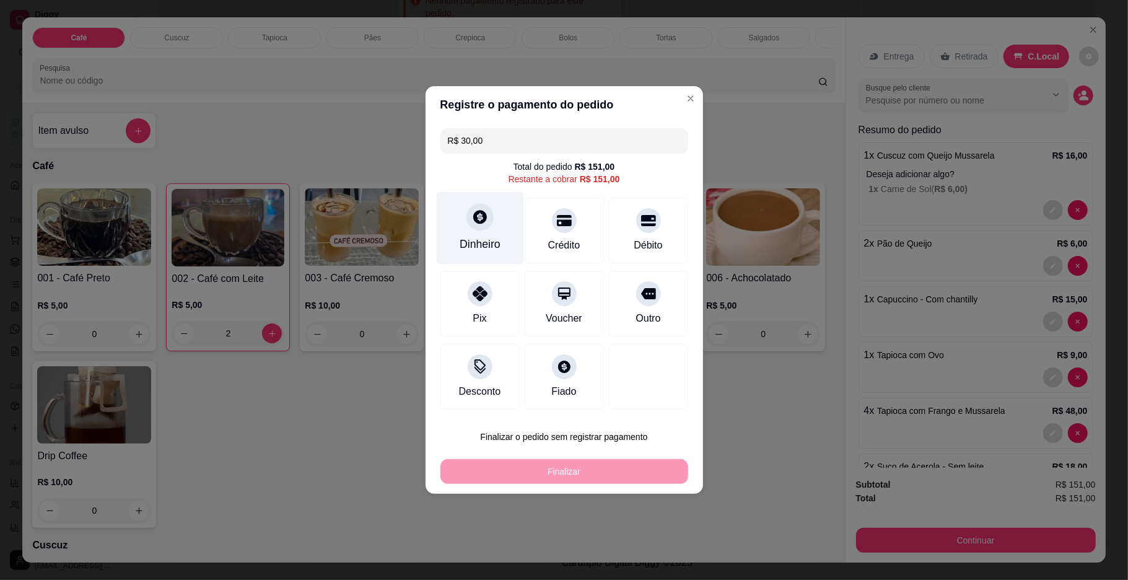
type input "R$ 30,00"
click at [488, 217] on div at bounding box center [479, 216] width 27 height 27
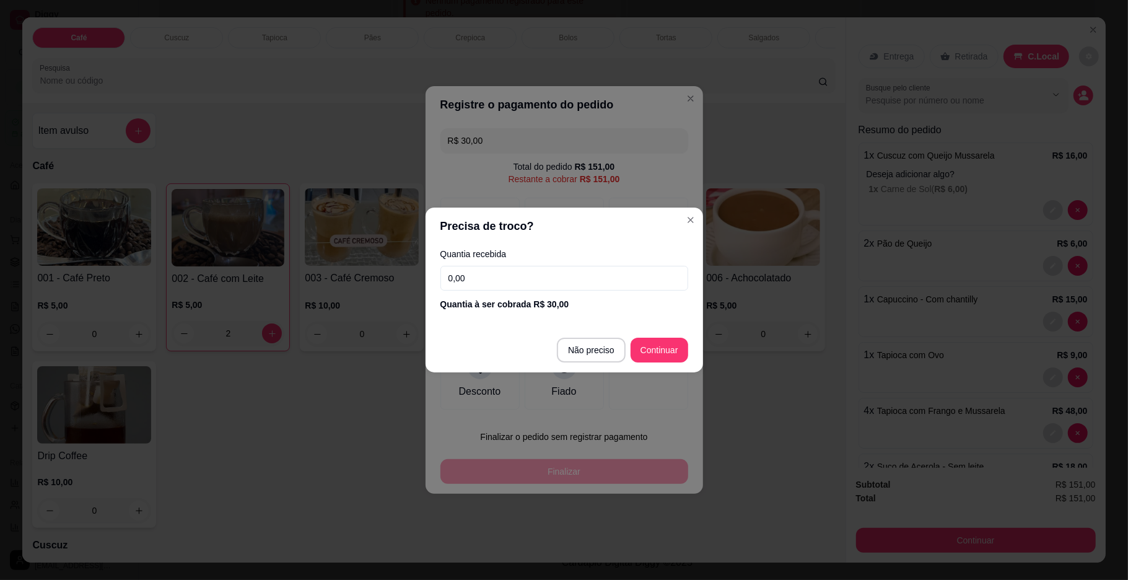
click at [554, 273] on input "0,00" at bounding box center [564, 278] width 248 height 25
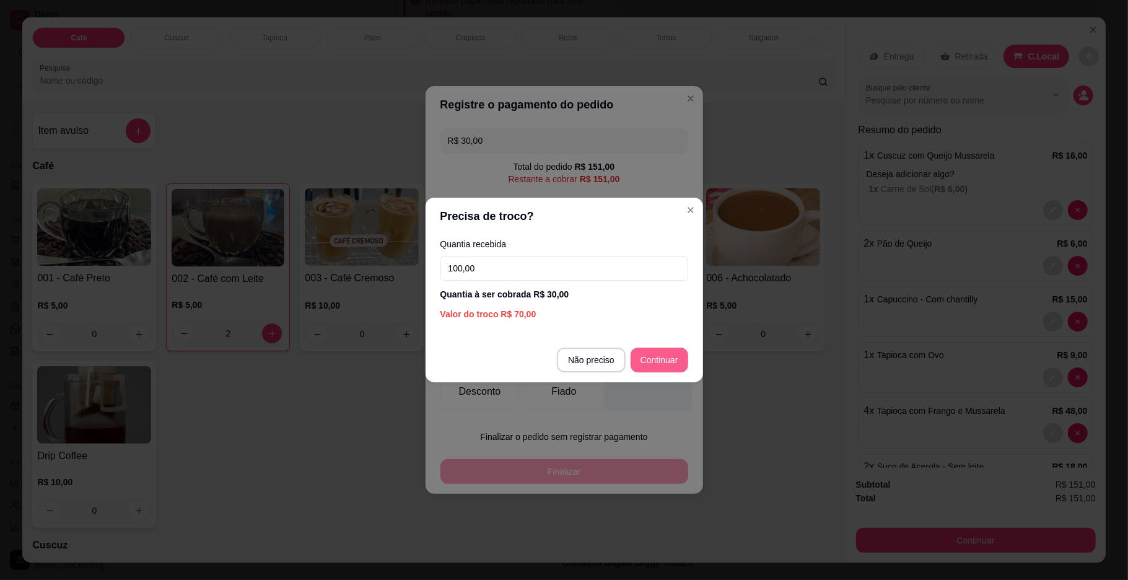
type input "100,00"
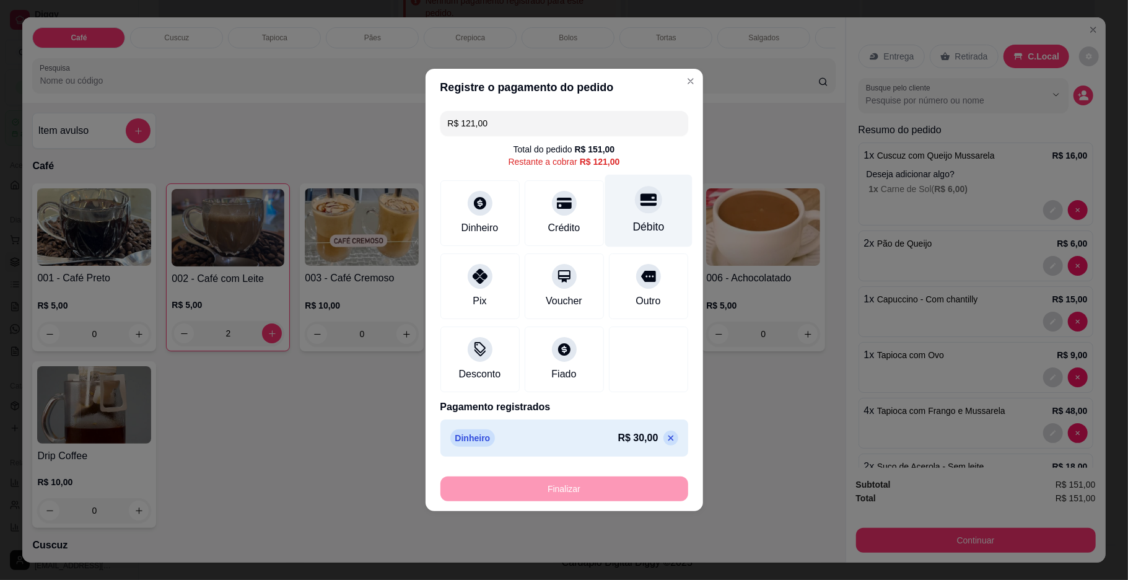
click at [643, 206] on div at bounding box center [648, 199] width 27 height 27
type input "R$ 0,00"
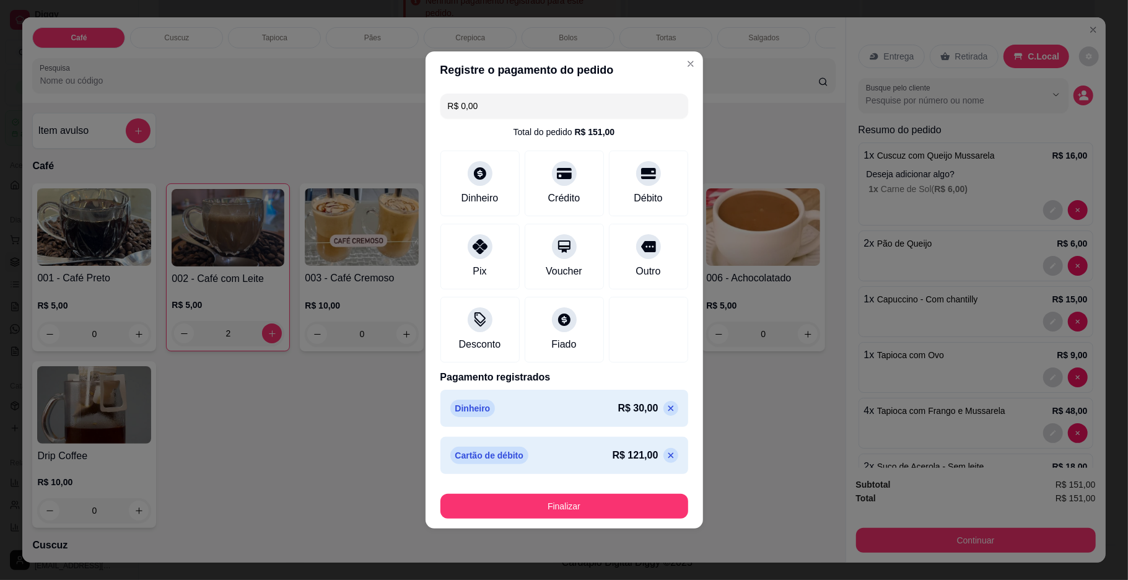
click at [597, 518] on button "Finalizar" at bounding box center [564, 506] width 248 height 25
click at [597, 516] on div "Finalizar" at bounding box center [564, 506] width 248 height 25
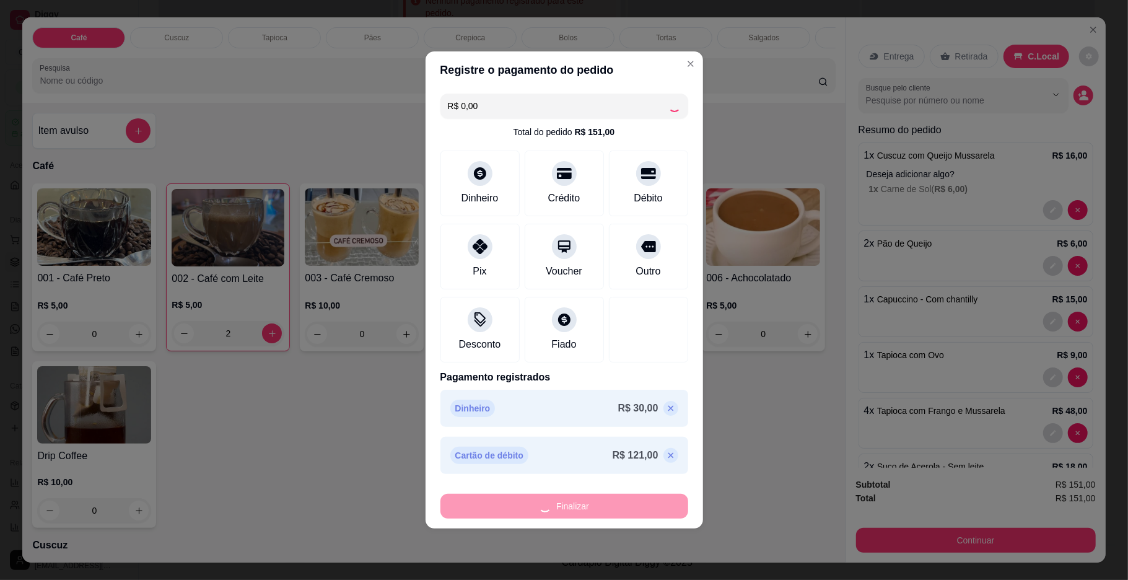
type input "0"
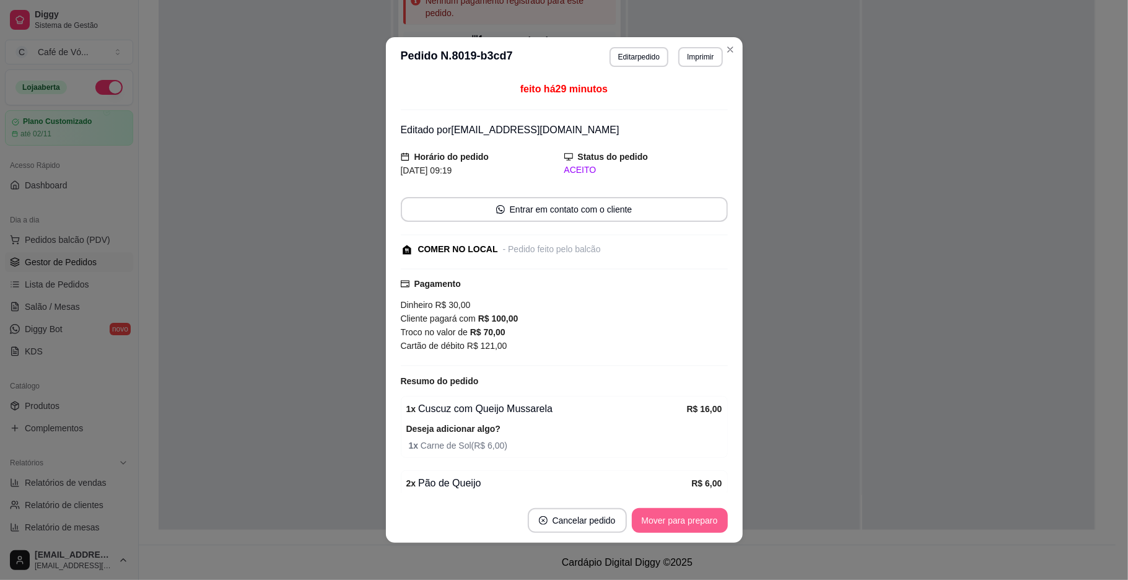
click at [659, 523] on button "Mover para preparo" at bounding box center [680, 520] width 96 height 25
click at [657, 523] on div "Mover para preparo" at bounding box center [670, 520] width 113 height 25
click at [652, 519] on div "Mover para preparo" at bounding box center [670, 520] width 113 height 25
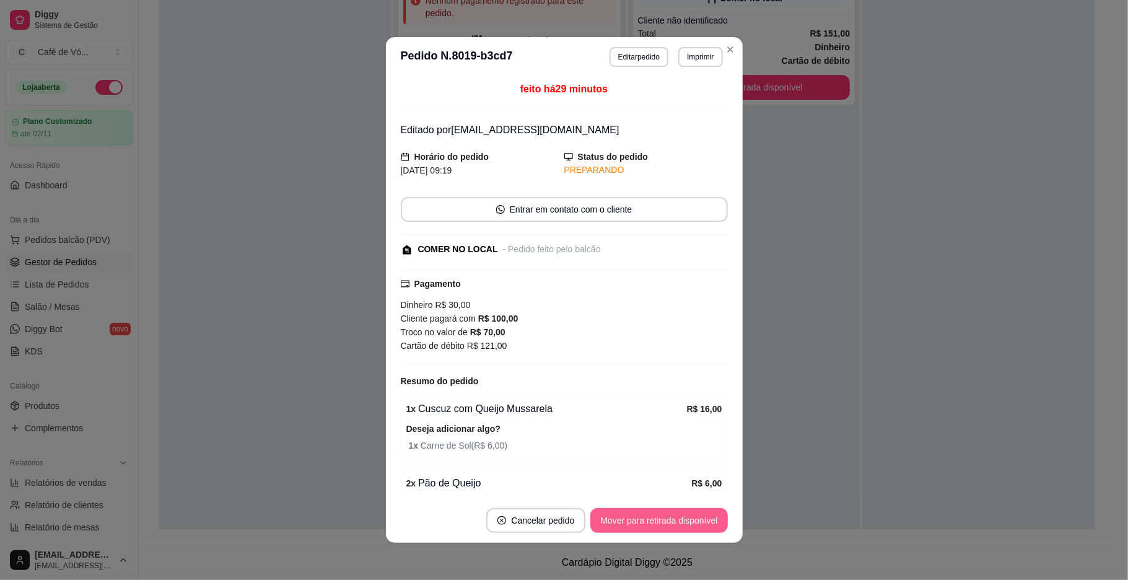
click at [652, 519] on button "Mover para retirada disponível" at bounding box center [658, 520] width 137 height 25
click at [652, 519] on div "Mover para retirada disponível" at bounding box center [650, 520] width 154 height 25
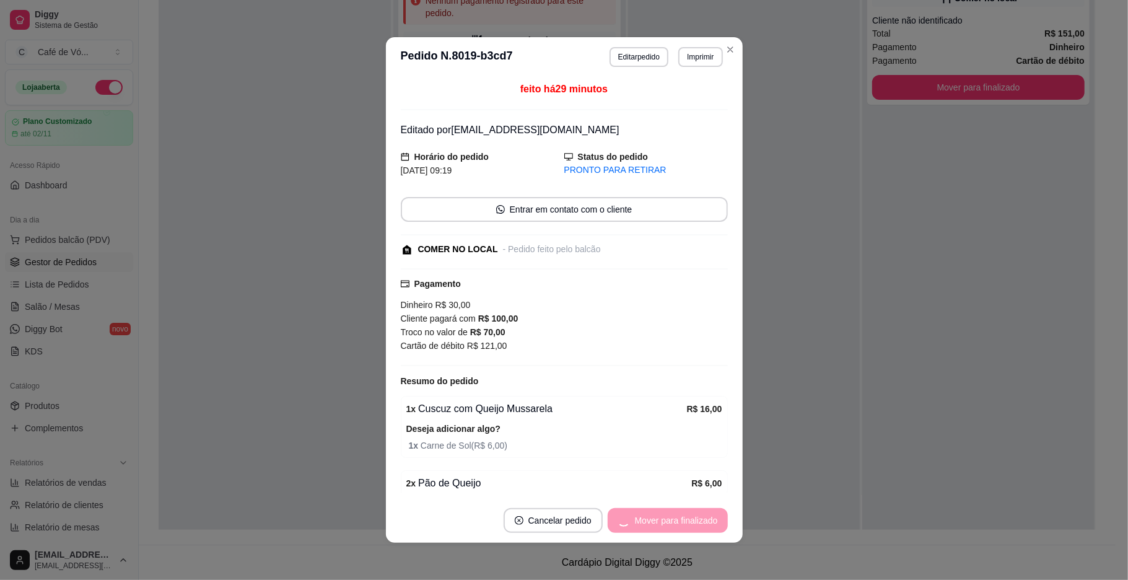
click at [652, 519] on div "Mover para finalizado" at bounding box center [668, 520] width 120 height 25
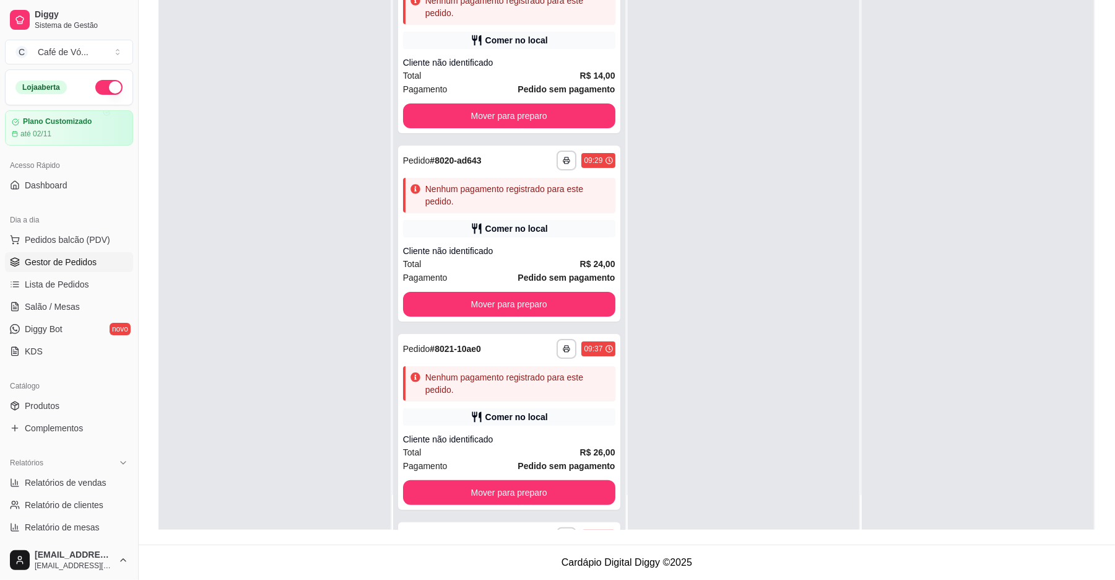
click at [707, 256] on div at bounding box center [744, 240] width 232 height 580
click at [508, 191] on div "Nenhum pagamento registrado para este pedido." at bounding box center [517, 195] width 185 height 25
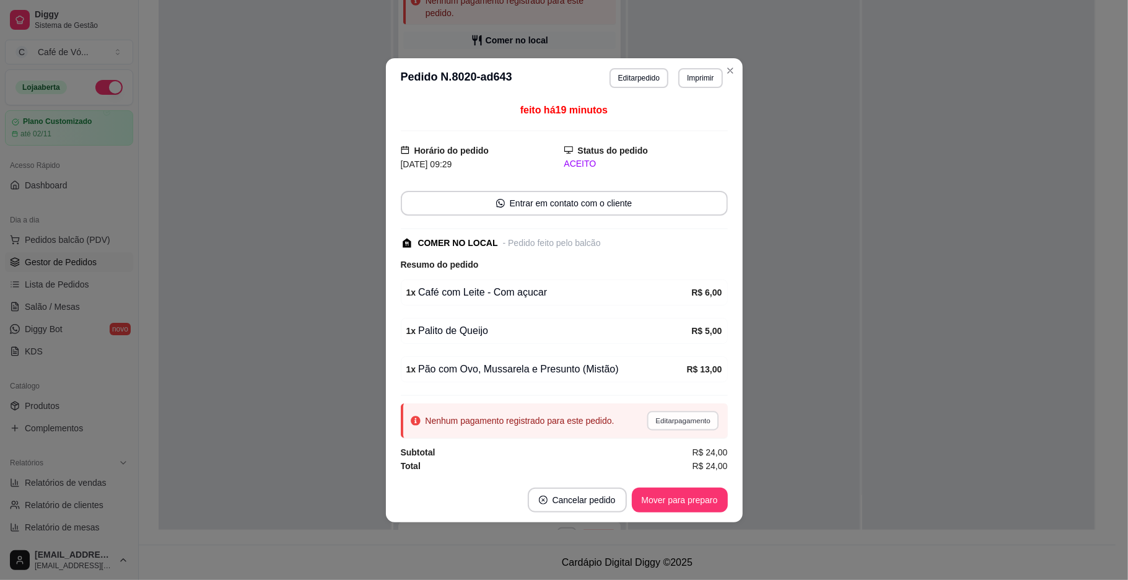
click at [660, 422] on button "Editar pagamento" at bounding box center [683, 420] width 72 height 19
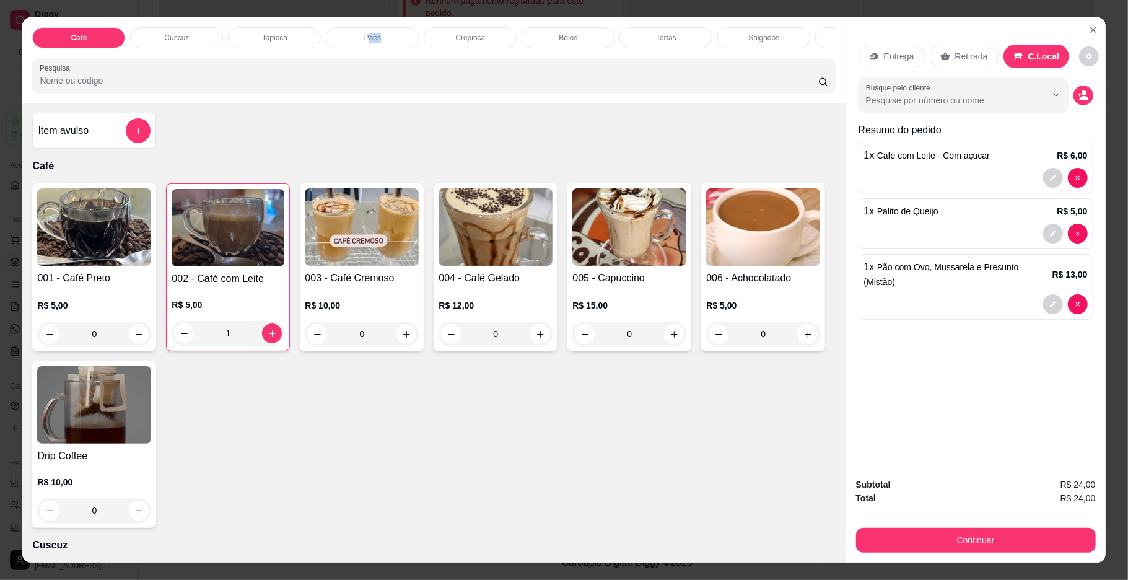
drag, startPoint x: 362, startPoint y: 47, endPoint x: 769, endPoint y: 30, distance: 407.3
click at [769, 30] on div "Café Cuscuz Tapioca Pães Crepioca Bolos Tortas Salgados Sucos Bebidas Caldos Pr…" at bounding box center [433, 37] width 803 height 21
click at [546, 45] on div "Bebidas" at bounding box center [592, 37] width 93 height 21
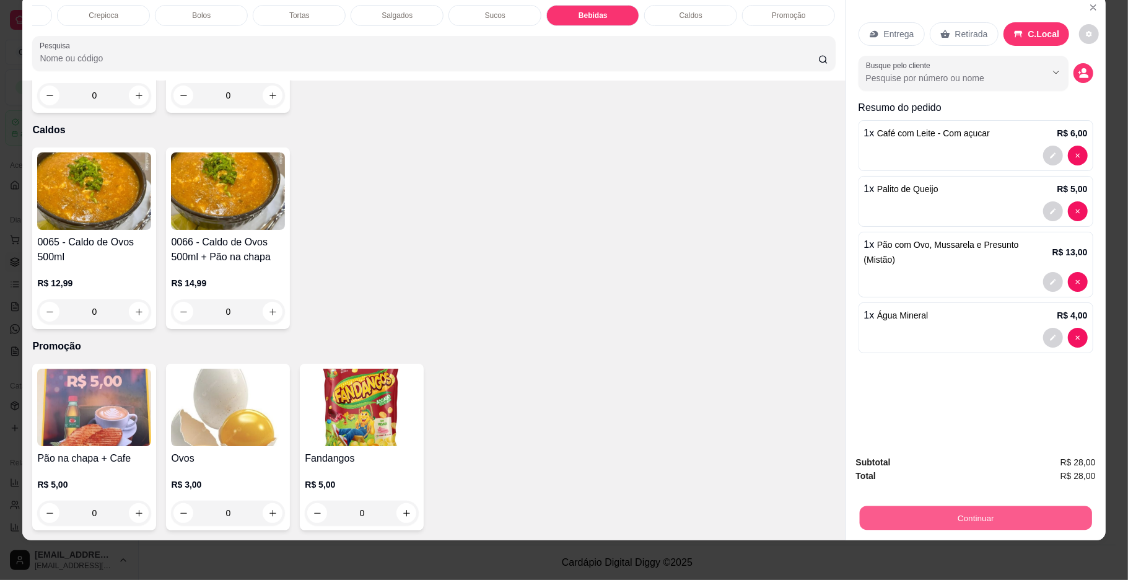
click at [902, 514] on button "Continuar" at bounding box center [975, 518] width 232 height 24
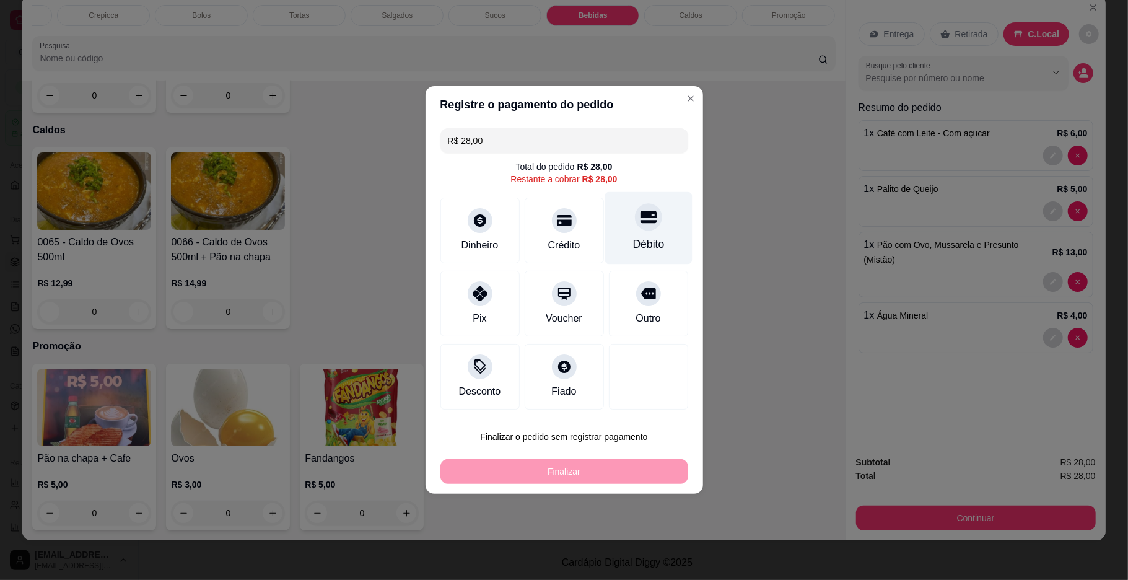
click at [647, 232] on div "Débito" at bounding box center [647, 228] width 87 height 72
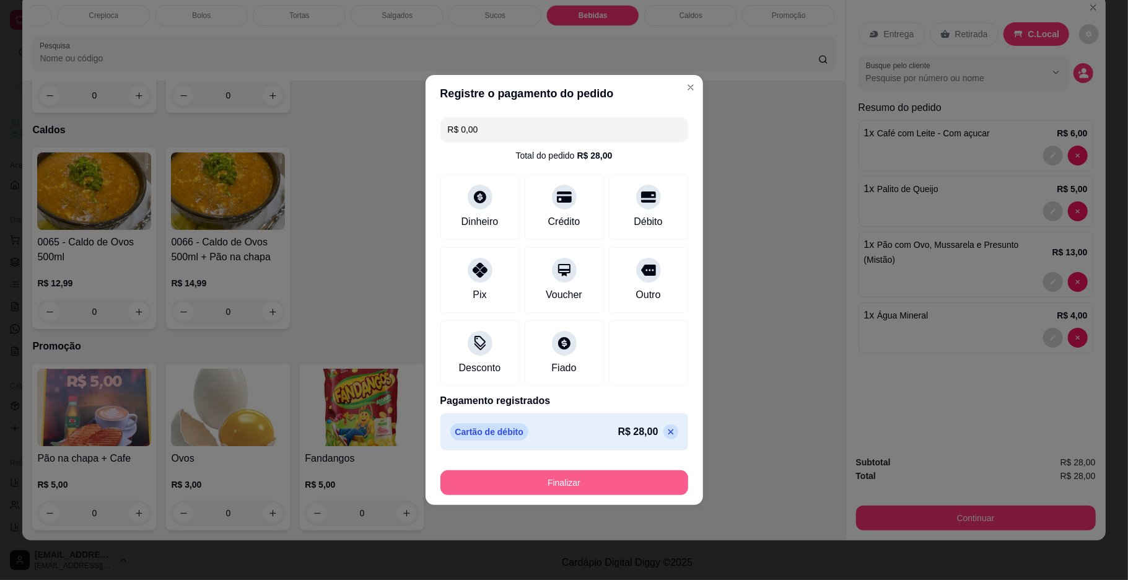
click at [602, 477] on button "Finalizar" at bounding box center [564, 482] width 248 height 25
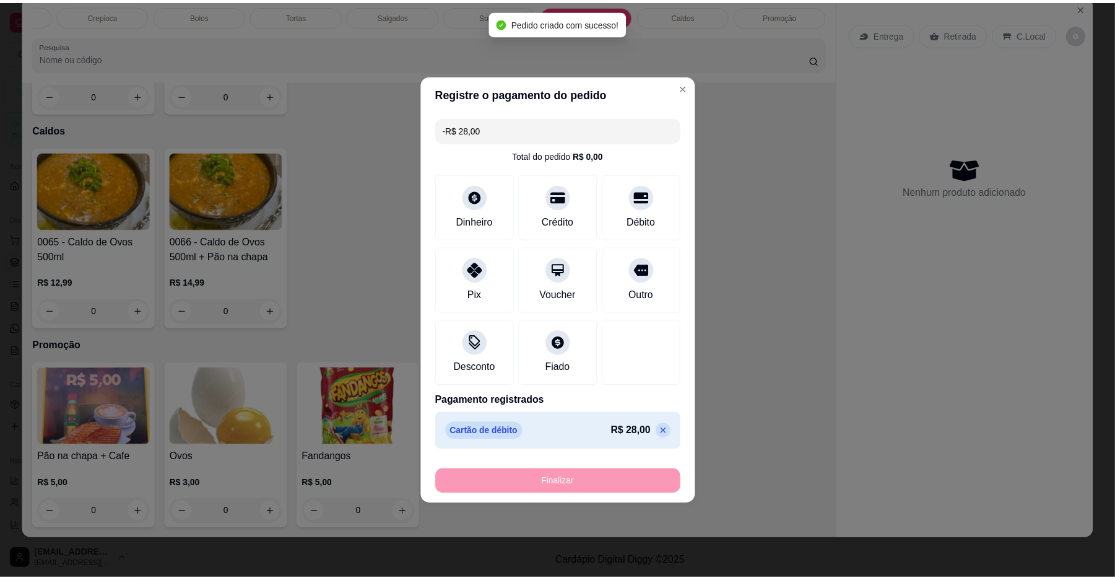
scroll to position [3443, 0]
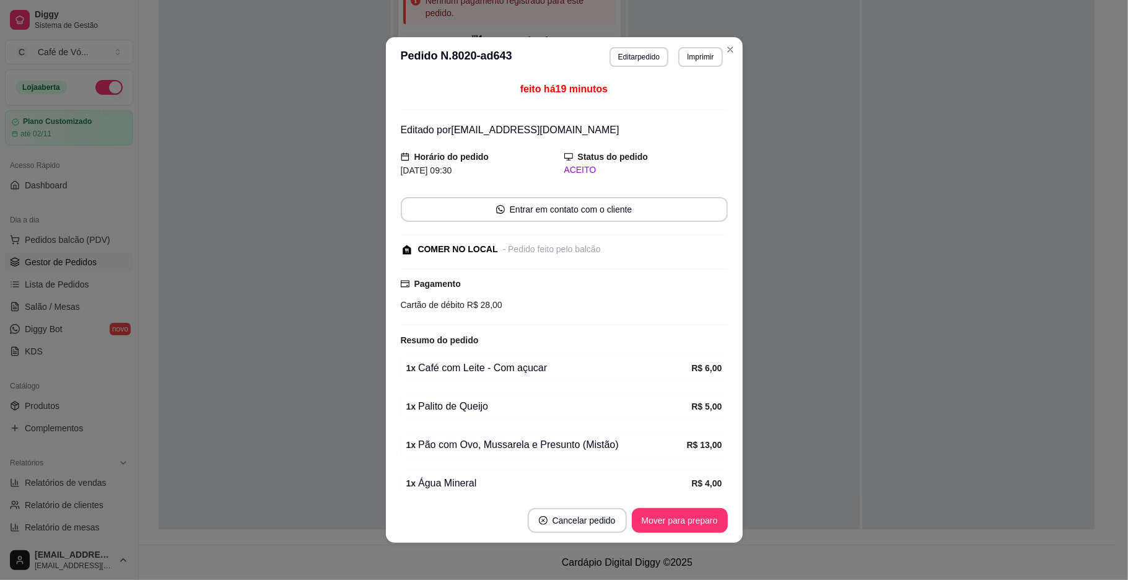
click at [687, 504] on footer "Cancelar pedido Mover para preparo" at bounding box center [564, 520] width 357 height 45
click at [691, 513] on button "Mover para preparo" at bounding box center [680, 520] width 96 height 25
click at [691, 513] on div "Mover para preparo" at bounding box center [670, 520] width 113 height 25
click at [692, 513] on div "Mover para preparo" at bounding box center [670, 520] width 113 height 25
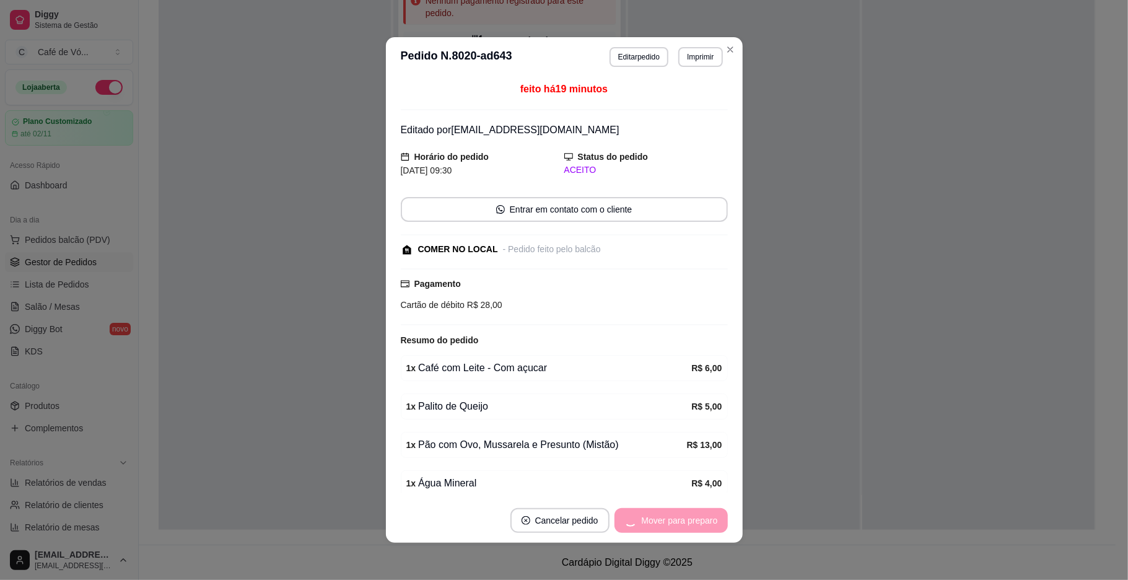
click at [692, 513] on div "Mover para preparo" at bounding box center [670, 520] width 113 height 25
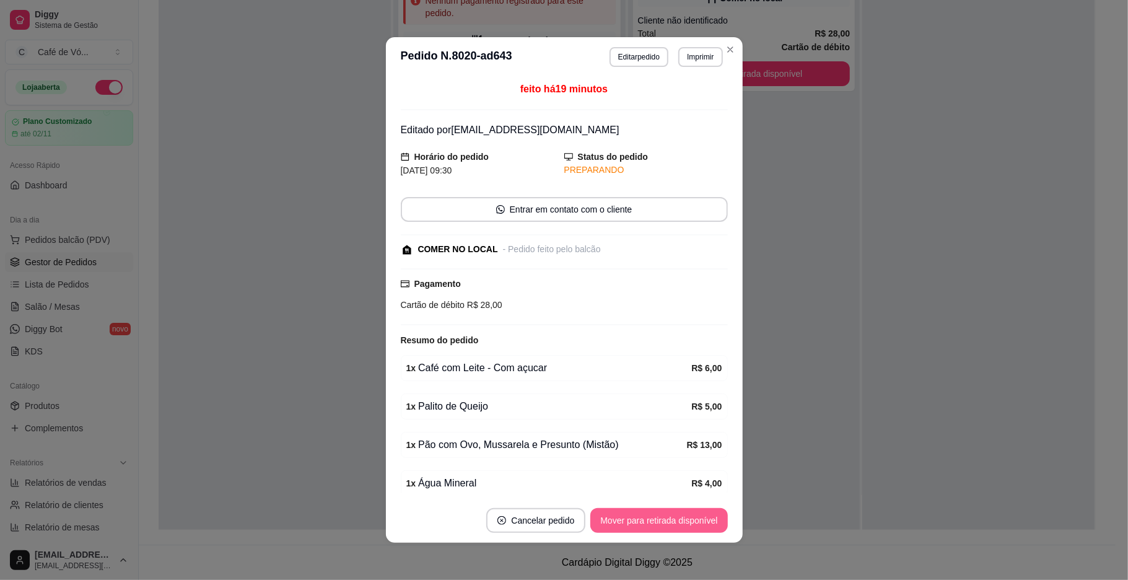
click at [692, 513] on button "Mover para retirada disponível" at bounding box center [658, 520] width 137 height 25
click at [692, 513] on div "Mover para retirada disponível" at bounding box center [658, 520] width 137 height 25
click at [692, 513] on div "Mover para retirada disponível" at bounding box center [650, 520] width 154 height 25
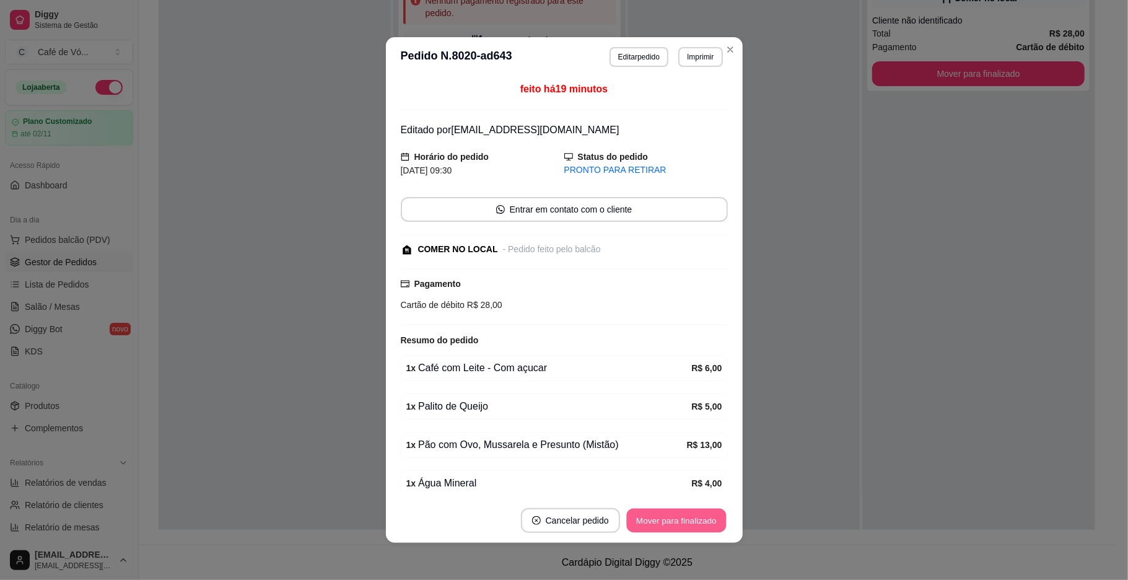
click at [692, 513] on button "Mover para finalizado" at bounding box center [676, 520] width 100 height 24
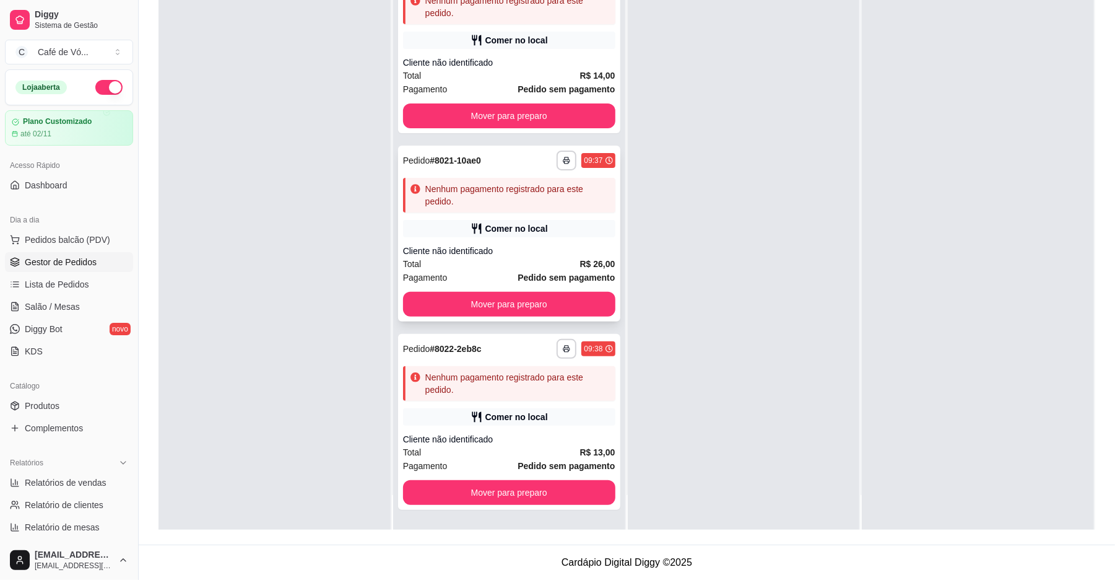
scroll to position [0, 0]
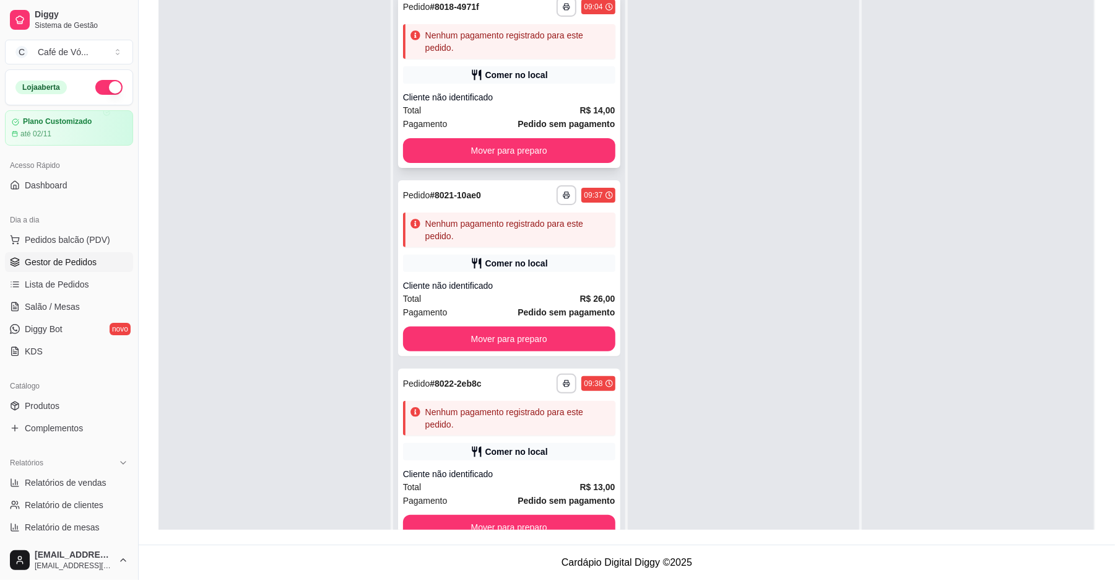
click at [536, 114] on div "Total R$ 14,00" at bounding box center [509, 110] width 212 height 14
click at [536, 60] on div "**********" at bounding box center [509, 80] width 222 height 176
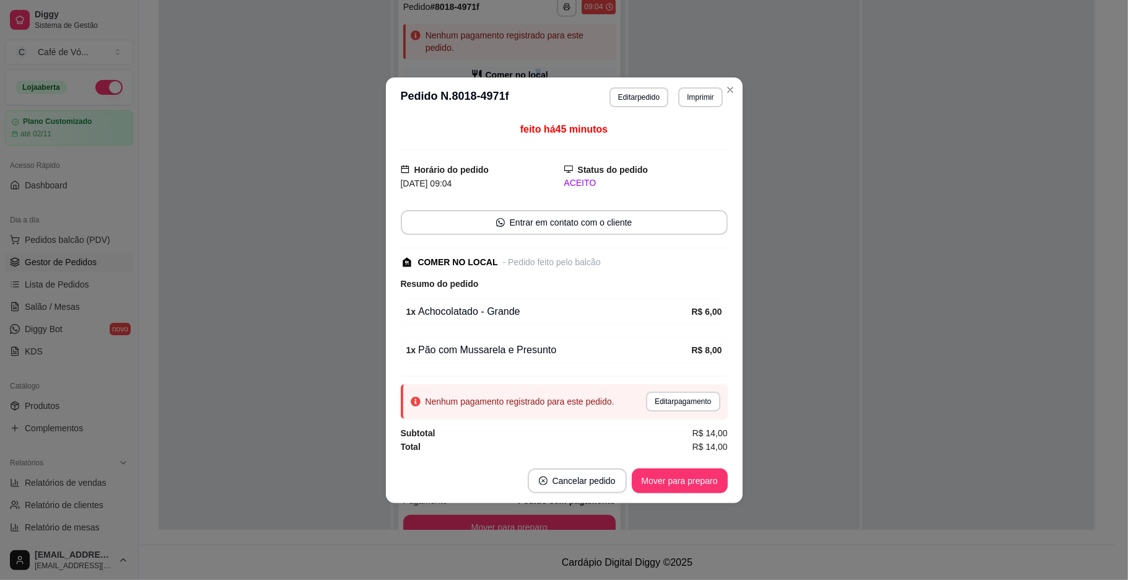
click at [690, 411] on button "Editar pagamento" at bounding box center [683, 401] width 74 height 20
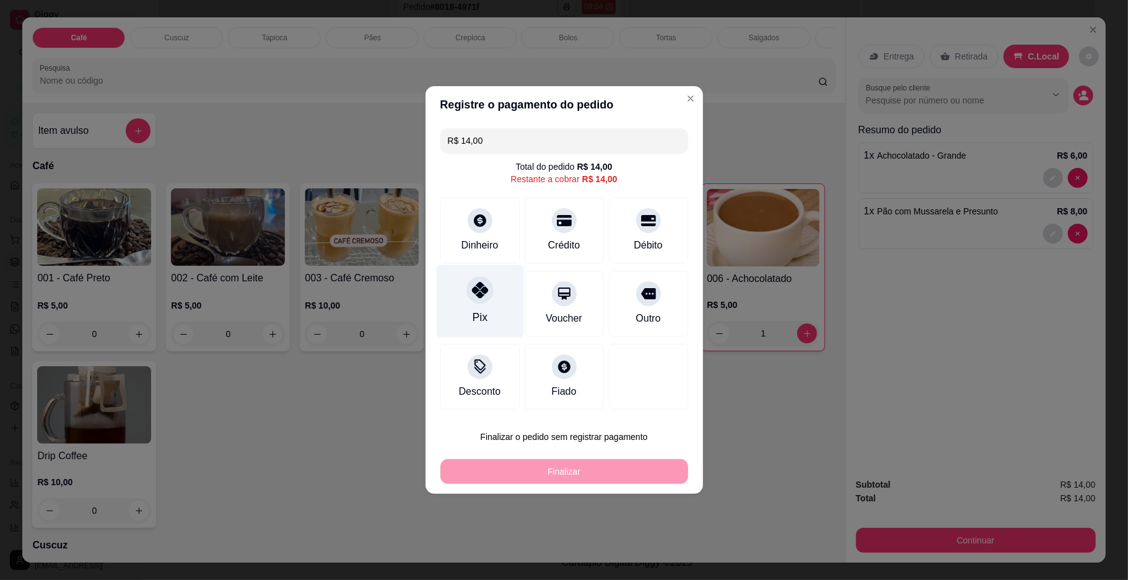
click at [491, 286] on div "Pix" at bounding box center [479, 301] width 87 height 72
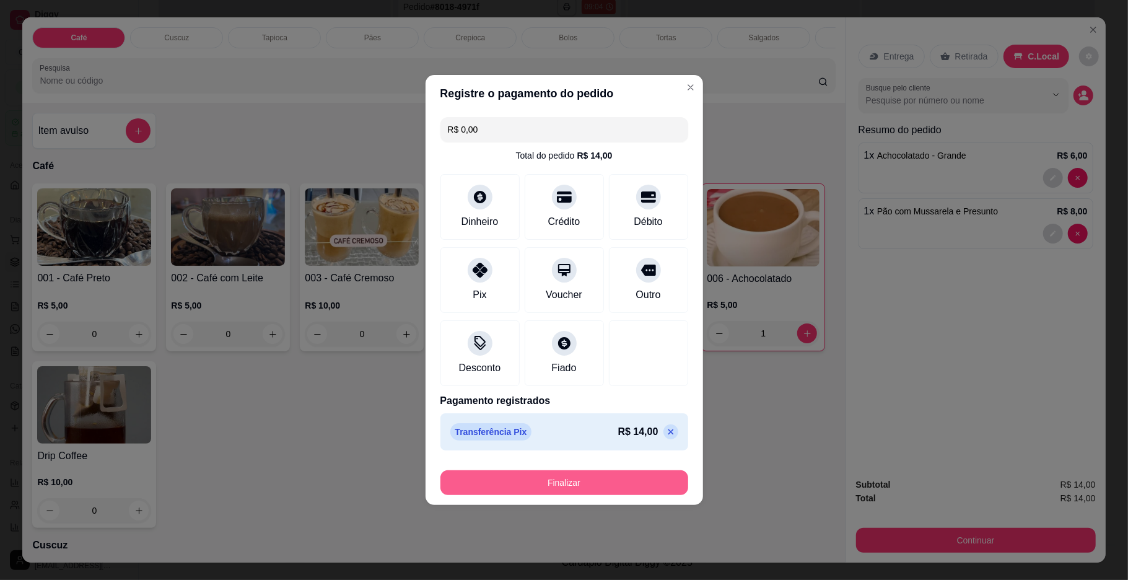
click at [486, 482] on button "Finalizar" at bounding box center [564, 482] width 248 height 25
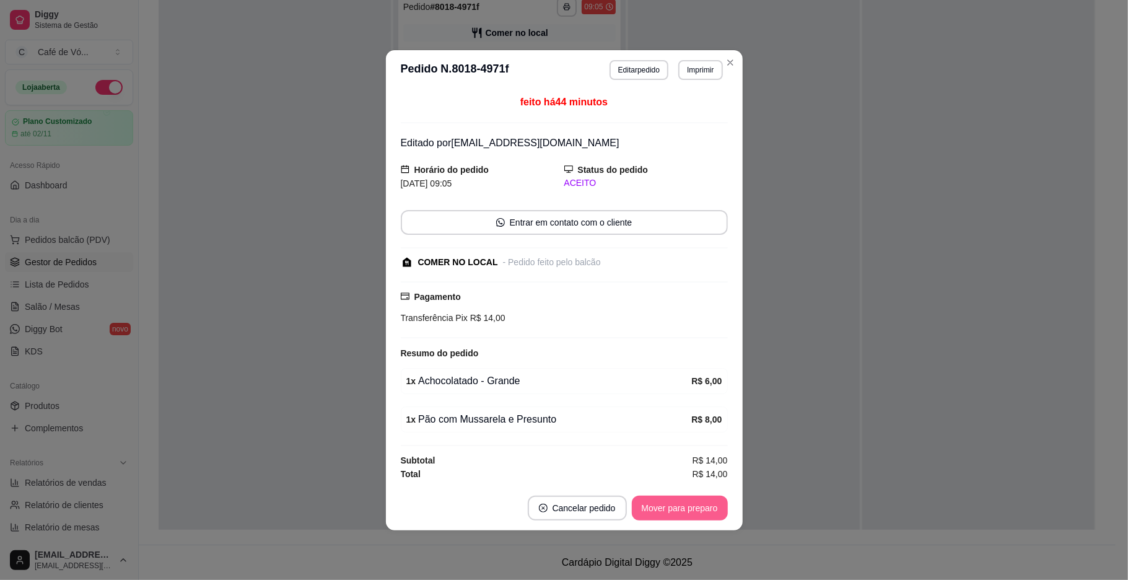
click at [663, 512] on button "Mover para preparo" at bounding box center [680, 507] width 96 height 25
click at [664, 512] on div "Mover para preparo" at bounding box center [670, 507] width 113 height 25
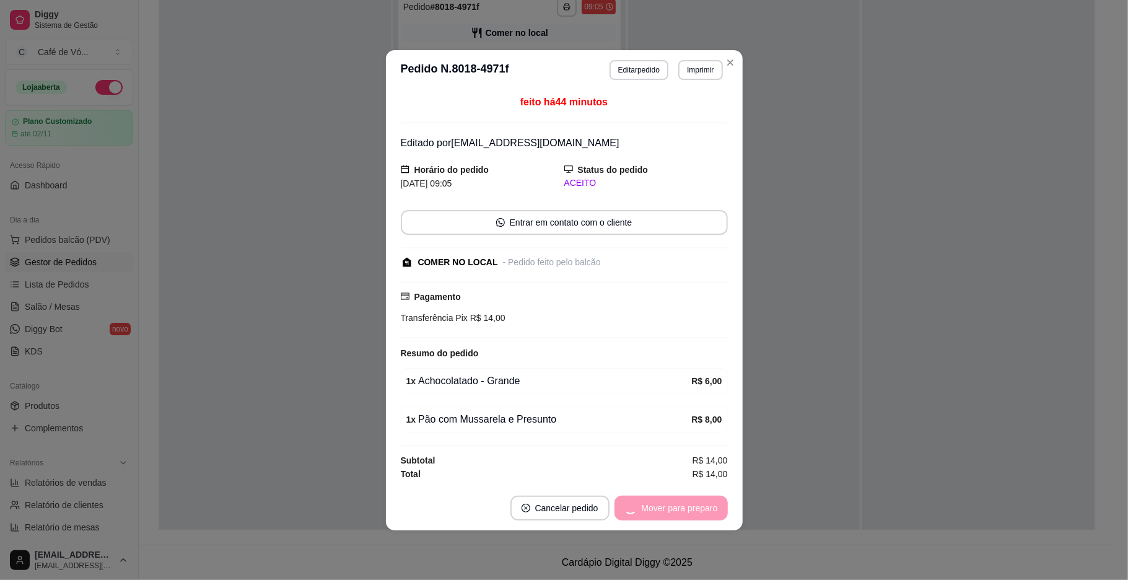
click at [664, 512] on div "Mover para preparo" at bounding box center [670, 507] width 113 height 25
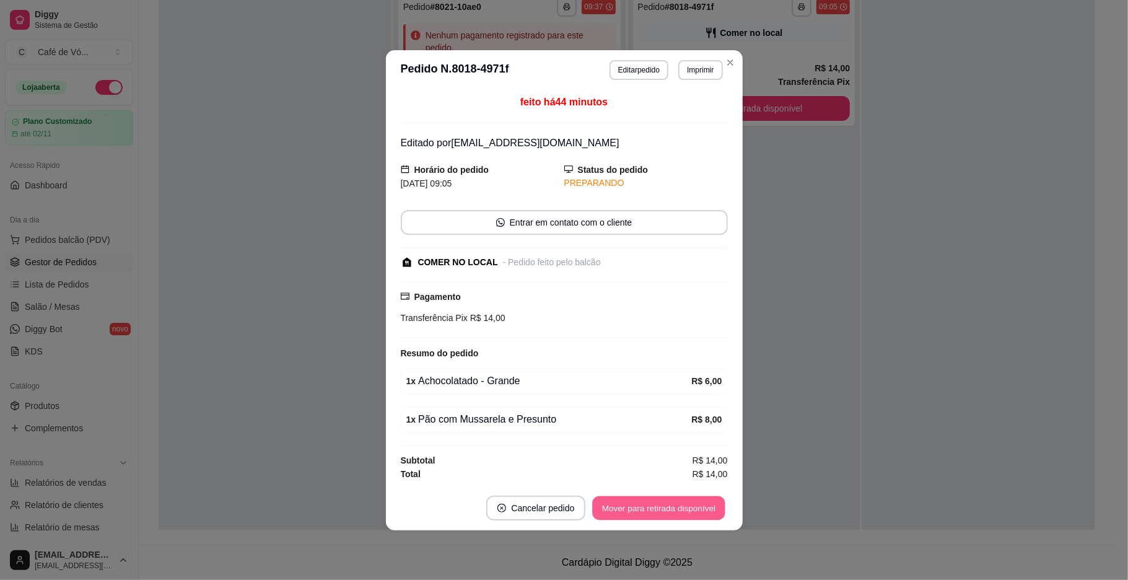
click at [664, 512] on button "Mover para retirada disponível" at bounding box center [659, 507] width 133 height 24
click at [664, 512] on div "Mover para retirada disponível" at bounding box center [658, 507] width 137 height 25
click at [664, 512] on div "Mover para retirada disponível" at bounding box center [650, 507] width 154 height 25
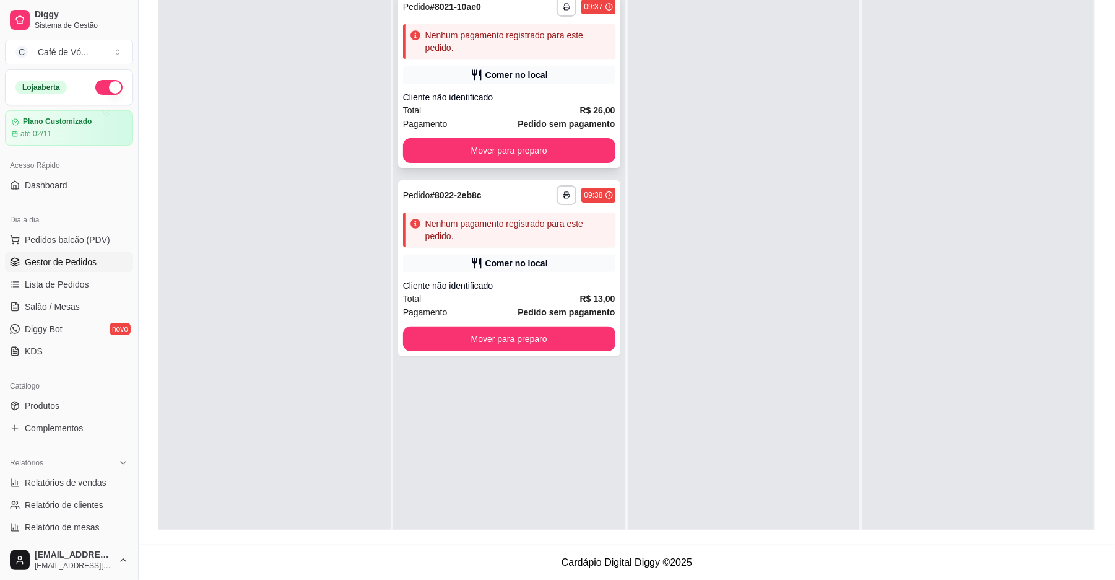
click at [560, 75] on div "Comer no local" at bounding box center [509, 74] width 212 height 17
drag, startPoint x: 370, startPoint y: 306, endPoint x: 378, endPoint y: 305, distance: 7.5
click at [370, 305] on div at bounding box center [275, 275] width 232 height 580
click at [562, 264] on div "Comer no local" at bounding box center [509, 263] width 212 height 17
click at [550, 31] on div "Nenhum pagamento registrado para este pedido." at bounding box center [517, 41] width 185 height 25
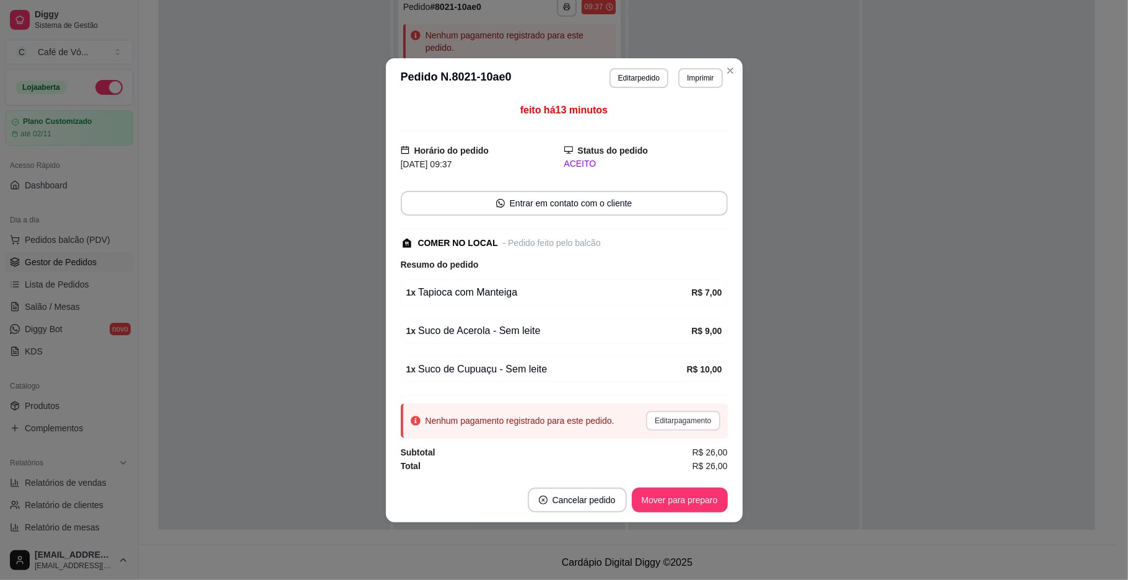
click at [668, 420] on button "Editar pagamento" at bounding box center [683, 421] width 74 height 20
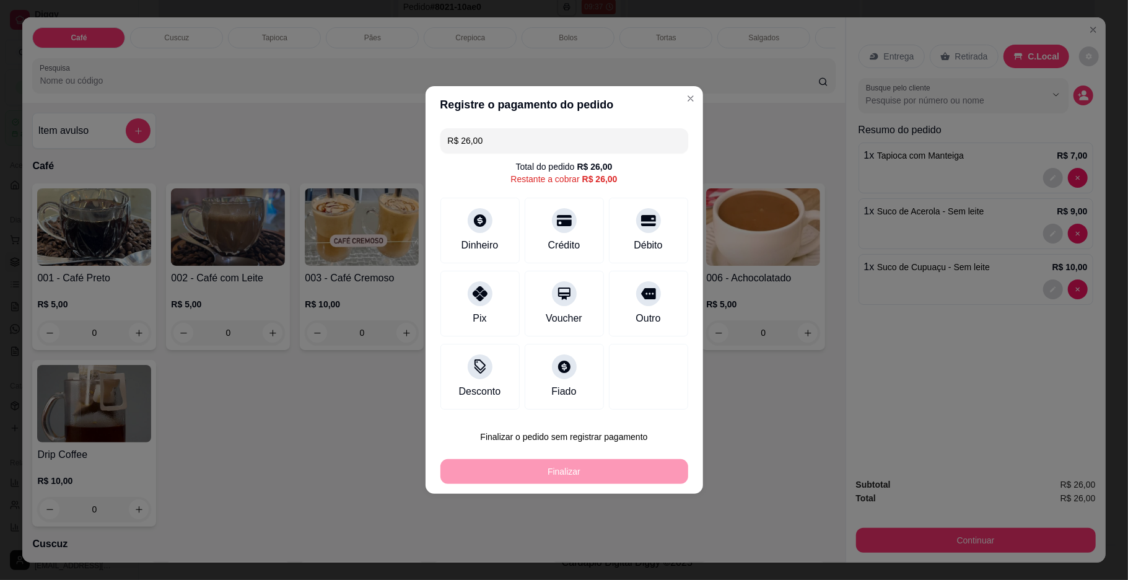
click at [638, 245] on div "Débito" at bounding box center [648, 245] width 28 height 15
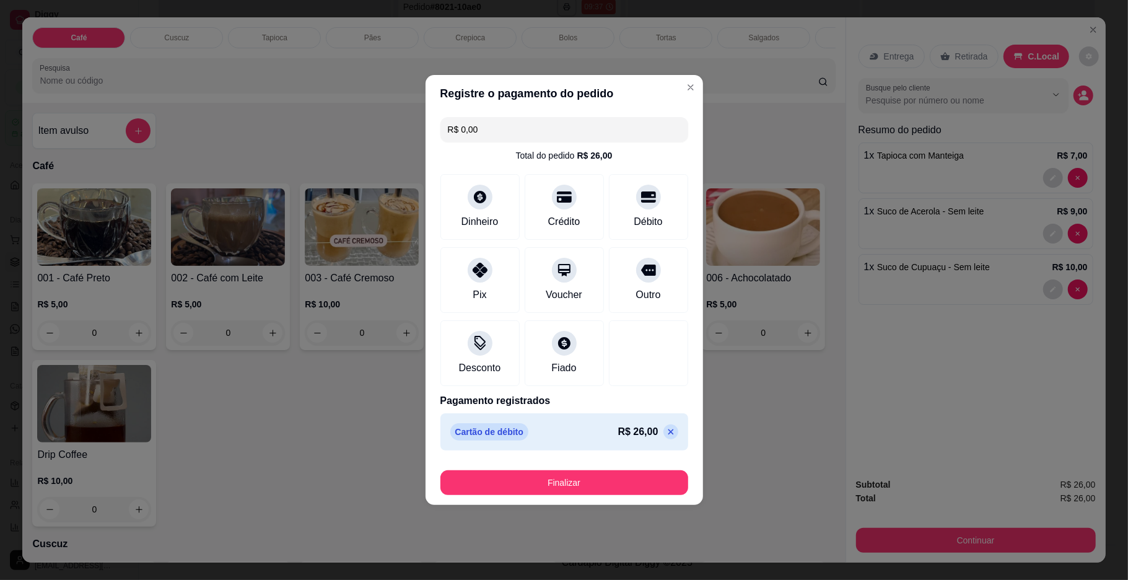
click at [580, 466] on div "Finalizar" at bounding box center [564, 480] width 248 height 30
click at [566, 489] on button "Finalizar" at bounding box center [564, 483] width 240 height 24
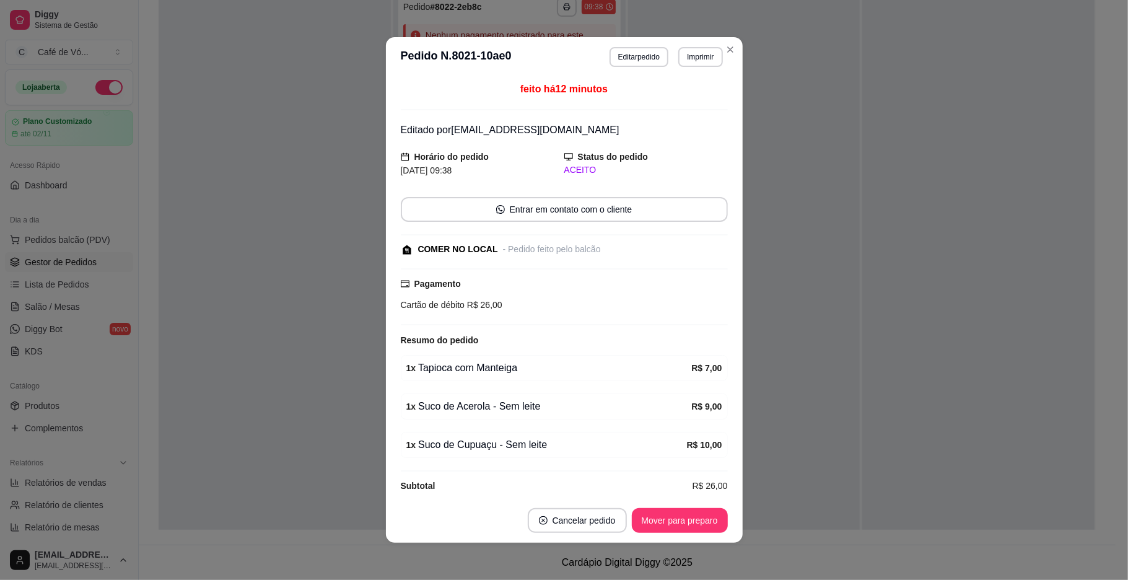
drag, startPoint x: 660, startPoint y: 541, endPoint x: 675, endPoint y: 523, distance: 23.2
click at [672, 526] on footer "Cancelar pedido Mover para preparo" at bounding box center [564, 520] width 357 height 45
click at [675, 523] on button "Mover para preparo" at bounding box center [680, 520] width 96 height 25
click at [675, 523] on div "Mover para preparo" at bounding box center [670, 520] width 113 height 25
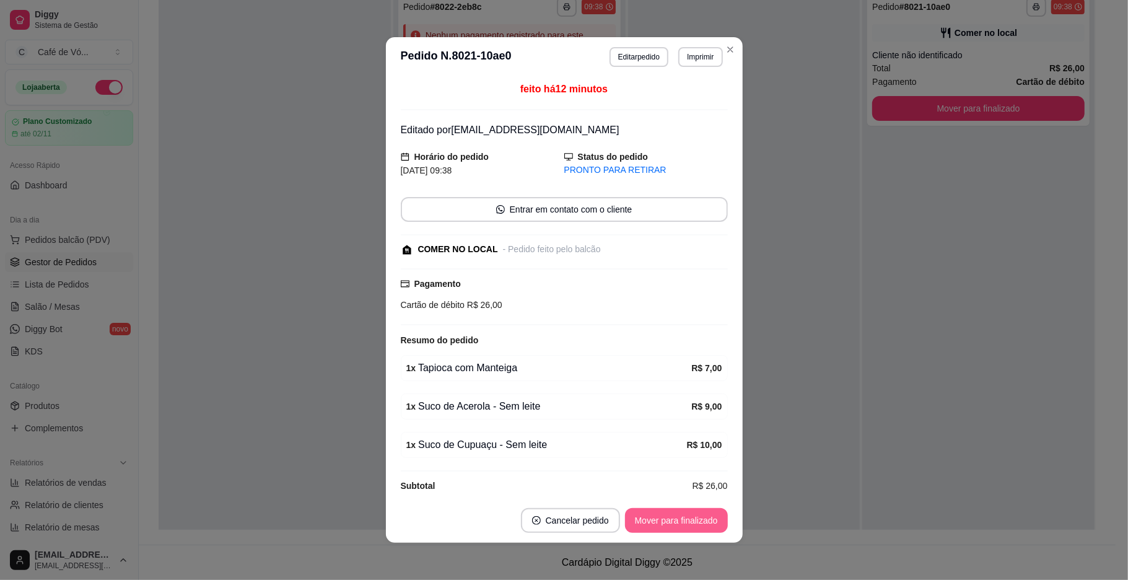
click at [675, 521] on button "Mover para finalizado" at bounding box center [676, 520] width 103 height 25
click at [675, 521] on div "Mover para finalizado" at bounding box center [676, 520] width 103 height 25
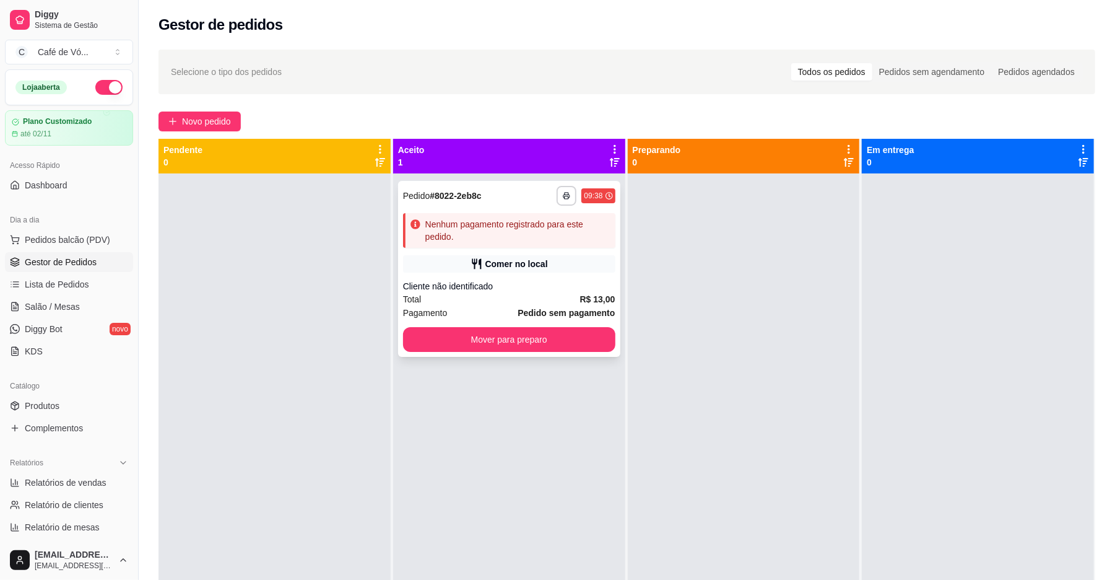
click at [466, 228] on div "Nenhum pagamento registrado para este pedido." at bounding box center [517, 230] width 185 height 25
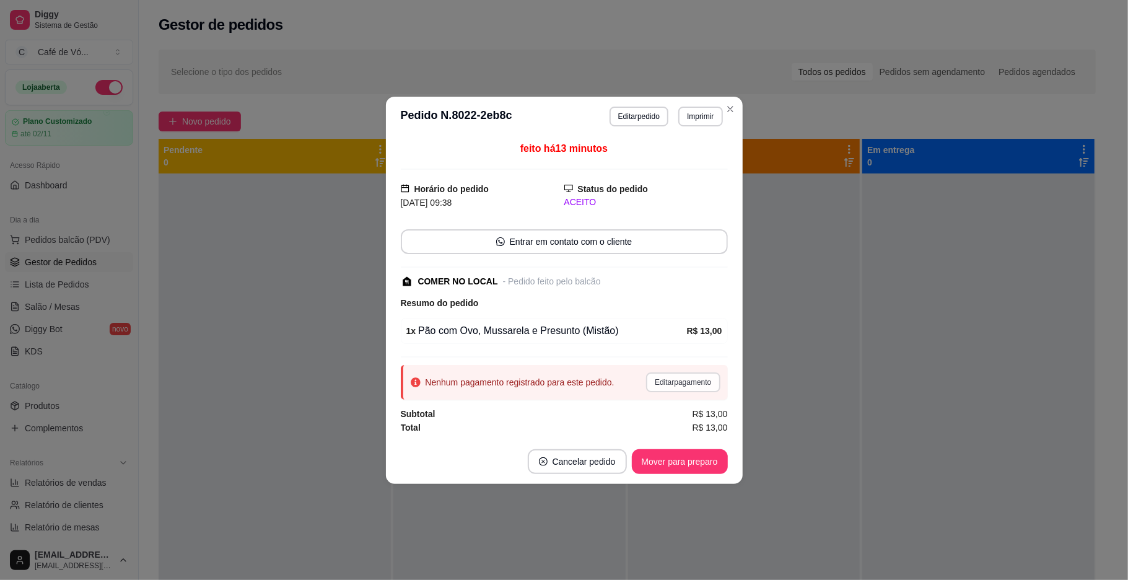
click at [687, 382] on button "Editar pagamento" at bounding box center [683, 382] width 74 height 20
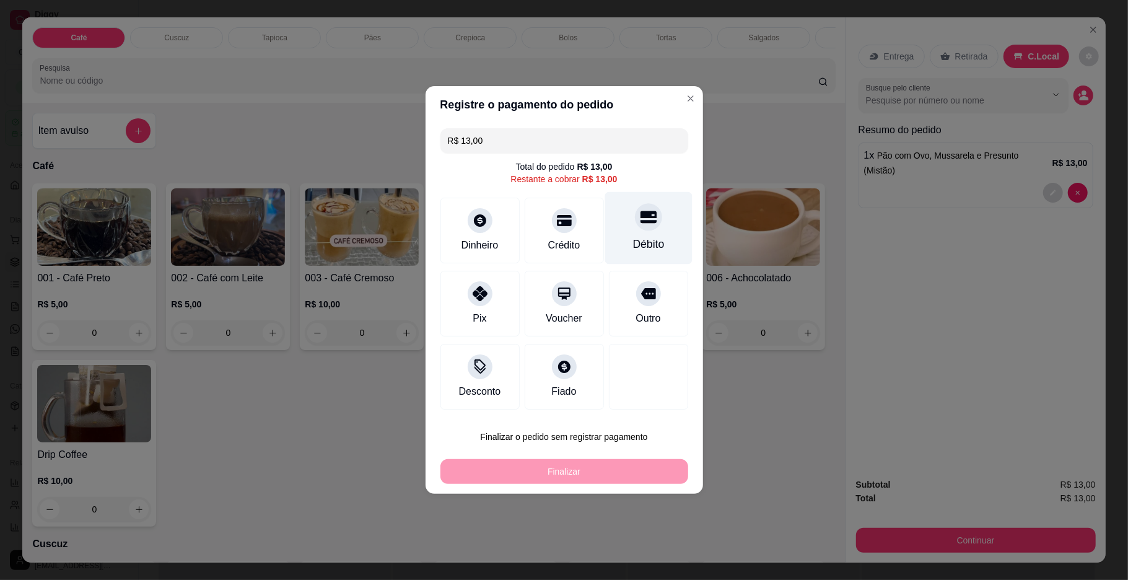
click at [624, 234] on div "Débito" at bounding box center [647, 228] width 87 height 72
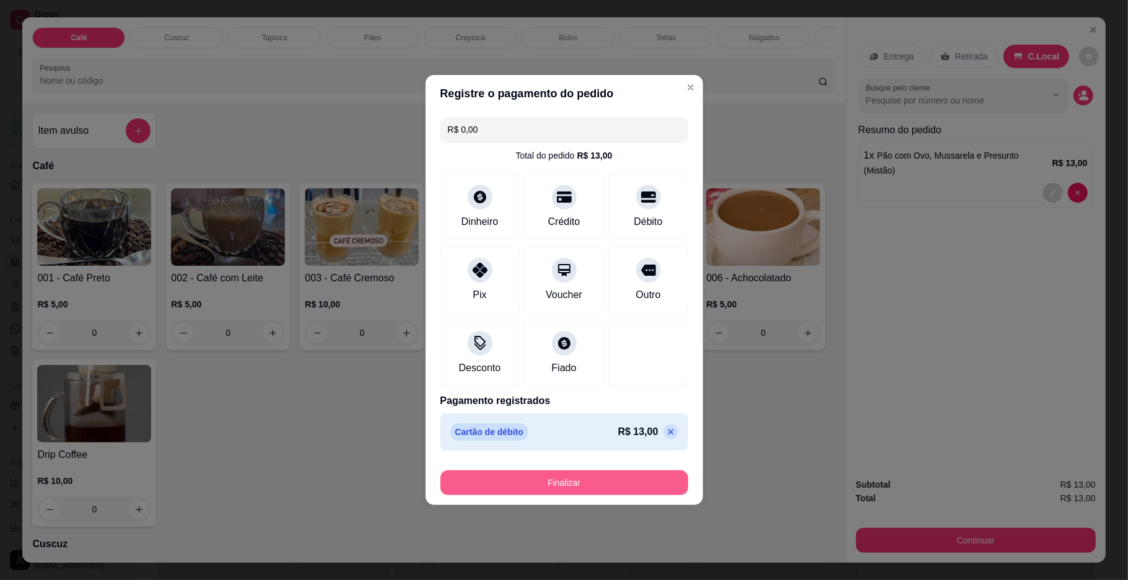
click at [623, 477] on button "Finalizar" at bounding box center [564, 482] width 248 height 25
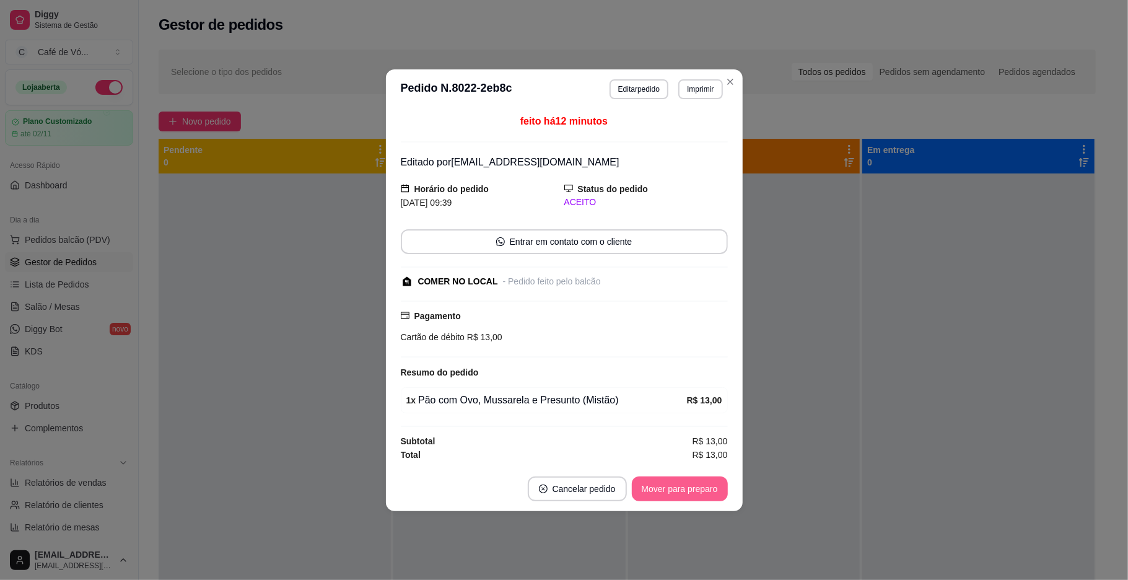
click at [656, 491] on button "Mover para preparo" at bounding box center [680, 488] width 96 height 25
click at [657, 491] on div "Mover para preparo" at bounding box center [670, 488] width 113 height 25
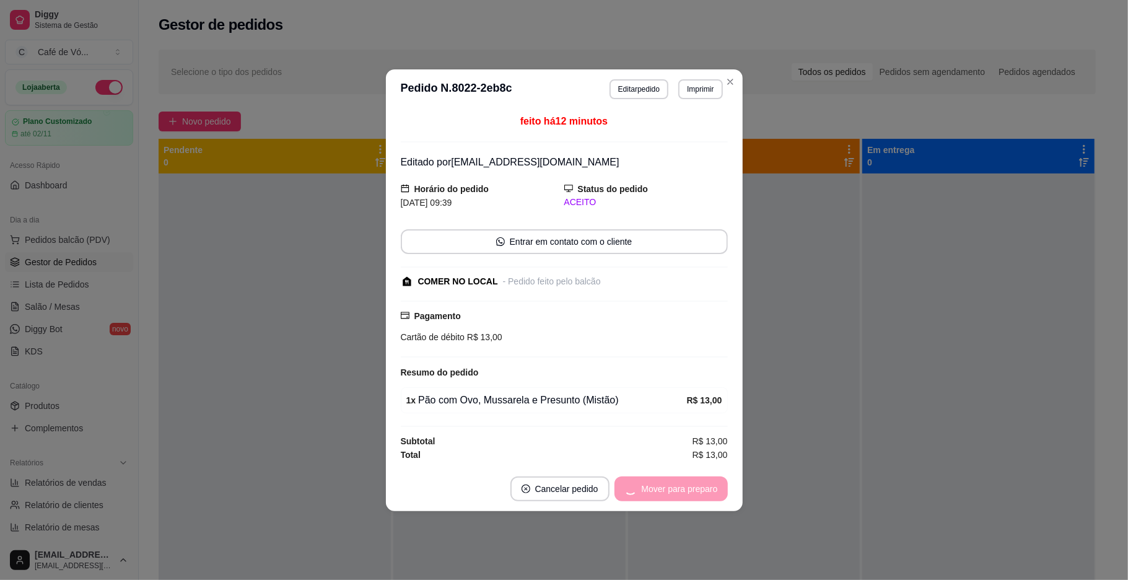
click at [657, 491] on div "Mover para preparo" at bounding box center [670, 488] width 113 height 25
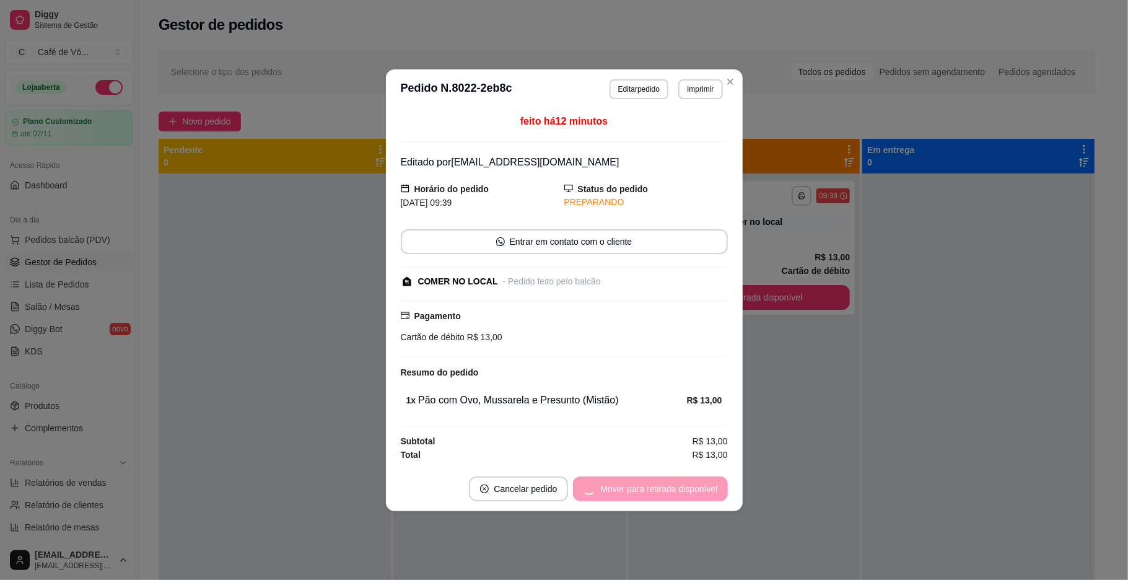
click at [657, 491] on div "Mover para retirada disponível" at bounding box center [650, 488] width 154 height 25
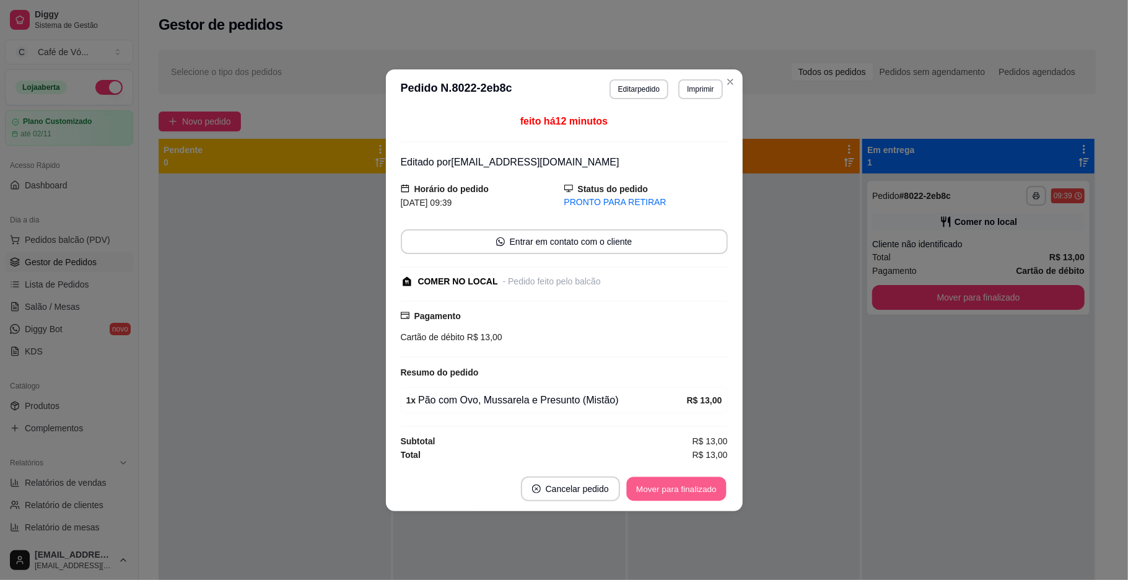
click at [657, 491] on button "Mover para finalizado" at bounding box center [676, 488] width 100 height 24
click at [657, 491] on div "Mover para finalizado" at bounding box center [676, 488] width 103 height 25
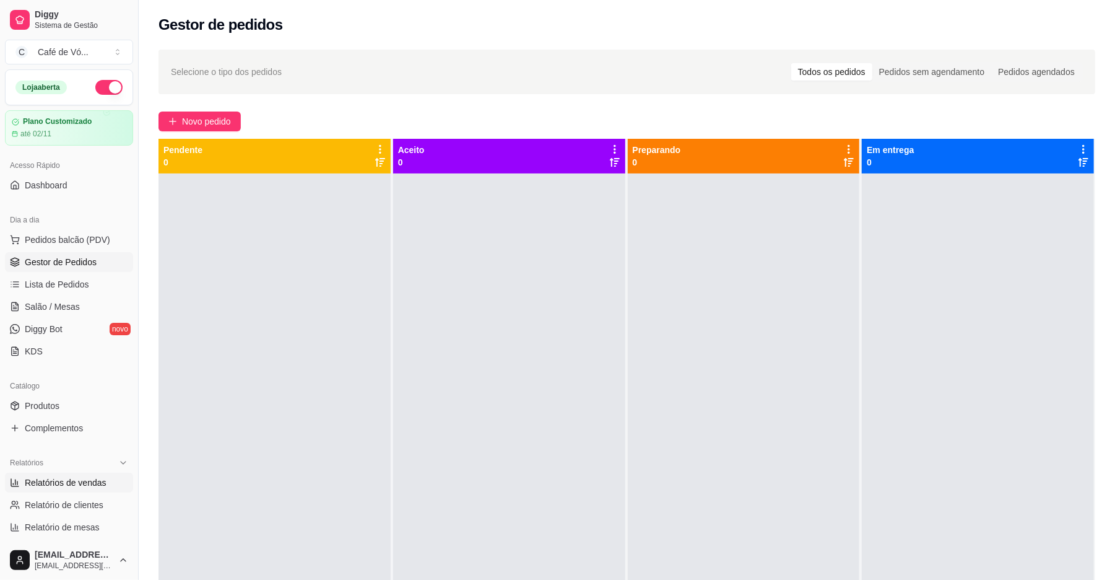
click at [63, 476] on span "Relatórios de vendas" at bounding box center [66, 482] width 82 height 12
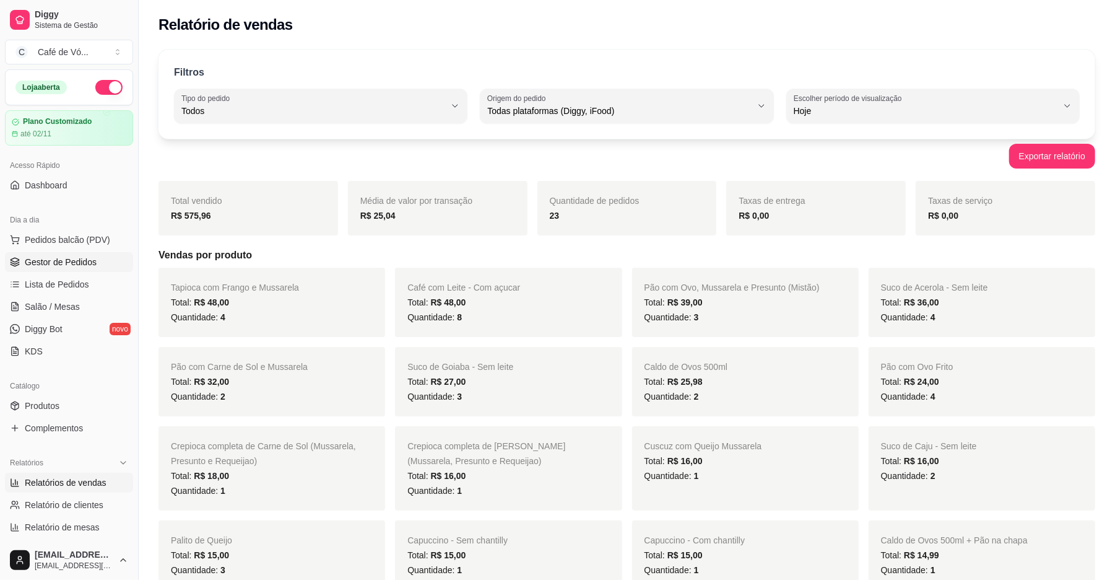
click at [97, 258] on link "Gestor de Pedidos" at bounding box center [69, 262] width 128 height 20
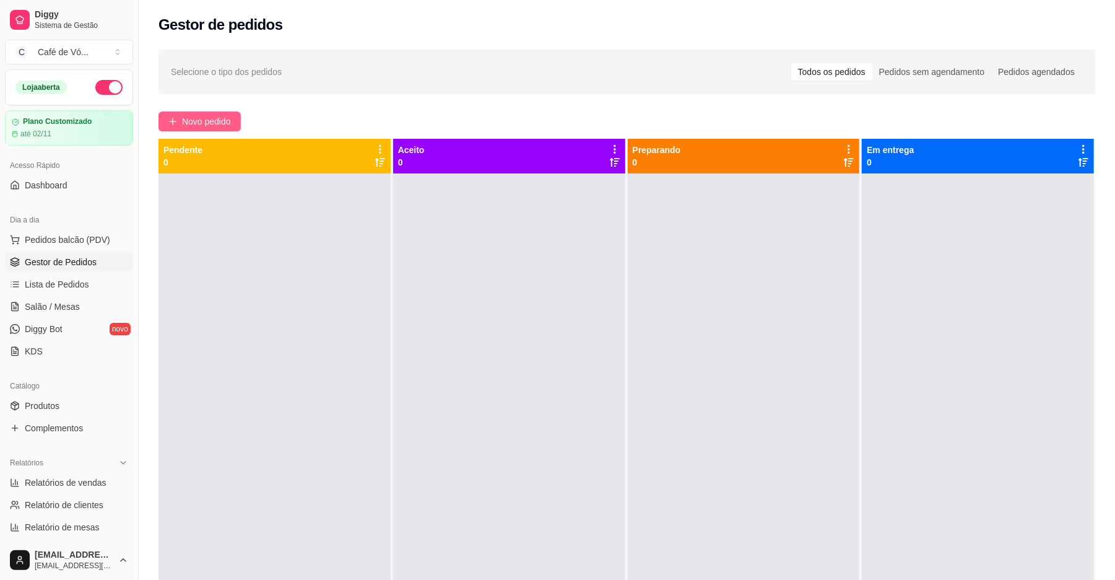
click at [172, 123] on icon "plus" at bounding box center [172, 121] width 9 height 9
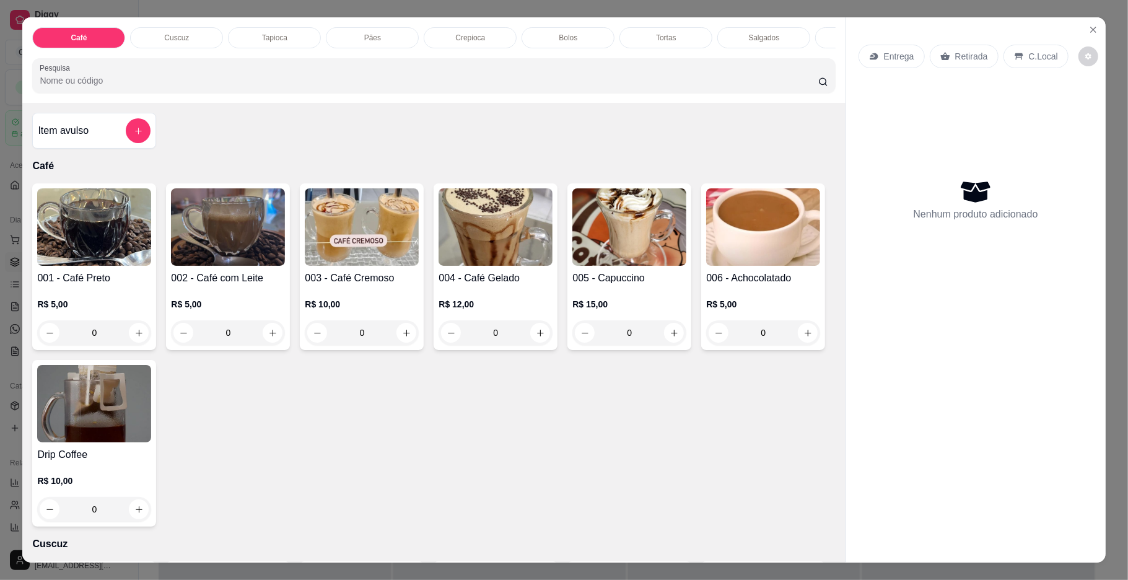
click at [364, 36] on p "Pães" at bounding box center [372, 38] width 17 height 10
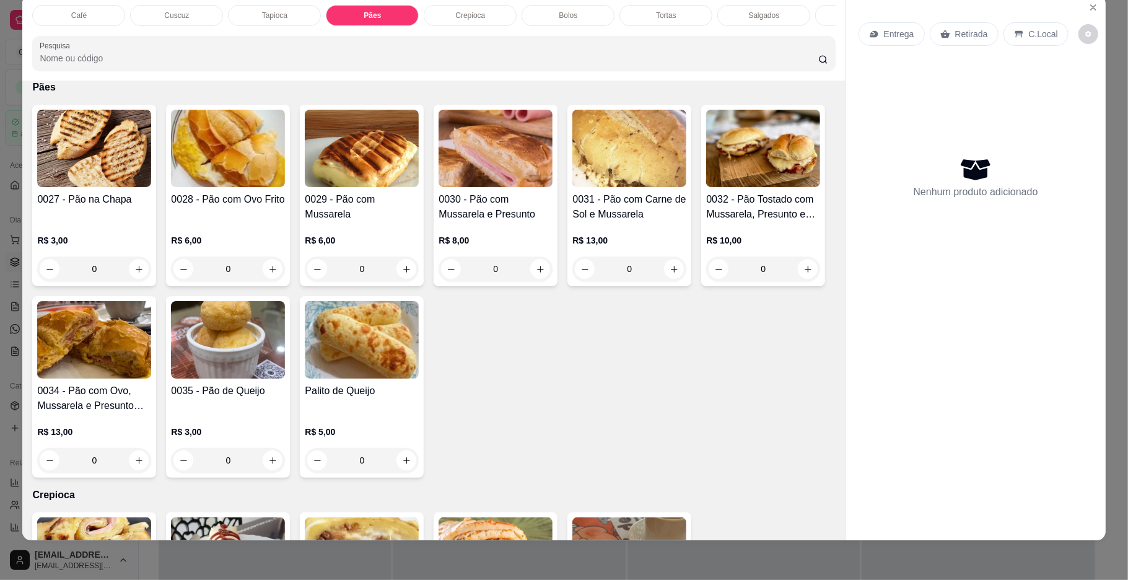
click at [129, 266] on div "R$ 3,00 0" at bounding box center [94, 257] width 114 height 47
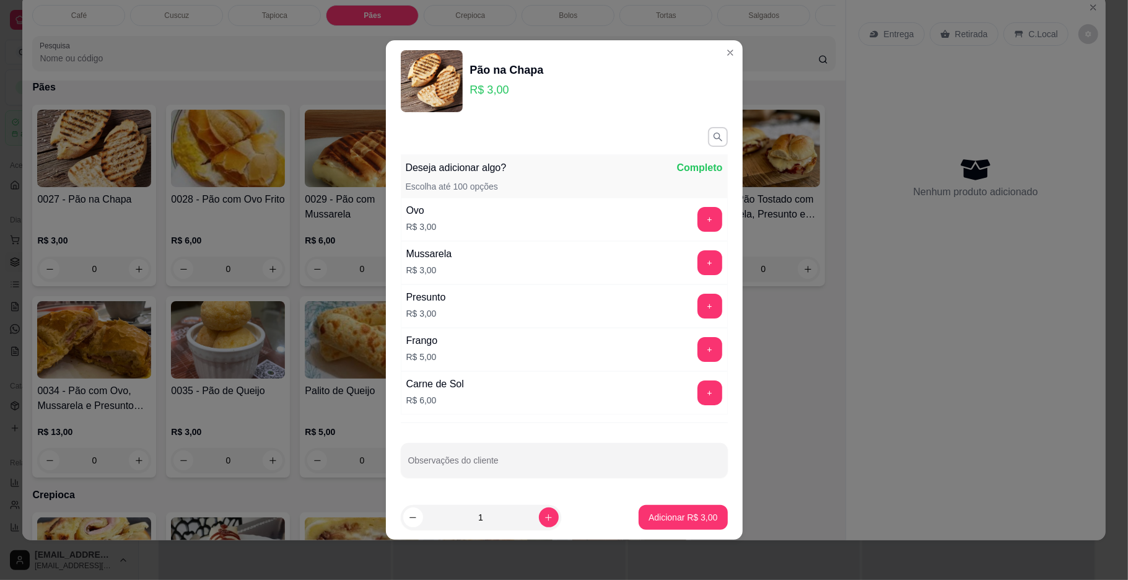
click at [667, 508] on footer "1 Adicionar R$ 3,00" at bounding box center [564, 517] width 357 height 45
click at [667, 511] on button "Adicionar R$ 3,00" at bounding box center [683, 517] width 89 height 25
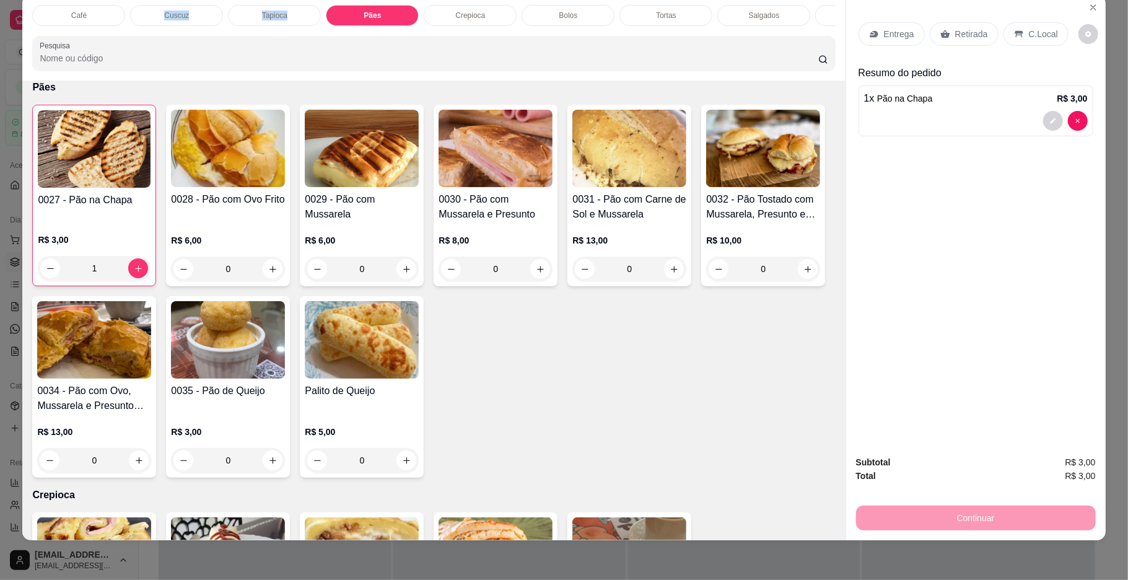
drag, startPoint x: 157, startPoint y: 38, endPoint x: 395, endPoint y: 1, distance: 240.7
click at [386, 1] on div "Café Cuscuz Tapioca Pães Crepioca Bolos Tortas Salgados Sucos Bebidas Caldos Pr…" at bounding box center [564, 290] width 1128 height 580
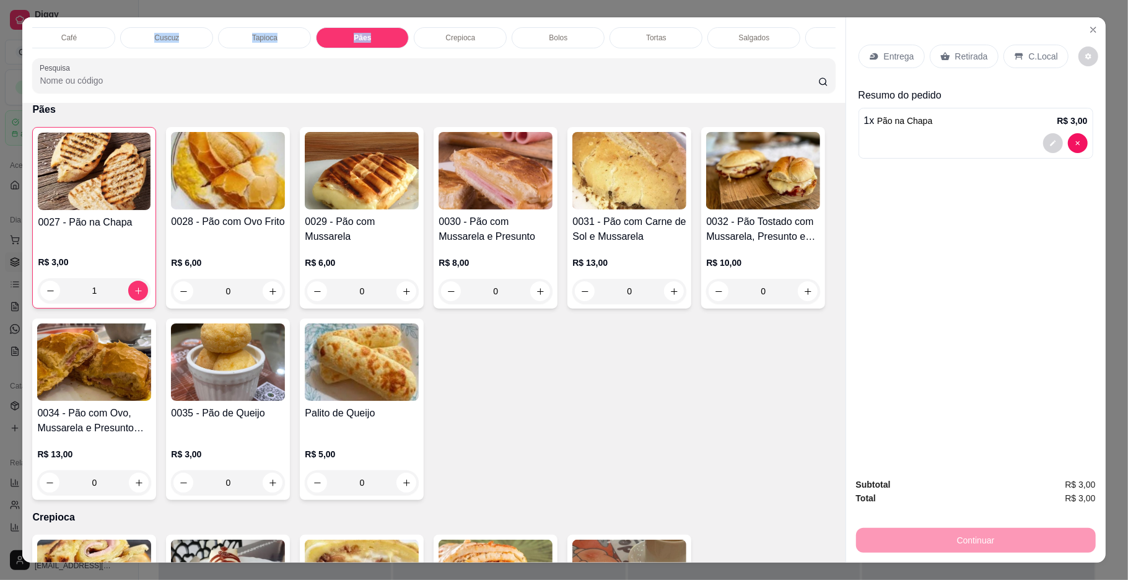
scroll to position [0, 367]
click at [486, 35] on p "Sucos" at bounding box center [495, 38] width 20 height 10
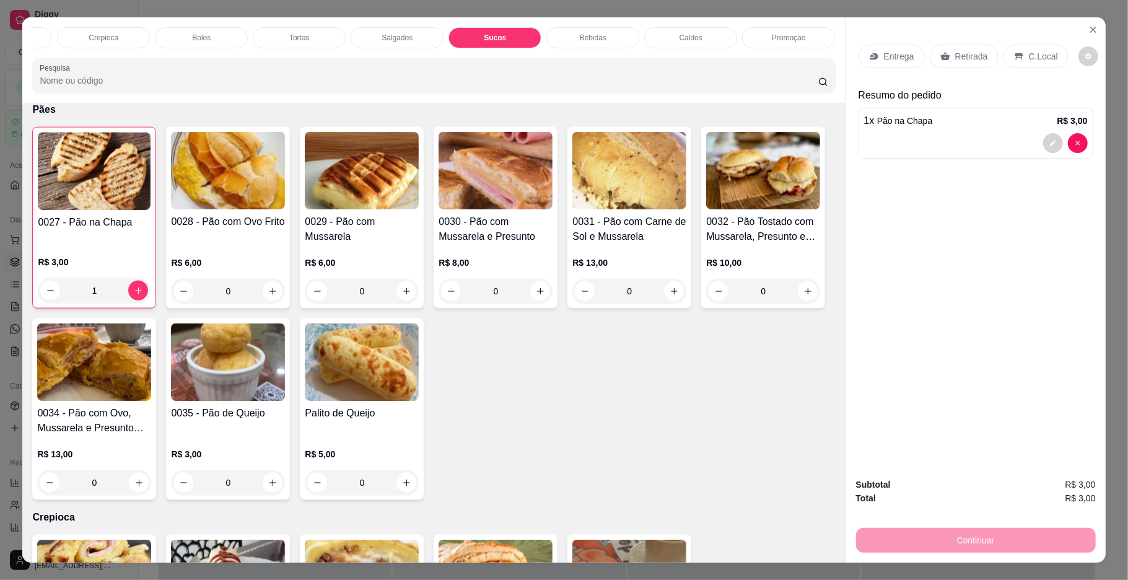
scroll to position [22, 0]
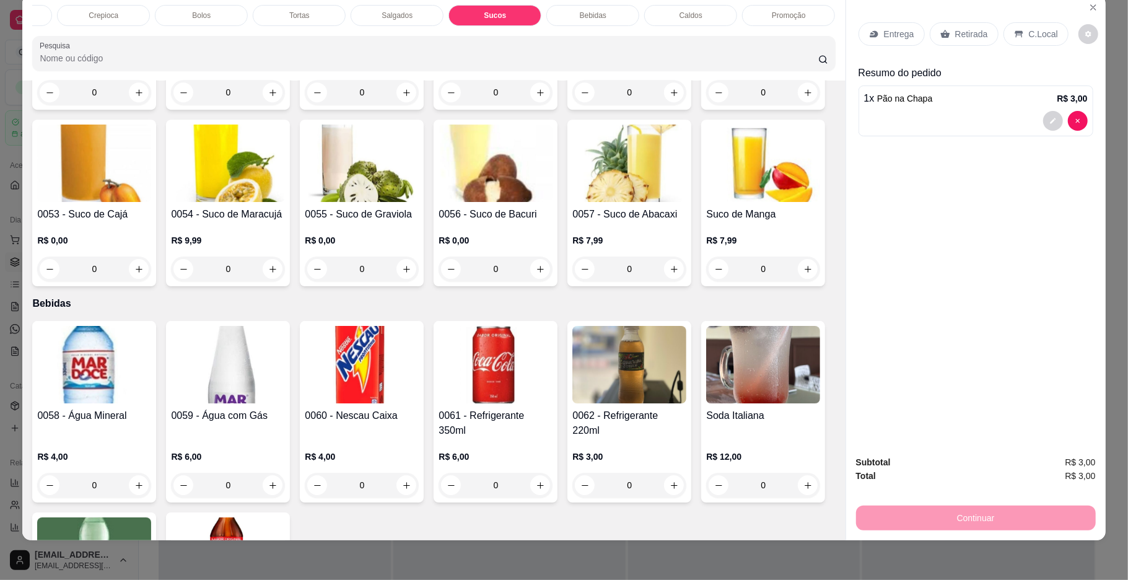
click at [269, 105] on div "R$ 9,00 0" at bounding box center [228, 81] width 114 height 47
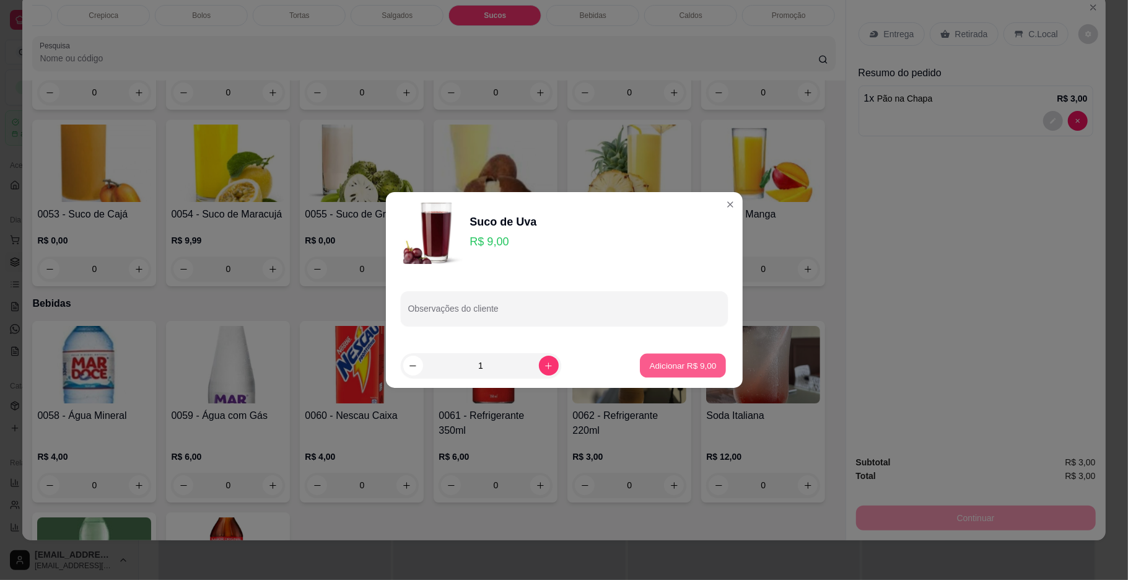
click at [671, 369] on p "Adicionar R$ 9,00" at bounding box center [683, 365] width 67 height 12
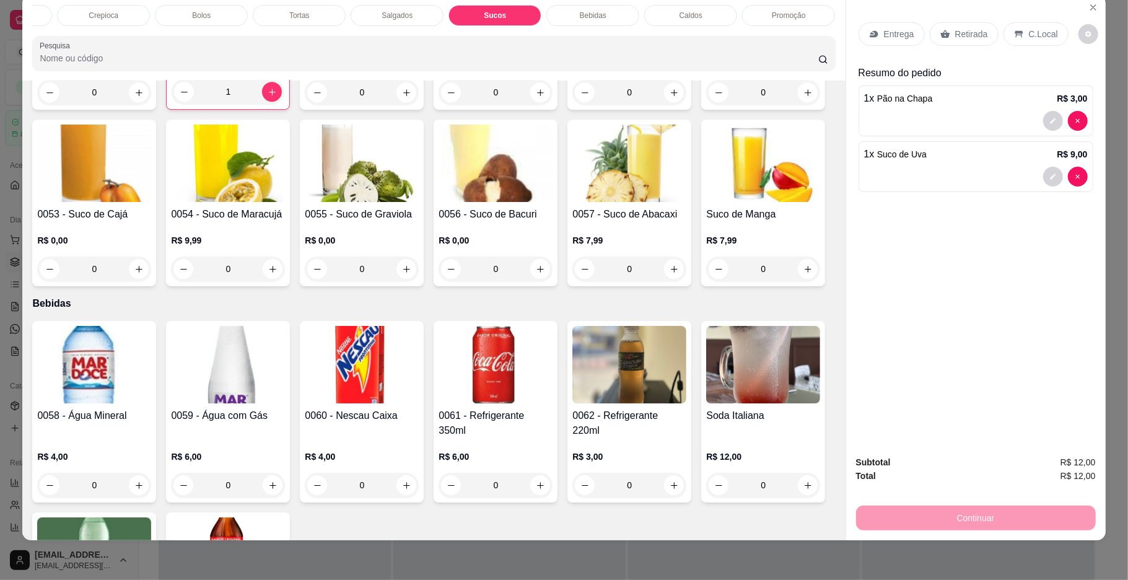
scroll to position [0, 0]
click at [340, 15] on div "Pães" at bounding box center [372, 15] width 93 height 21
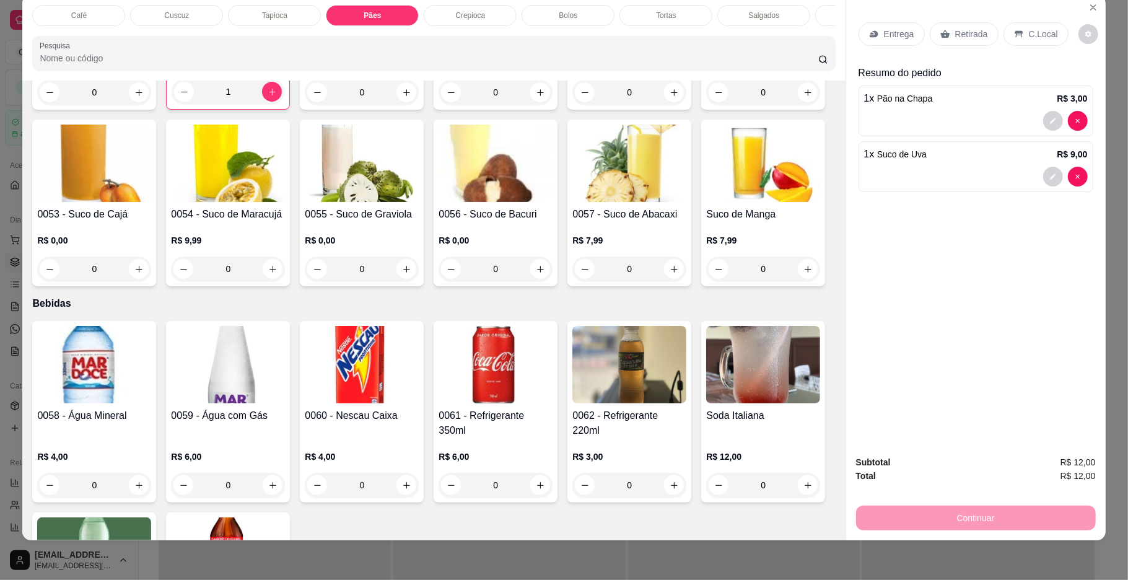
scroll to position [1249, 0]
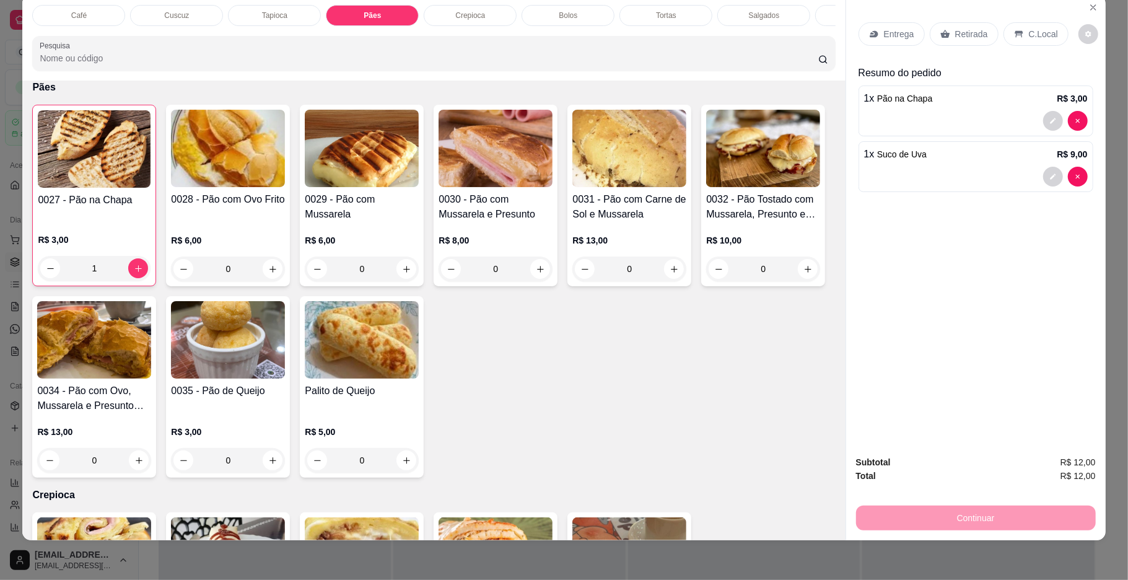
click at [151, 430] on div "R$ 13,00 0" at bounding box center [94, 442] width 114 height 59
click at [588, 243] on div "R$ 13,00 0" at bounding box center [629, 251] width 114 height 59
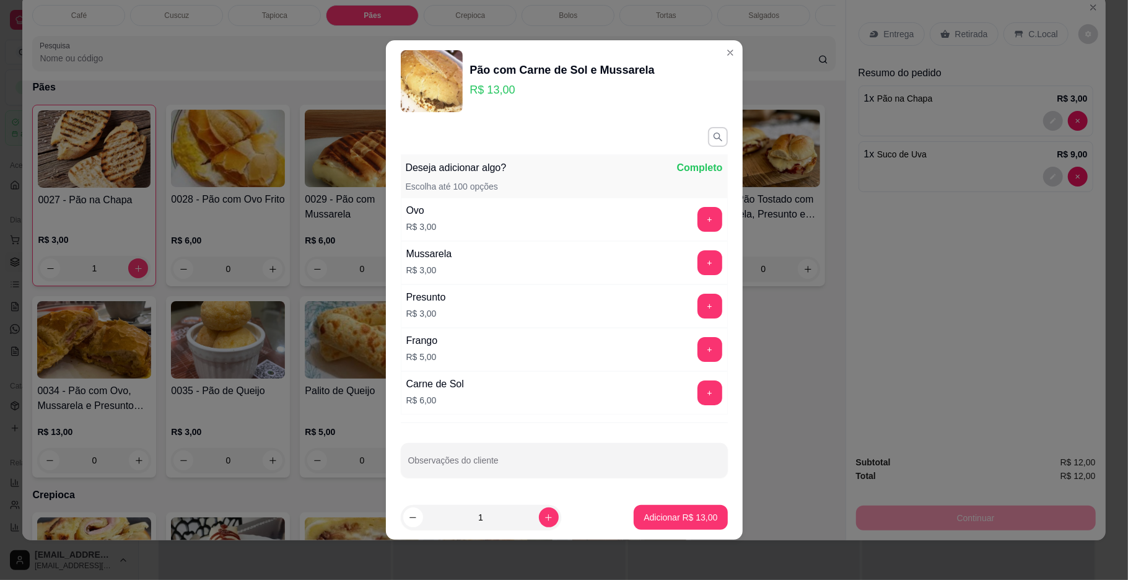
click at [494, 508] on input "1" at bounding box center [481, 517] width 116 height 25
click at [678, 521] on p "Adicionar R$ 26,00" at bounding box center [680, 517] width 74 height 12
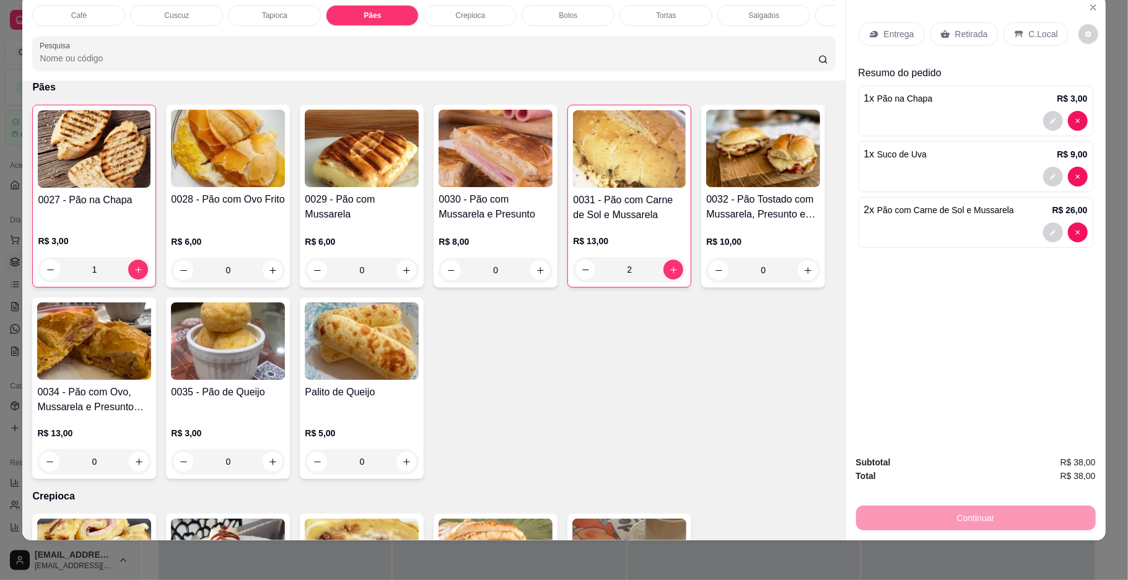
click at [262, 11] on p "Tapioca" at bounding box center [274, 16] width 25 height 10
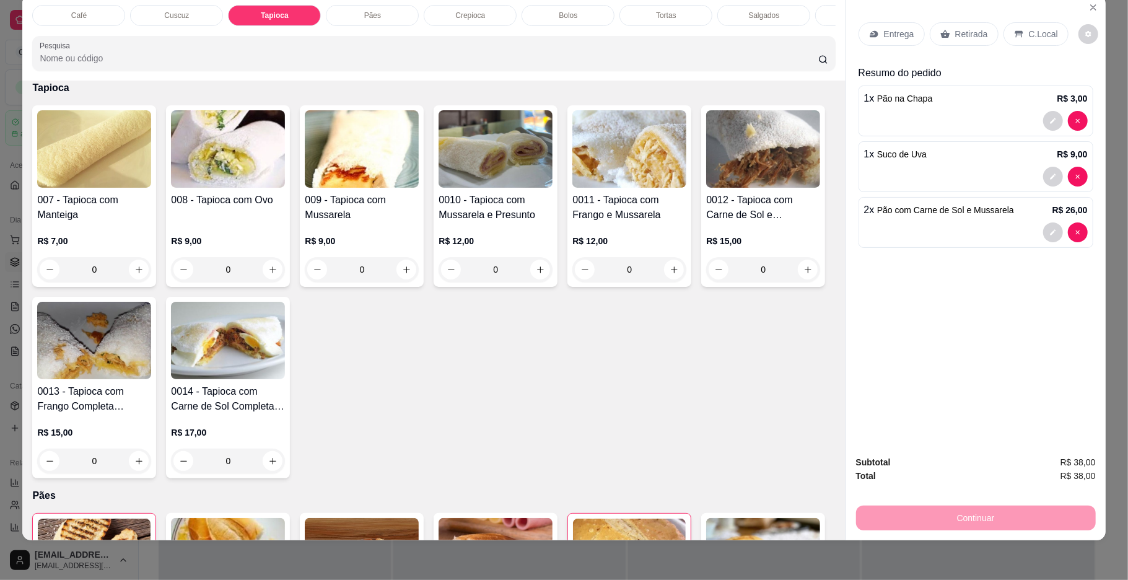
click at [211, 207] on h4 "008 - Tapioca com Ovo" at bounding box center [228, 200] width 114 height 15
click at [102, 282] on div "0" at bounding box center [94, 269] width 114 height 25
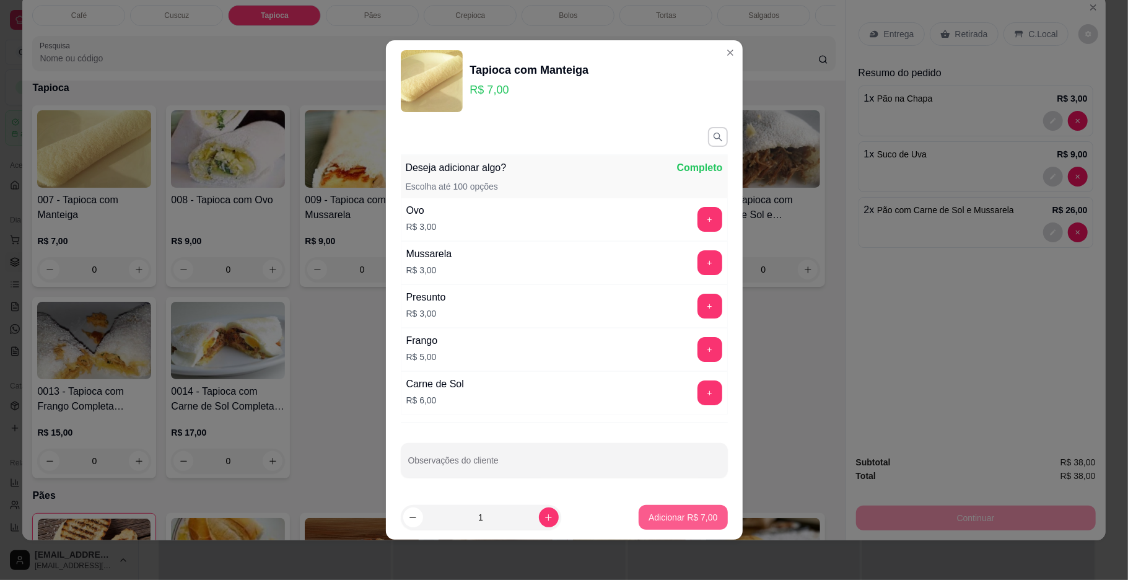
click at [696, 518] on p "Adicionar R$ 7,00" at bounding box center [682, 517] width 69 height 12
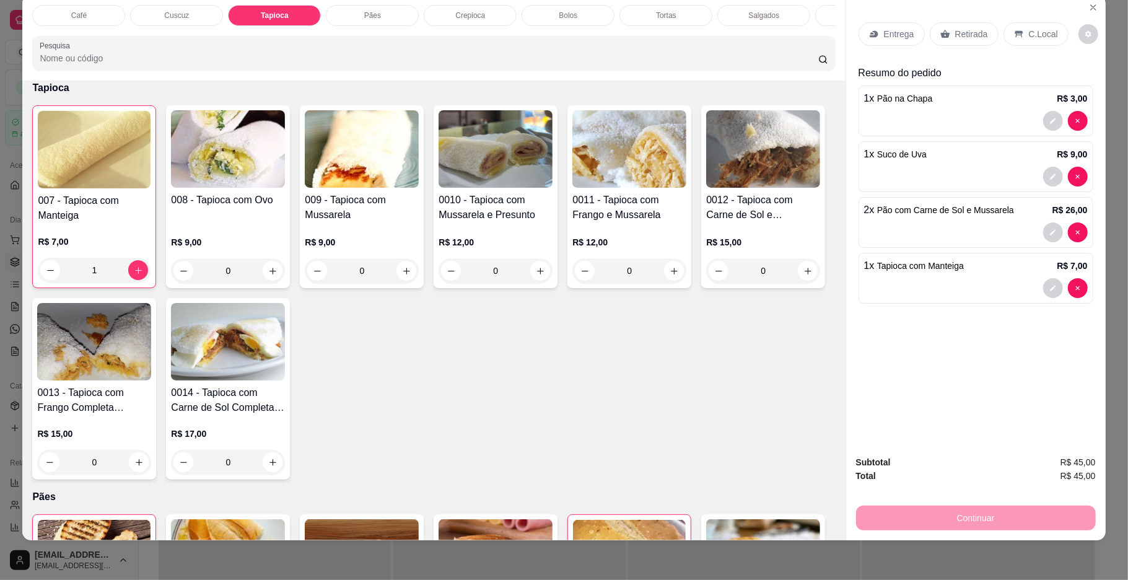
drag, startPoint x: 367, startPoint y: 19, endPoint x: 464, endPoint y: 184, distance: 191.8
click at [367, 16] on p "Pães" at bounding box center [372, 16] width 17 height 10
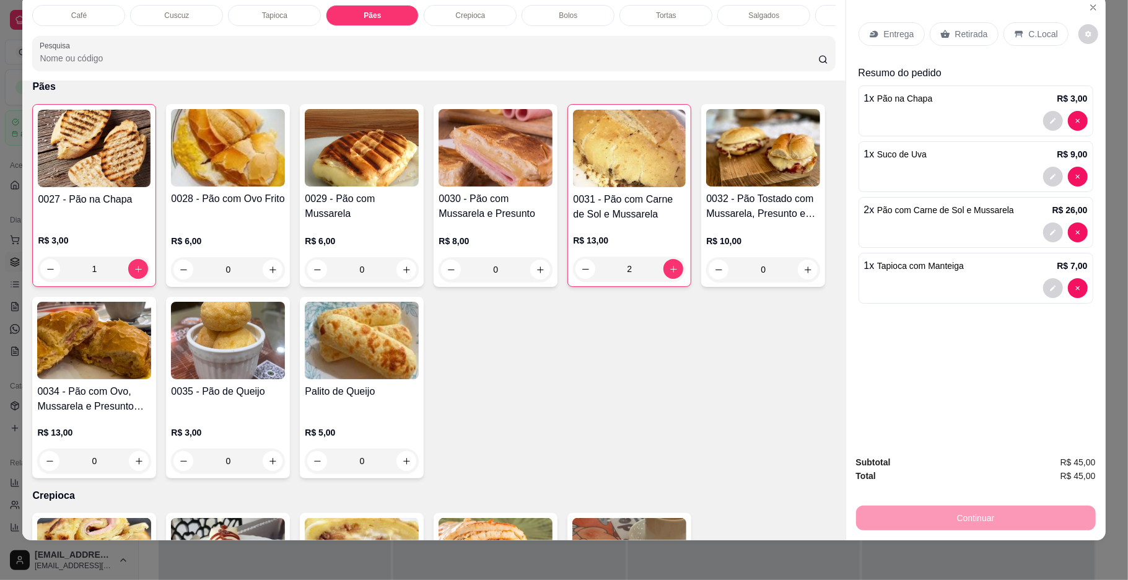
click at [633, 276] on div "2" at bounding box center [629, 268] width 113 height 25
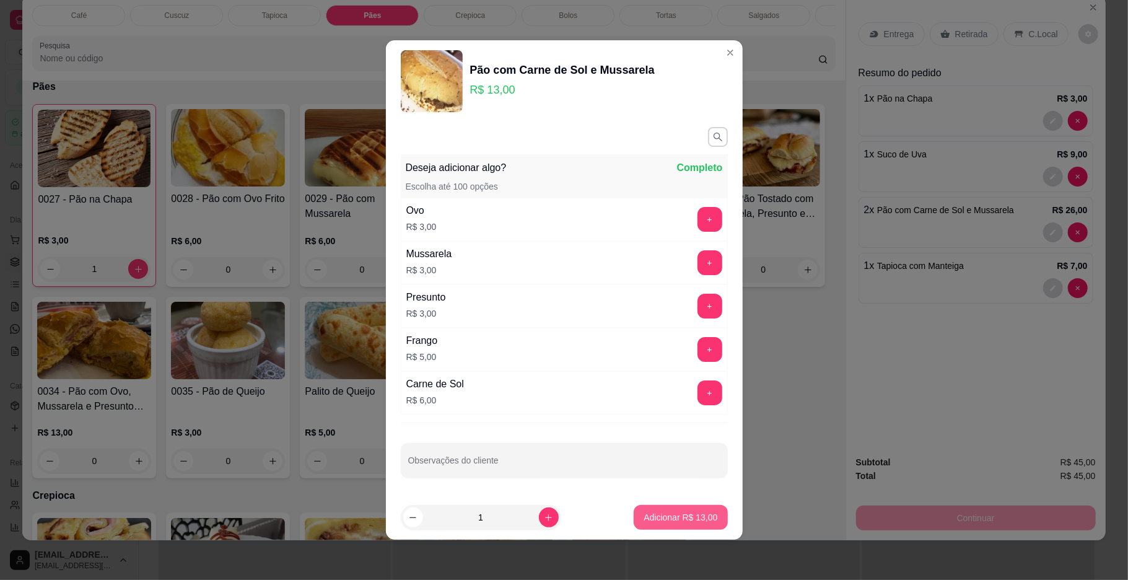
click at [655, 528] on button "Adicionar R$ 13,00" at bounding box center [681, 517] width 94 height 25
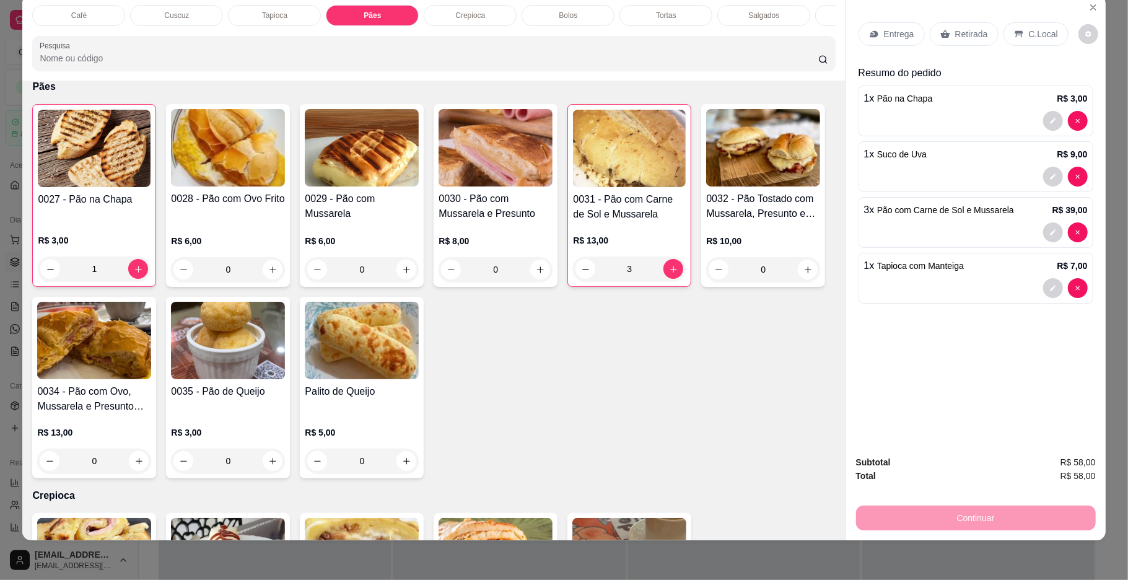
click at [102, 23] on div "Café" at bounding box center [78, 15] width 93 height 21
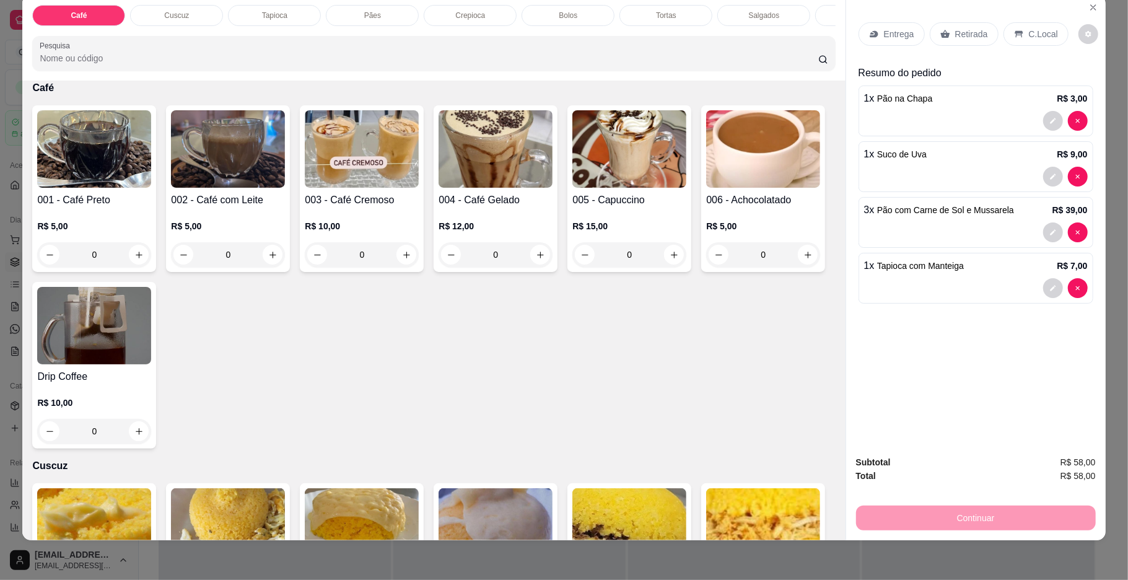
click at [217, 207] on h4 "002 - Café com Leite" at bounding box center [228, 200] width 114 height 15
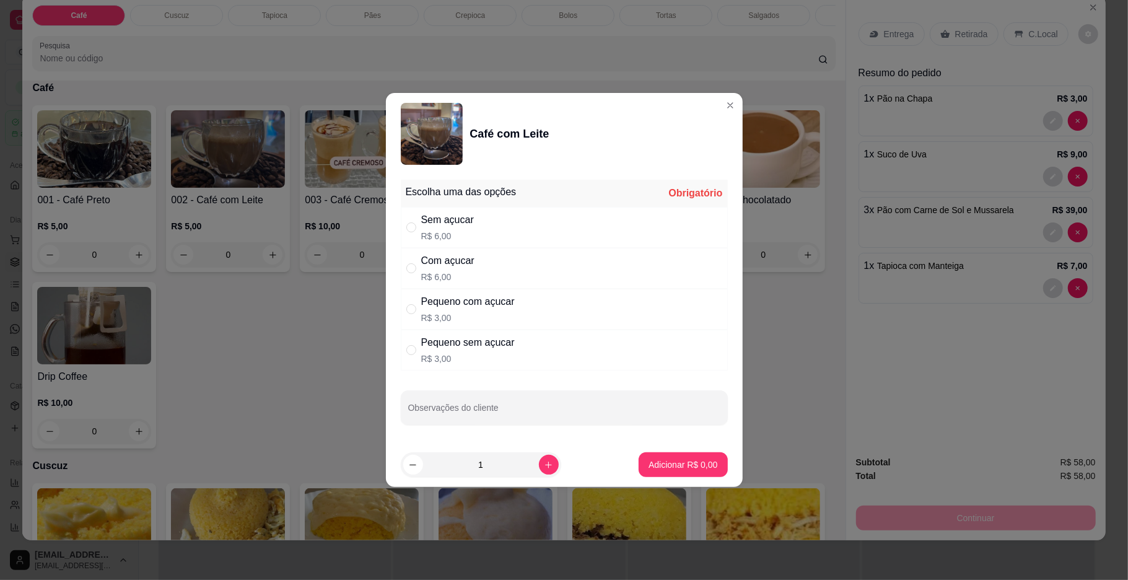
click at [499, 278] on div "Com açucar R$ 6,00" at bounding box center [564, 268] width 327 height 41
click at [648, 466] on p "Adicionar R$ 6,00" at bounding box center [682, 464] width 69 height 12
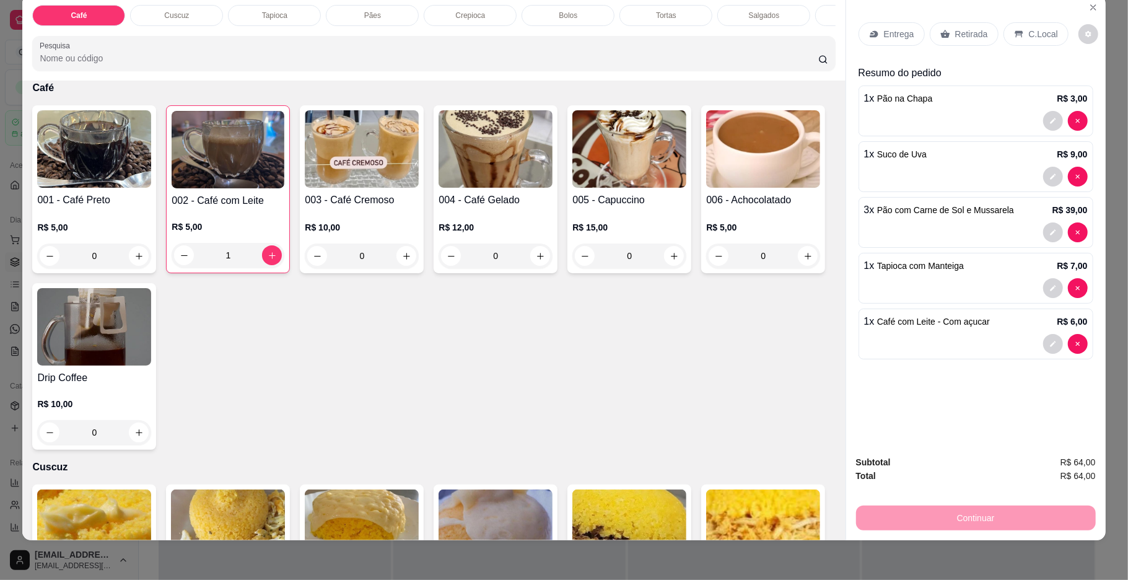
click at [240, 289] on div "001 - Café Preto R$ 5,00 0 002 - Café com Leite R$ 5,00 1 003 - Café Cremoso R$…" at bounding box center [433, 277] width 803 height 344
click at [259, 268] on div "1" at bounding box center [228, 255] width 113 height 25
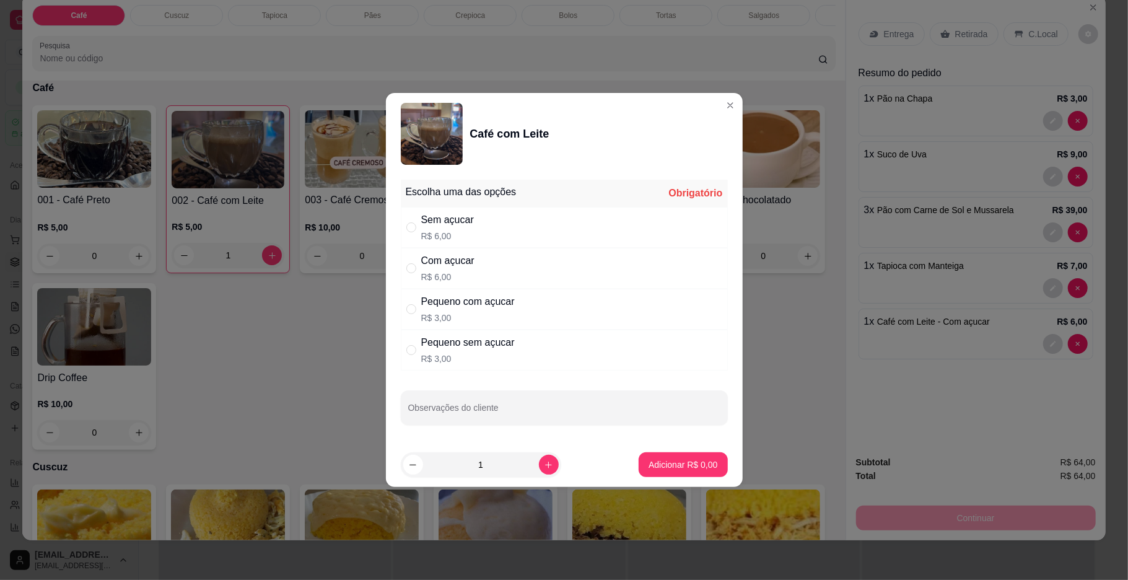
click at [489, 459] on input "1" at bounding box center [481, 464] width 116 height 25
click at [535, 263] on div "Com açucar R$ 6,00" at bounding box center [564, 268] width 327 height 41
click at [665, 453] on button "Adicionar R$ 18,00" at bounding box center [680, 465] width 91 height 24
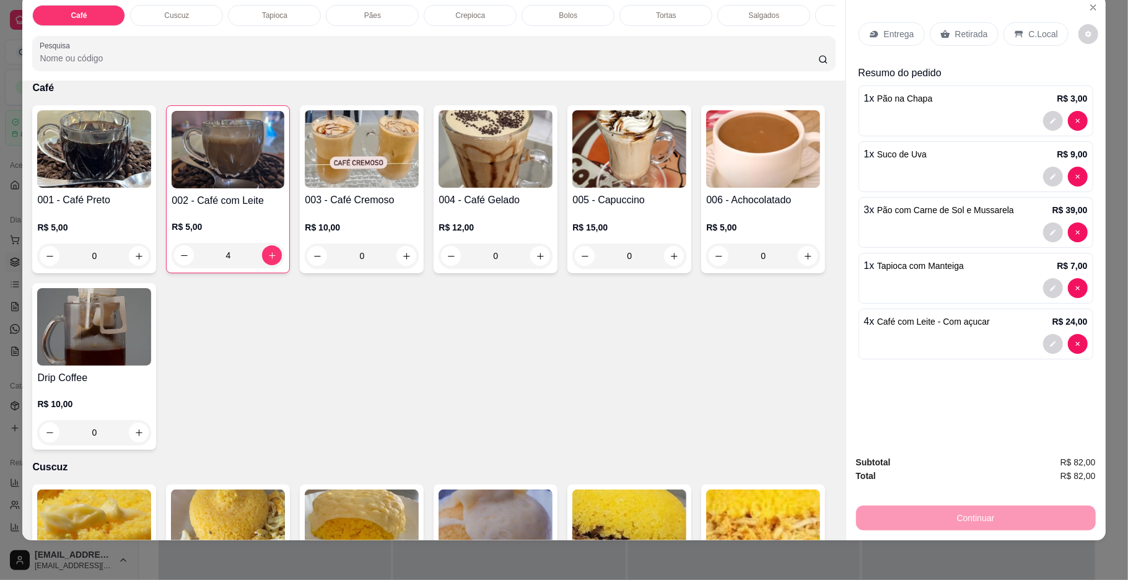
click at [847, 373] on div "Entrega Retirada C.Local Resumo do pedido 1 x Pão na Chapa R$ 3,00 1 x Suco de …" at bounding box center [975, 220] width 259 height 450
click at [924, 316] on p "4 x Café com Leite - Com açucar" at bounding box center [927, 321] width 126 height 15
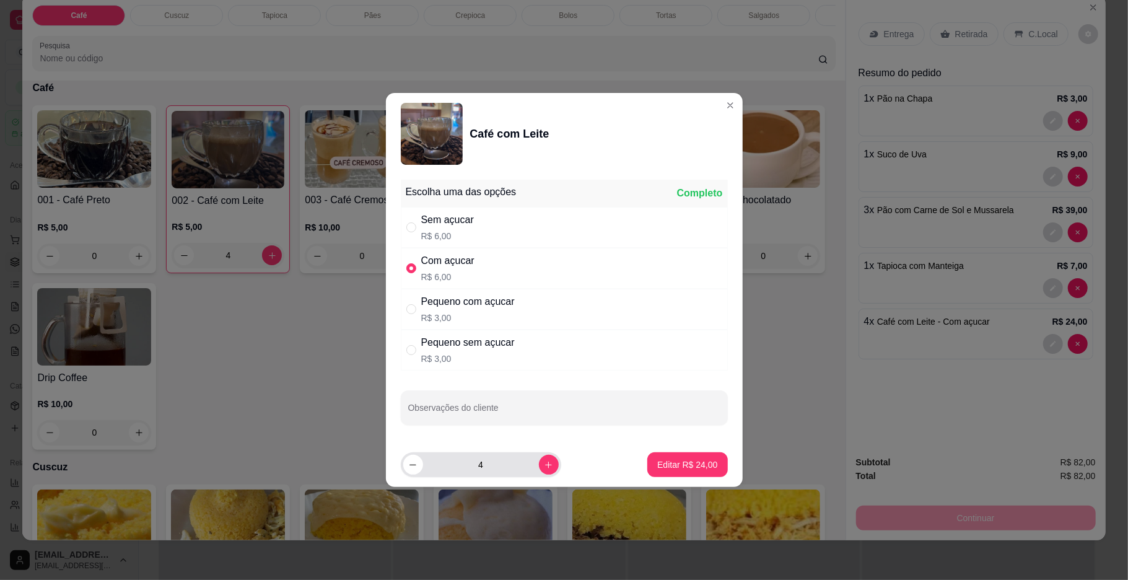
drag, startPoint x: 513, startPoint y: 471, endPoint x: 517, endPoint y: 463, distance: 8.1
click at [513, 471] on input "4" at bounding box center [481, 464] width 116 height 25
click at [666, 481] on footer "3 Editar R$ 18,00" at bounding box center [564, 464] width 357 height 45
click at [696, 468] on p "Editar R$ 18,00" at bounding box center [687, 464] width 60 height 12
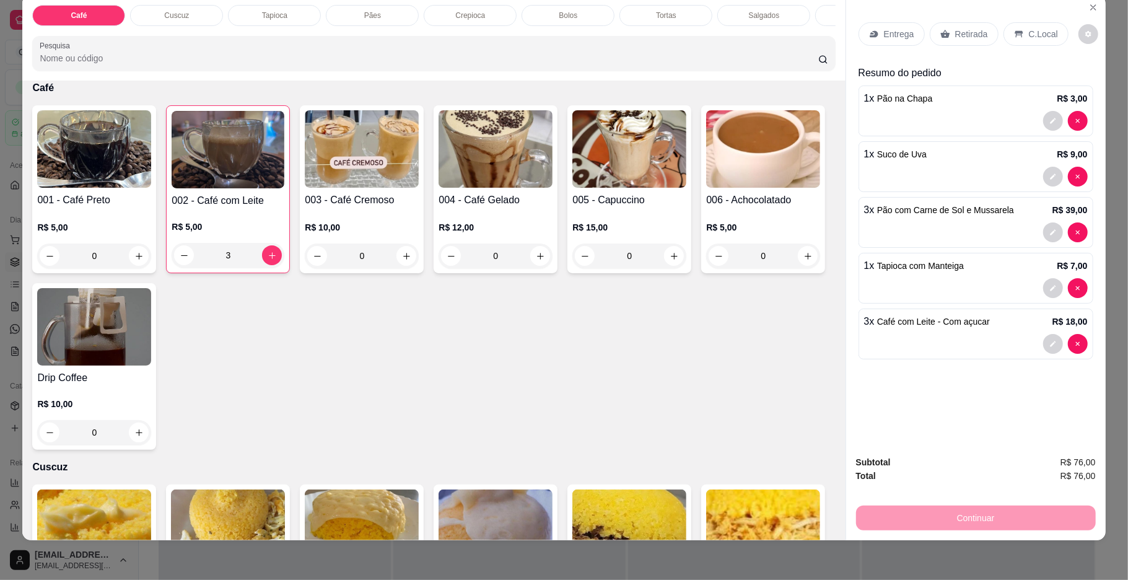
click at [299, 15] on div "Tapioca" at bounding box center [274, 15] width 93 height 21
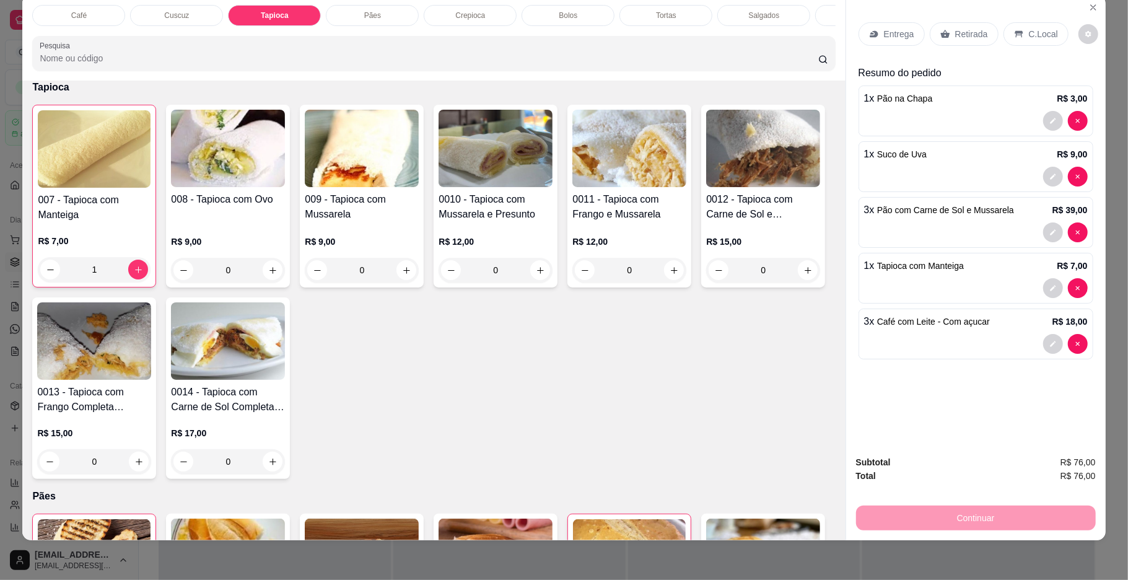
click at [249, 187] on img at bounding box center [228, 148] width 114 height 77
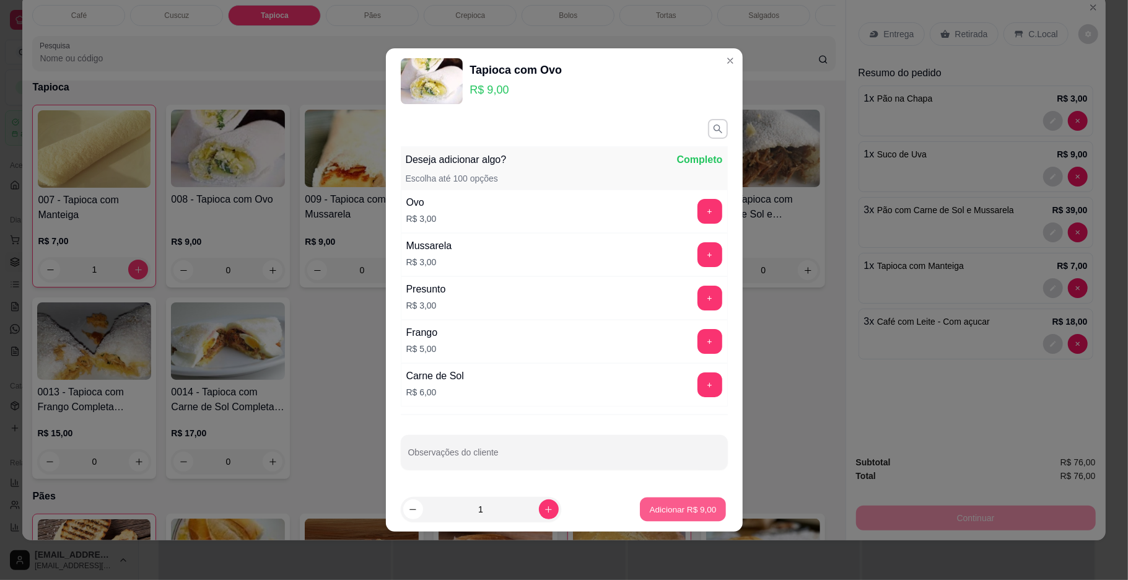
click at [660, 505] on p "Adicionar R$ 9,00" at bounding box center [683, 510] width 67 height 12
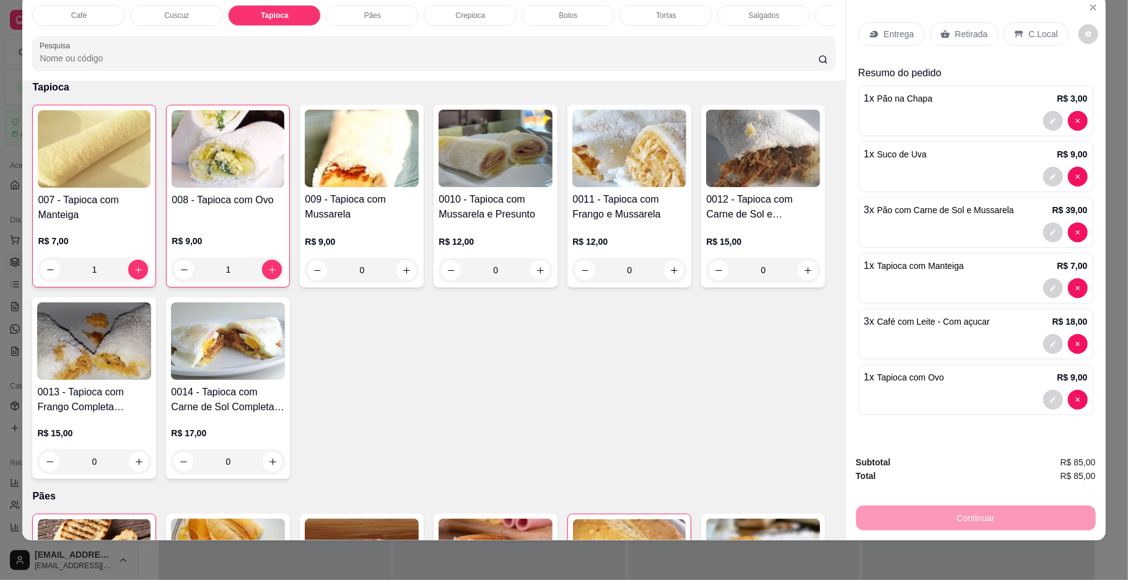
click at [1018, 31] on div "C.Local" at bounding box center [1035, 34] width 65 height 24
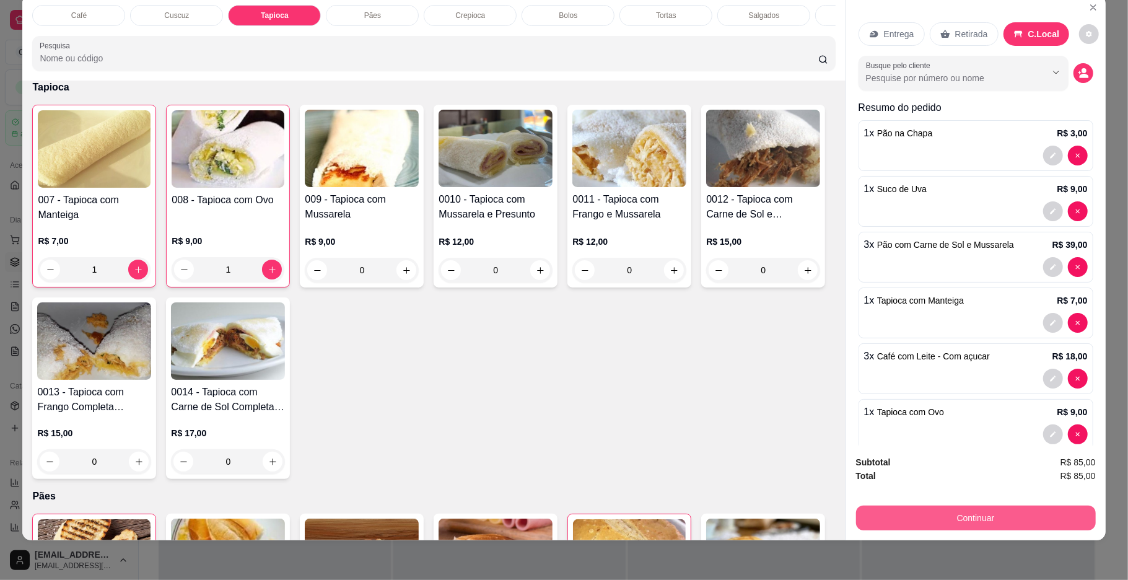
click at [936, 524] on button "Continuar" at bounding box center [976, 517] width 240 height 25
click at [592, 436] on button "Finalizar o pedido sem registrar pagamento" at bounding box center [564, 436] width 248 height 25
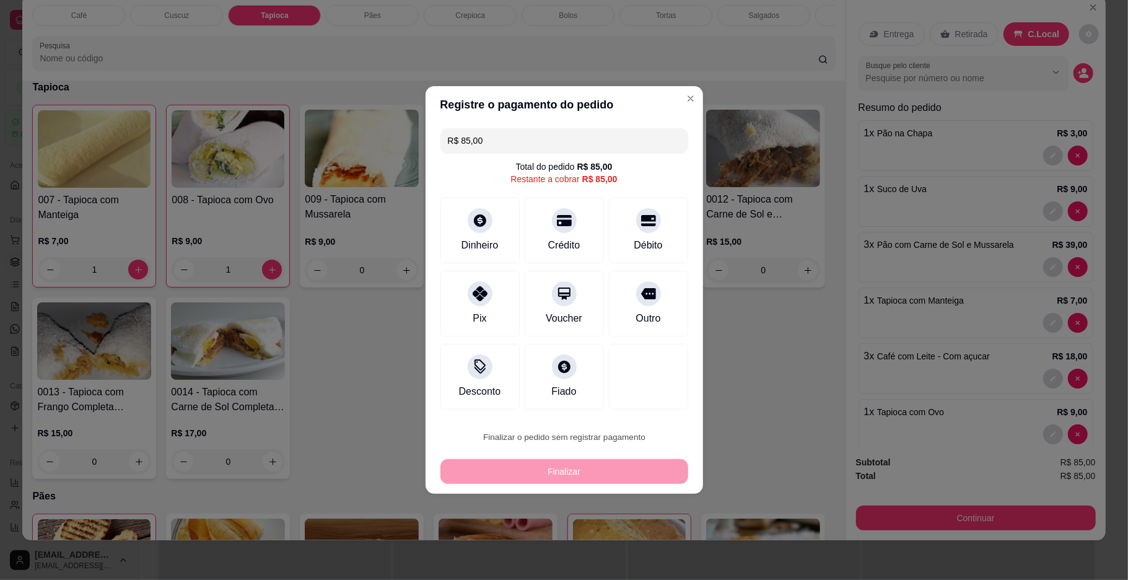
click at [649, 538] on button "Confirmar" at bounding box center [640, 539] width 46 height 19
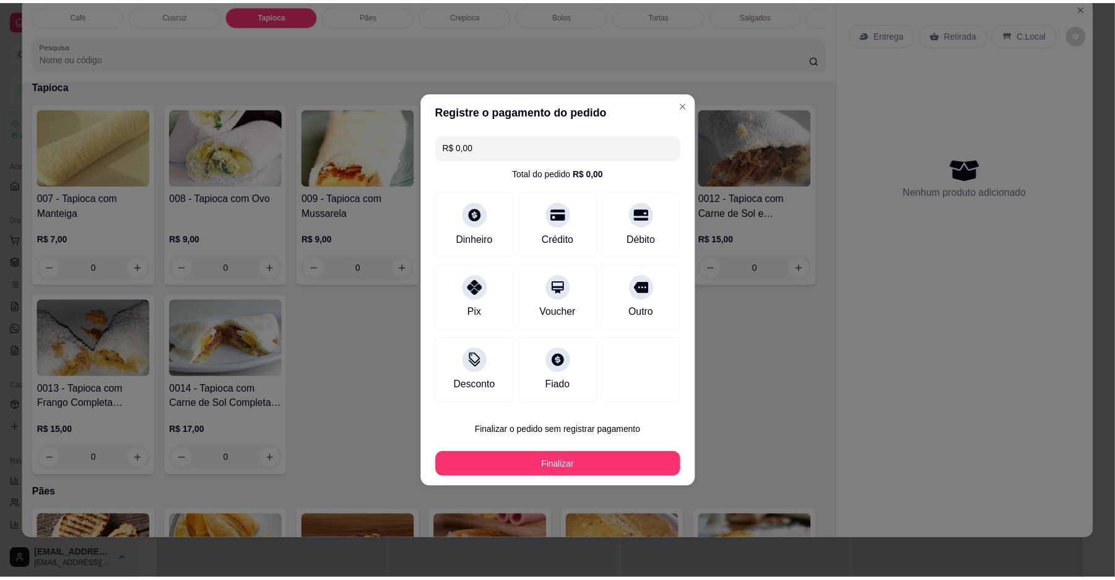
scroll to position [841, 0]
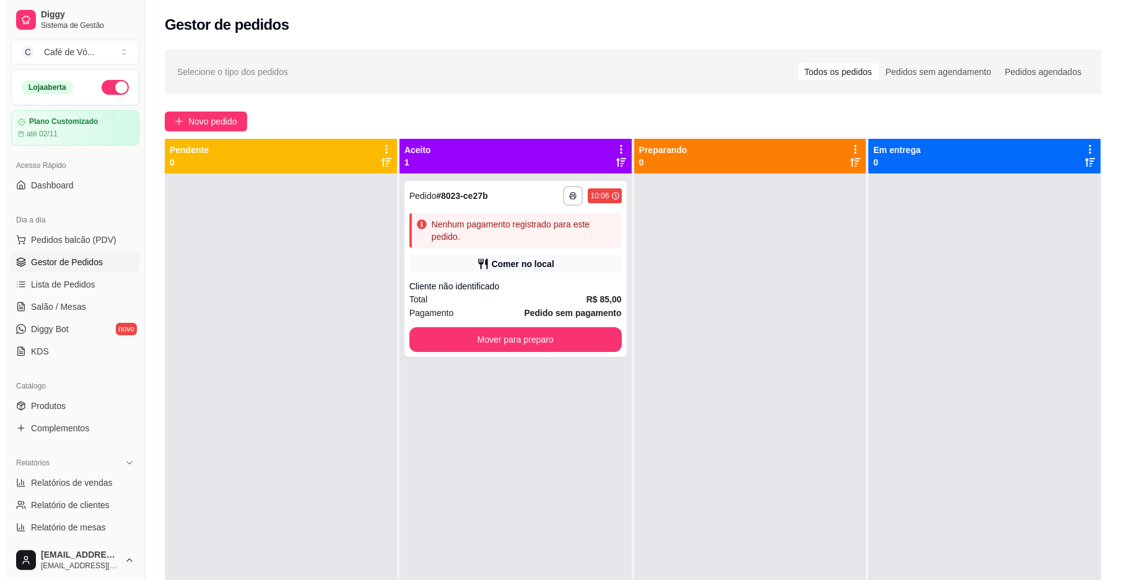
scroll to position [189, 0]
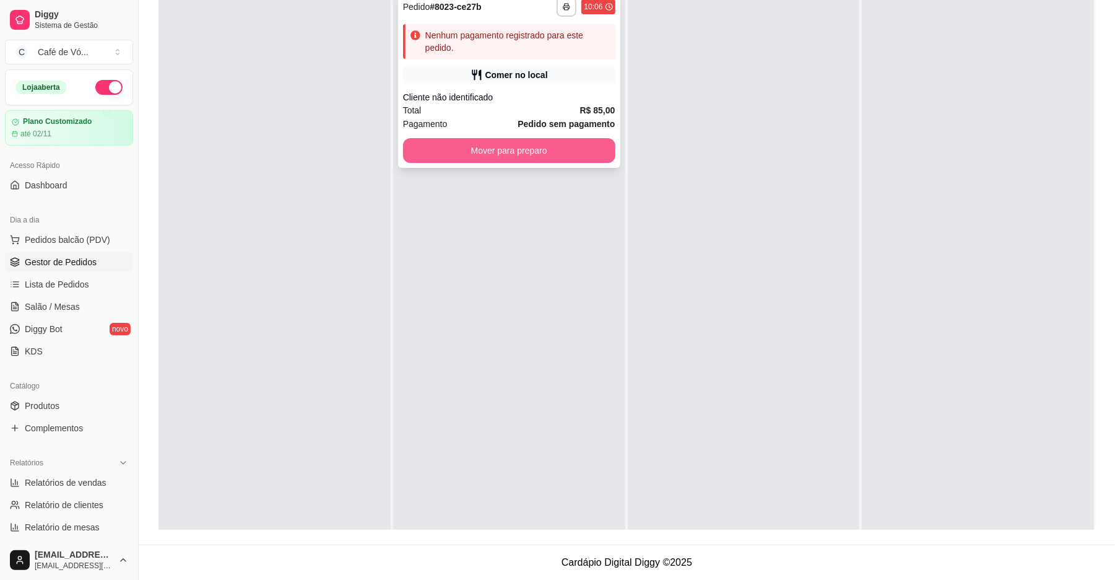
click at [523, 142] on button "Mover para preparo" at bounding box center [509, 150] width 212 height 25
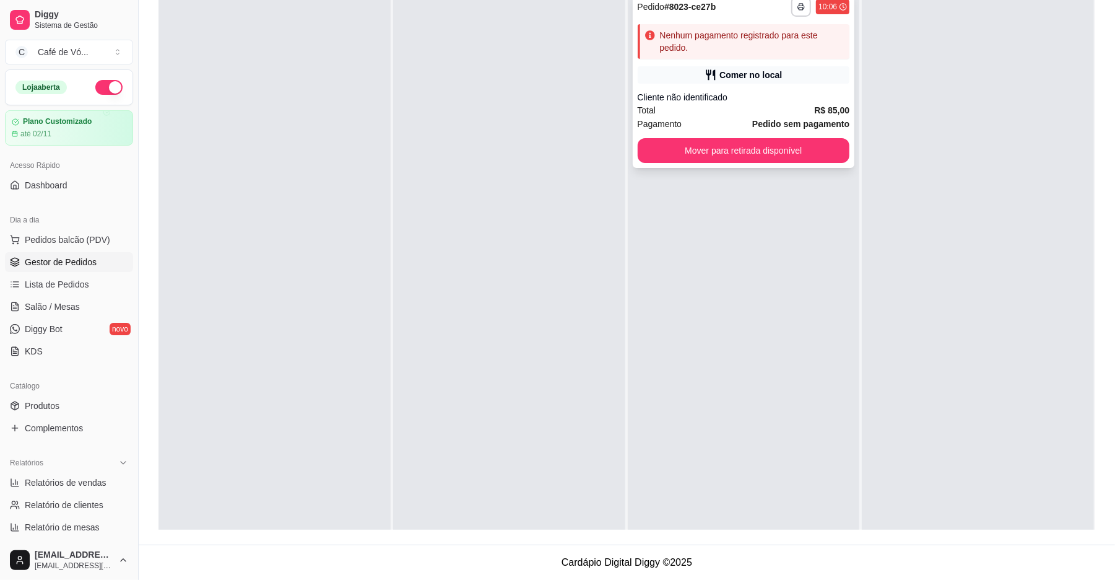
click at [681, 113] on div "Total R$ 85,00" at bounding box center [744, 110] width 212 height 14
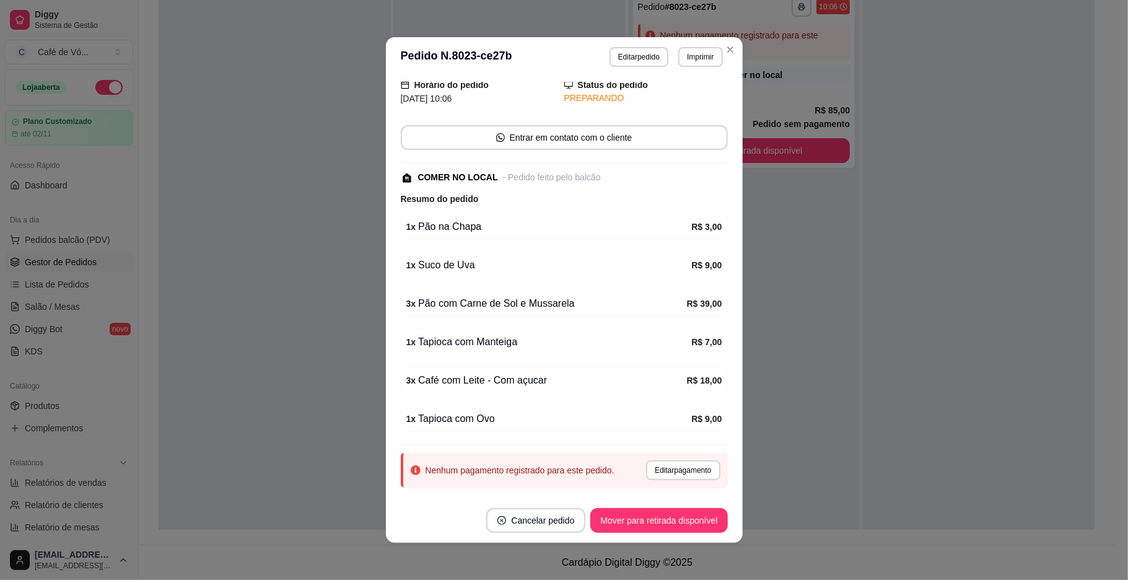
scroll to position [81, 0]
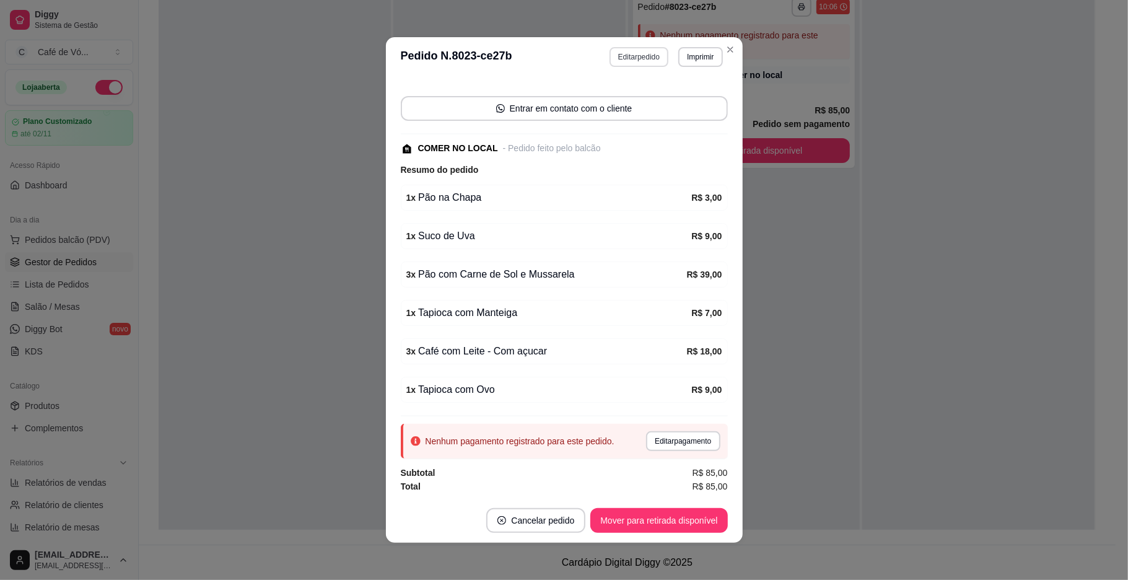
click at [640, 48] on button "Editar pedido" at bounding box center [638, 57] width 59 height 20
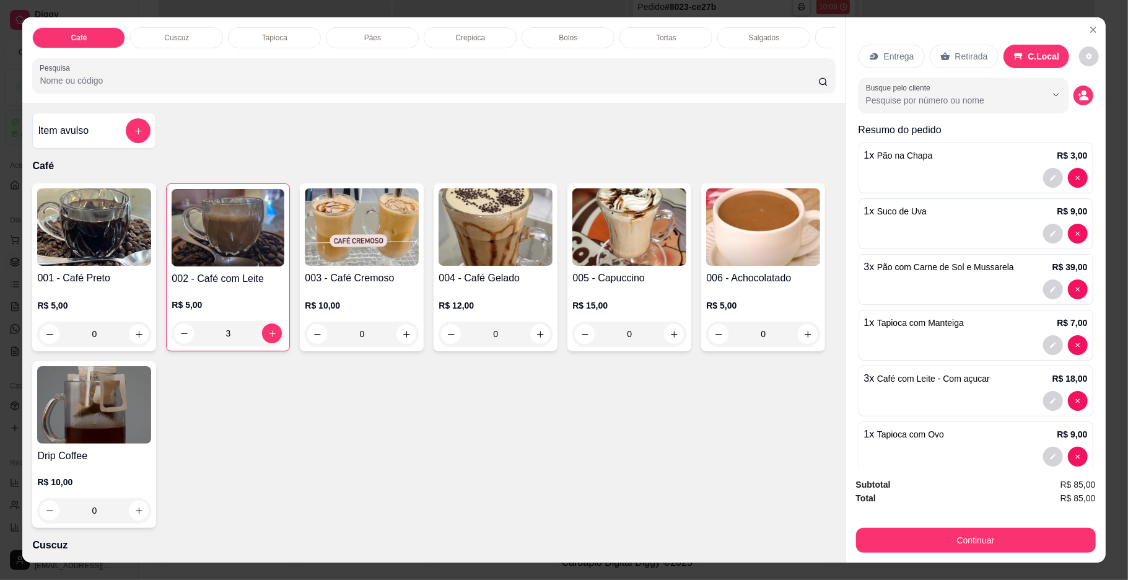
click at [941, 341] on div at bounding box center [976, 345] width 224 height 20
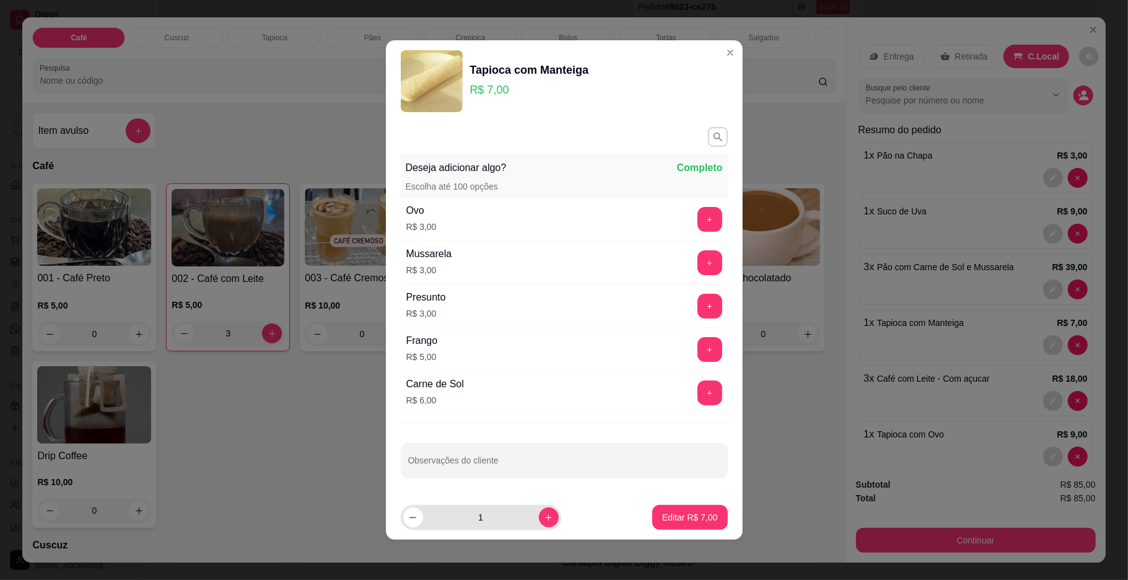
click at [474, 528] on input "1" at bounding box center [481, 517] width 116 height 25
click at [647, 517] on button "Editar R$ 14,00" at bounding box center [687, 517] width 80 height 25
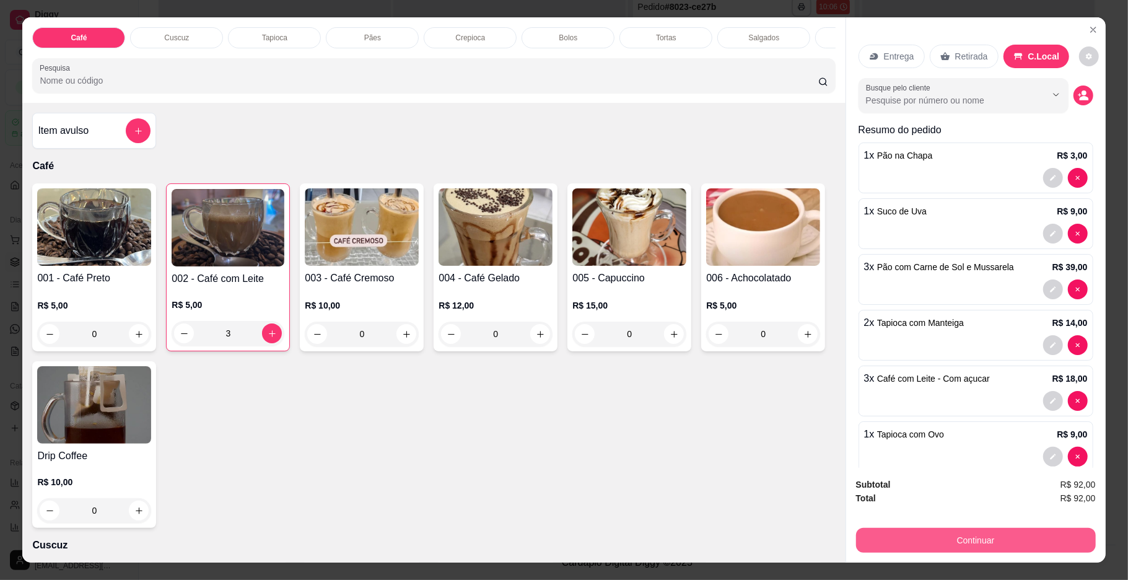
click at [868, 543] on button "Continuar" at bounding box center [976, 540] width 240 height 25
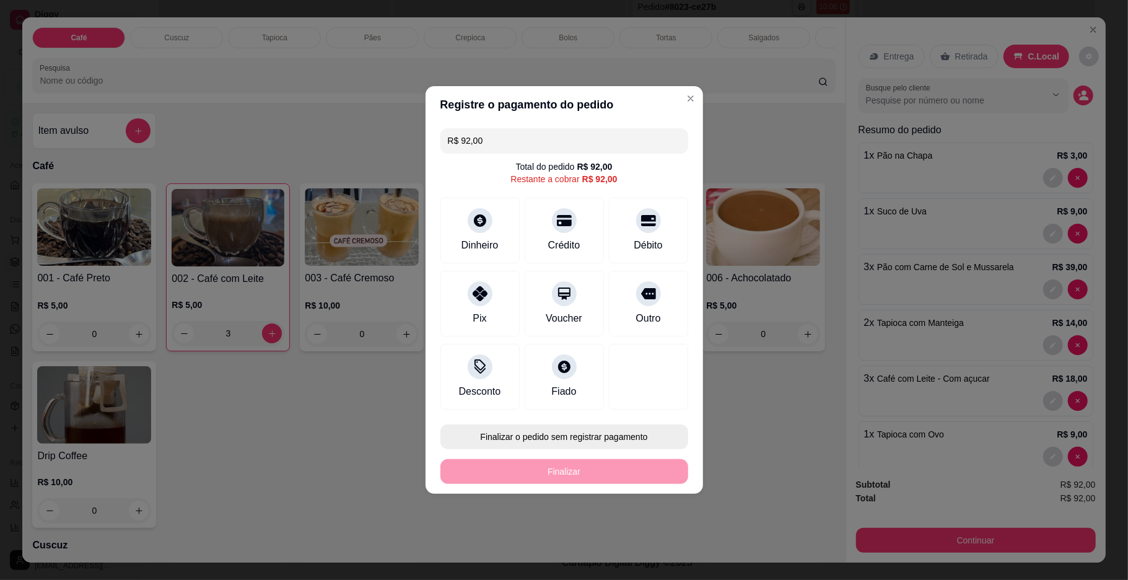
click at [617, 443] on button "Finalizar o pedido sem registrar pagamento" at bounding box center [564, 436] width 248 height 25
click at [638, 541] on button "Confirmar" at bounding box center [643, 539] width 46 height 19
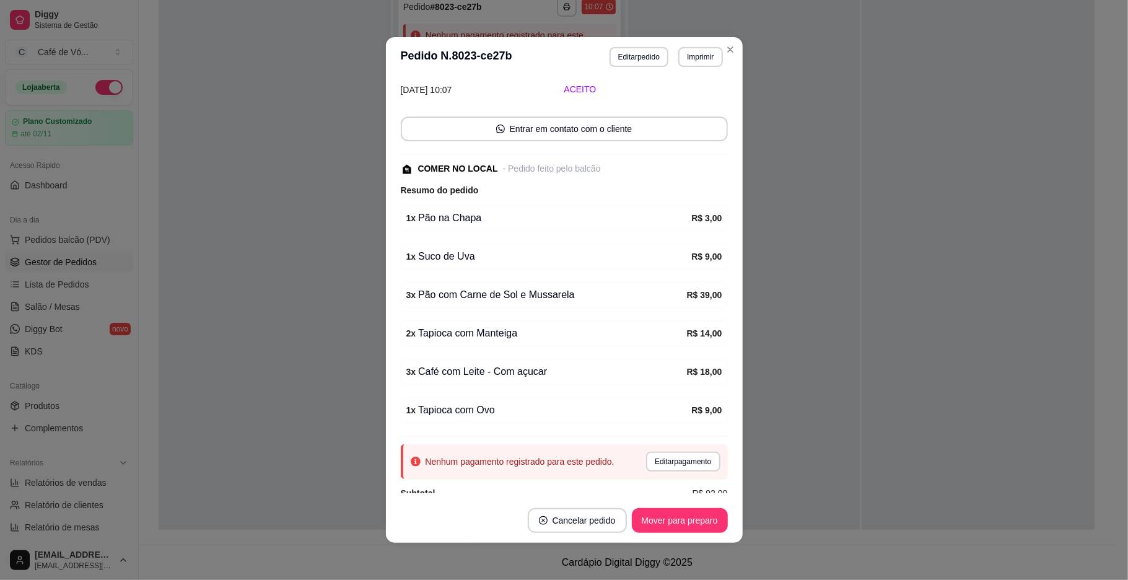
scroll to position [108, 0]
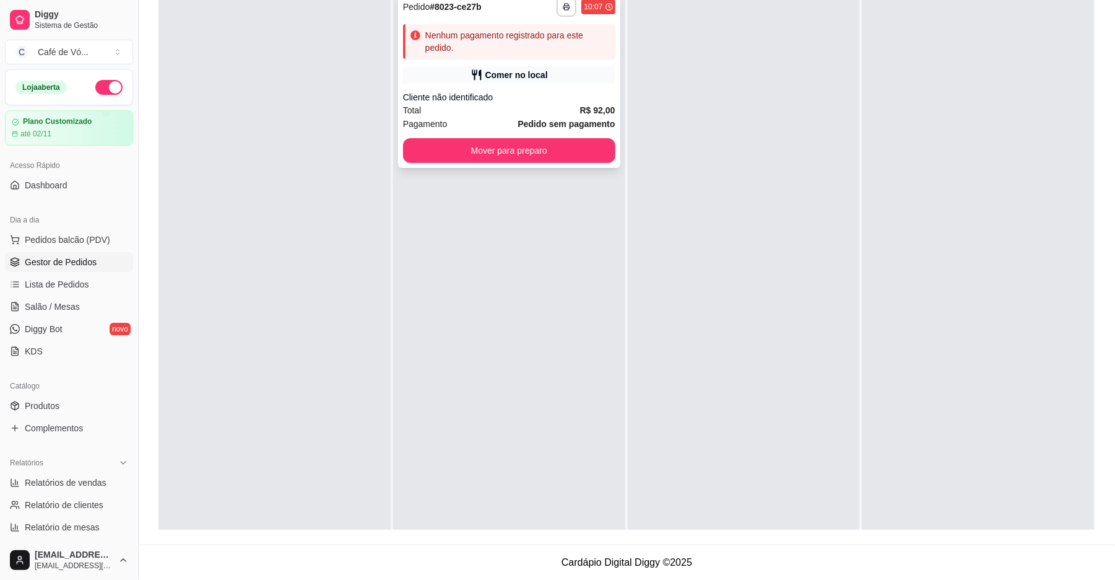
click at [513, 82] on div "Comer no local" at bounding box center [509, 74] width 212 height 17
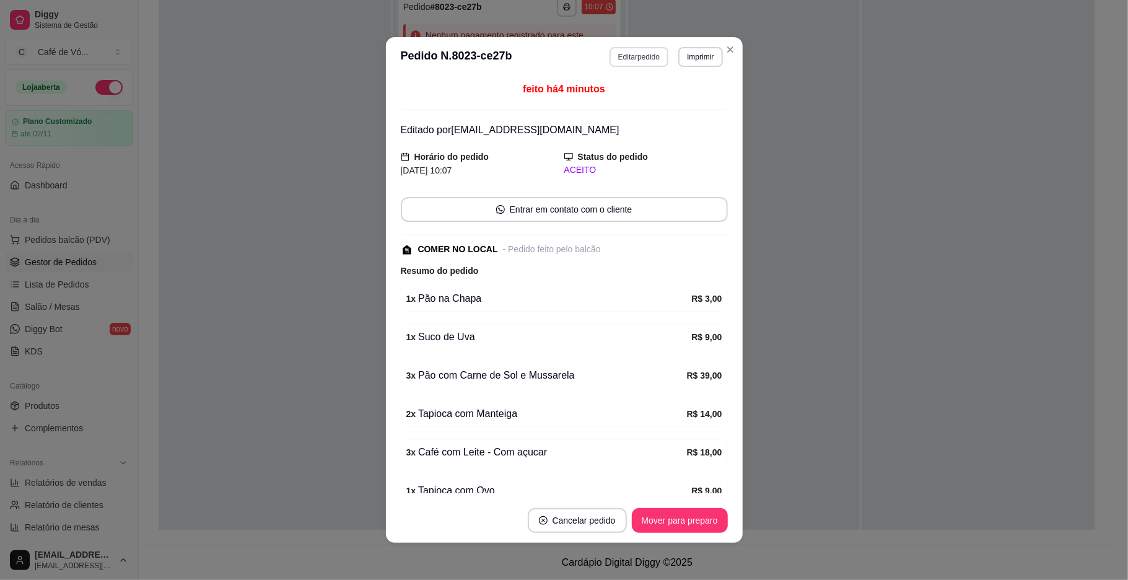
click at [621, 63] on button "Editar pedido" at bounding box center [638, 57] width 59 height 20
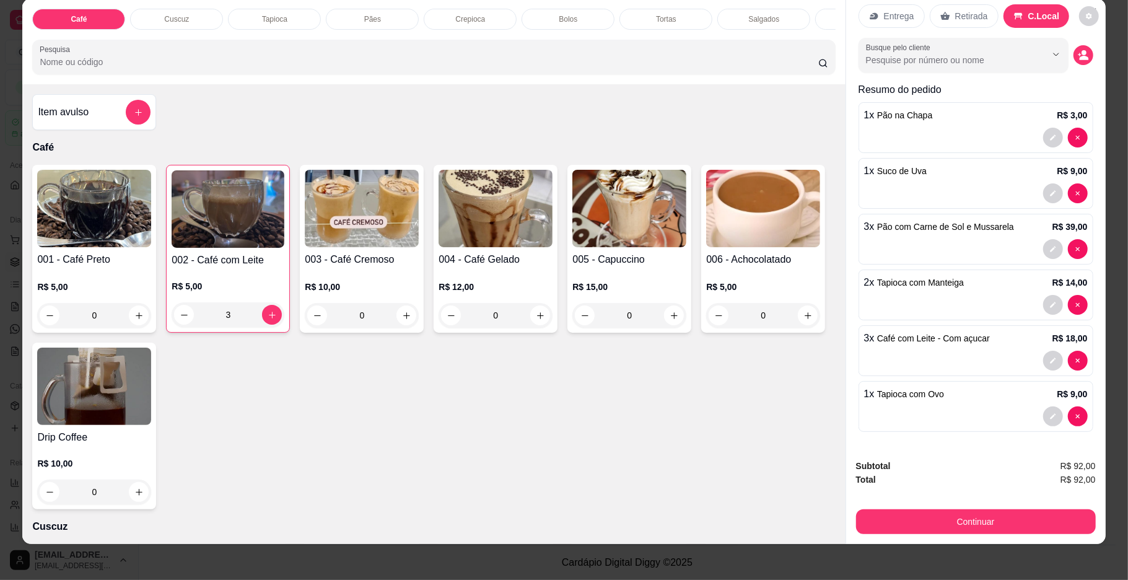
scroll to position [22, 0]
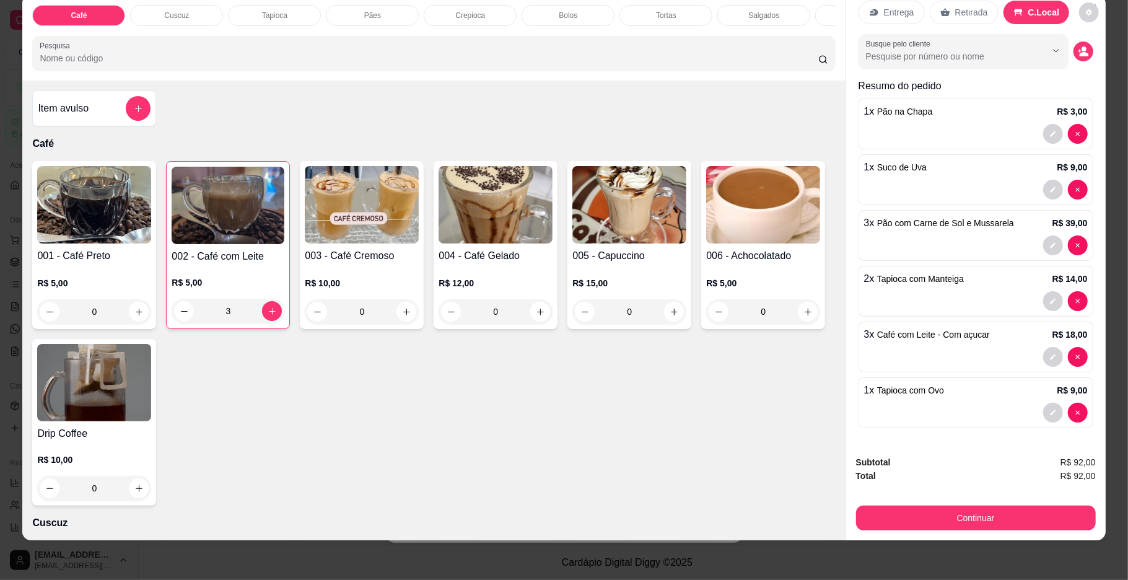
click at [918, 329] on span "Café com Leite - Com açucar" at bounding box center [933, 334] width 113 height 10
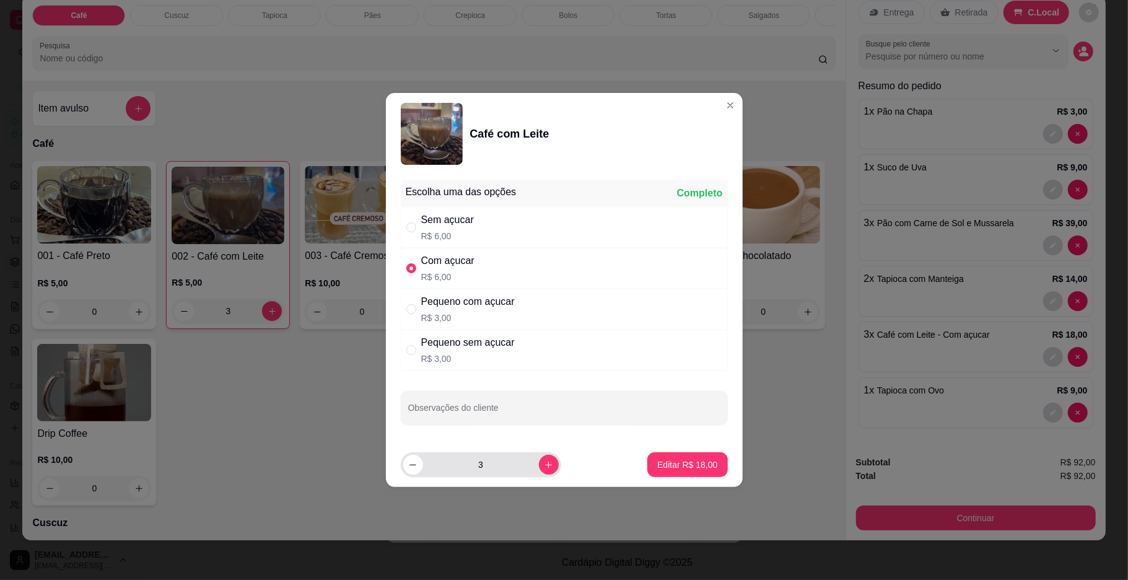
click at [491, 463] on input "3" at bounding box center [481, 464] width 116 height 25
click at [647, 457] on button "Editar R$ 24,00" at bounding box center [687, 464] width 80 height 25
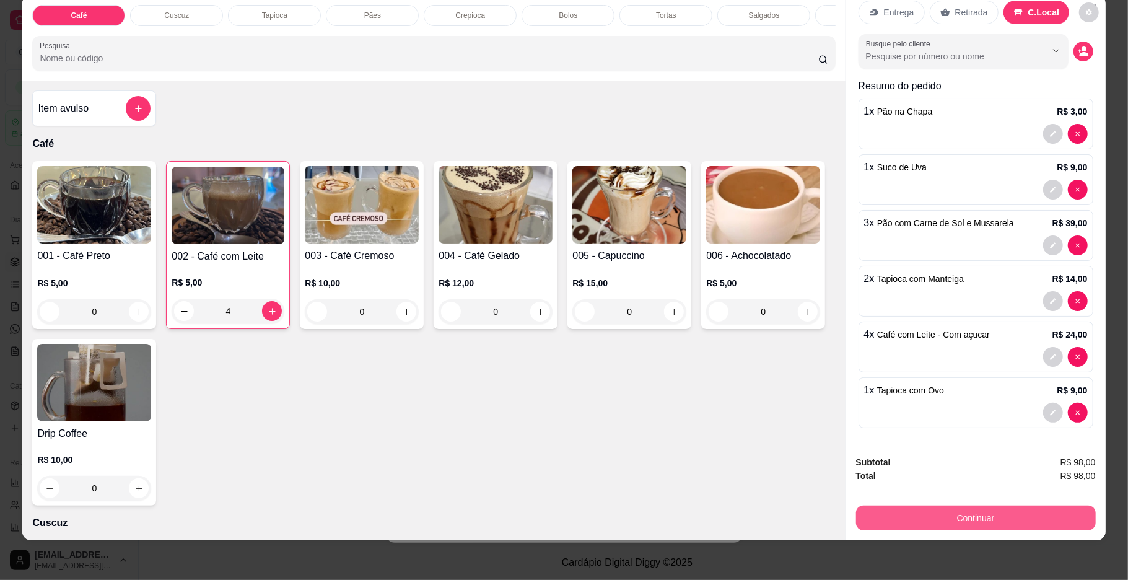
click at [876, 518] on button "Continuar" at bounding box center [976, 517] width 240 height 25
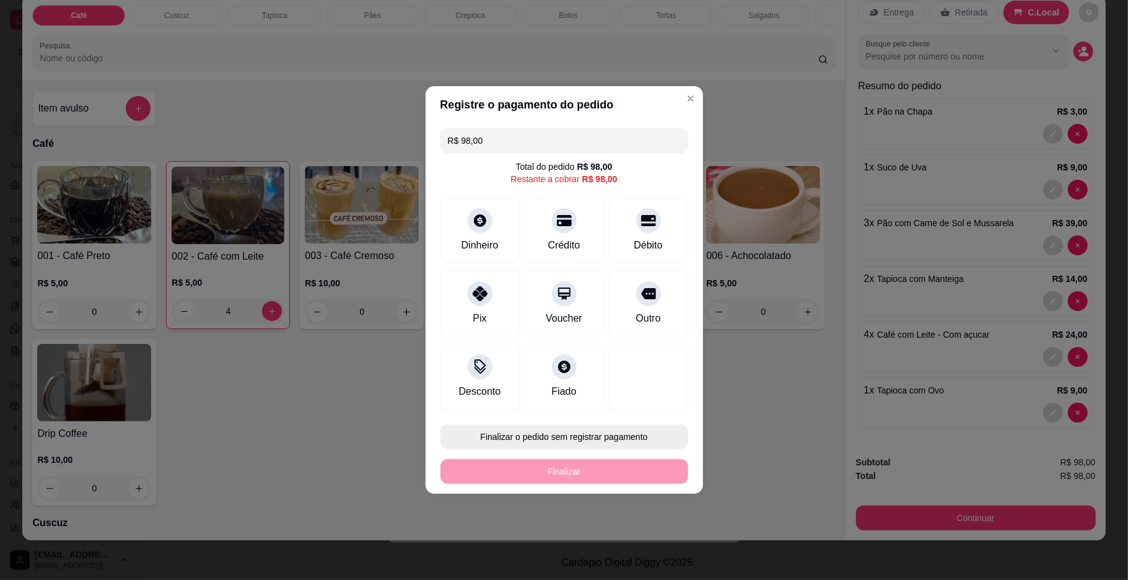
click at [568, 438] on button "Finalizar o pedido sem registrar pagamento" at bounding box center [564, 436] width 248 height 25
click at [642, 541] on button "Confirmar" at bounding box center [642, 539] width 46 height 19
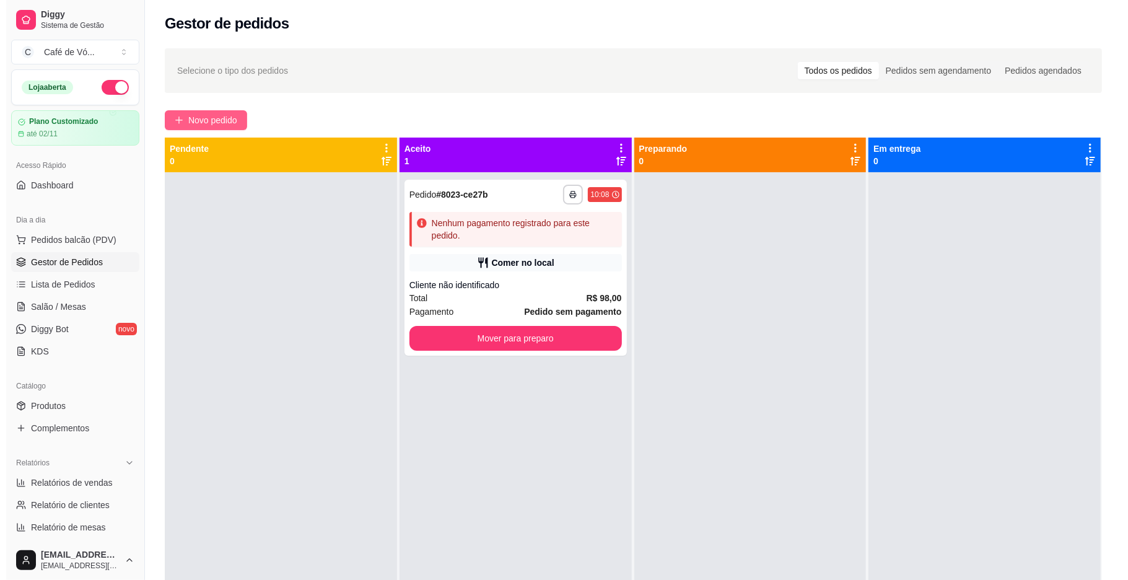
scroll to position [0, 0]
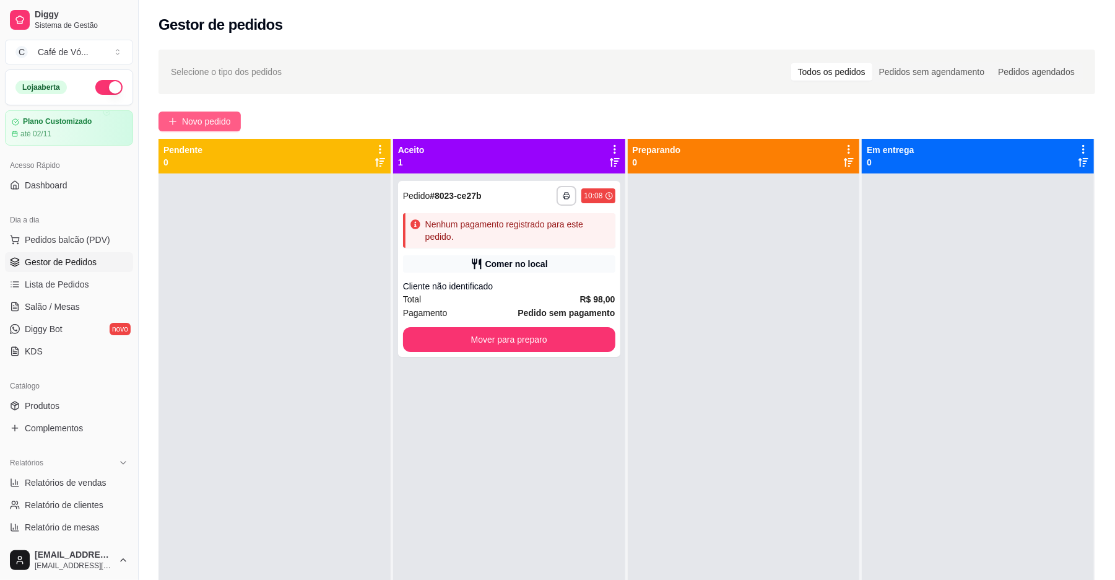
click at [222, 120] on span "Novo pedido" at bounding box center [206, 122] width 49 height 14
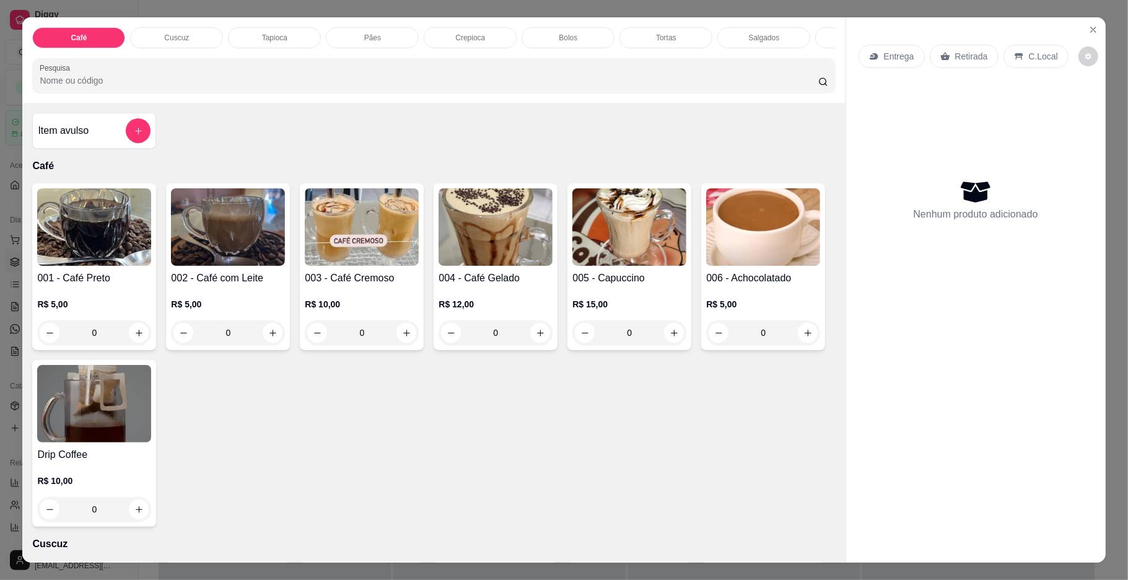
click at [292, 24] on div "Café Cuscuz Tapioca Pães Crepioca Bolos Tortas Salgados Sucos Bebidas Caldos Pr…" at bounding box center [433, 59] width 822 height 85
click at [292, 25] on div "Café Cuscuz Tapioca Pães Crepioca Bolos Tortas Salgados Sucos Bebidas Caldos Pr…" at bounding box center [433, 59] width 822 height 85
click at [298, 40] on div "Tapioca" at bounding box center [274, 37] width 93 height 21
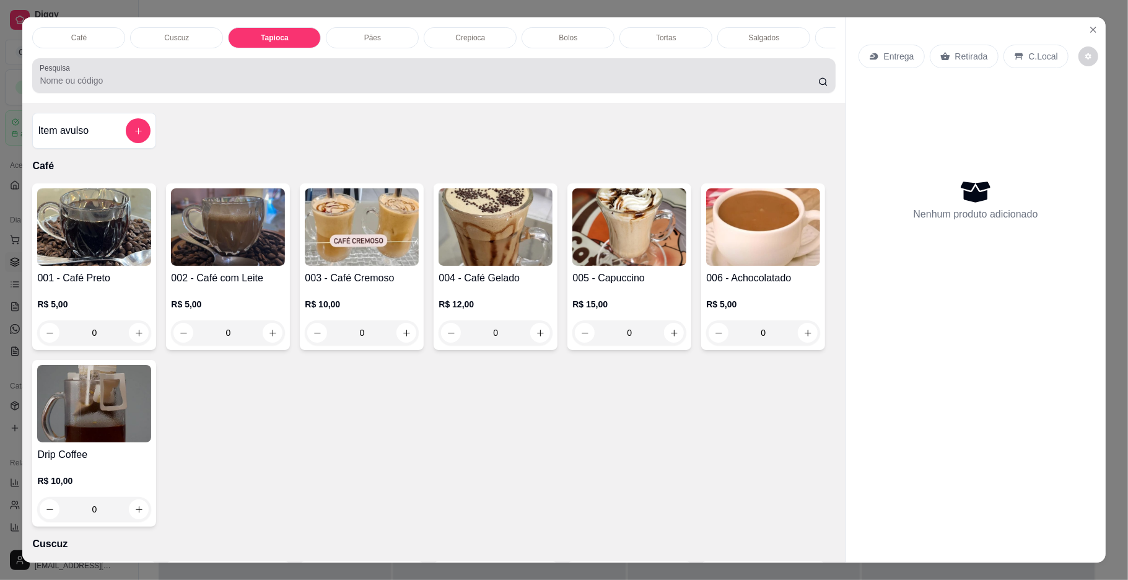
scroll to position [22, 0]
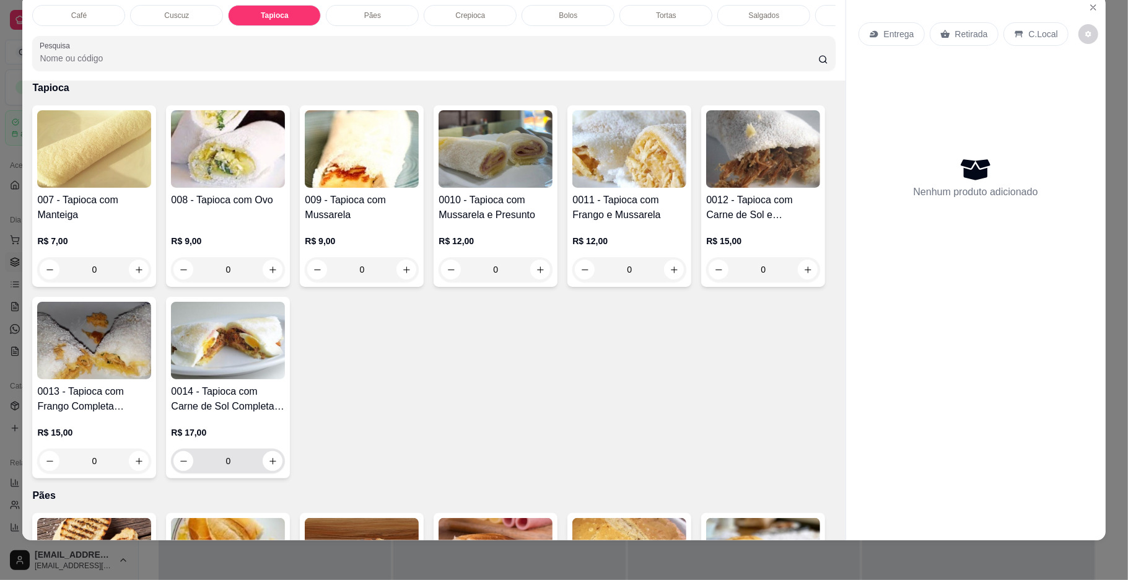
click at [263, 473] on input "0" at bounding box center [227, 460] width 69 height 25
click at [263, 471] on input "0" at bounding box center [227, 460] width 69 height 25
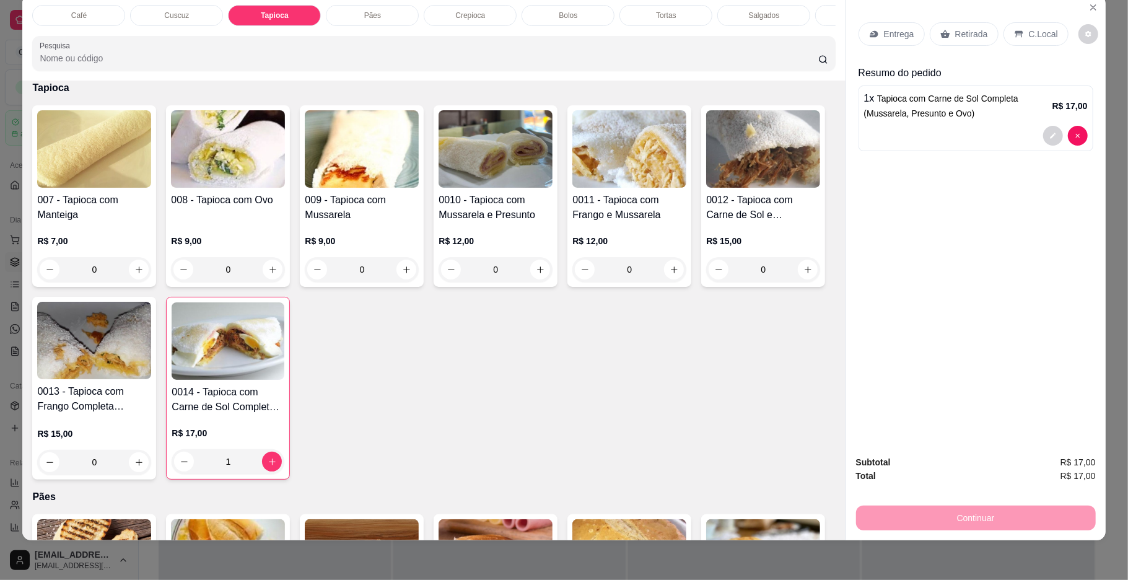
click at [76, 15] on p "Café" at bounding box center [78, 16] width 15 height 10
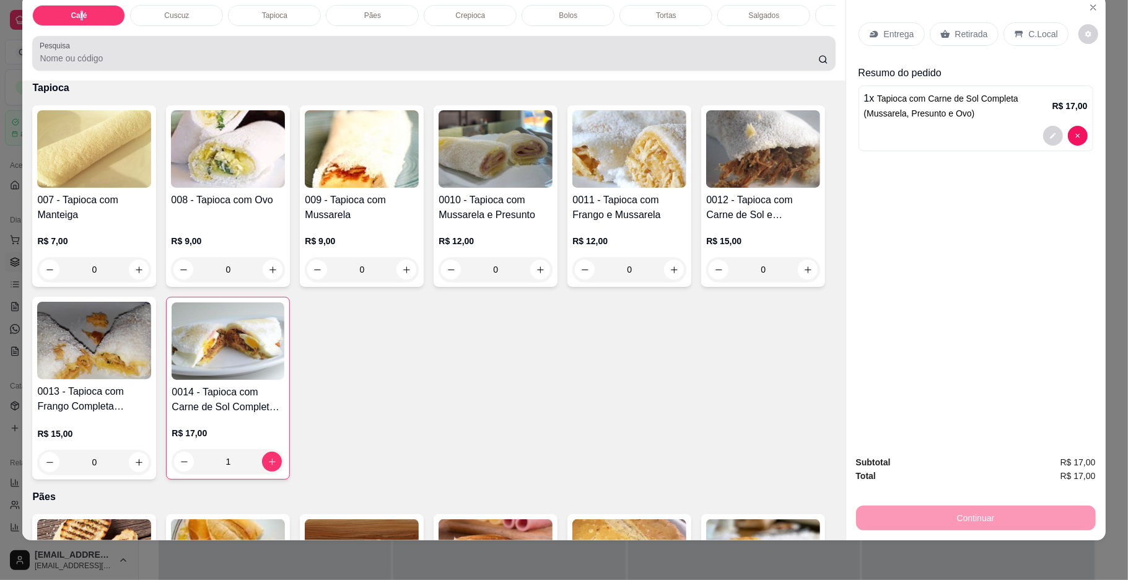
scroll to position [56, 0]
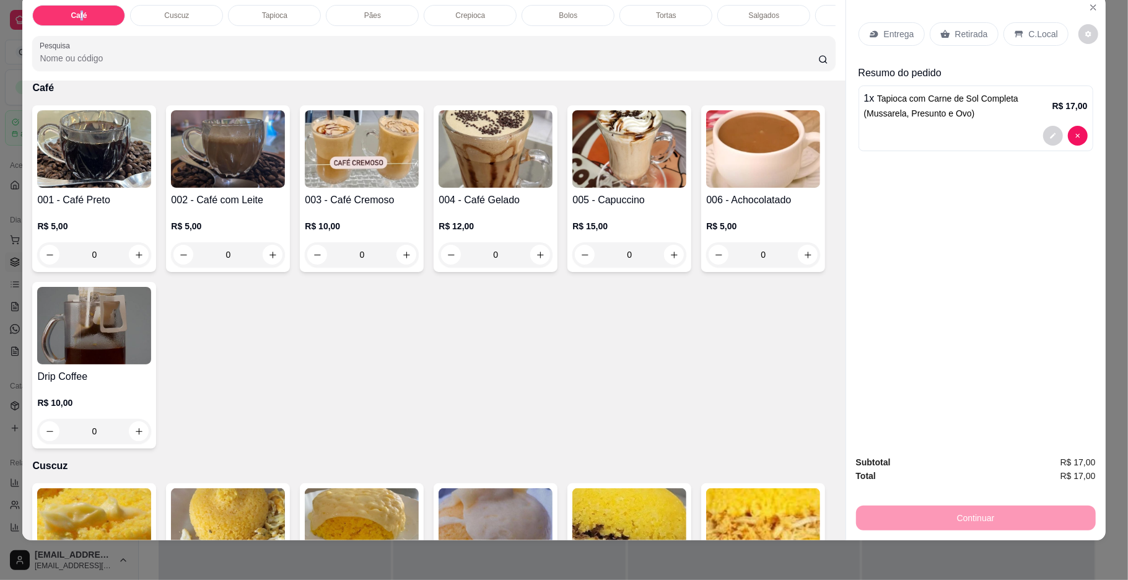
click at [258, 188] on img at bounding box center [228, 148] width 114 height 77
click at [427, 256] on div "Com açucar" at bounding box center [447, 260] width 53 height 15
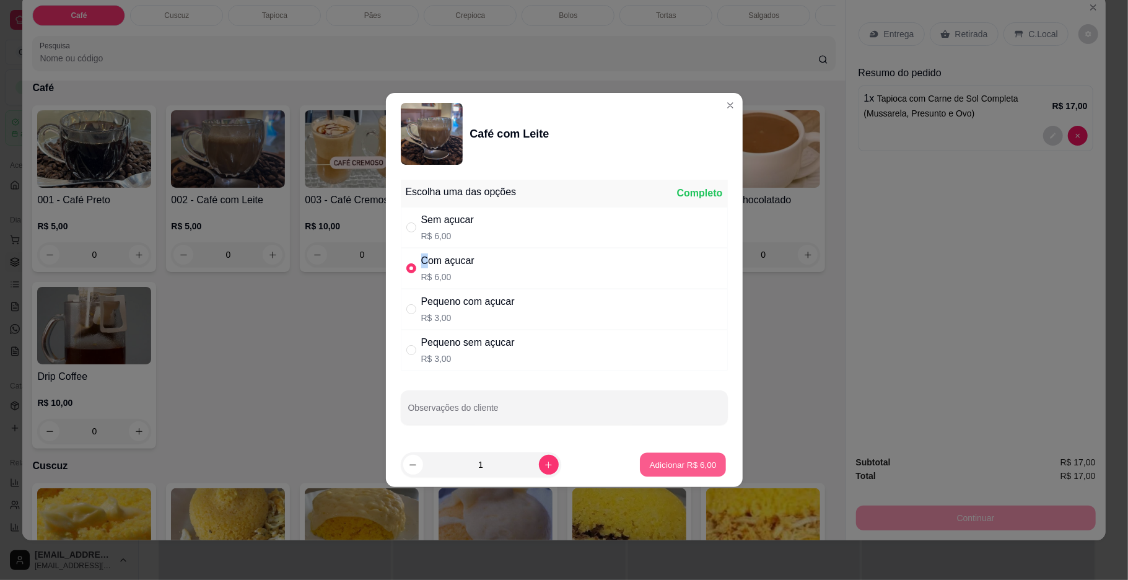
click at [709, 473] on button "Adicionar R$ 6,00" at bounding box center [683, 465] width 86 height 24
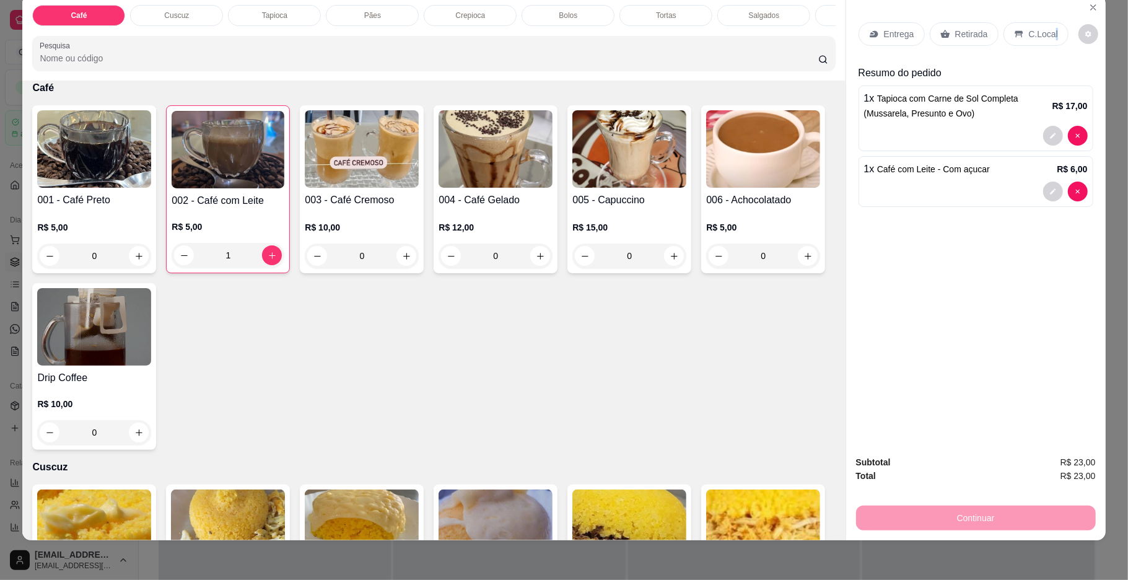
click at [1048, 27] on div "C.Local" at bounding box center [1035, 34] width 65 height 24
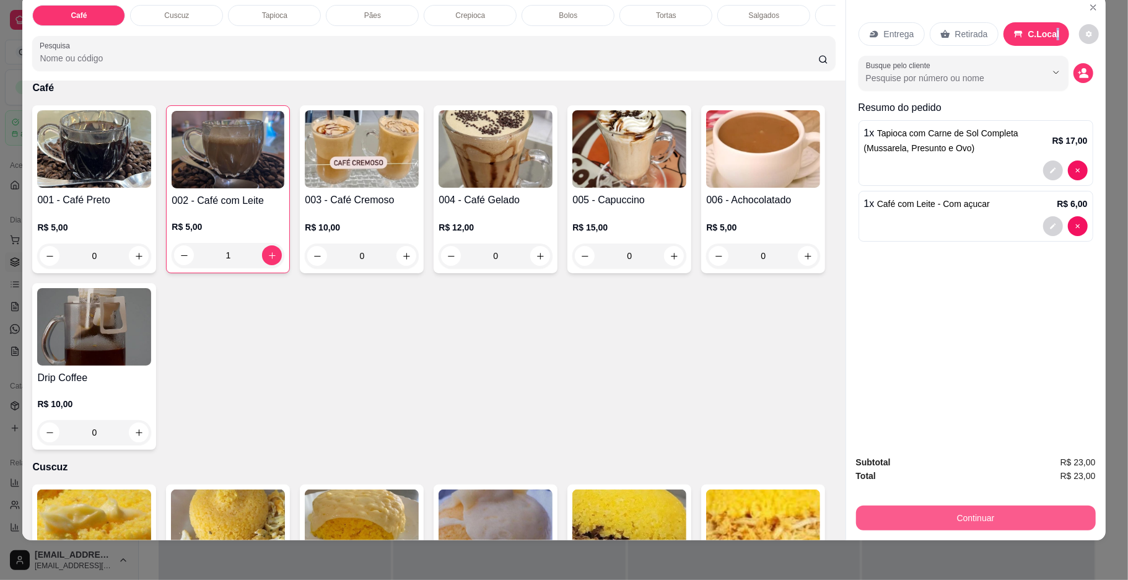
click at [917, 520] on button "Continuar" at bounding box center [976, 517] width 240 height 25
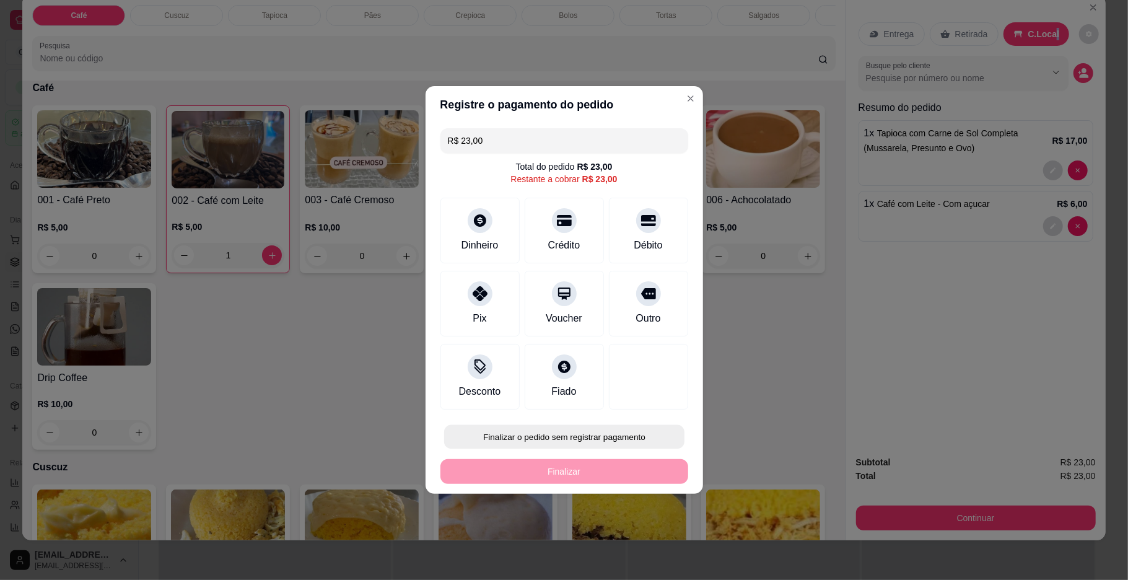
click at [629, 435] on button "Finalizar o pedido sem registrar pagamento" at bounding box center [564, 437] width 240 height 24
click at [650, 549] on button "Confirmar" at bounding box center [642, 539] width 46 height 19
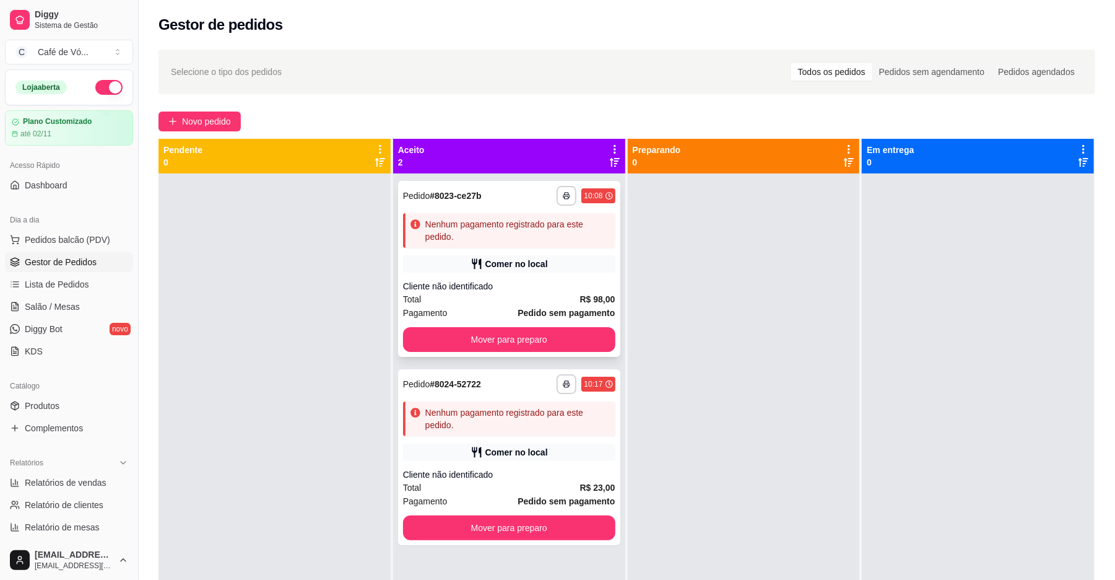
click at [489, 256] on div "Comer no local" at bounding box center [509, 263] width 212 height 17
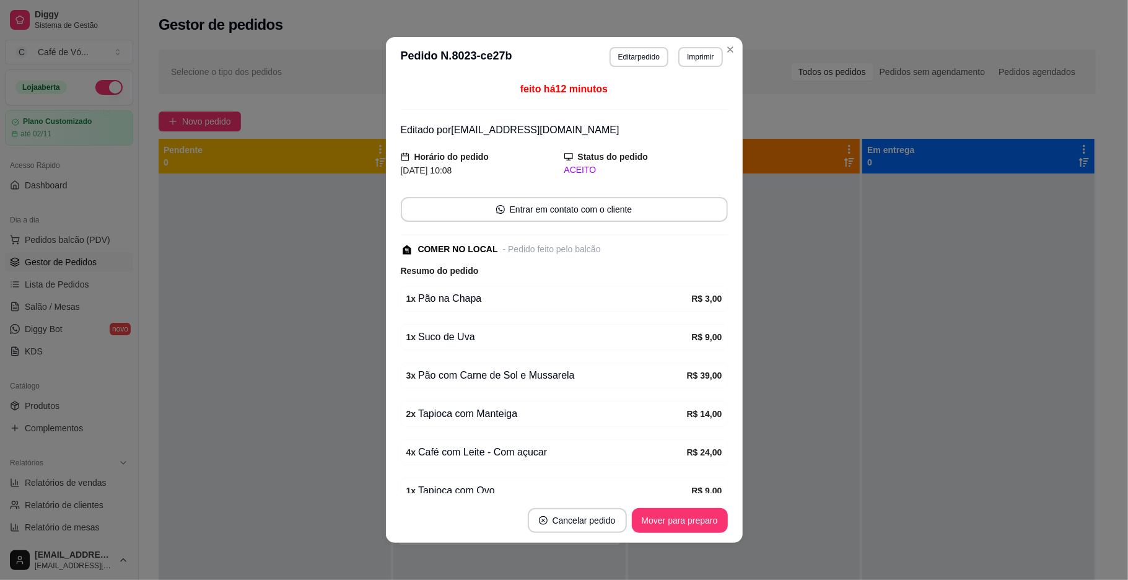
click at [625, 46] on header "**********" at bounding box center [564, 57] width 357 height 40
click at [619, 53] on button "Editar pedido" at bounding box center [638, 57] width 59 height 20
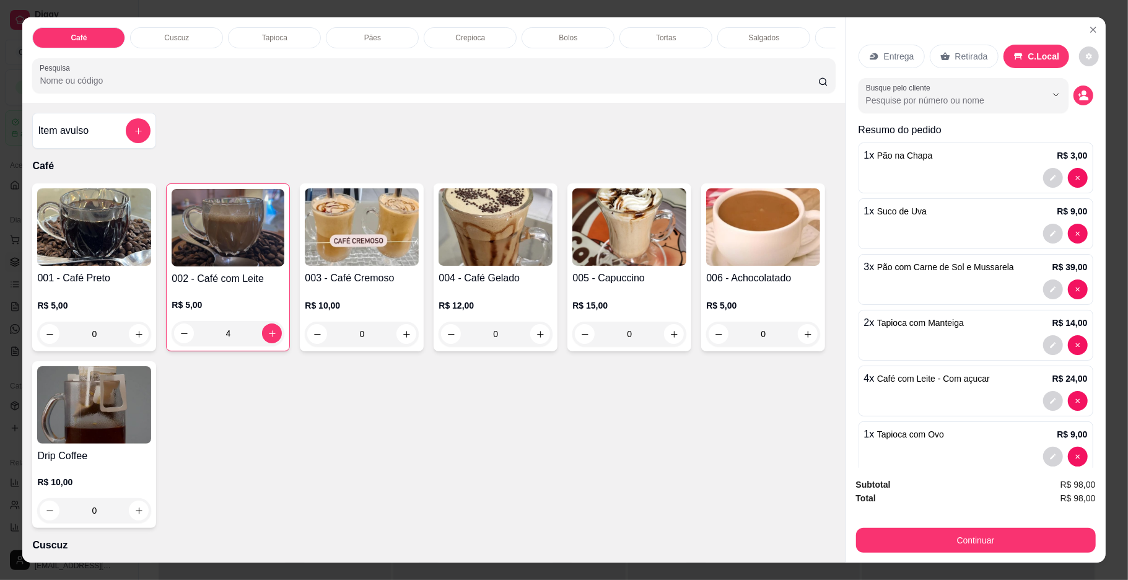
scroll to position [0, 367]
click at [590, 36] on p "Bebidas" at bounding box center [593, 38] width 27 height 10
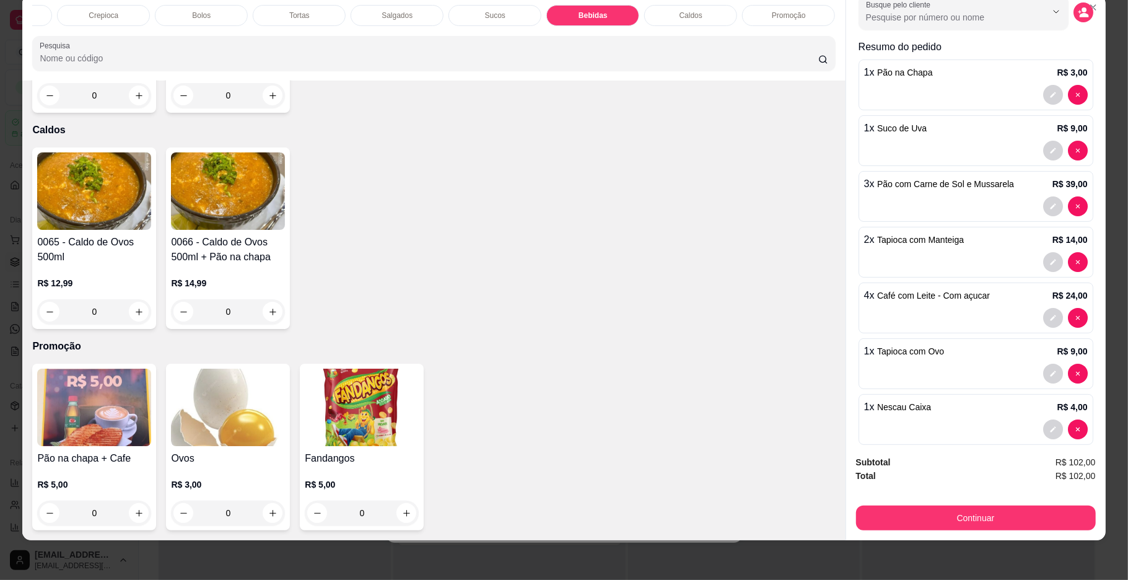
scroll to position [93, 0]
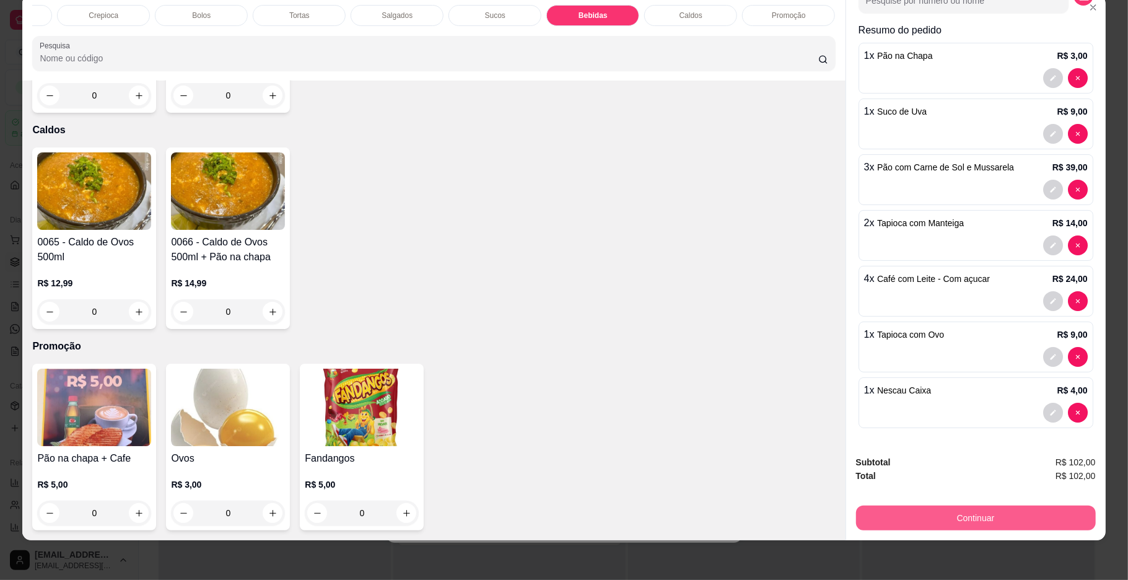
click at [910, 523] on button "Continuar" at bounding box center [976, 517] width 240 height 25
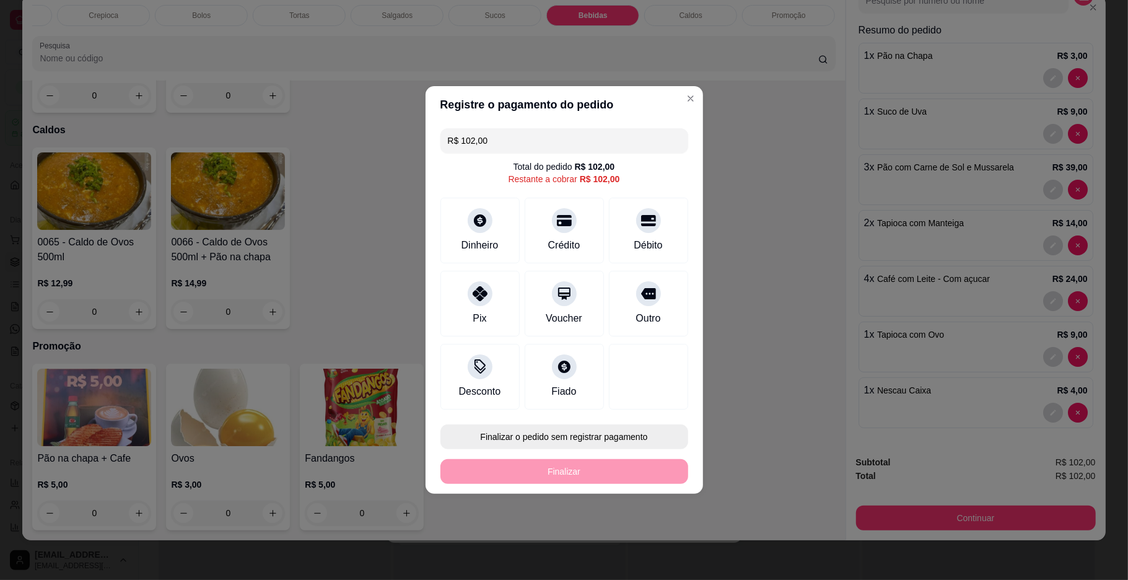
click at [588, 443] on button "Finalizar o pedido sem registrar pagamento" at bounding box center [564, 436] width 248 height 25
click at [619, 544] on button "Confirmar" at bounding box center [641, 539] width 44 height 19
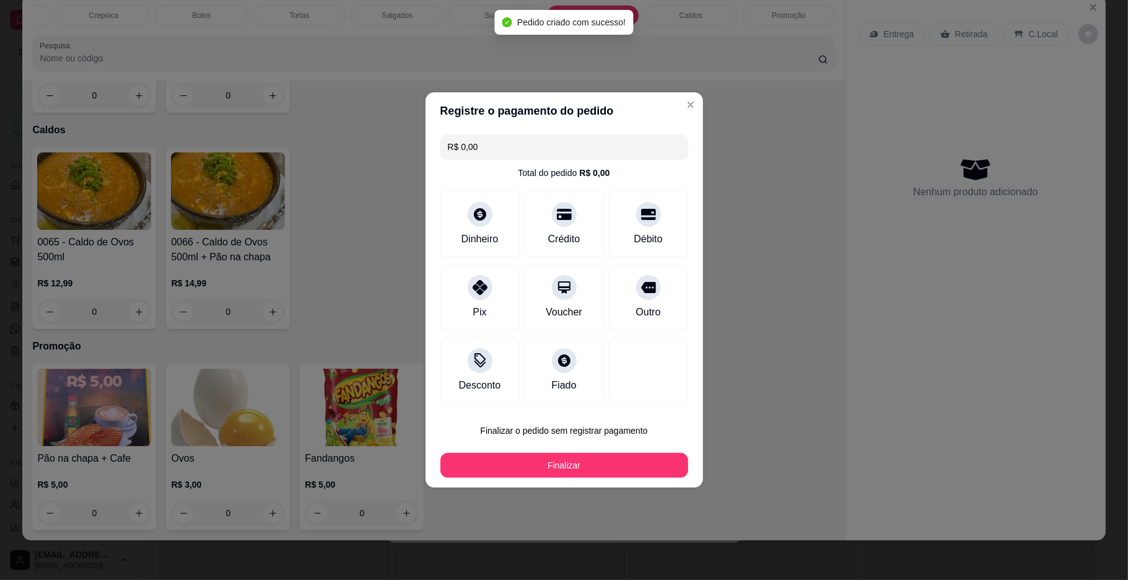
scroll to position [3443, 0]
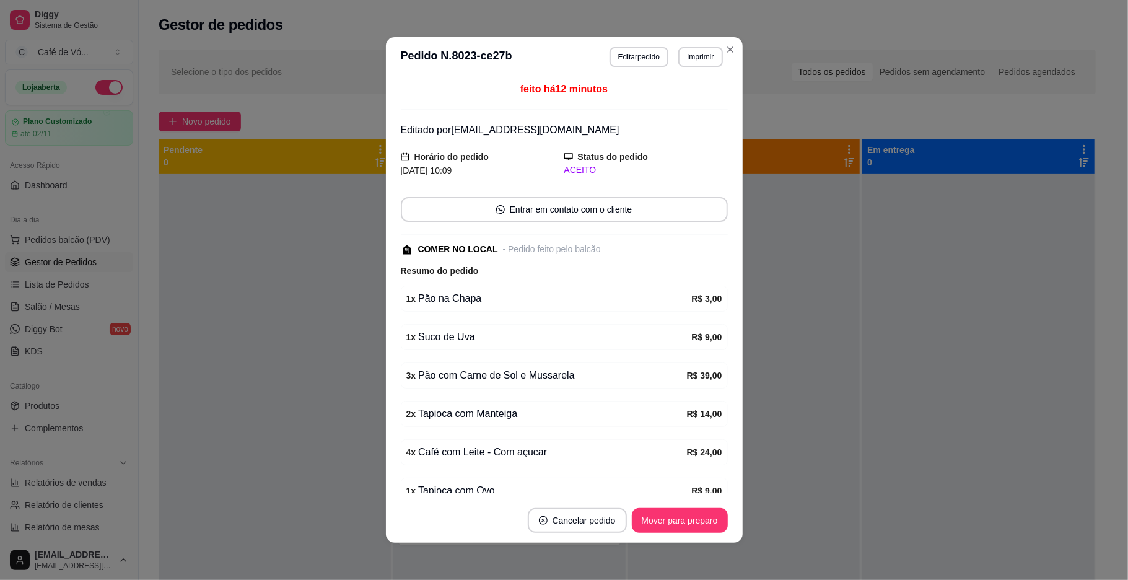
click at [684, 447] on div "4 x Café com Leite - Com açucar R$ 24,00" at bounding box center [564, 452] width 327 height 26
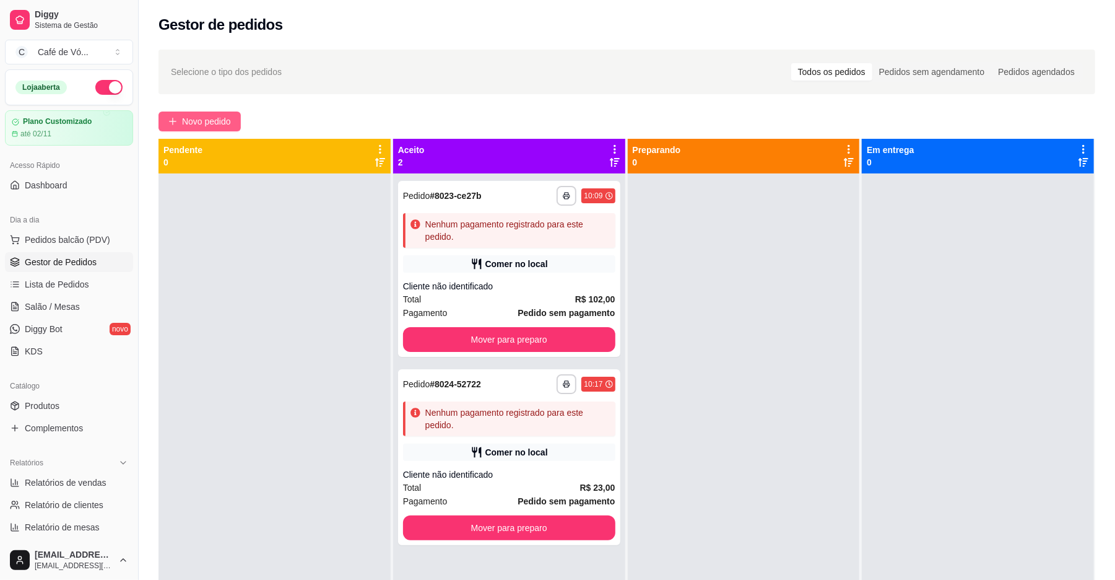
click at [204, 124] on span "Novo pedido" at bounding box center [206, 122] width 49 height 14
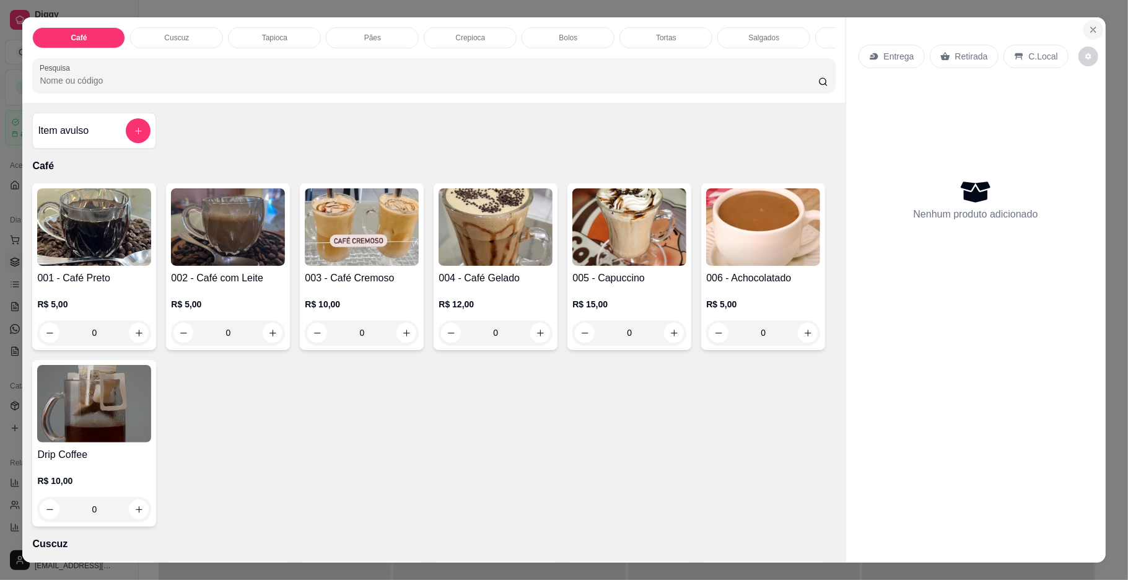
click at [1090, 33] on icon "Close" at bounding box center [1093, 30] width 10 height 10
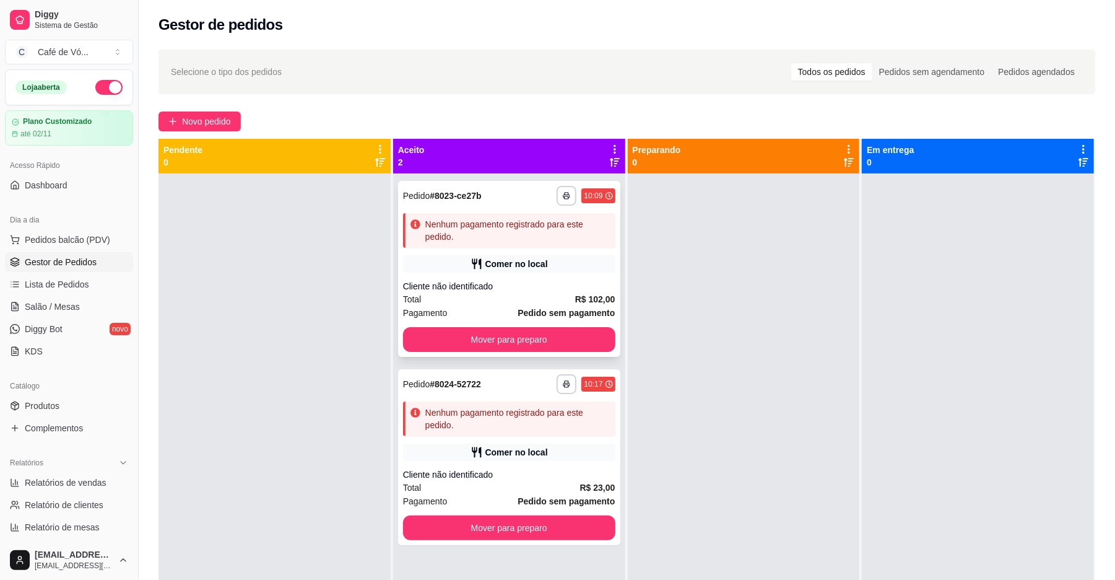
click at [513, 302] on div "Total R$ 102,00" at bounding box center [509, 299] width 212 height 14
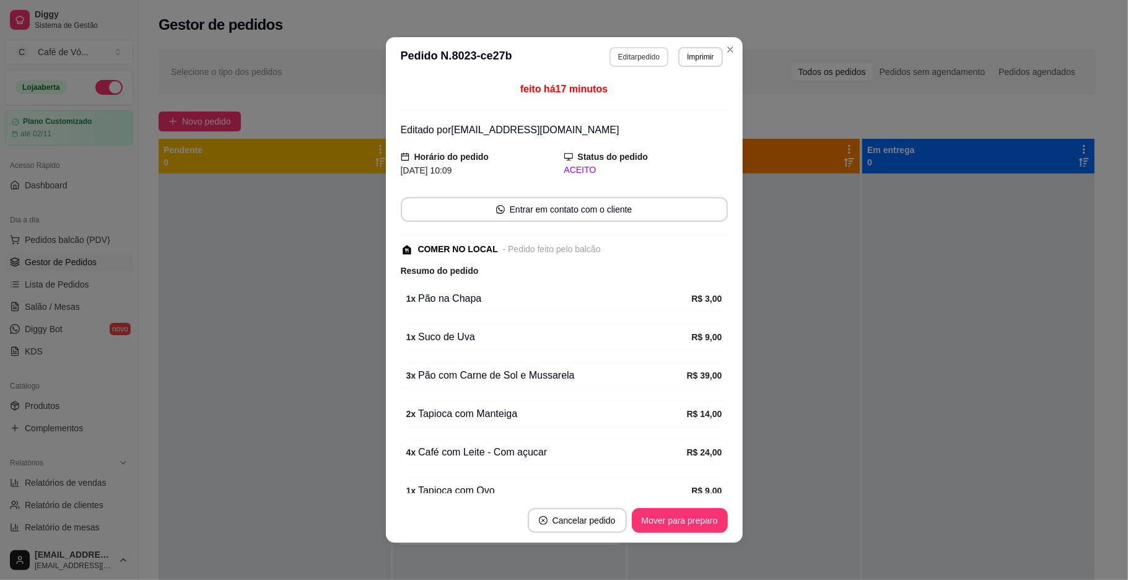
click at [609, 62] on button "Editar pedido" at bounding box center [638, 57] width 59 height 20
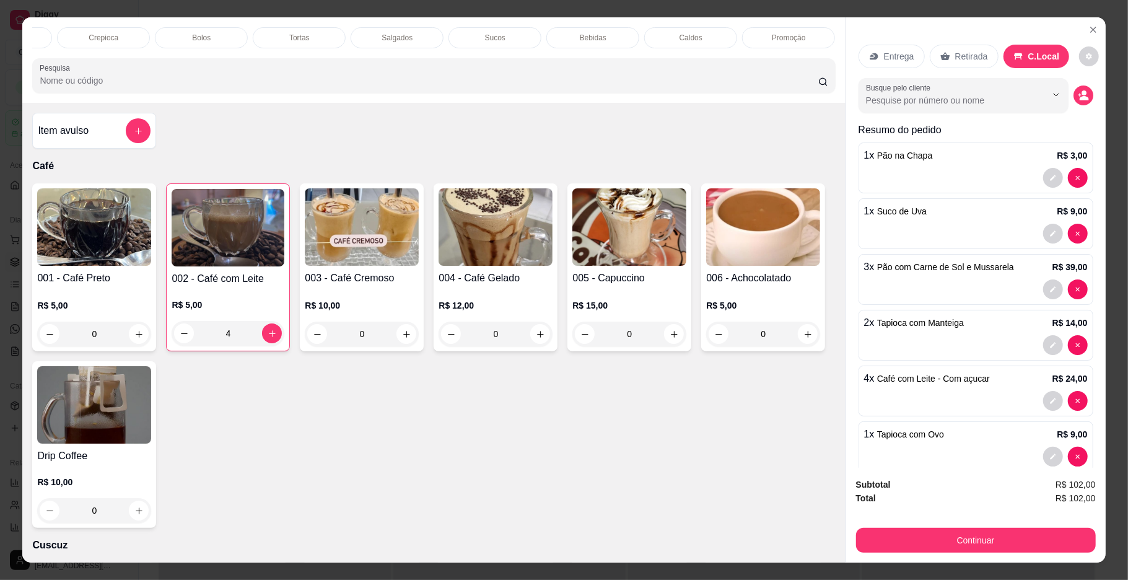
scroll to position [0, 364]
click at [600, 36] on p "Bebidas" at bounding box center [595, 38] width 27 height 10
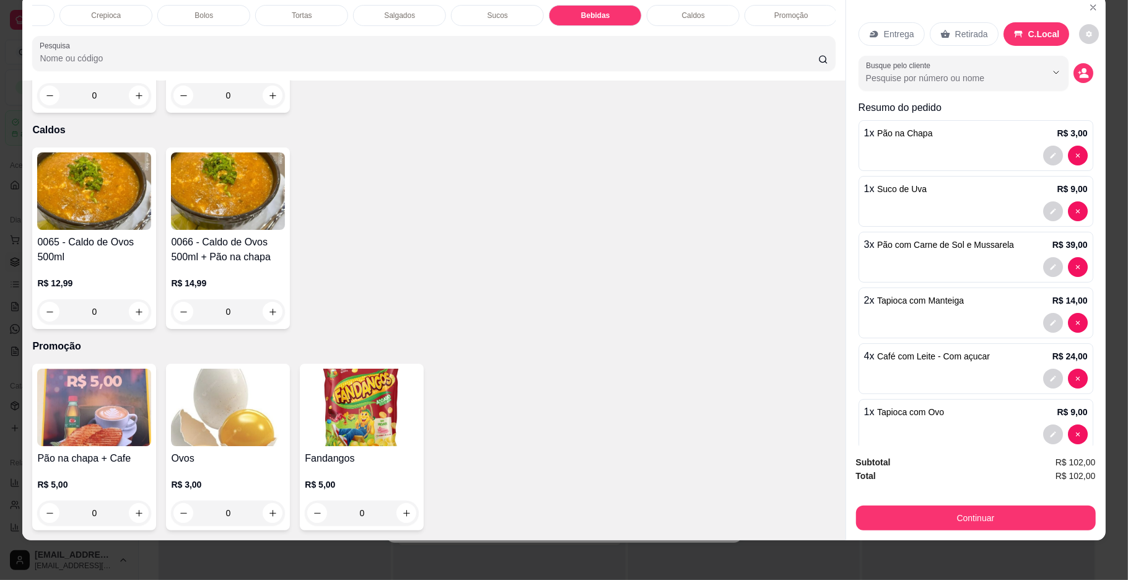
click at [902, 513] on button "Continuar" at bounding box center [976, 517] width 240 height 25
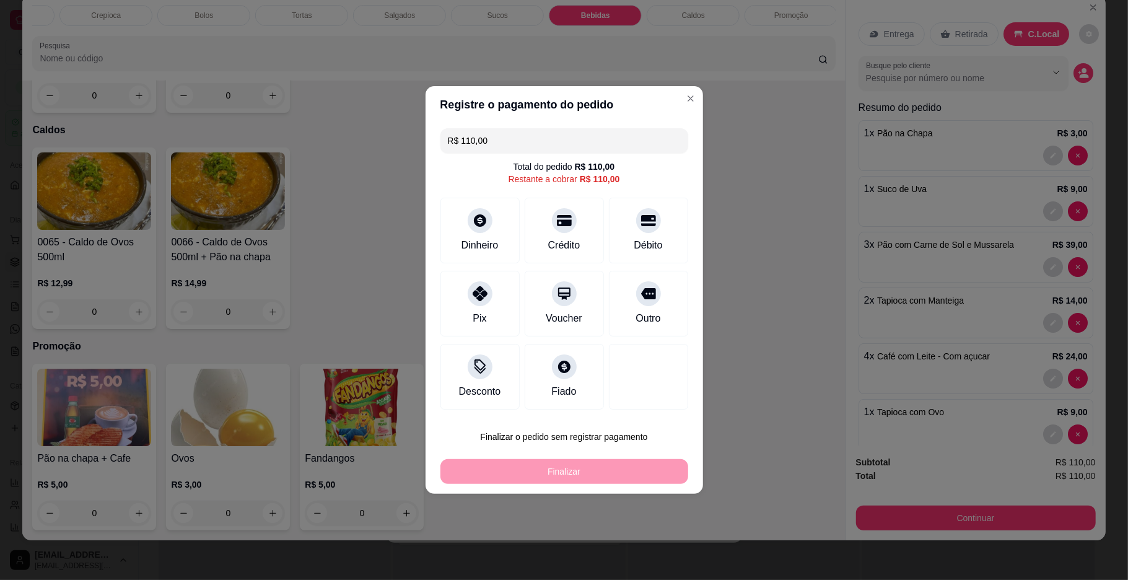
click at [514, 140] on input "R$ 110,00" at bounding box center [564, 140] width 233 height 25
click at [494, 308] on div "Pix" at bounding box center [479, 301] width 87 height 72
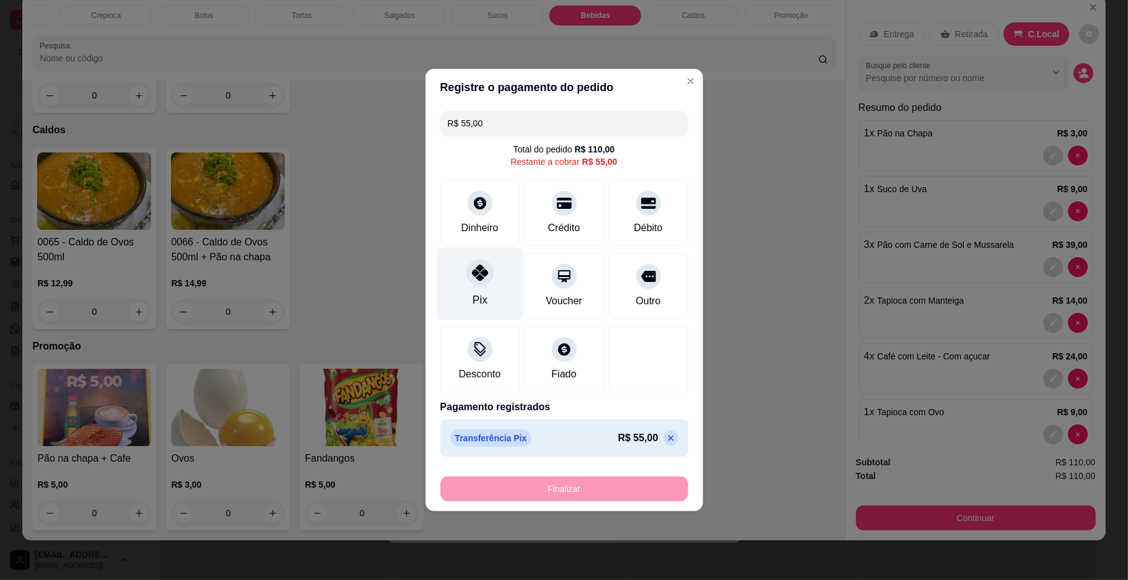
click at [492, 302] on div "Pix" at bounding box center [479, 284] width 87 height 72
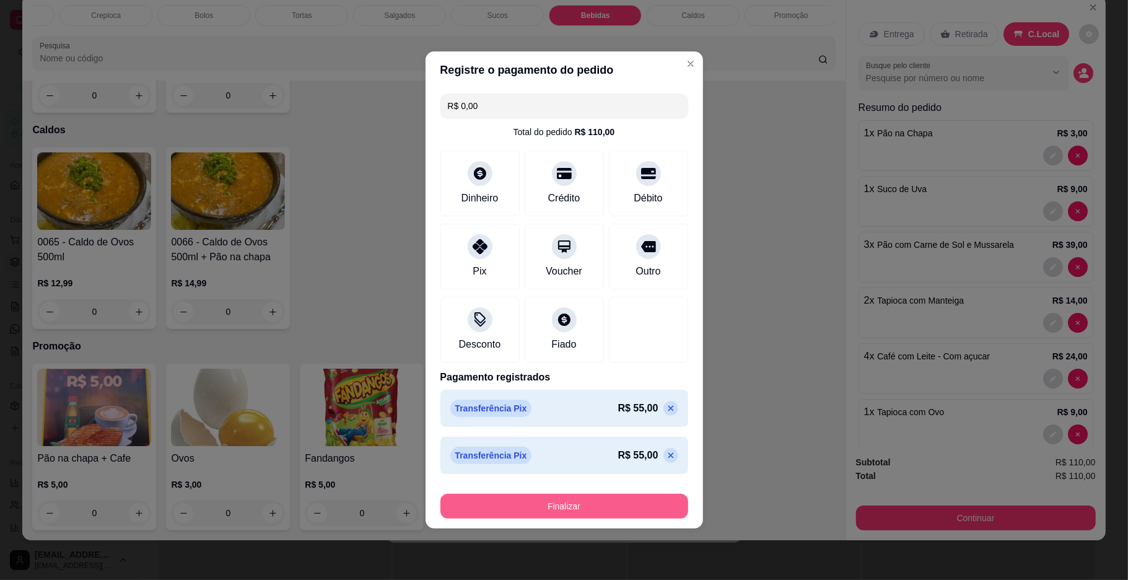
click at [502, 496] on button "Finalizar" at bounding box center [564, 506] width 248 height 25
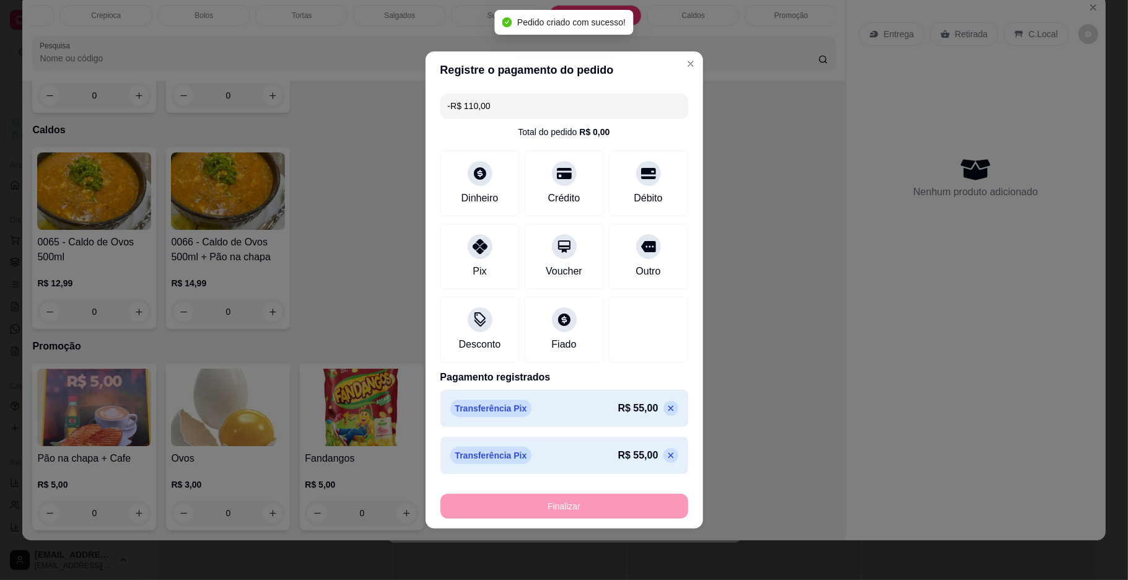
scroll to position [3443, 0]
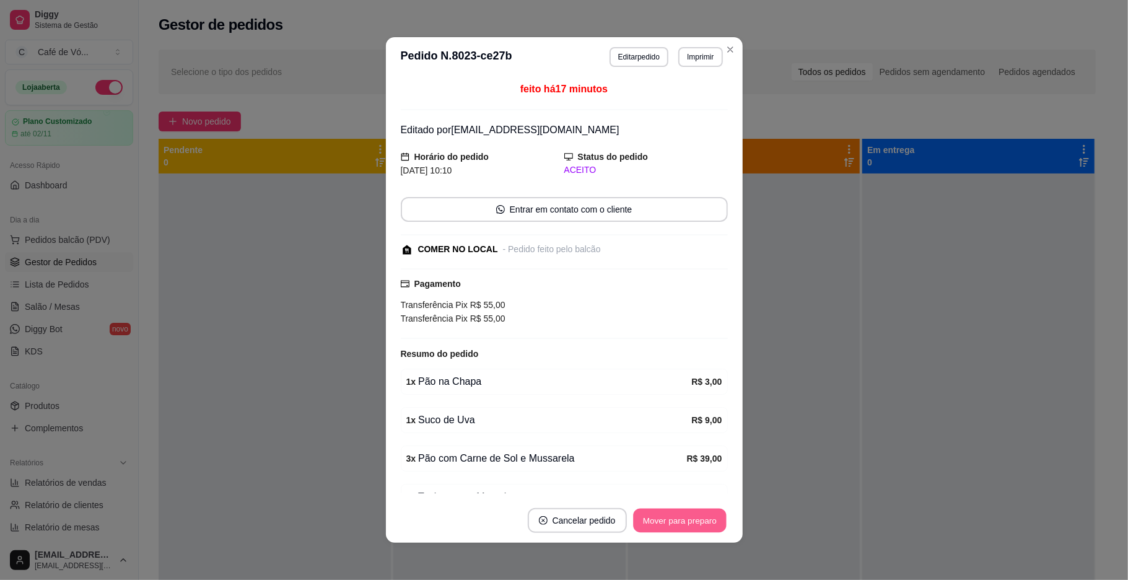
click at [645, 525] on button "Mover para preparo" at bounding box center [679, 520] width 93 height 24
click at [645, 525] on div "Mover para preparo" at bounding box center [680, 520] width 96 height 25
click at [645, 525] on div "Mover para preparo" at bounding box center [670, 520] width 113 height 25
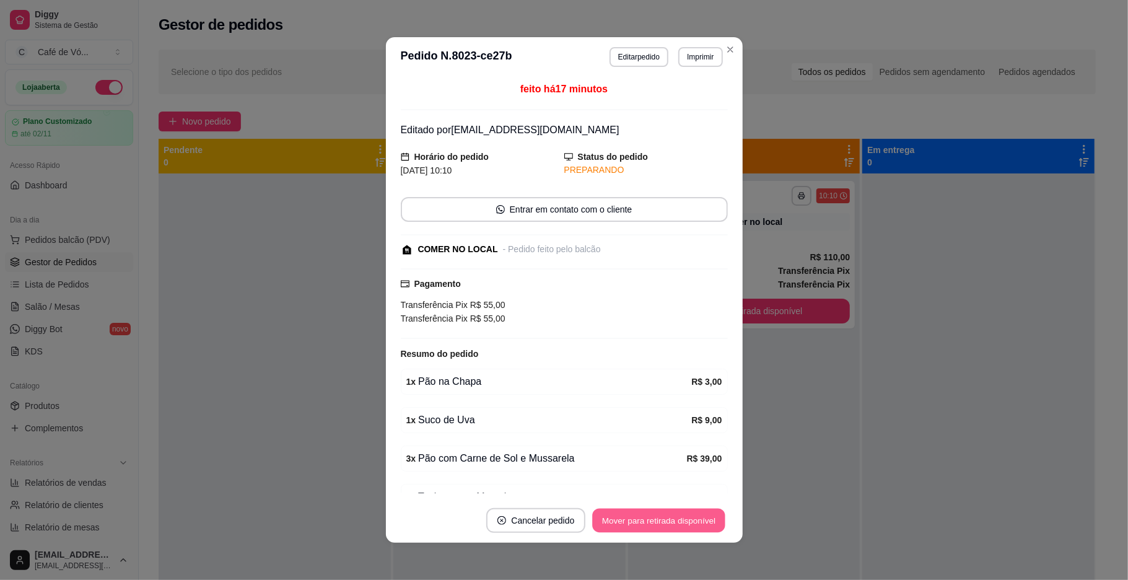
click at [645, 523] on button "Mover para retirada disponível" at bounding box center [659, 520] width 133 height 24
click at [645, 523] on div "Mover para retirada disponível" at bounding box center [658, 520] width 137 height 25
click at [645, 523] on div "Mover para retirada disponível" at bounding box center [650, 520] width 154 height 25
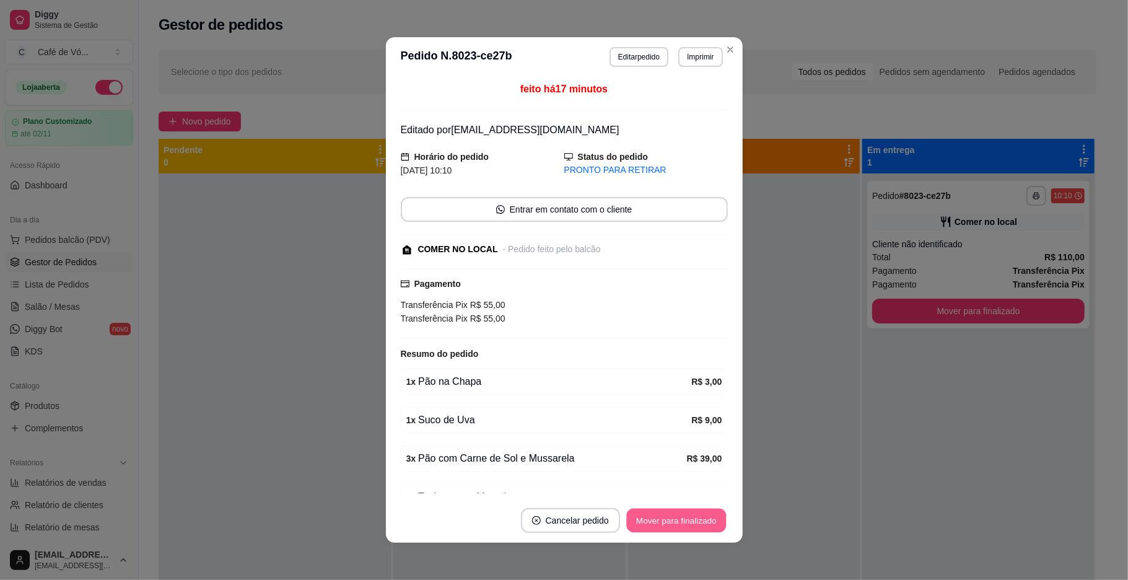
click at [644, 523] on button "Mover para finalizado" at bounding box center [676, 520] width 100 height 24
click at [644, 523] on div "Mover para finalizado" at bounding box center [676, 520] width 103 height 25
click at [647, 523] on div "Mover para finalizado" at bounding box center [668, 520] width 120 height 25
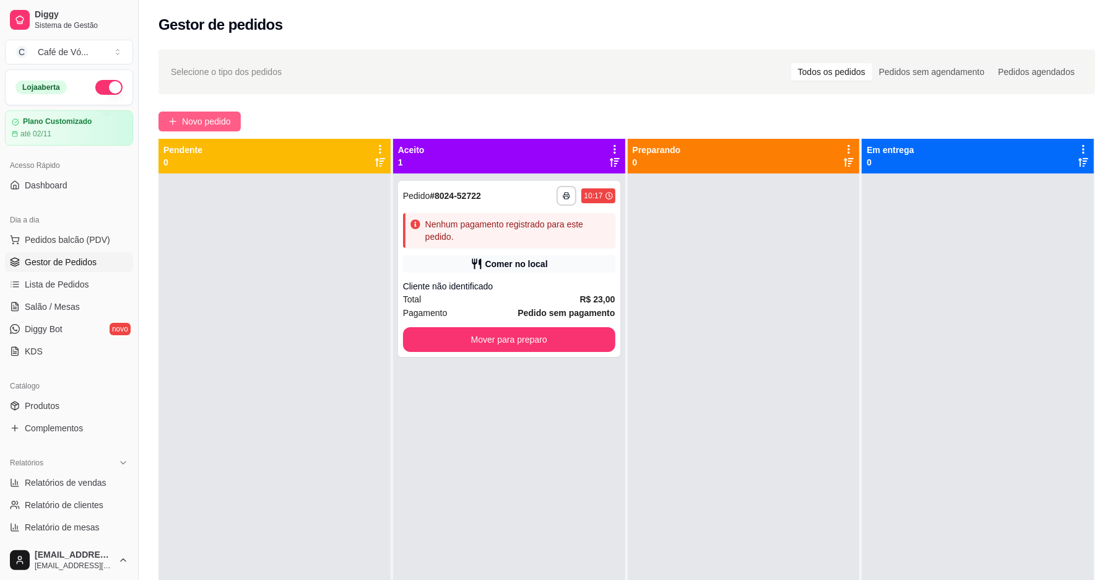
click at [162, 114] on button "Novo pedido" at bounding box center [200, 121] width 82 height 20
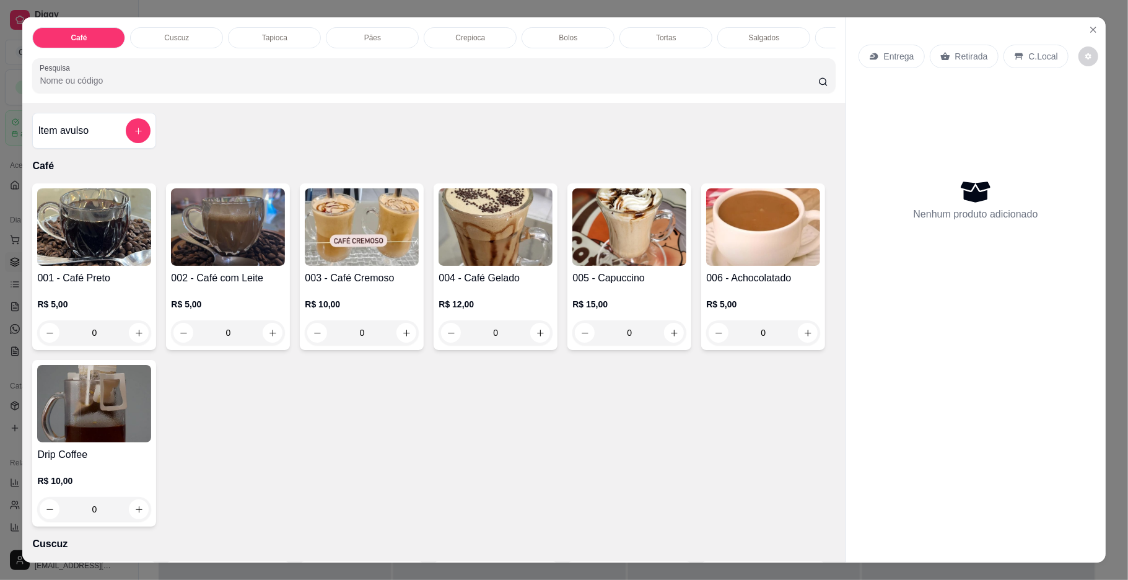
click at [359, 48] on div "Pães" at bounding box center [372, 37] width 93 height 21
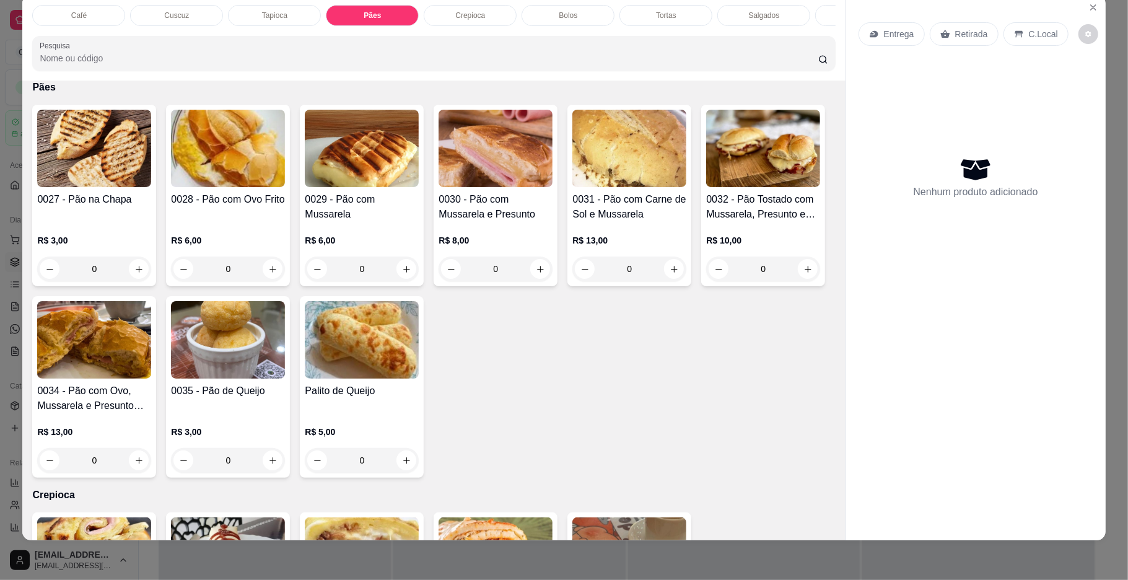
scroll to position [0, 367]
click at [603, 7] on div "Bebidas" at bounding box center [592, 15] width 93 height 21
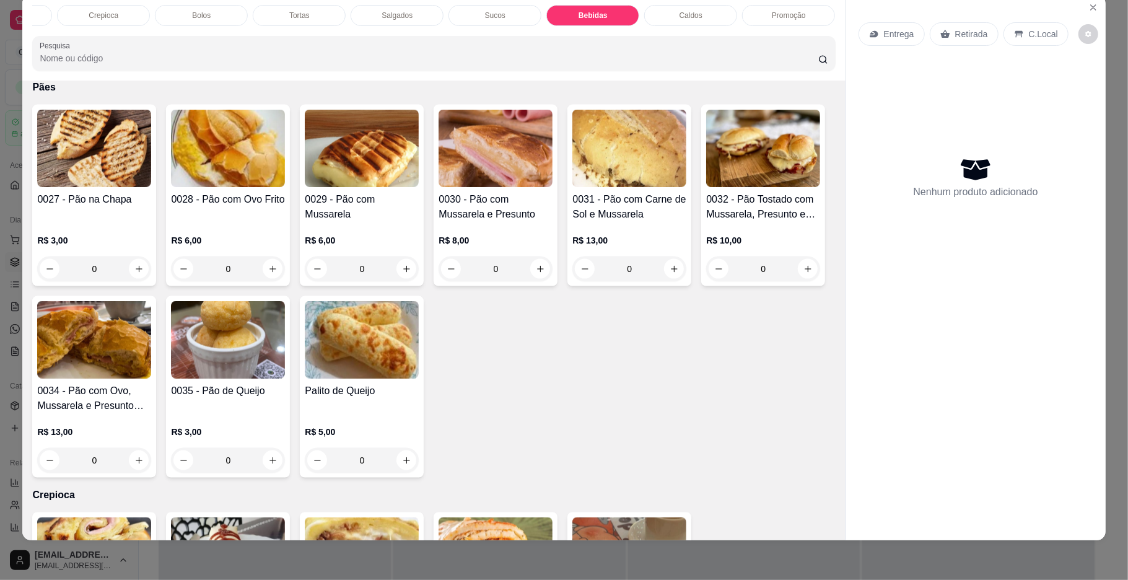
scroll to position [3443, 0]
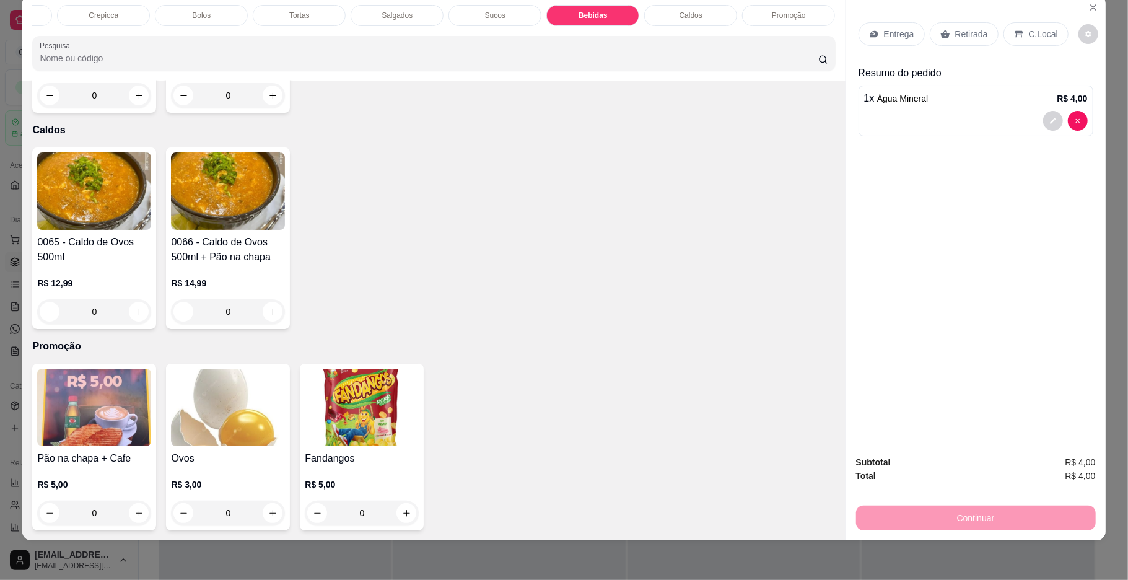
click at [1014, 33] on icon at bounding box center [1019, 34] width 10 height 10
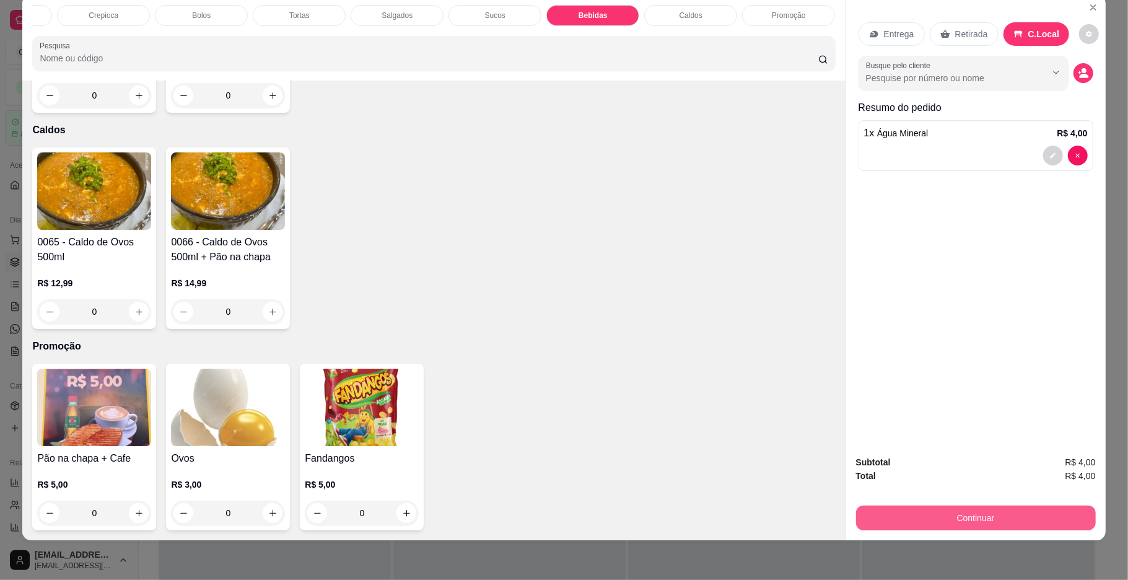
click at [950, 519] on button "Continuar" at bounding box center [976, 517] width 240 height 25
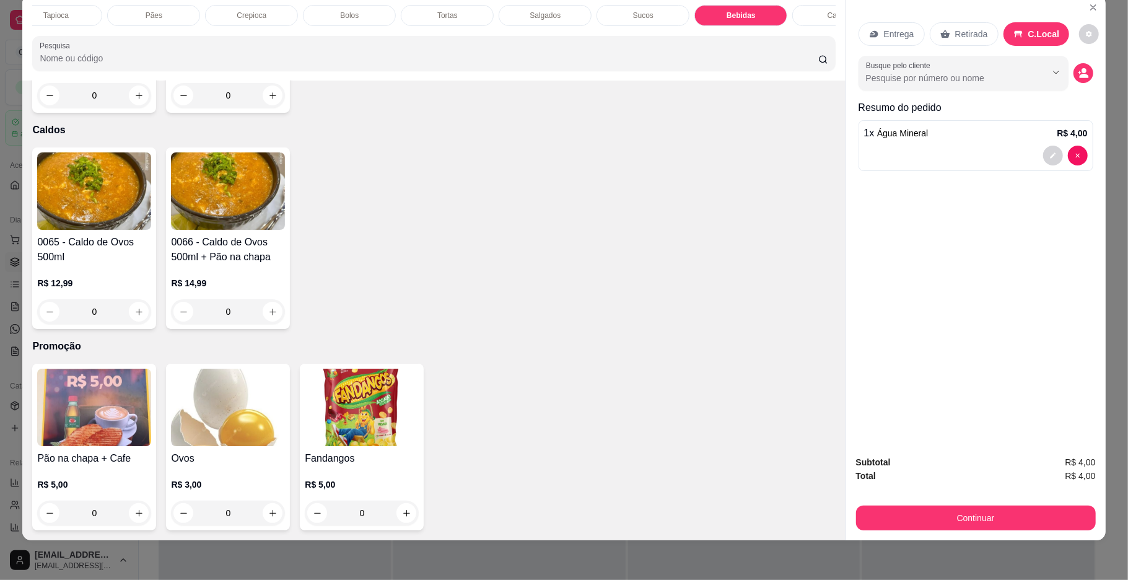
scroll to position [0, 201]
drag, startPoint x: 326, startPoint y: 20, endPoint x: 241, endPoint y: 132, distance: 140.1
click at [327, 20] on div "Bolos" at bounding box center [366, 15] width 93 height 21
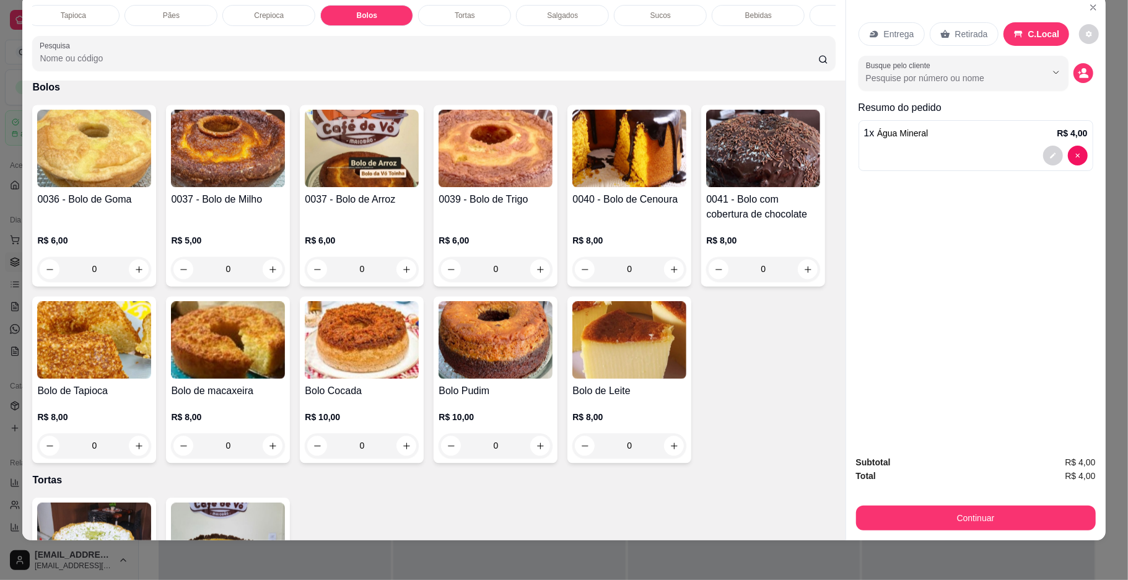
click at [208, 261] on div "0" at bounding box center [228, 268] width 114 height 25
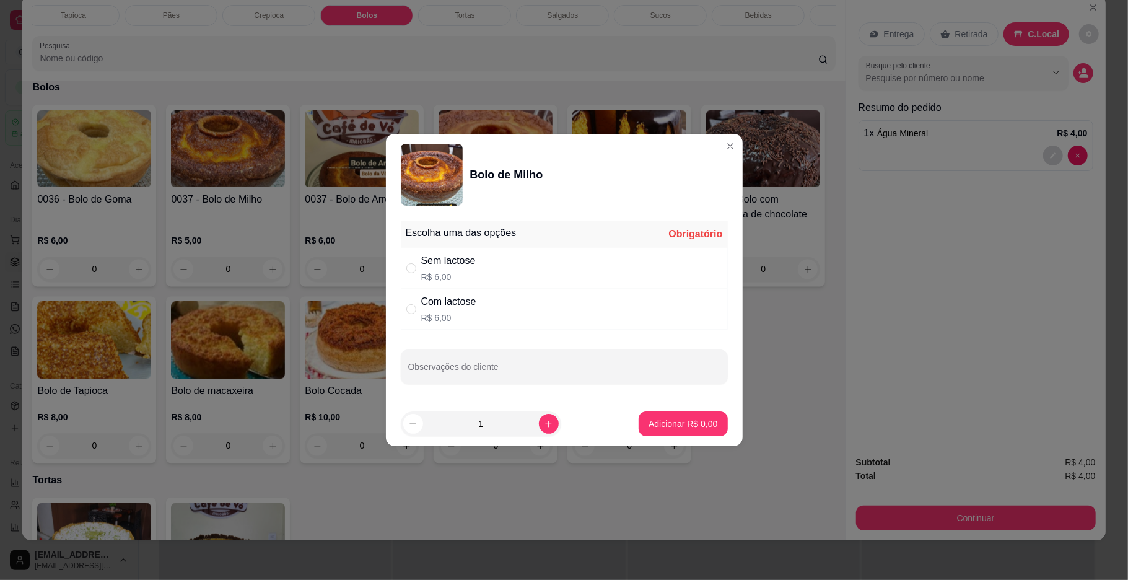
click at [467, 310] on div "Com lactose R$ 6,00" at bounding box center [448, 309] width 55 height 30
click at [639, 424] on button "Adicionar R$ 6,00" at bounding box center [683, 423] width 89 height 25
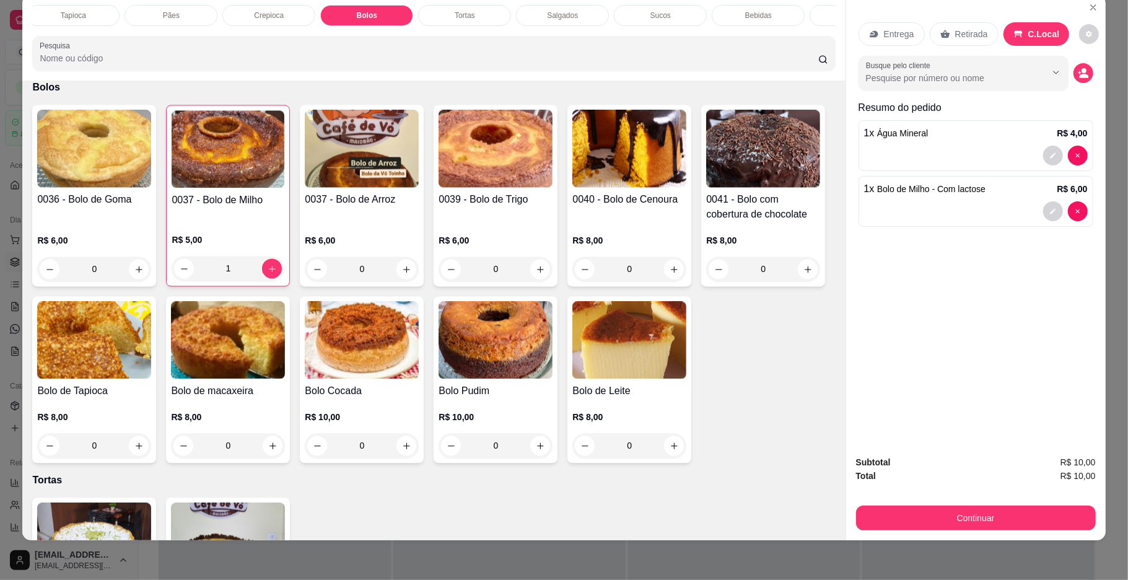
drag, startPoint x: 166, startPoint y: 14, endPoint x: 283, endPoint y: 281, distance: 291.5
click at [165, 14] on p "Pães" at bounding box center [171, 16] width 17 height 10
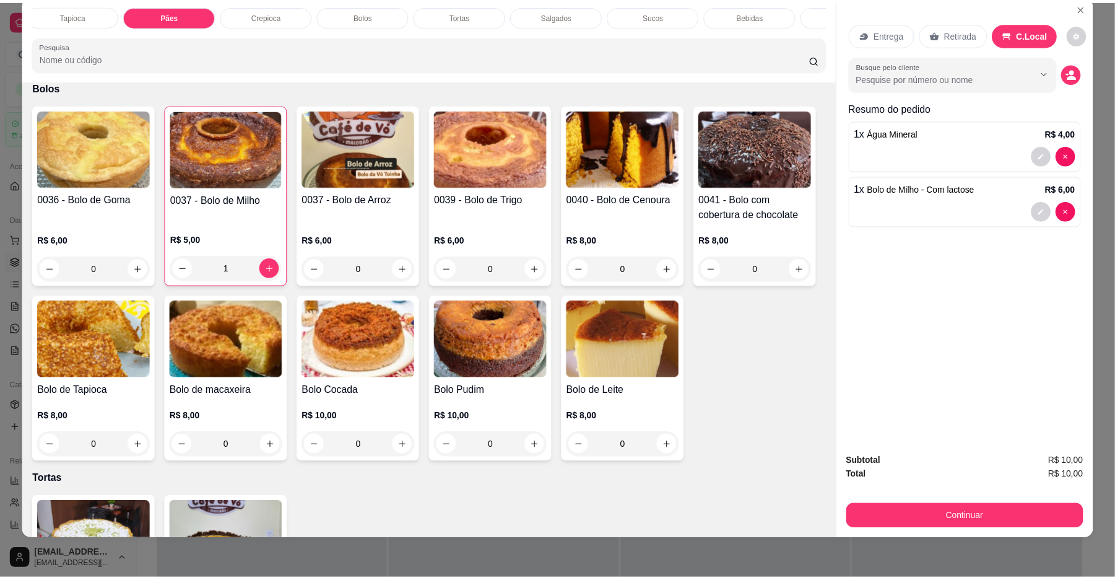
scroll to position [1249, 0]
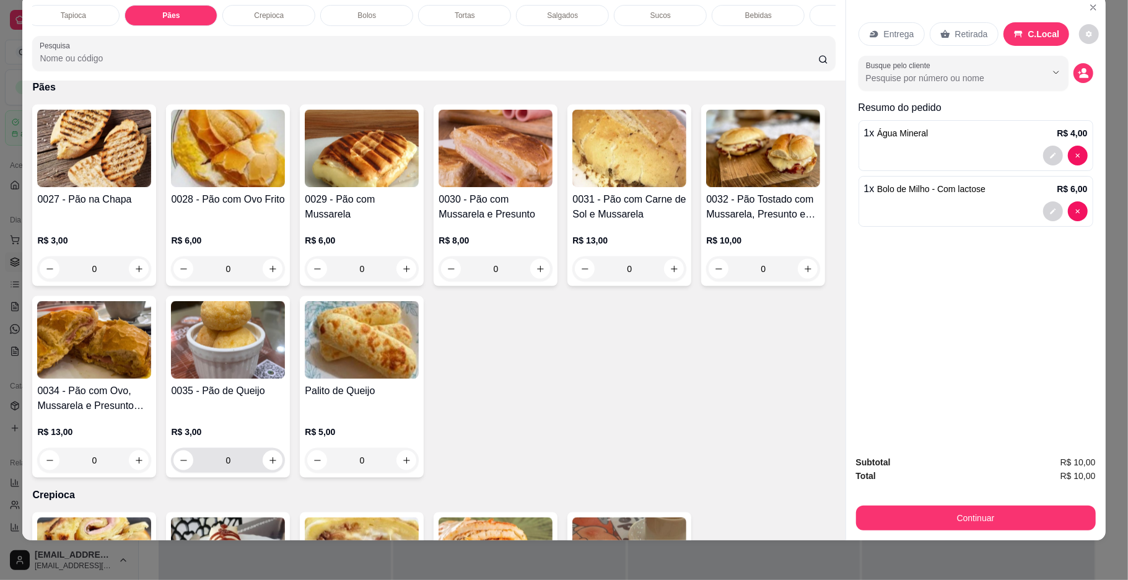
click at [263, 472] on input "0" at bounding box center [227, 460] width 69 height 25
click at [899, 518] on button "Continuar" at bounding box center [976, 517] width 240 height 25
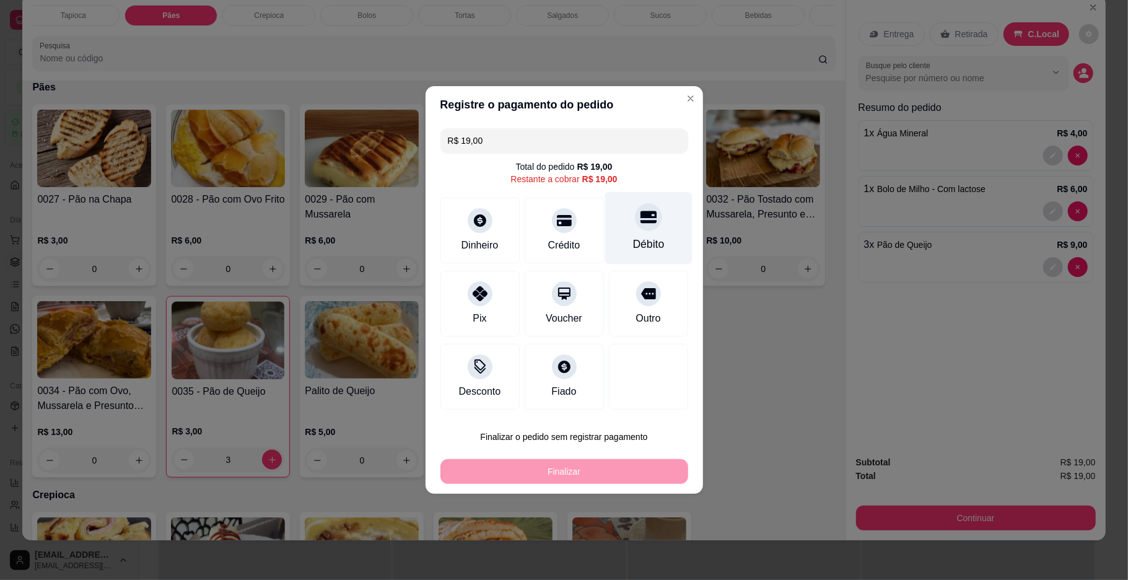
click at [650, 222] on div "Débito" at bounding box center [647, 228] width 87 height 72
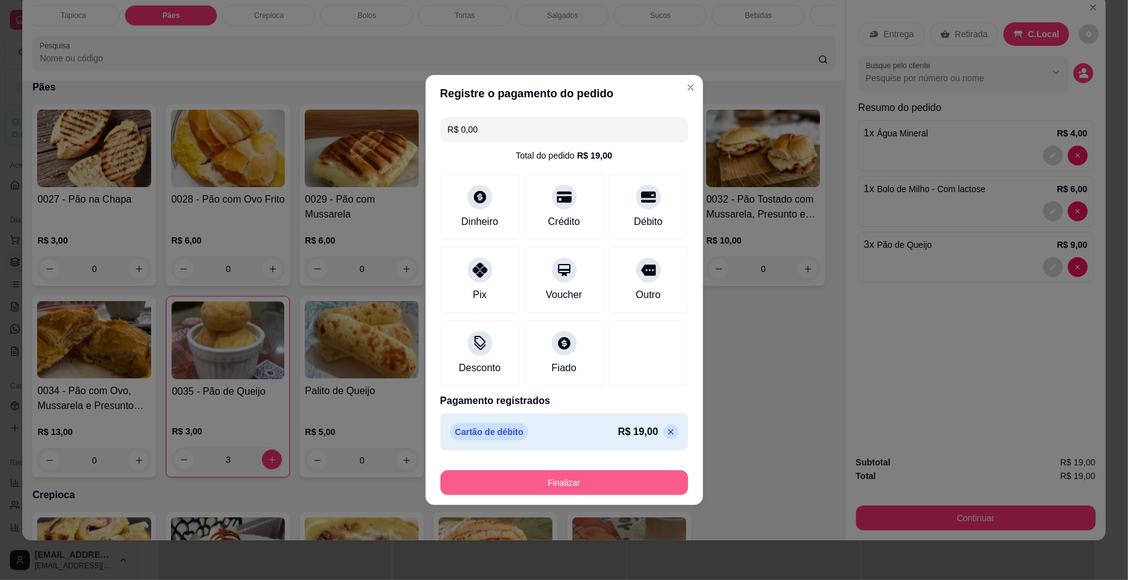
click at [513, 474] on button "Finalizar" at bounding box center [564, 482] width 248 height 25
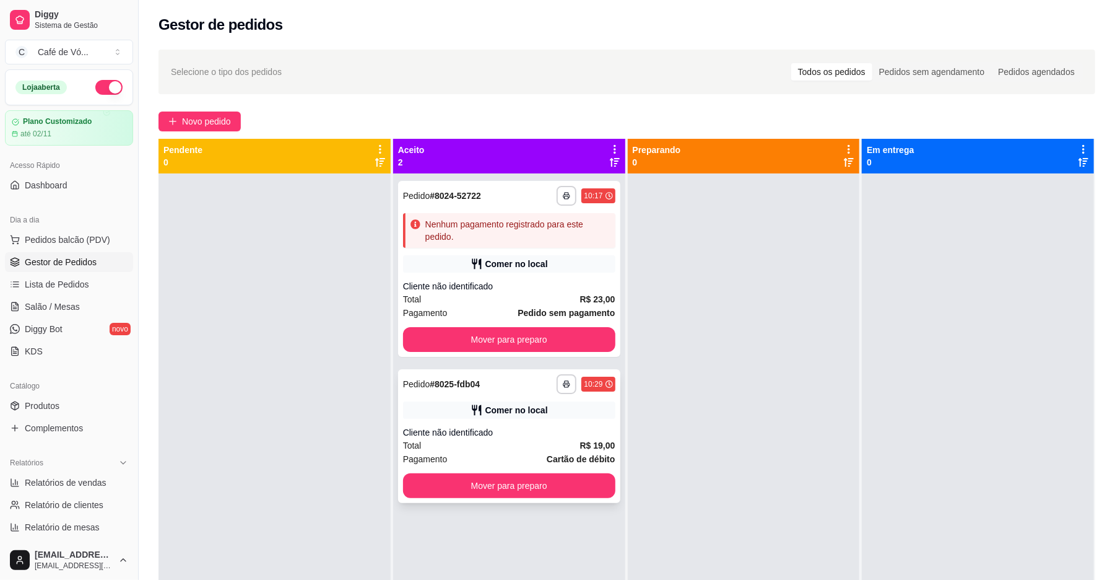
drag, startPoint x: 422, startPoint y: 416, endPoint x: 434, endPoint y: 422, distance: 13.3
click at [434, 422] on div "**********" at bounding box center [509, 436] width 222 height 134
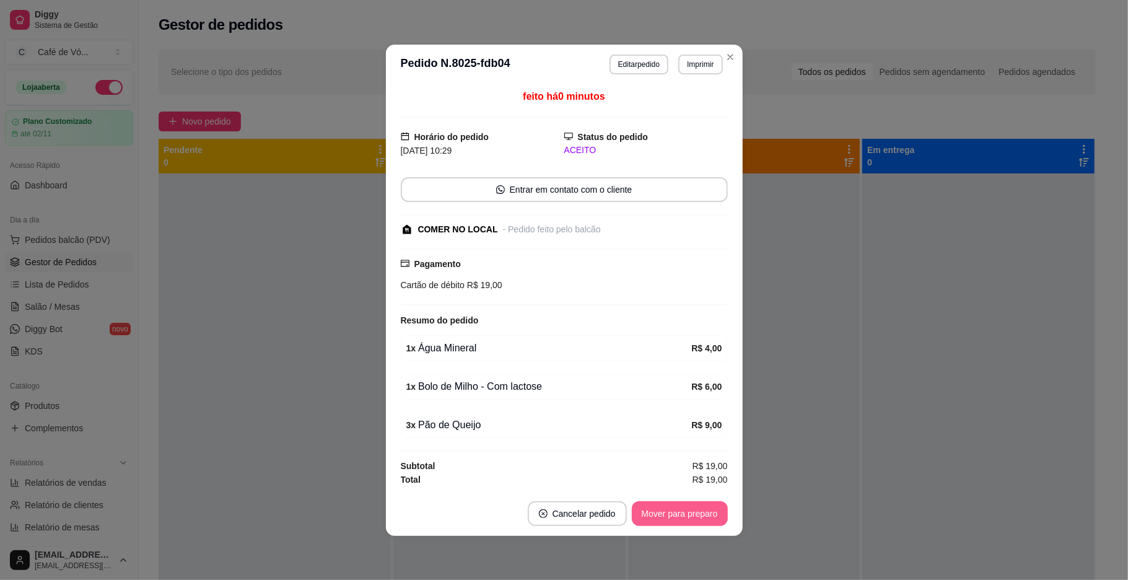
click at [694, 526] on button "Mover para preparo" at bounding box center [680, 513] width 96 height 25
click at [694, 526] on div "Mover para preparo" at bounding box center [670, 513] width 113 height 25
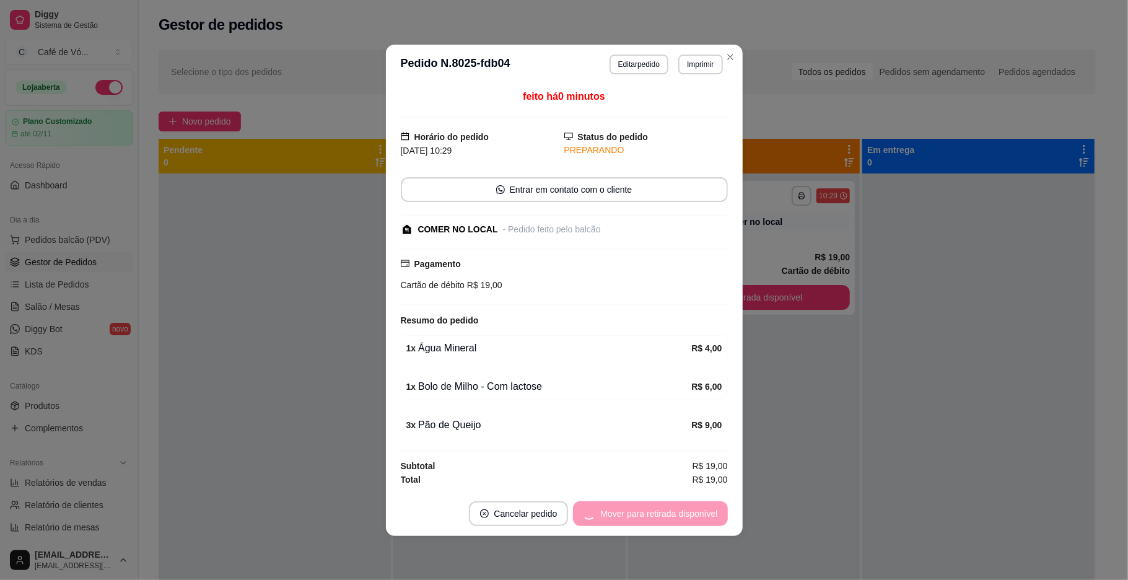
click at [694, 526] on div "Mover para retirada disponível" at bounding box center [650, 513] width 154 height 25
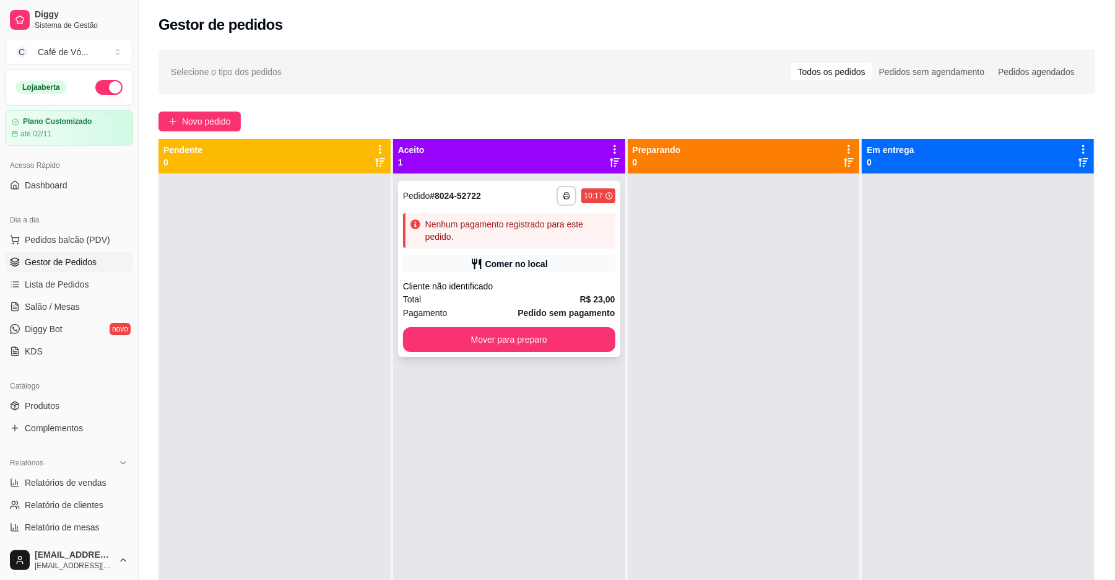
click at [567, 297] on div "Total R$ 23,00" at bounding box center [509, 299] width 212 height 14
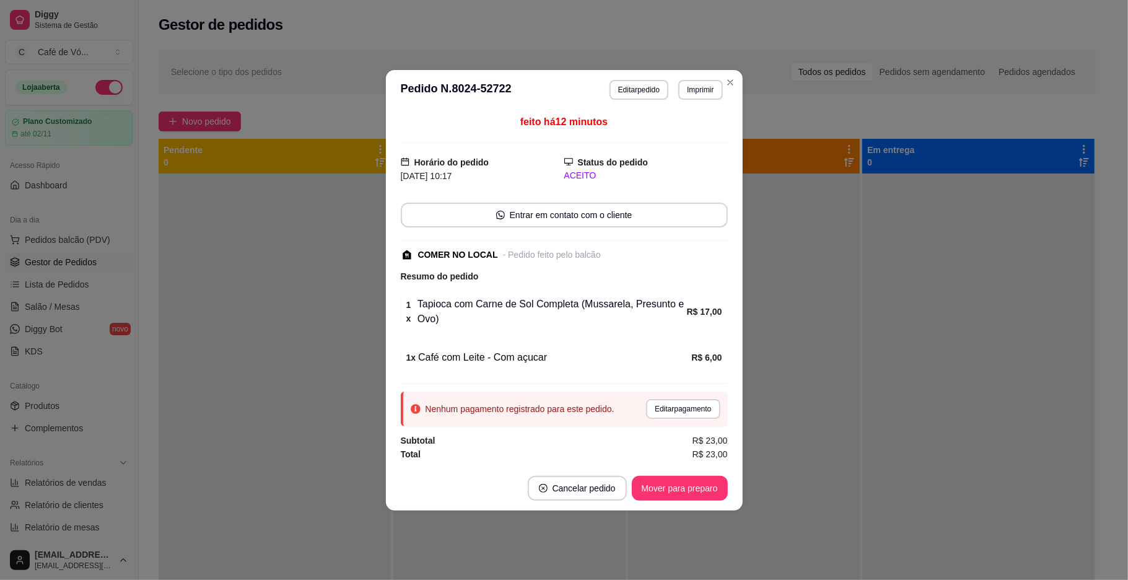
click at [685, 421] on div "Nenhum pagamento registrado para este pedido. Editar pagamento" at bounding box center [564, 408] width 327 height 35
click at [695, 419] on button "Editar pagamento" at bounding box center [683, 409] width 74 height 20
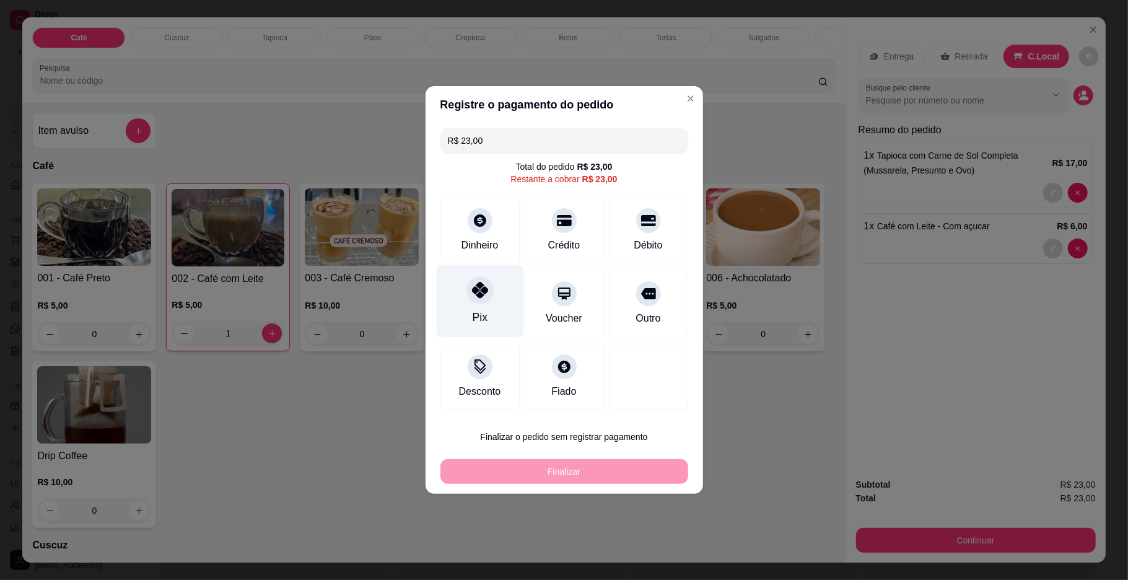
click at [488, 299] on div at bounding box center [479, 289] width 27 height 27
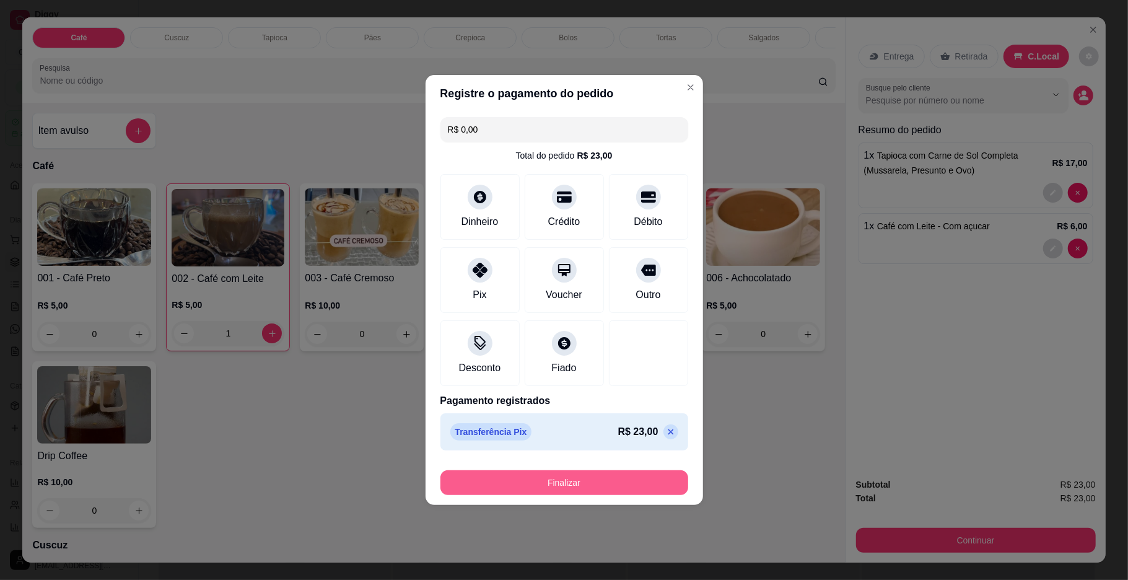
click at [504, 484] on button "Finalizar" at bounding box center [564, 482] width 248 height 25
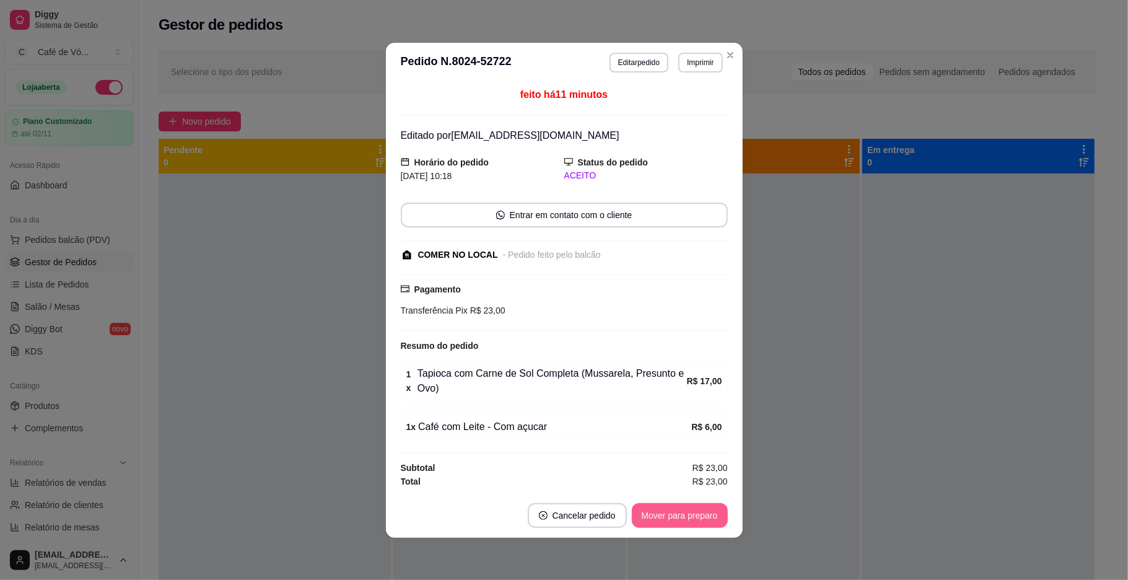
click at [654, 521] on button "Mover para preparo" at bounding box center [680, 515] width 96 height 25
click at [654, 521] on div "Mover para preparo" at bounding box center [680, 515] width 96 height 25
click at [653, 521] on div "Mover para preparo" at bounding box center [670, 515] width 113 height 25
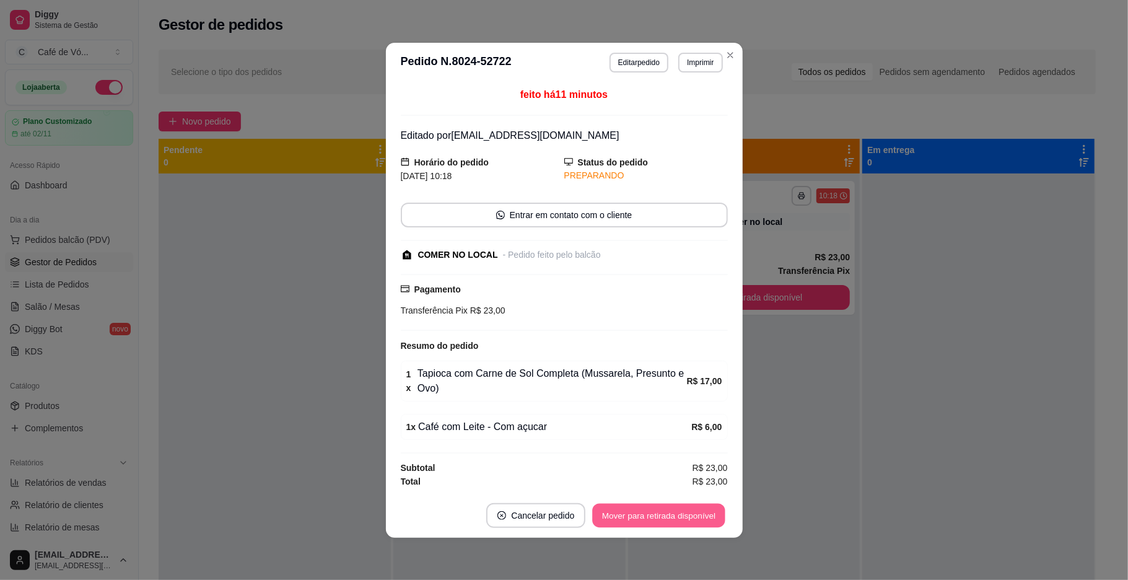
click at [653, 521] on button "Mover para retirada disponível" at bounding box center [659, 515] width 133 height 24
click at [653, 521] on div "Mover para retirada disponível" at bounding box center [658, 515] width 137 height 25
click at [653, 521] on div "Mover para retirada disponível" at bounding box center [650, 515] width 154 height 25
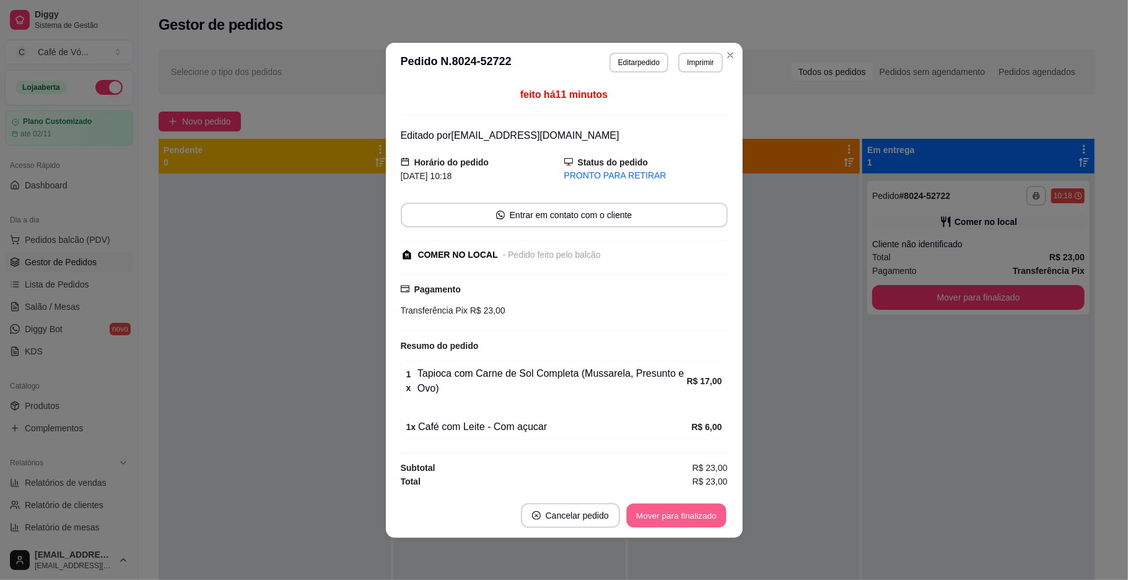
click at [653, 521] on button "Mover para finalizado" at bounding box center [676, 515] width 100 height 24
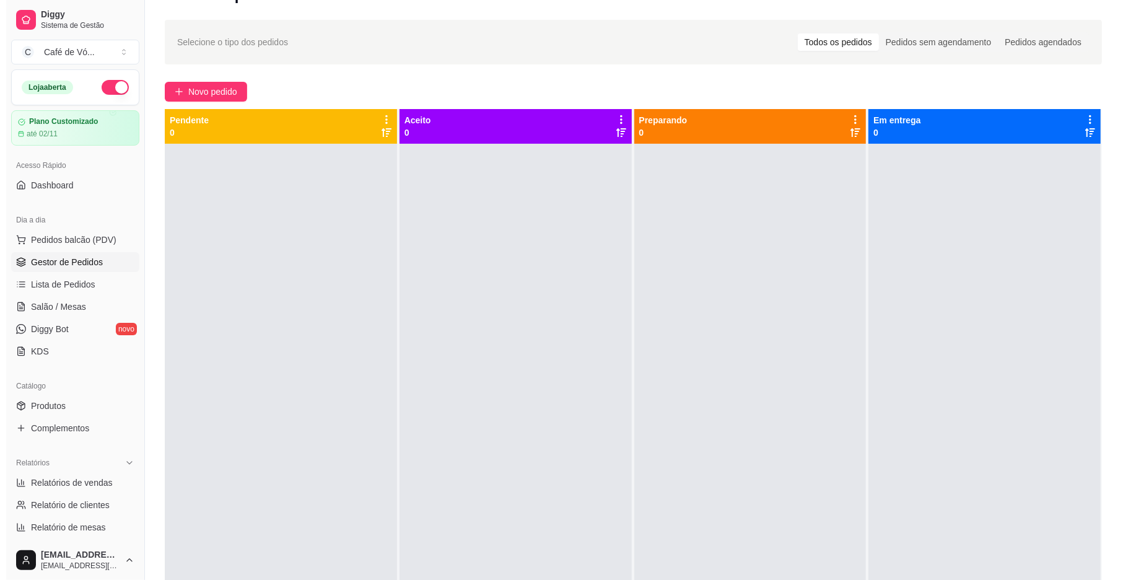
scroll to position [33, 0]
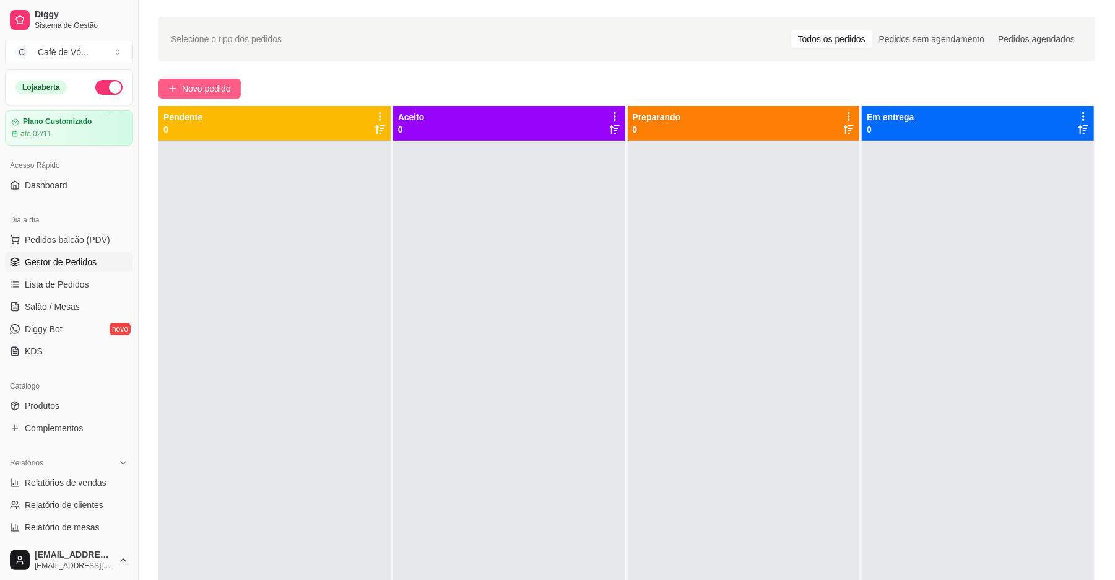
click at [188, 94] on span "Novo pedido" at bounding box center [206, 89] width 49 height 14
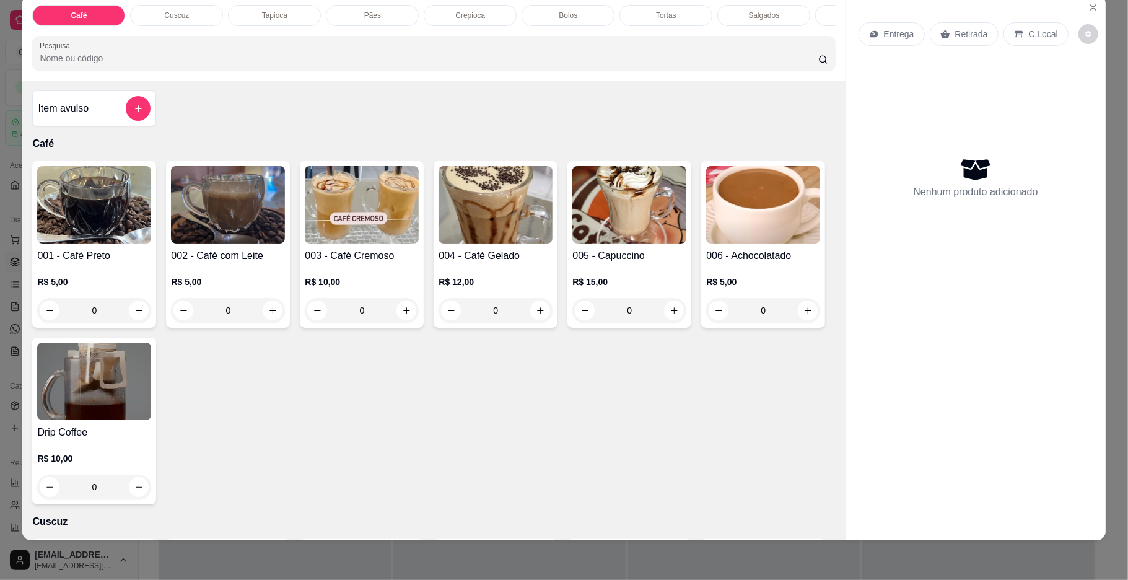
scroll to position [0, 367]
click at [427, 6] on div "Salgados" at bounding box center [397, 15] width 93 height 21
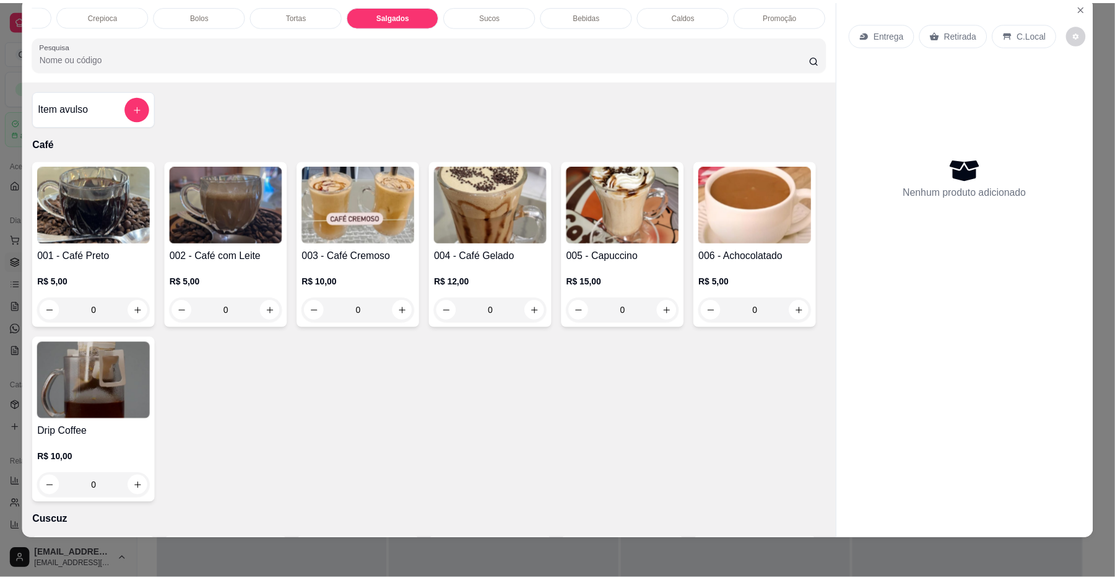
scroll to position [2658, 0]
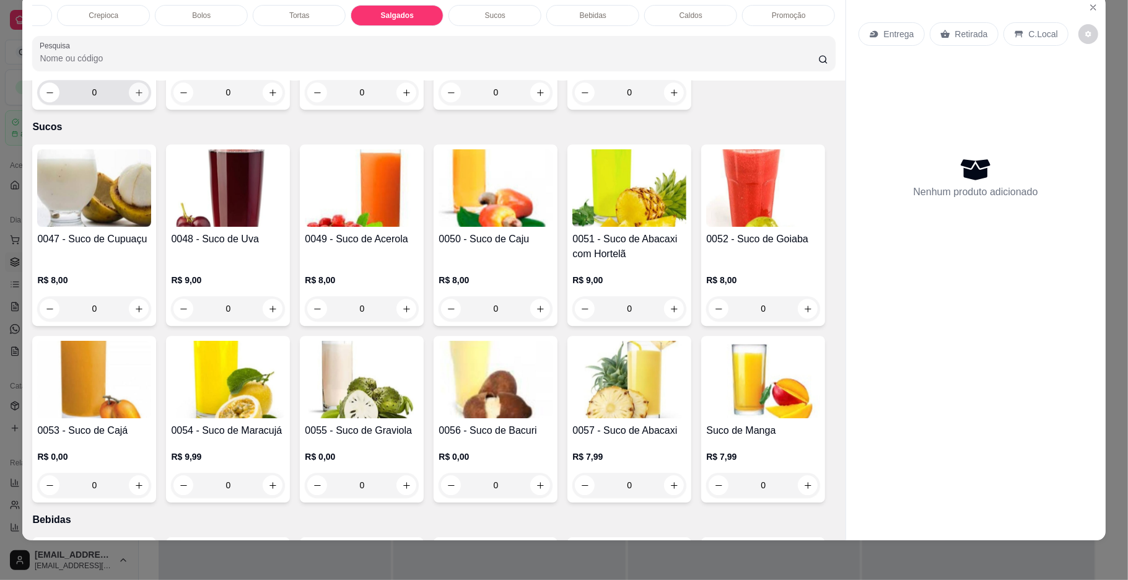
click at [137, 97] on icon "increase-product-quantity" at bounding box center [138, 92] width 9 height 9
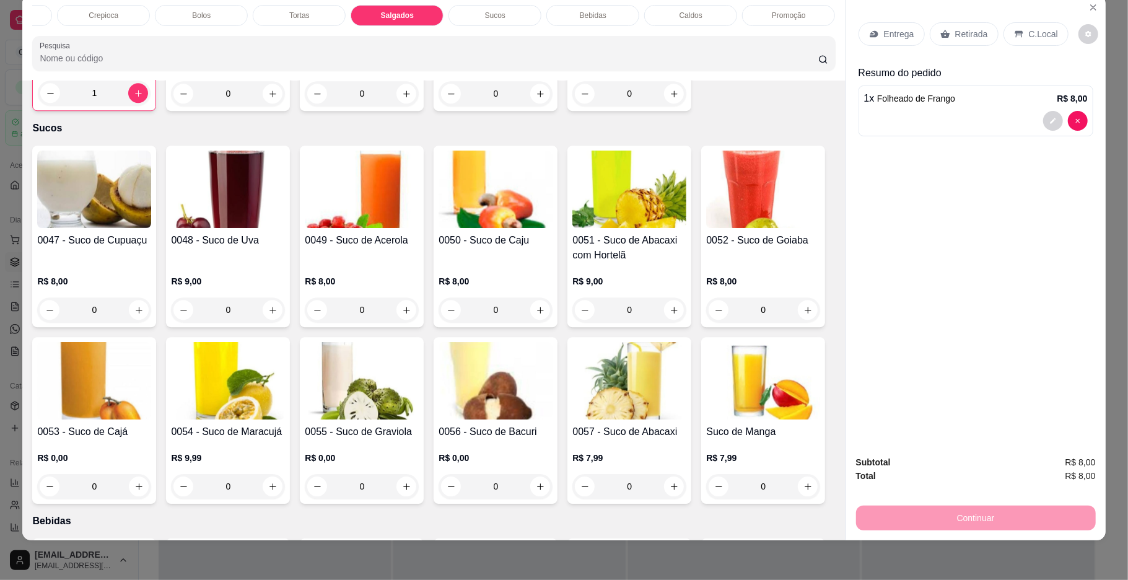
click at [434, 327] on div "0050 - Suco de Caju R$ 8,00 0" at bounding box center [496, 236] width 124 height 181
click at [338, 228] on img at bounding box center [362, 188] width 114 height 77
click at [412, 263] on div "0049 - Suco de Acerola" at bounding box center [362, 248] width 114 height 30
click at [456, 322] on div "R$ 8,00 0" at bounding box center [495, 292] width 114 height 59
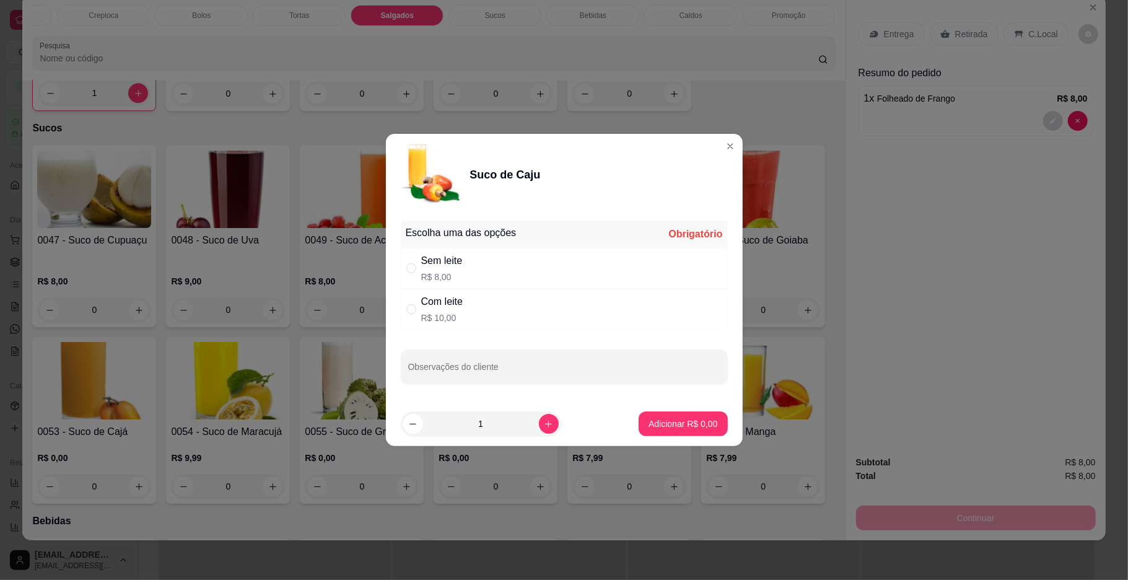
drag, startPoint x: 504, startPoint y: 268, endPoint x: 508, endPoint y: 274, distance: 7.9
click at [506, 268] on div "Sem leite R$ 8,00" at bounding box center [564, 268] width 327 height 41
click at [657, 426] on p "Adicionar R$ 8,00" at bounding box center [682, 423] width 69 height 12
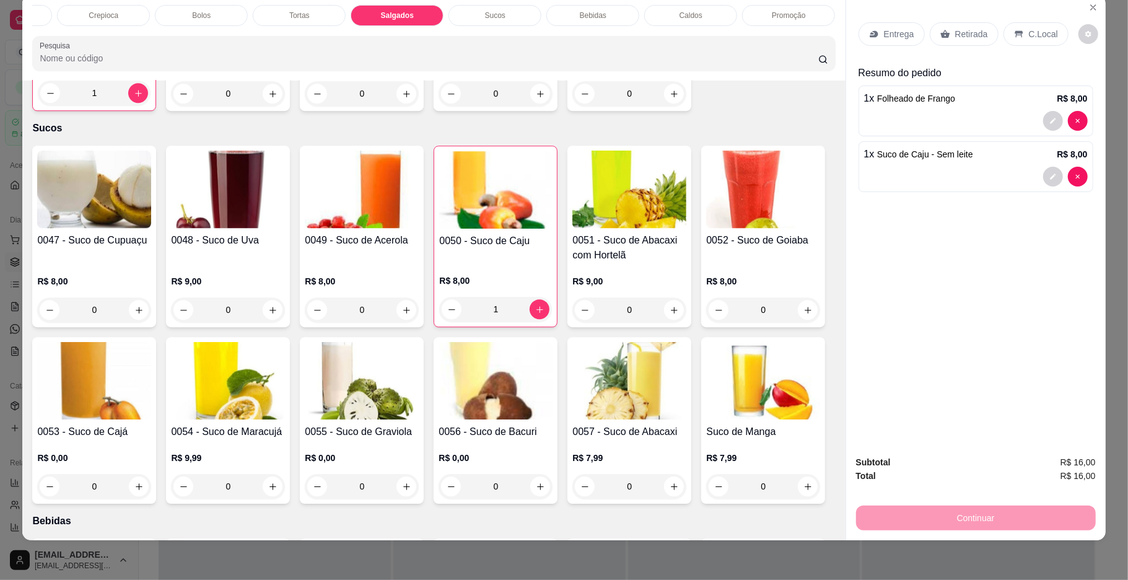
click at [1039, 35] on p "C.Local" at bounding box center [1043, 34] width 29 height 12
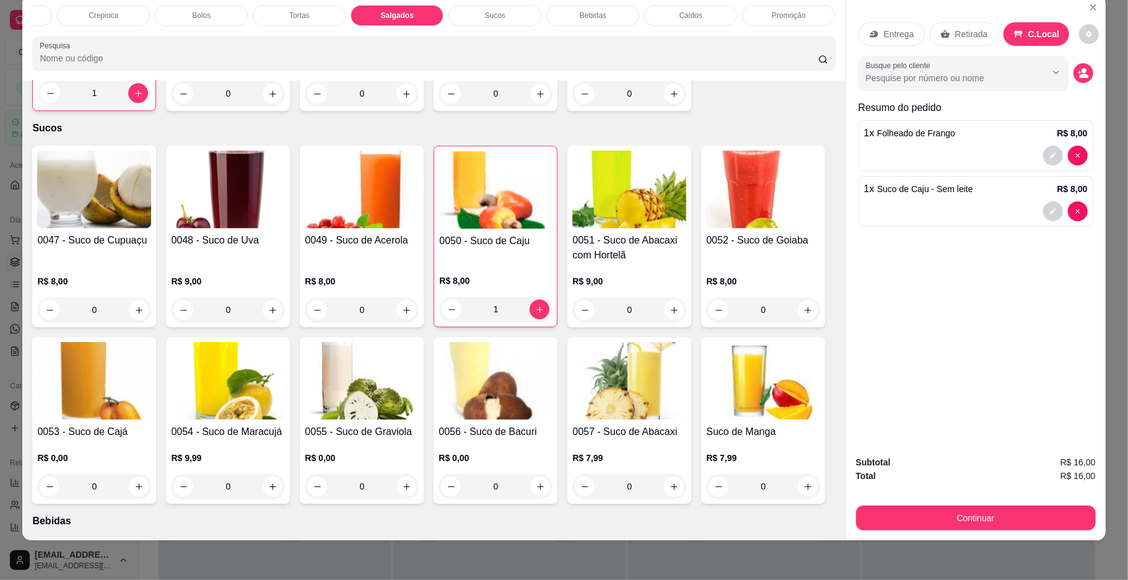
click at [950, 499] on div "Subtotal R$ 16,00 Total R$ 16,00 Continuar" at bounding box center [976, 492] width 240 height 75
click at [904, 526] on button "Continuar" at bounding box center [975, 518] width 232 height 24
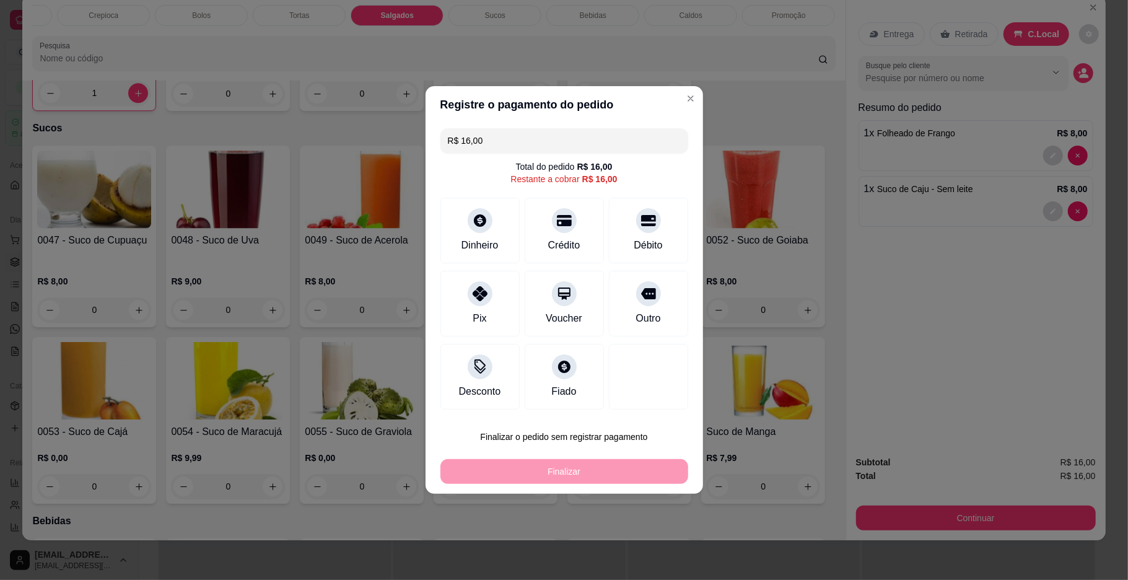
click at [484, 315] on div "Pix" at bounding box center [480, 318] width 14 height 15
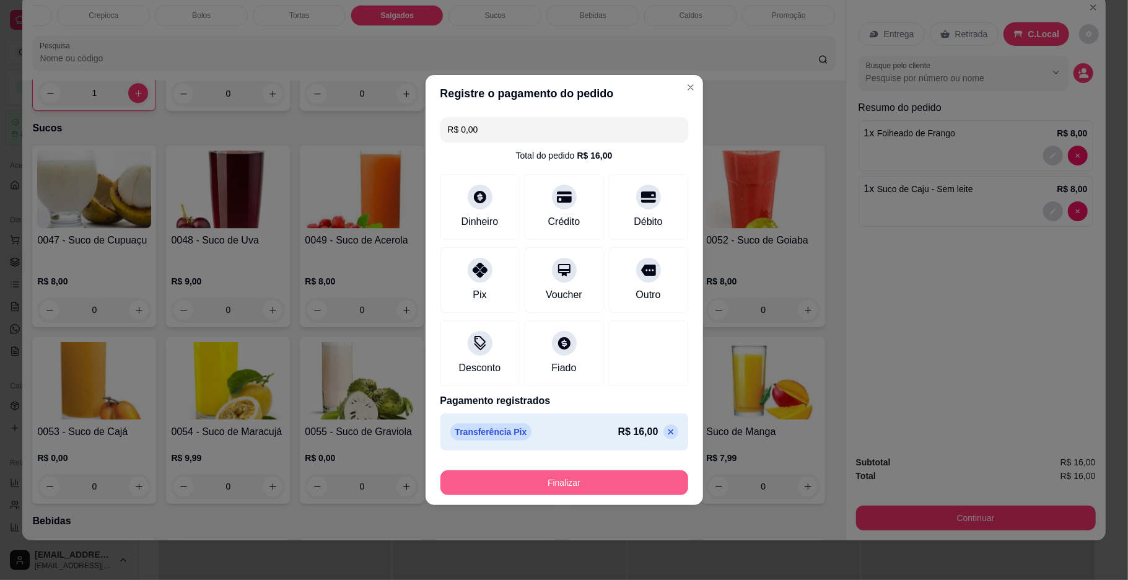
click at [512, 484] on button "Finalizar" at bounding box center [564, 482] width 248 height 25
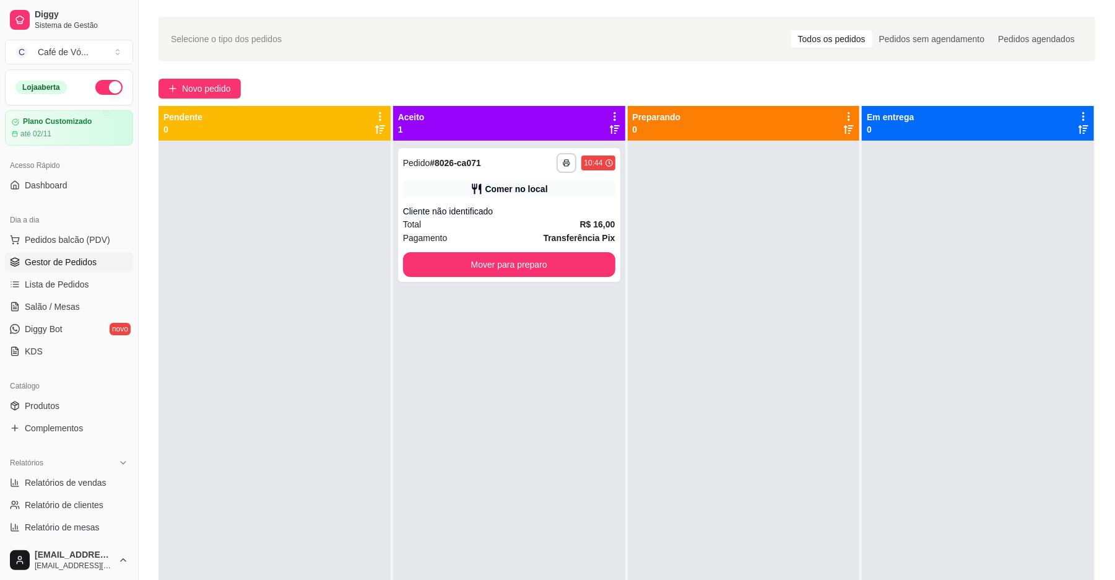
click at [7, 394] on div "Catálogo" at bounding box center [69, 386] width 128 height 20
click at [40, 481] on span "Relatórios de vendas" at bounding box center [66, 482] width 82 height 12
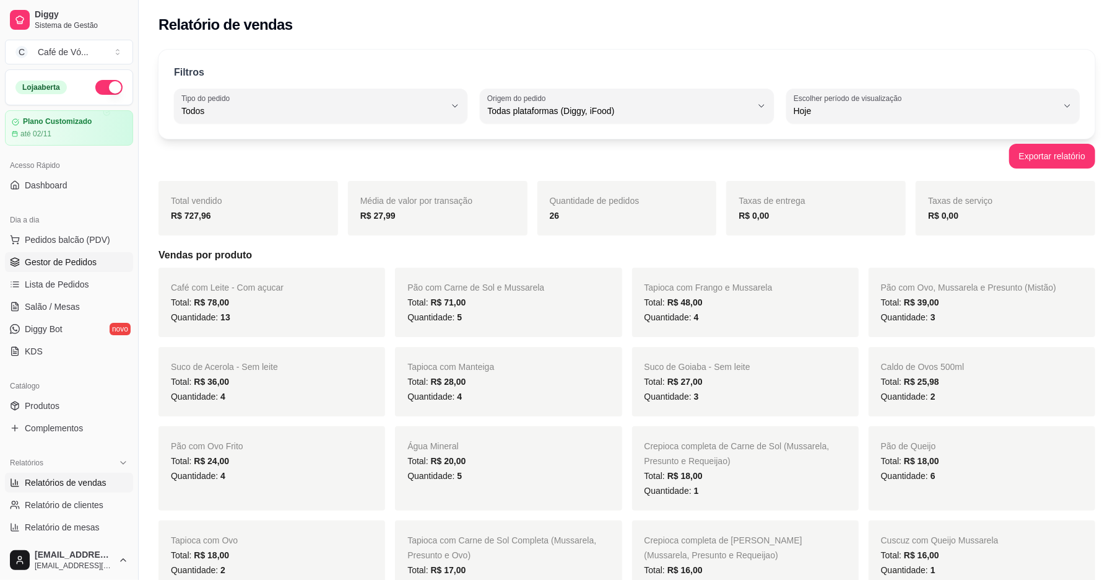
click at [28, 261] on span "Gestor de Pedidos" at bounding box center [61, 262] width 72 height 12
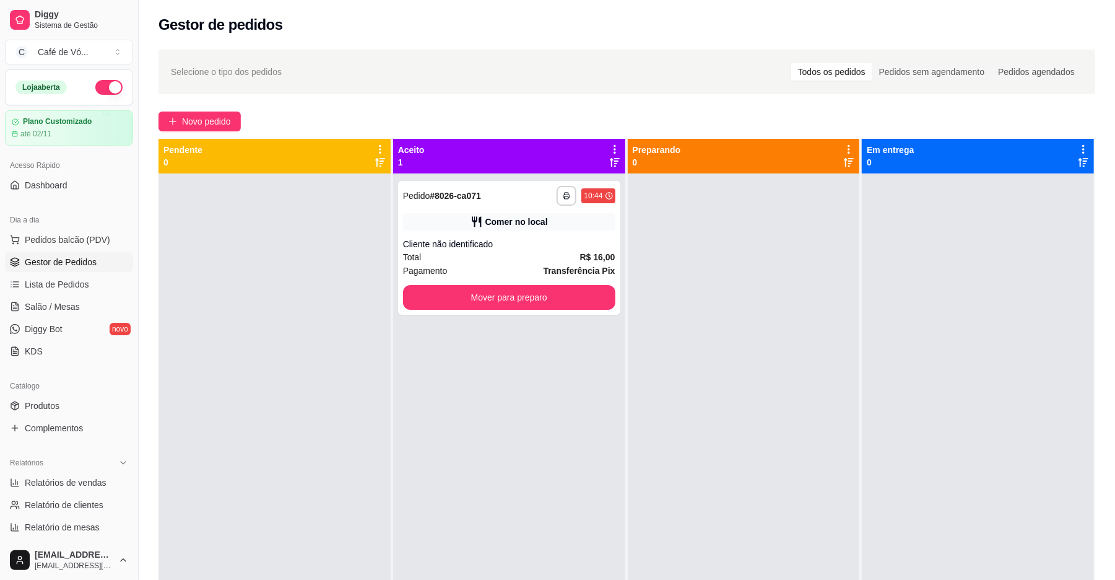
click at [388, 227] on div at bounding box center [275, 463] width 232 height 580
click at [507, 253] on div "Total R$ 16,00" at bounding box center [509, 257] width 212 height 14
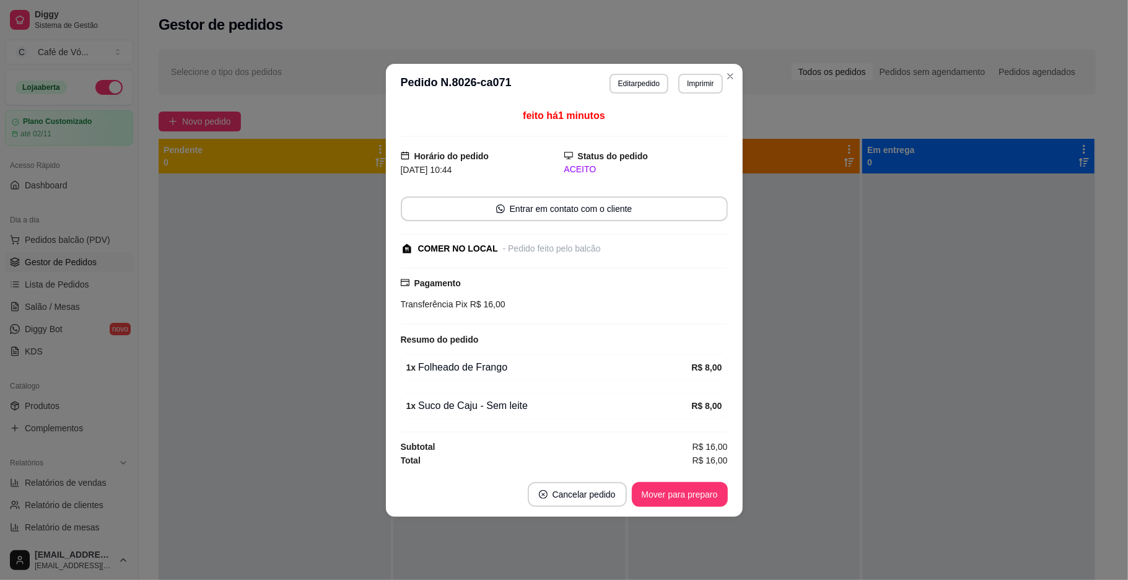
click at [707, 493] on button "Mover para preparo" at bounding box center [680, 494] width 96 height 25
click at [707, 493] on div "Mover para preparo" at bounding box center [680, 494] width 96 height 25
click at [707, 493] on button "Mover para preparo" at bounding box center [680, 494] width 96 height 25
click at [707, 493] on div "Mover para preparo" at bounding box center [670, 494] width 113 height 25
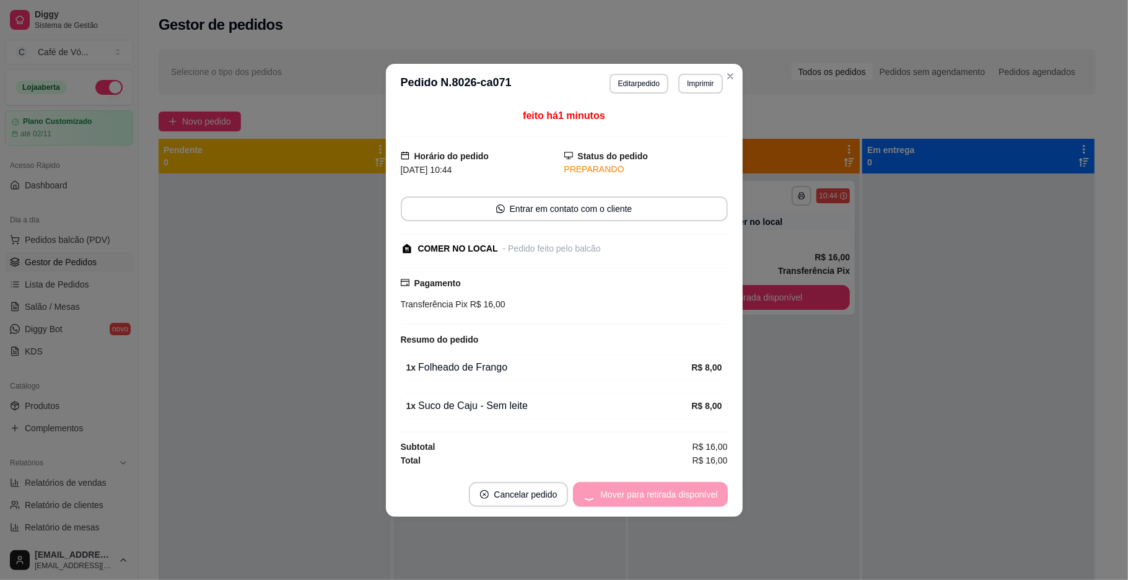
click at [707, 493] on div "Mover para retirada disponível" at bounding box center [650, 494] width 154 height 25
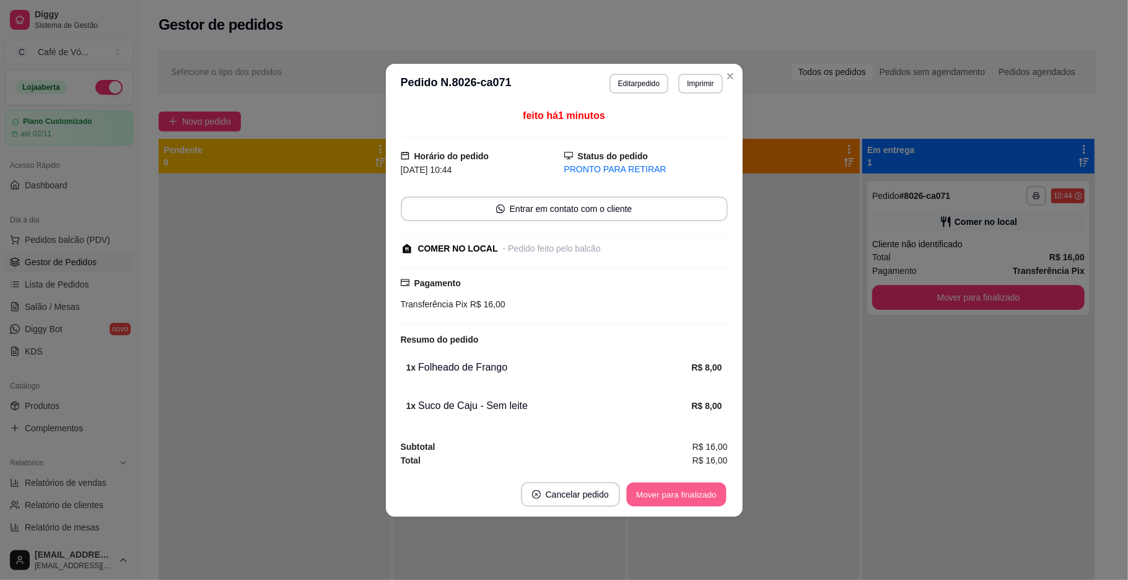
click at [691, 500] on button "Mover para finalizado" at bounding box center [676, 494] width 100 height 24
click at [730, 442] on div "feito há 1 minutos Horário do pedido [DATE] 10:44 Status do pedido PRONTO PARA …" at bounding box center [564, 287] width 357 height 368
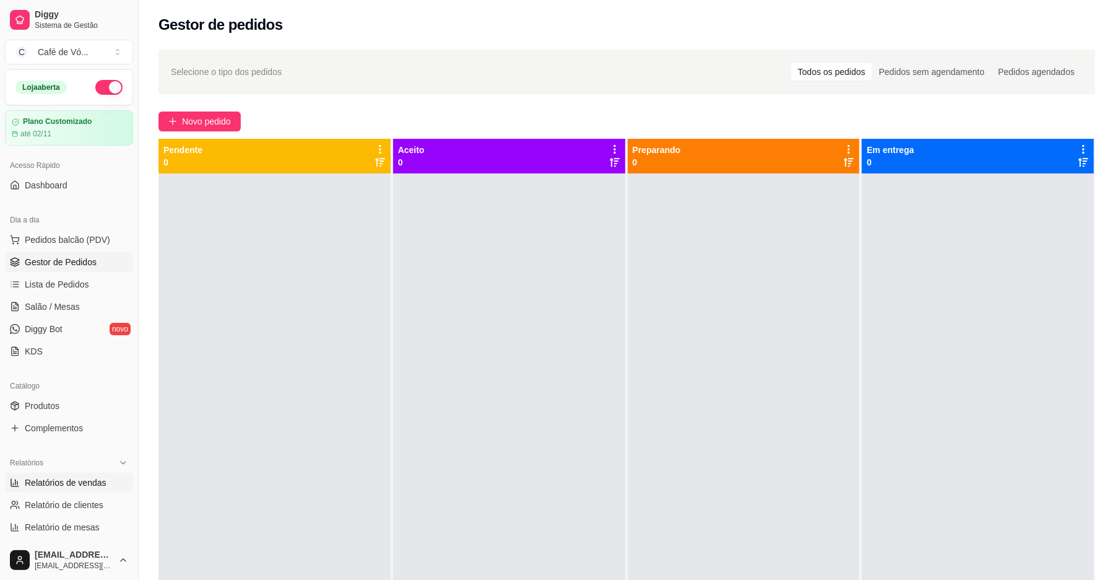
click at [57, 477] on span "Relatórios de vendas" at bounding box center [66, 482] width 82 height 12
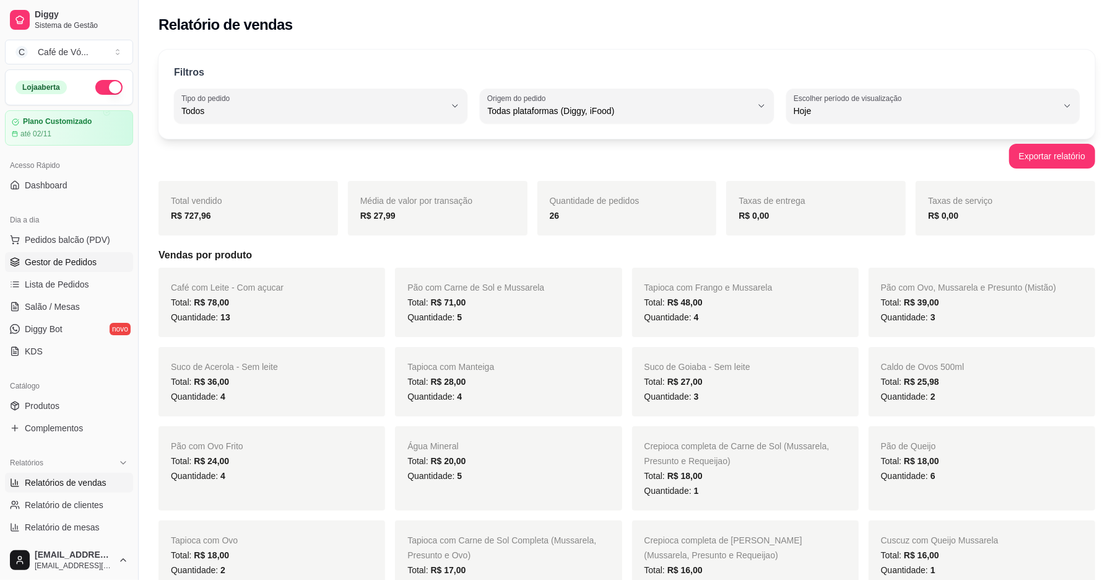
click at [79, 271] on link "Gestor de Pedidos" at bounding box center [69, 262] width 128 height 20
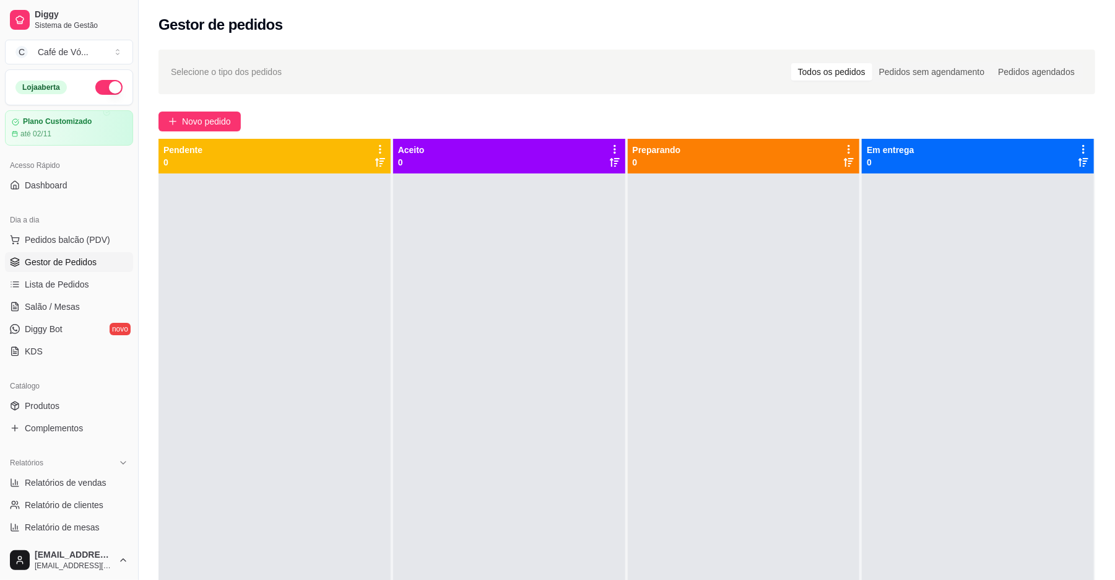
drag, startPoint x: 663, startPoint y: 576, endPoint x: 664, endPoint y: 590, distance: 13.7
click at [664, 579] on html "Diggy Sistema de Gestão C Café de Vó ... Loja aberta Plano Customizado até 02/1…" at bounding box center [557, 290] width 1115 height 580
